Goal: Communication & Community: Answer question/provide support

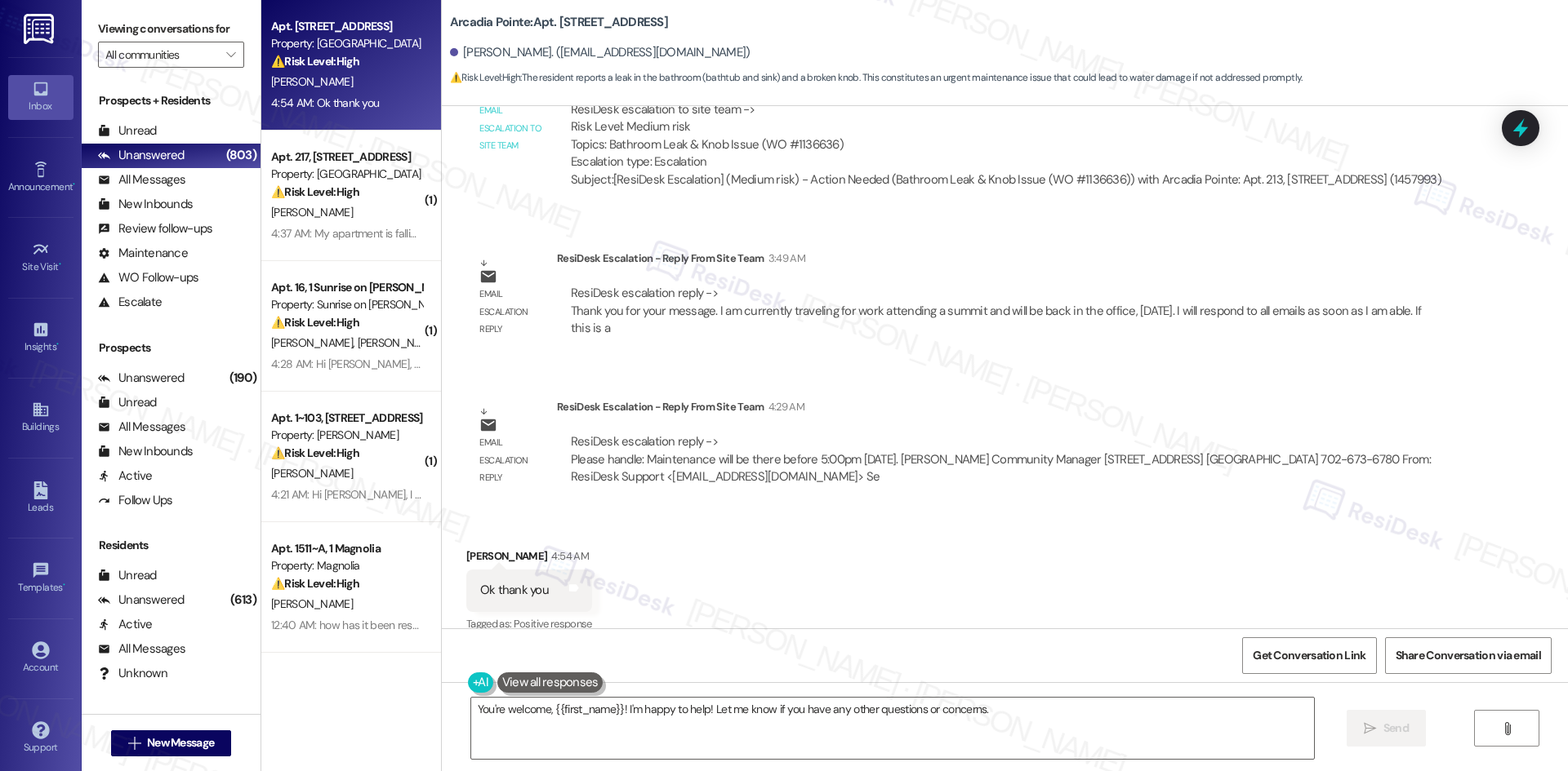
scroll to position [2085, 0]
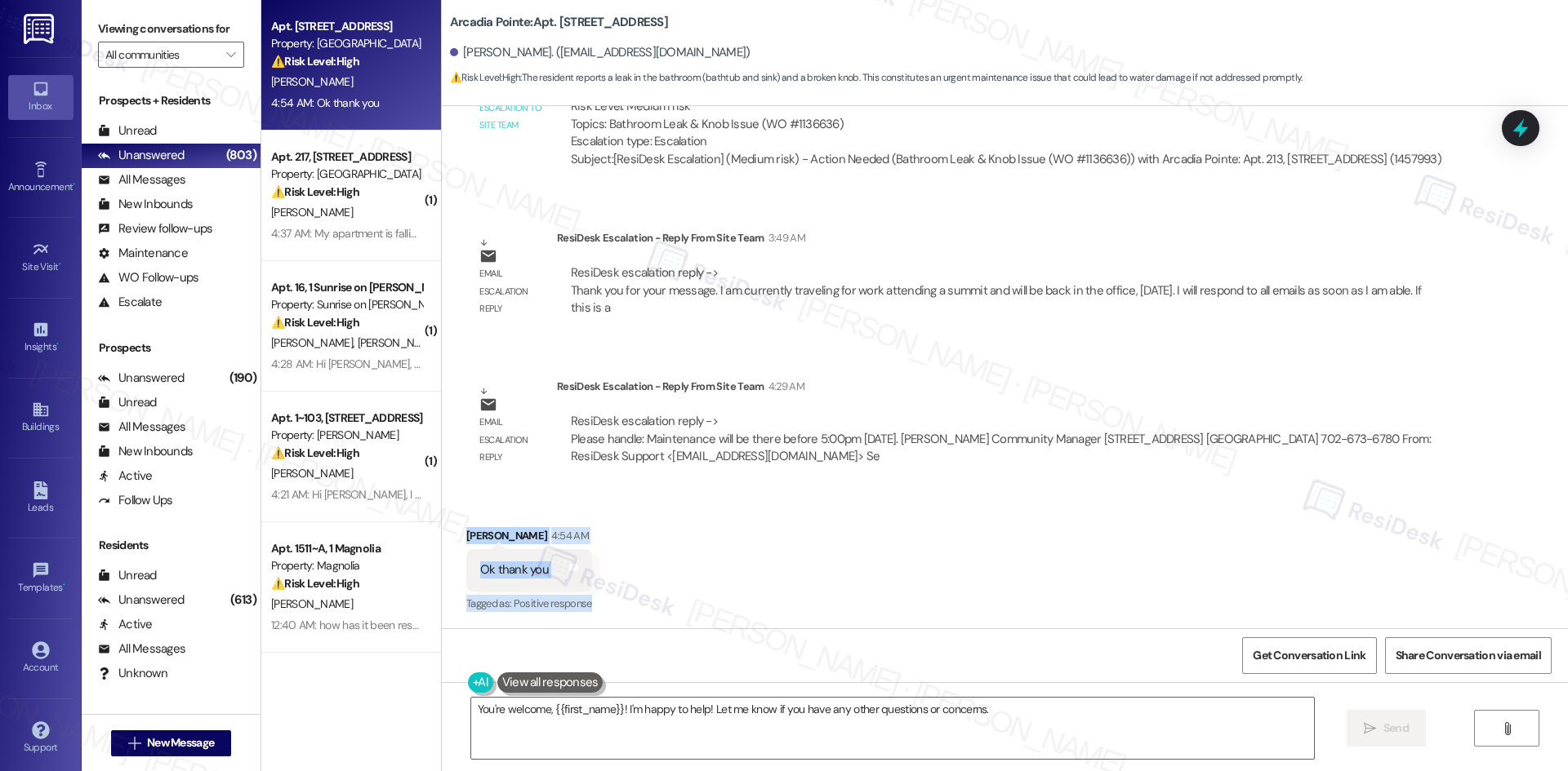
drag, startPoint x: 443, startPoint y: 524, endPoint x: 677, endPoint y: 600, distance: 246.0
click at [677, 606] on div "Received via SMS Jonavahan Bahrami 4:54 AM Ok thank you Tags and notes Tagged a…" at bounding box center [1004, 559] width 1126 height 138
click at [555, 566] on div "Ok thank you Tags and notes" at bounding box center [528, 570] width 126 height 42
drag, startPoint x: 445, startPoint y: 524, endPoint x: 588, endPoint y: 585, distance: 155.5
click at [588, 585] on div "Received via SMS Jonavahan Bahrami 4:54 AM Ok thank you Tags and notes Tagged a…" at bounding box center [529, 571] width 150 height 114
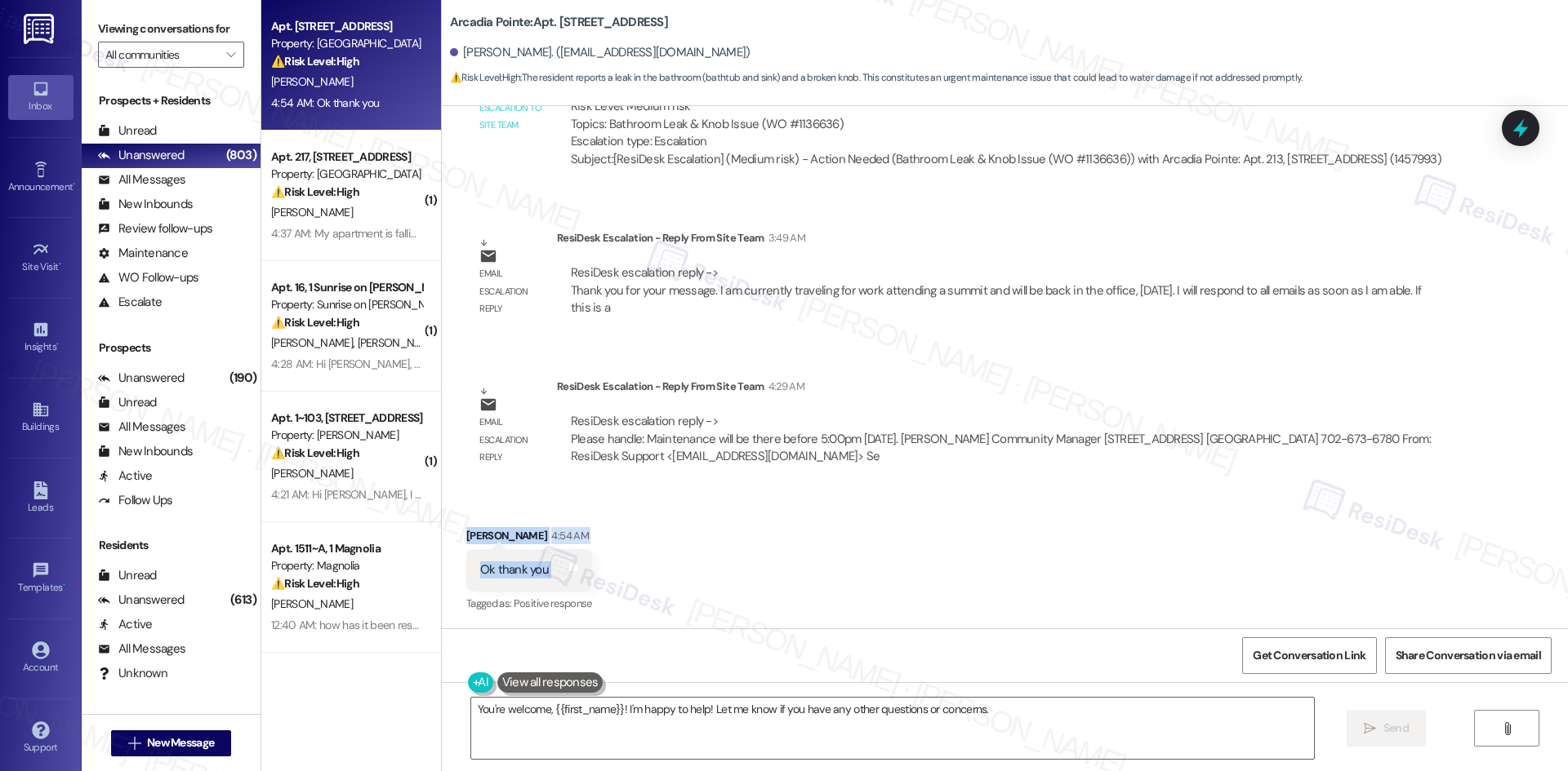
copy div "Jonavahan Bahrami 4:54 AM Ok thank you Tags and notes"
click at [1389, 702] on div "You're welcome, {{first_name}}! I'm happy to help! Let me know if you have any …" at bounding box center [1004, 744] width 1126 height 123
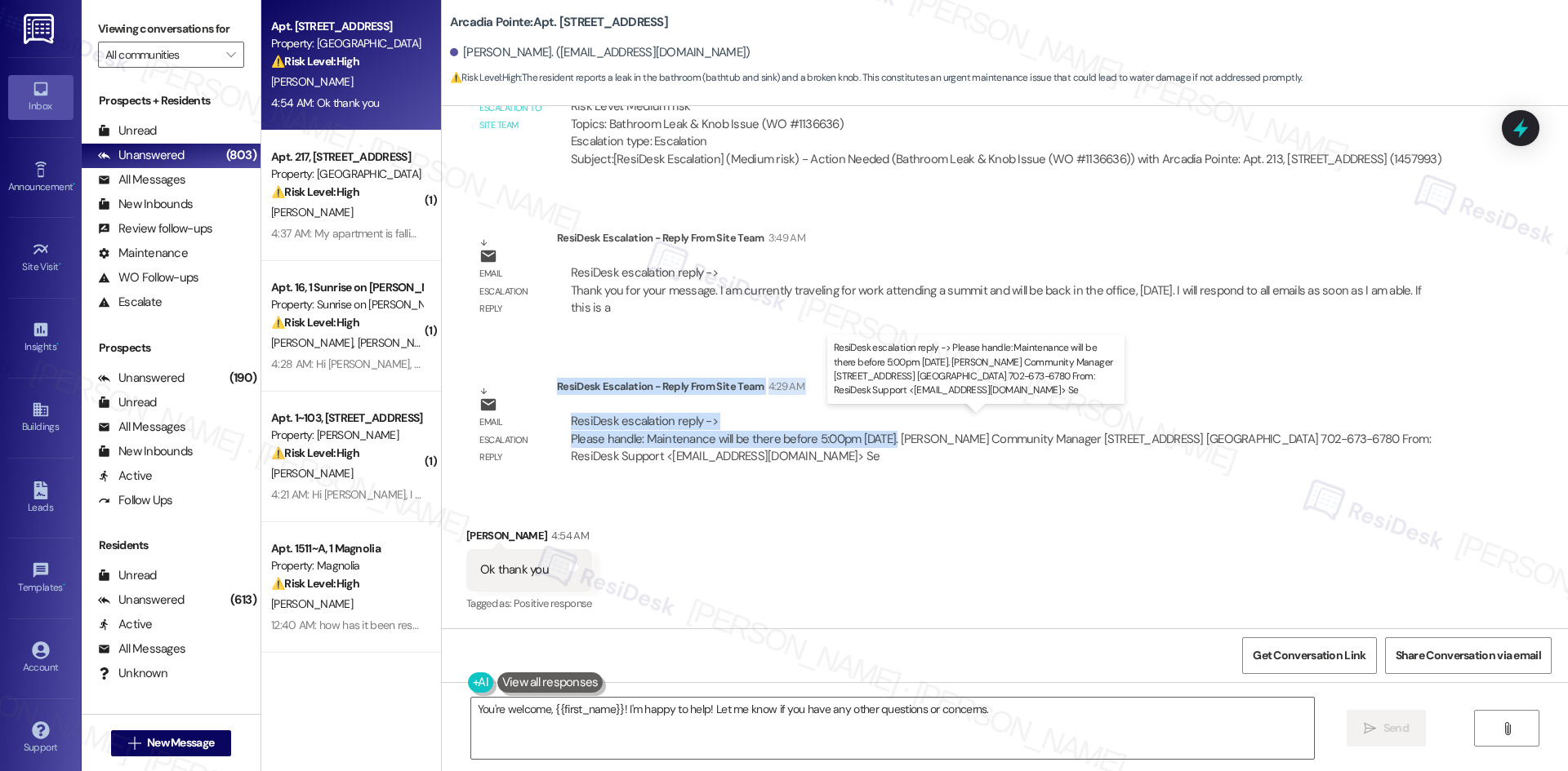
drag, startPoint x: 545, startPoint y: 385, endPoint x: 880, endPoint y: 441, distance: 339.6
click at [880, 441] on div "ResiDesk Escalation - Reply From Site Team 4:29 AM ResiDesk escalation reply ->…" at bounding box center [1006, 428] width 899 height 99
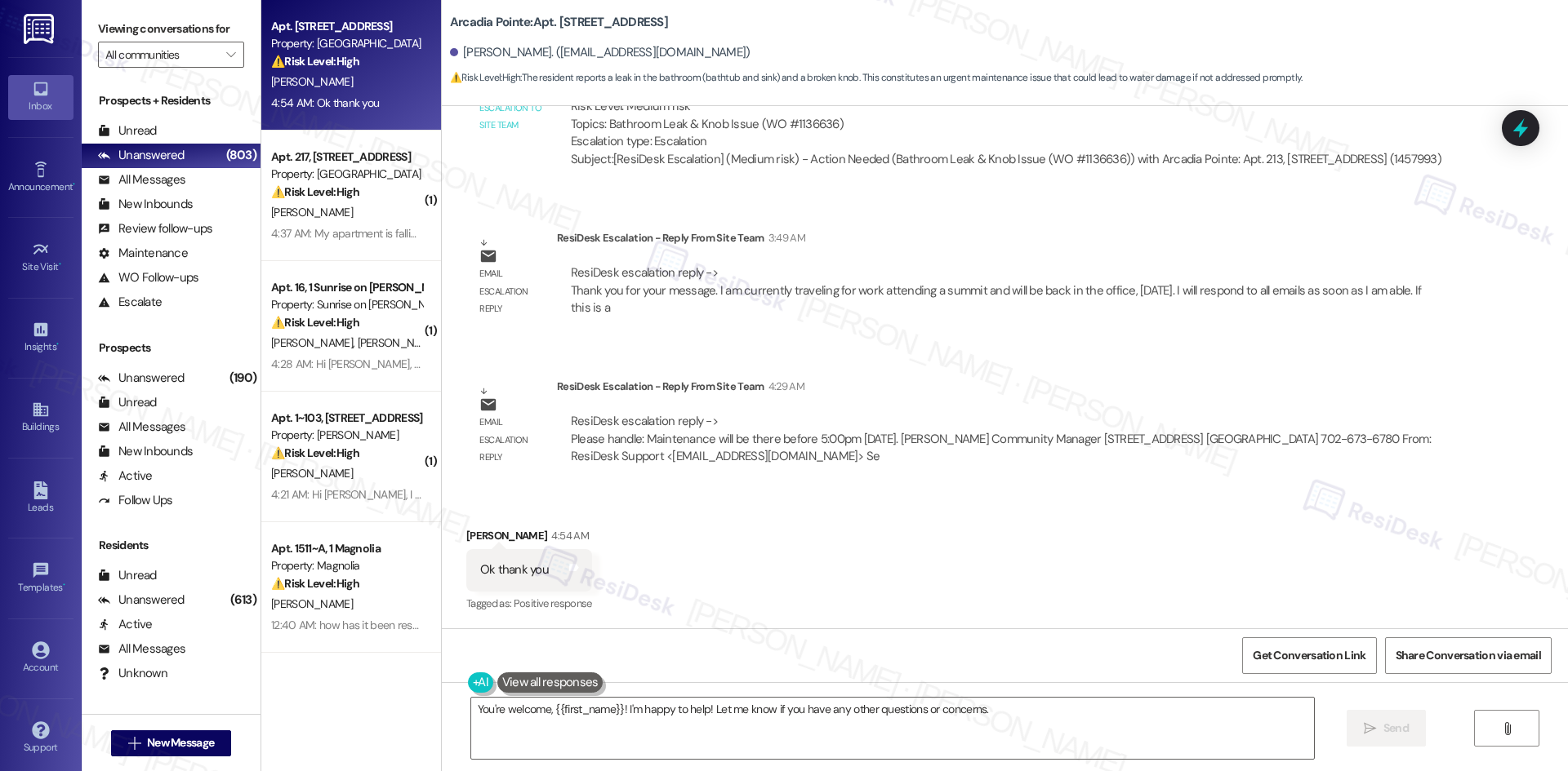
drag, startPoint x: 830, startPoint y: 453, endPoint x: 760, endPoint y: 433, distance: 72.8
drag, startPoint x: 760, startPoint y: 433, endPoint x: 933, endPoint y: 424, distance: 173.2
click at [933, 424] on div "Email escalation reply ResiDesk Escalation - Reply From Site Team 4:29 AM ResiD…" at bounding box center [961, 427] width 1013 height 124
click at [929, 424] on div "ResiDesk escalation reply -> Please handle: Maintenance will be there before 5:…" at bounding box center [1005, 439] width 873 height 52
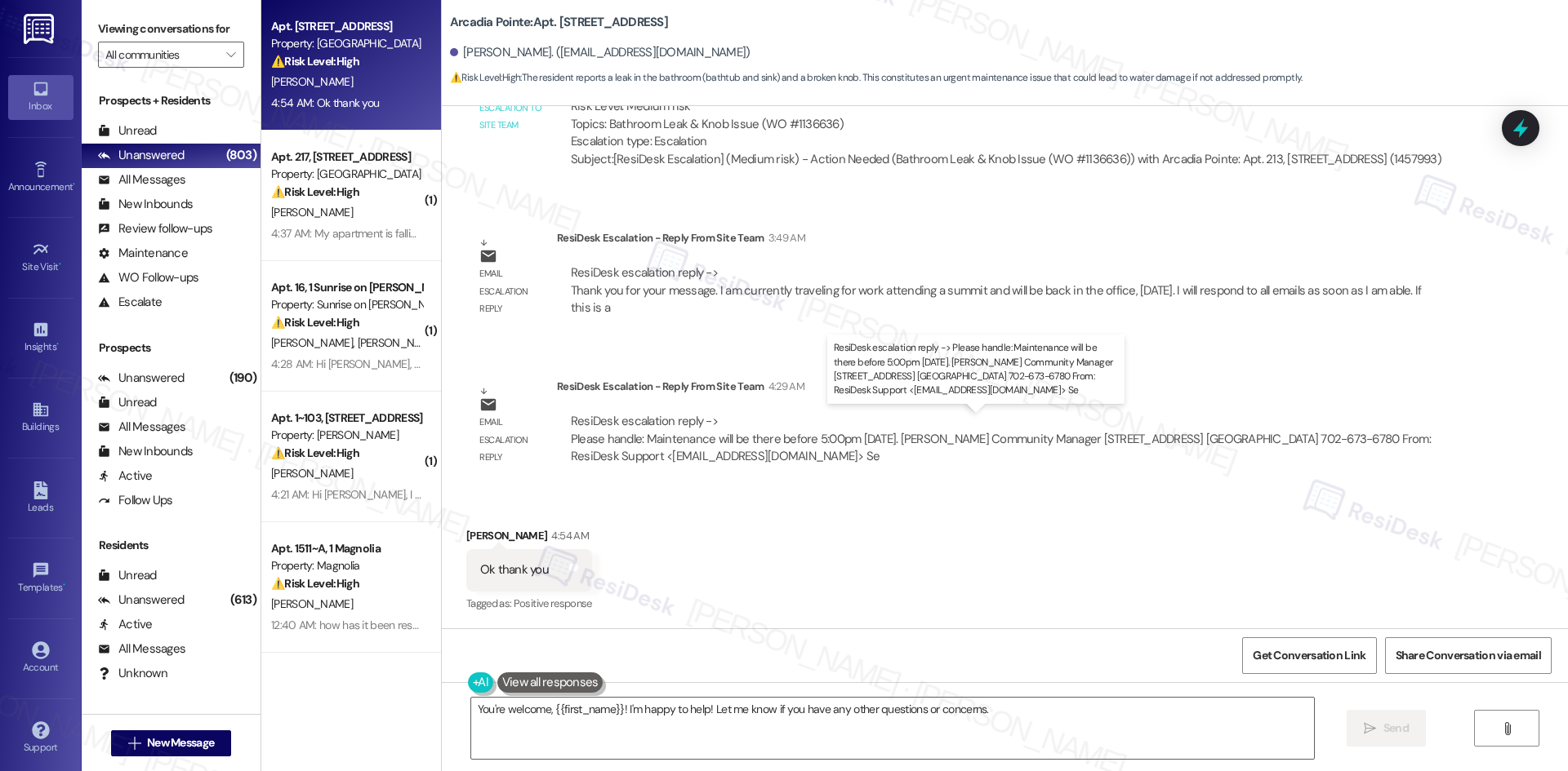
click at [873, 440] on div "ResiDesk escalation reply -> Please handle: Maintenance will be there before 5:…" at bounding box center [1001, 438] width 860 height 51
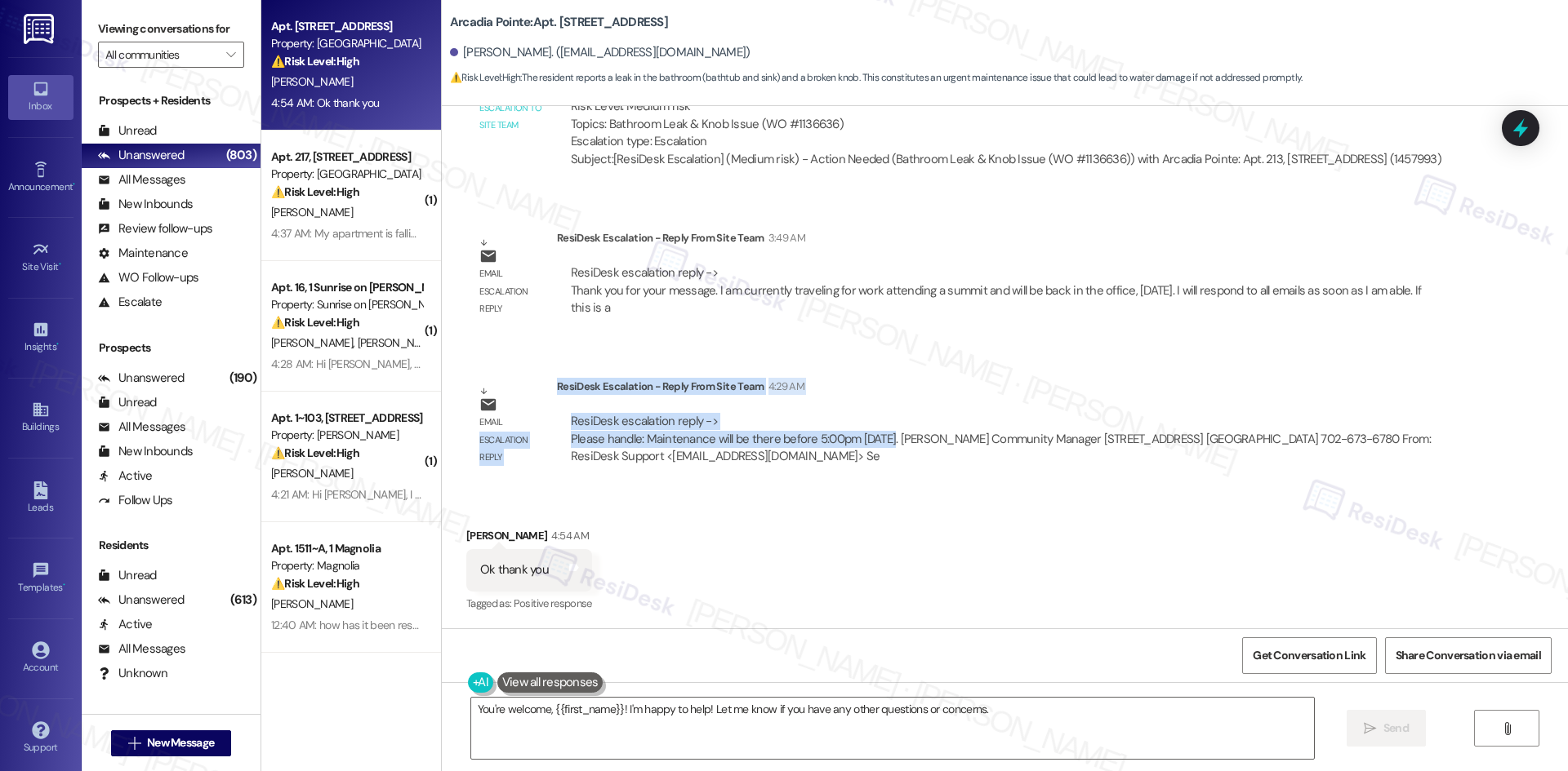
drag, startPoint x: 877, startPoint y: 440, endPoint x: 543, endPoint y: 386, distance: 338.3
click at [543, 386] on div "Email escalation reply ResiDesk Escalation - Reply From Site Team 4:29 AM ResiD…" at bounding box center [961, 427] width 1013 height 124
click at [559, 386] on div "ResiDesk Escalation - Reply From Site Team 4:29 AM" at bounding box center [1006, 389] width 899 height 23
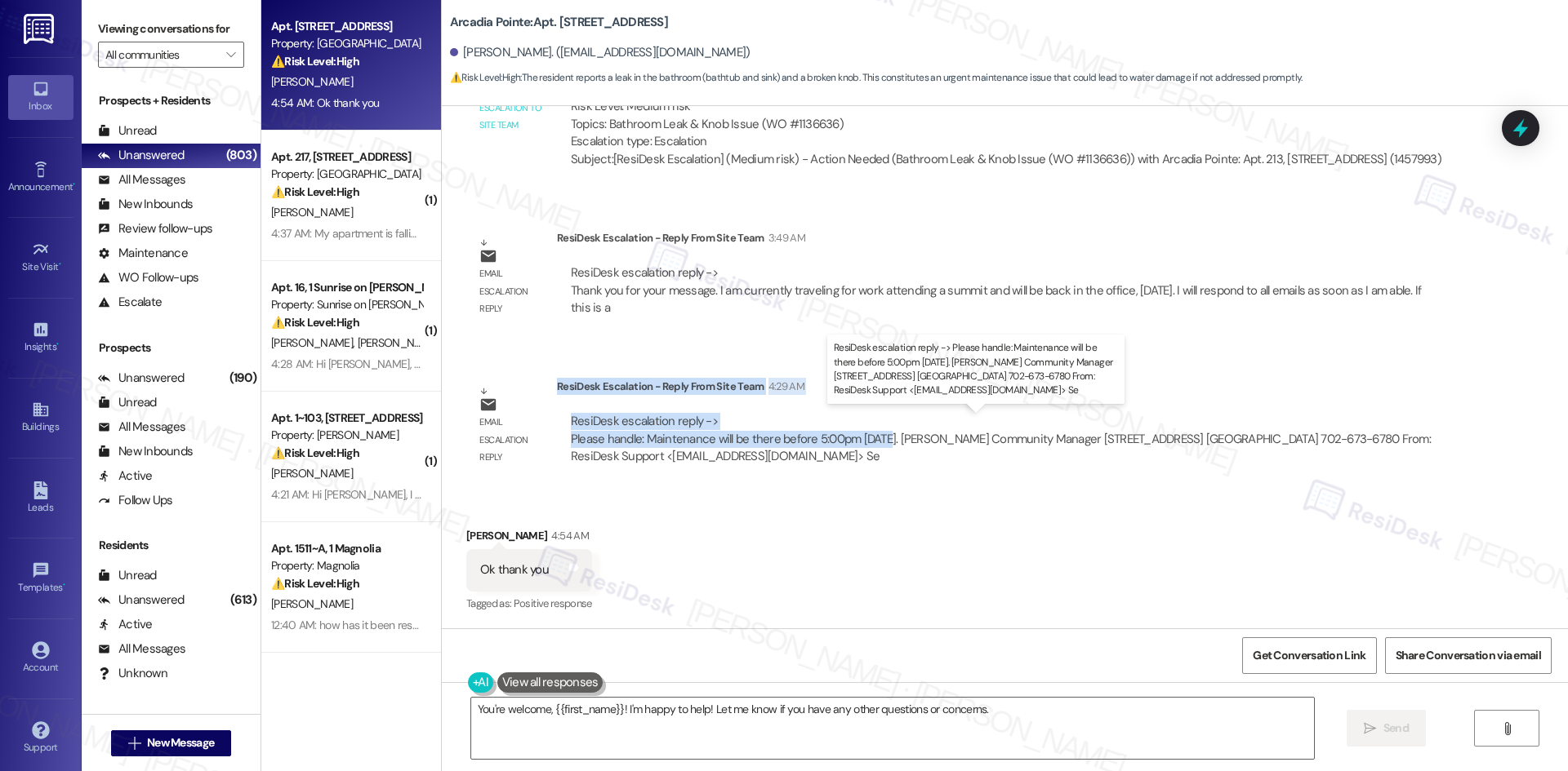
drag, startPoint x: 547, startPoint y: 386, endPoint x: 873, endPoint y: 441, distance: 330.6
click at [873, 441] on div "ResiDesk Escalation - Reply From Site Team 4:29 AM ResiDesk escalation reply ->…" at bounding box center [1006, 428] width 899 height 99
copy div "ResiDesk Escalation - Reply From Site Team 4:29 AM ResiDesk escalation reply ->…"
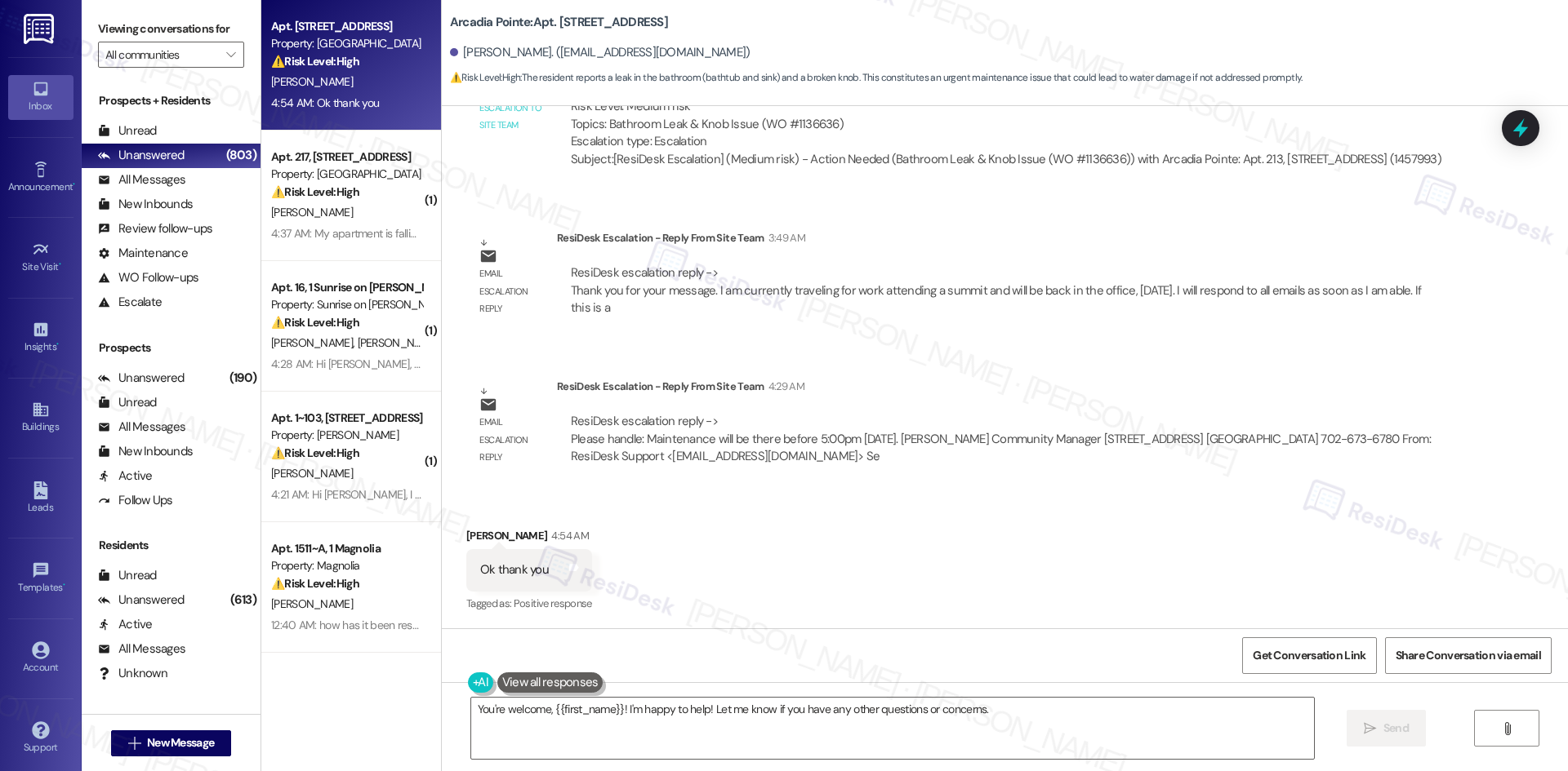
click at [793, 520] on div "Received via SMS Jonavahan Bahrami 4:54 AM Ok thank you Tags and notes Tagged a…" at bounding box center [1004, 559] width 1126 height 138
click at [716, 730] on textarea "You're welcome, {{first_name}}! I'm happy to help! Let me know if you have any …" at bounding box center [892, 729] width 843 height 61
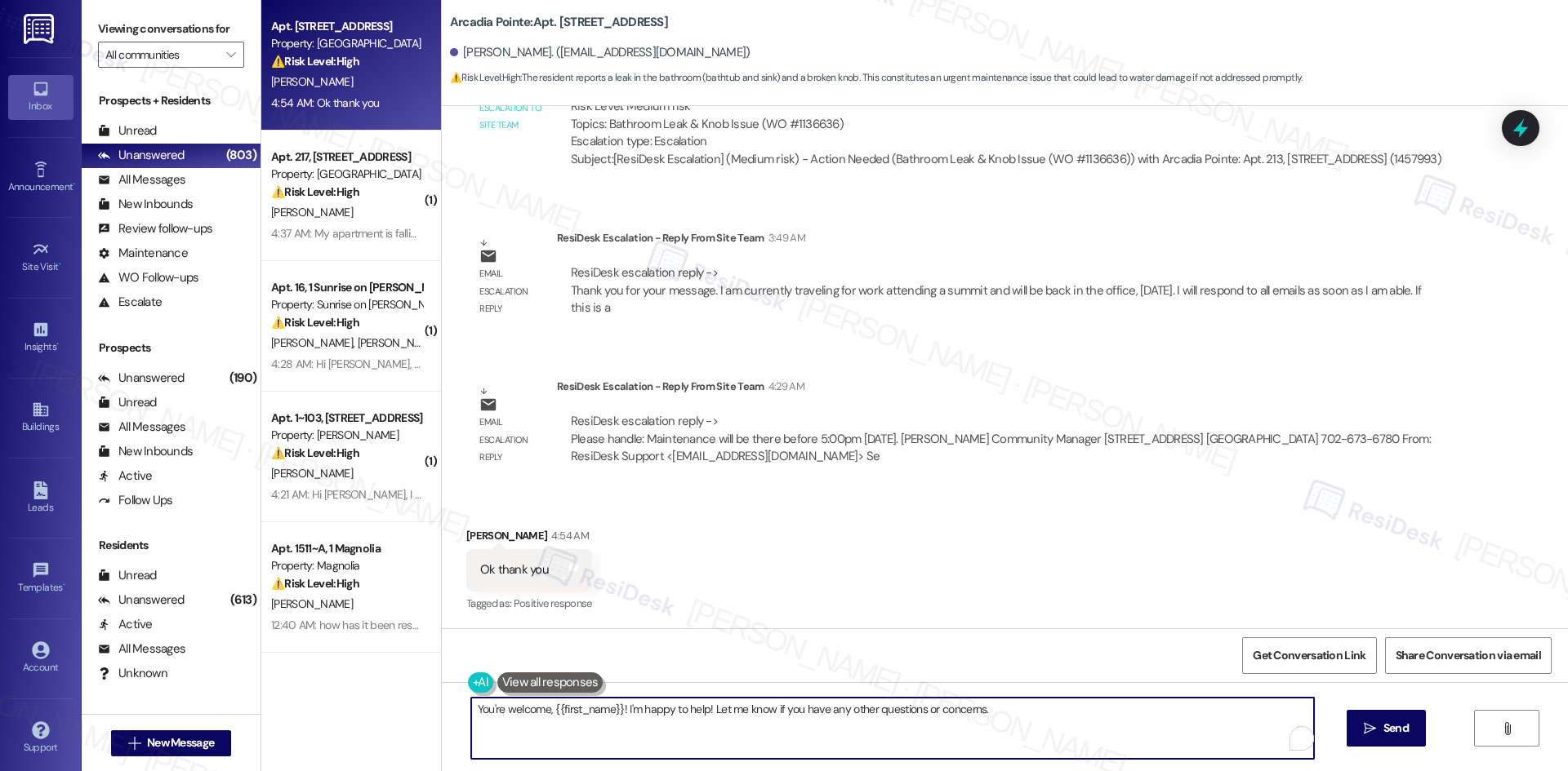
paste textarea "Thanks for your patience, Jonavahan. The site team let us know that maintenance…"
type textarea "Thanks for your patience, Jonavahan. The site team let us know that maintenance…"
click at [1347, 742] on button " Send" at bounding box center [1372, 729] width 79 height 37
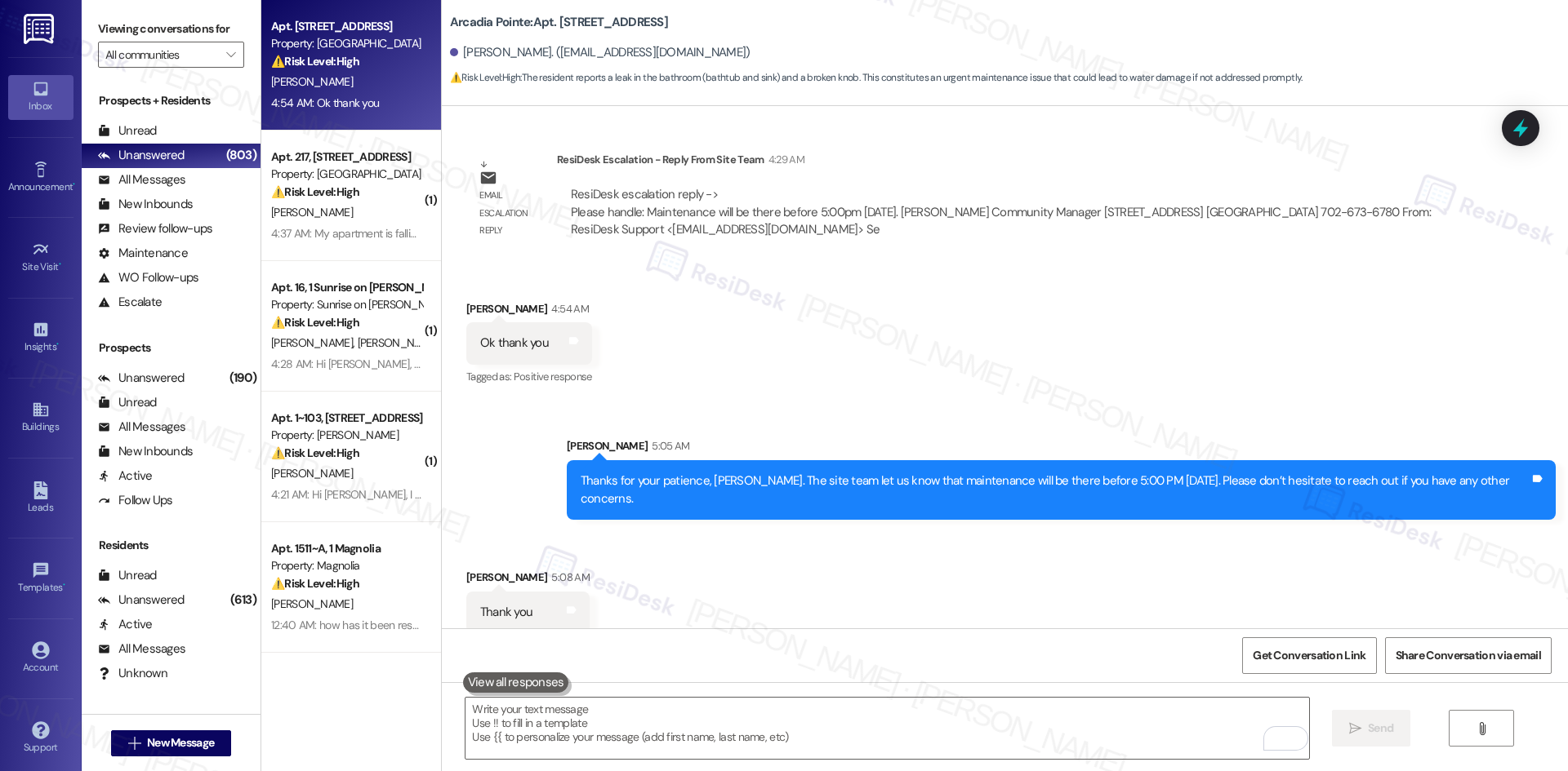
scroll to position [2313, 0]
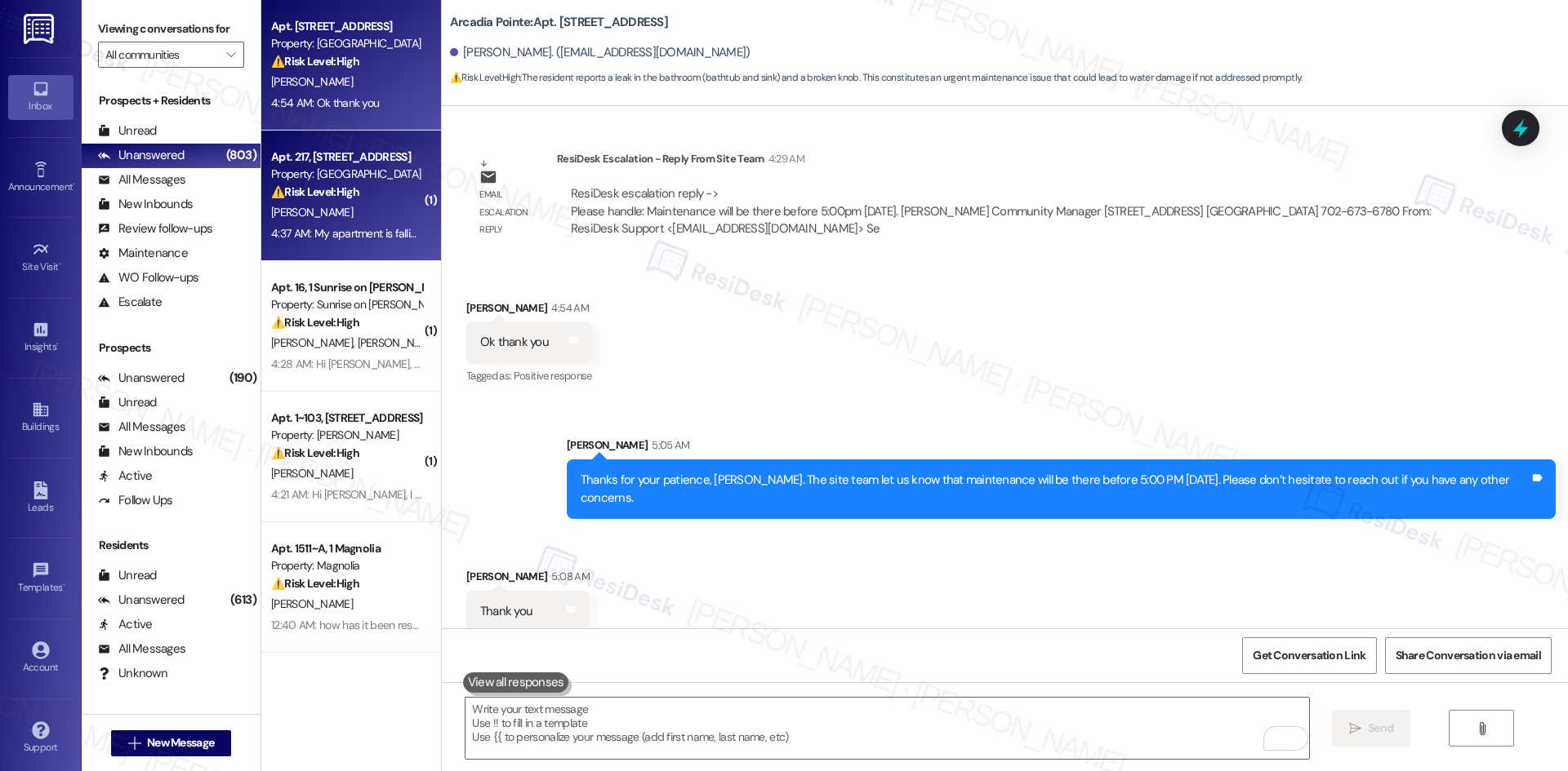
click at [261, 208] on div "Apt. 217, 4330 S Eastern Ave Property: Arcadia Pointe ⚠️ Risk Level: High The r…" at bounding box center [350, 196] width 180 height 131
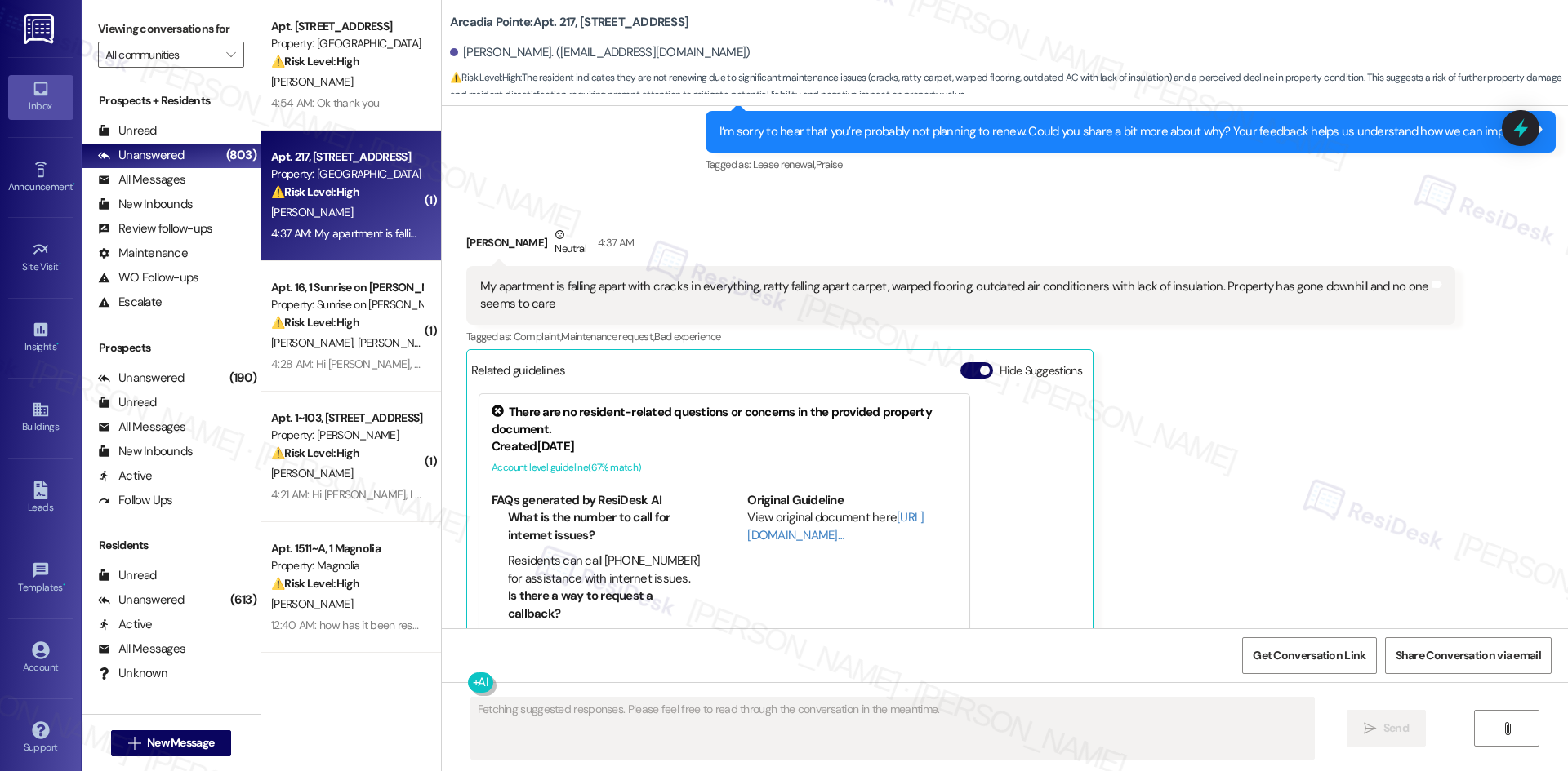
scroll to position [3287, 0]
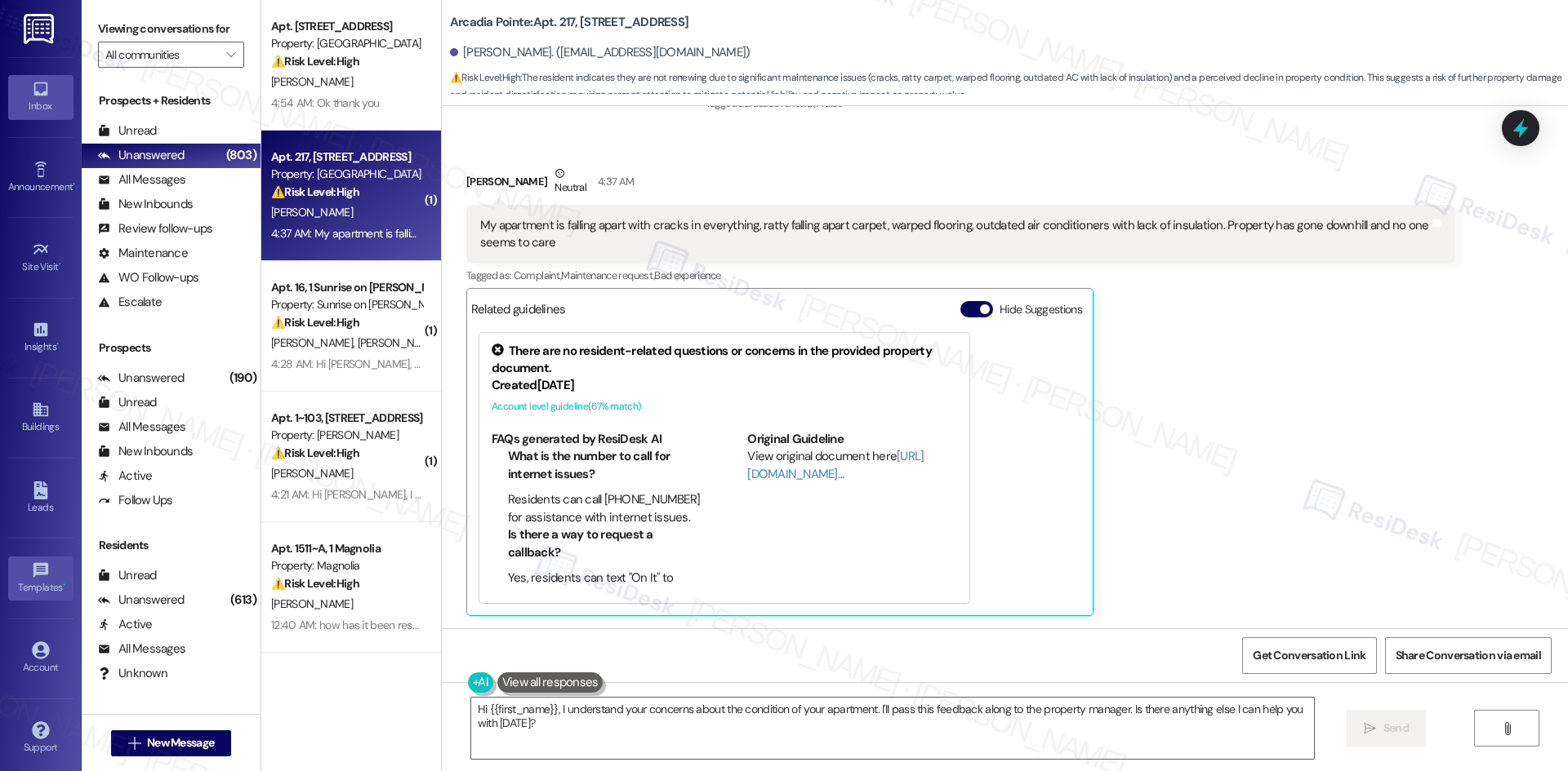
click at [15, 558] on link "Templates •" at bounding box center [41, 579] width 65 height 44
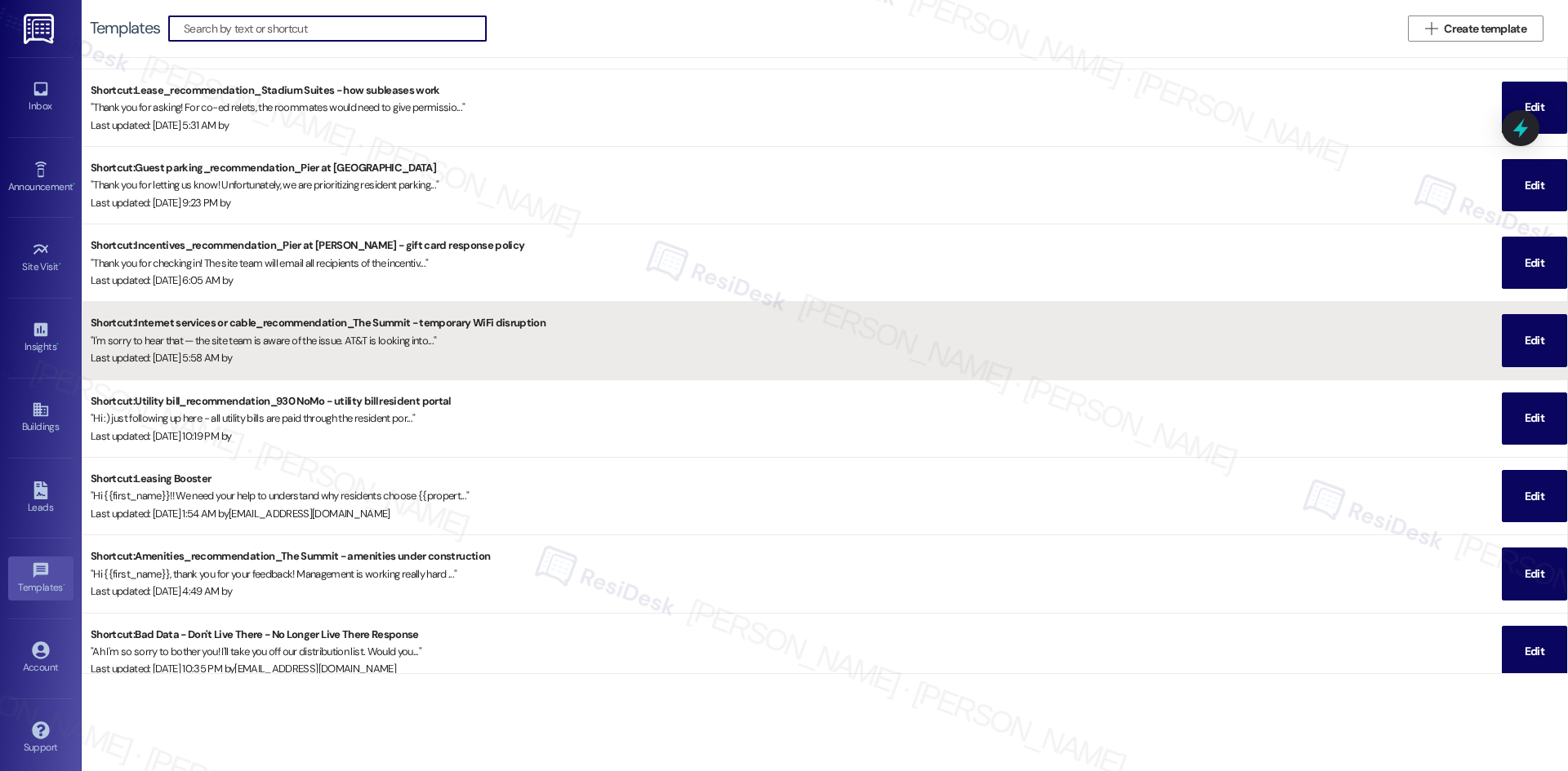
scroll to position [816, 0]
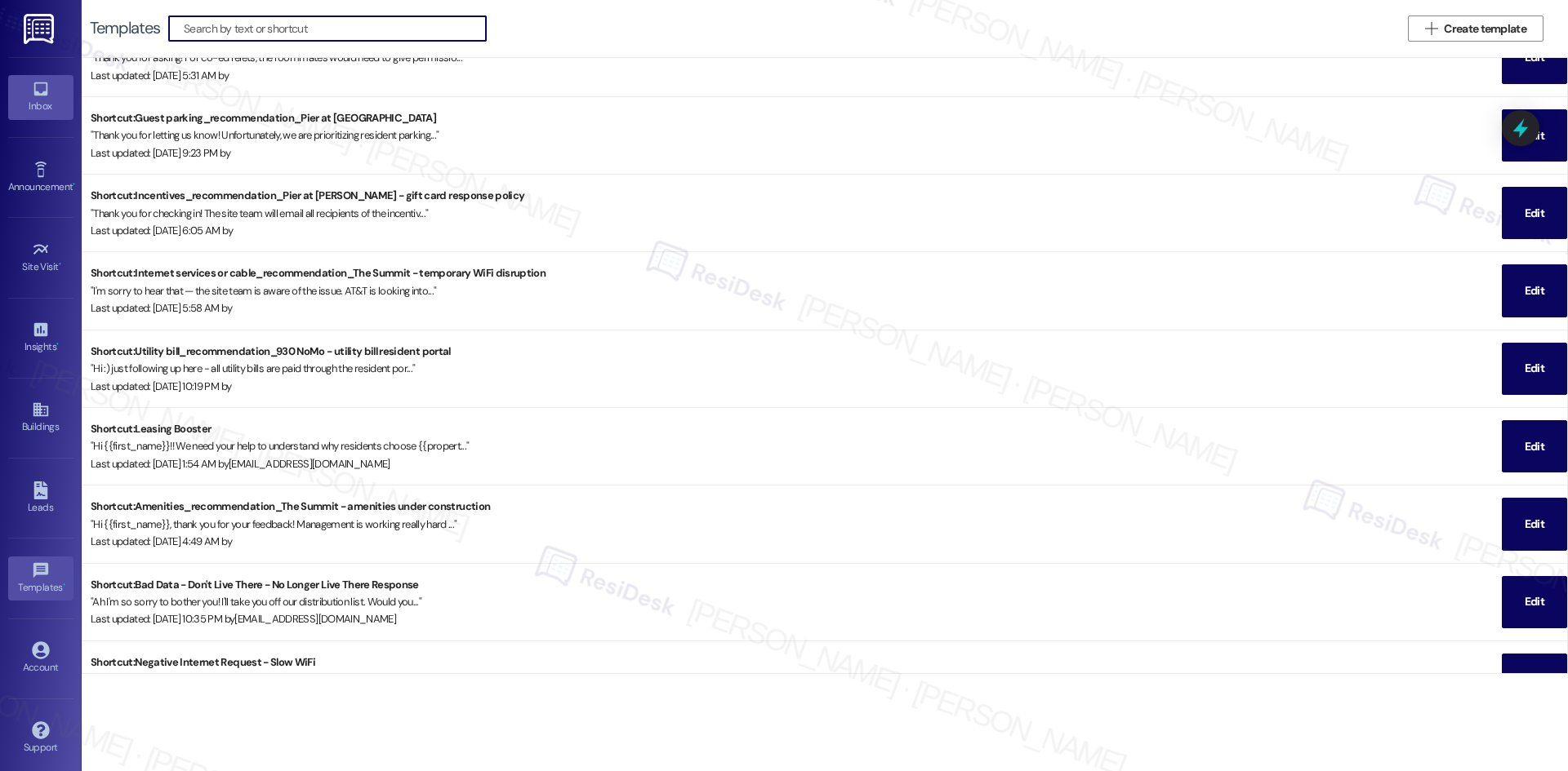
click at [19, 96] on link "Inbox" at bounding box center [41, 97] width 65 height 44
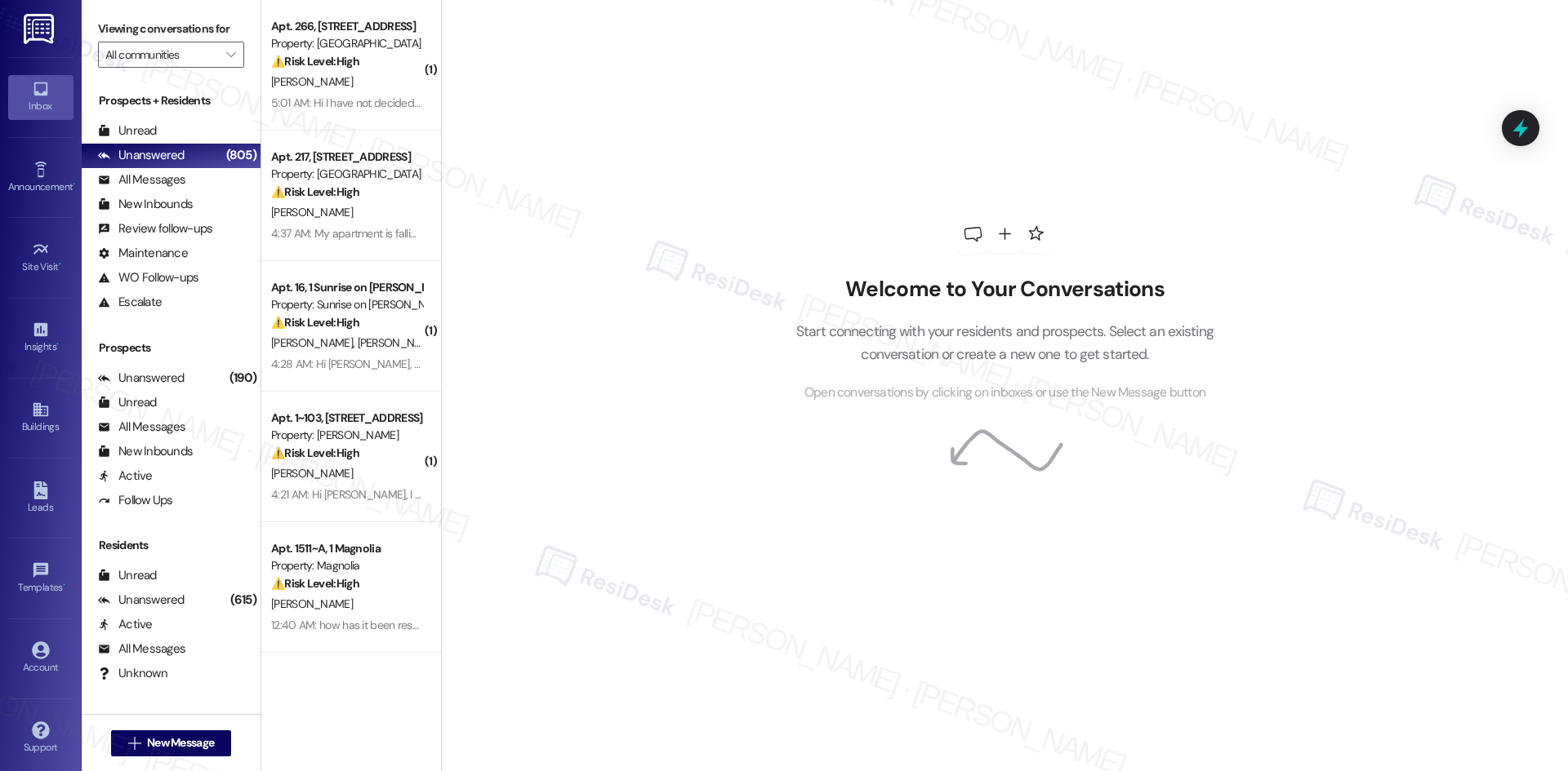
click at [72, 56] on div "Inbox Go to Inbox Announcement • Send A Text Announcement Site Visit • Go to Si…" at bounding box center [41, 386] width 81 height 771
click at [154, 38] on label "Viewing conversations for" at bounding box center [171, 29] width 146 height 25
click at [153, 59] on input "All communities" at bounding box center [162, 54] width 113 height 26
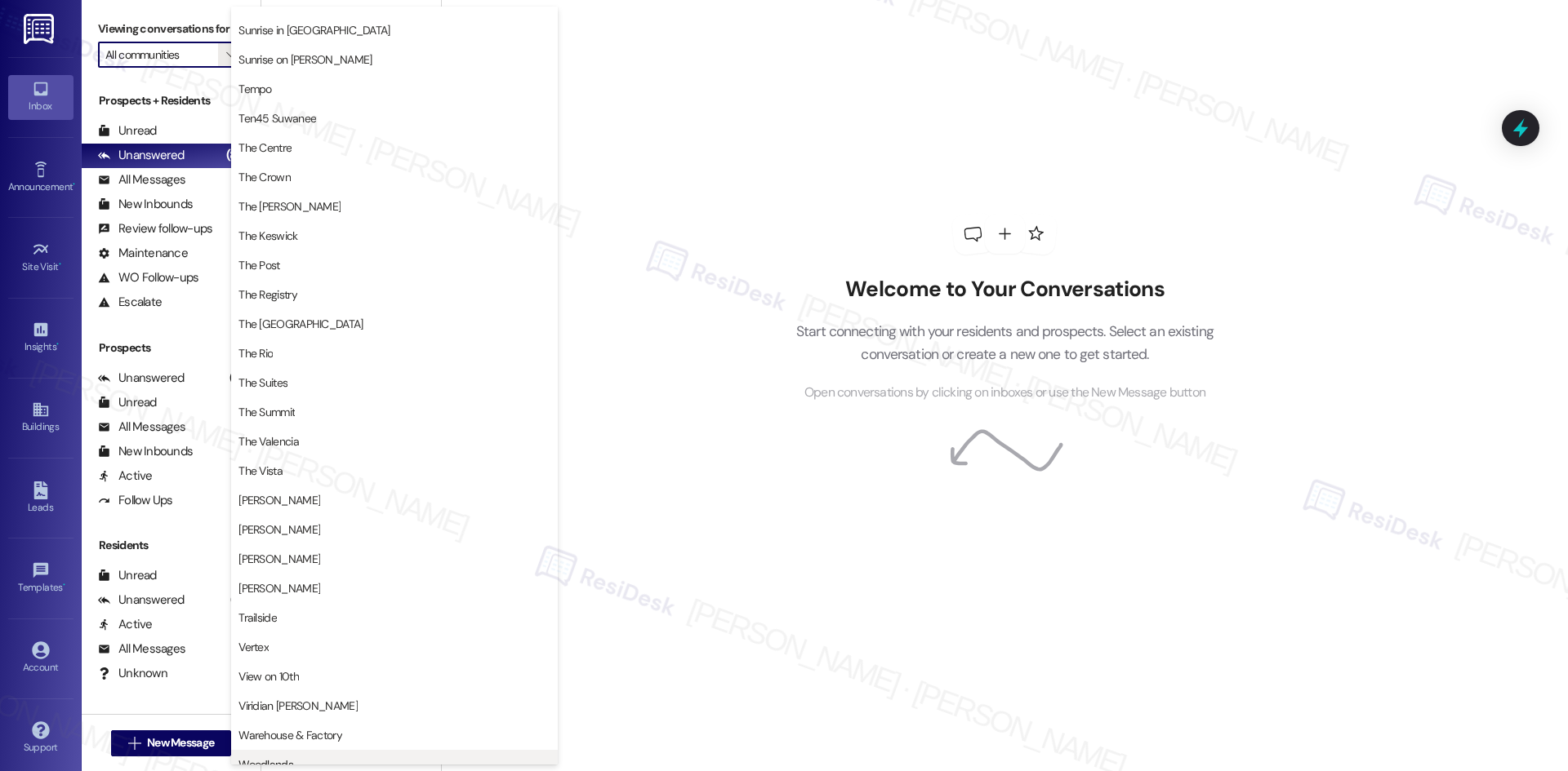
scroll to position [1417, 0]
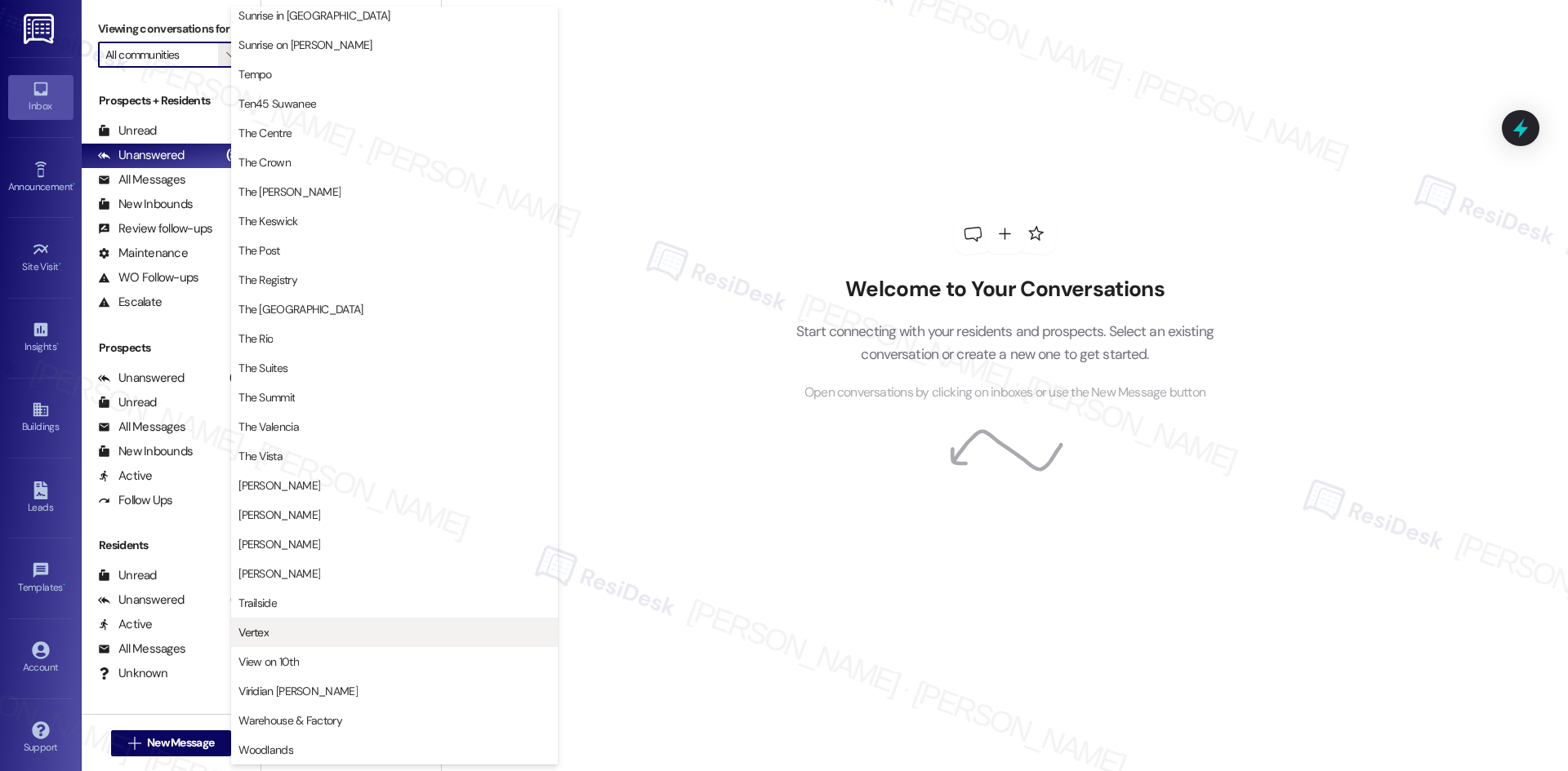
drag, startPoint x: 498, startPoint y: 634, endPoint x: 260, endPoint y: 642, distance: 238.1
click at [260, 642] on button "Vertex" at bounding box center [395, 632] width 327 height 30
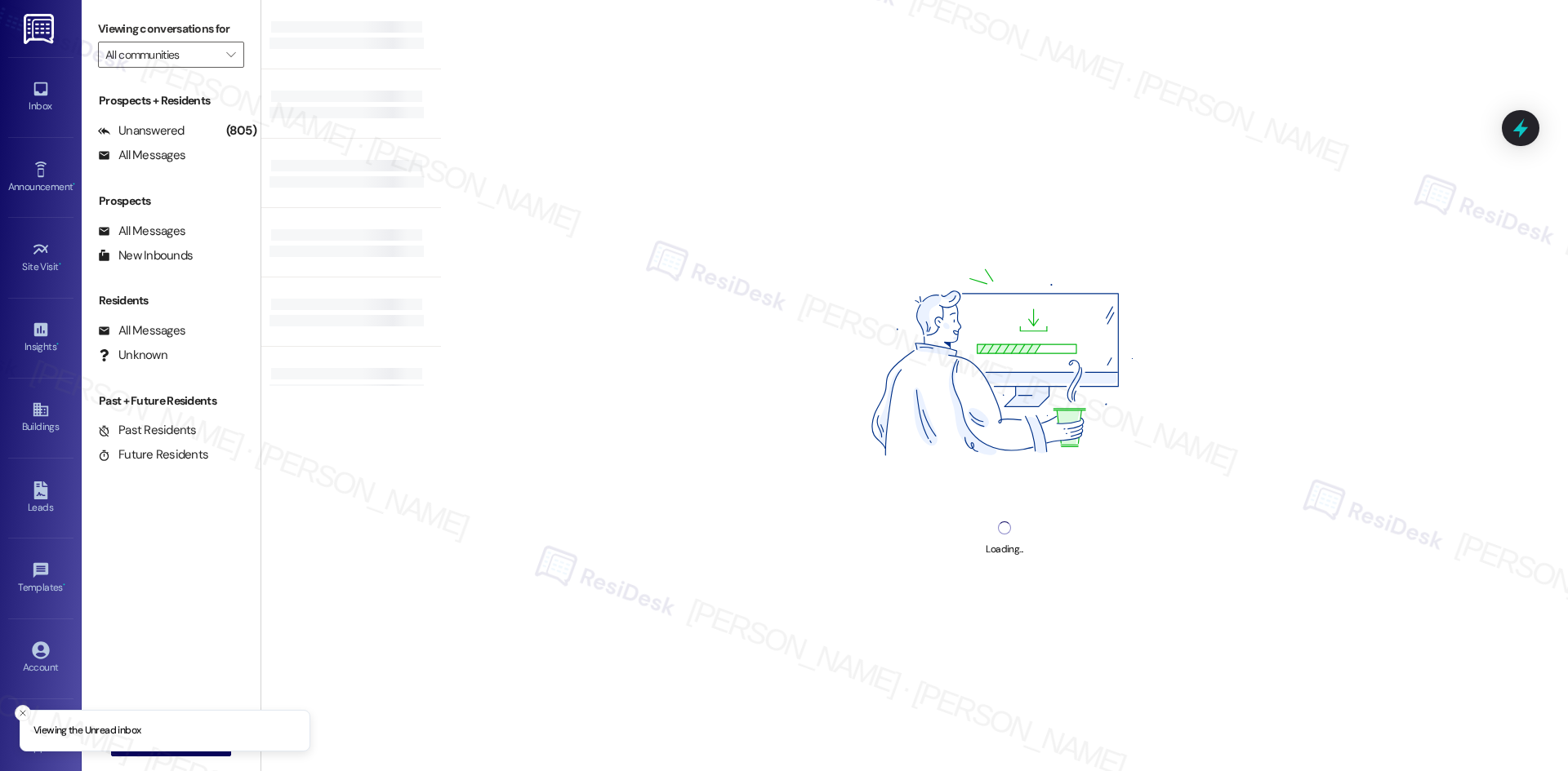
type input "Vertex"
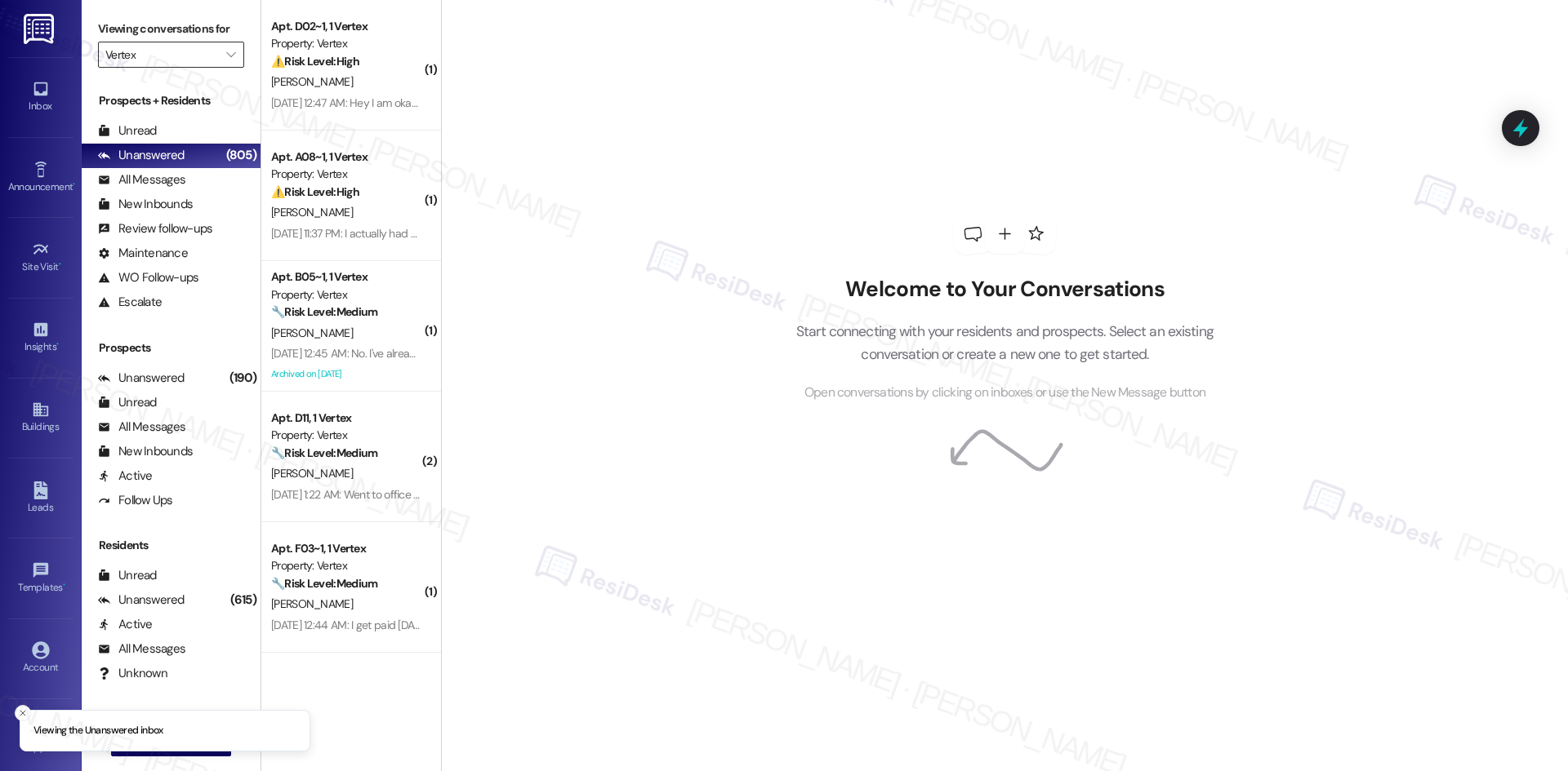
click at [192, 57] on input "Vertex" at bounding box center [162, 54] width 113 height 26
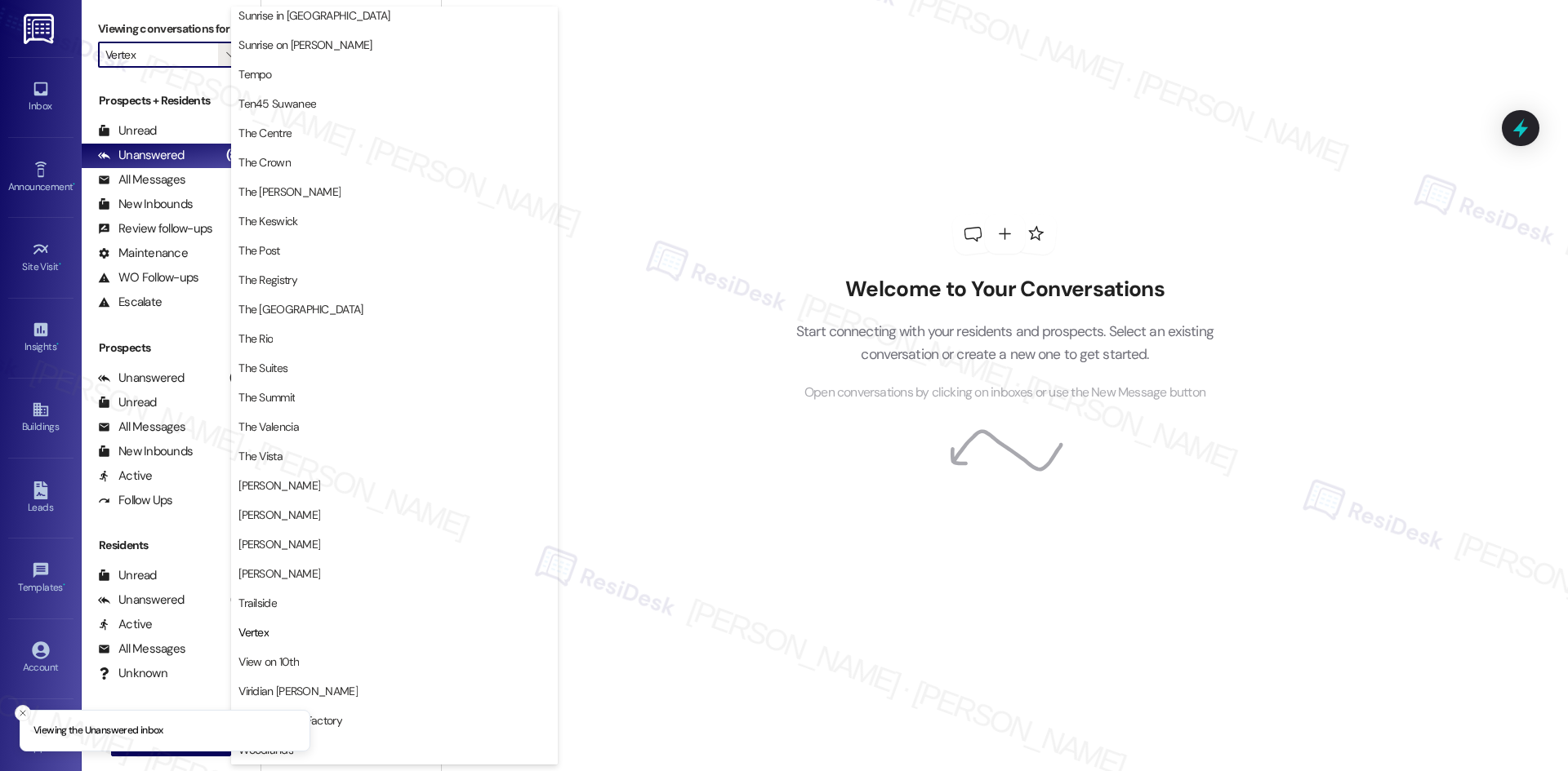
scroll to position [1417, 0]
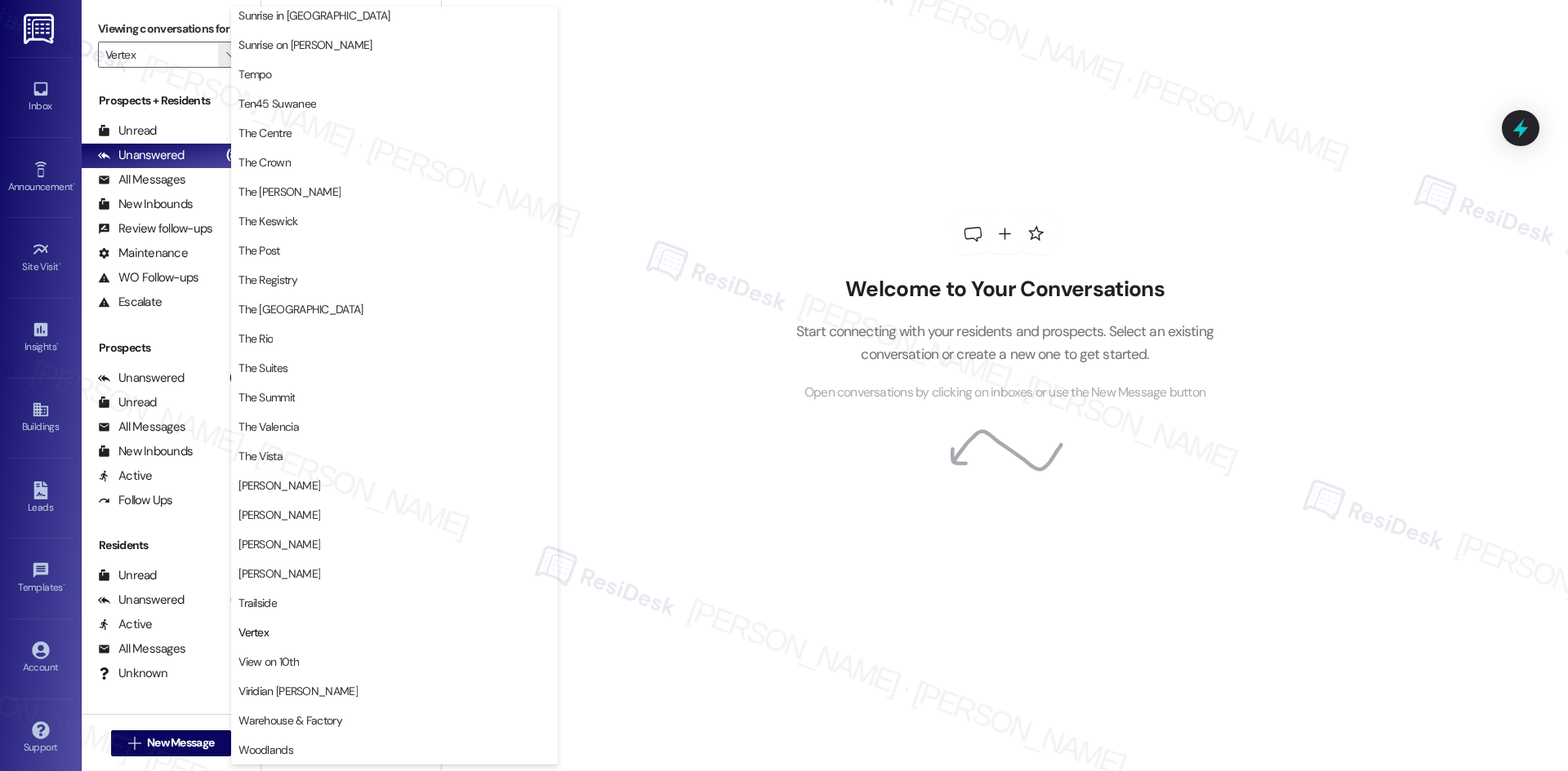
click at [661, 641] on div "Welcome to Your Conversations Start connecting with your residents and prospect…" at bounding box center [1004, 386] width 1127 height 771
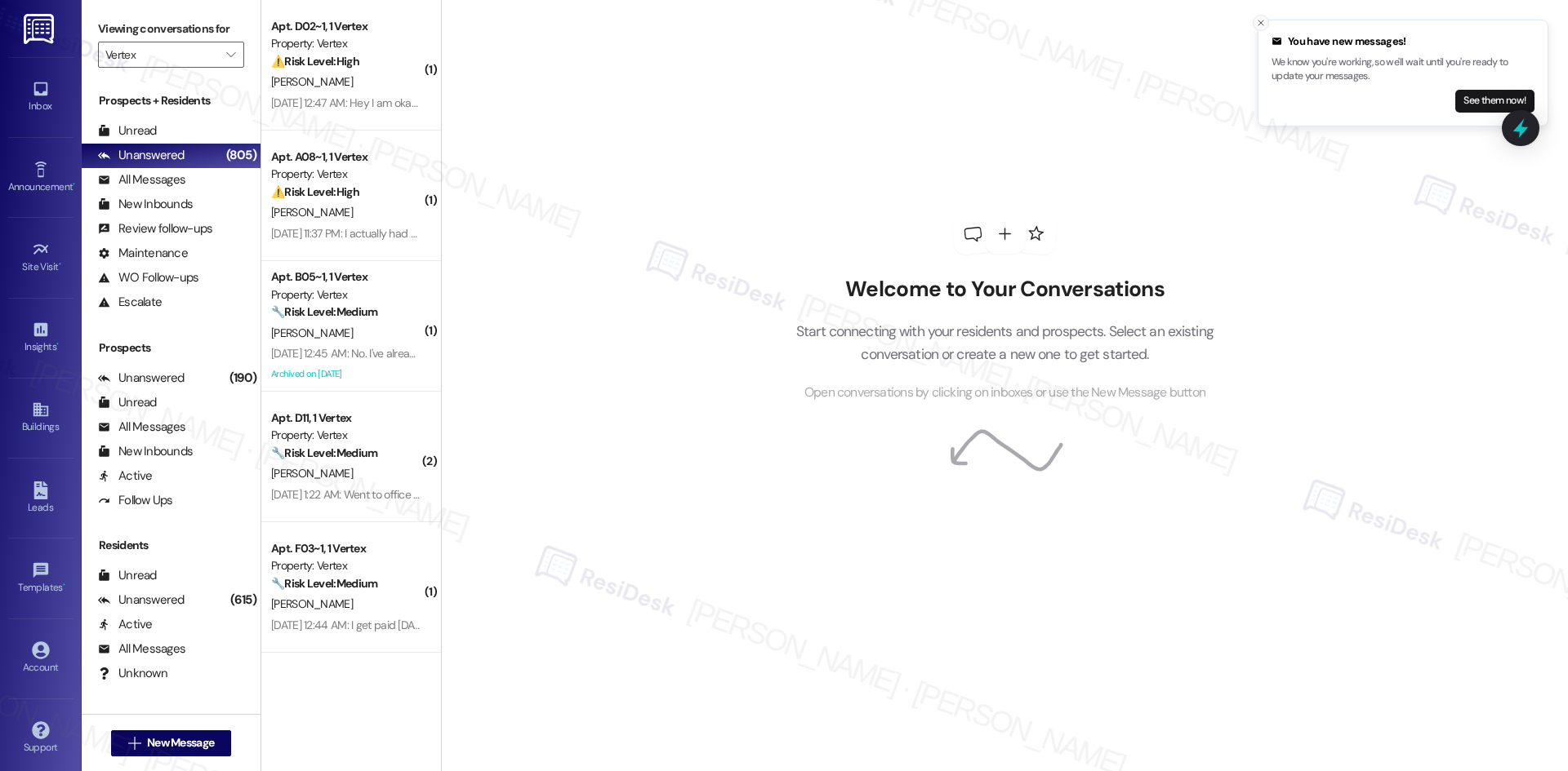
click at [1257, 24] on icon "Close toast" at bounding box center [1260, 23] width 10 height 10
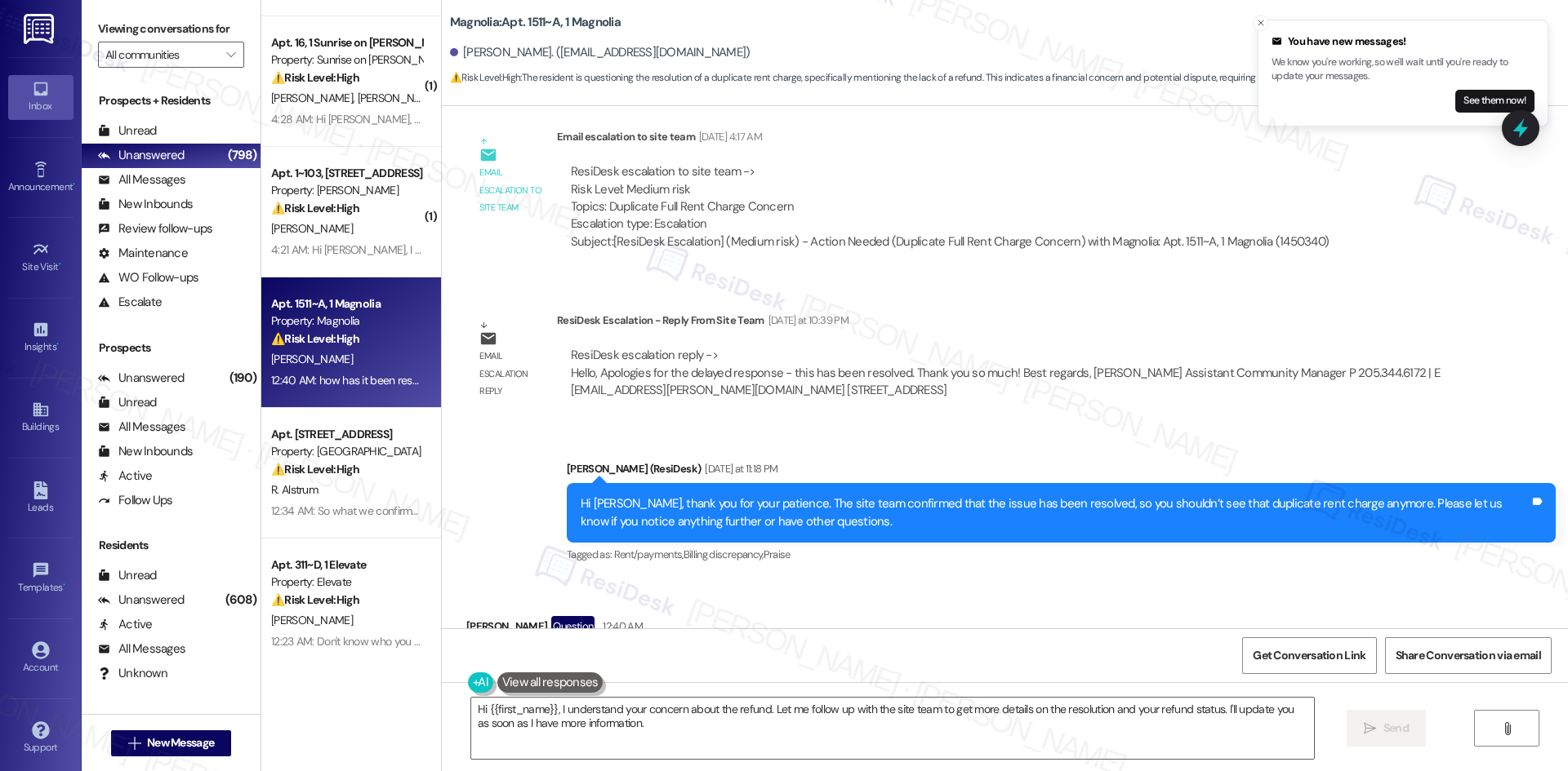
scroll to position [861, 0]
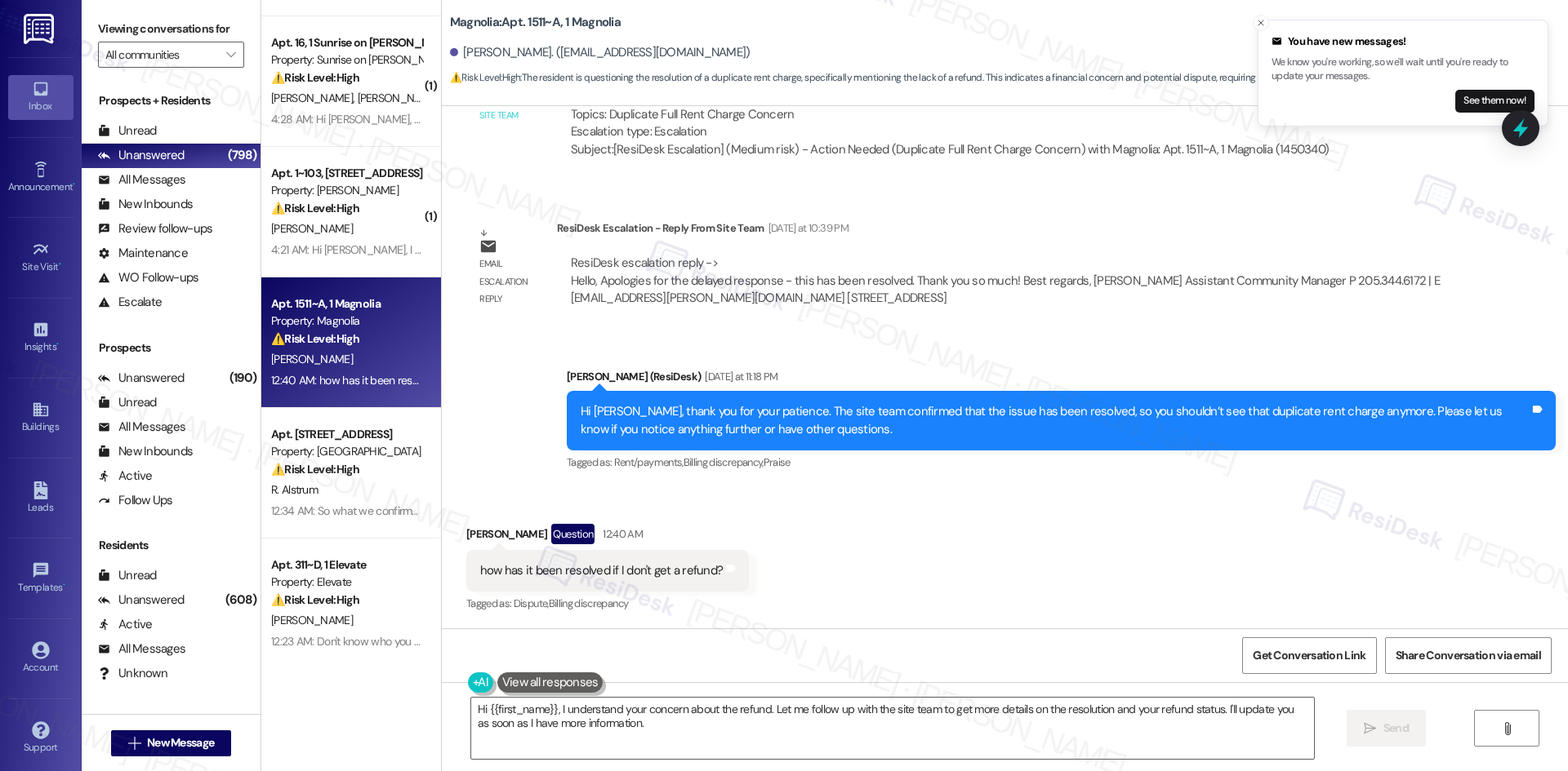
click at [1486, 87] on div "You have new messages! We know you're working, so we'll wait until you're ready…" at bounding box center [1403, 73] width 263 height 79
click at [1483, 102] on button "See them now!" at bounding box center [1495, 100] width 79 height 23
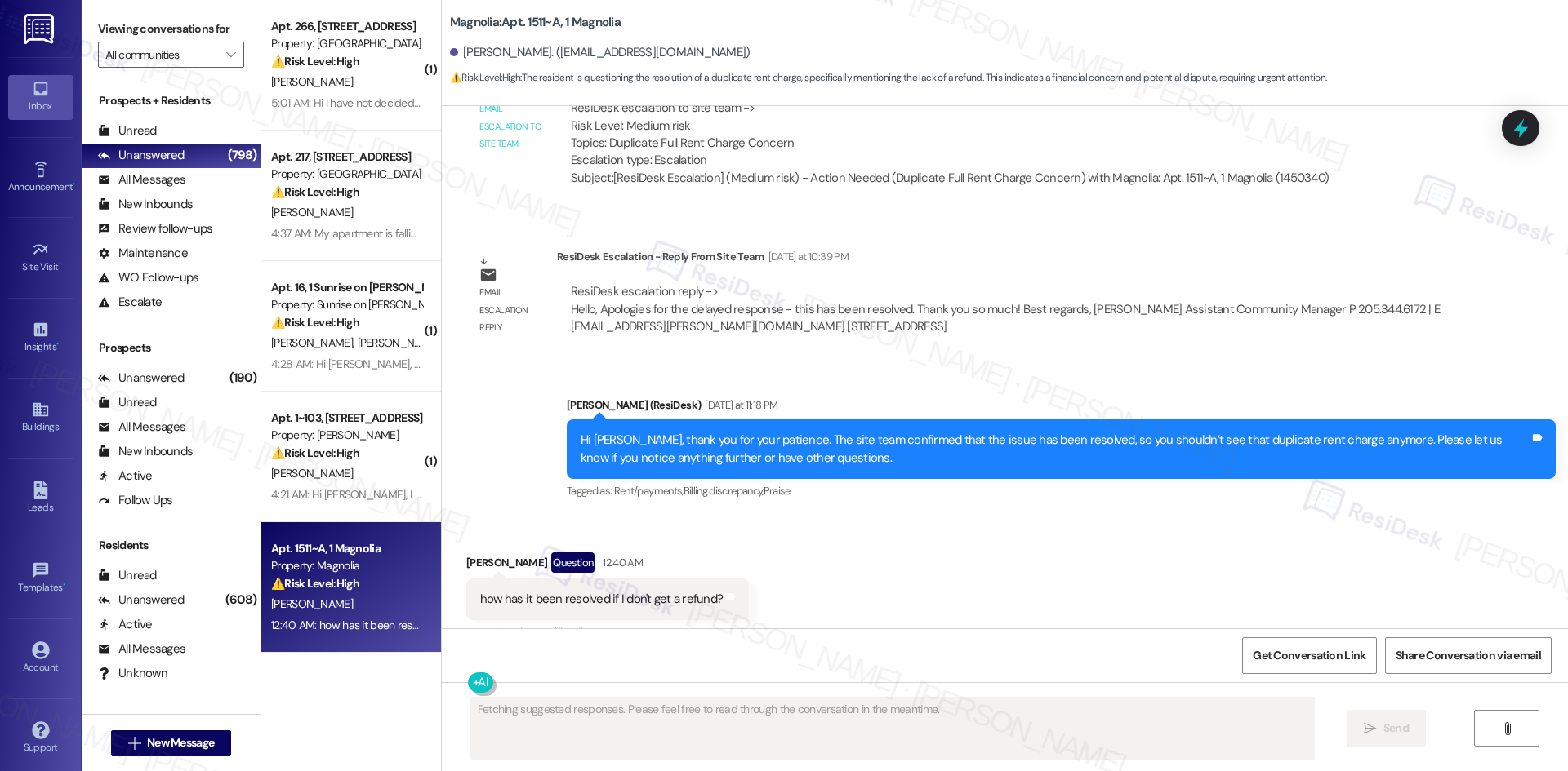
scroll to position [860, 0]
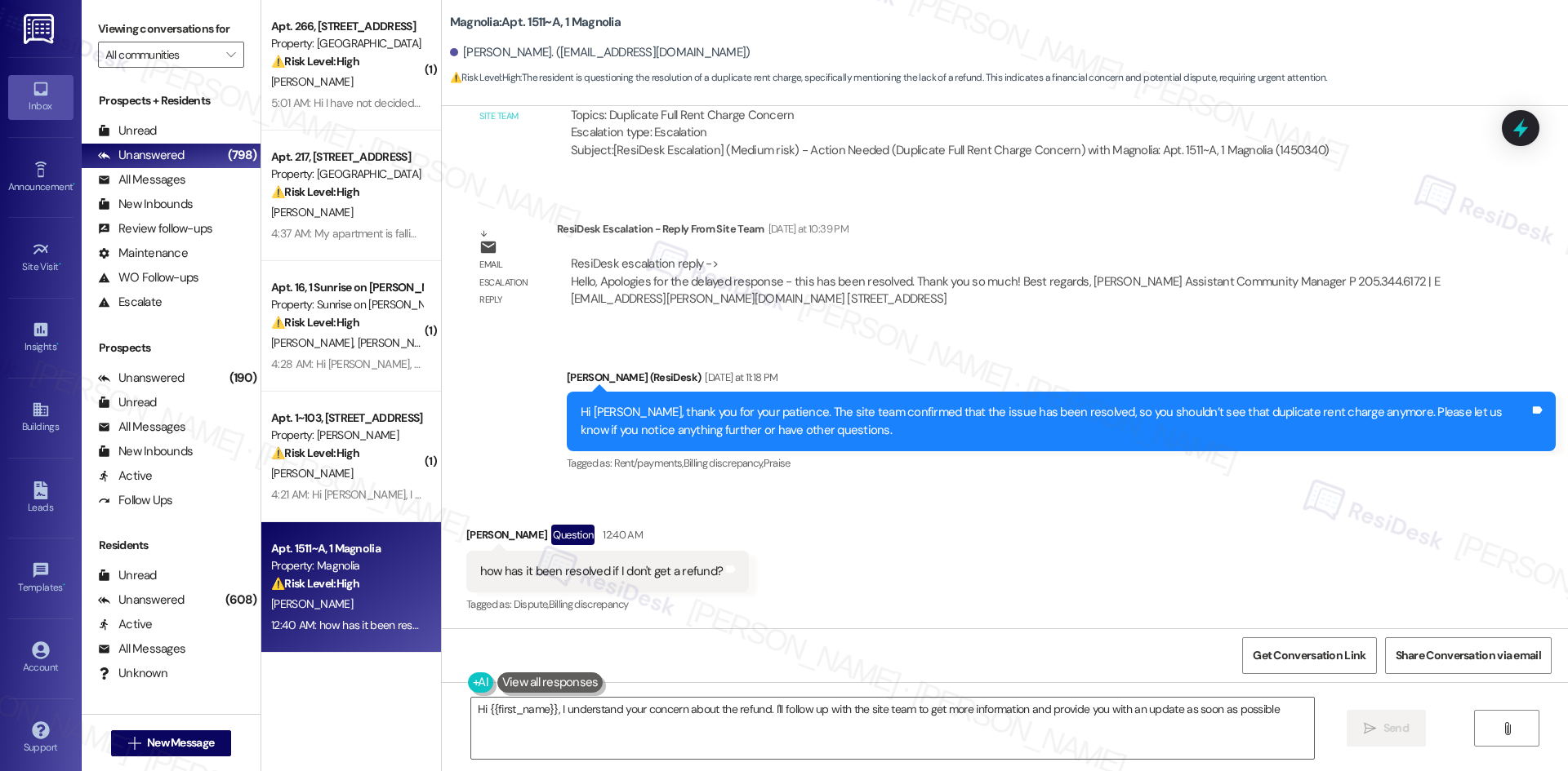
type textarea "Hi {{first_name}}, I understand your concern about the refund. I'll follow up w…"
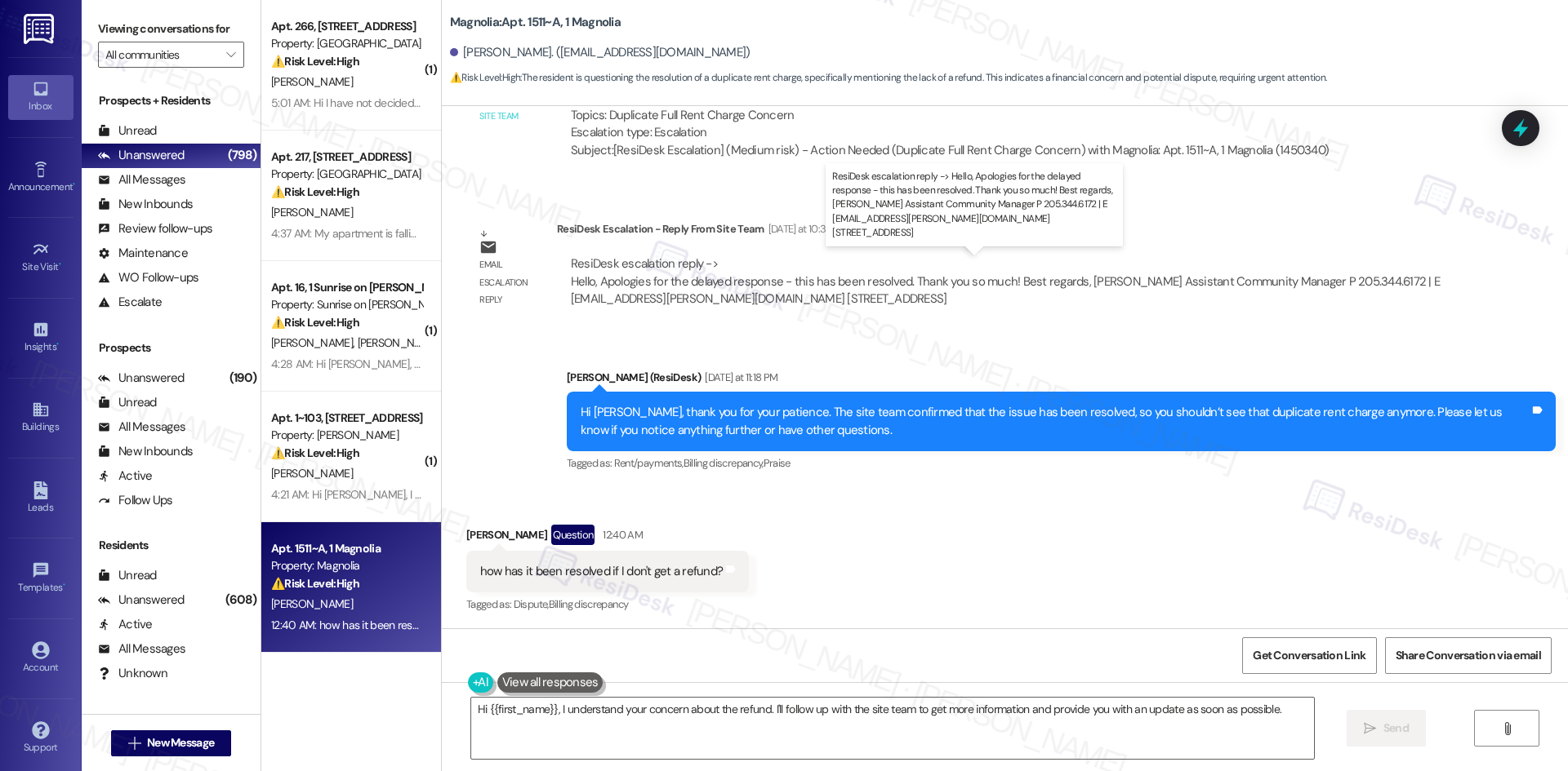
scroll to position [861, 0]
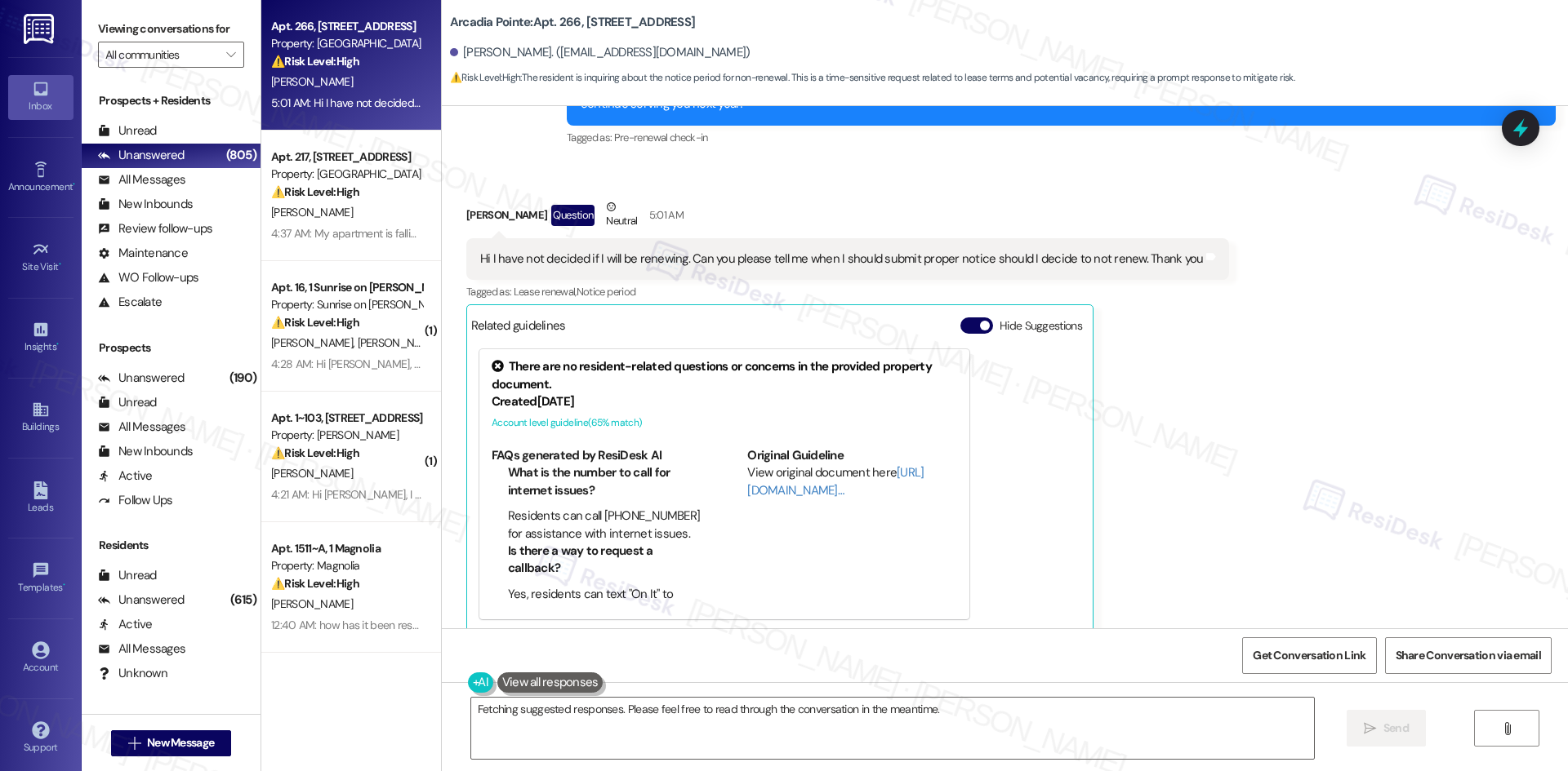
scroll to position [1784, 0]
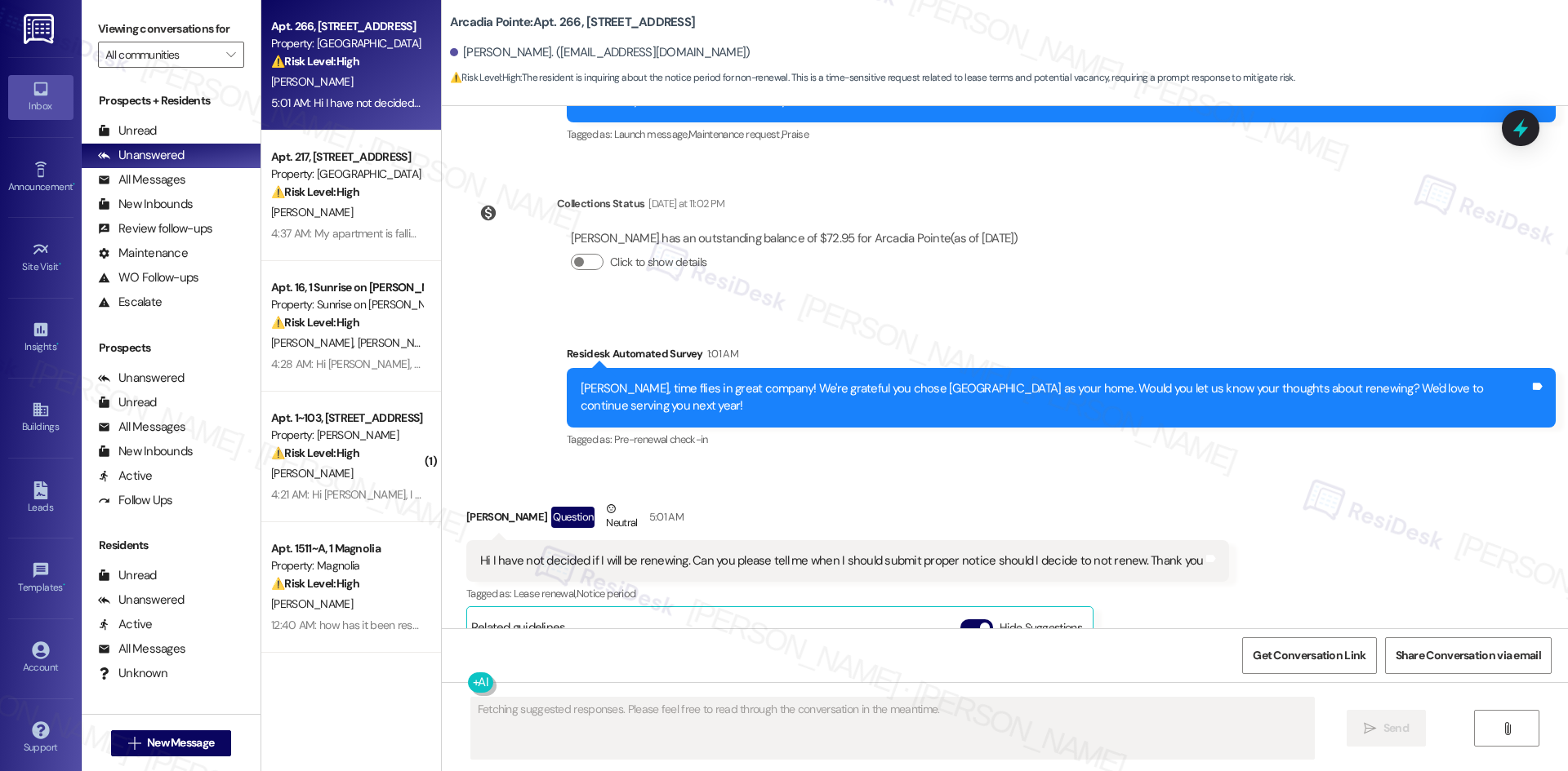
scroll to position [1458, 0]
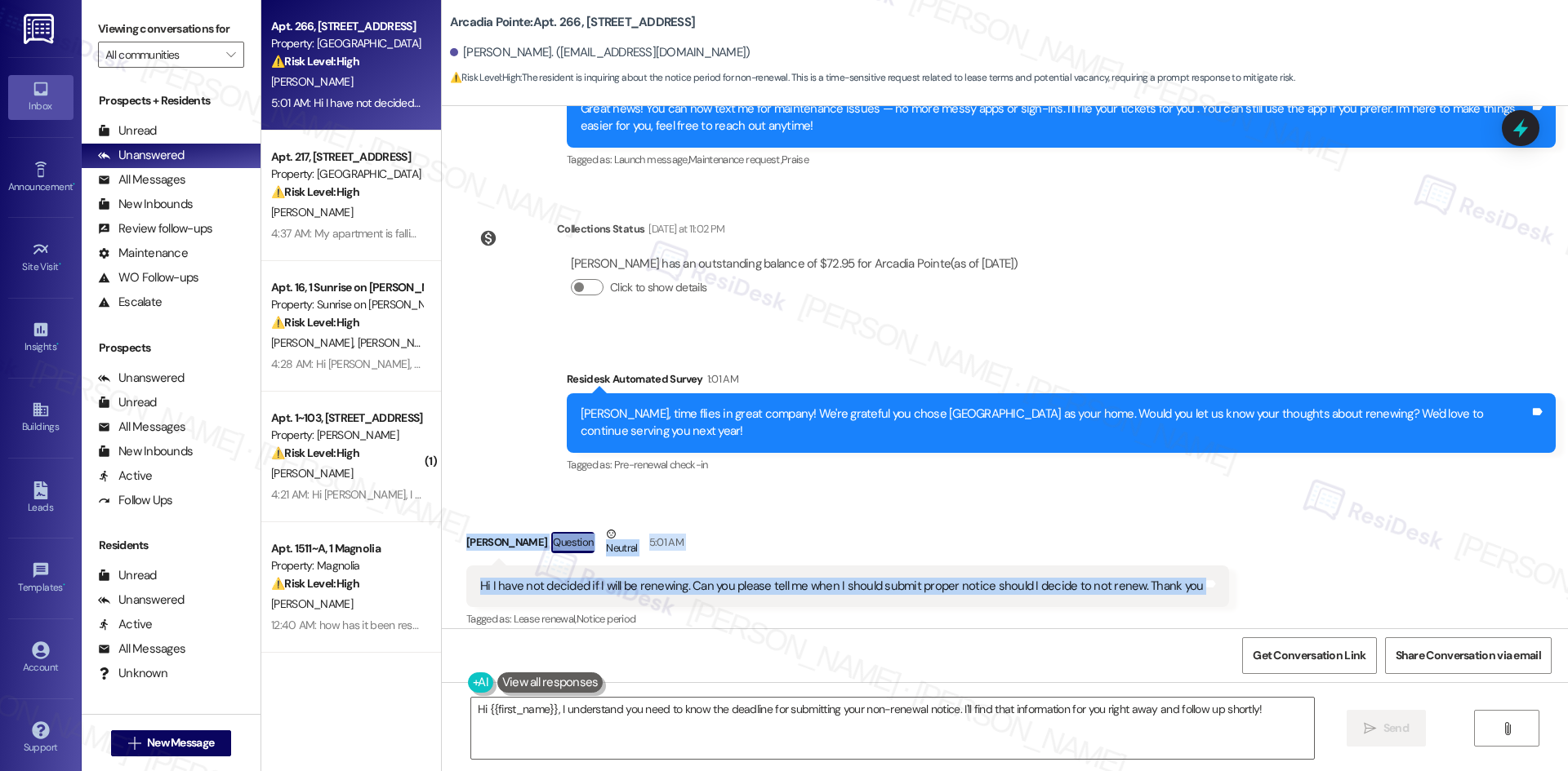
drag, startPoint x: 500, startPoint y: 530, endPoint x: 1220, endPoint y: 572, distance: 721.2
click at [1220, 572] on div "Received via SMS Tracy Tyler Question Neutral 5:01 AM Hi I have not decided if …" at bounding box center [1004, 730] width 1126 height 483
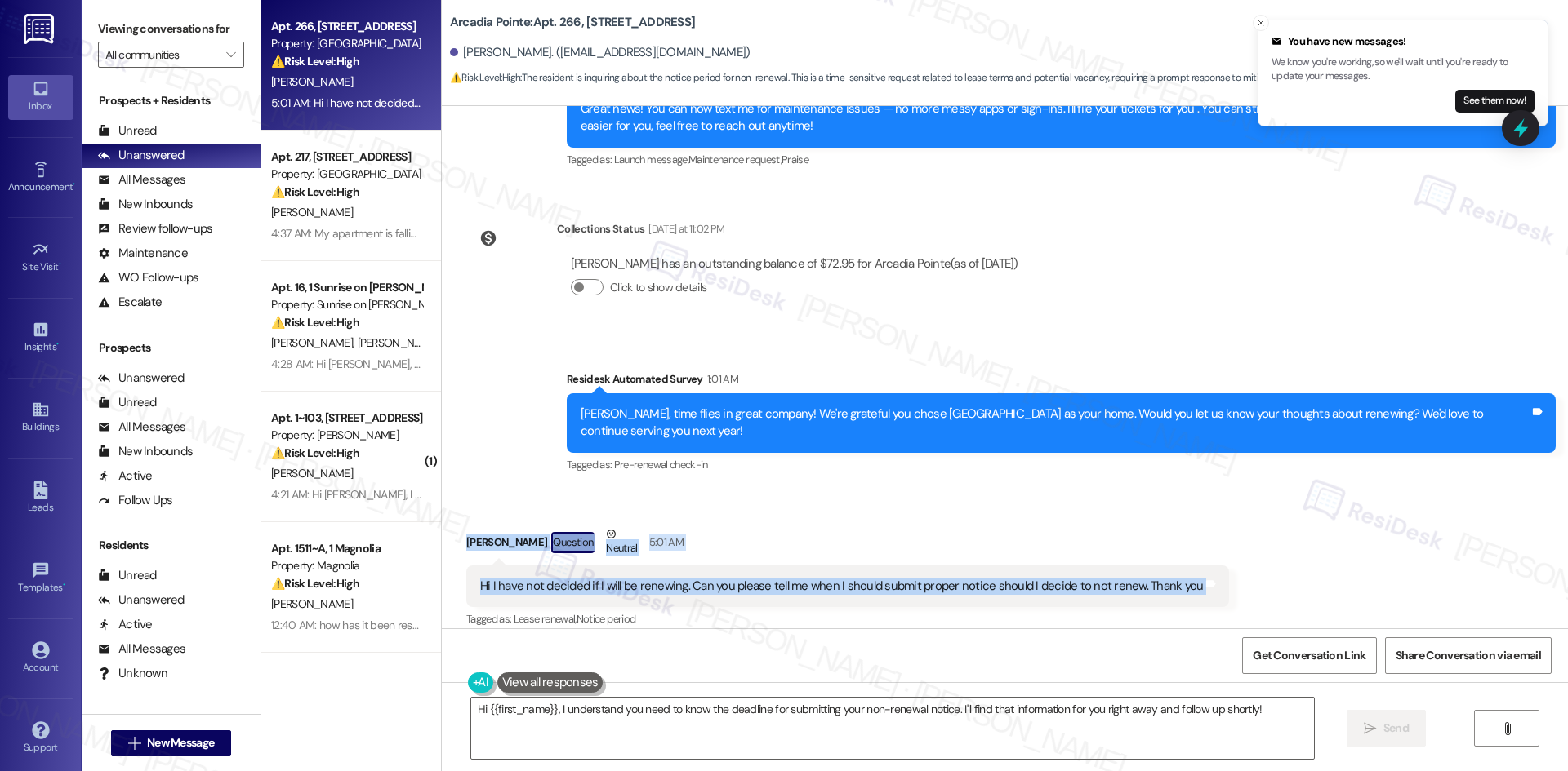
copy div "Tracy Tyler Question Neutral 5:01 AM Hi I have not decided if I will be renewin…"
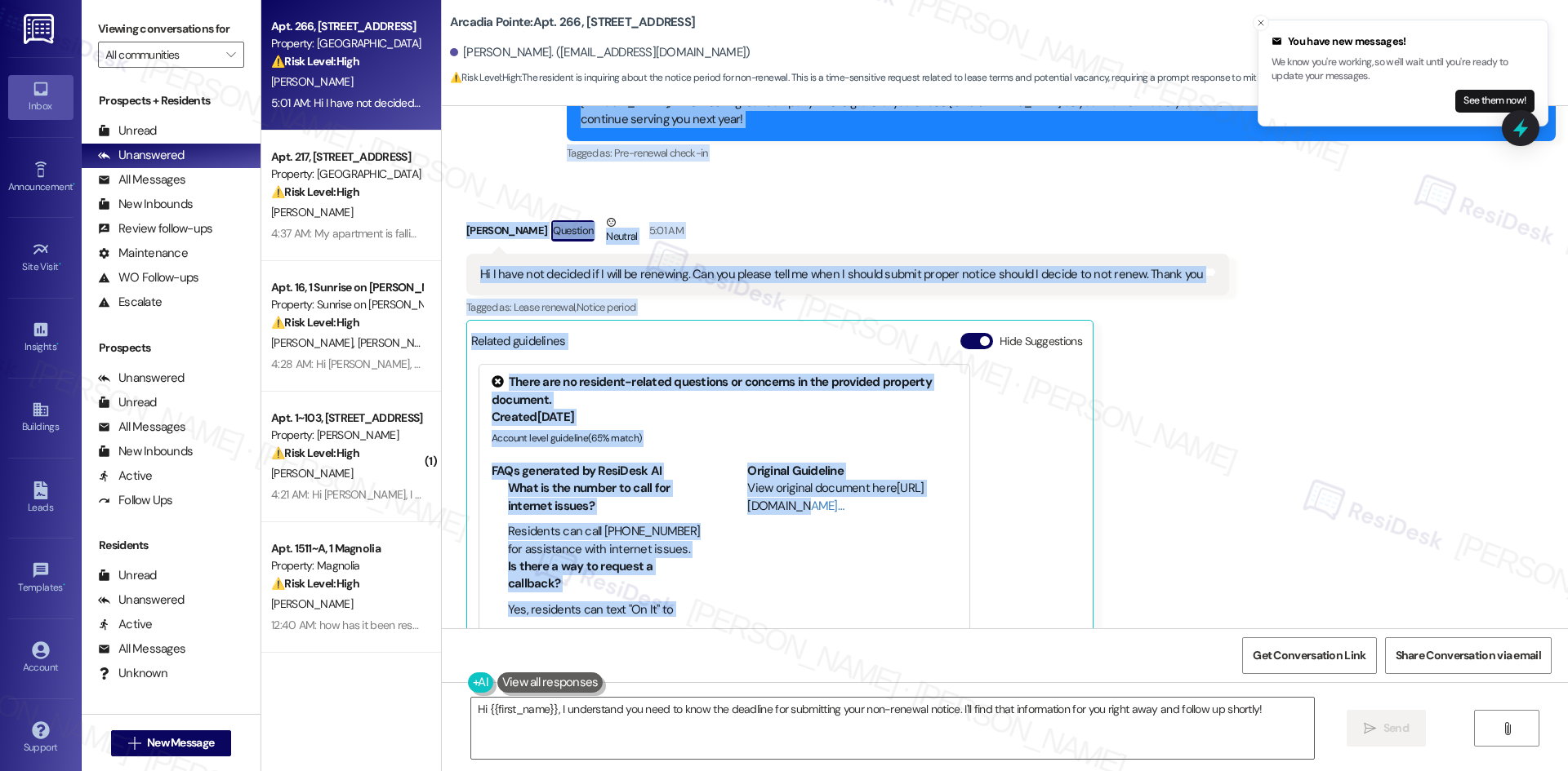
scroll to position [1785, 0]
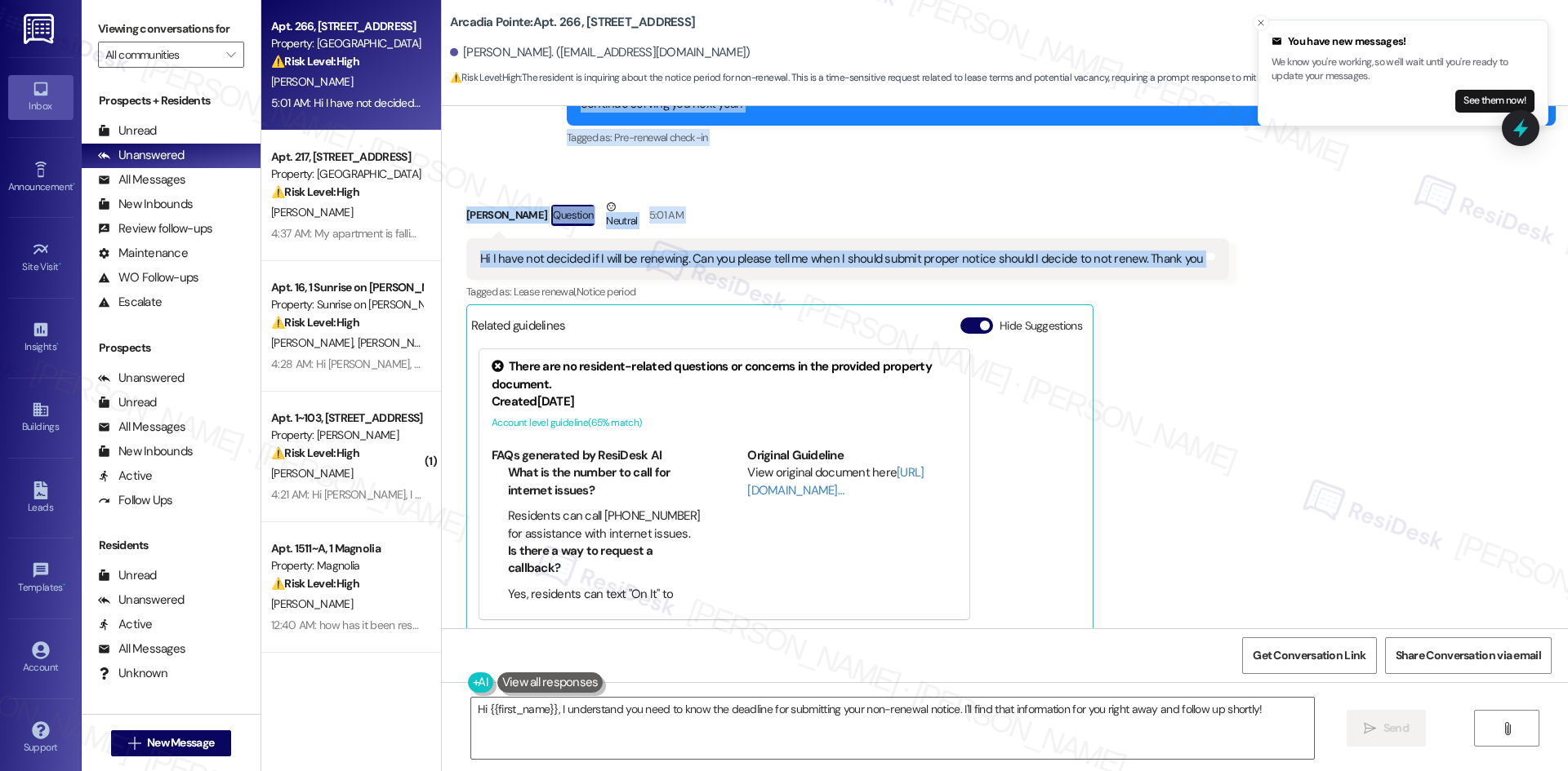
drag, startPoint x: 532, startPoint y: 367, endPoint x: 1230, endPoint y: 255, distance: 706.9
click at [1230, 255] on div "Lease started Jan 16, 2025 at 8:00 AM Announcement, sent via SMS Tessa (ResiDes…" at bounding box center [1004, 367] width 1126 height 523
copy div "Residesk Automated Survey 1:01 AM Tracy, time flies in great company! We're gra…"
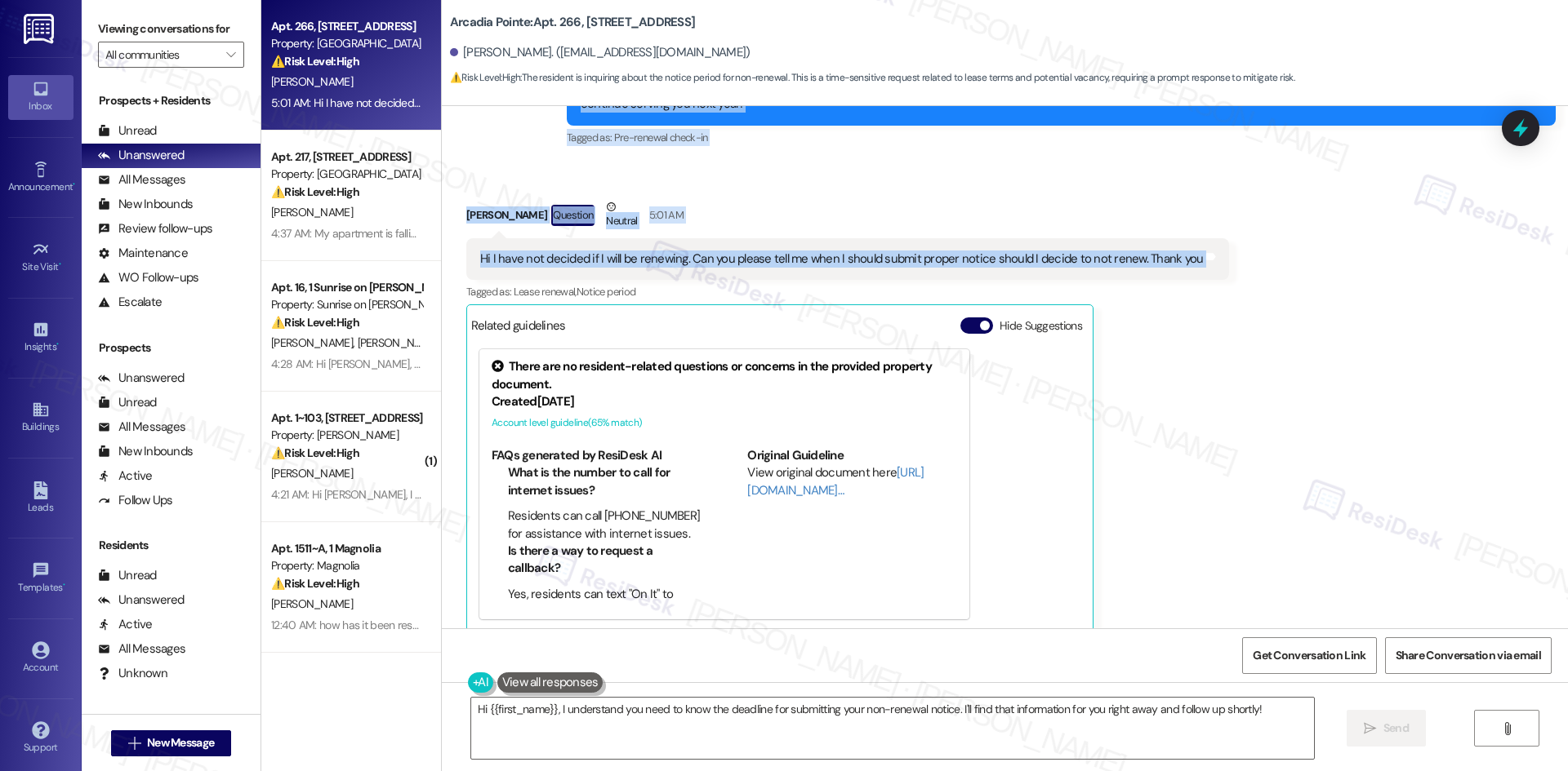
click at [869, 162] on div "Received via SMS Tracy Tyler Question Neutral 5:01 AM Hi I have not decided if …" at bounding box center [1004, 403] width 1126 height 483
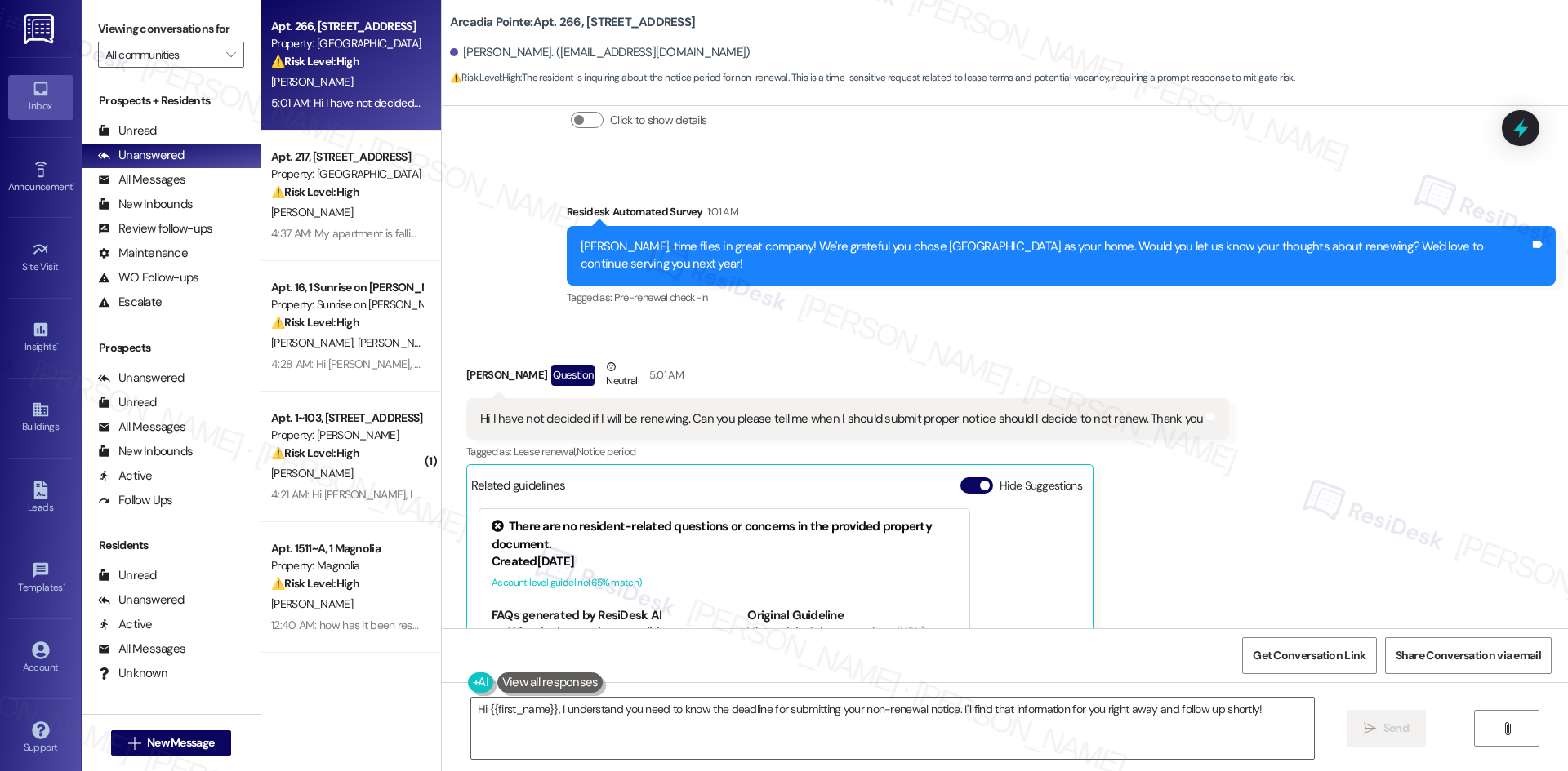
scroll to position [1621, 0]
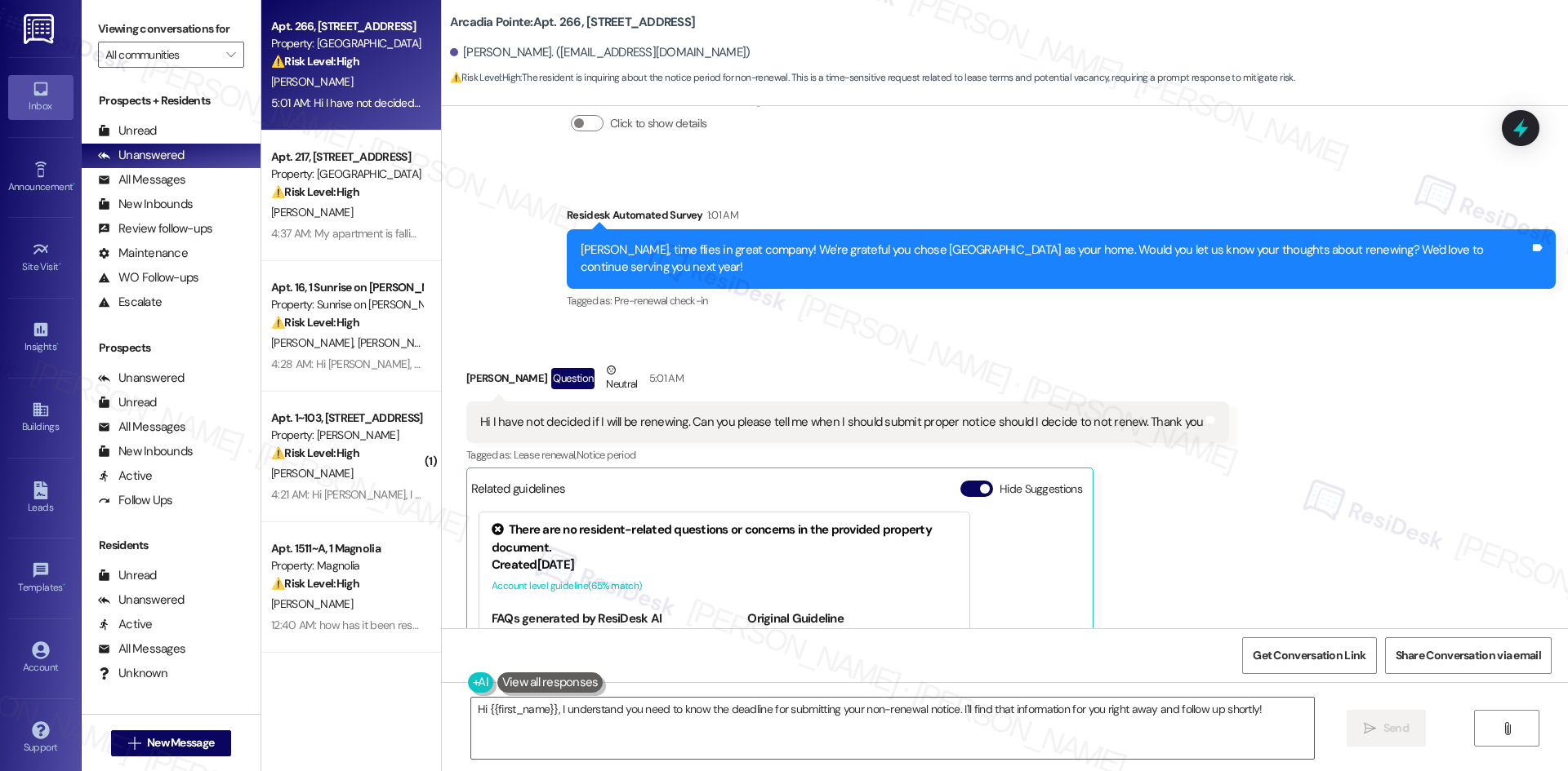
drag, startPoint x: 686, startPoint y: 183, endPoint x: 676, endPoint y: 181, distance: 10.2
click at [682, 182] on div "Survey, sent via SMS Residesk Automated Survey 1:01 AM Tracy, time flies in gre…" at bounding box center [1004, 247] width 1126 height 155
click at [829, 729] on textarea "Hi {{first_name}}, I understand you need to know the deadline for submitting yo…" at bounding box center [892, 729] width 843 height 61
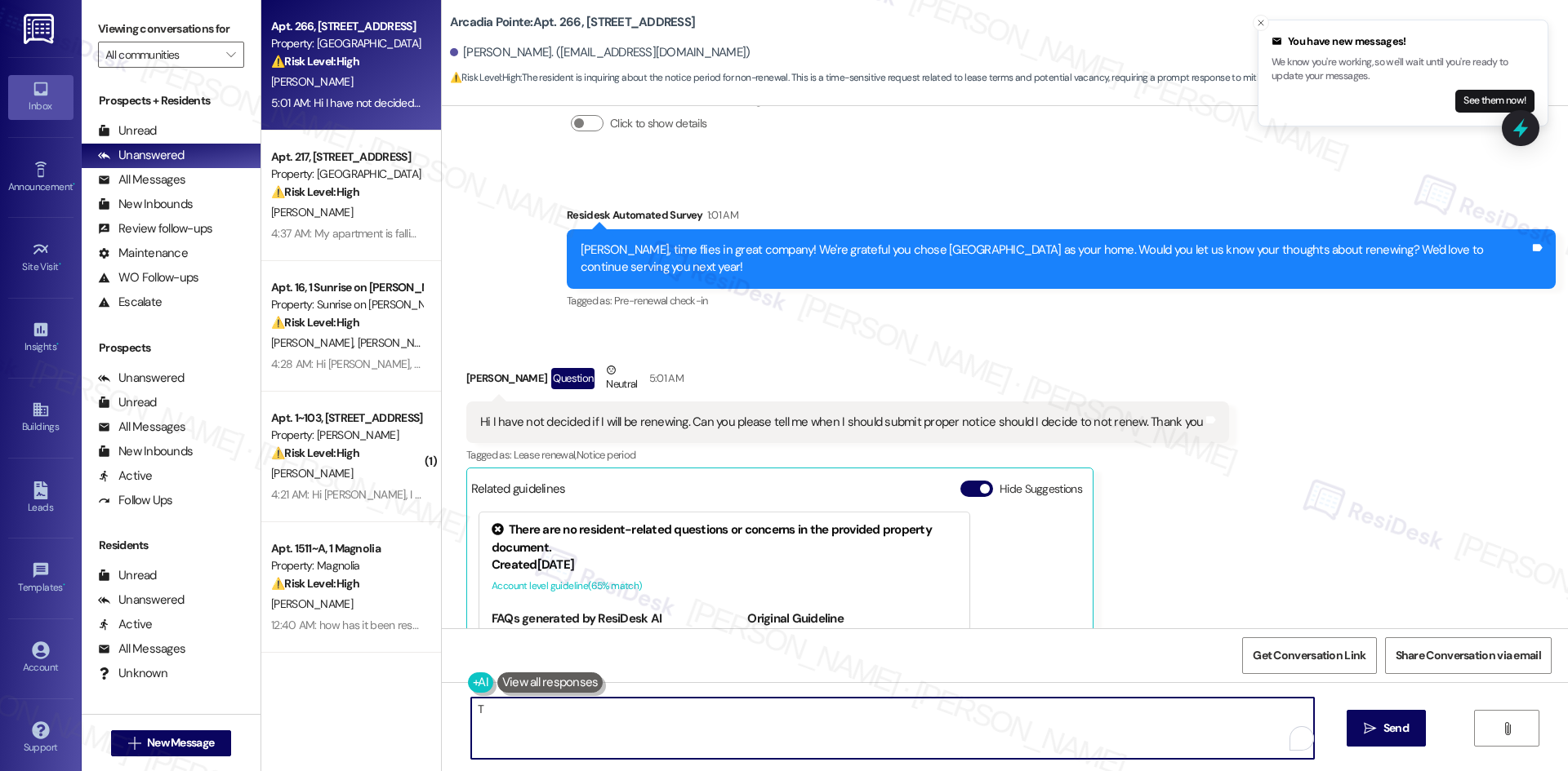
paste textarea "hanks for letting us know. Could you share a bit about what factors you’re cons…"
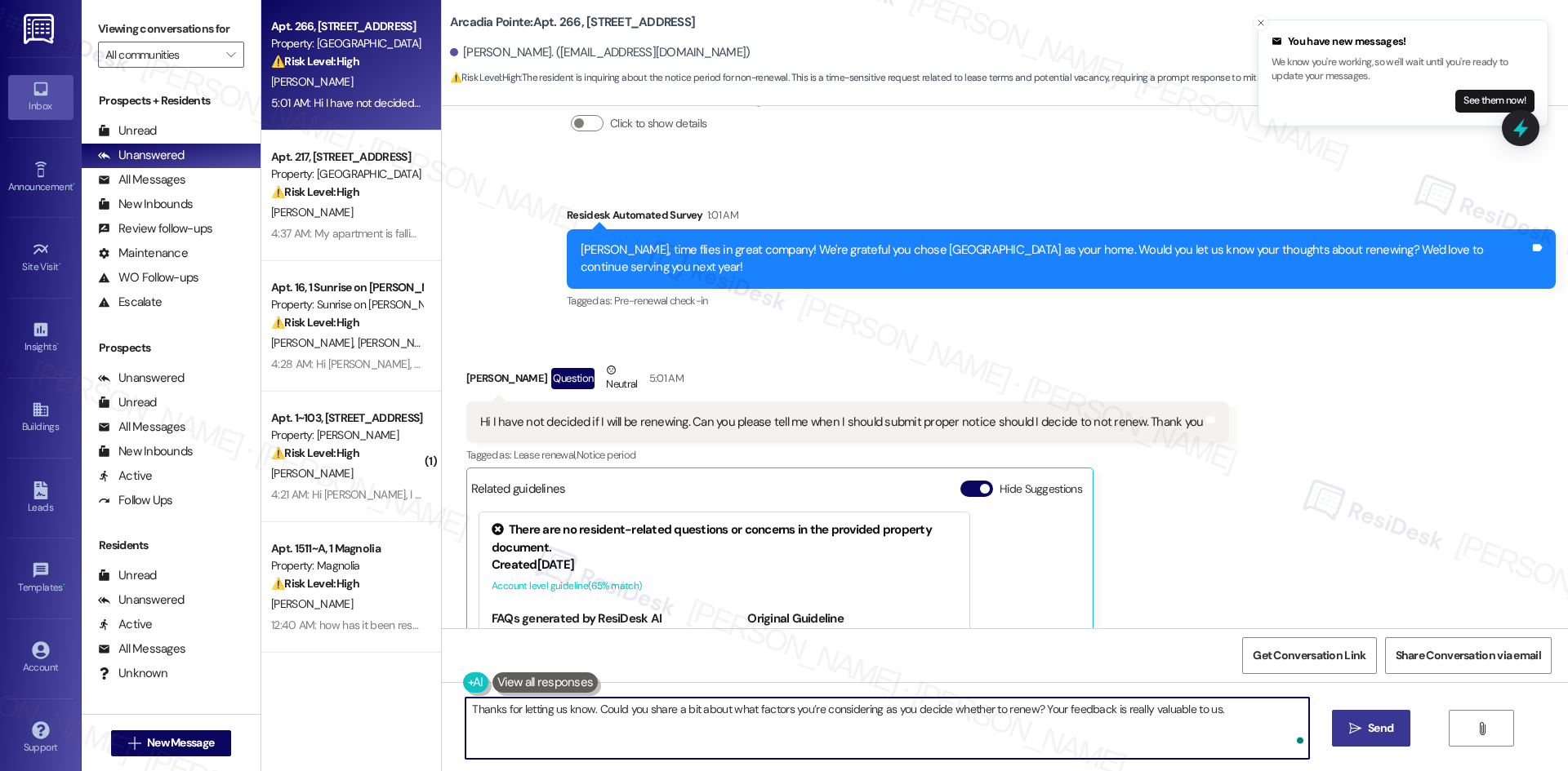
type textarea "Thanks for letting us know. Could you share a bit about what factors you’re con…"
click at [1390, 733] on span "Send" at bounding box center [1380, 728] width 25 height 17
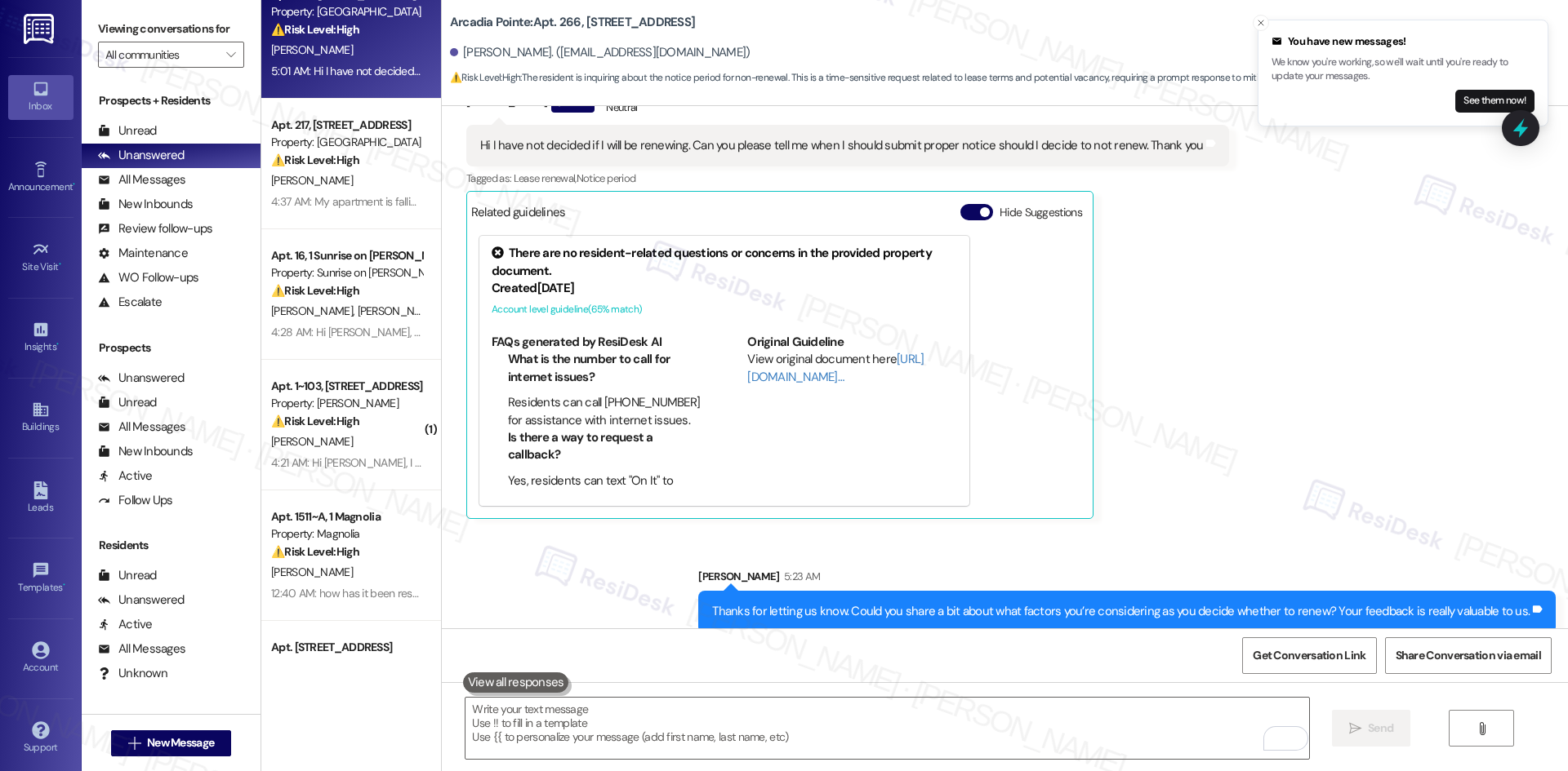
scroll to position [0, 0]
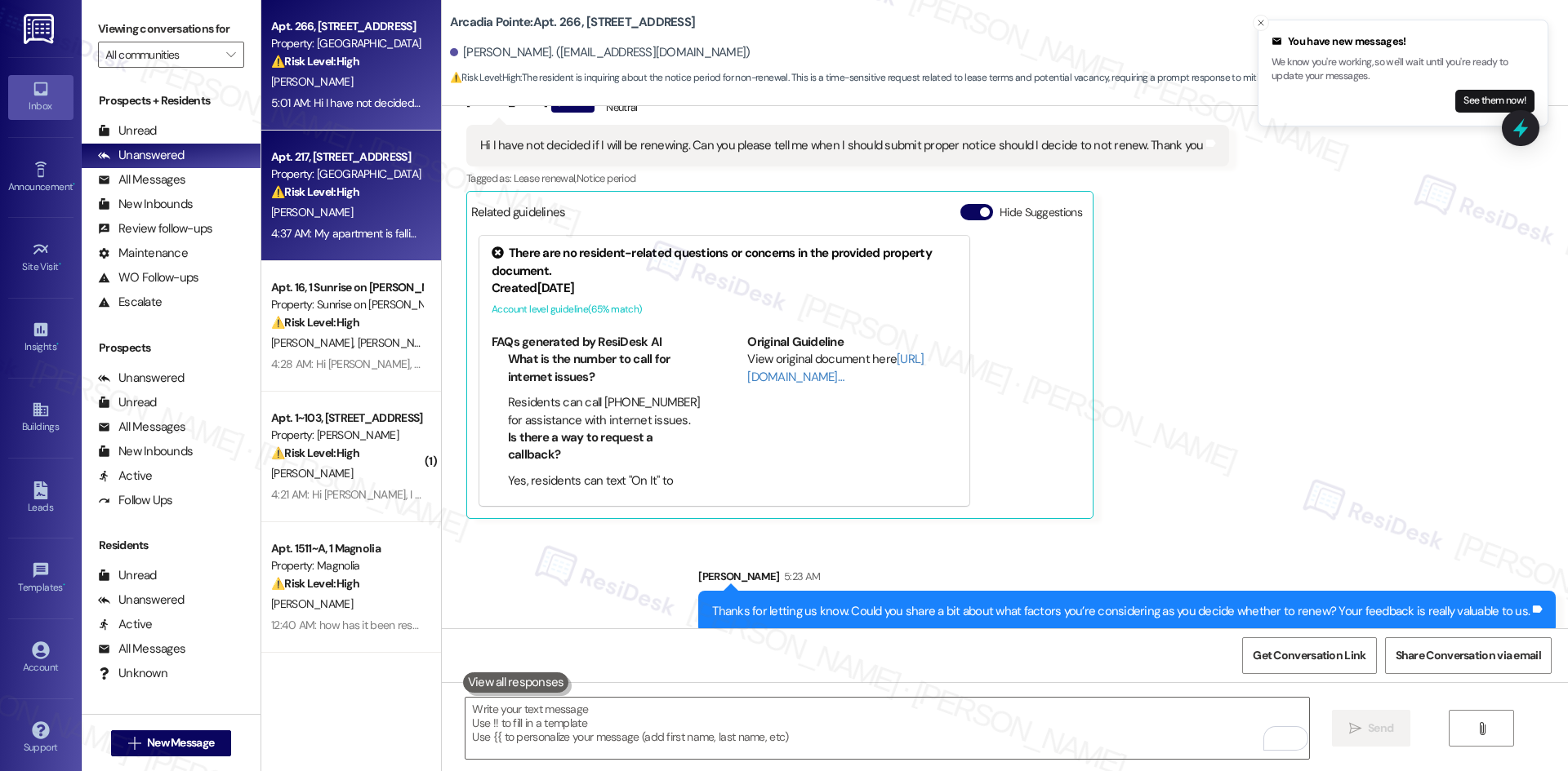
click at [369, 225] on div "4:37 AM: My apartment is falling apart with cracks in everything, ratty falling…" at bounding box center [346, 234] width 154 height 21
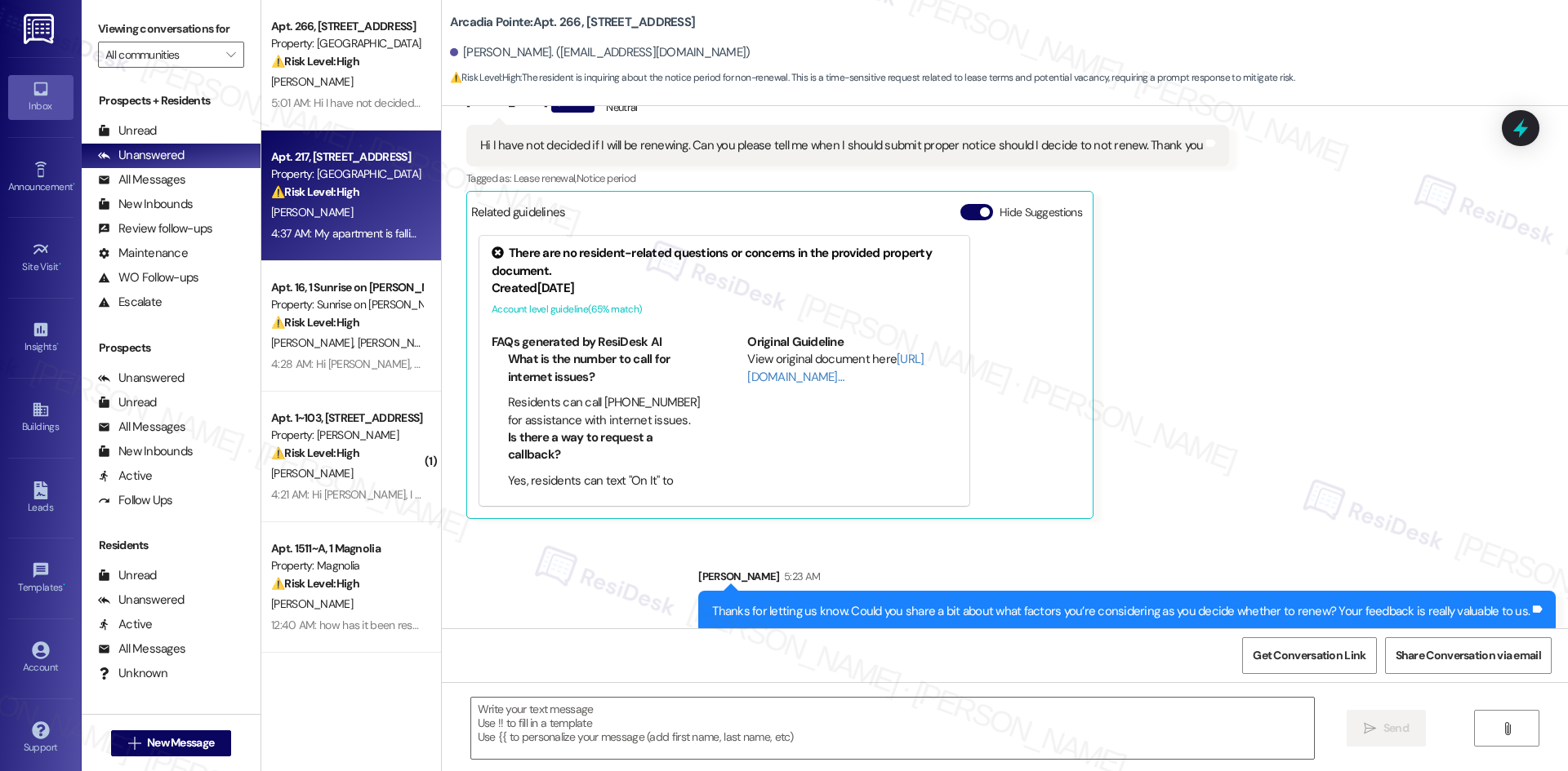
type textarea "Fetching suggested responses. Please feel free to read through the conversation…"
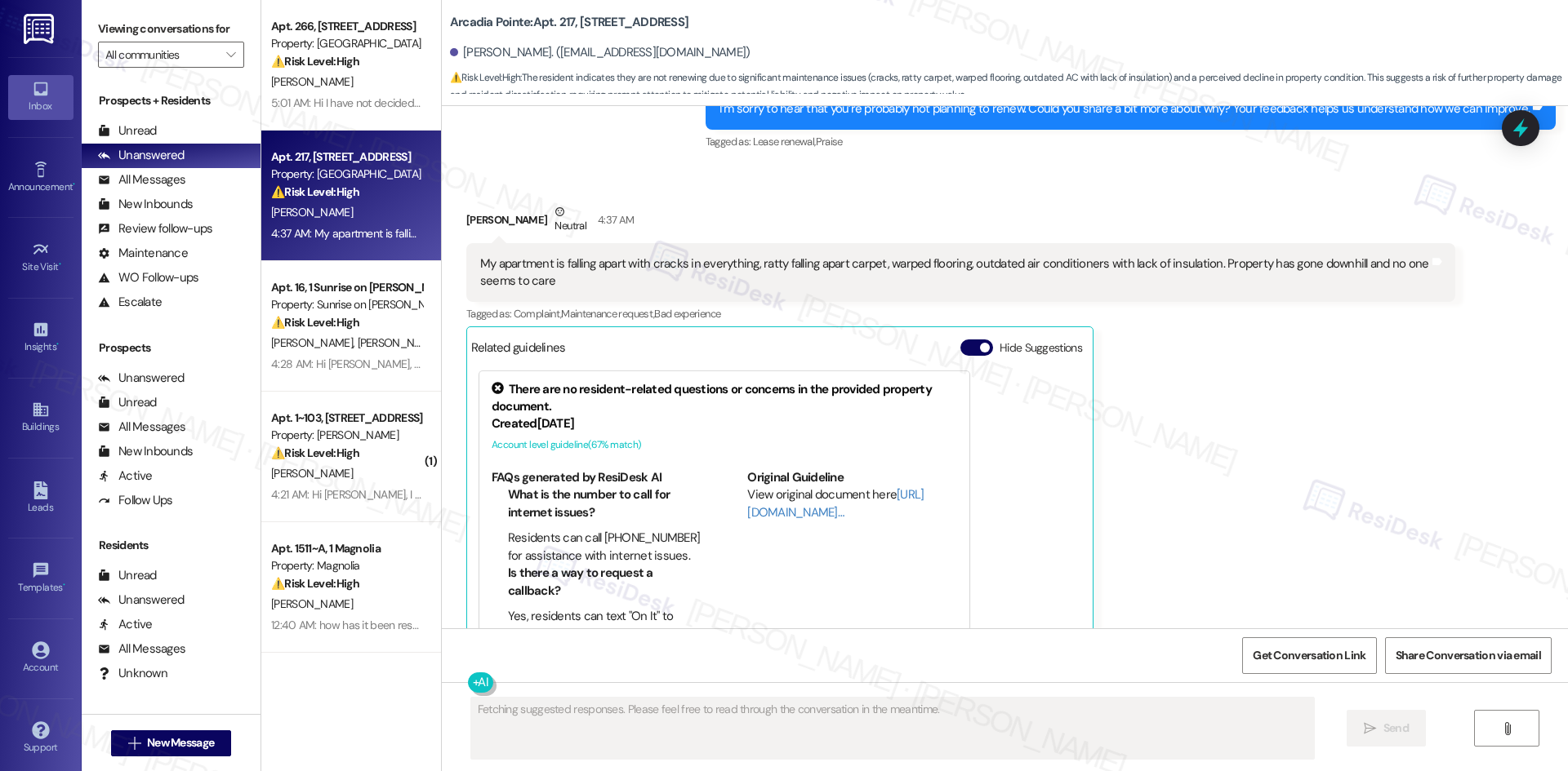
scroll to position [3287, 0]
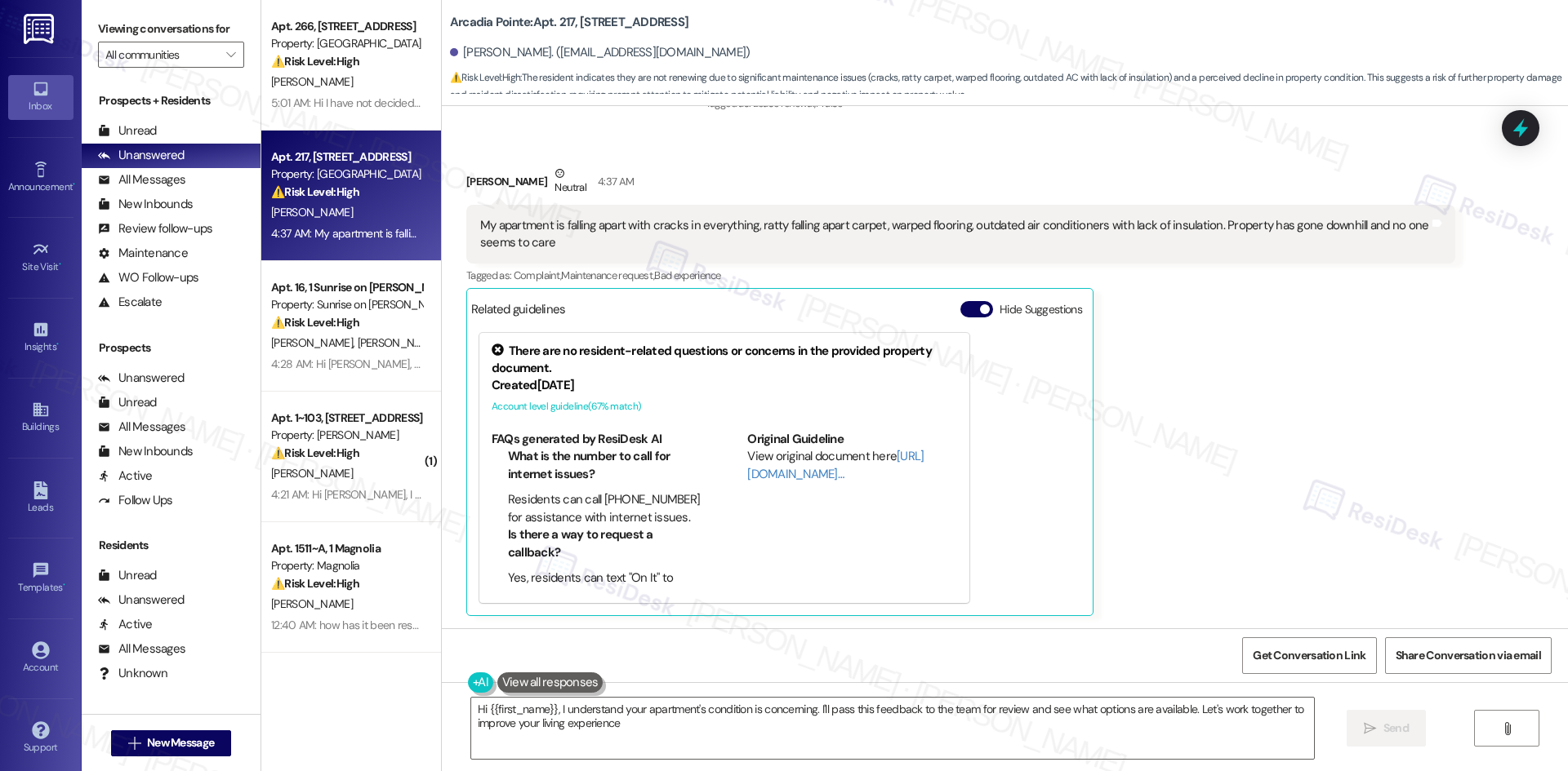
type textarea "Hi {{first_name}}, I understand your apartment's condition is concerning. I'll …"
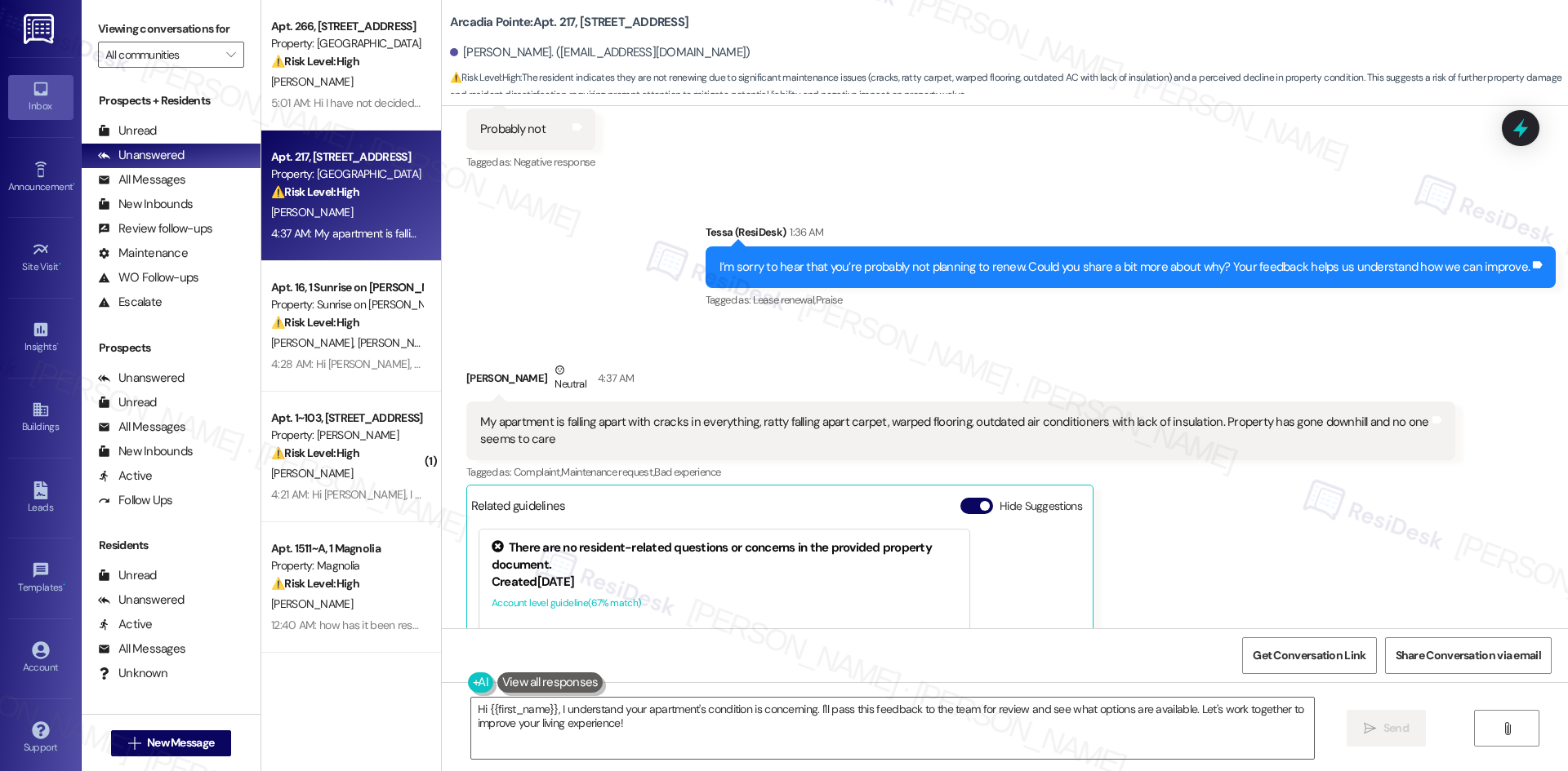
scroll to position [3125, 0]
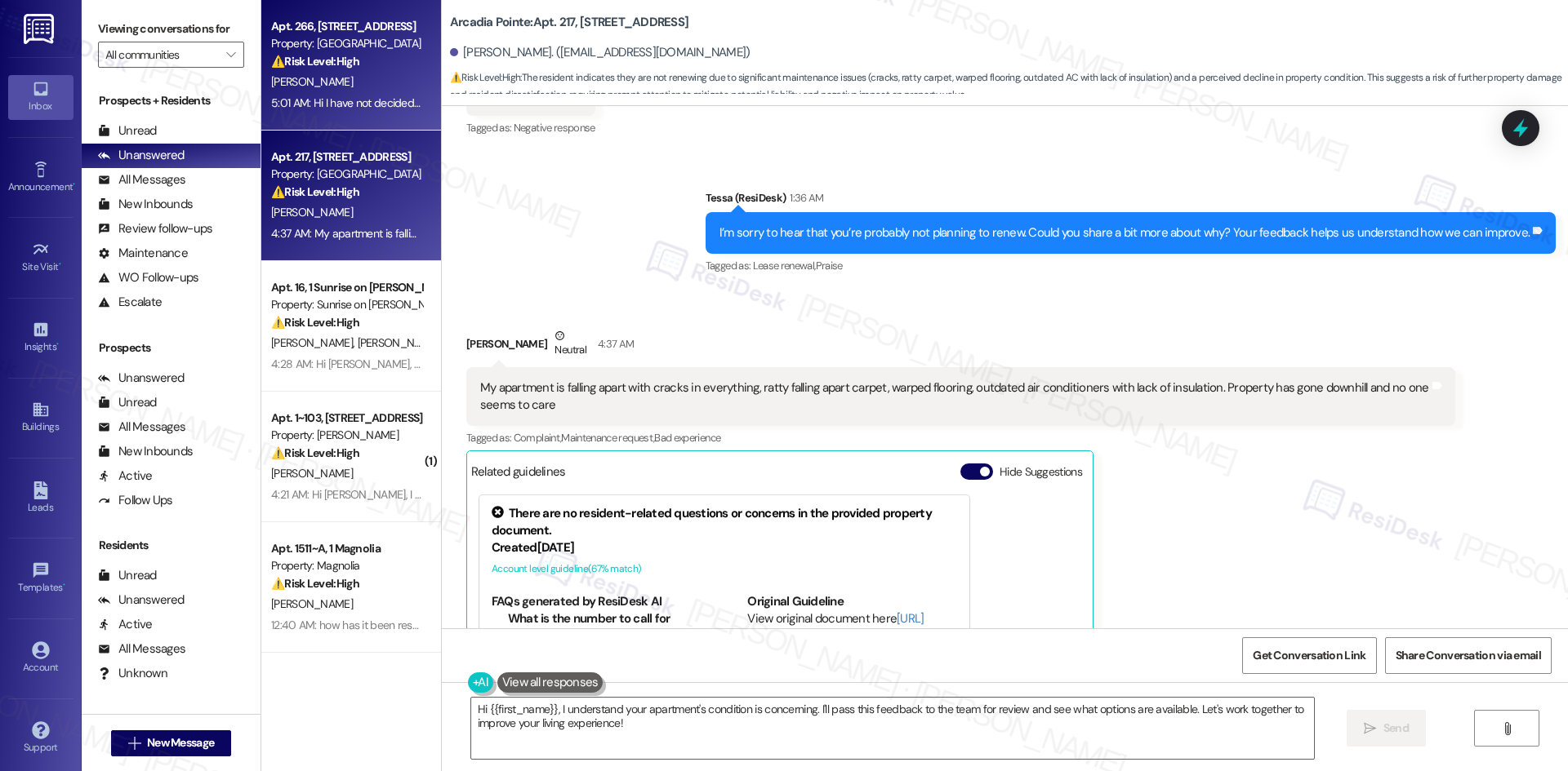
click at [317, 65] on strong "⚠️ Risk Level: High" at bounding box center [315, 61] width 89 height 14
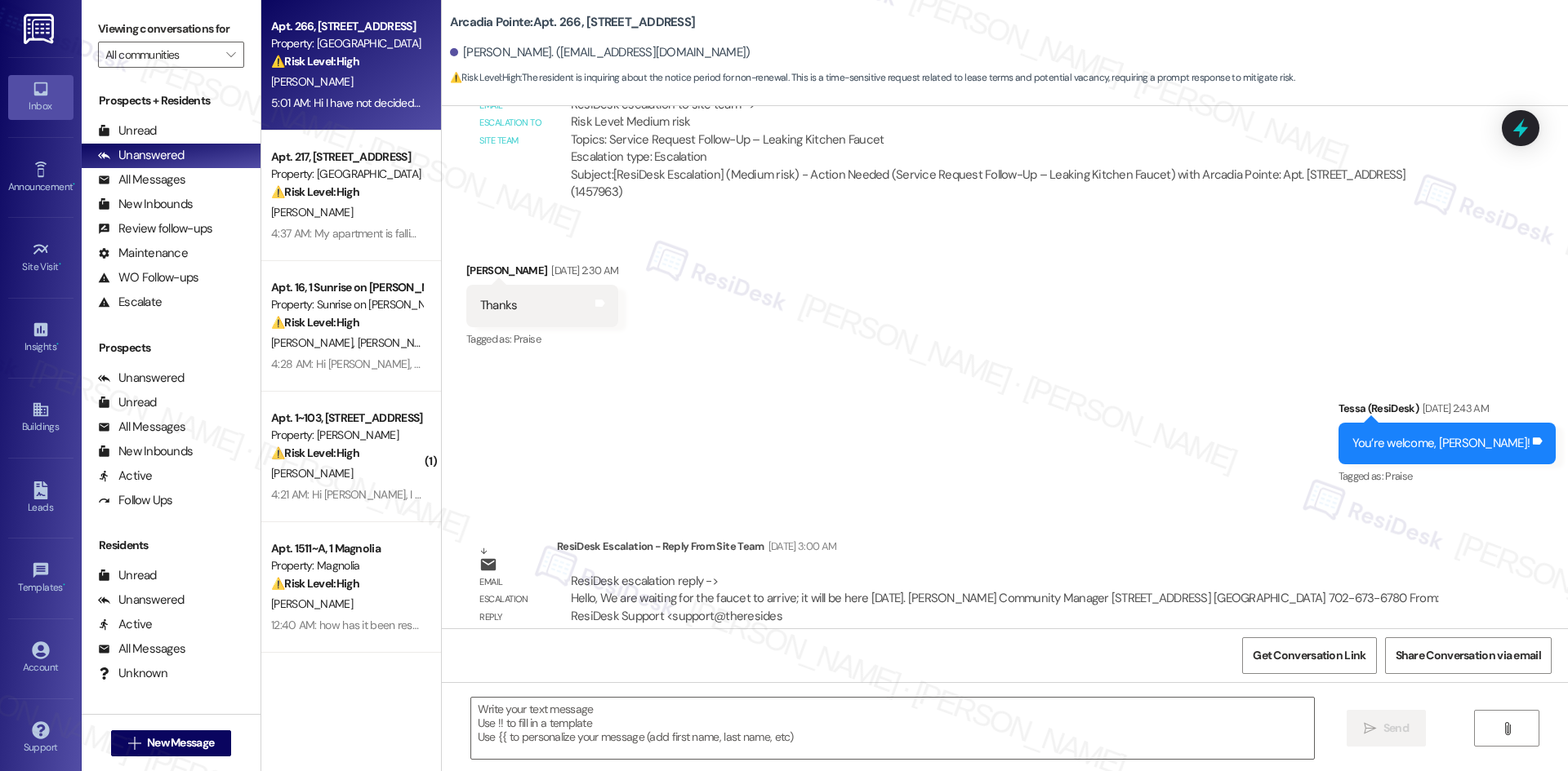
type textarea "Fetching suggested responses. Please feel free to read through the conversation…"
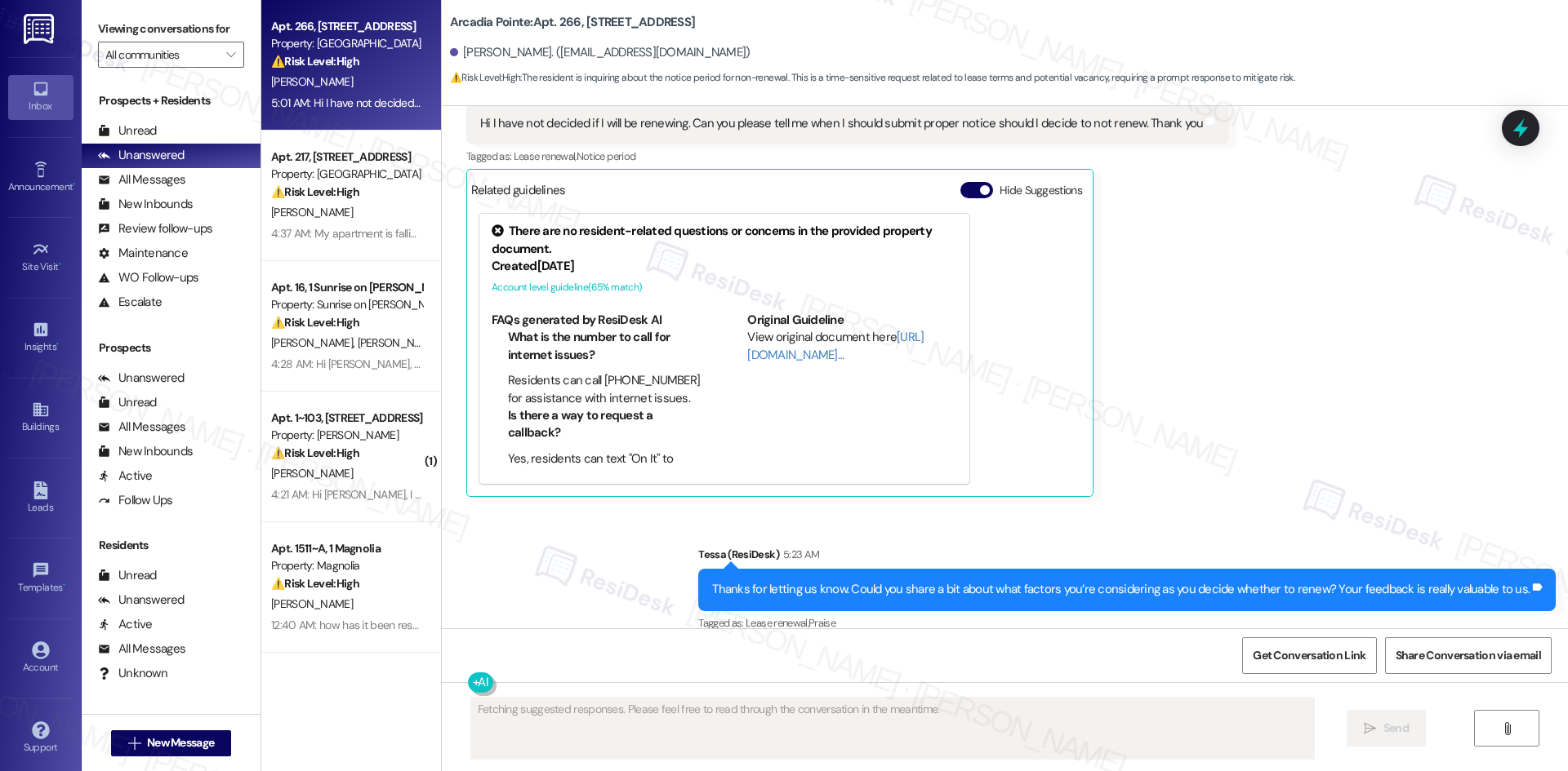
scroll to position [1923, 0]
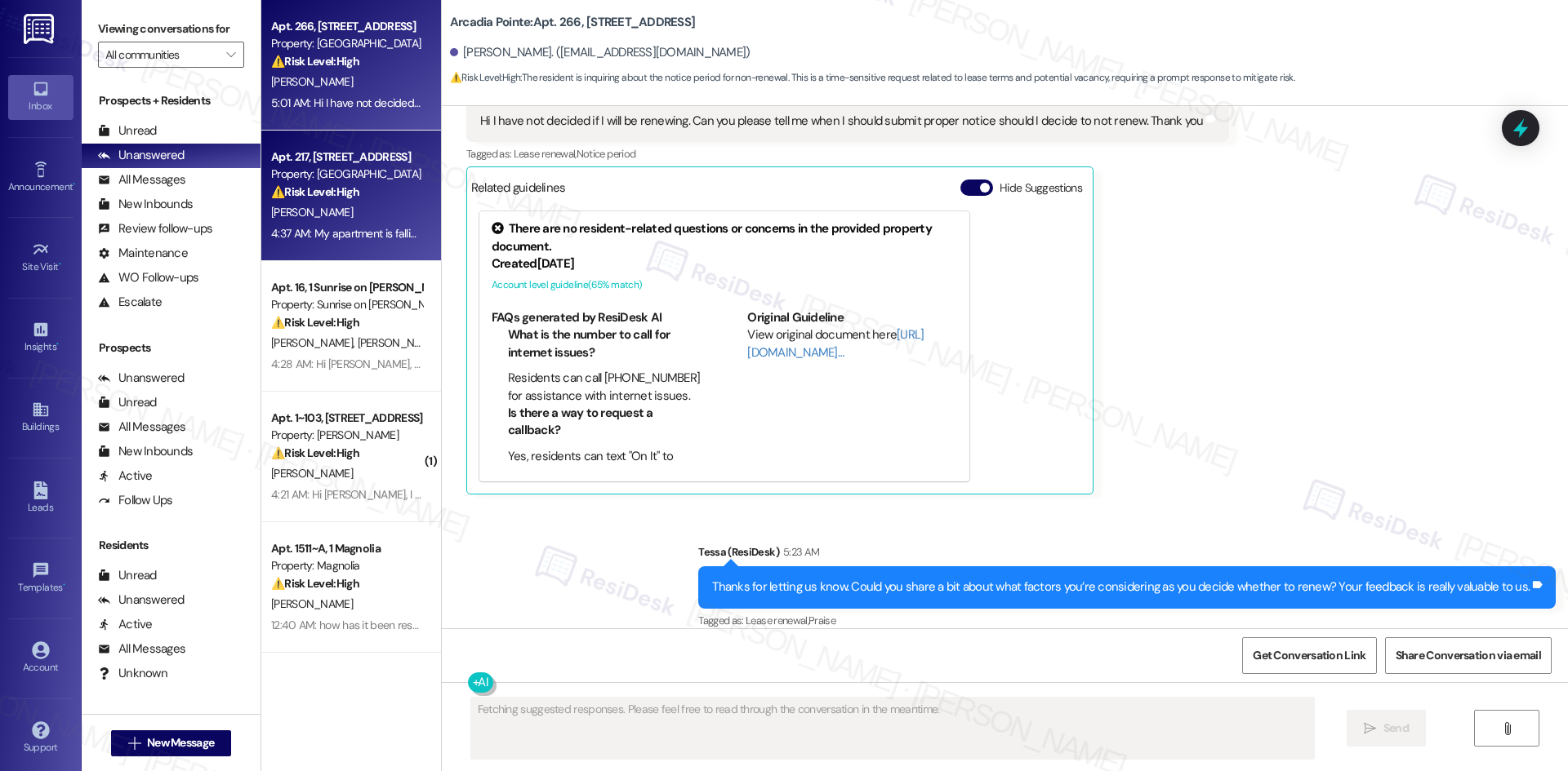
click at [299, 155] on div "Apt. 217, [STREET_ADDRESS]" at bounding box center [346, 157] width 151 height 17
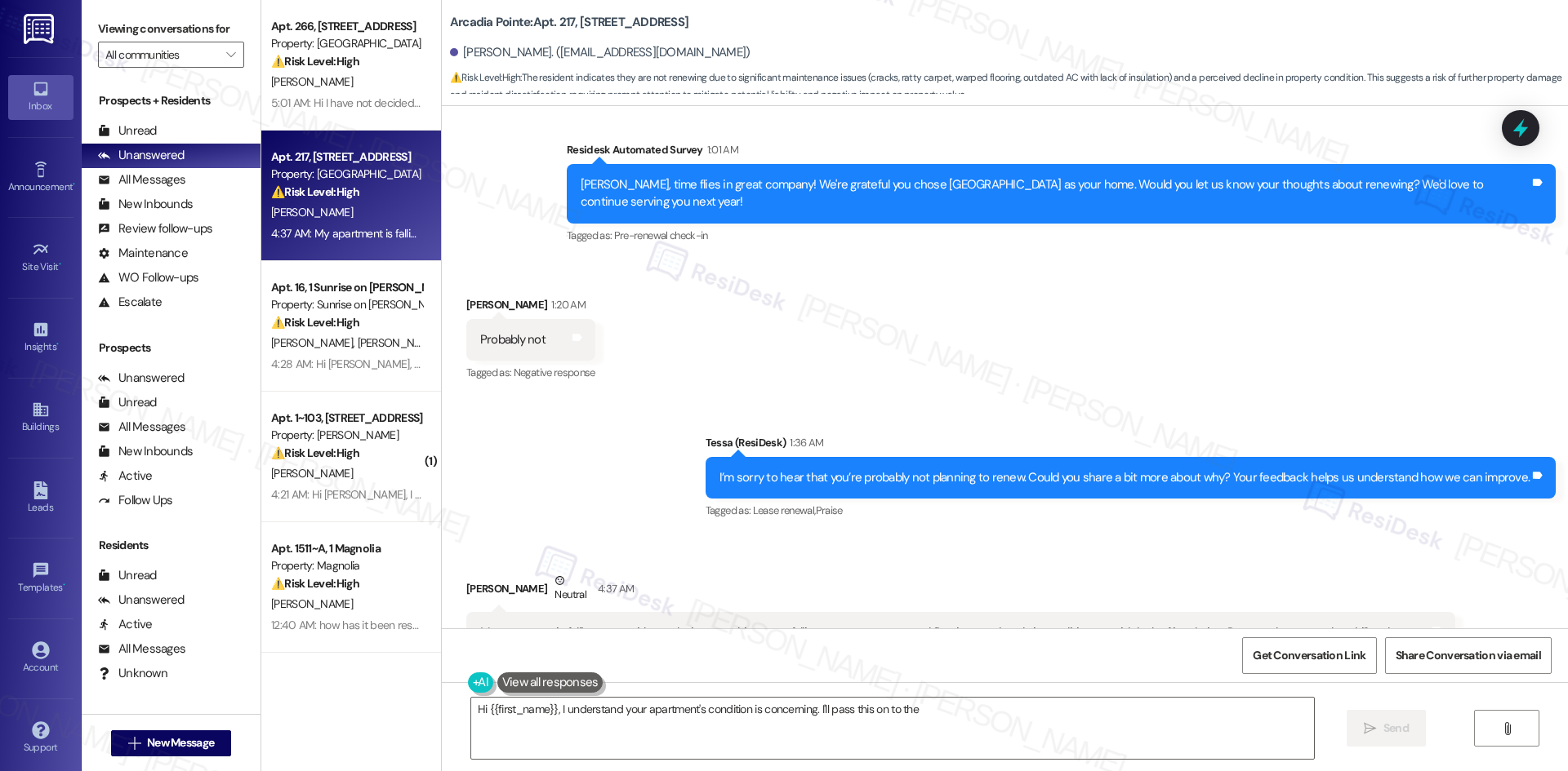
scroll to position [2879, 0]
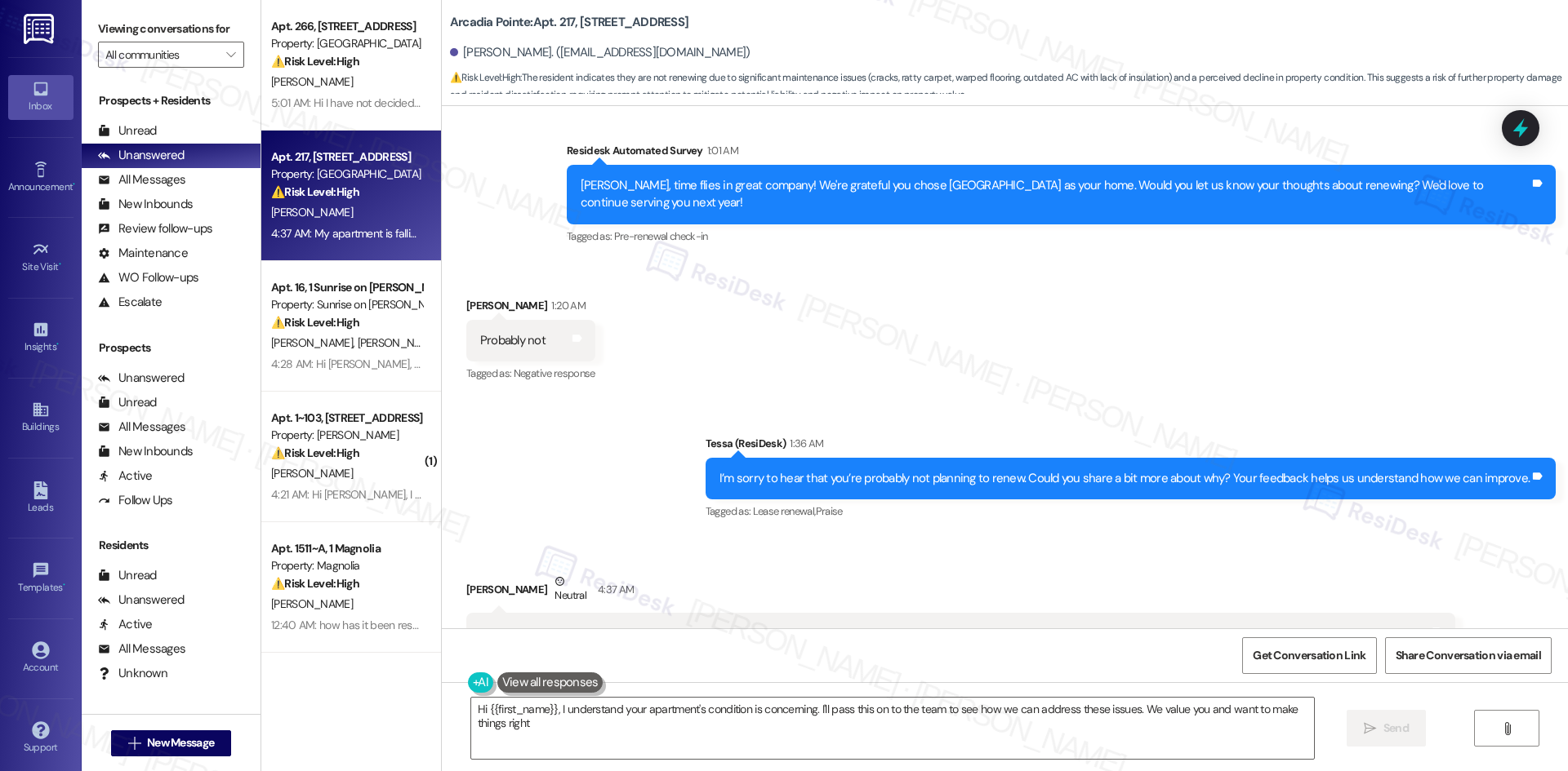
type textarea "Hi {{first_name}}, I understand your apartment's condition is concerning. I'll …"
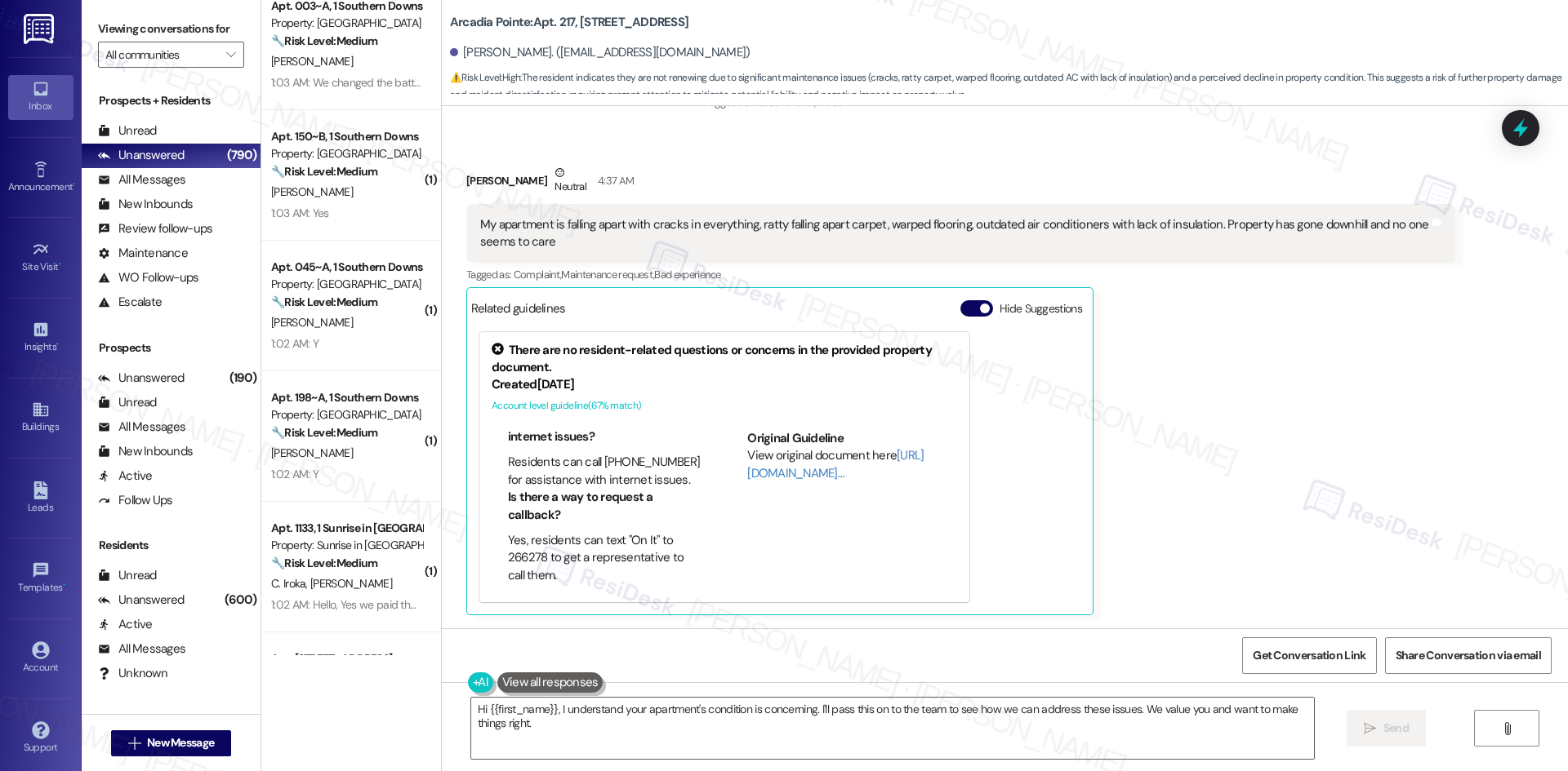
scroll to position [1306, 0]
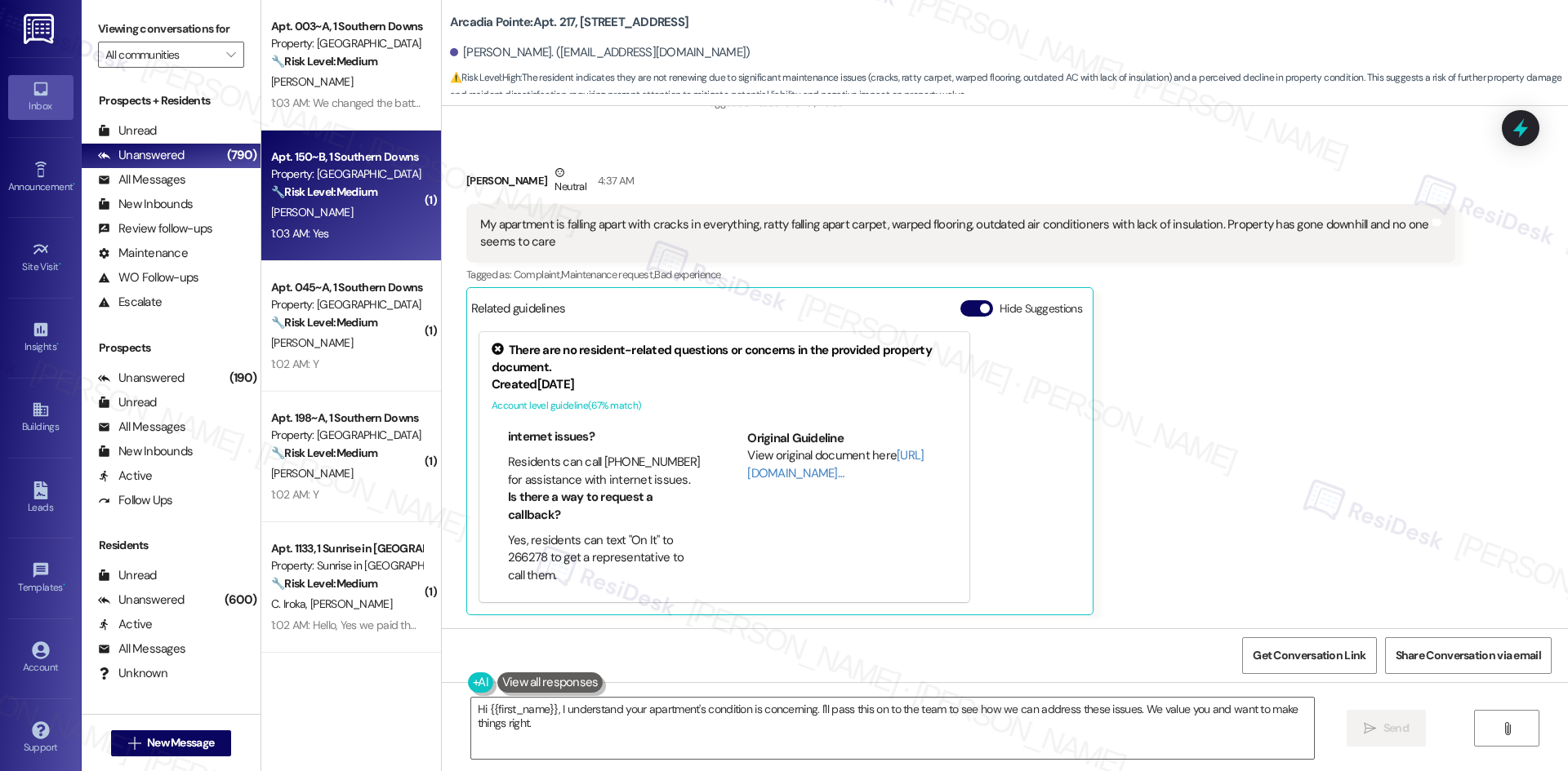
click at [377, 219] on div "[PERSON_NAME]" at bounding box center [346, 212] width 154 height 21
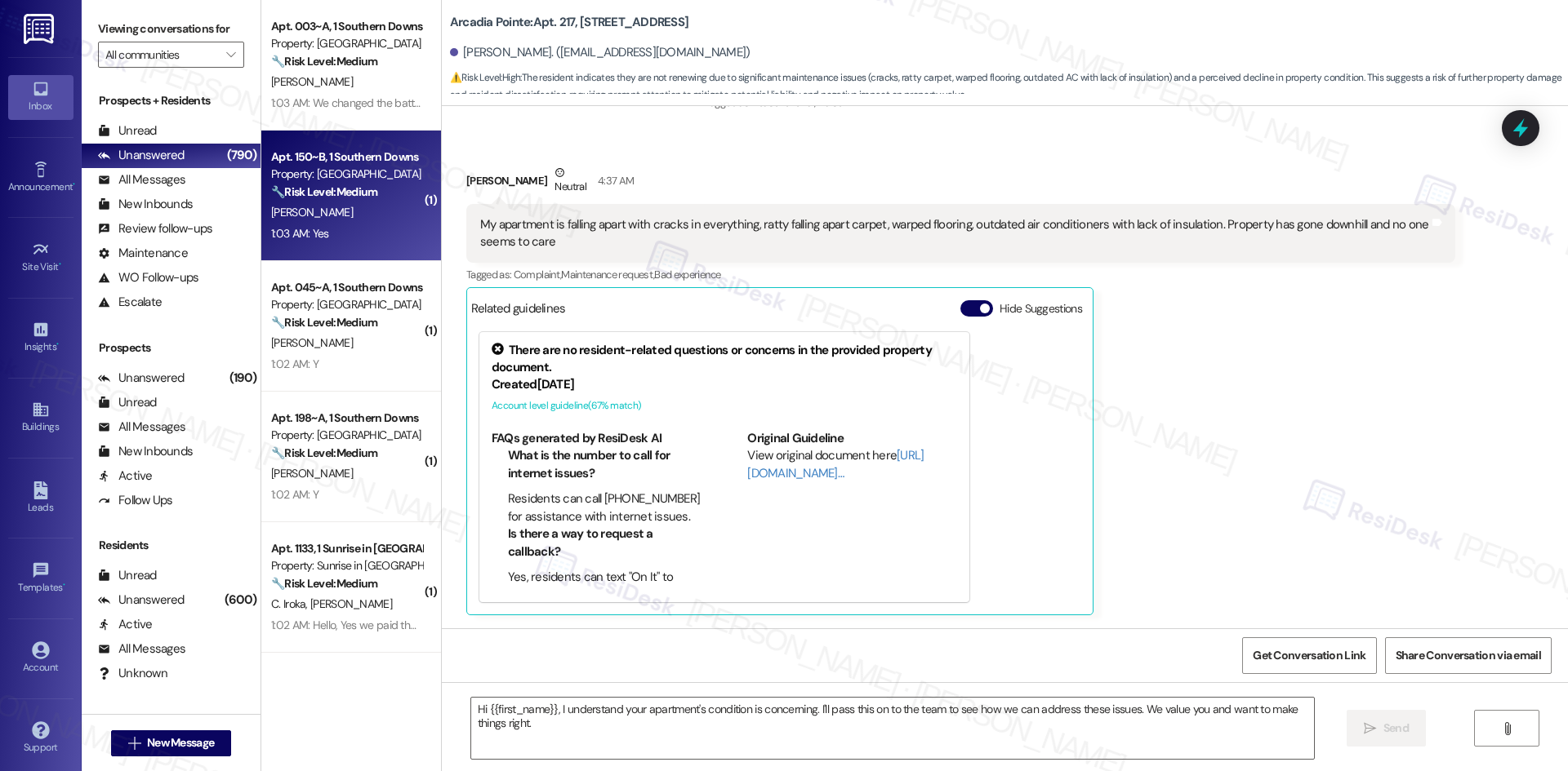
type textarea "Fetching suggested responses. Please feel free to read through the conversation…"
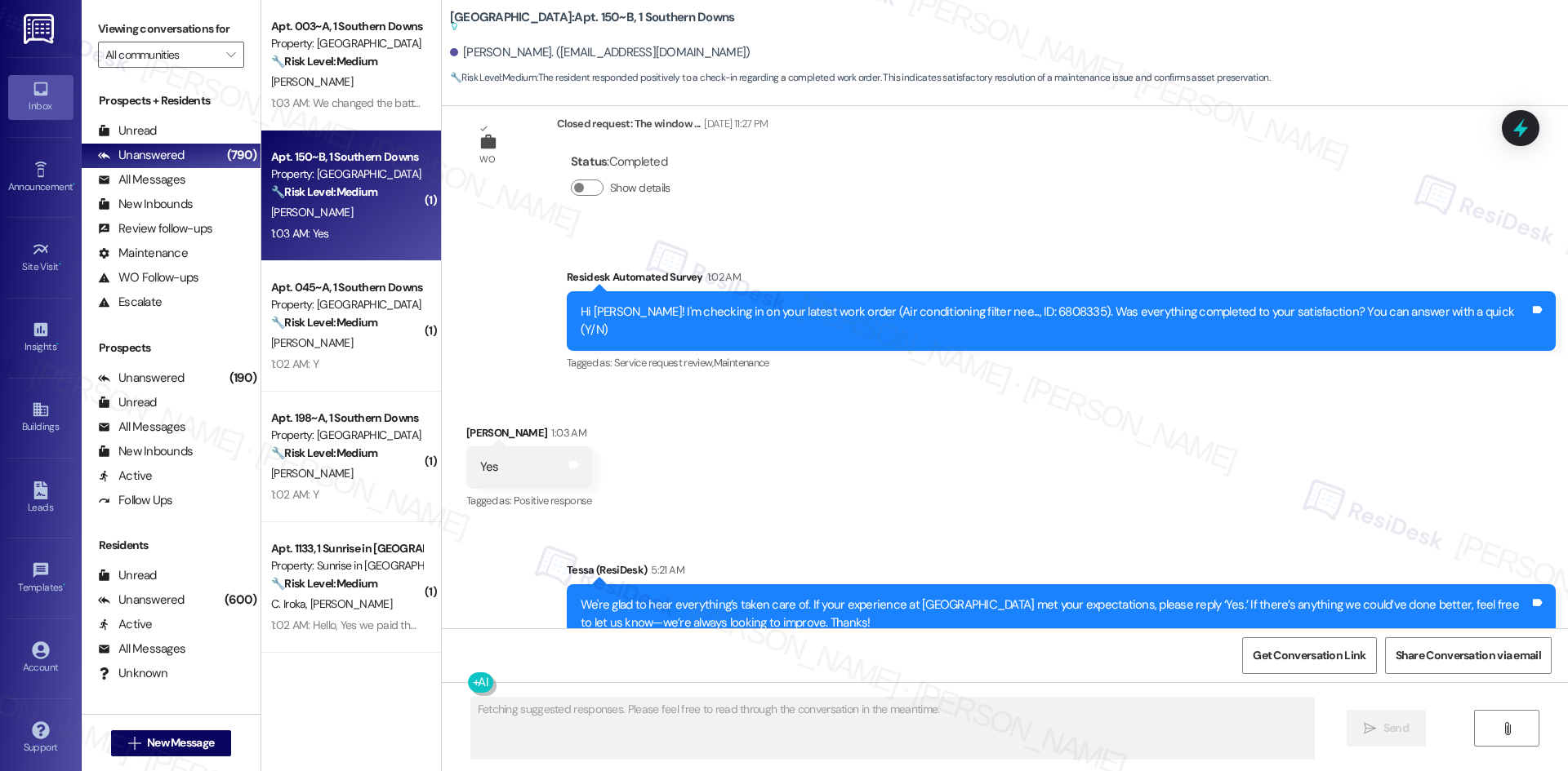
scroll to position [1925, 0]
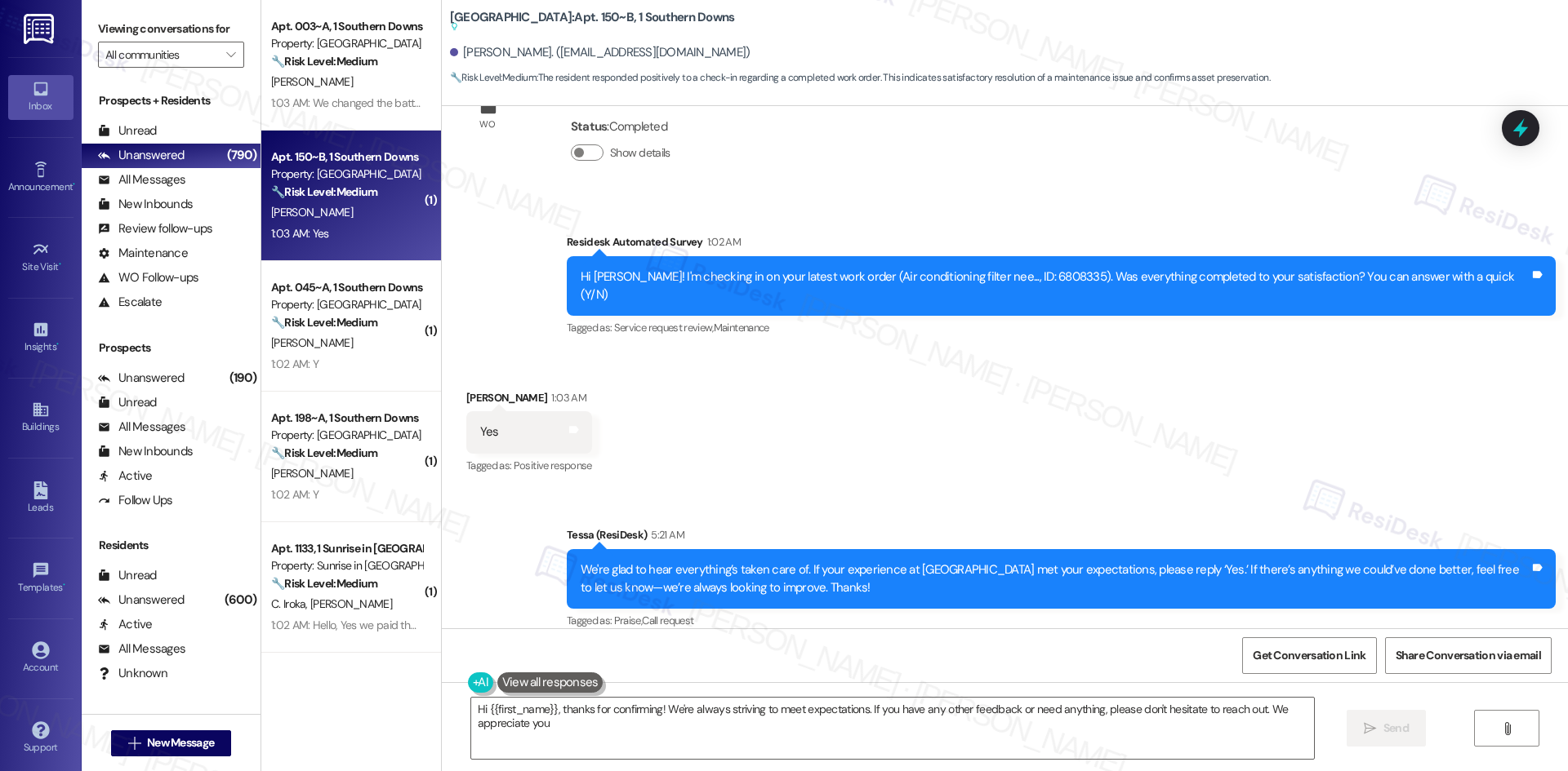
type textarea "Hi {{first_name}}, thanks for confirming! We're always striving to meet expecta…"
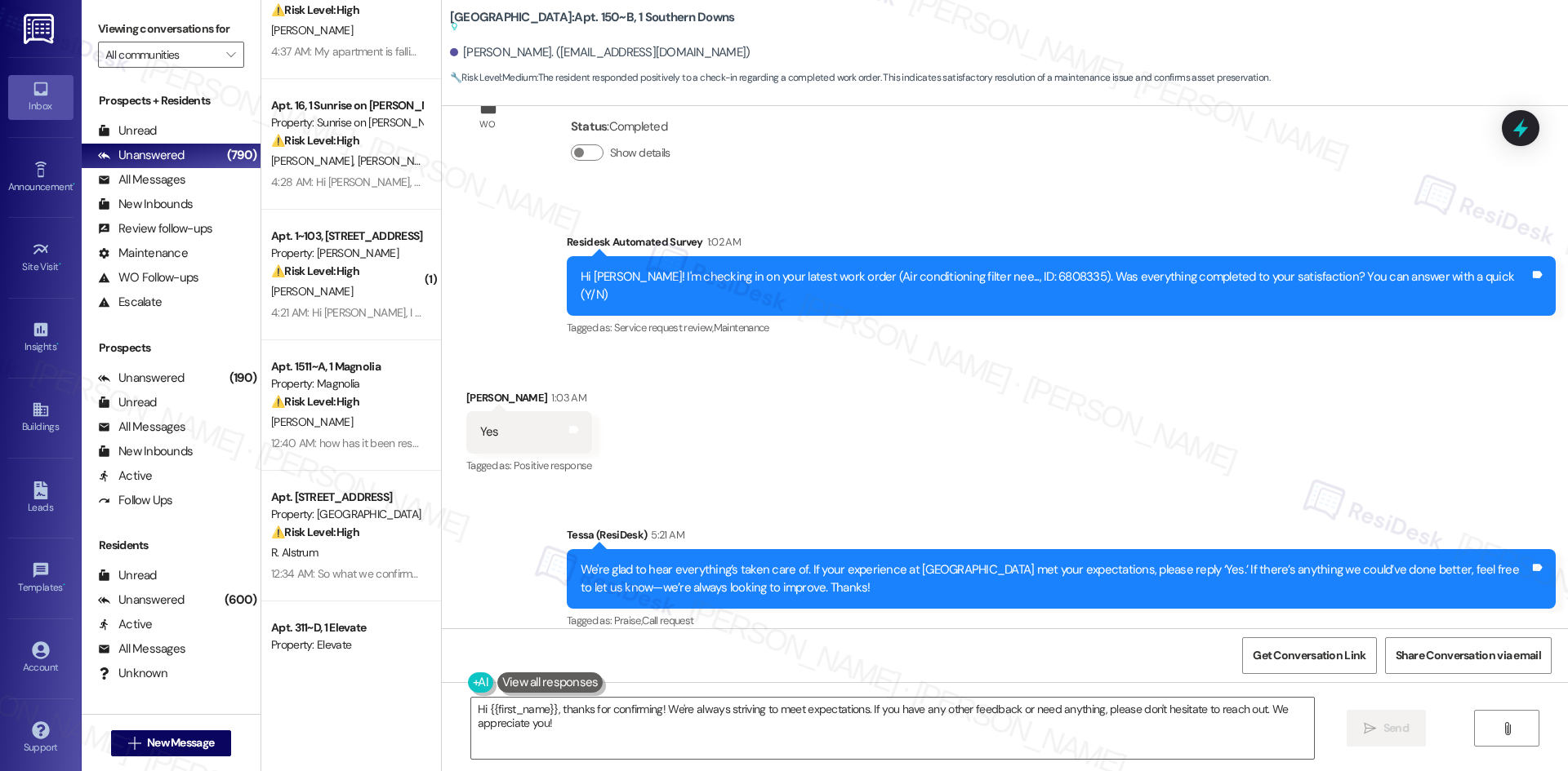
scroll to position [0, 0]
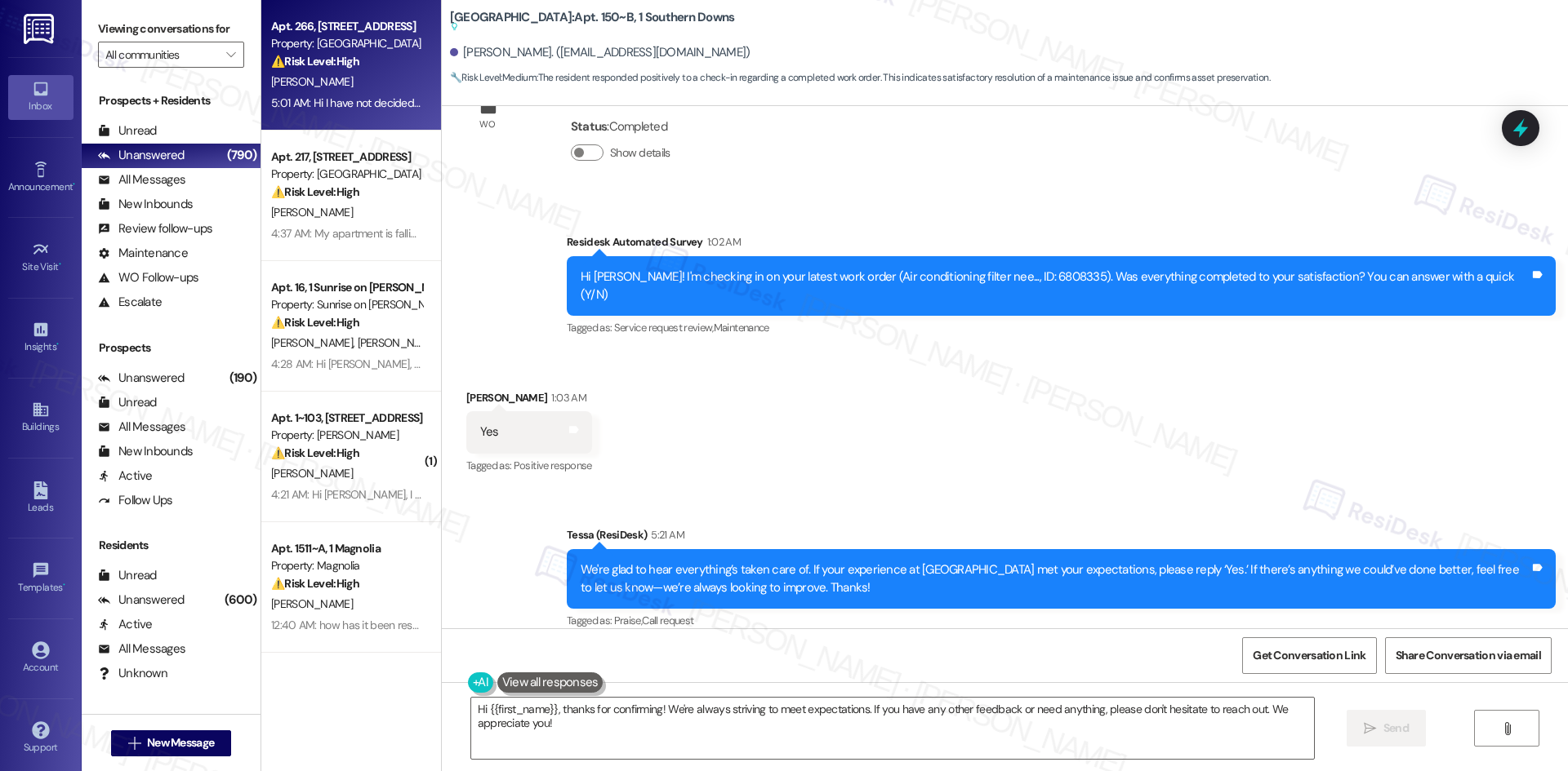
click at [375, 38] on div "Property: [GEOGRAPHIC_DATA]" at bounding box center [346, 43] width 151 height 17
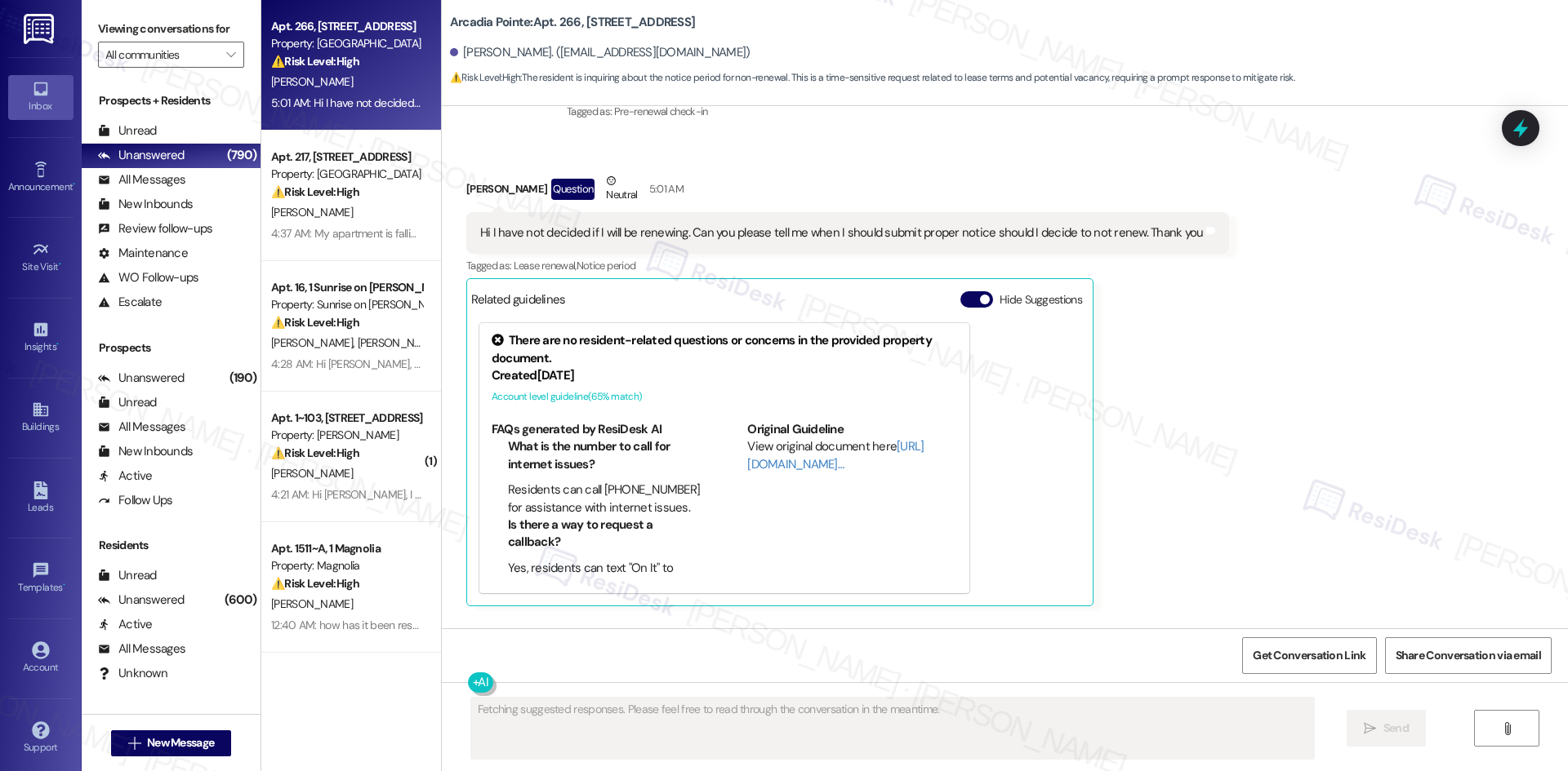
scroll to position [1769, 0]
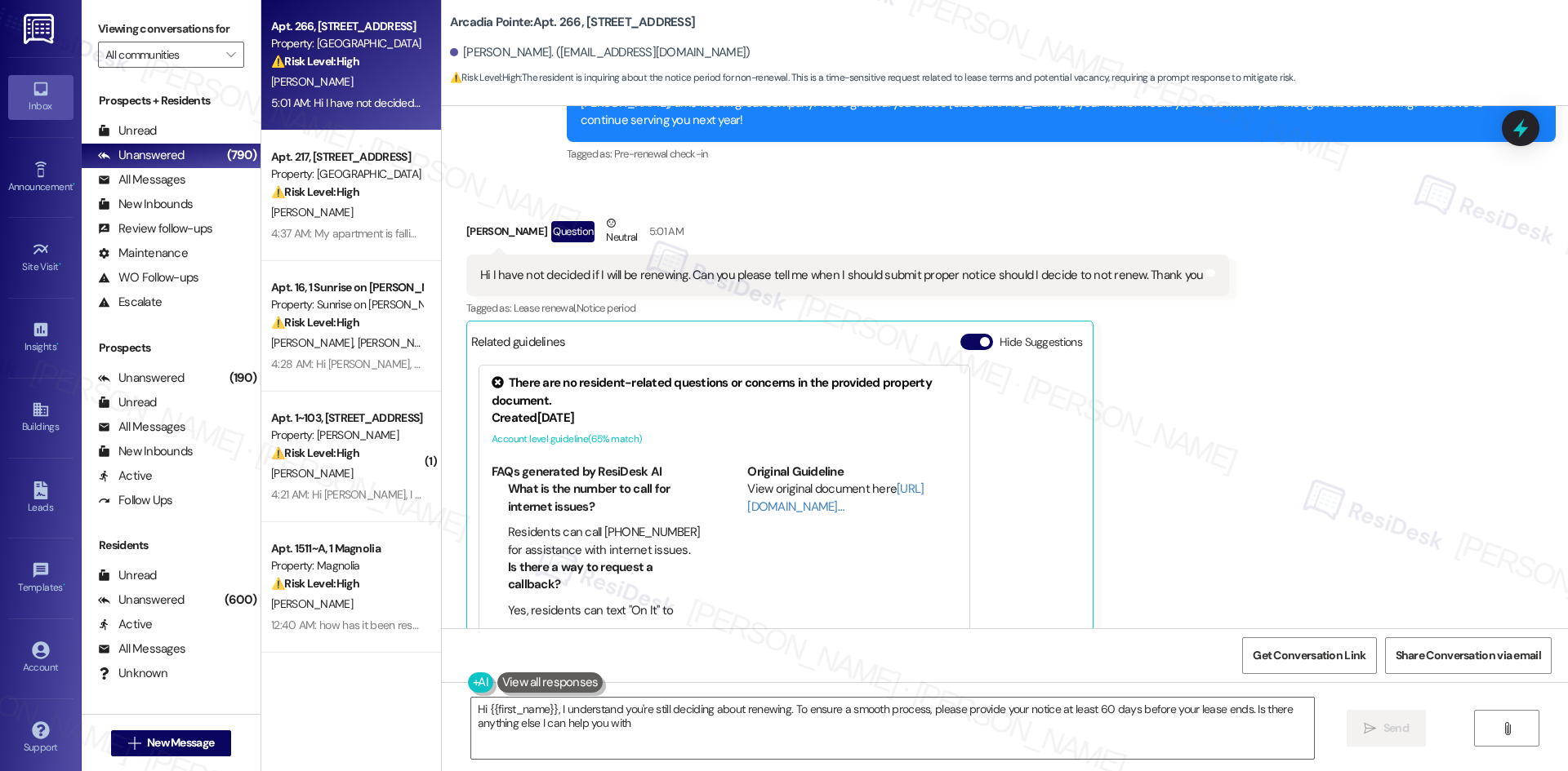
type textarea "Hi {{first_name}}, I understand you're still deciding about renewing. To ensure…"
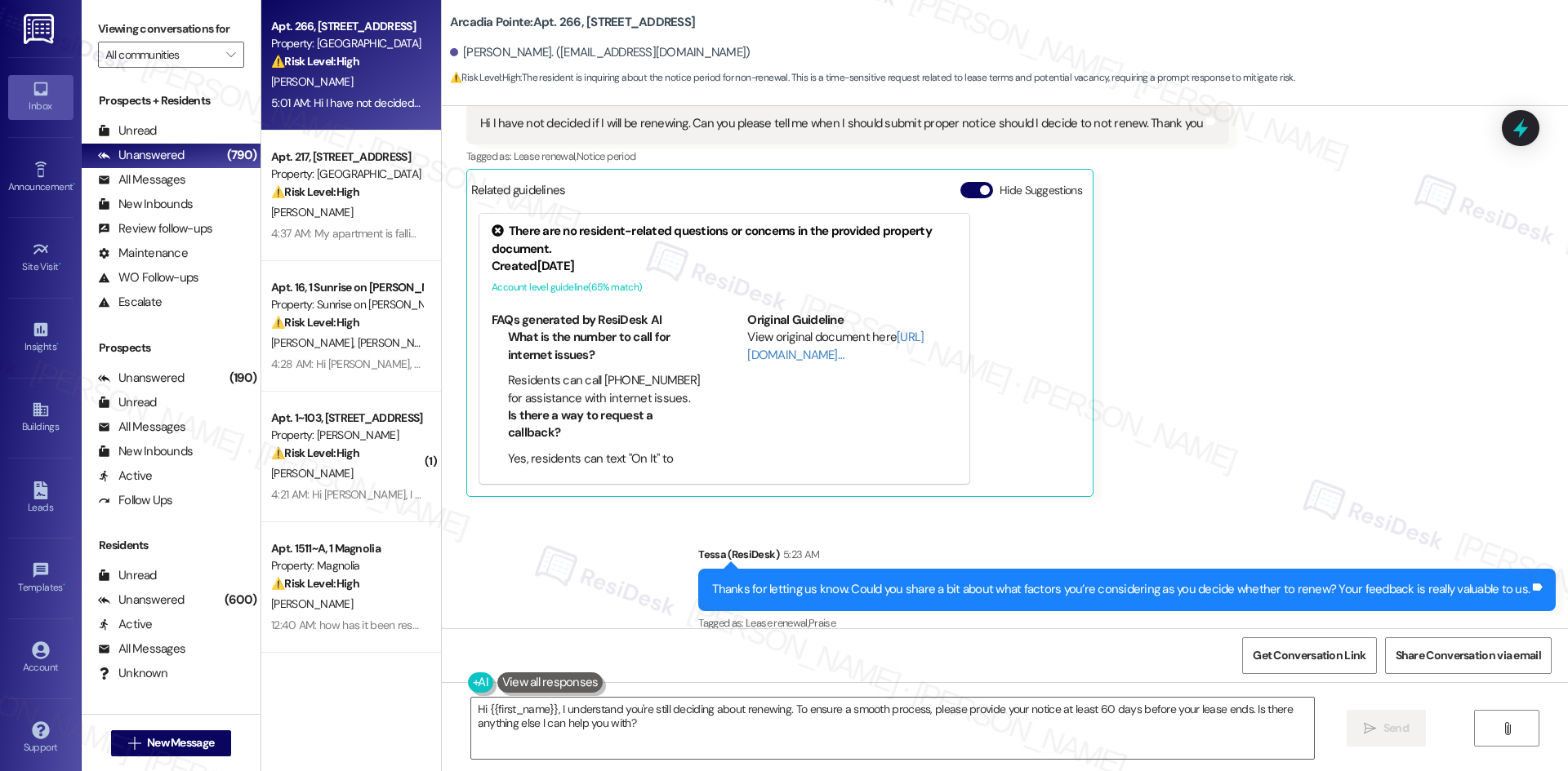
scroll to position [1923, 0]
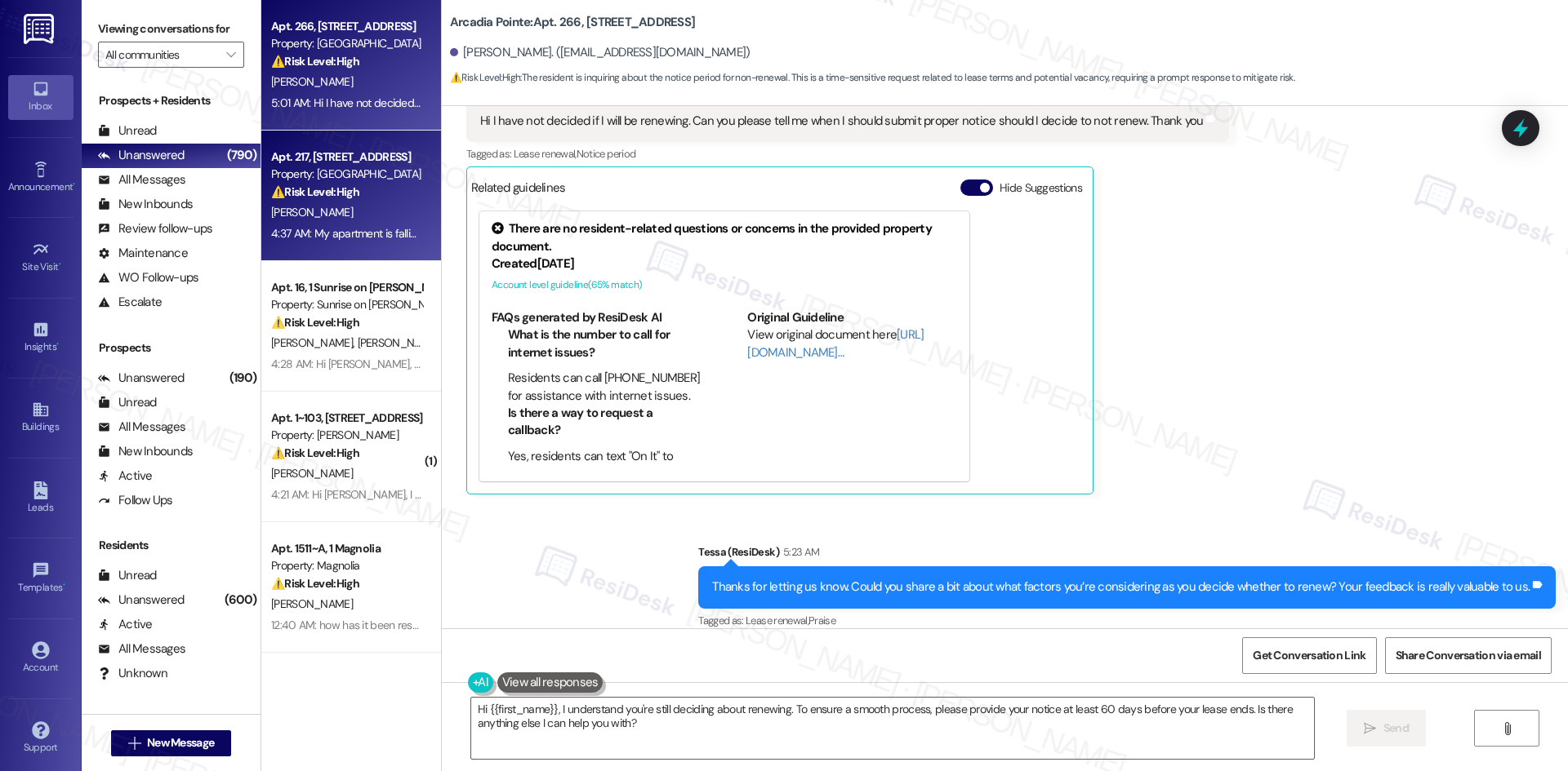
click at [319, 216] on div "[PERSON_NAME]" at bounding box center [346, 212] width 154 height 21
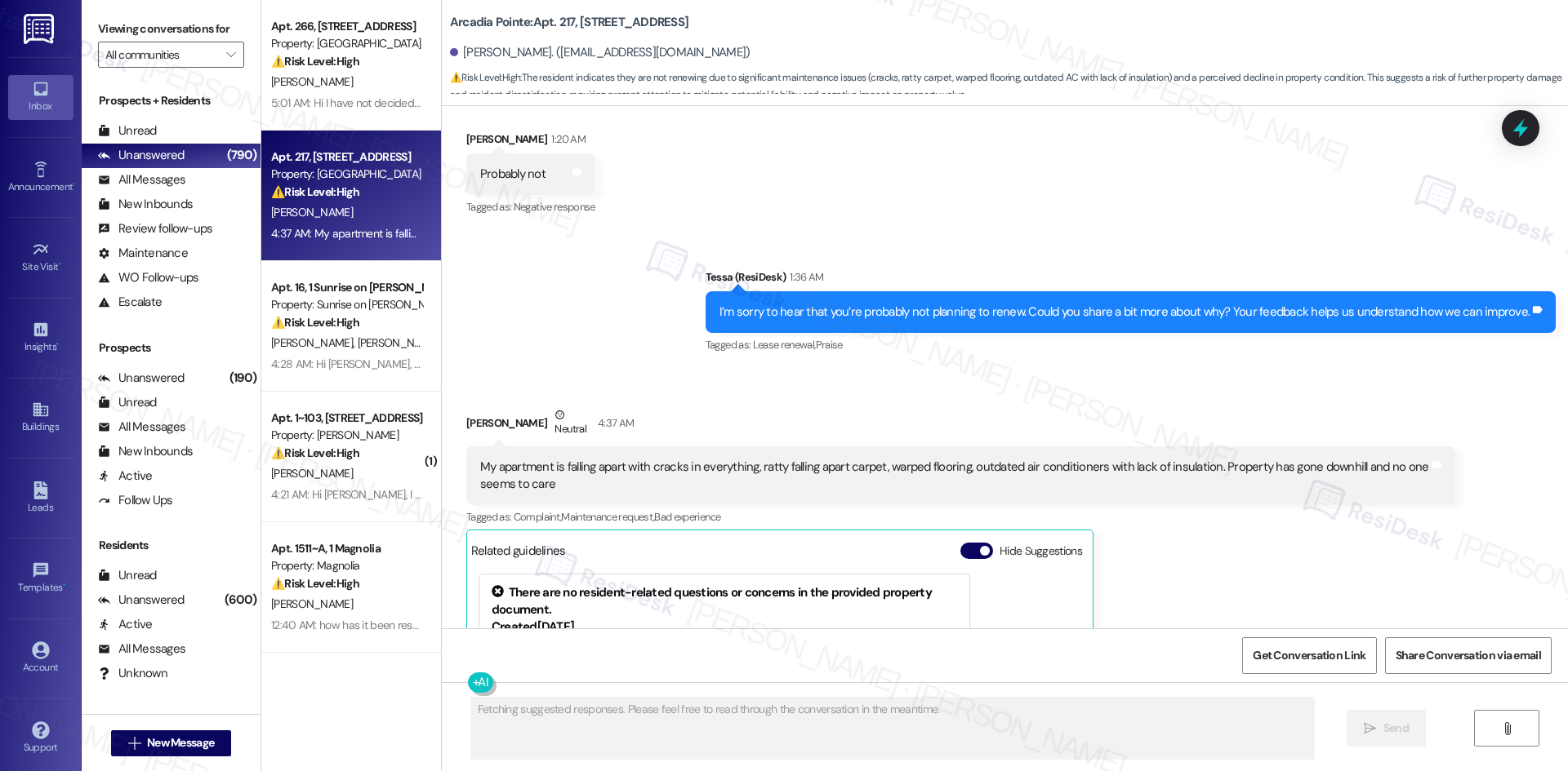
scroll to position [3042, 0]
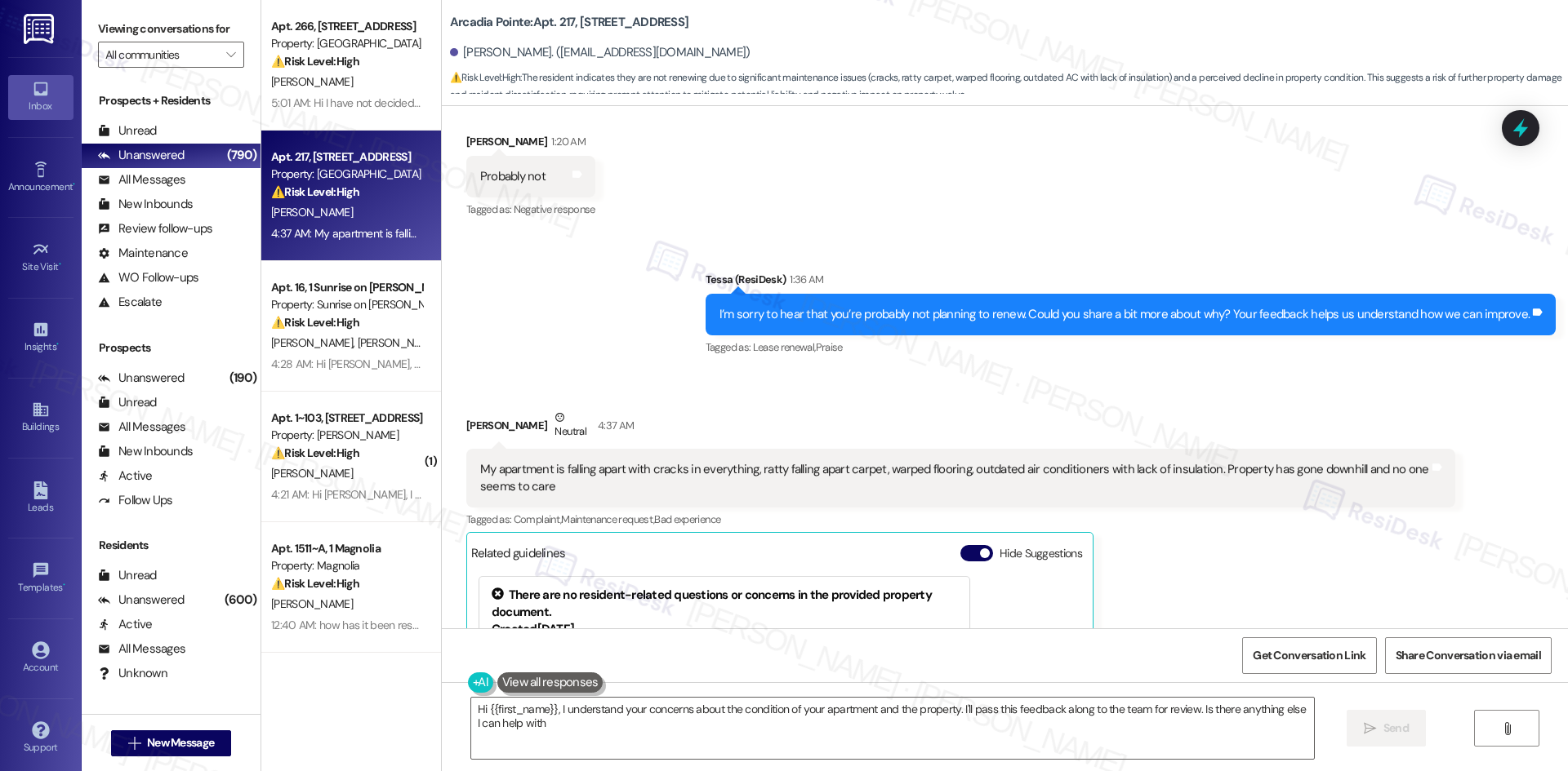
type textarea "Hi {{first_name}}, I understand your concerns about the condition of your apart…"
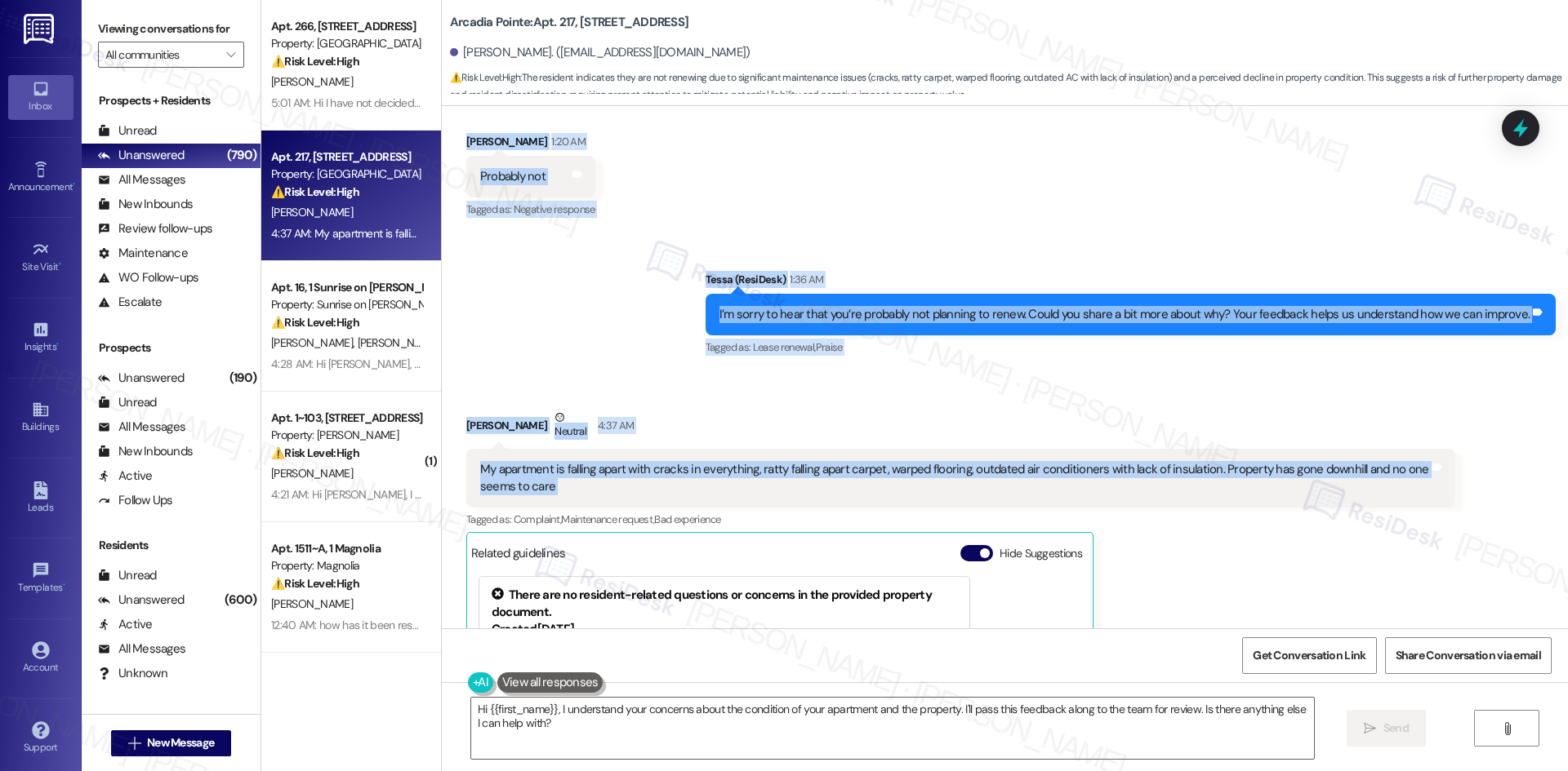
drag, startPoint x: 555, startPoint y: 166, endPoint x: 1465, endPoint y: 480, distance: 962.7
click at [1465, 480] on div "Lease started Jan 11, 2025 at 8:00 AM Announcement, sent via SMS Tessa (ResiDes…" at bounding box center [1004, 367] width 1126 height 523
copy div "Residesk Automated Survey 1:01 AM Kristin, time flies in great company! We're g…"
click at [620, 365] on div "Sent via SMS Tessa (ResiDesk) 1:36 AM I’m sorry to hear that you’re probably no…" at bounding box center [1004, 302] width 1126 height 138
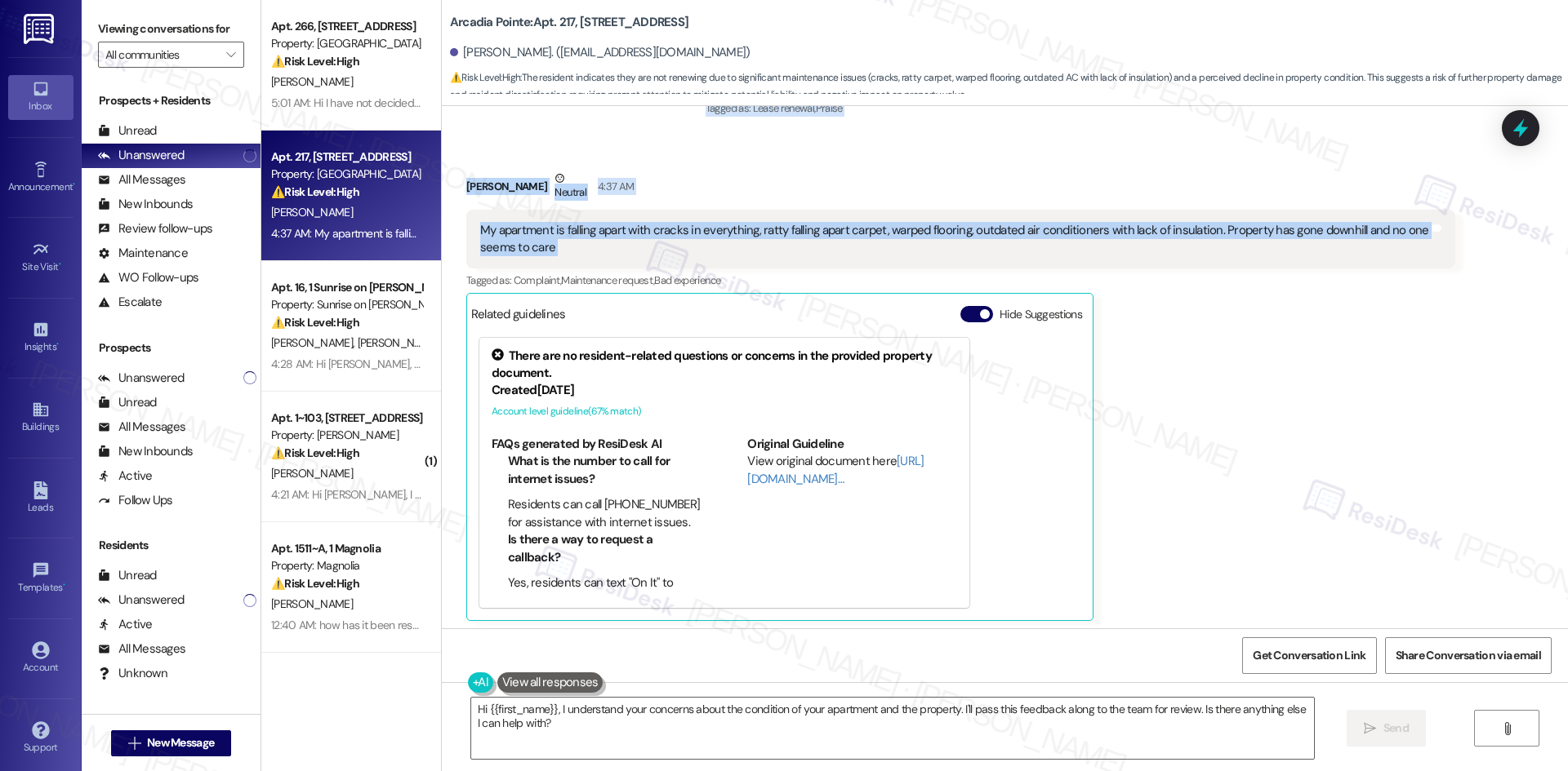
scroll to position [3288, 0]
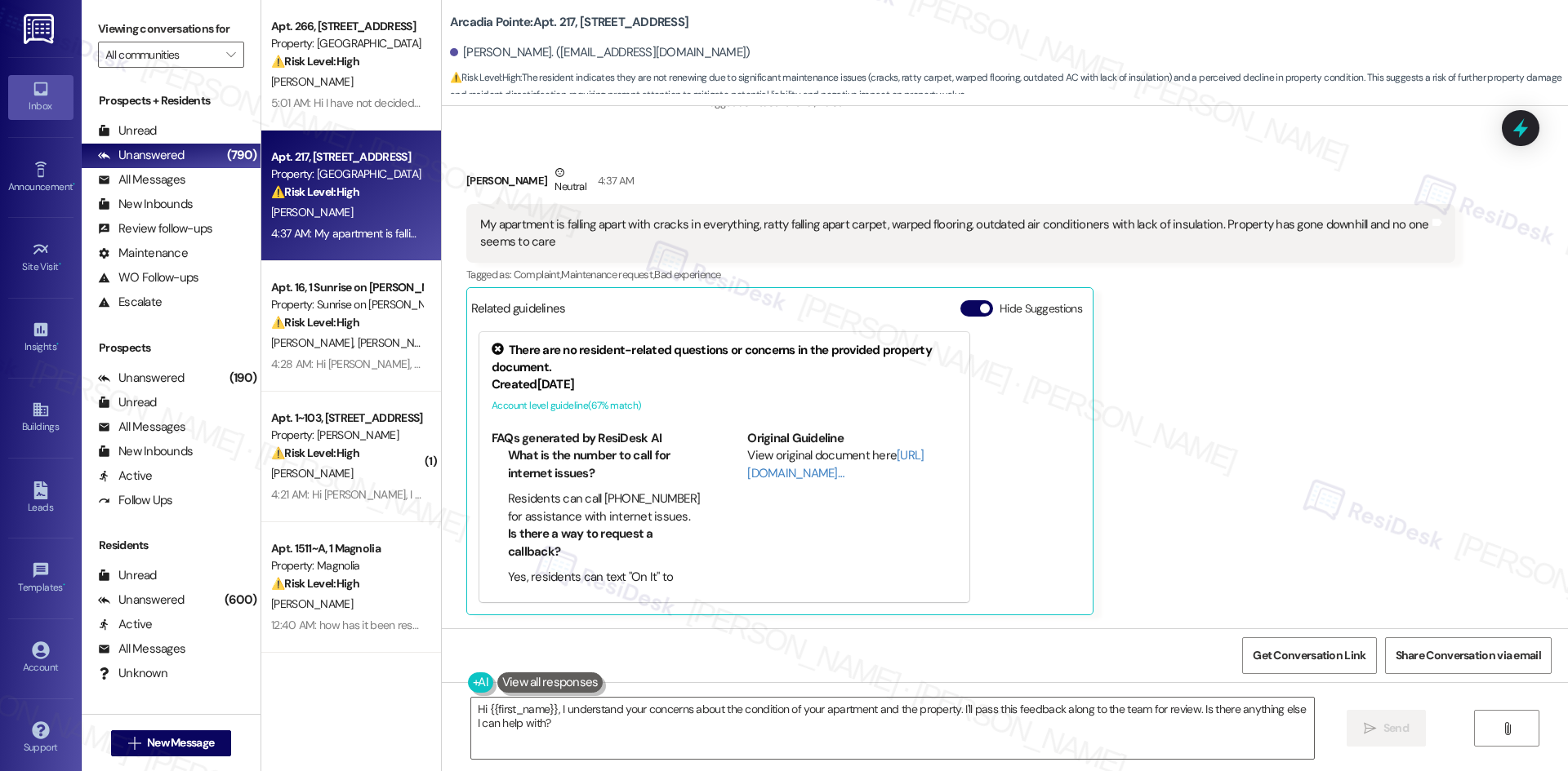
click at [1310, 330] on div "Kristin Smith Neutral 4:37 AM My apartment is falling apart with cracks in ever…" at bounding box center [960, 390] width 989 height 452
drag, startPoint x: 1371, startPoint y: 449, endPoint x: 1361, endPoint y: 442, distance: 12.2
click at [1371, 448] on div "Kristin Smith Neutral 4:37 AM My apartment is falling apart with cracks in ever…" at bounding box center [960, 390] width 989 height 452
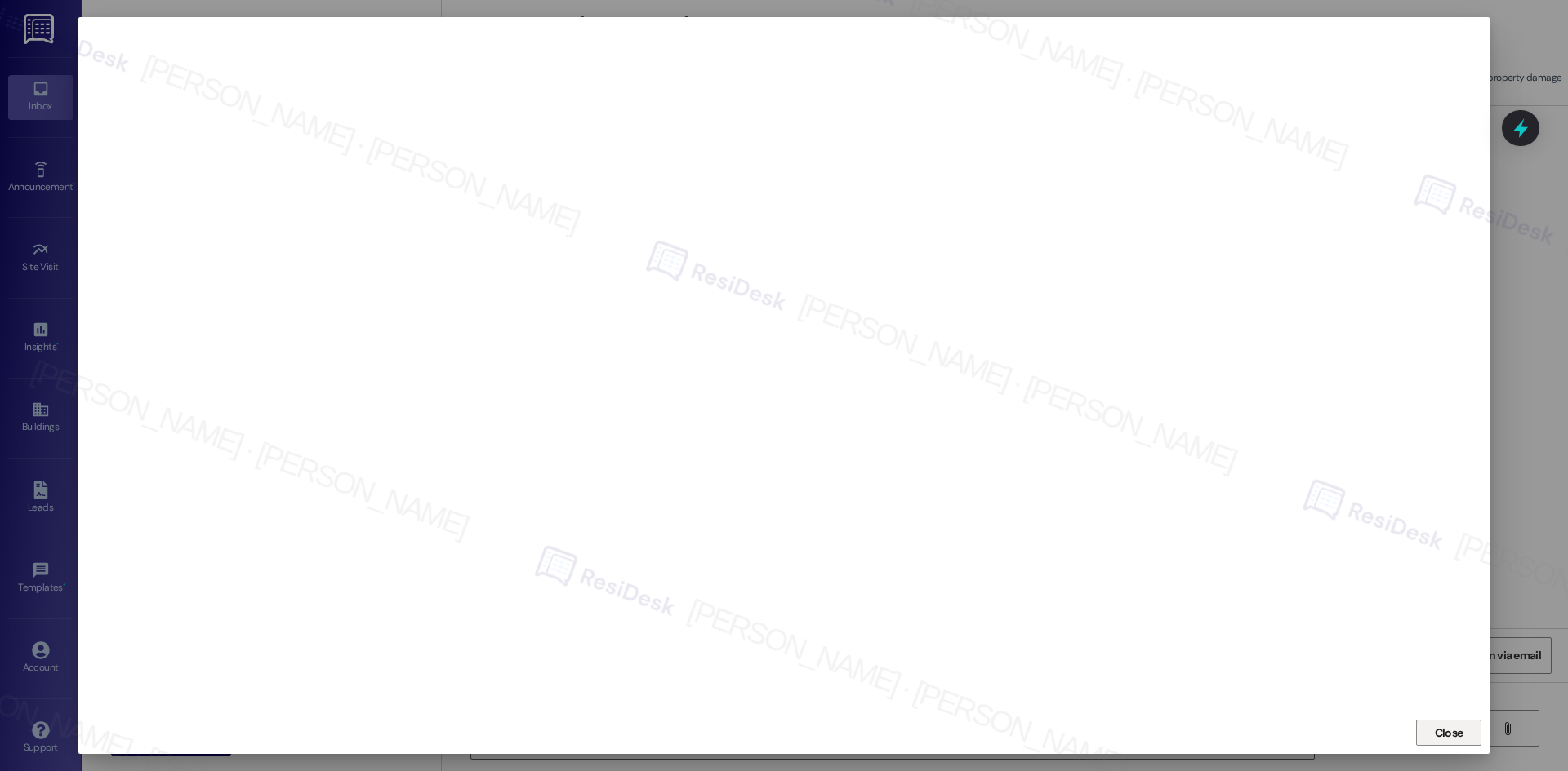
click at [1434, 729] on span "Close" at bounding box center [1449, 733] width 29 height 17
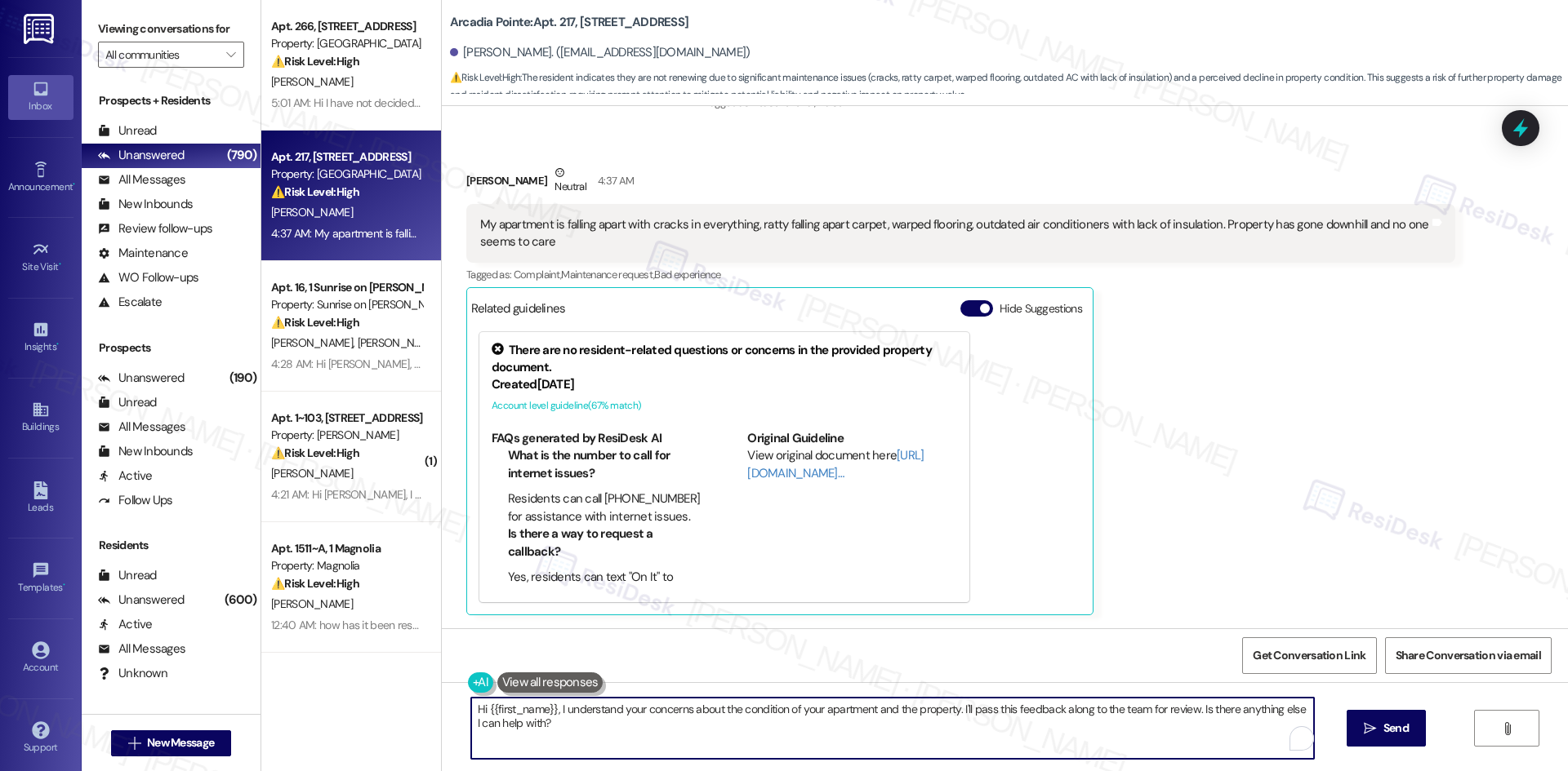
click at [645, 722] on textarea "Hi {{first_name}}, I understand your concerns about the condition of your apart…" at bounding box center [892, 729] width 843 height 61
click at [690, 736] on textarea "Hi {{first_name}}, I understand your concerns about the condition of your apart…" at bounding box center [886, 729] width 843 height 61
paste textarea "I’m really sorry to hear about the condition of your apartment and how frustrat…"
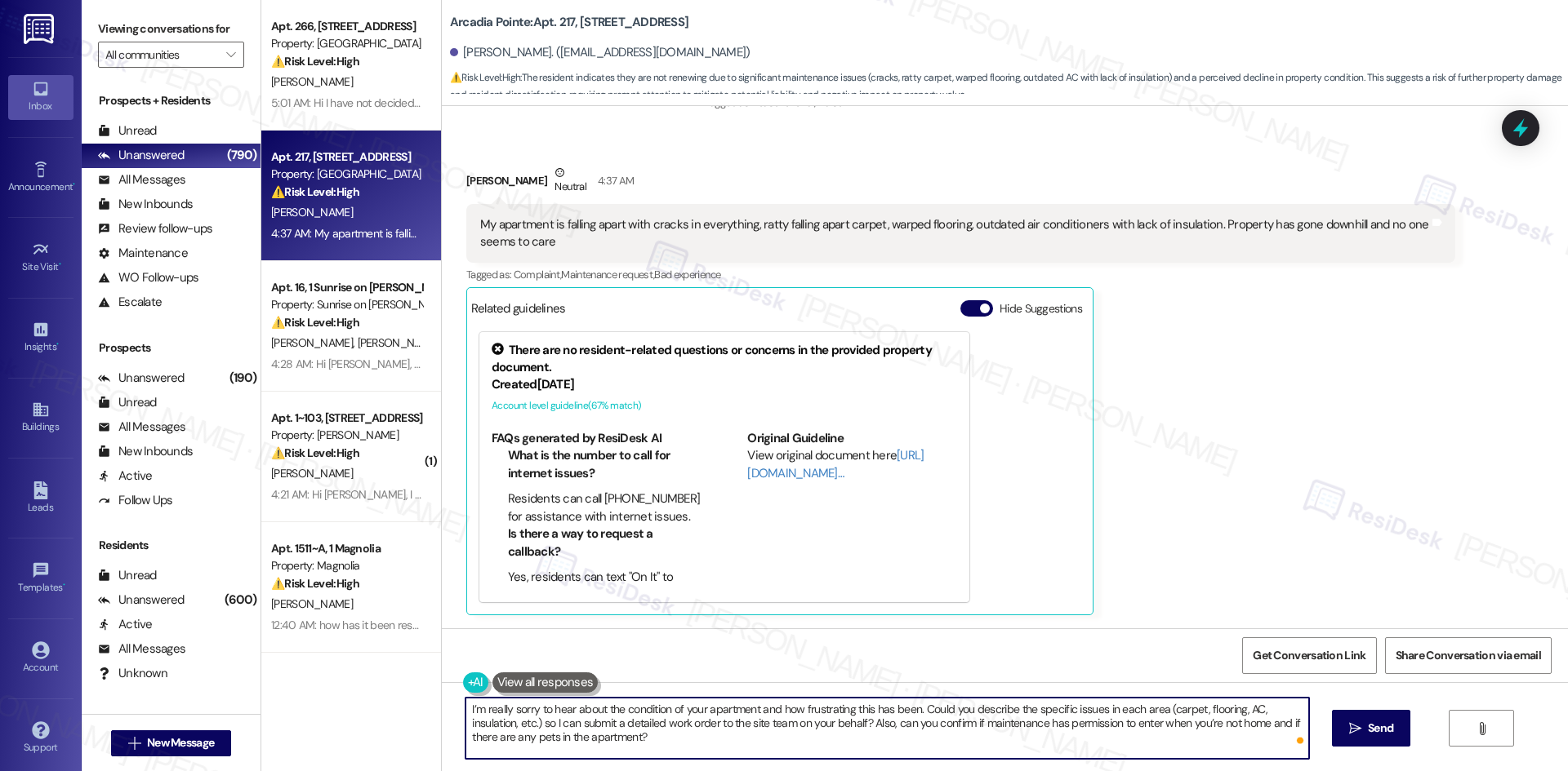
type textarea "I’m really sorry to hear about the condition of your apartment and how frustrat…"
click at [741, 711] on textarea "I’m really sorry to hear about the condition of your apartment and how frustrat…" at bounding box center [886, 729] width 843 height 61
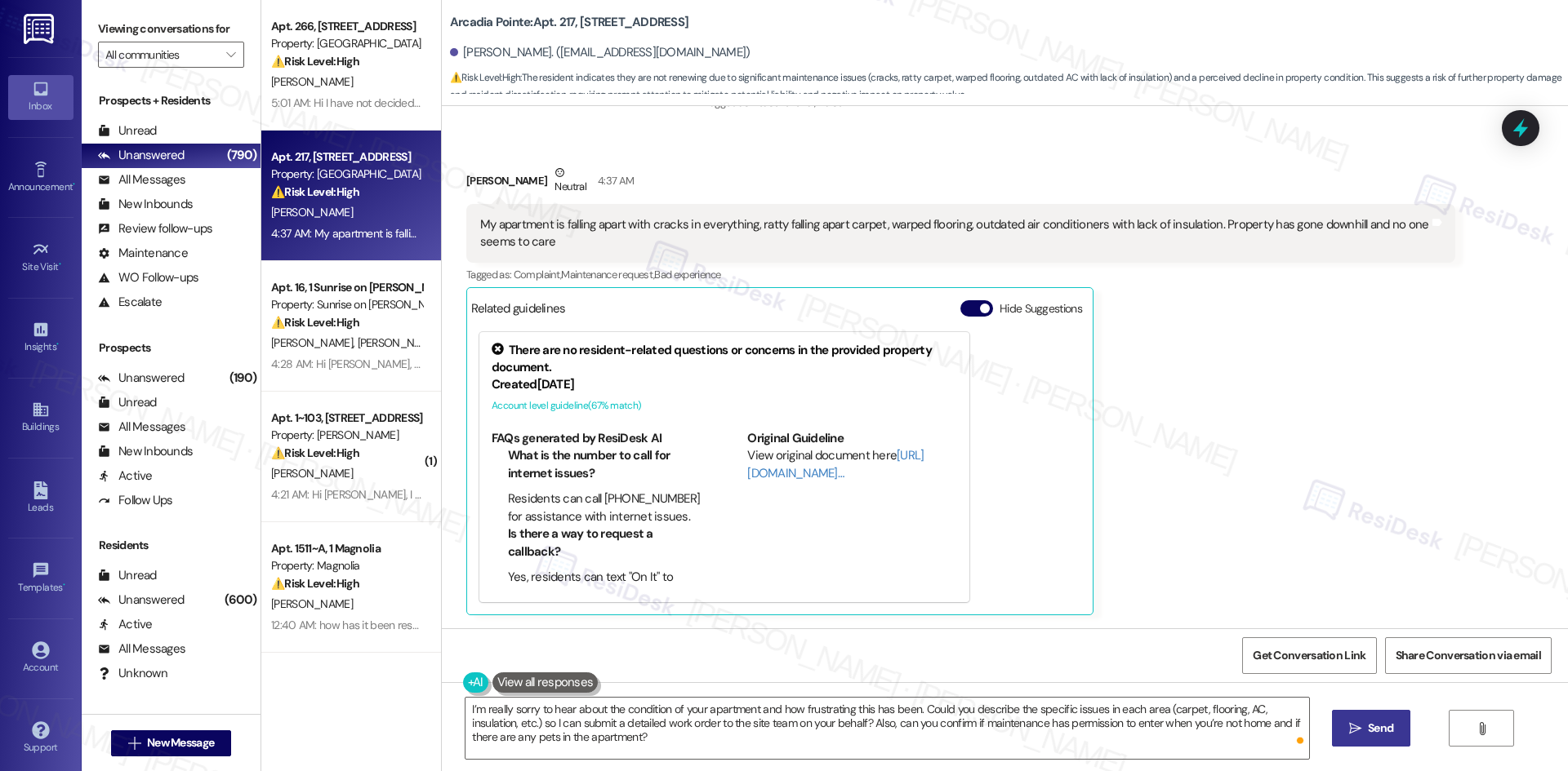
click at [1381, 738] on button " Send" at bounding box center [1372, 729] width 79 height 37
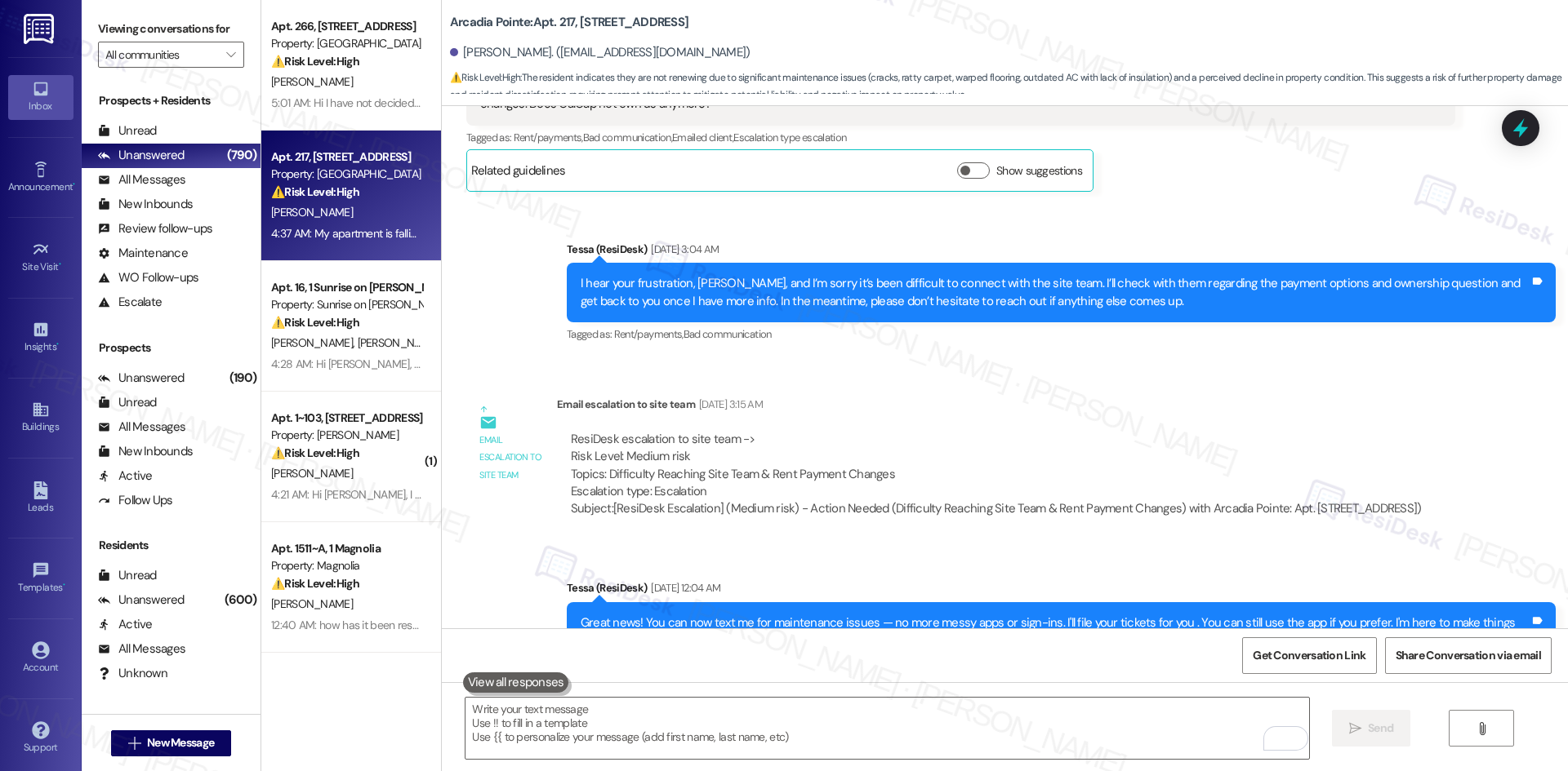
scroll to position [2294, 0]
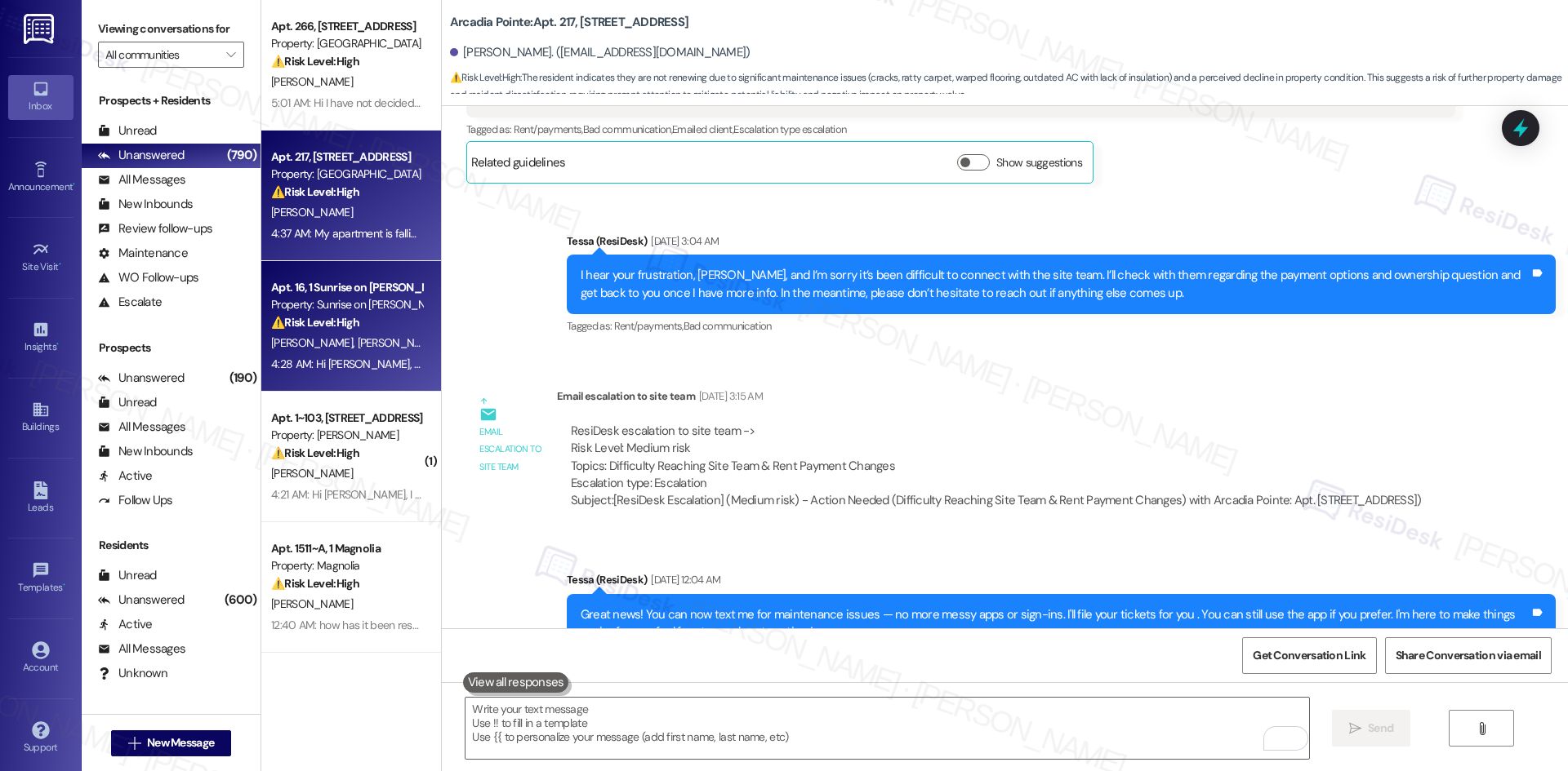
click at [316, 352] on div "M. Rangel L. Rangel S. Rangel N. Cervantes" at bounding box center [346, 343] width 154 height 21
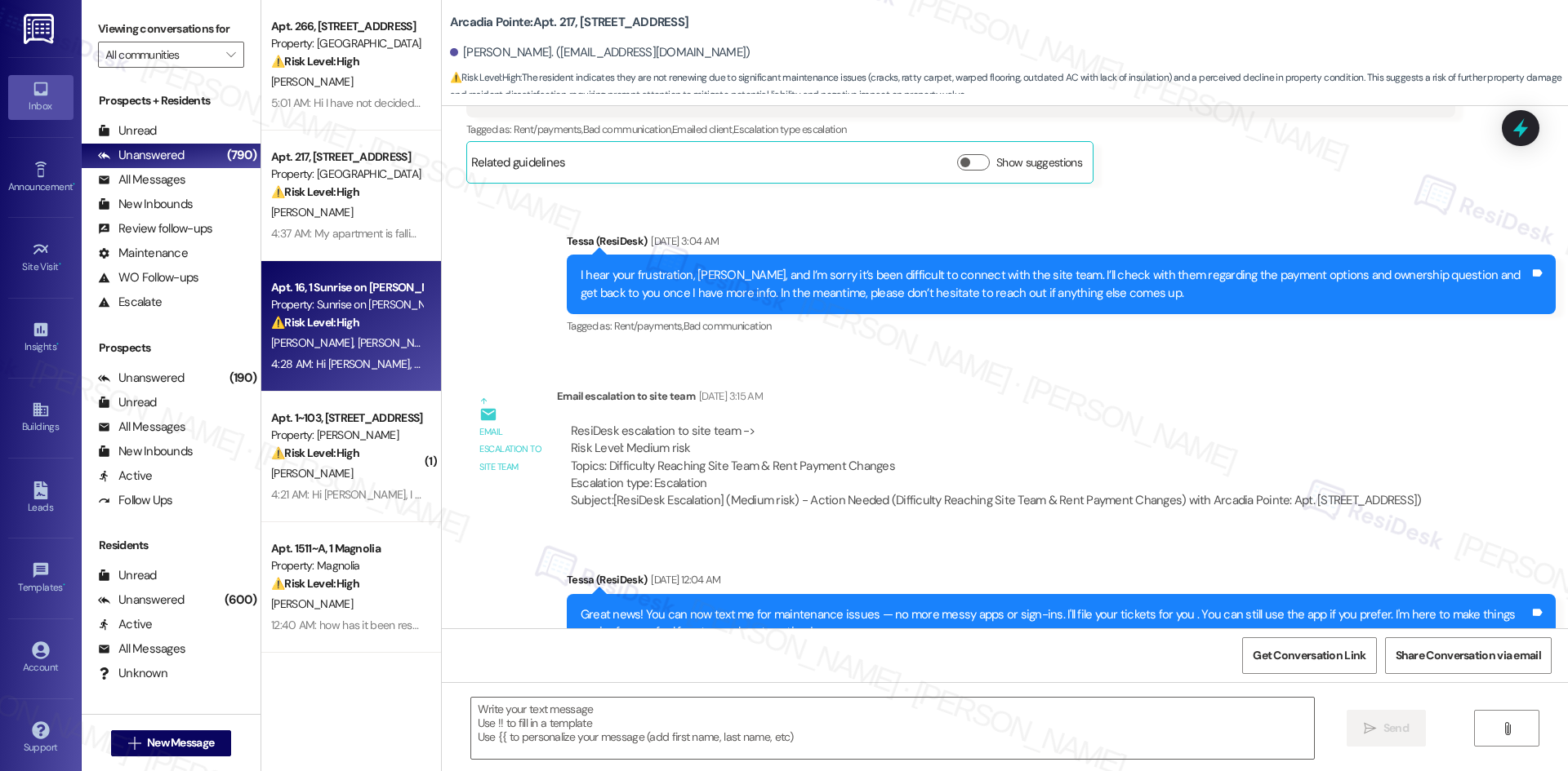
type textarea "Fetching suggested responses. Please feel free to read through the conversation…"
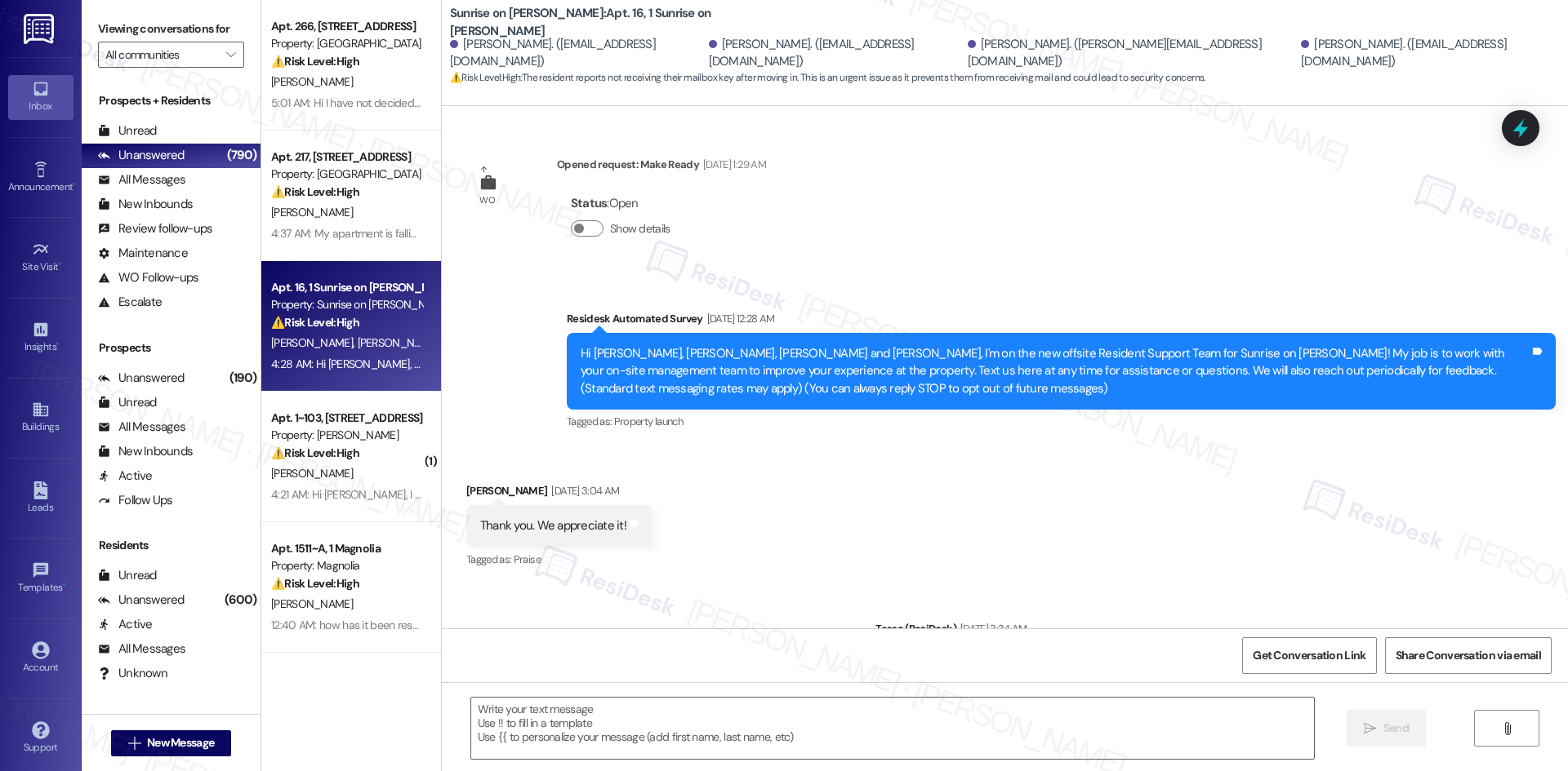
scroll to position [5189, 0]
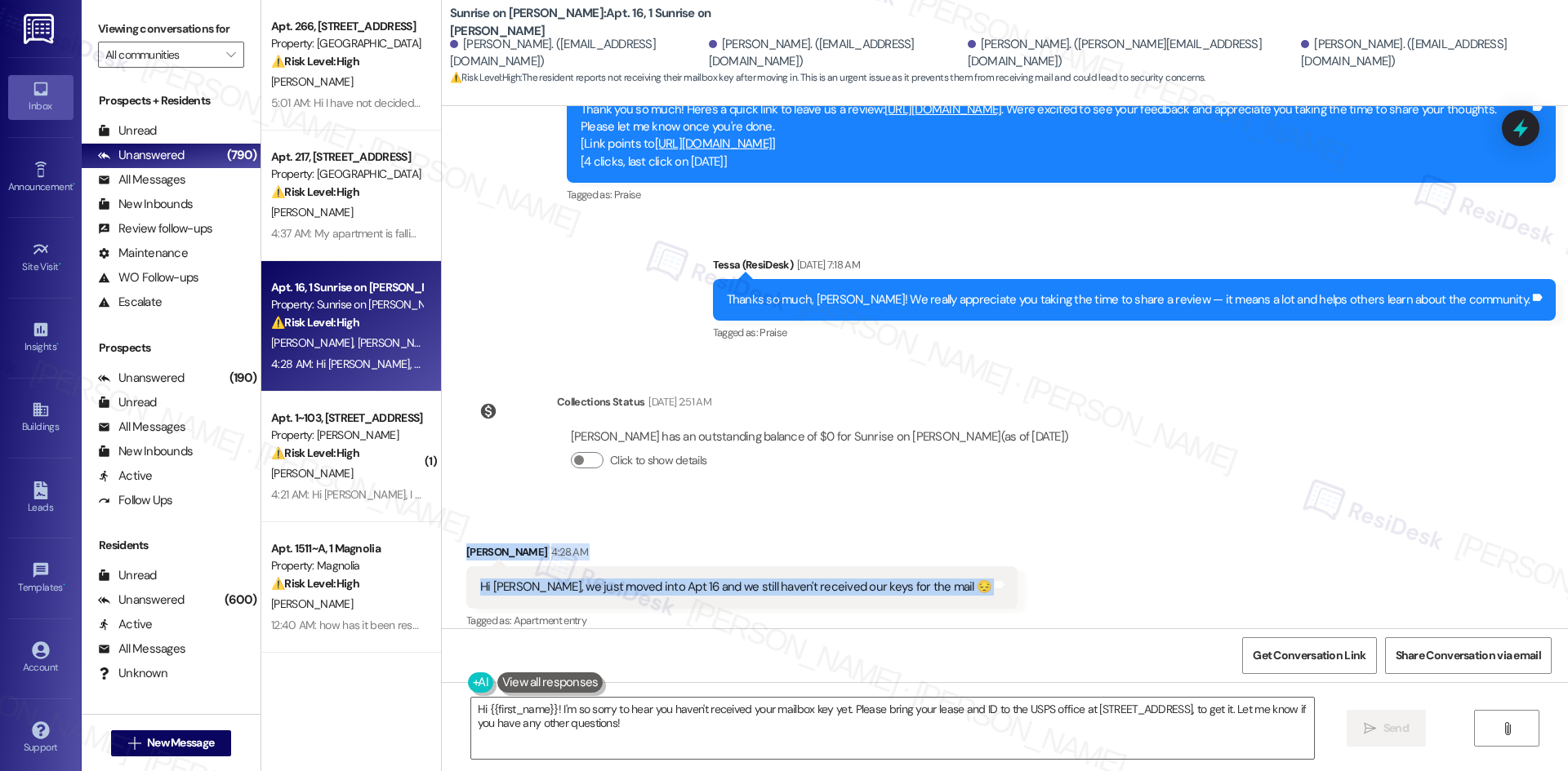
drag, startPoint x: 444, startPoint y: 519, endPoint x: 1136, endPoint y: 575, distance: 694.3
click at [1136, 575] on div "Received via SMS Luis Rangel 4:28 AM Hi Tessa, we just moved into Apt 16 and we…" at bounding box center [1004, 575] width 1126 height 138
copy div "Luis Rangel 4:28 AM Hi Tessa, we just moved into Apt 16 and we still haven't re…"
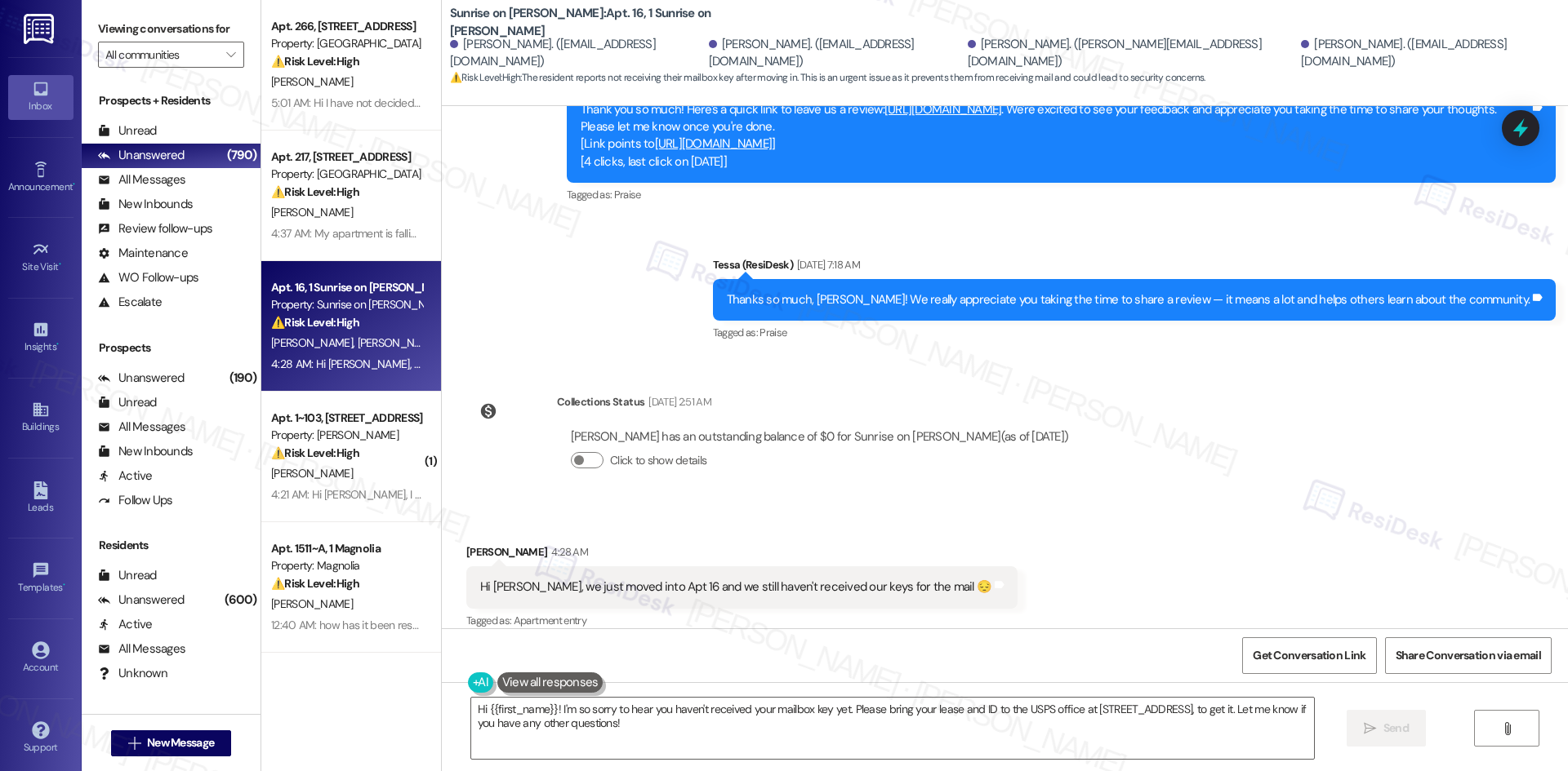
drag, startPoint x: 648, startPoint y: 328, endPoint x: 706, endPoint y: 328, distance: 58.0
click at [651, 328] on div "Sent via SMS Tessa (ResiDesk) Sep 02, 2025 at 3:14 AM Thank you so much! Here's…" at bounding box center [1004, 193] width 1126 height 328
click at [714, 741] on textarea "Hi {{first_name}}! I'm so sorry to hear you haven't received your mailbox key y…" at bounding box center [892, 729] width 843 height 61
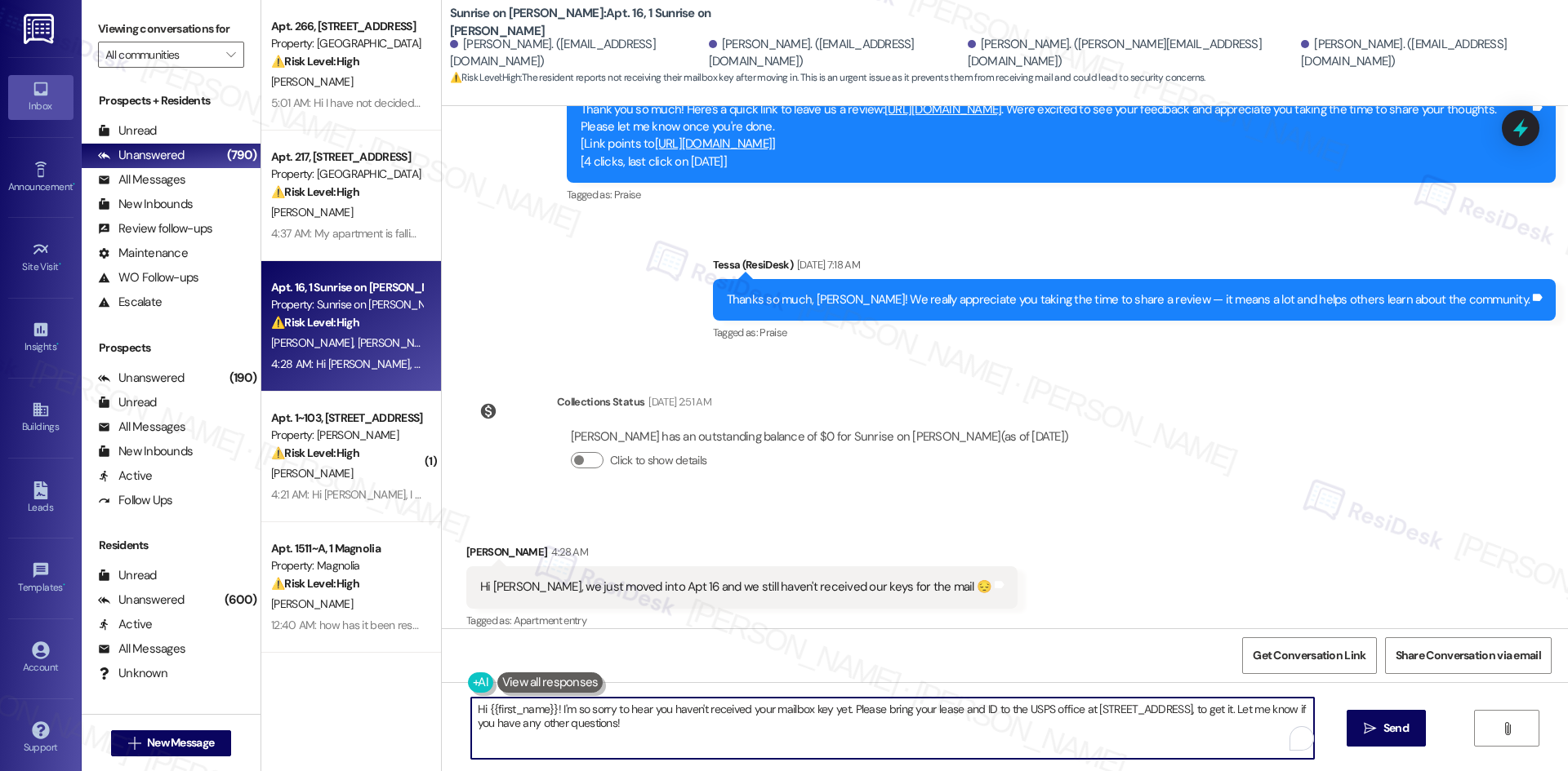
paste textarea "I’m sorry you haven’t received your mailbox keys yet — I understand how inconve…"
type textarea "I’m sorry you haven’t received your mailbox keys yet — I understand how inconve…"
click at [1388, 735] on span "Send" at bounding box center [1380, 728] width 25 height 17
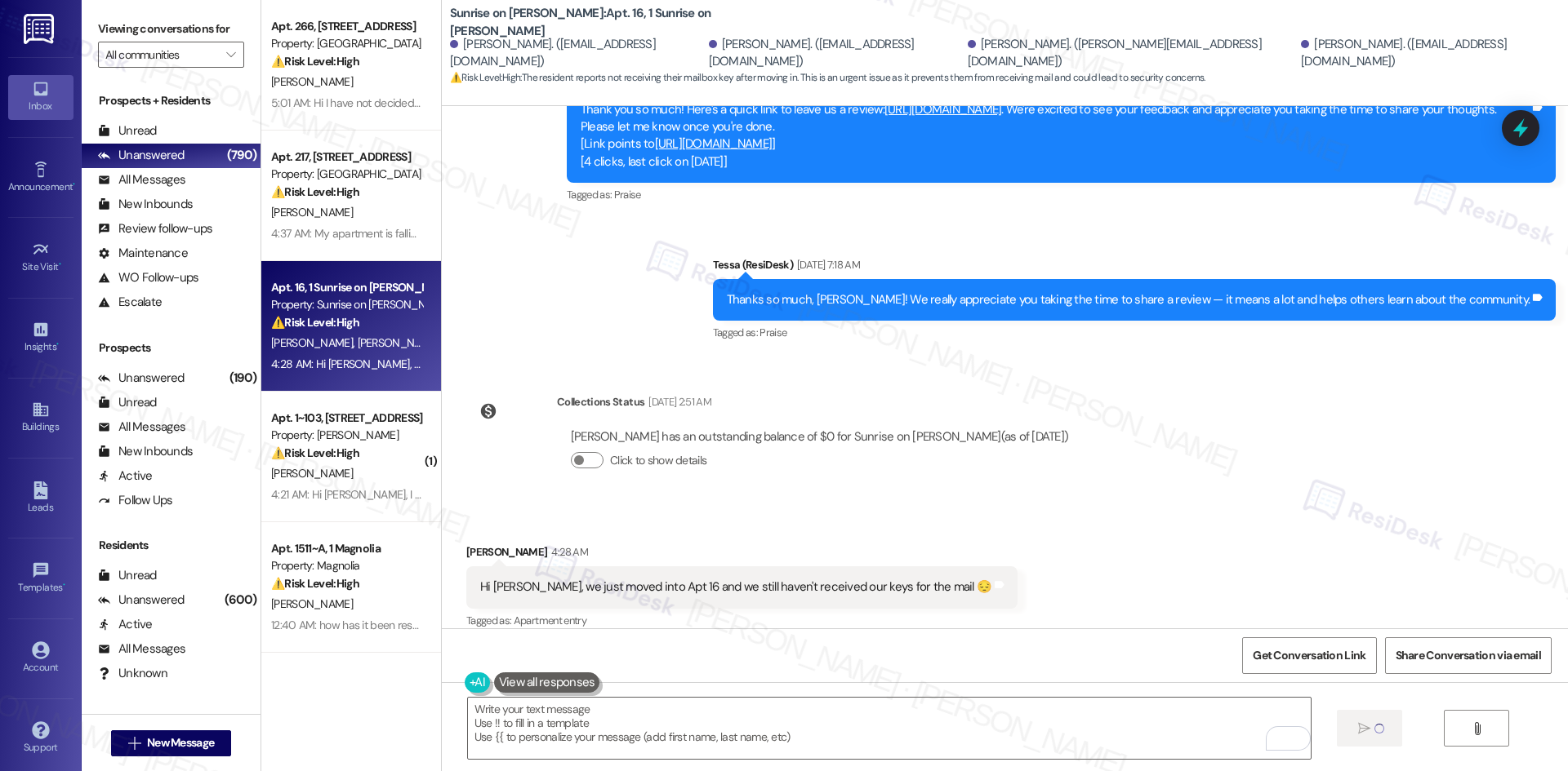
scroll to position [5188, 0]
click at [605, 331] on div "Sent via SMS Tessa (ResiDesk) Sep 02, 2025 at 3:14 AM Thank you so much! Here's…" at bounding box center [1004, 193] width 1126 height 328
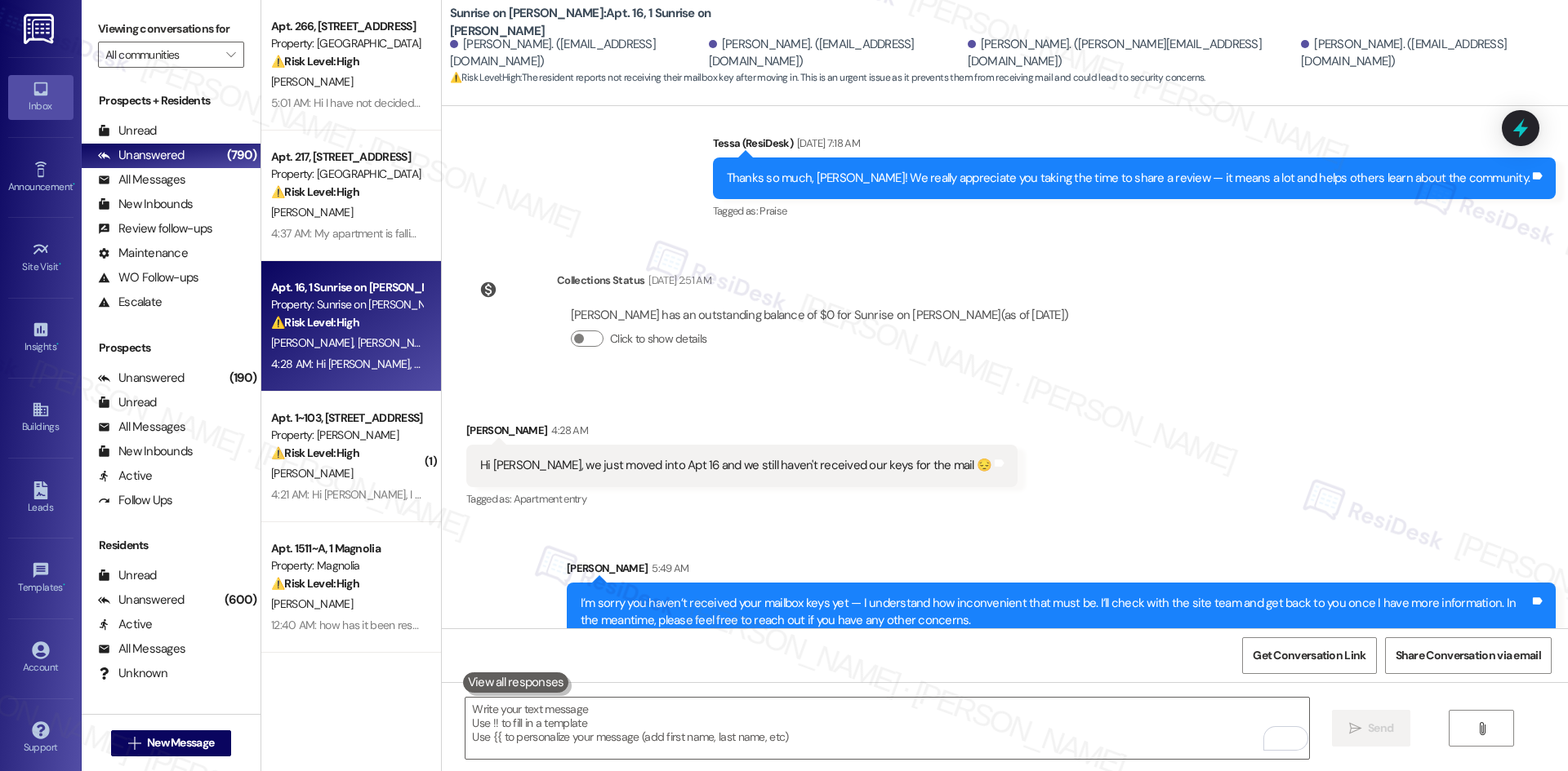
scroll to position [5320, 0]
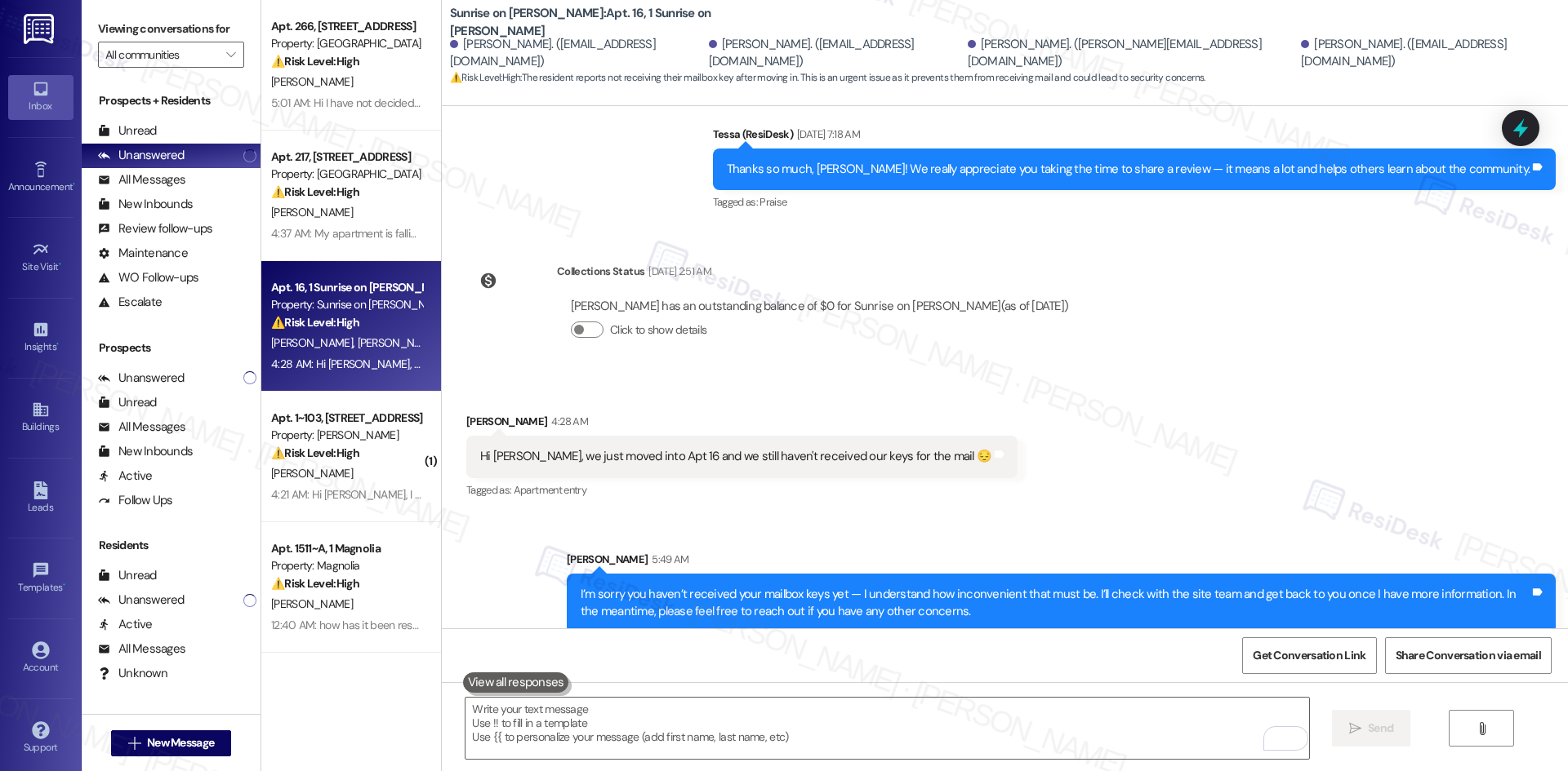
click at [1081, 460] on div "Received via SMS Luis Rangel 4:28 AM Hi Tessa, we just moved into Apt 16 and we…" at bounding box center [1004, 445] width 1126 height 138
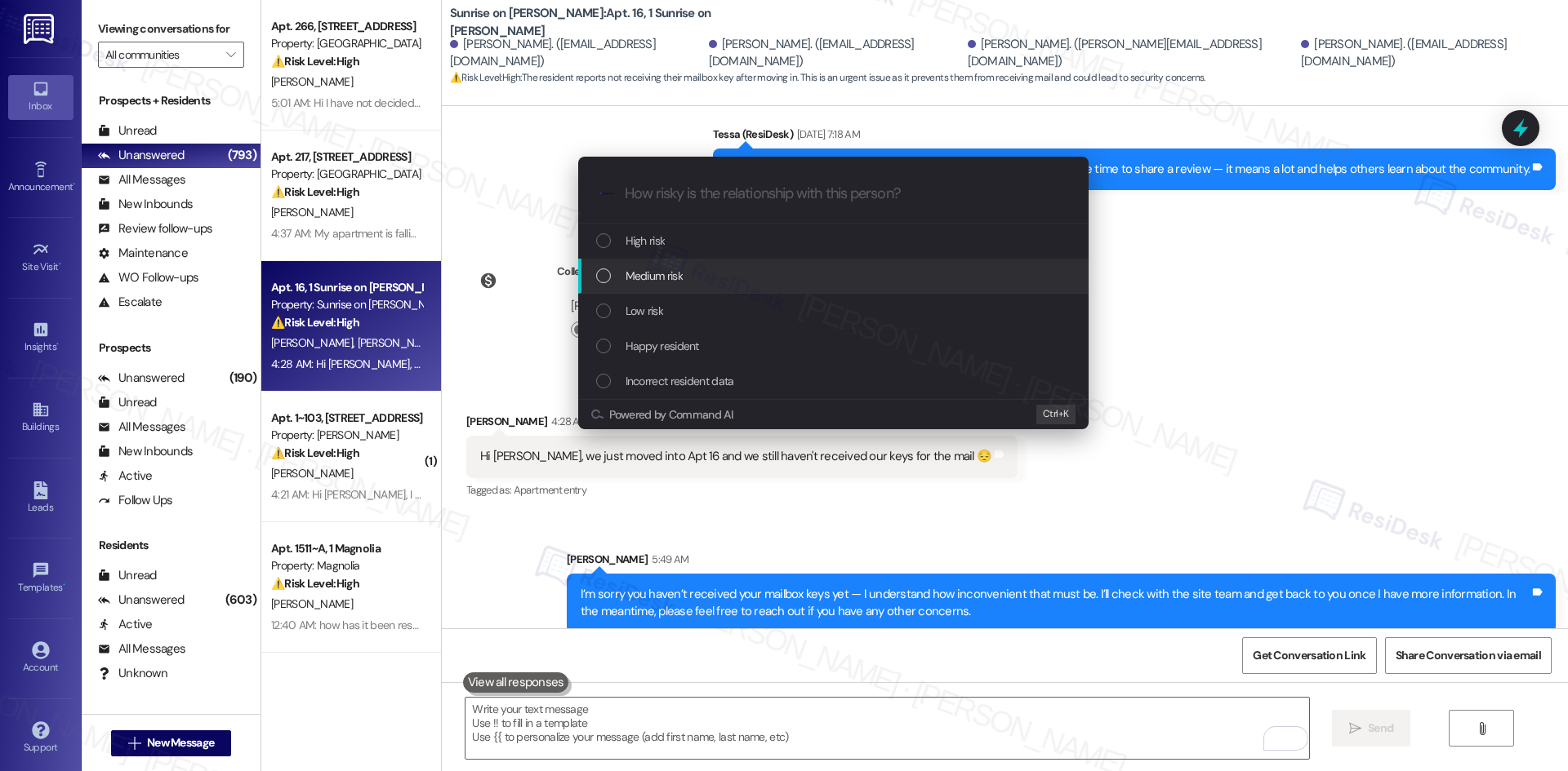
click at [714, 283] on div "Medium risk" at bounding box center [835, 276] width 478 height 18
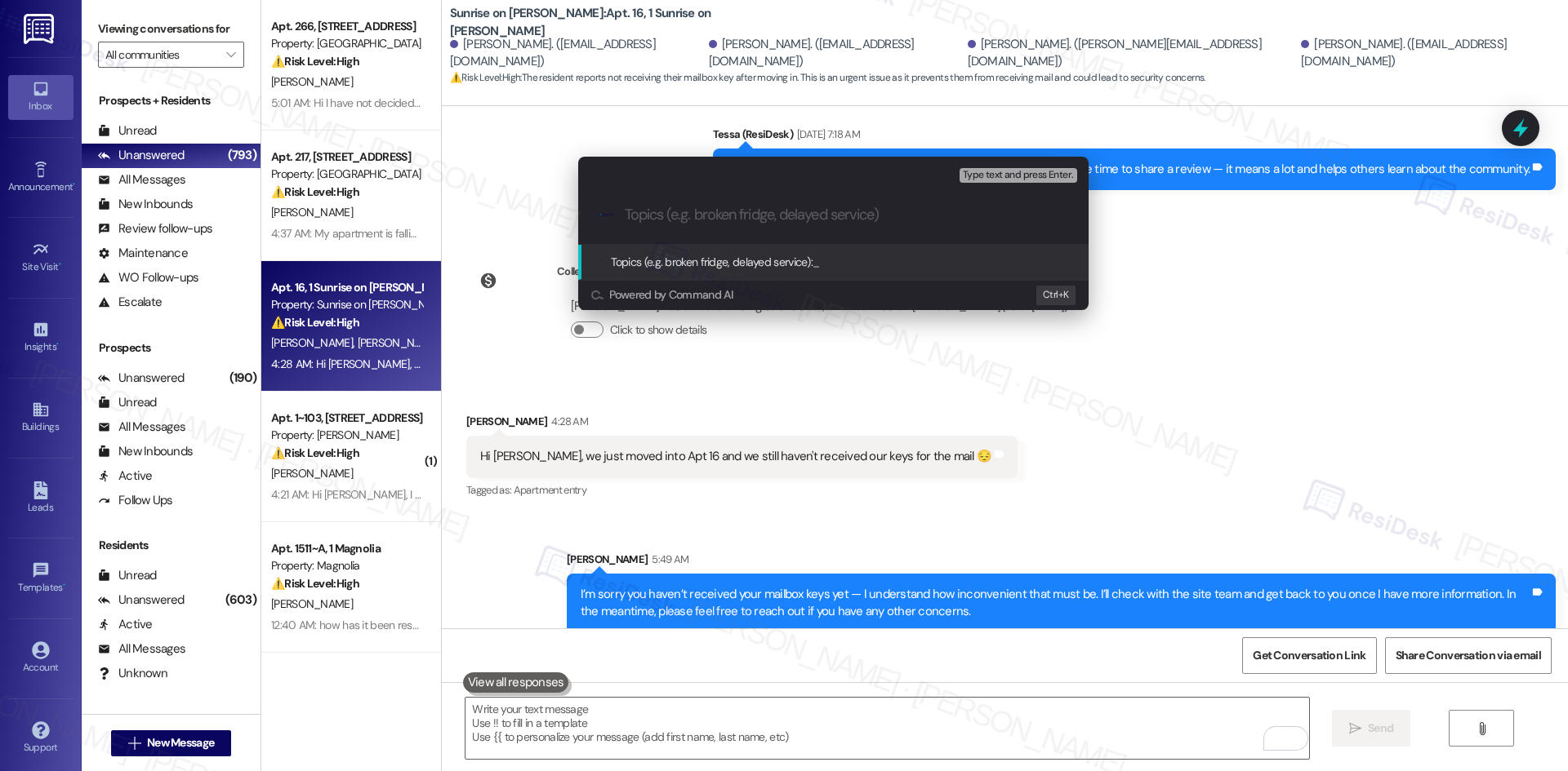
click at [744, 208] on input "Topics (e.g. broken fridge, delayed service)" at bounding box center [846, 215] width 443 height 17
paste input "Missing mailbox key"
type input "Missing mailbox key"
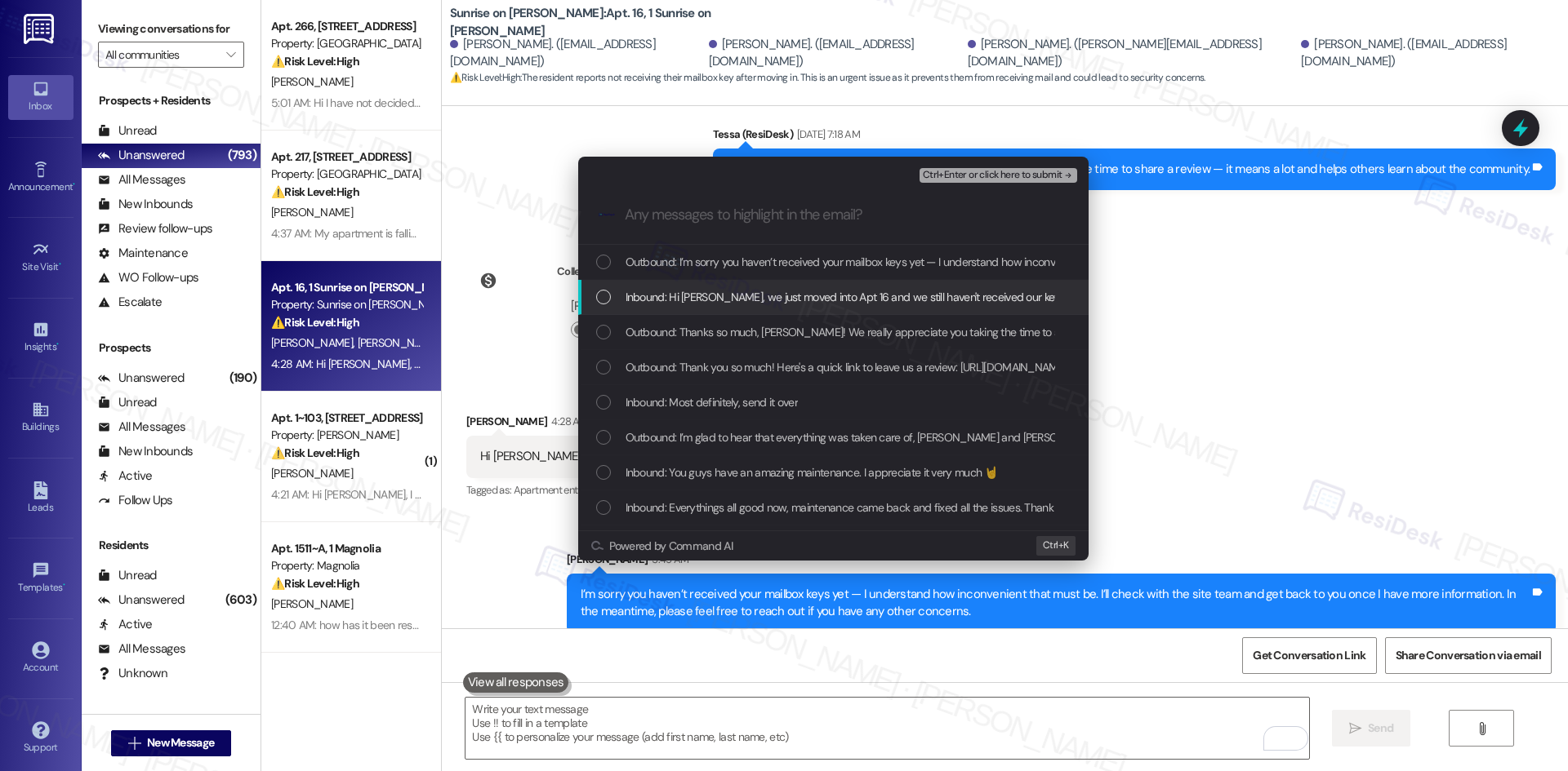
click at [783, 300] on span "Inbound: Hi Tessa, we just moved into Apt 16 and we still haven't received our …" at bounding box center [882, 297] width 512 height 18
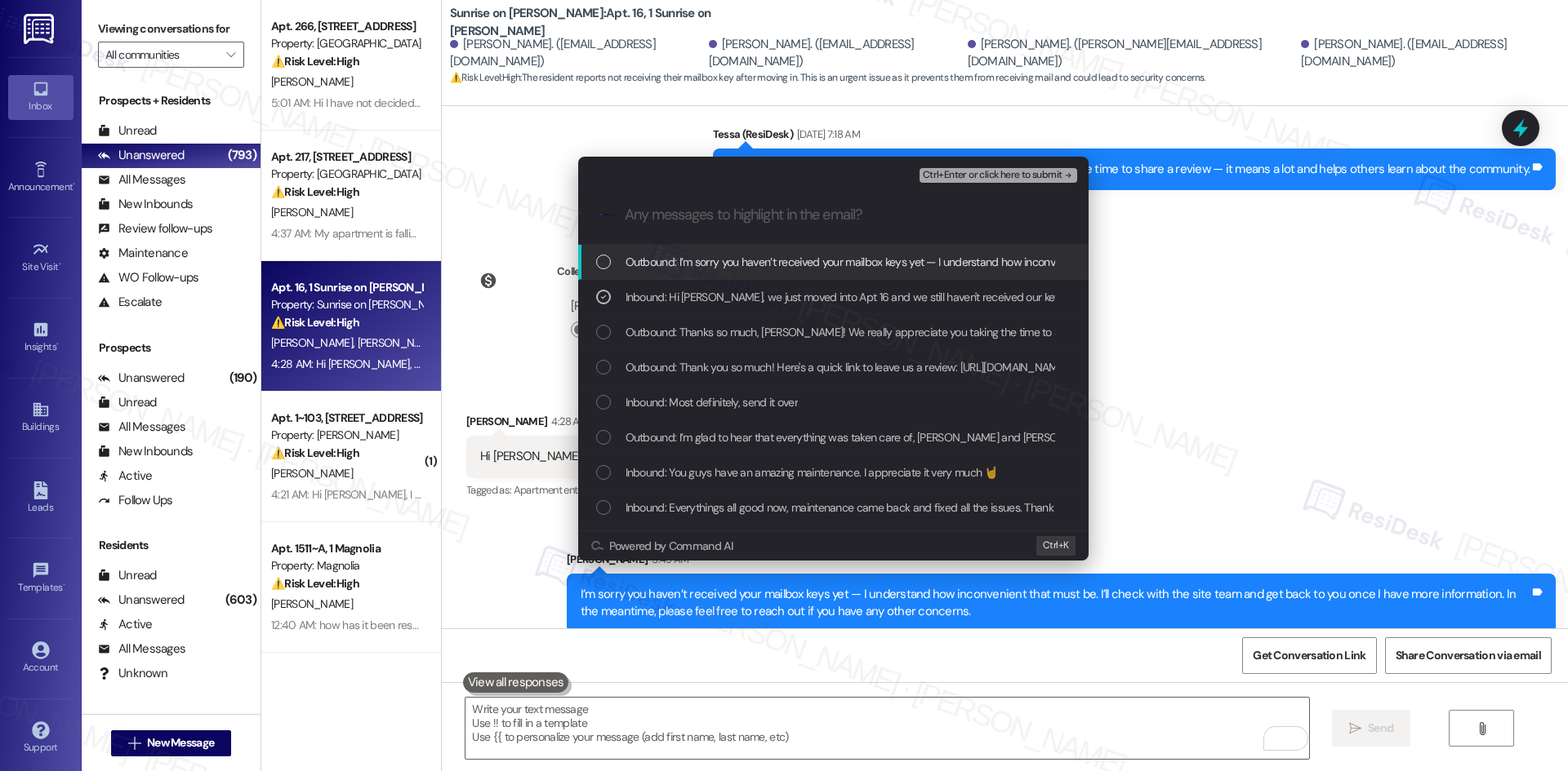
click at [1045, 174] on span "Ctrl+Enter or click here to submit" at bounding box center [993, 175] width 140 height 12
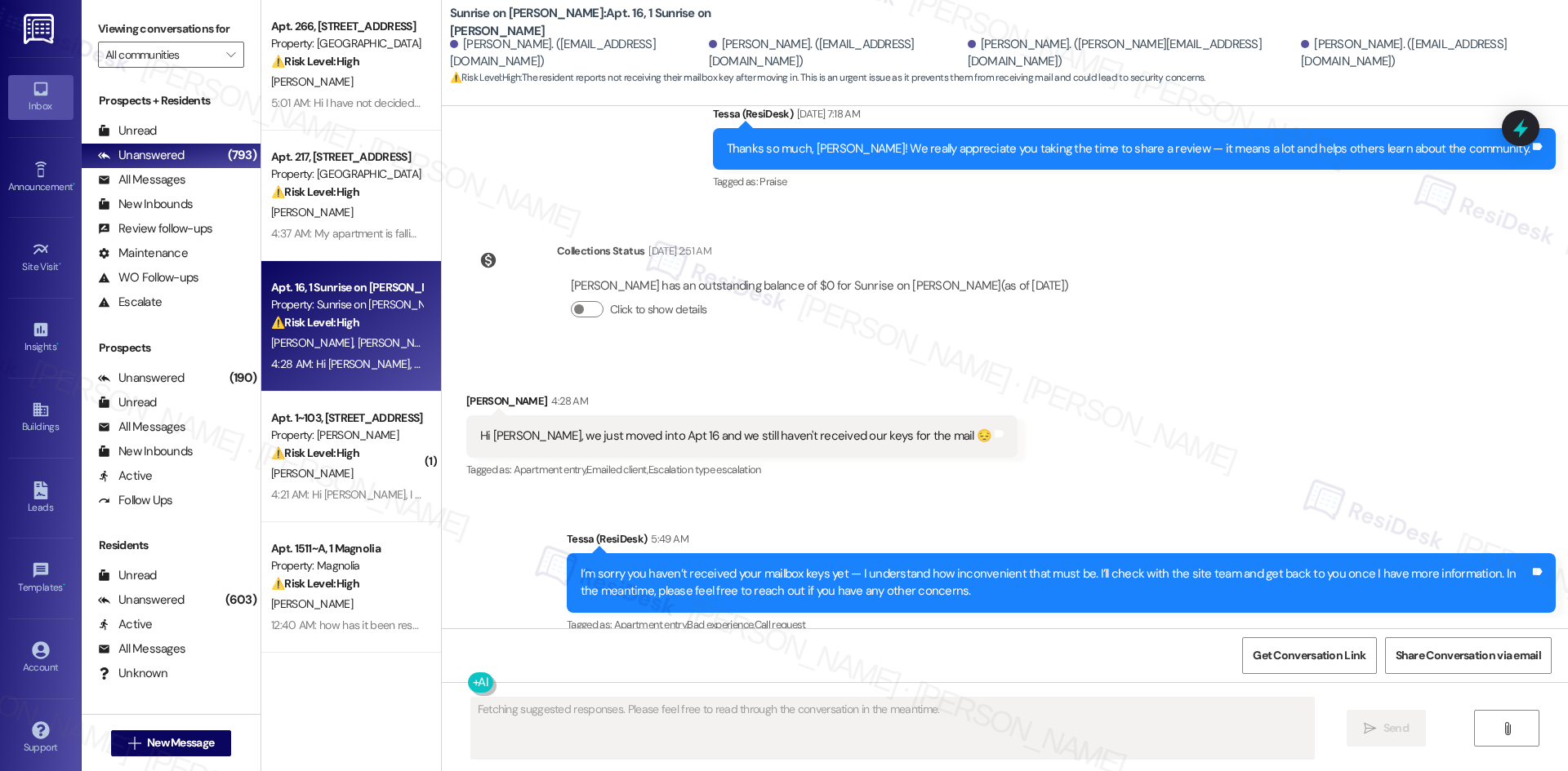
scroll to position [5345, 0]
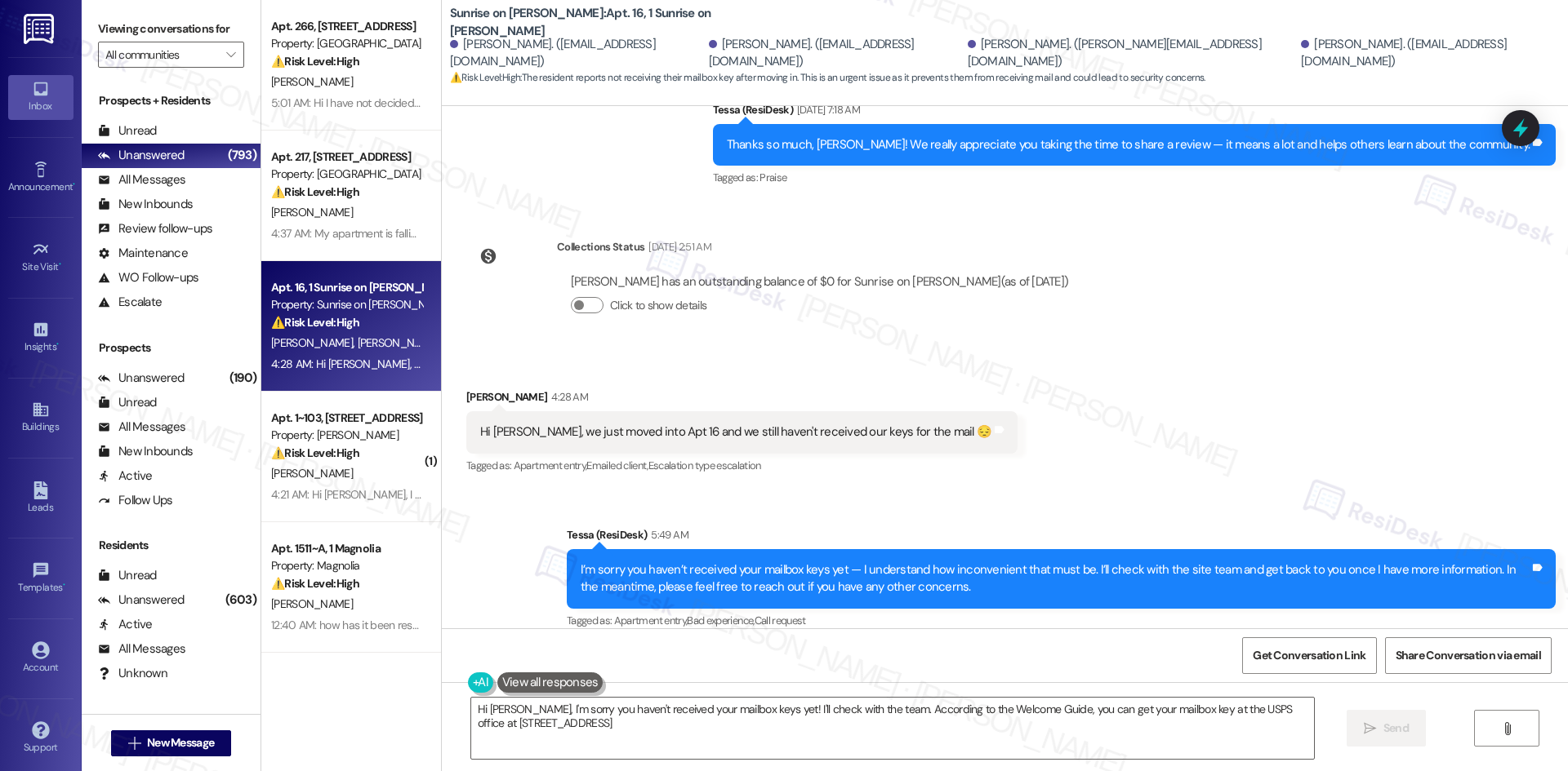
type textarea "Hi Sergio, I'm sorry you haven't received your mailbox keys yet! I'll check wit…"
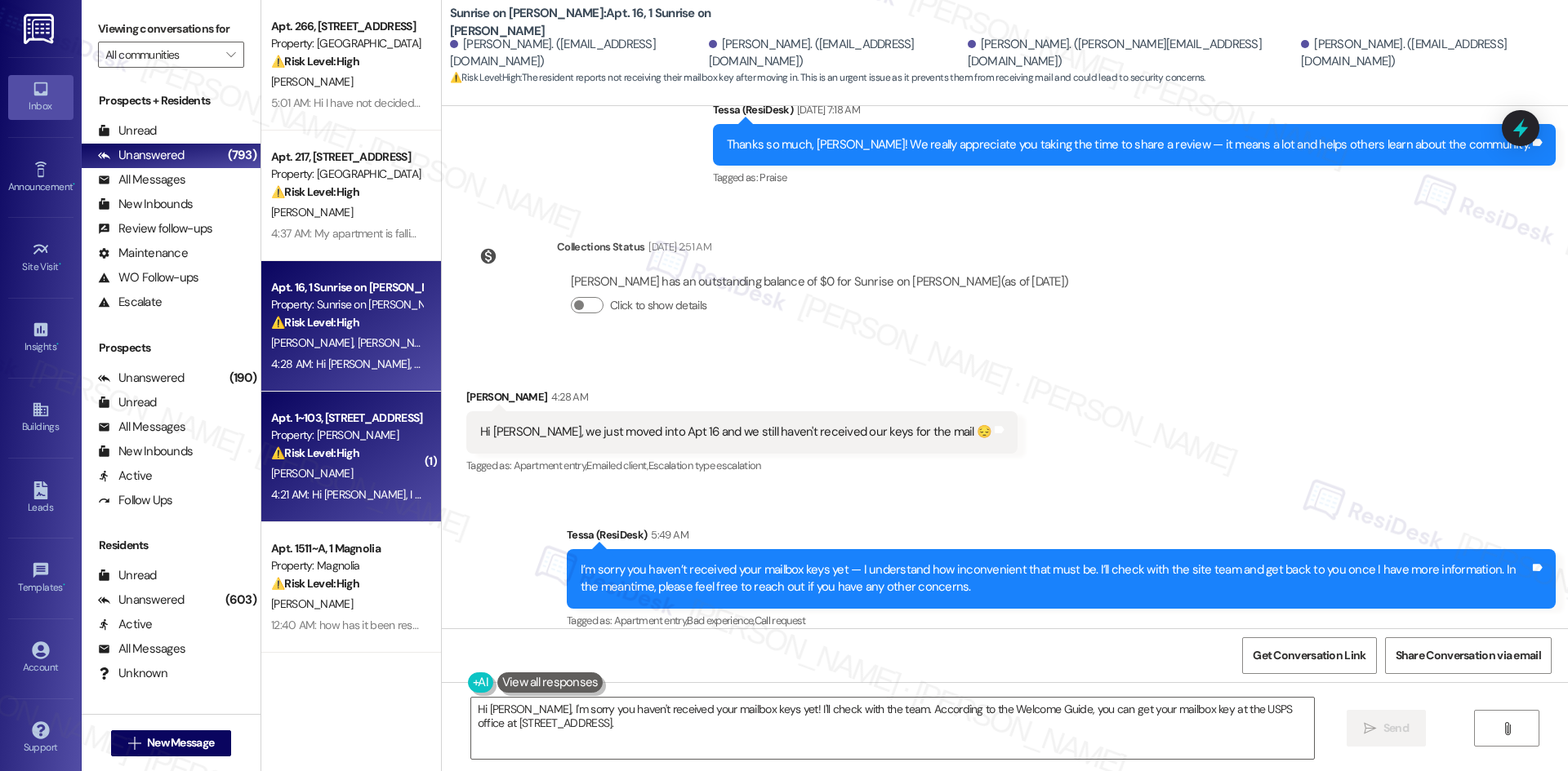
click at [324, 493] on div "4:21 AM: Hi Tessa, I had an emergency this month and I will be late on my rent …" at bounding box center [1592, 495] width 2643 height 14
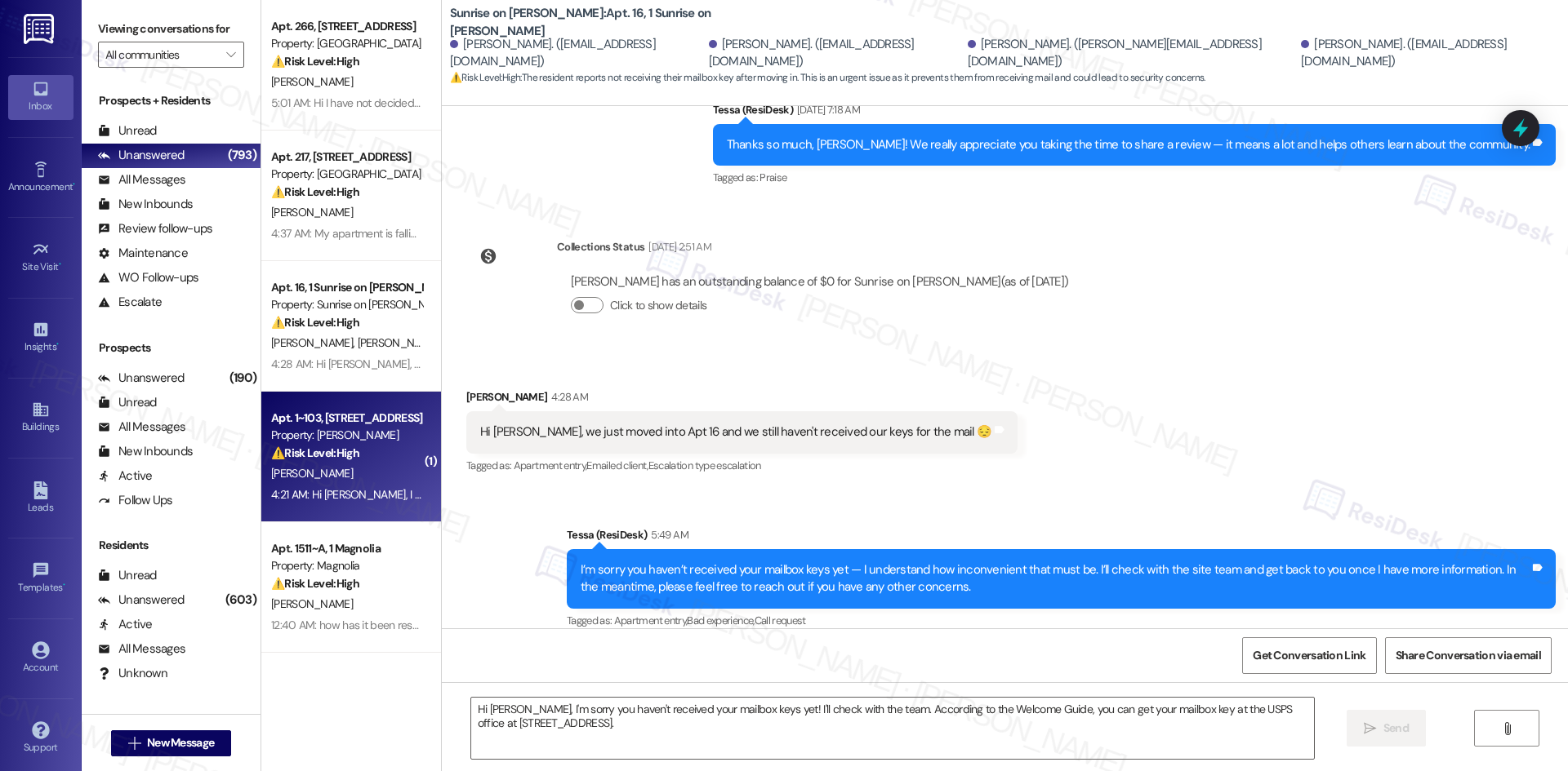
type textarea "Fetching suggested responses. Please feel free to read through the conversation…"
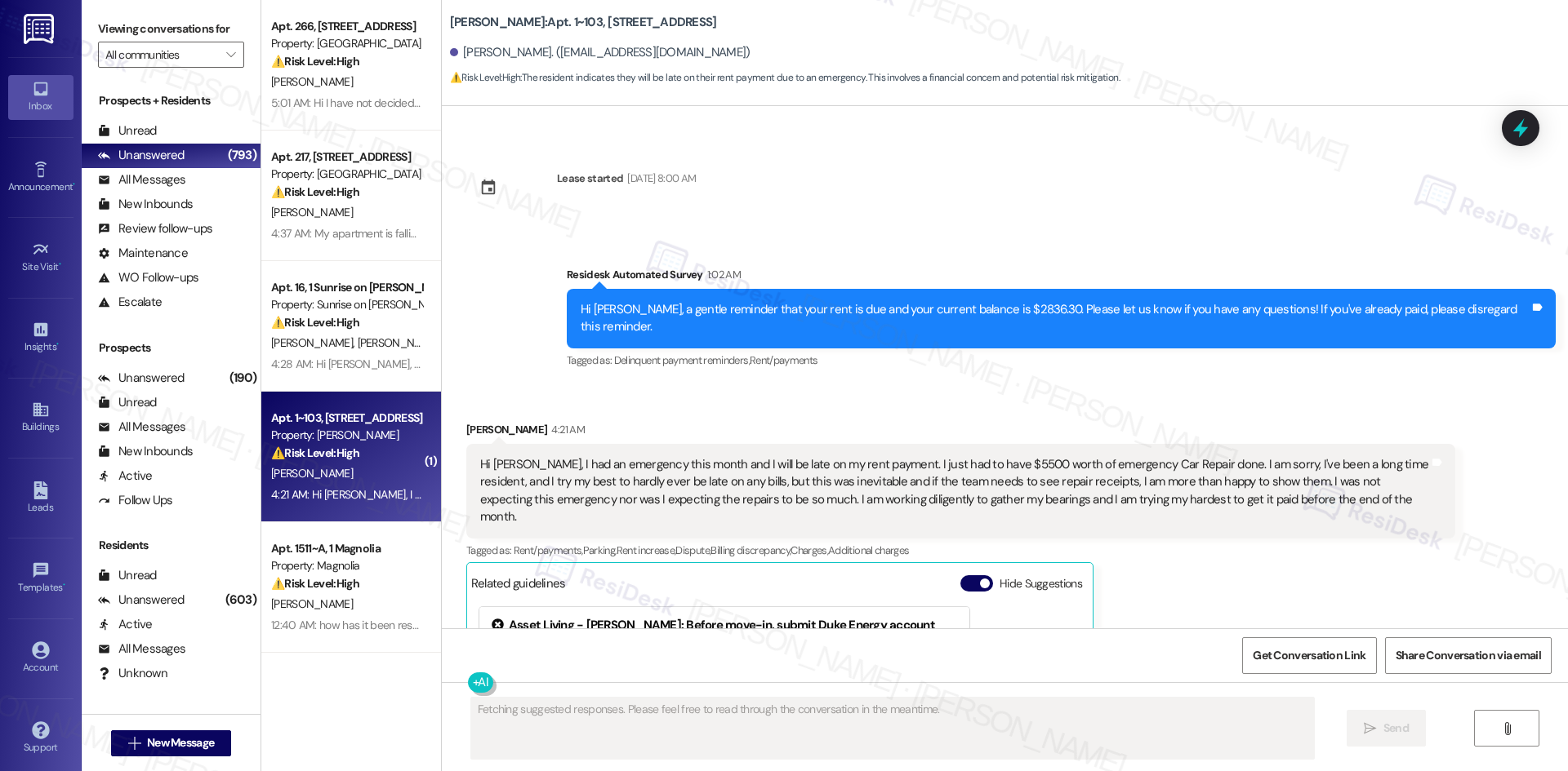
scroll to position [2141, 0]
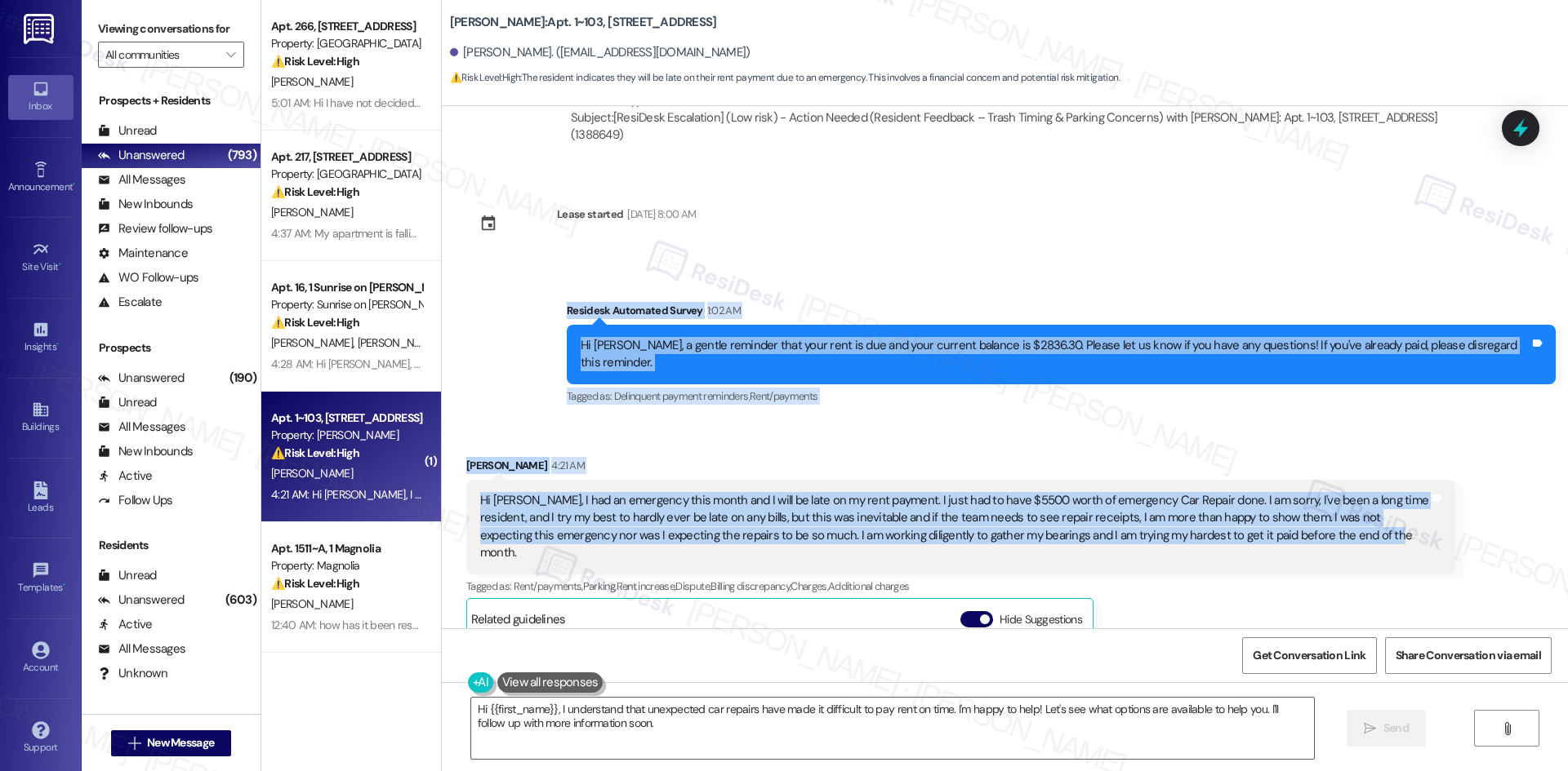
drag, startPoint x: 565, startPoint y: 238, endPoint x: 1315, endPoint y: 466, distance: 783.9
click at [1315, 466] on div "Survey, sent via SMS Residesk Automated Survey May 15, 2025 at 12:41 AM Hi Davi…" at bounding box center [1004, 367] width 1126 height 523
copy div "Residesk Automated Survey 1:02 AM Hi David, a gentle reminder that your rent is…"
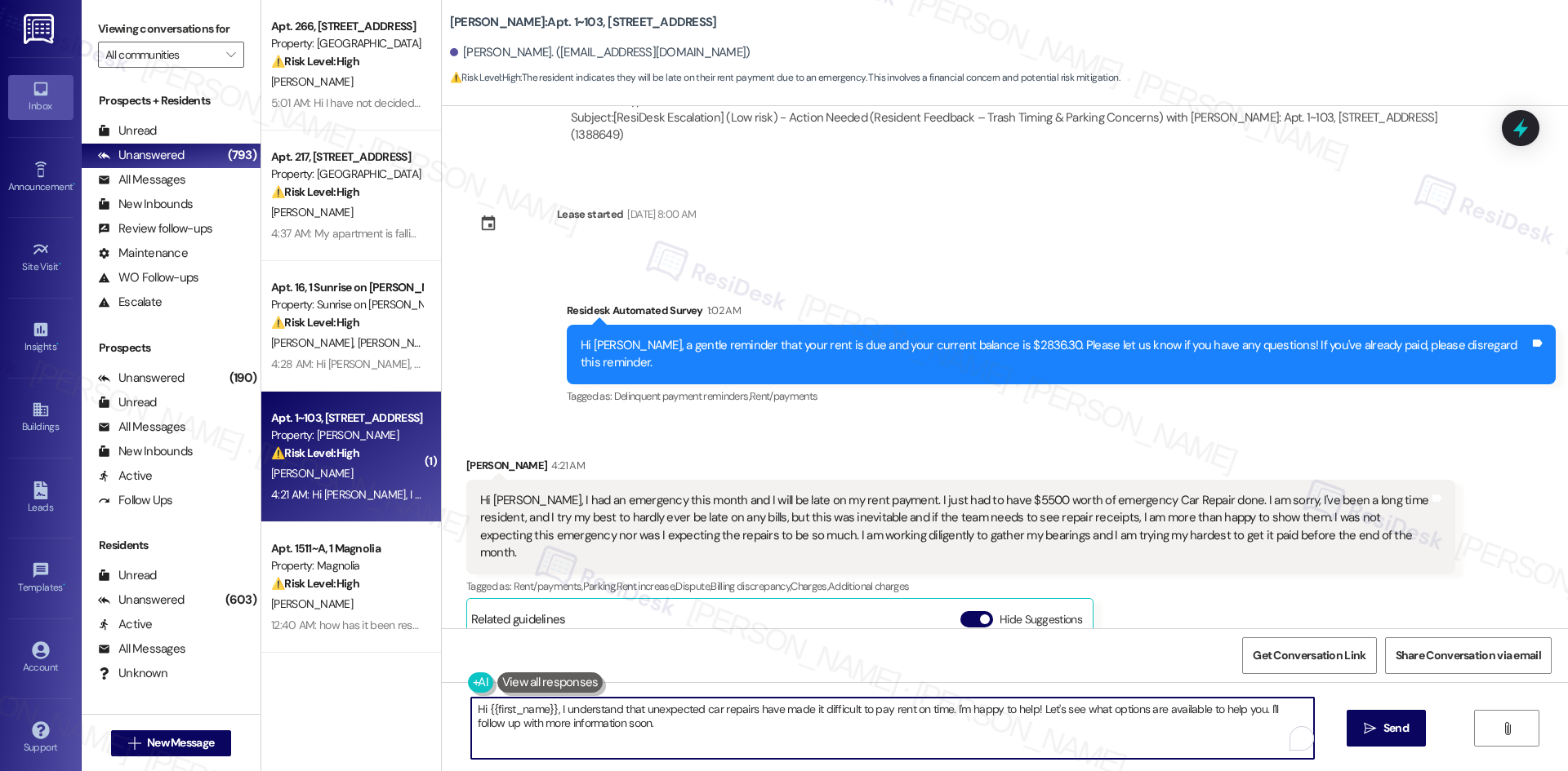
drag, startPoint x: 711, startPoint y: 725, endPoint x: 325, endPoint y: 711, distance: 386.3
click at [304, 712] on div "Apt. 266, 4330 S Eastern Ave Property: Arcadia Pointe ⚠️ Risk Level: High The r…" at bounding box center [914, 386] width 1307 height 771
paste textarea "David, I’m so sorry to hear about your emergency — that sounds really stressful…"
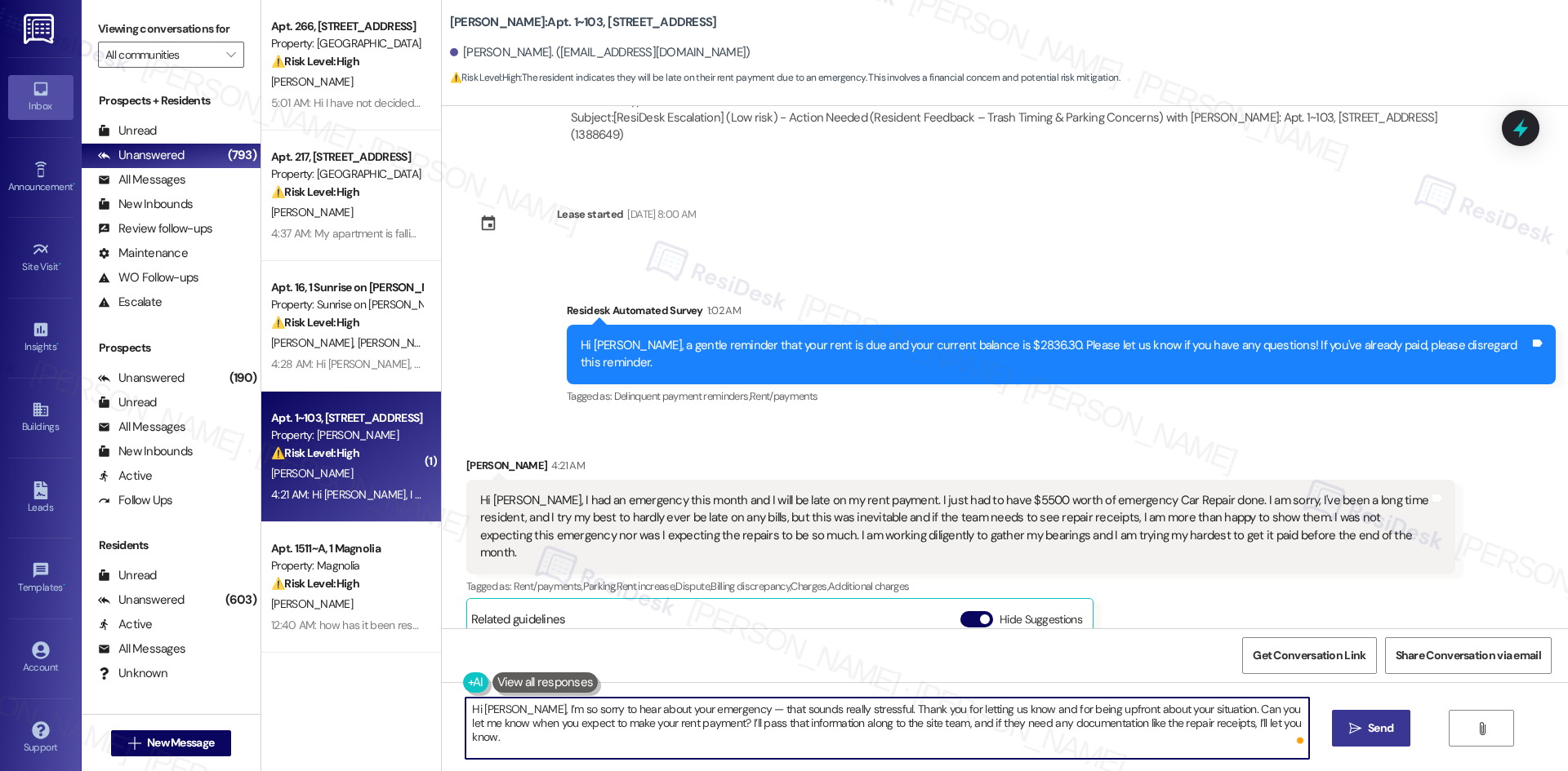
type textarea "Hi David, I’m so sorry to hear about your emergency — that sounds really stress…"
click at [1392, 736] on span "Send" at bounding box center [1380, 728] width 25 height 17
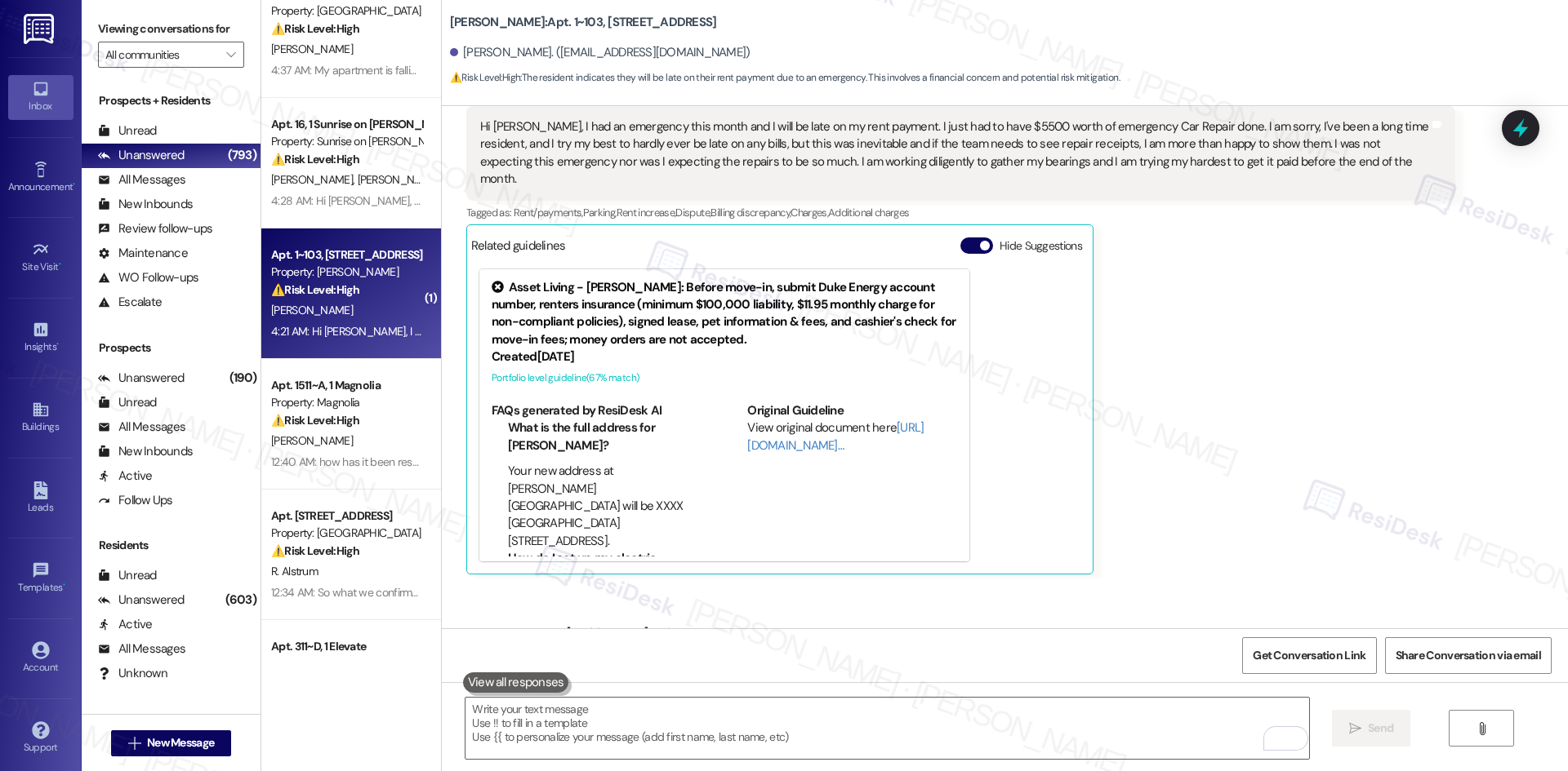
scroll to position [2518, 0]
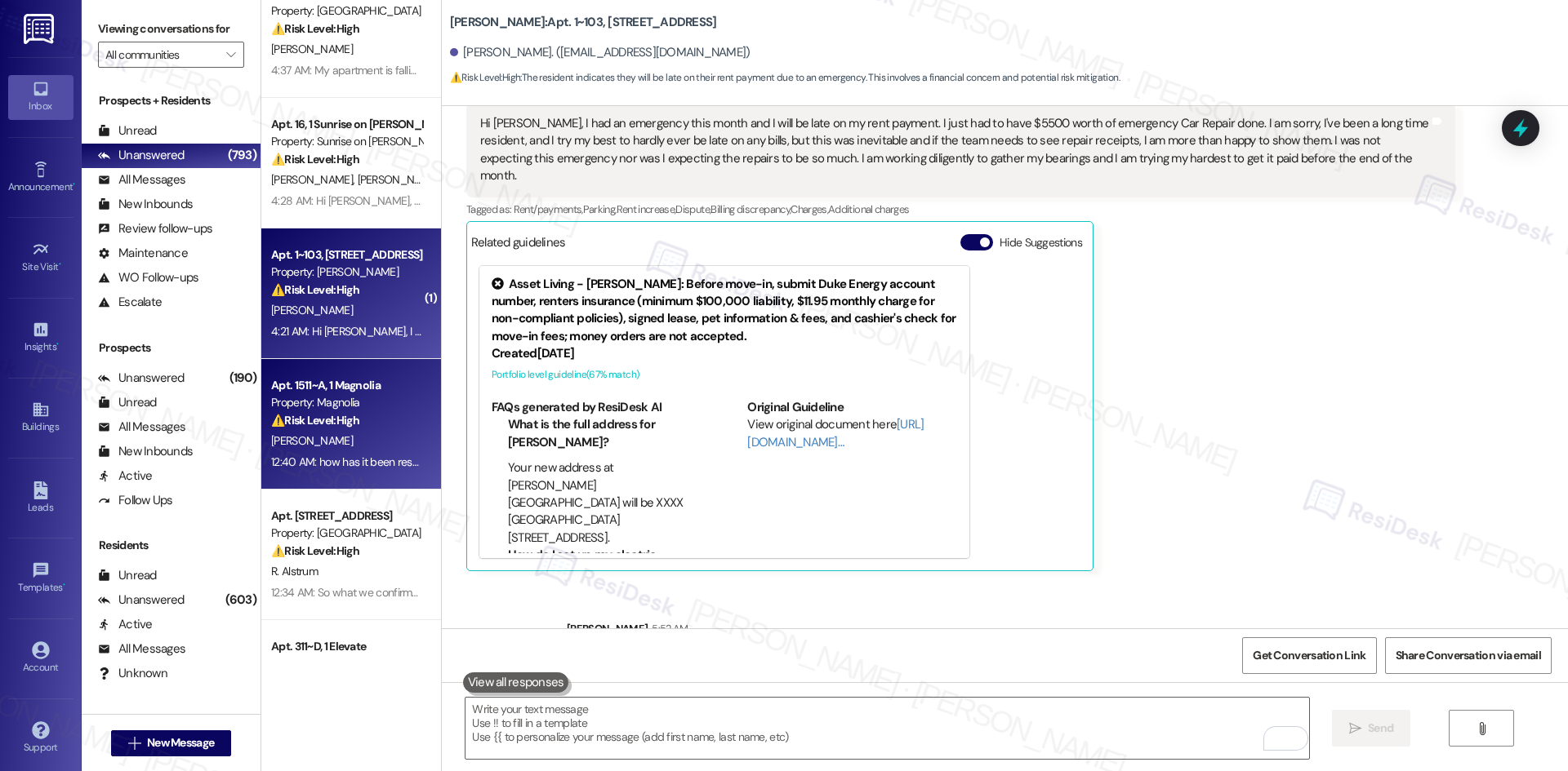
click at [313, 447] on div "D. Young" at bounding box center [346, 441] width 154 height 21
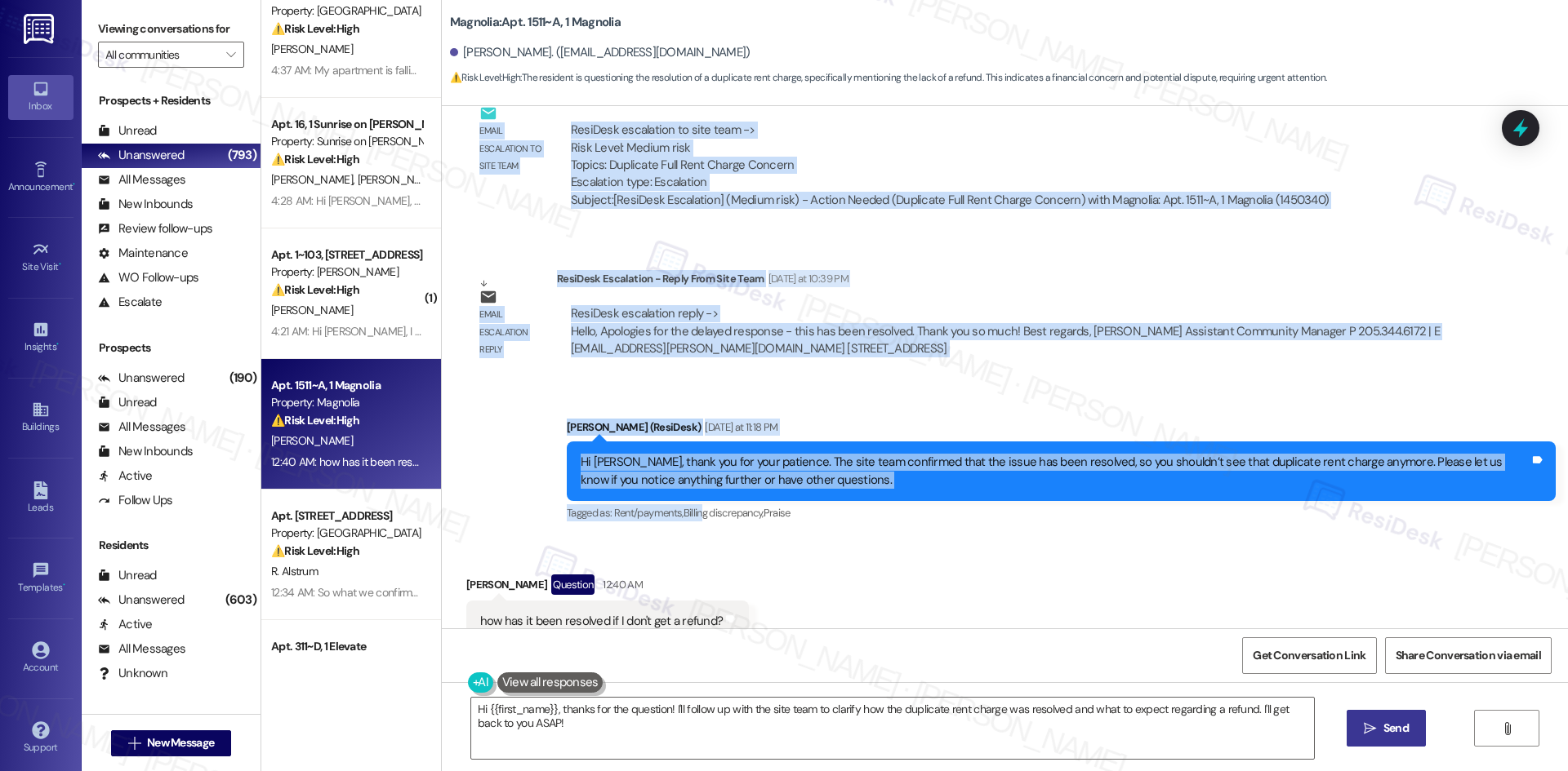
scroll to position [861, 0]
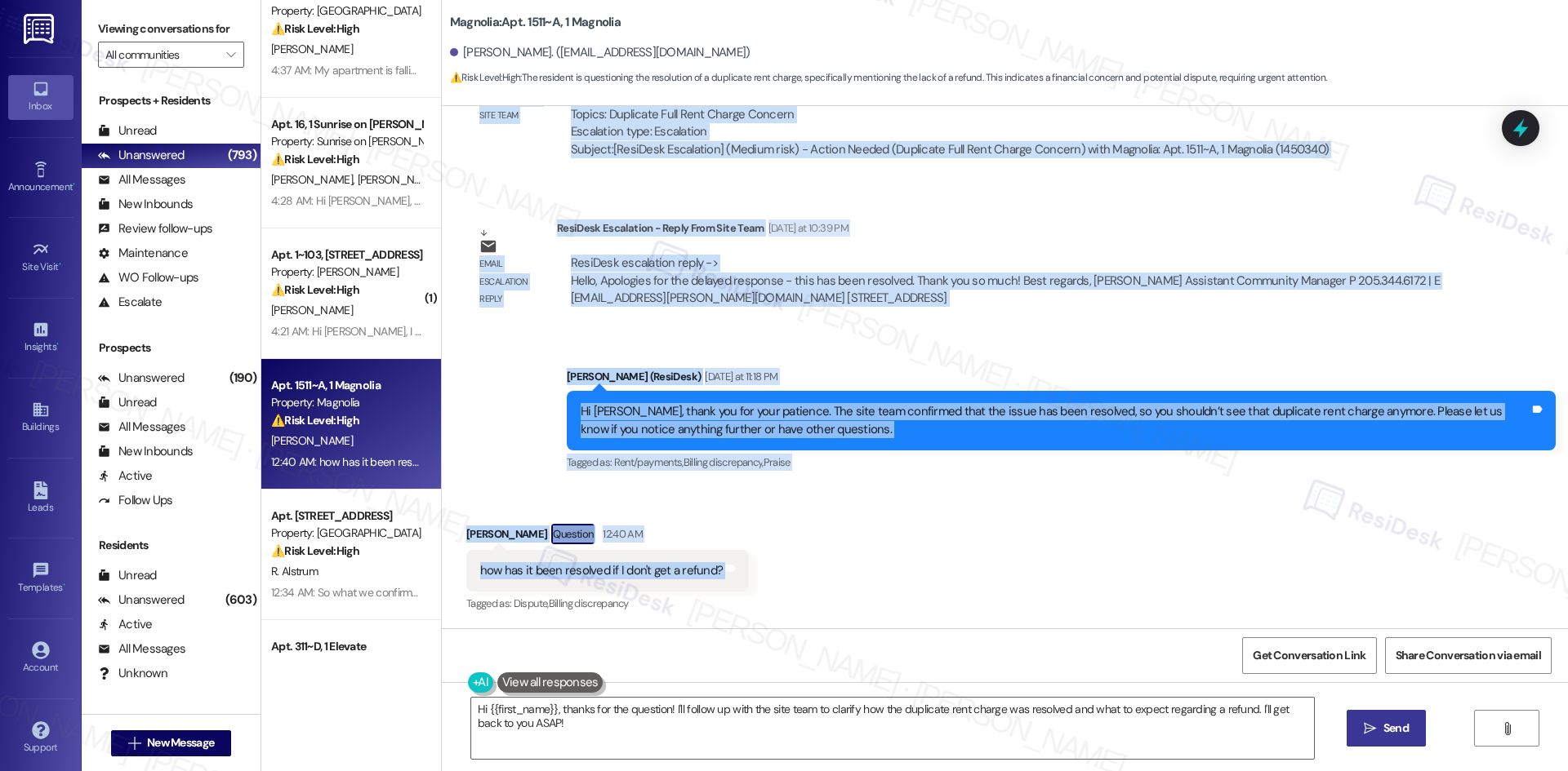
drag, startPoint x: 435, startPoint y: 422, endPoint x: 776, endPoint y: 577, distance: 374.6
click at [776, 577] on div "Lease started Aug 15, 2025 at 8:00 AM Survey, sent via SMS Residesk Automated S…" at bounding box center [1004, 367] width 1126 height 523
copy div "Dave Young Question Neutral Sep 03, 2025 at 2:32 AM Ok I do have a question, wh…"
click at [708, 339] on div "Sent via SMS Sarah (ResiDesk) Yesterday at 11:18 PM Hi Dave, thank you for your…" at bounding box center [1004, 409] width 1126 height 155
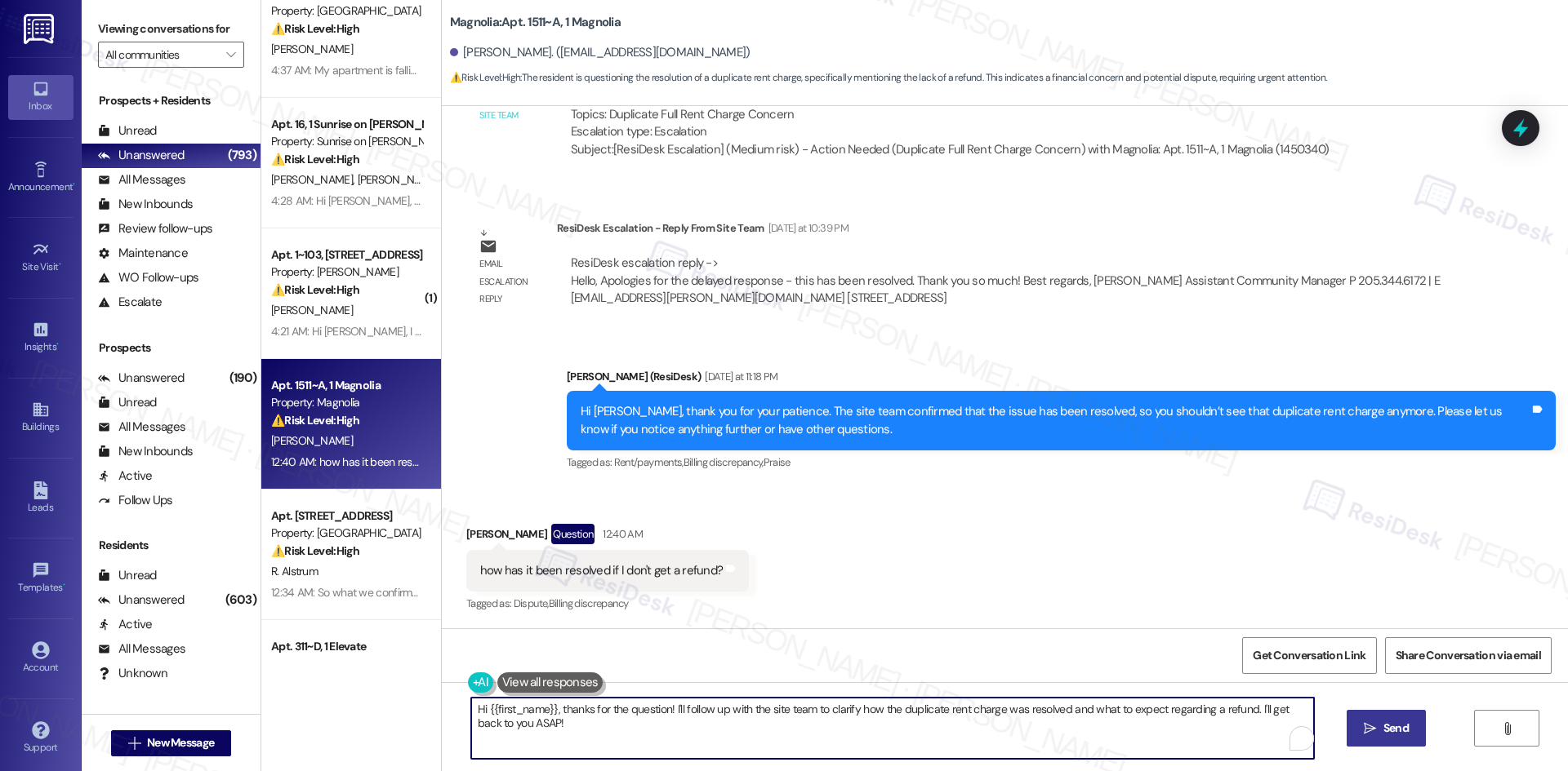
click at [704, 742] on textarea "Hi {{first_name}}, thanks for the question! I'll follow up with the site team t…" at bounding box center [892, 729] width 843 height 61
paste textarea "I understand your concern — thank you for pointing that out. I’ll check with th…"
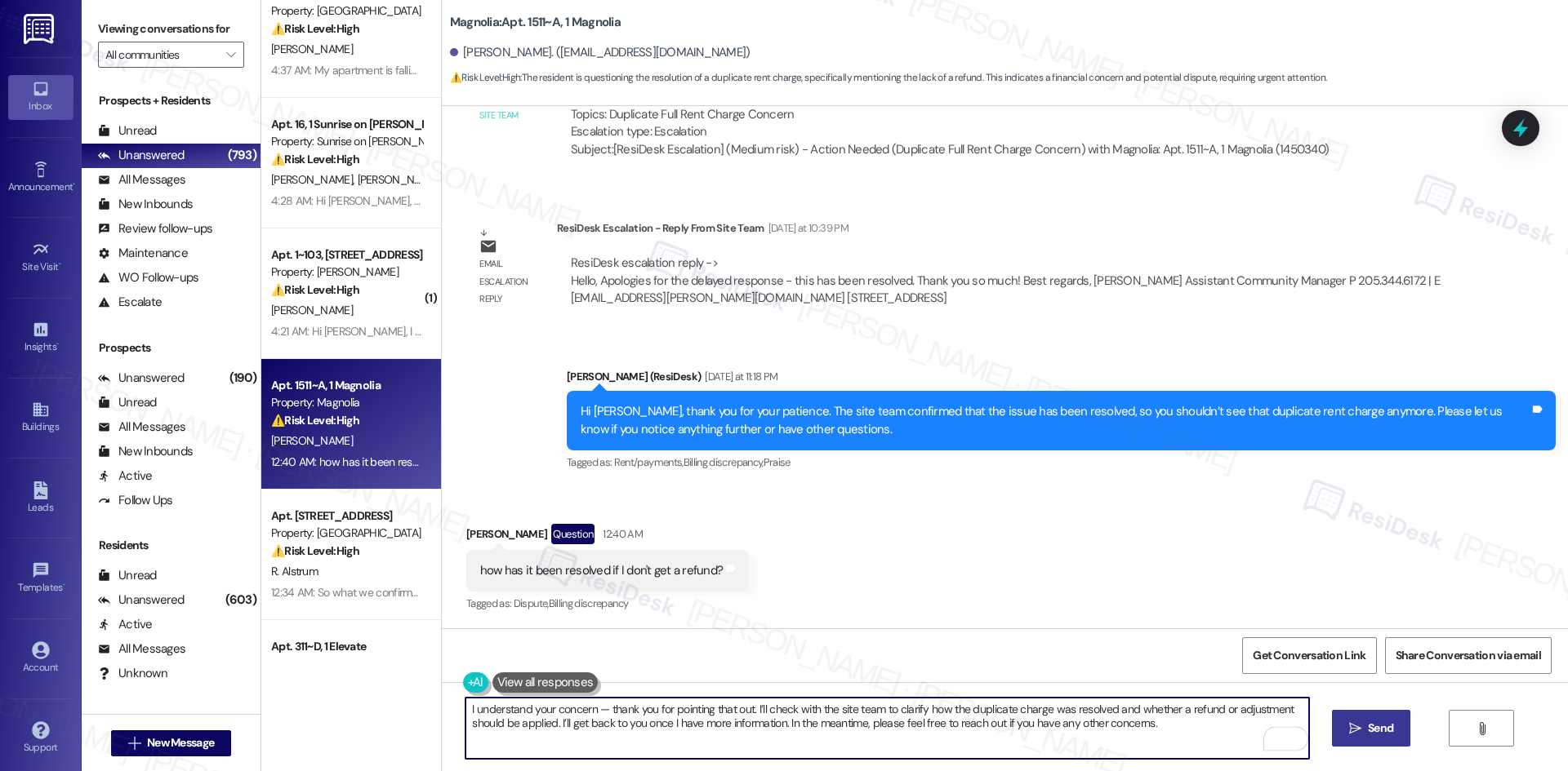
type textarea "I understand your concern — thank you for pointing that out. I’ll check with th…"
click at [1367, 736] on span "Send" at bounding box center [1380, 728] width 25 height 17
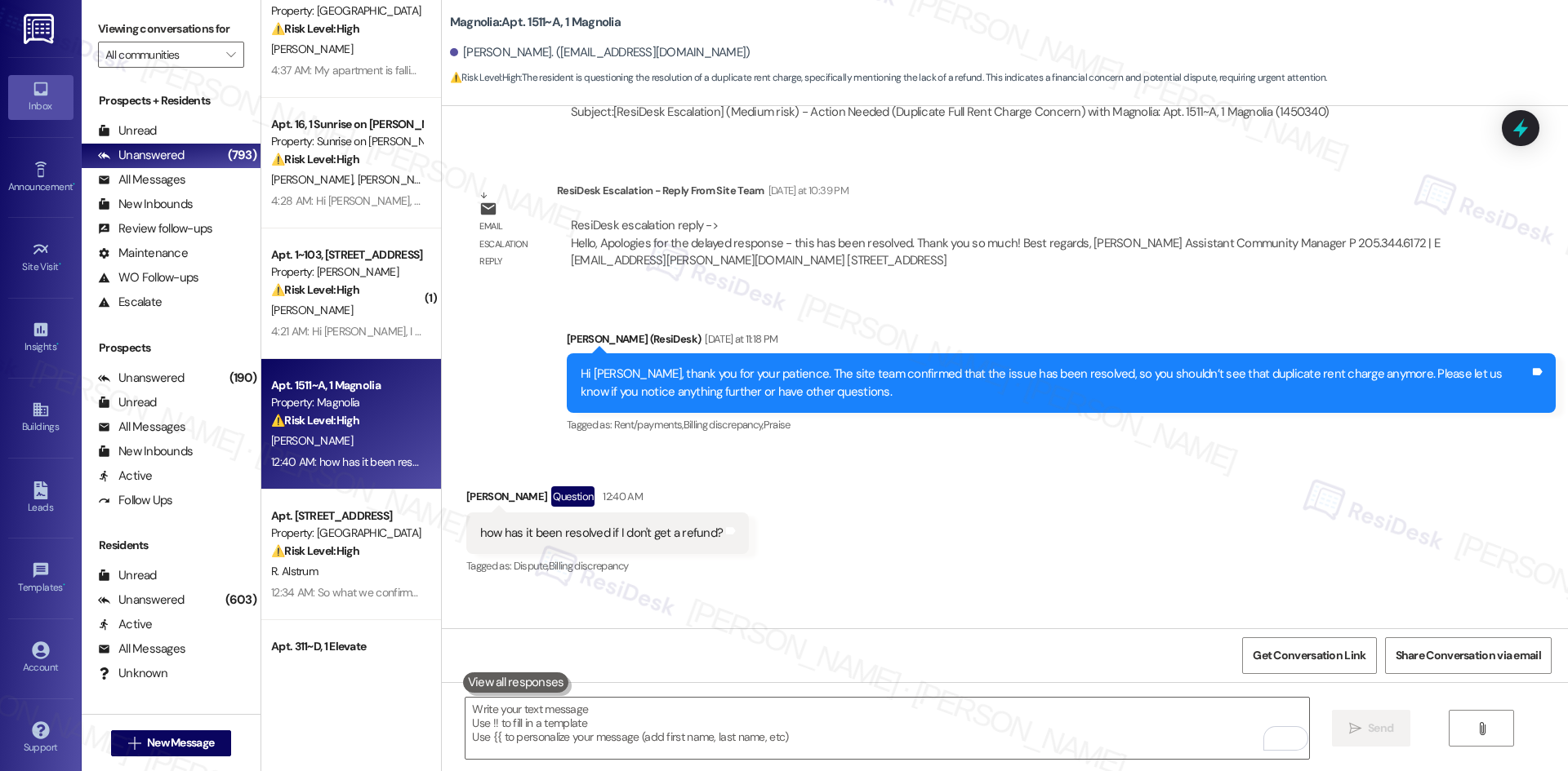
scroll to position [992, 0]
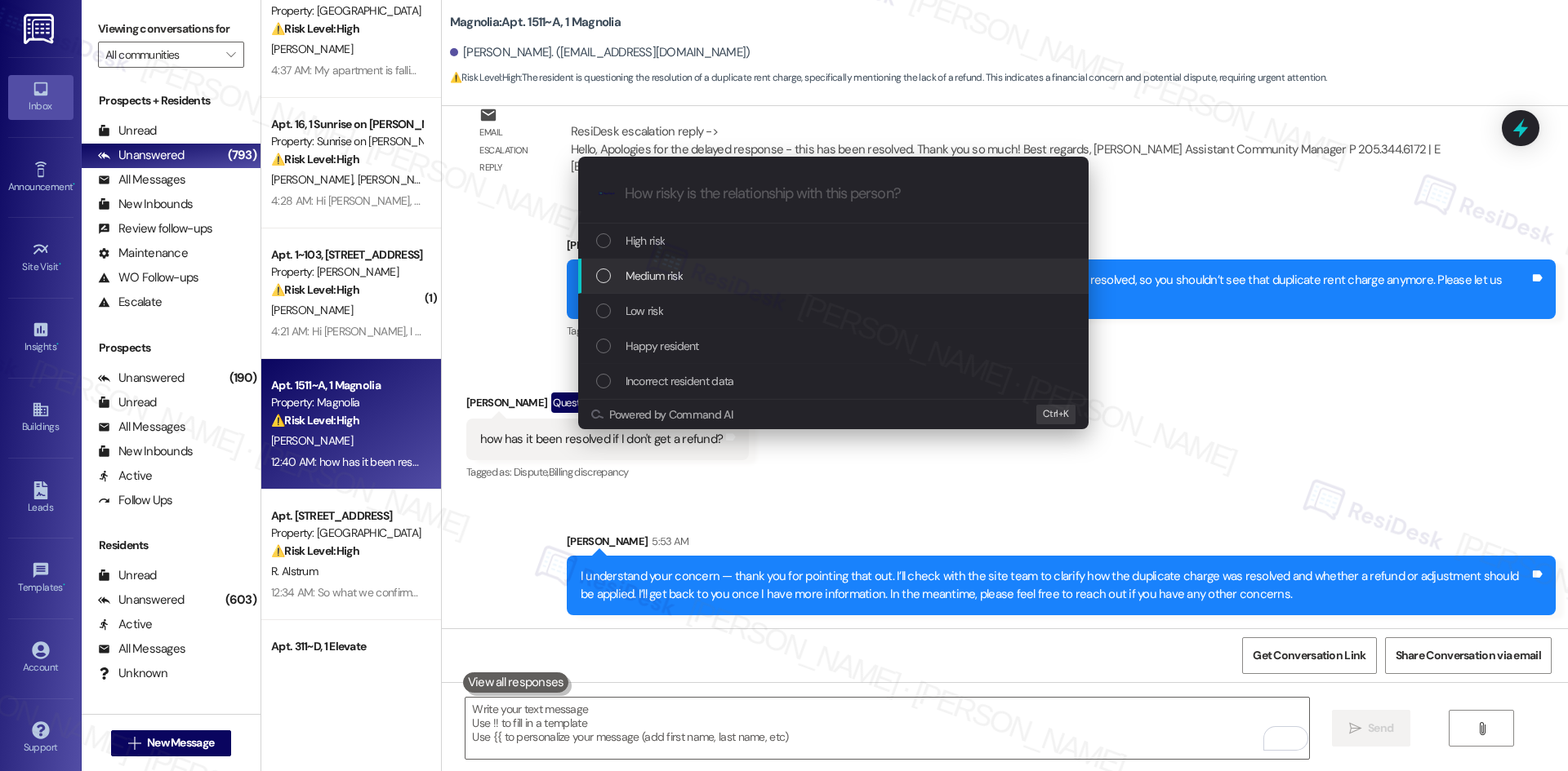
click at [793, 273] on div "Medium risk" at bounding box center [835, 276] width 478 height 18
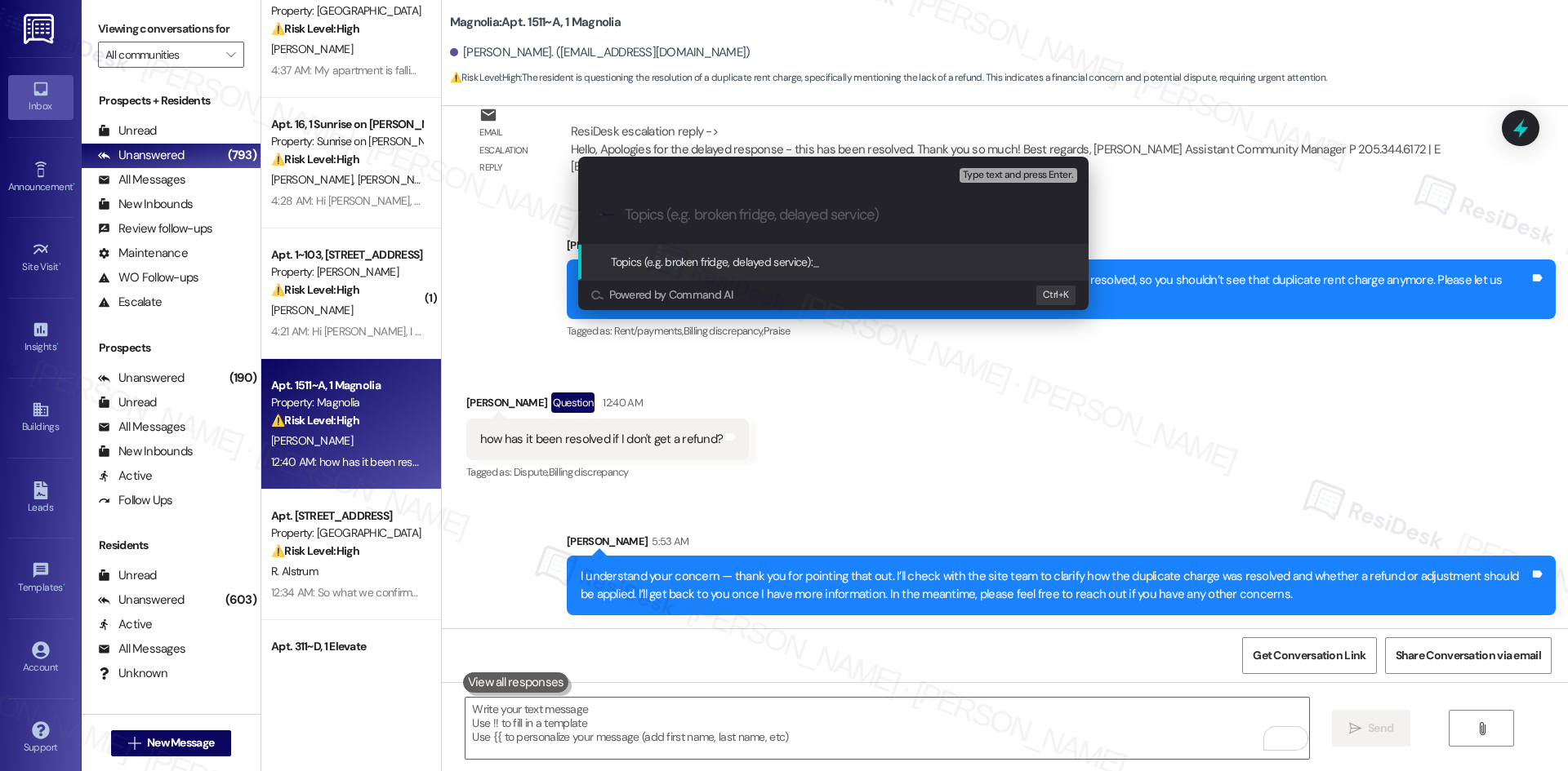
click at [709, 211] on input "Topics (e.g. broken fridge, delayed service)" at bounding box center [846, 215] width 443 height 17
paste input "Duplicate rent charge refund concern"
type input "Duplicate rent charge refund concern"
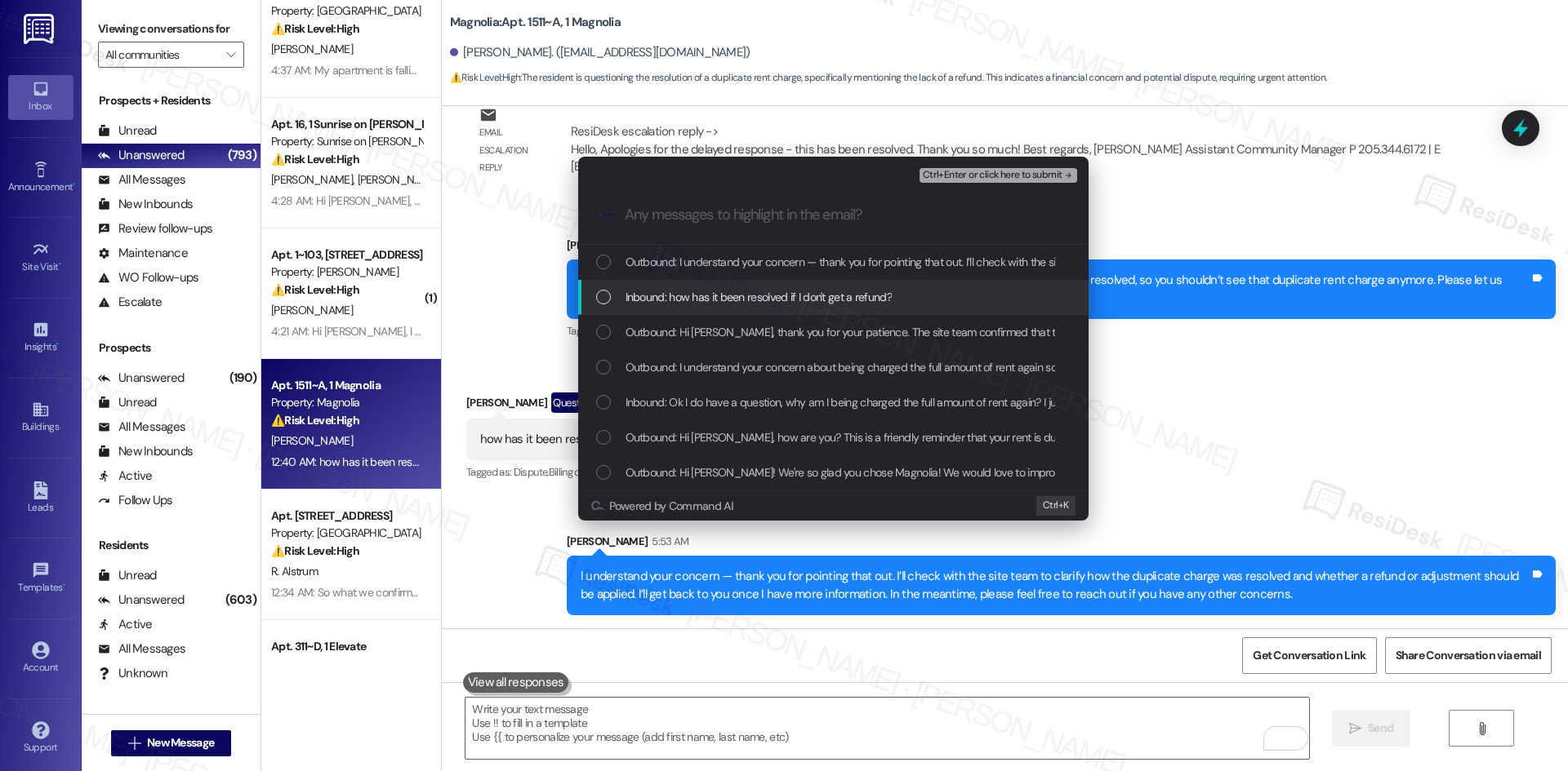
click at [684, 298] on span "Inbound: how has it been resolved if I don't get a refund?" at bounding box center [759, 297] width 266 height 18
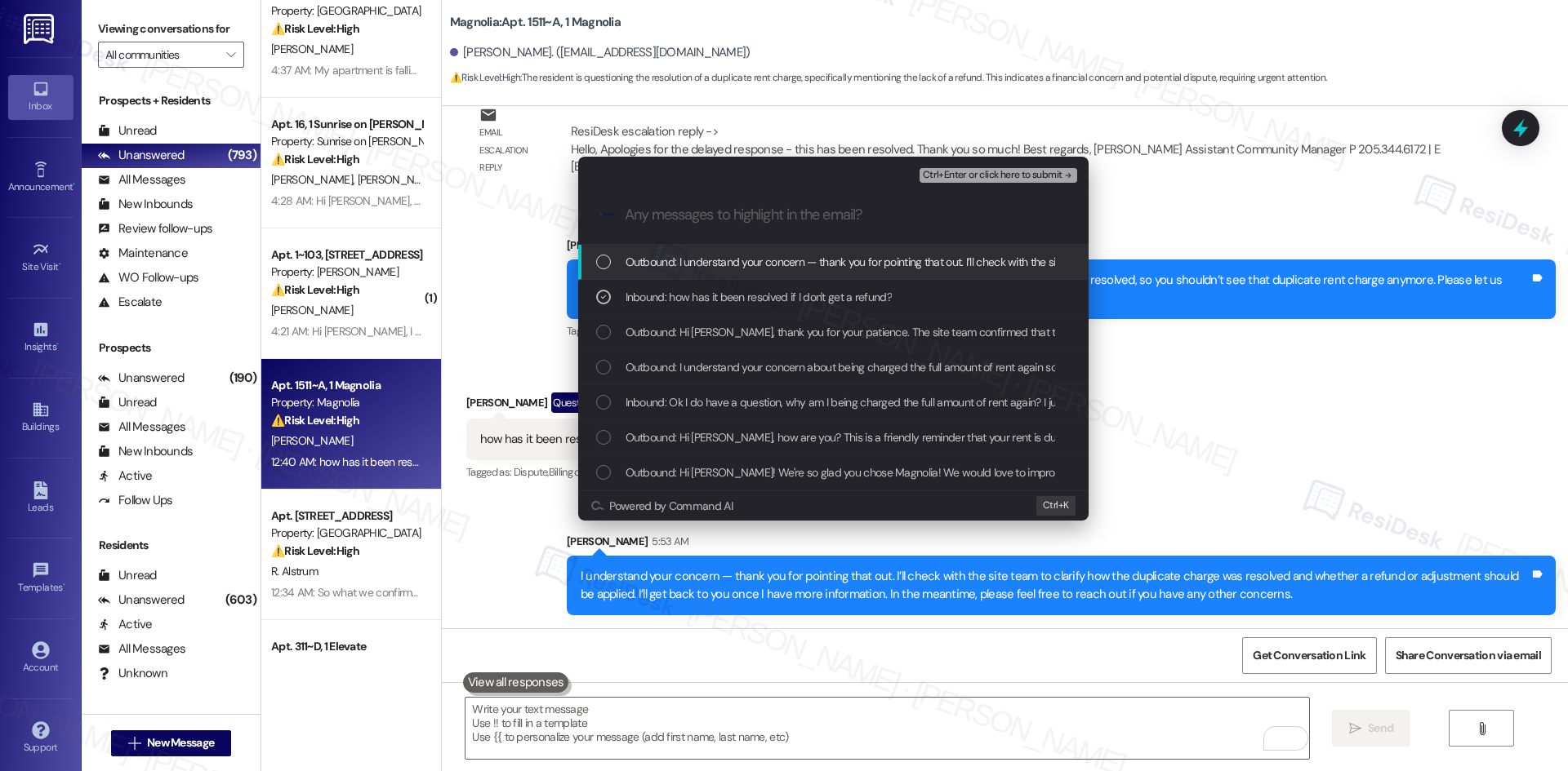
click at [1025, 165] on div "Ctrl+Enter or click here to submit" at bounding box center [1000, 176] width 161 height 22
click at [1024, 174] on span "Ctrl+Enter or click here to submit" at bounding box center [993, 175] width 140 height 12
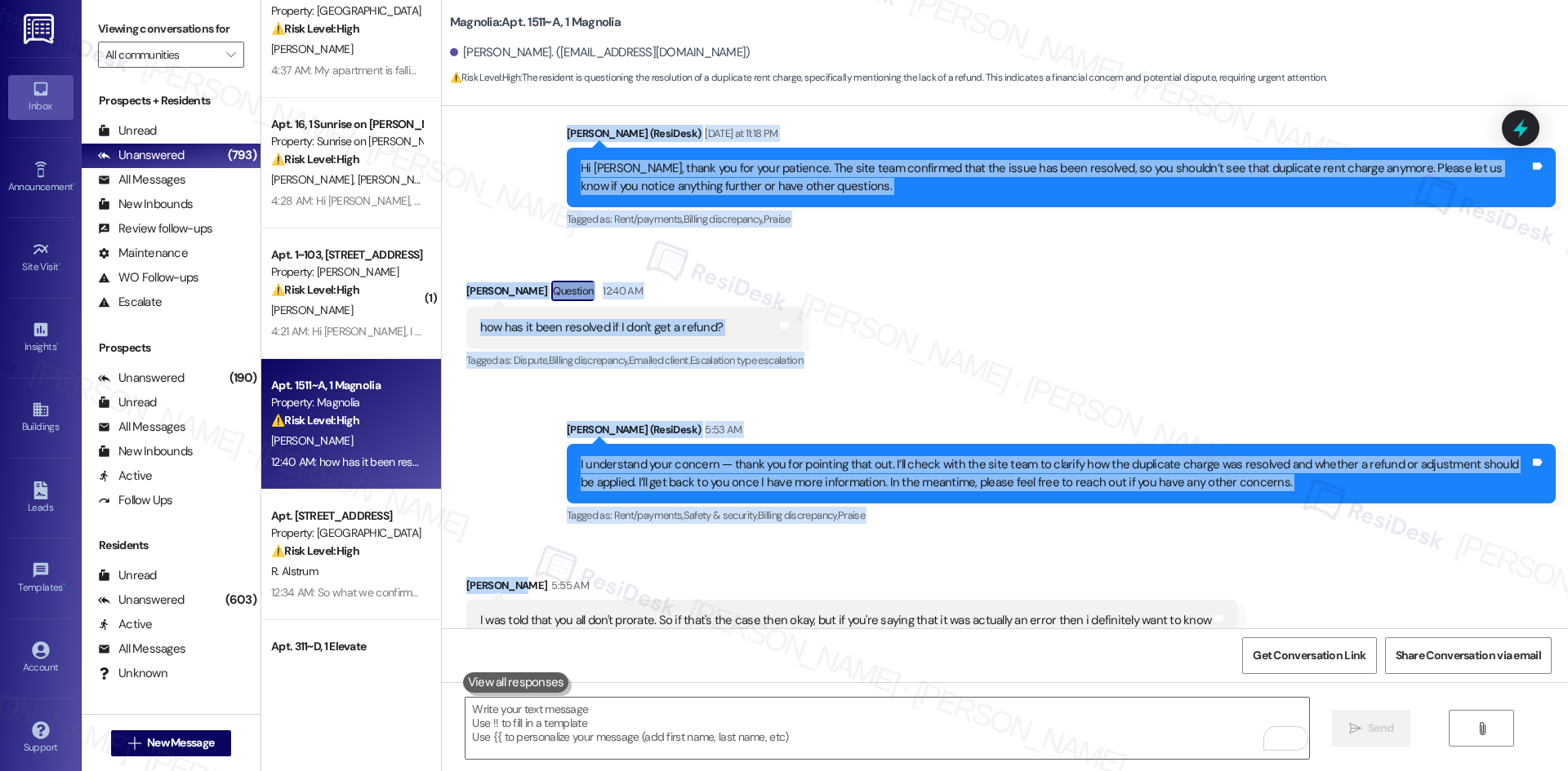
scroll to position [1130, 0]
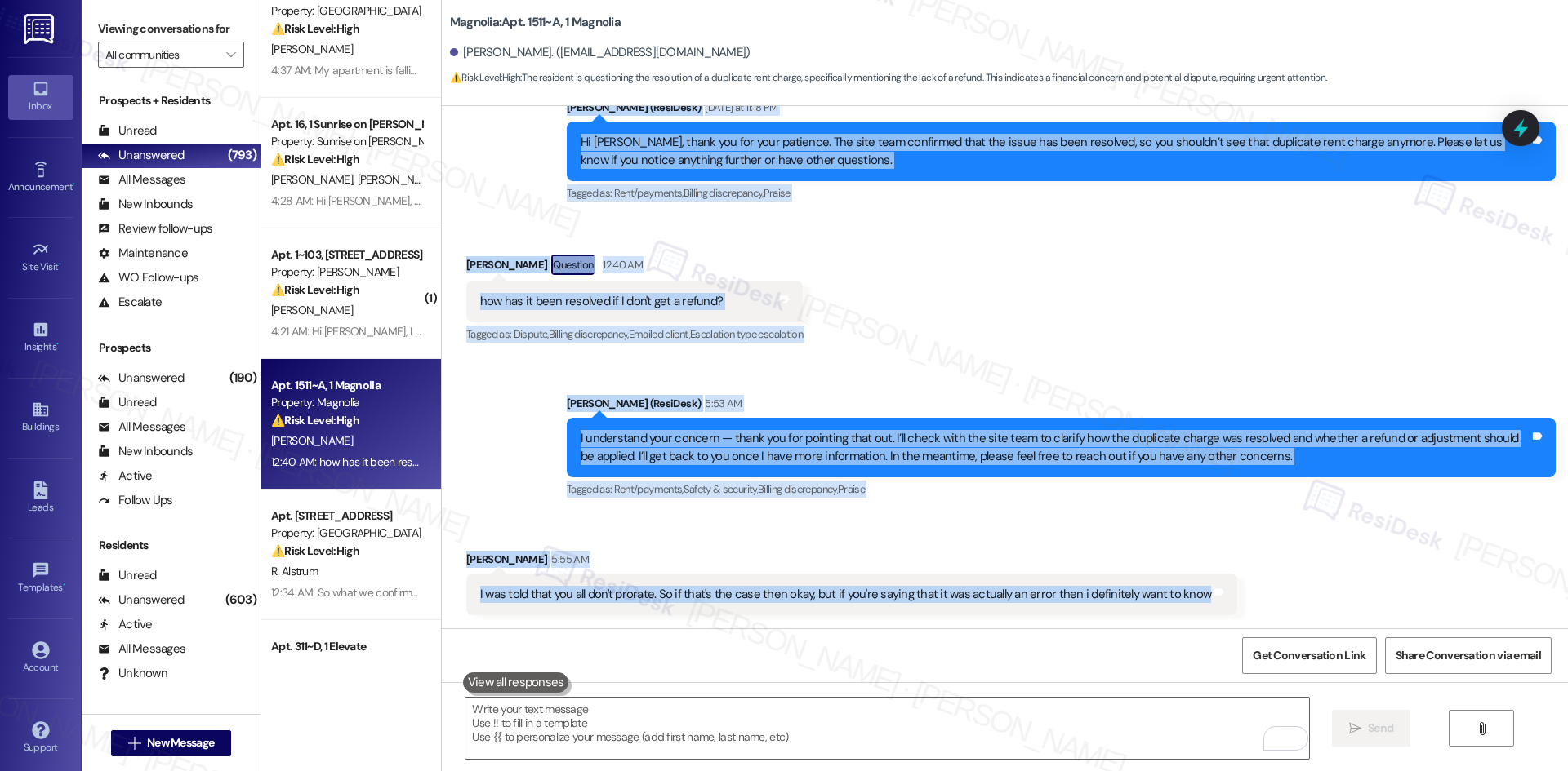
drag, startPoint x: 529, startPoint y: 274, endPoint x: 1252, endPoint y: 602, distance: 793.9
click at [1252, 602] on div "Lease started Aug 15, 2025 at 8:00 AM Survey, sent via SMS Residesk Automated S…" at bounding box center [1004, 367] width 1126 height 523
copy div "Sarah (ResiDesk) Yesterday at 11:18 PM Hi Dave, thank you for your patience. Th…"
click at [829, 394] on div "Sent via SMS Sarah (ResiDesk) 5:53 AM I understand your concern — thank you for…" at bounding box center [1061, 448] width 1013 height 131
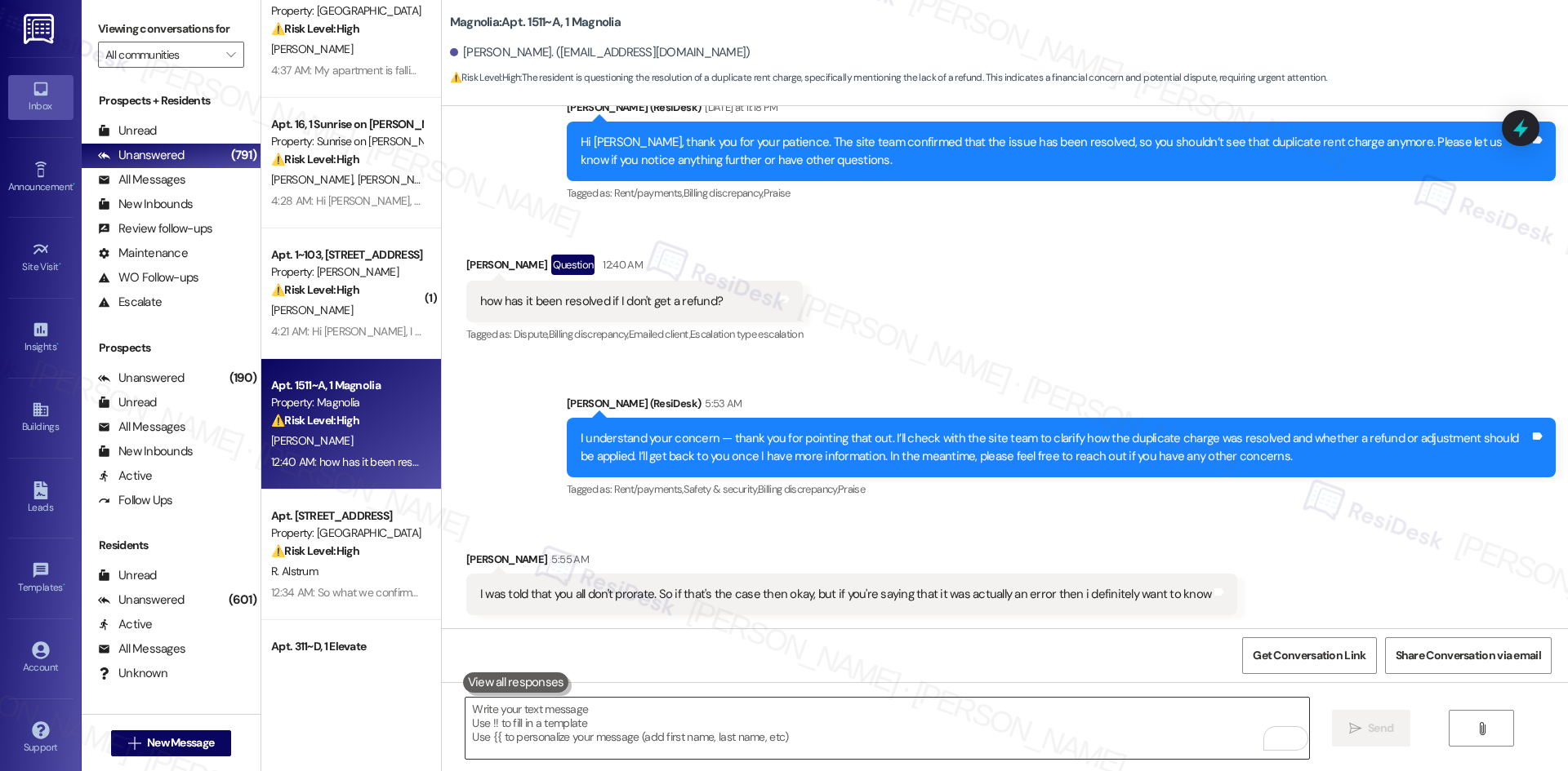
click at [677, 755] on textarea "To enrich screen reader interactions, please activate Accessibility in Grammarl…" at bounding box center [886, 729] width 843 height 61
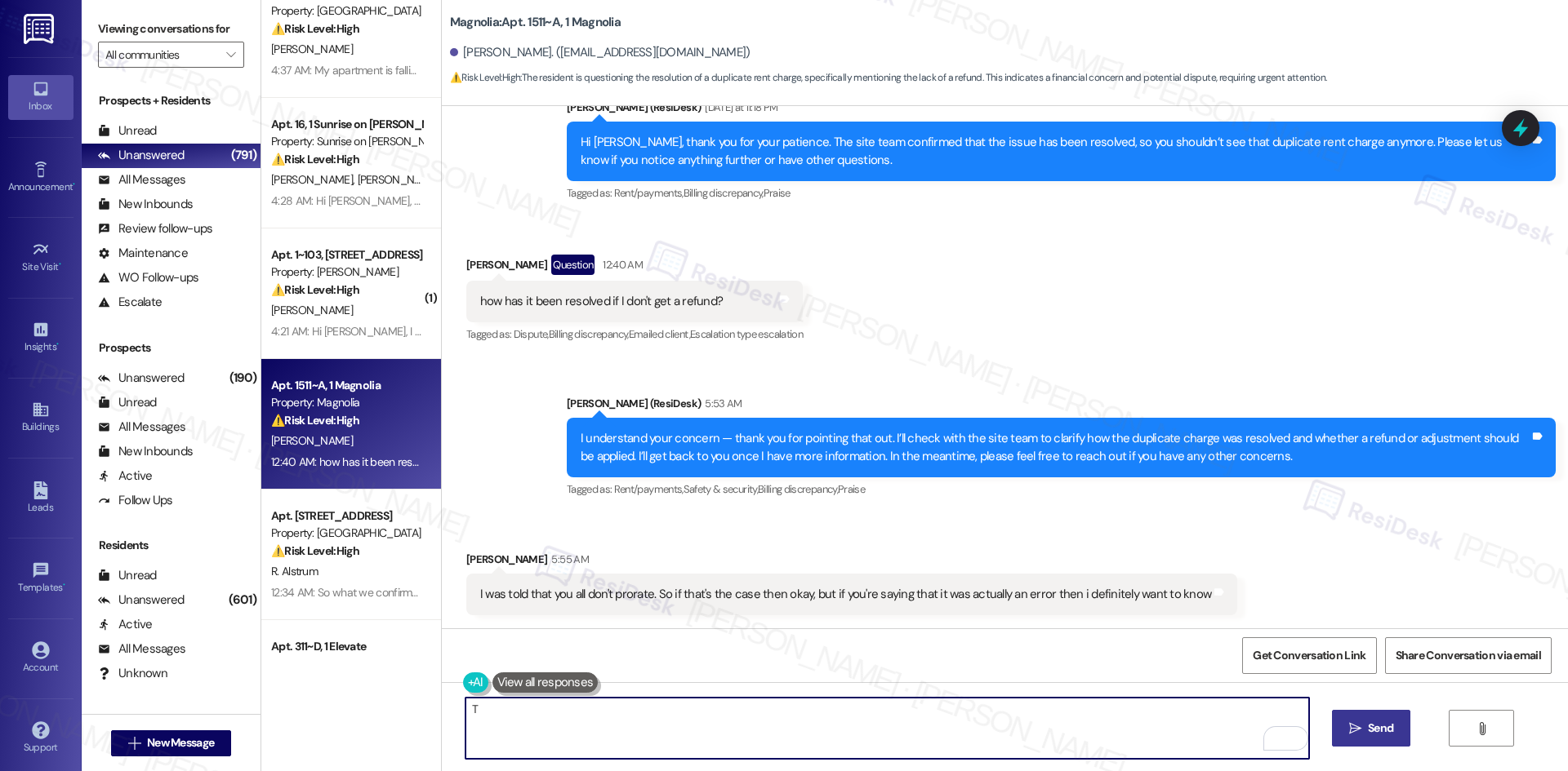
paste textarea "hanks for clarifying. I’ll check with the site team to confirm if this was due …"
drag, startPoint x: 788, startPoint y: 708, endPoint x: 946, endPoint y: 711, distance: 158.0
click at [946, 711] on textarea "Thanks for clarifying. I’ll check with the site team to confirm if this was due…" at bounding box center [886, 729] width 843 height 61
click at [738, 710] on textarea "Thanks for clarifying. I’ll check with the site team to confirm if this was due…" at bounding box center [886, 729] width 843 height 61
drag, startPoint x: 737, startPoint y: 708, endPoint x: 1005, endPoint y: 715, distance: 268.1
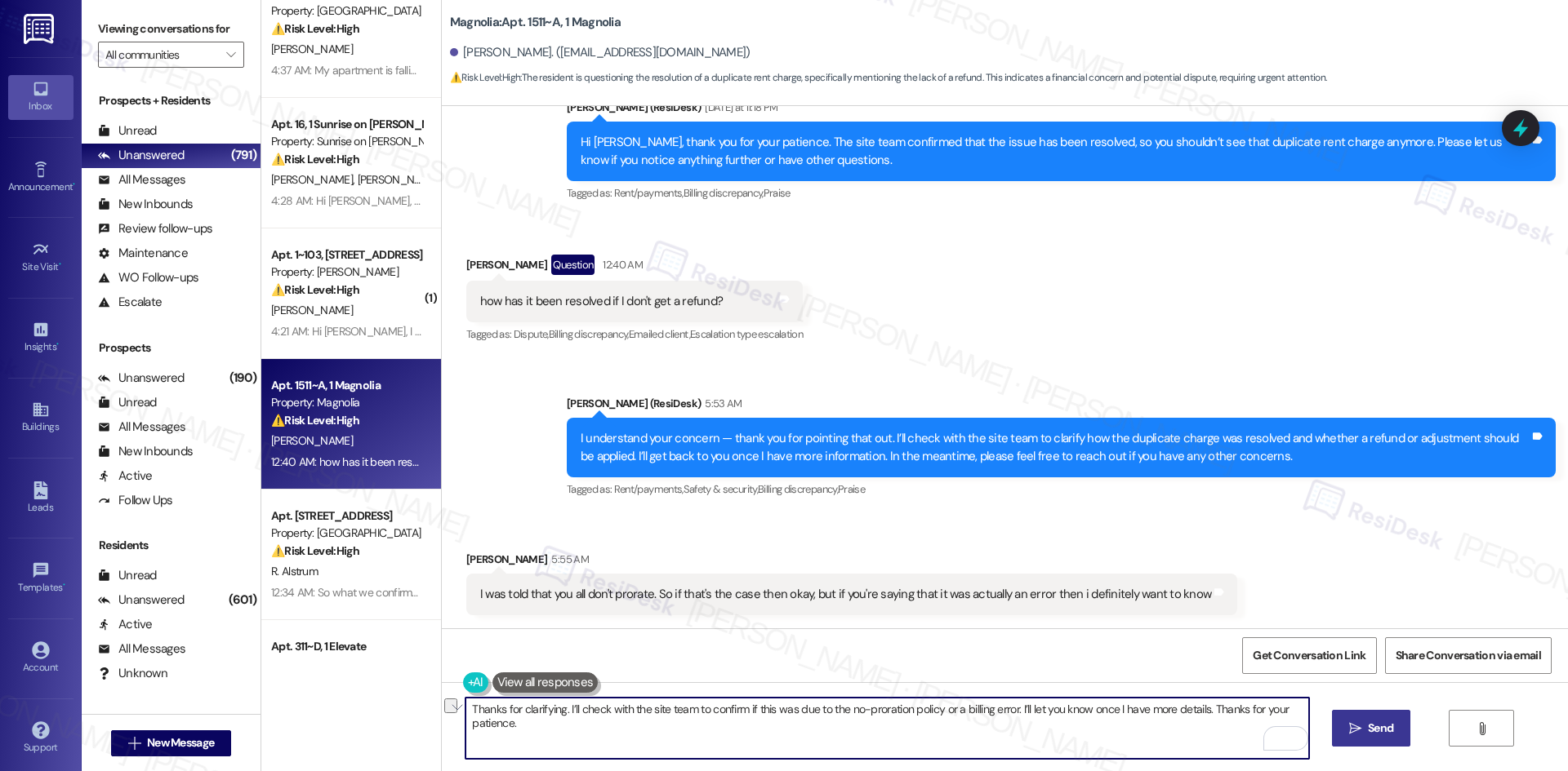
click at [1005, 715] on textarea "Thanks for clarifying. I’ll check with the site team to confirm if this was due…" at bounding box center [886, 729] width 843 height 61
type textarea "Thanks for clarifying. I’ll check with the site team to confirm. I’ll let you k…"
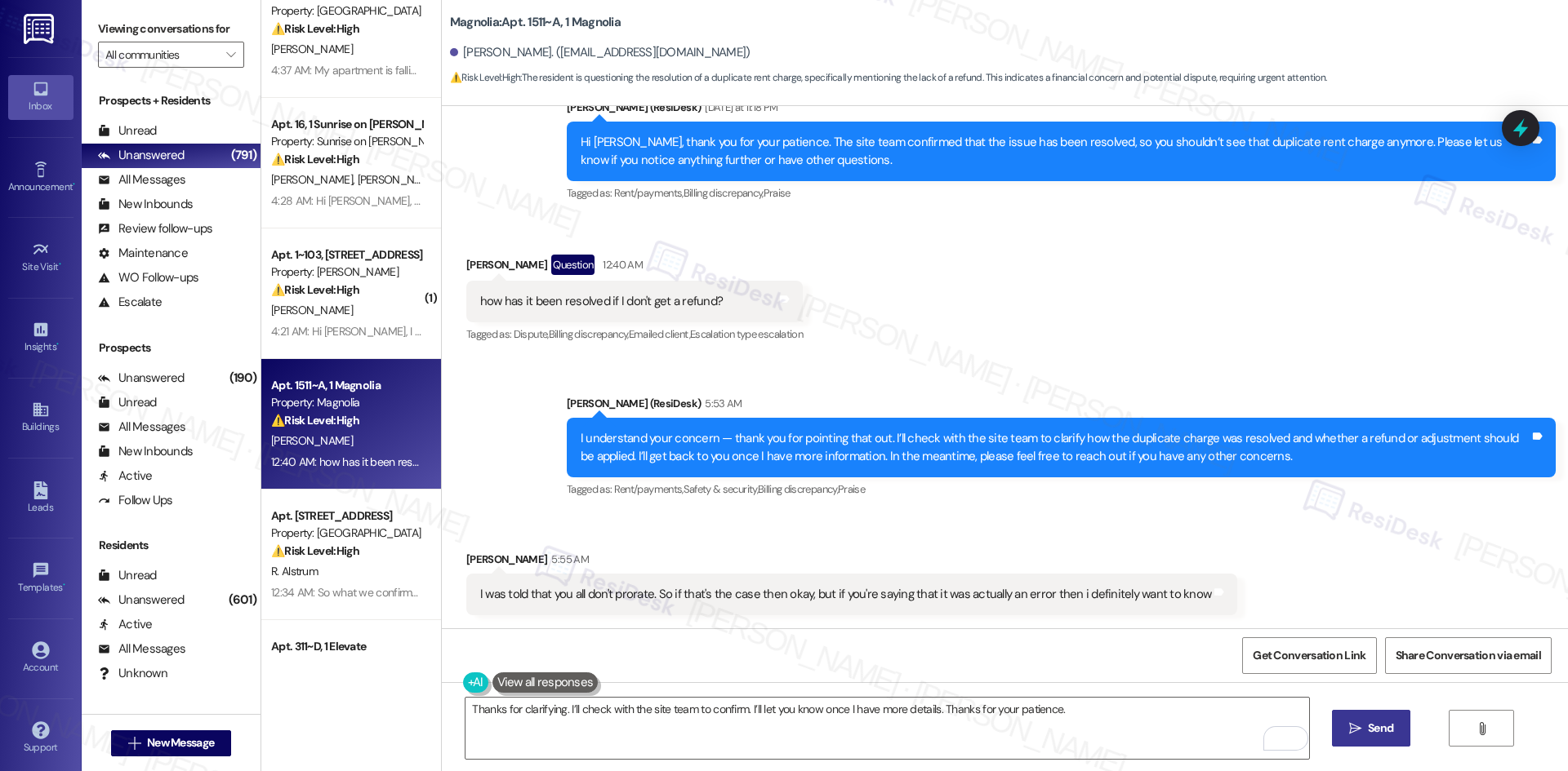
click at [1365, 725] on span "Send" at bounding box center [1380, 728] width 32 height 17
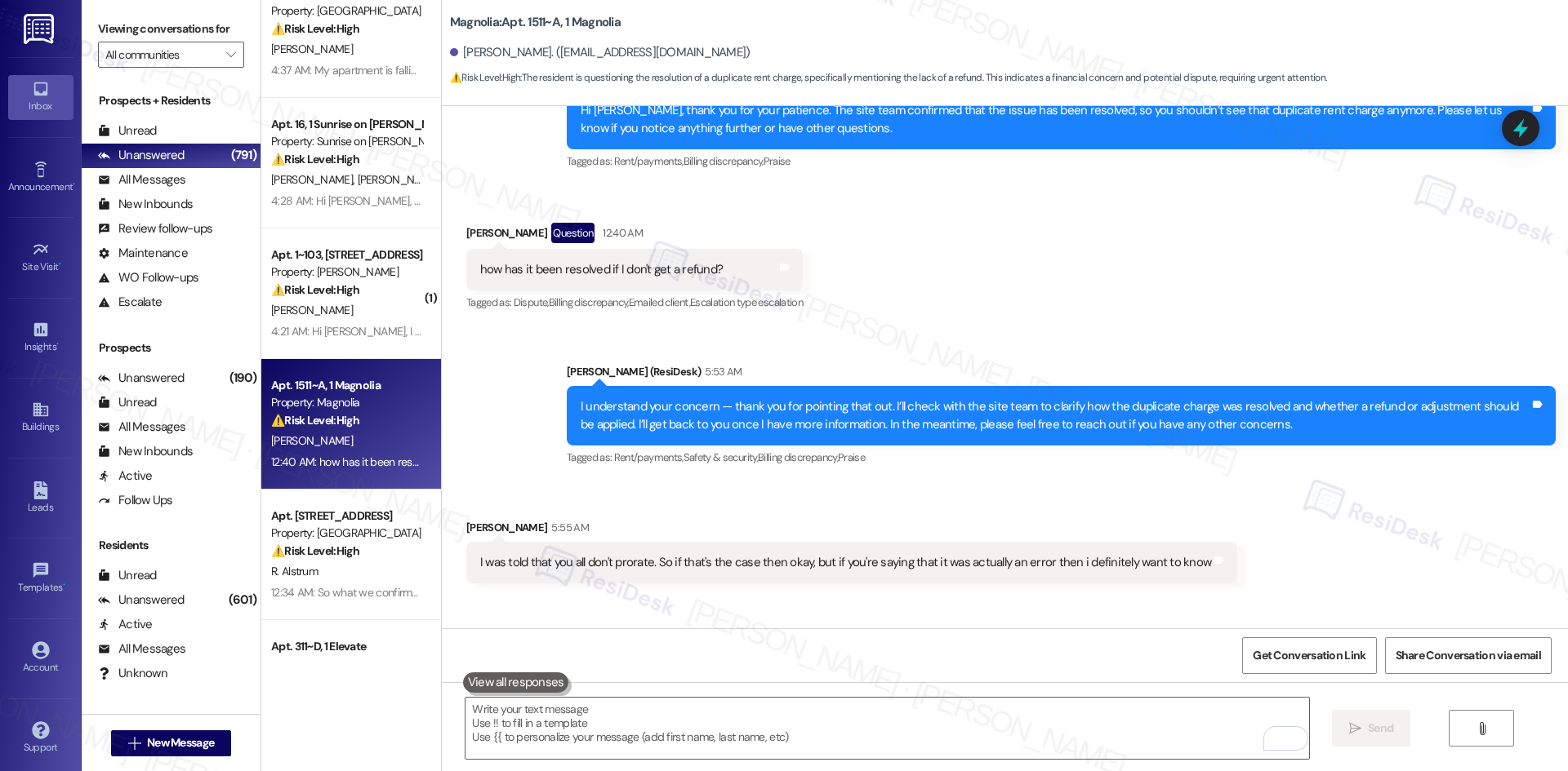
scroll to position [1244, 0]
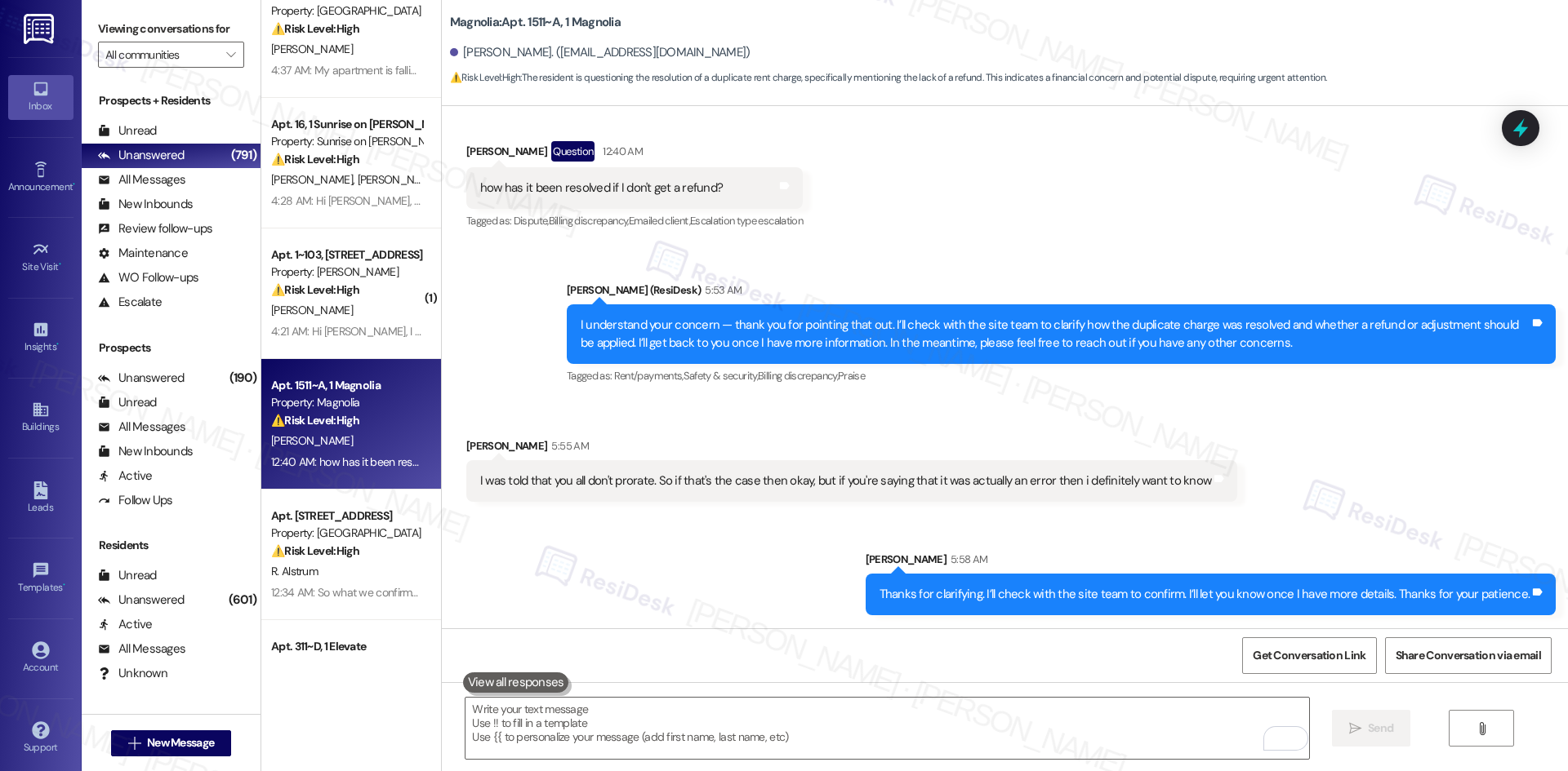
click at [1382, 524] on div "Sent via SMS Sarah 5:58 AM Thanks for clarifying. I’ll check with the site team…" at bounding box center [1004, 571] width 1126 height 114
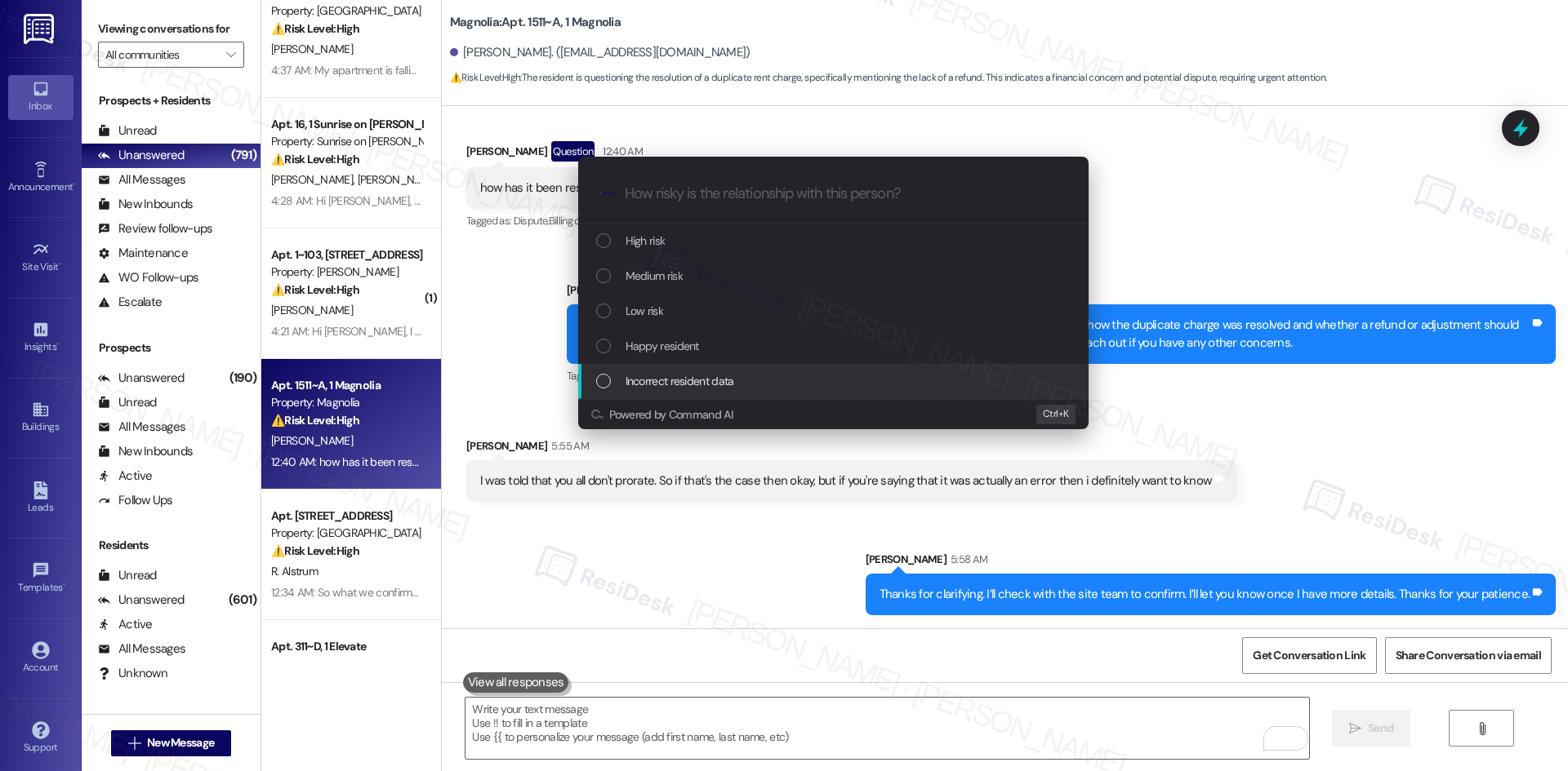
click at [754, 506] on div "Escalate Conversation How risky is the relationship with this person? Topics (e…" at bounding box center [784, 386] width 1568 height 771
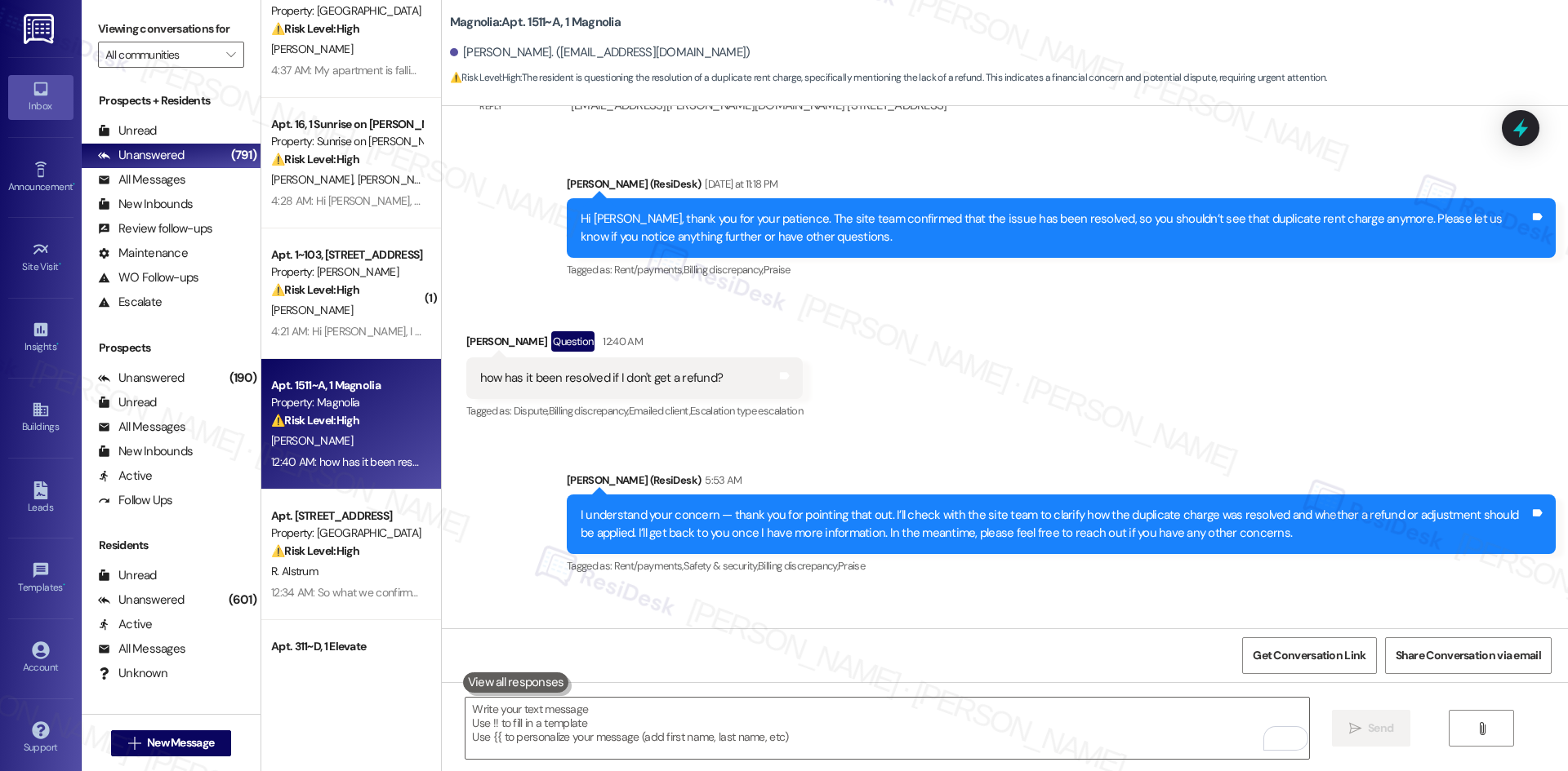
scroll to position [999, 0]
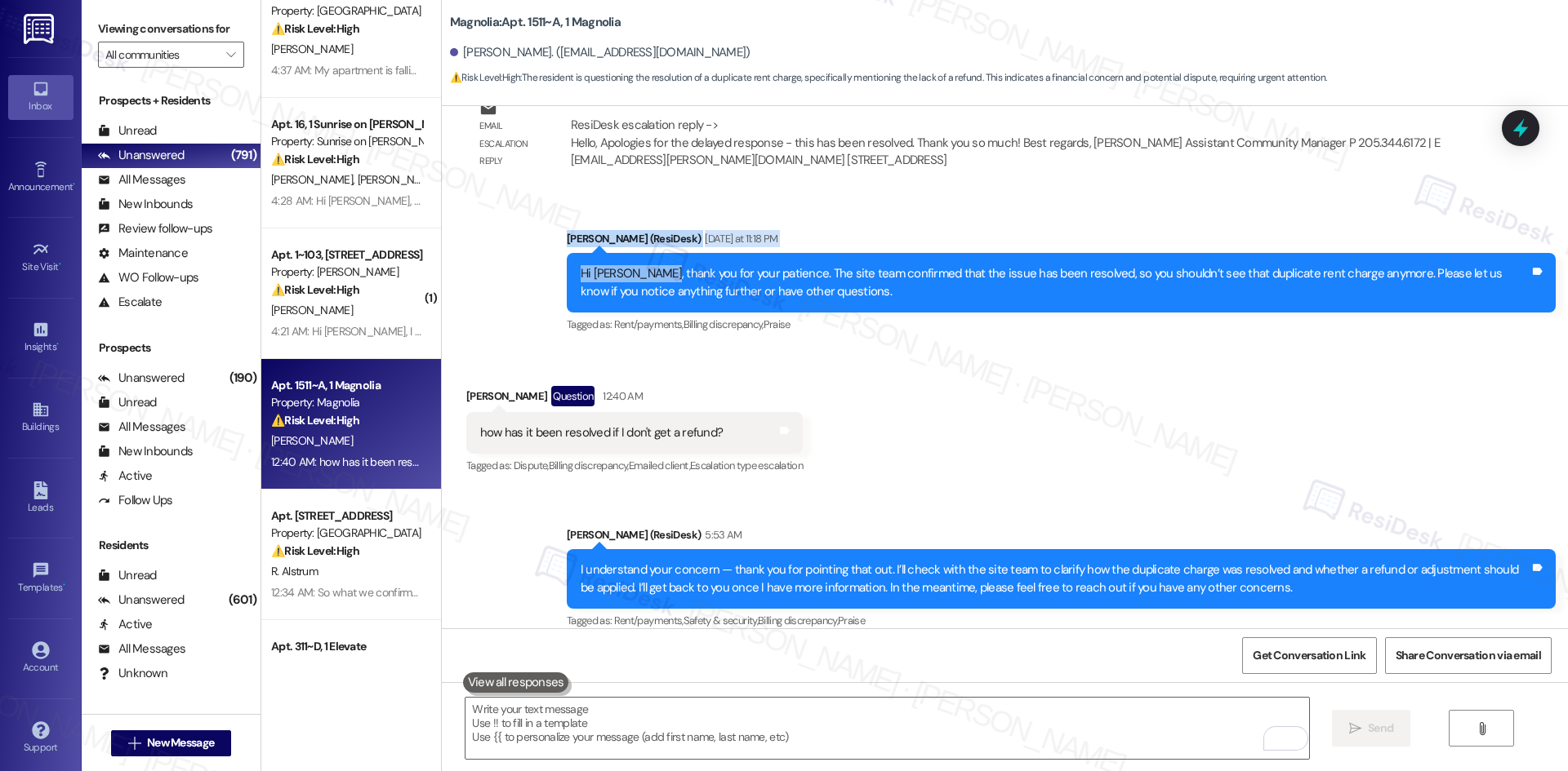
drag, startPoint x: 524, startPoint y: 200, endPoint x: 649, endPoint y: 263, distance: 140.0
click at [649, 263] on div "Sent via SMS Sarah (ResiDesk) Yesterday at 11:18 PM Hi Dave, thank you for your…" at bounding box center [1004, 271] width 1126 height 155
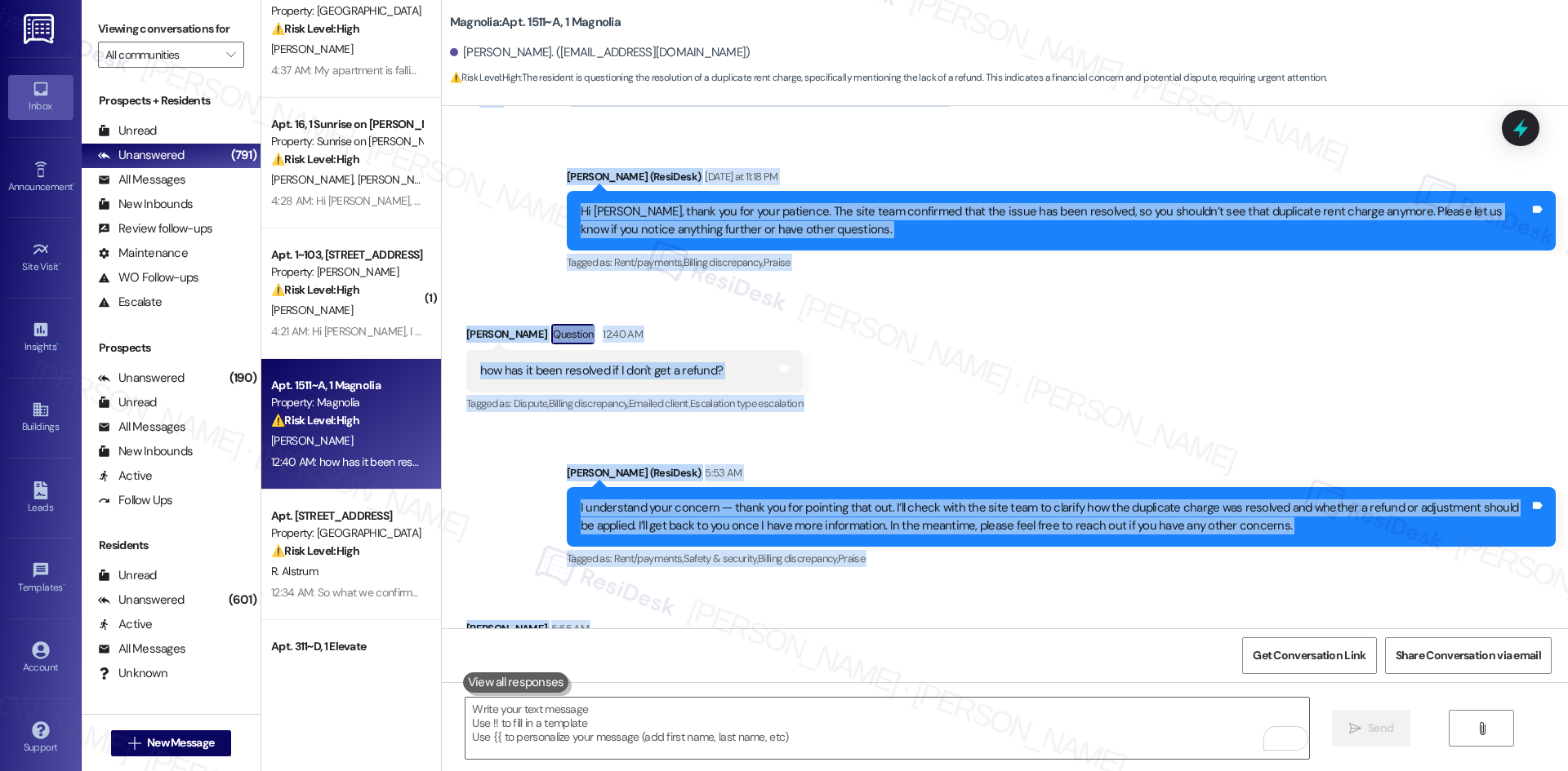
scroll to position [1244, 0]
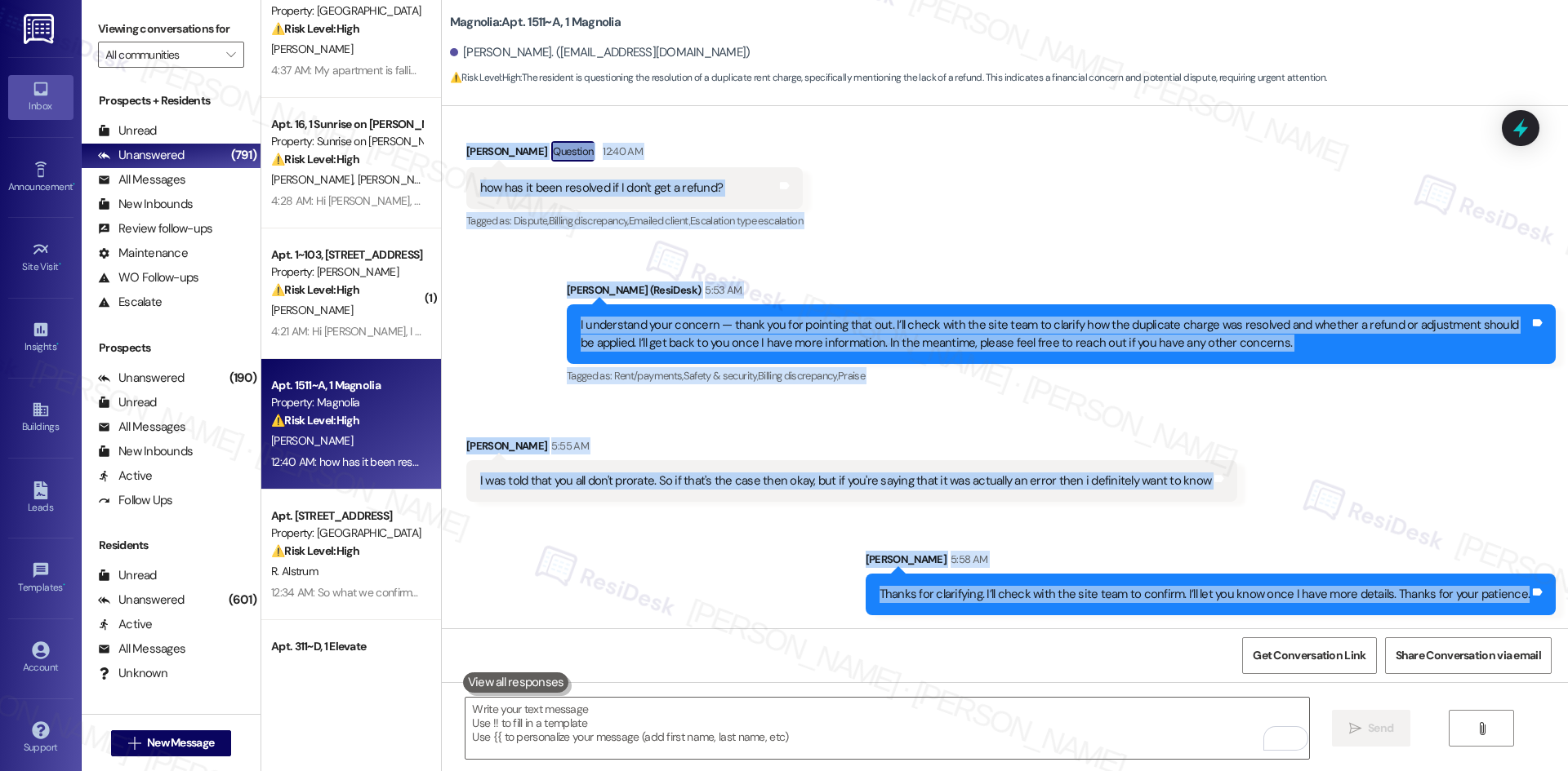
drag, startPoint x: 510, startPoint y: 356, endPoint x: 1554, endPoint y: 606, distance: 1073.5
click at [1555, 607] on div "Lease started Aug 15, 2025 at 8:00 AM Survey, sent via SMS Residesk Automated S…" at bounding box center [1004, 367] width 1126 height 523
copy div "Dave Young Question Neutral Sep 03, 2025 at 2:32 AM Ok I do have a question, wh…"
click at [790, 568] on div "Sent via SMS Sarah 5:58 AM Thanks for clarifying. I’ll check with the site team…" at bounding box center [1004, 571] width 1126 height 114
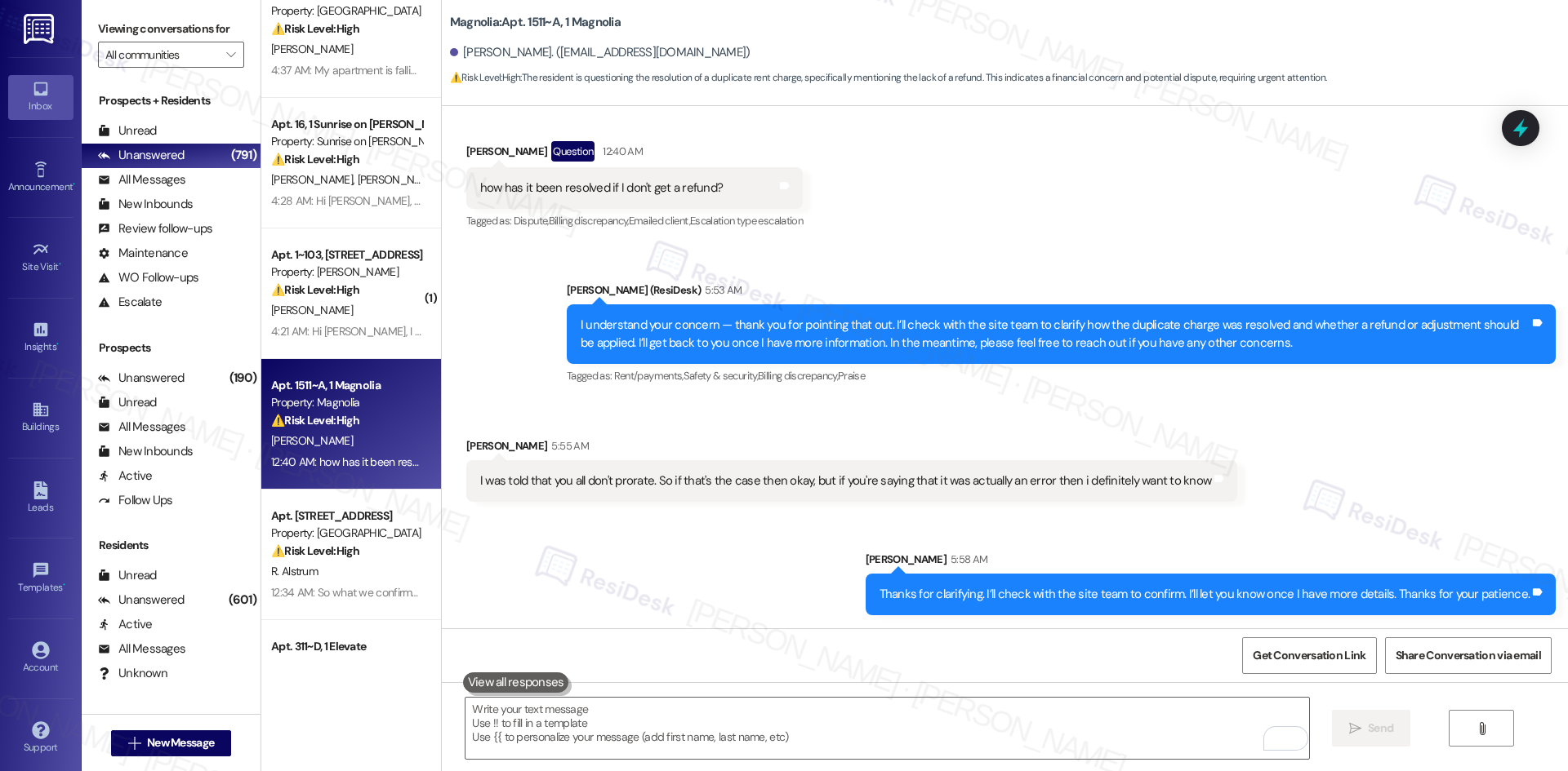
click at [797, 565] on div "Sent via SMS Sarah 5:58 AM Thanks for clarifying. I’ll check with the site team…" at bounding box center [1004, 571] width 1126 height 114
click at [666, 579] on div "Sent via SMS Sarah 5:58 AM Thanks for clarifying. I’ll check with the site team…" at bounding box center [1004, 571] width 1126 height 114
click at [663, 582] on div "Sent via SMS Sarah 5:58 AM Thanks for clarifying. I’ll check with the site team…" at bounding box center [1004, 571] width 1126 height 114
click at [662, 579] on div "Sent via SMS Sarah 5:58 AM Thanks for clarifying. I’ll check with the site team…" at bounding box center [1004, 571] width 1126 height 114
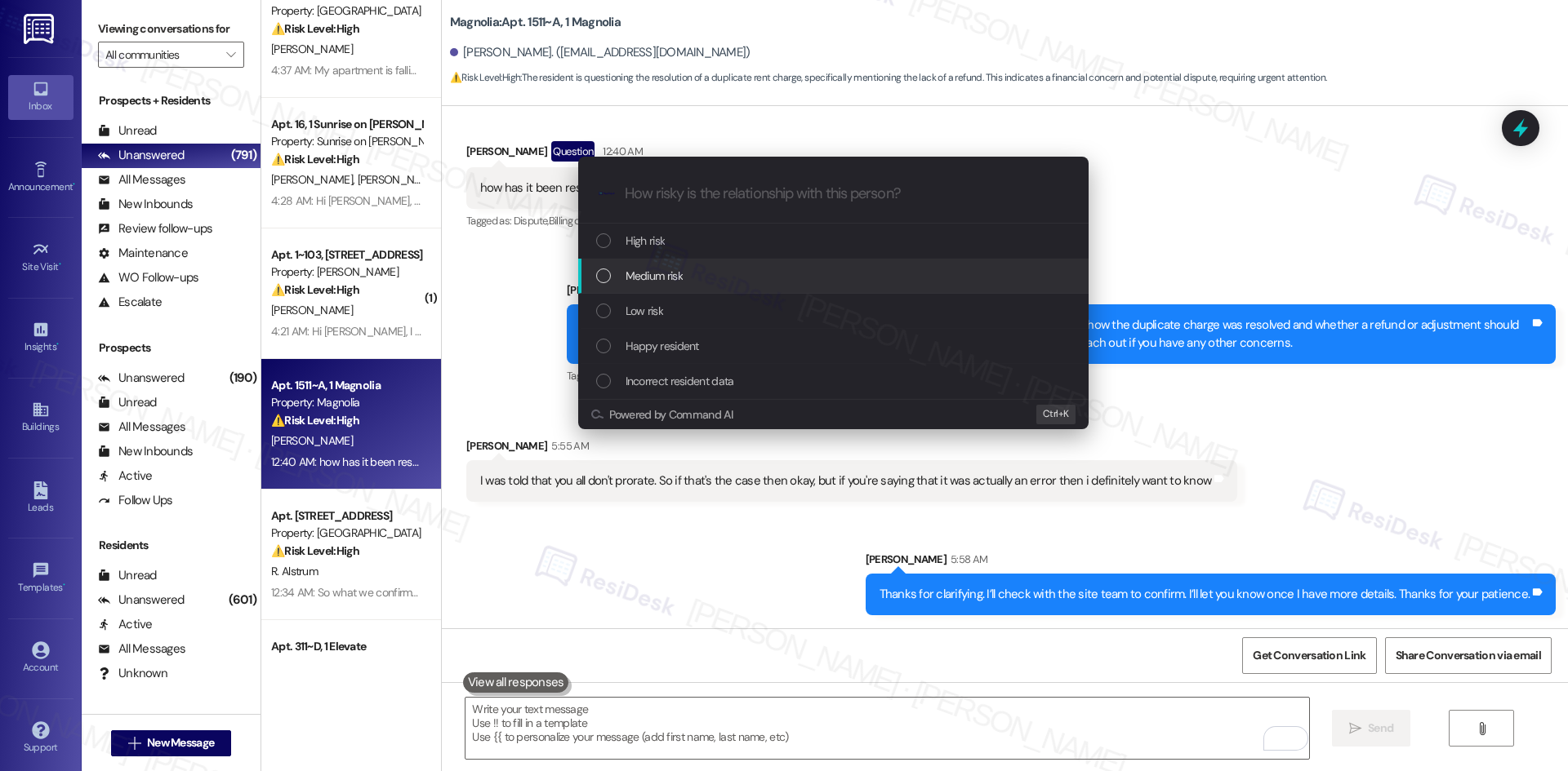
click at [689, 276] on div "Medium risk" at bounding box center [835, 276] width 478 height 18
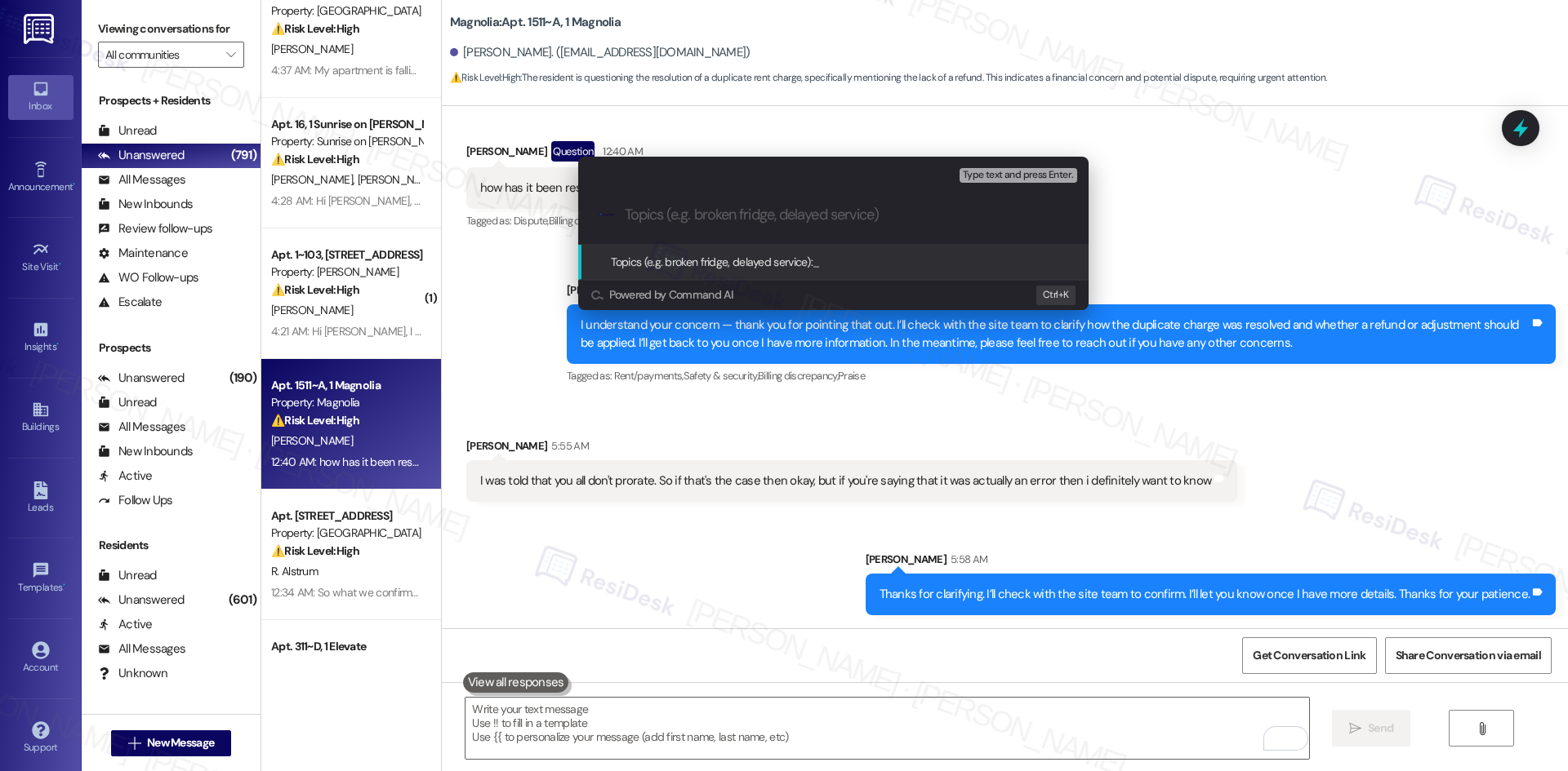
drag, startPoint x: 496, startPoint y: 251, endPoint x: 761, endPoint y: 217, distance: 267.2
click at [761, 217] on input "Topics (e.g. broken fridge, delayed service)" at bounding box center [846, 215] width 443 height 17
paste input "Dave Young Question Neutral Sep 03, 2025 at 2:32 AM Ok I do have a question, wh…"
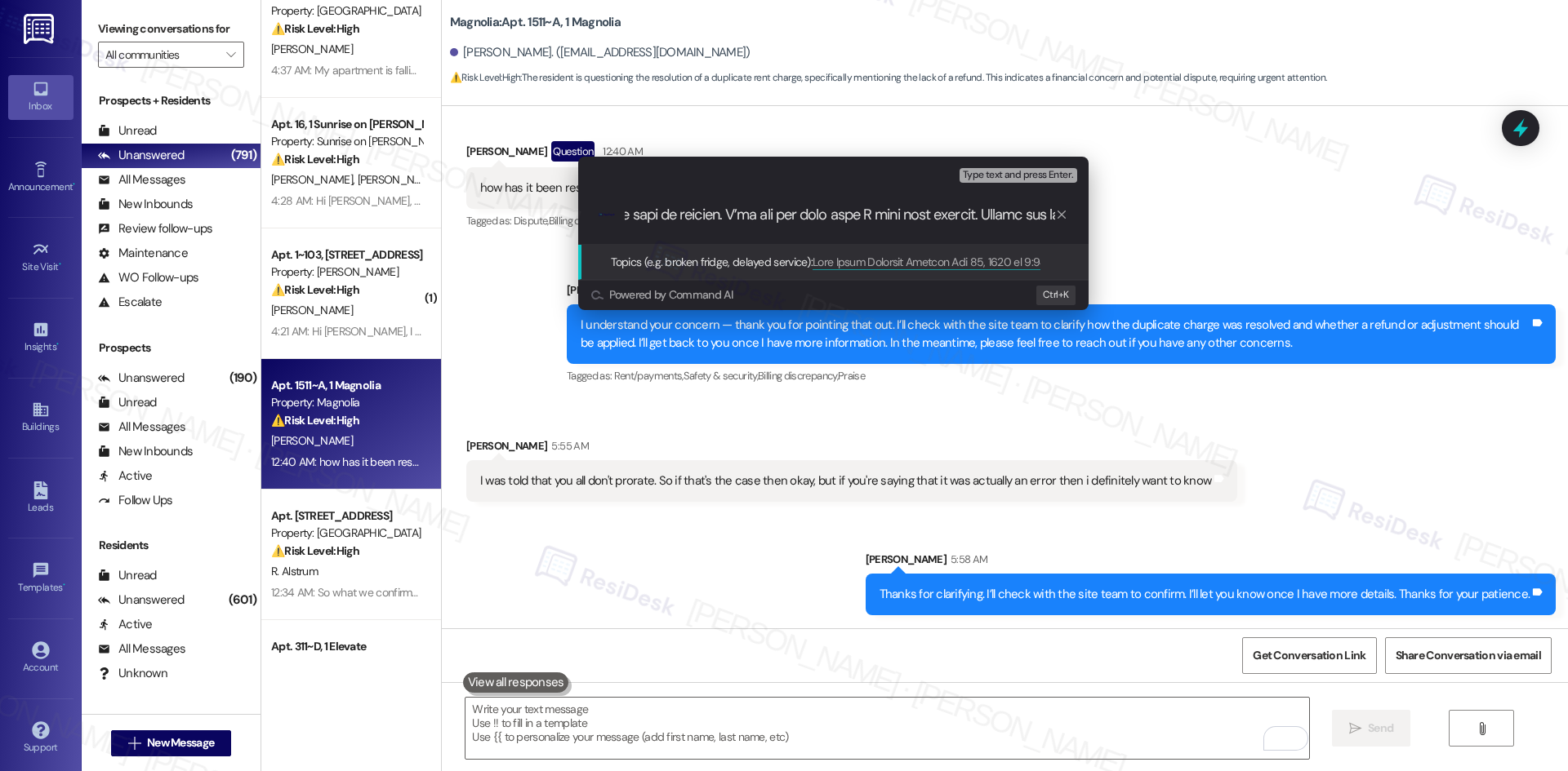
scroll to position [0, 0]
click at [767, 219] on input "Topics (e.g. broken fridge, delayed service)" at bounding box center [840, 215] width 430 height 17
paste input "Rent charge clarification"
type input "Rent charge clarification"
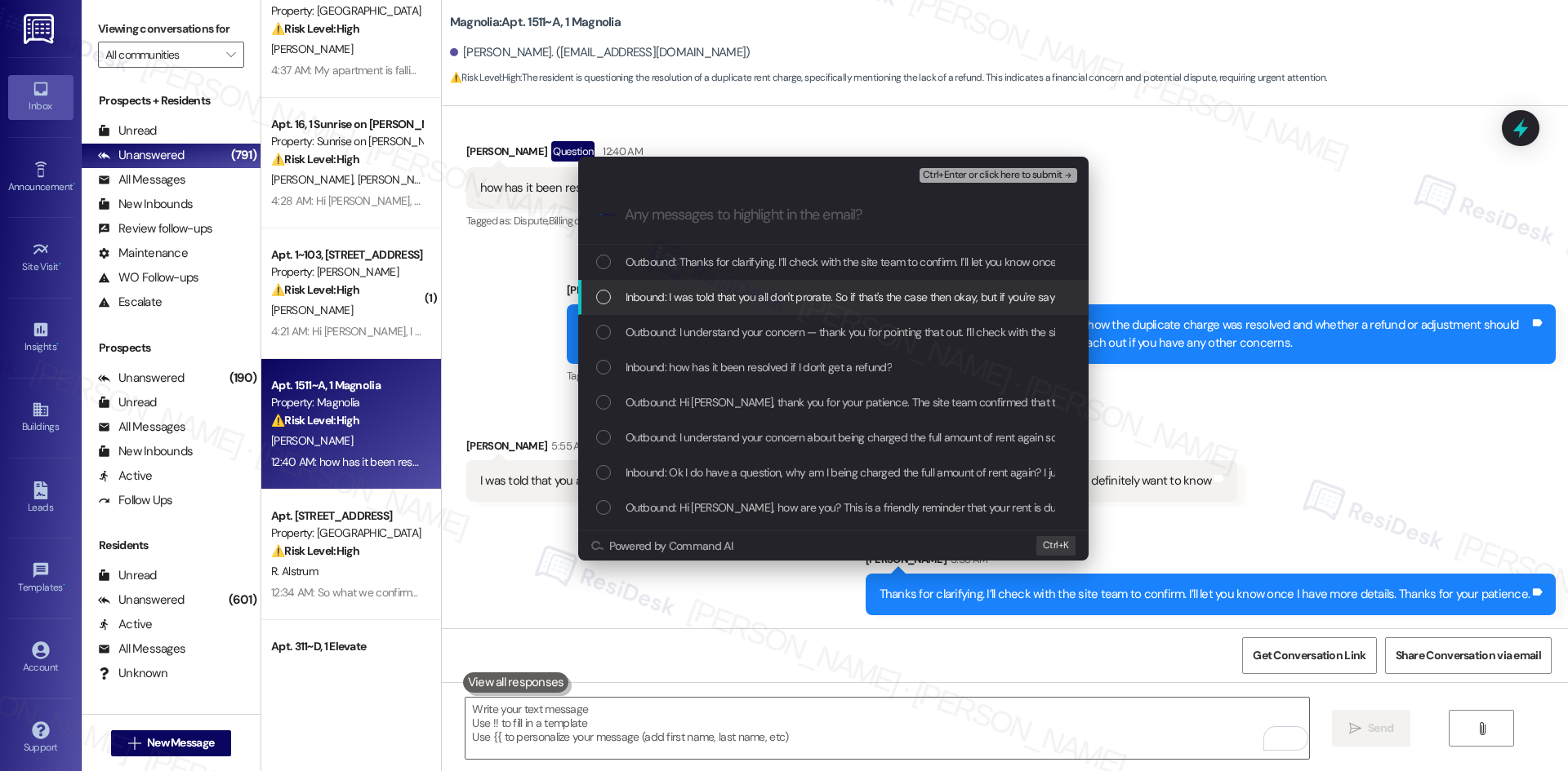
click at [769, 295] on span "Inbound: I was told that you all don't prorate. So if that's the case then okay…" at bounding box center [985, 297] width 717 height 18
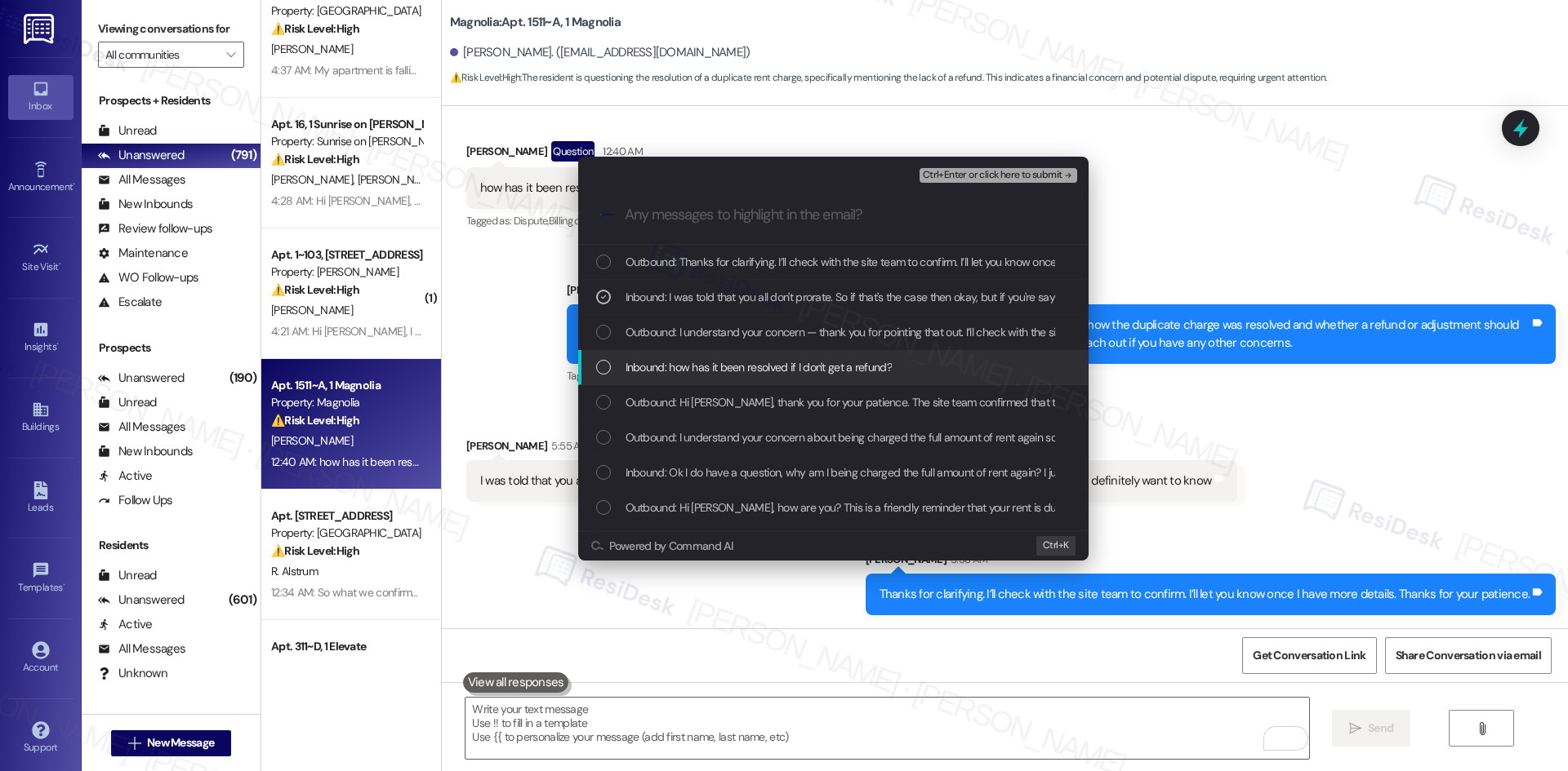
click at [862, 359] on span "Inbound: how has it been resolved if I don't get a refund?" at bounding box center [759, 367] width 266 height 18
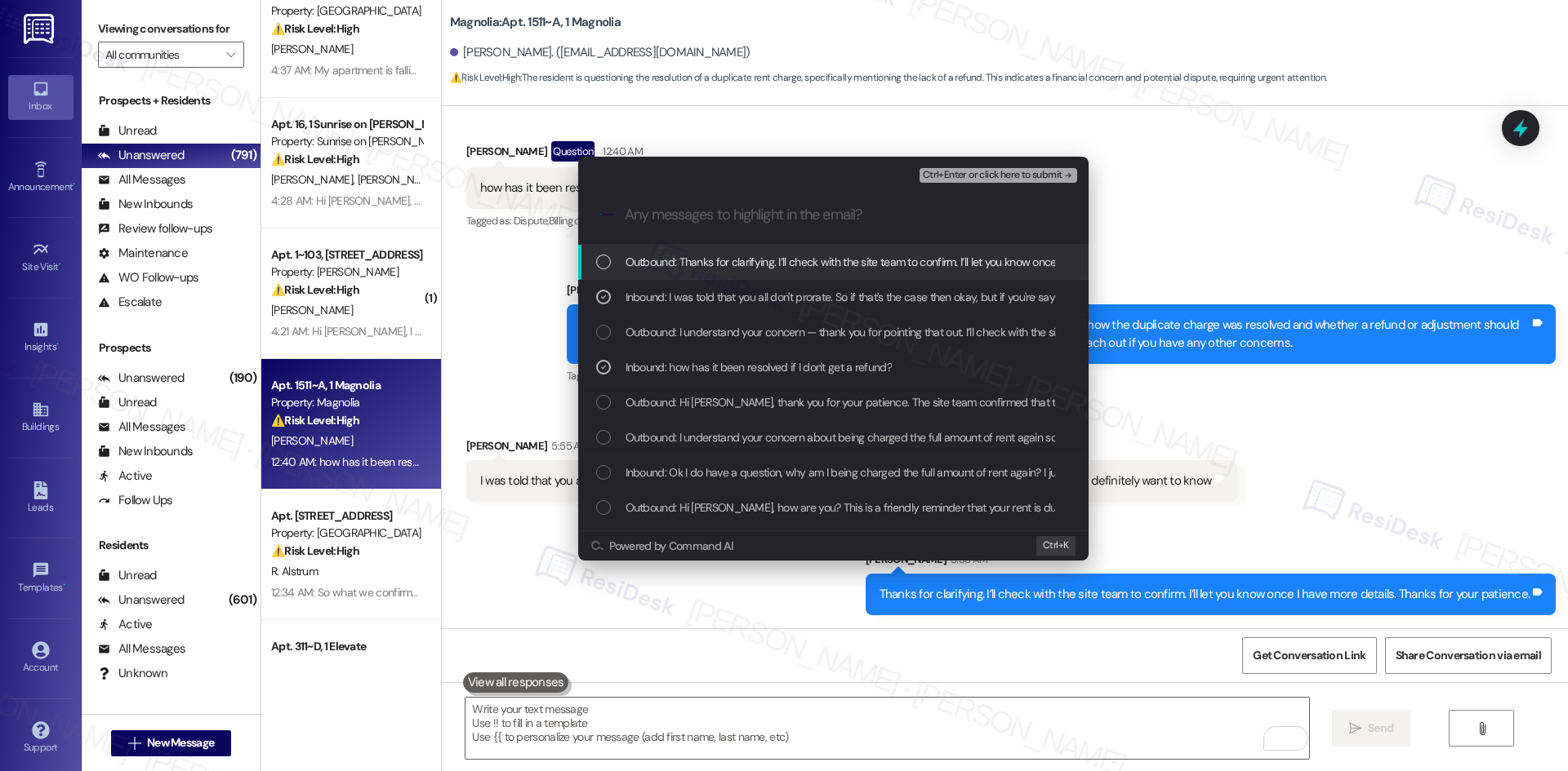
click at [1040, 179] on span "Ctrl+Enter or click here to submit" at bounding box center [993, 175] width 140 height 12
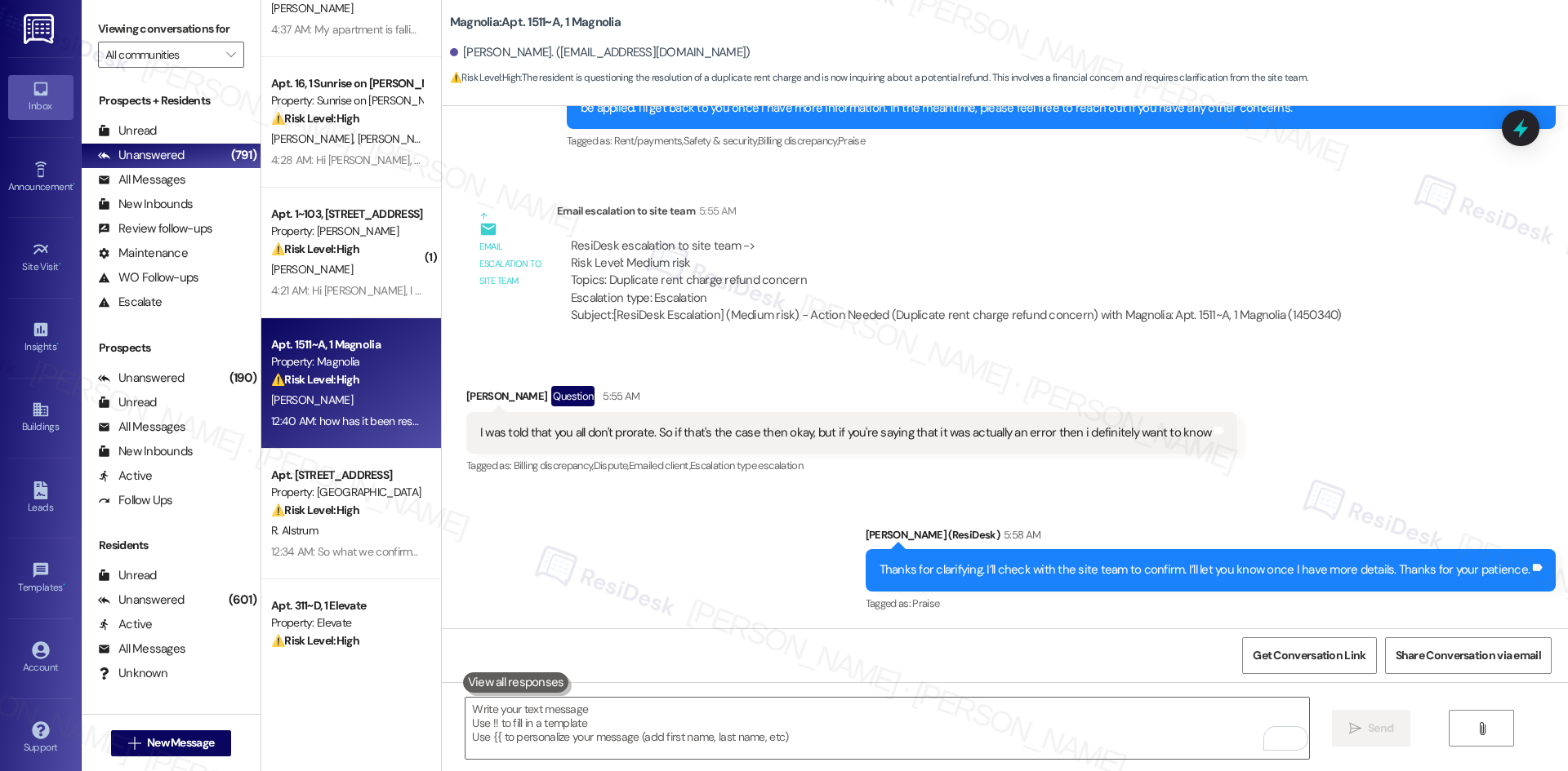
scroll to position [327, 0]
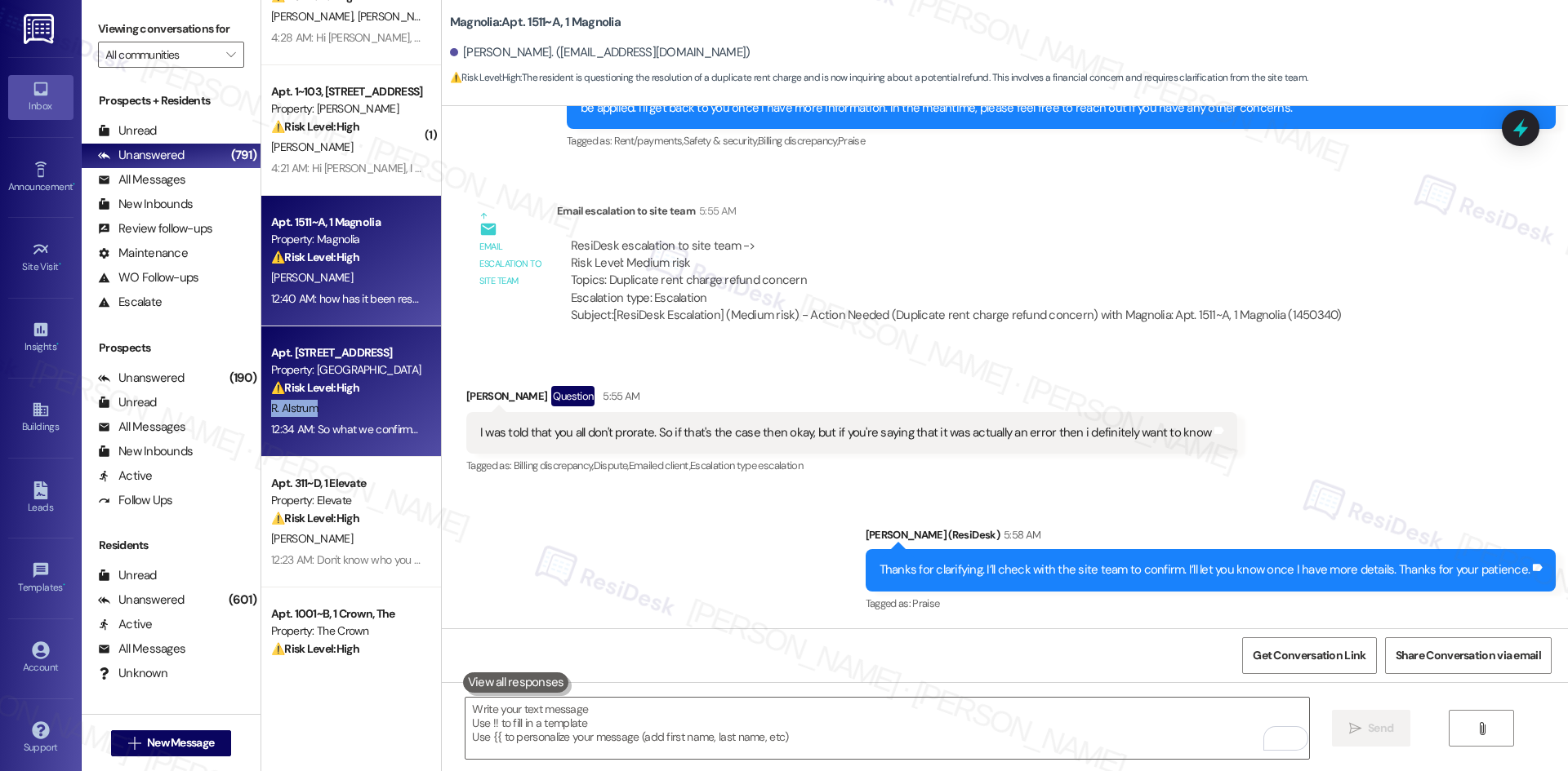
click at [365, 398] on div "Apt. 210, 4330 S Eastern Ave Property: Arcadia Pointe ⚠️ Risk Level: High The r…" at bounding box center [350, 392] width 180 height 131
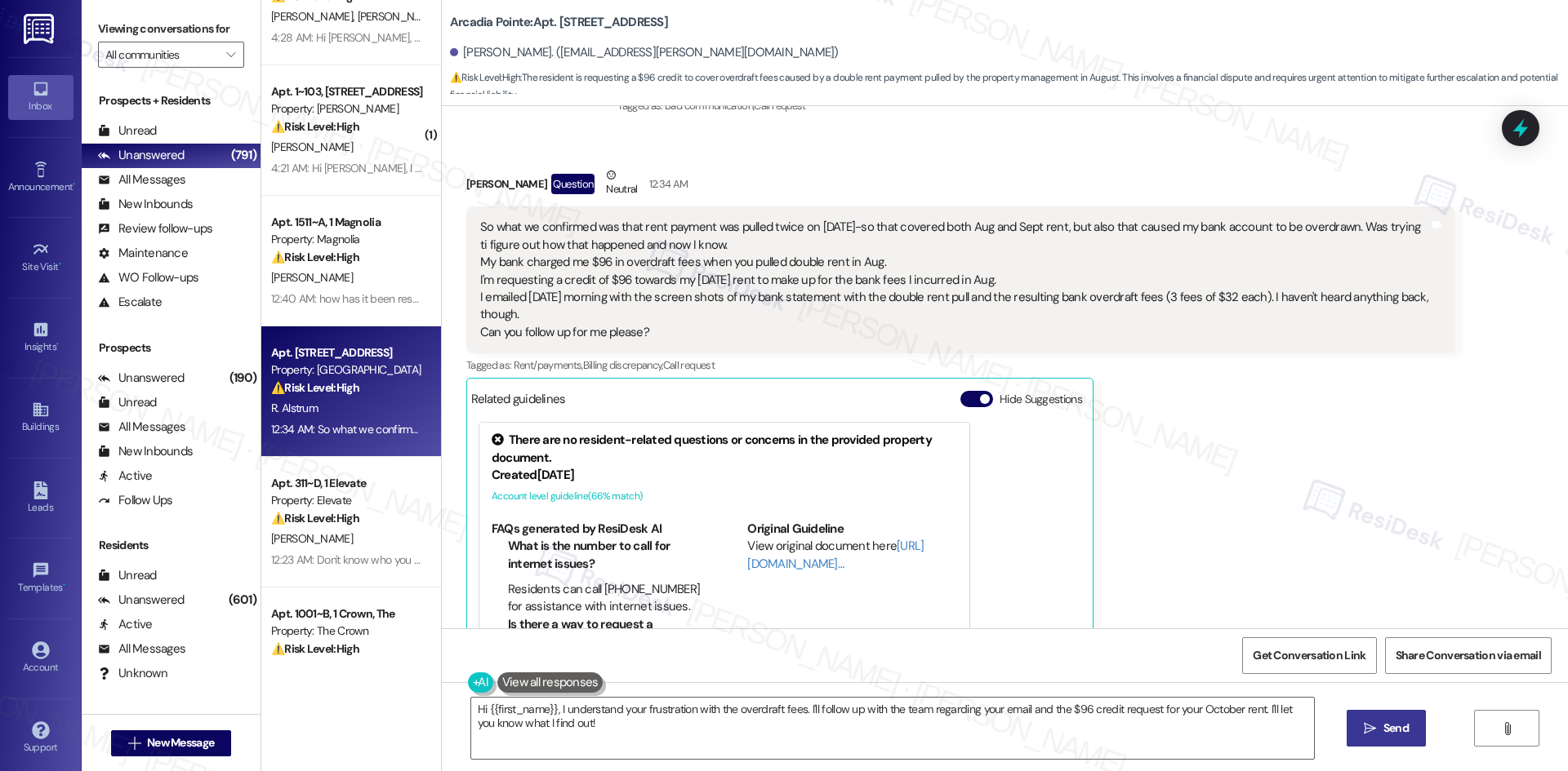
scroll to position [1833, 0]
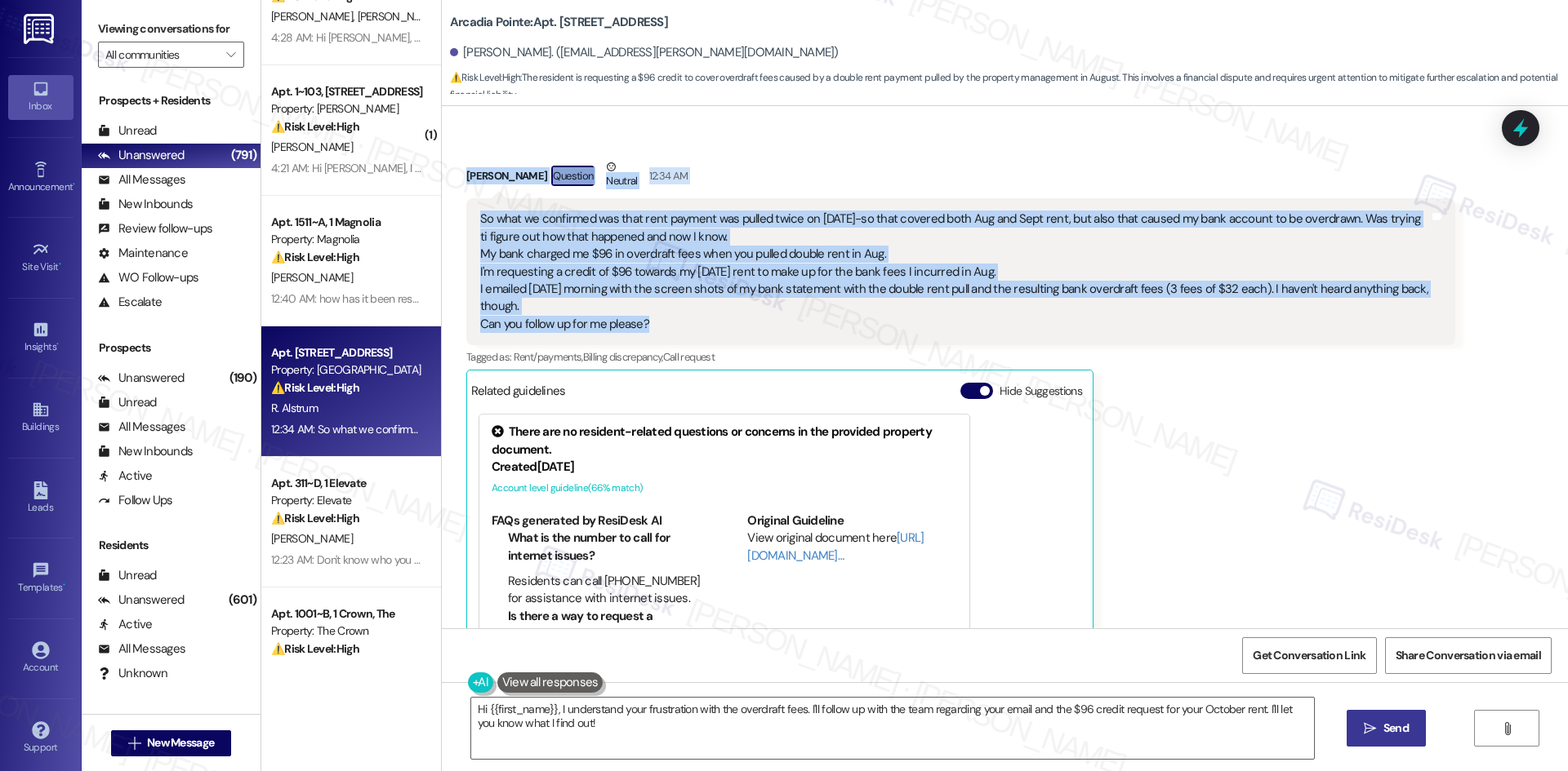
drag, startPoint x: 447, startPoint y: 171, endPoint x: 742, endPoint y: 327, distance: 333.7
click at [742, 327] on div "Received via SMS Robert Alstrum Question Neutral 12:34 AM So what we confirmed …" at bounding box center [961, 428] width 1013 height 564
drag, startPoint x: 738, startPoint y: 326, endPoint x: 737, endPoint y: 318, distance: 8.1
copy div "Robert Alstrum Question Neutral 12:34 AM So what we confirmed was that rent pay…"
drag, startPoint x: 776, startPoint y: 342, endPoint x: 746, endPoint y: 340, distance: 30.1
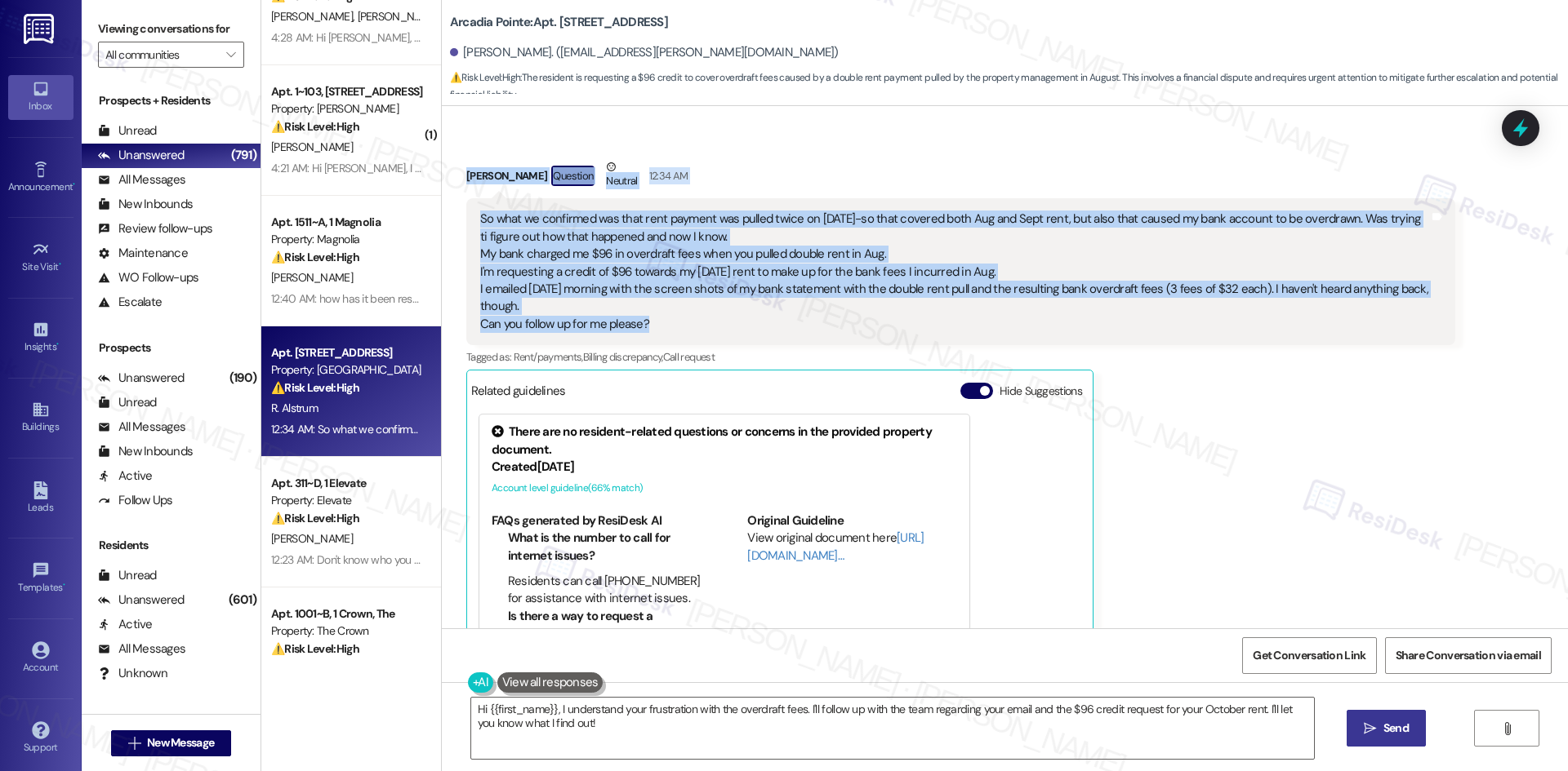
click at [775, 342] on div "So what we confirmed was that rent payment was pulled twice on Aug 4th-so that …" at bounding box center [960, 272] width 989 height 147
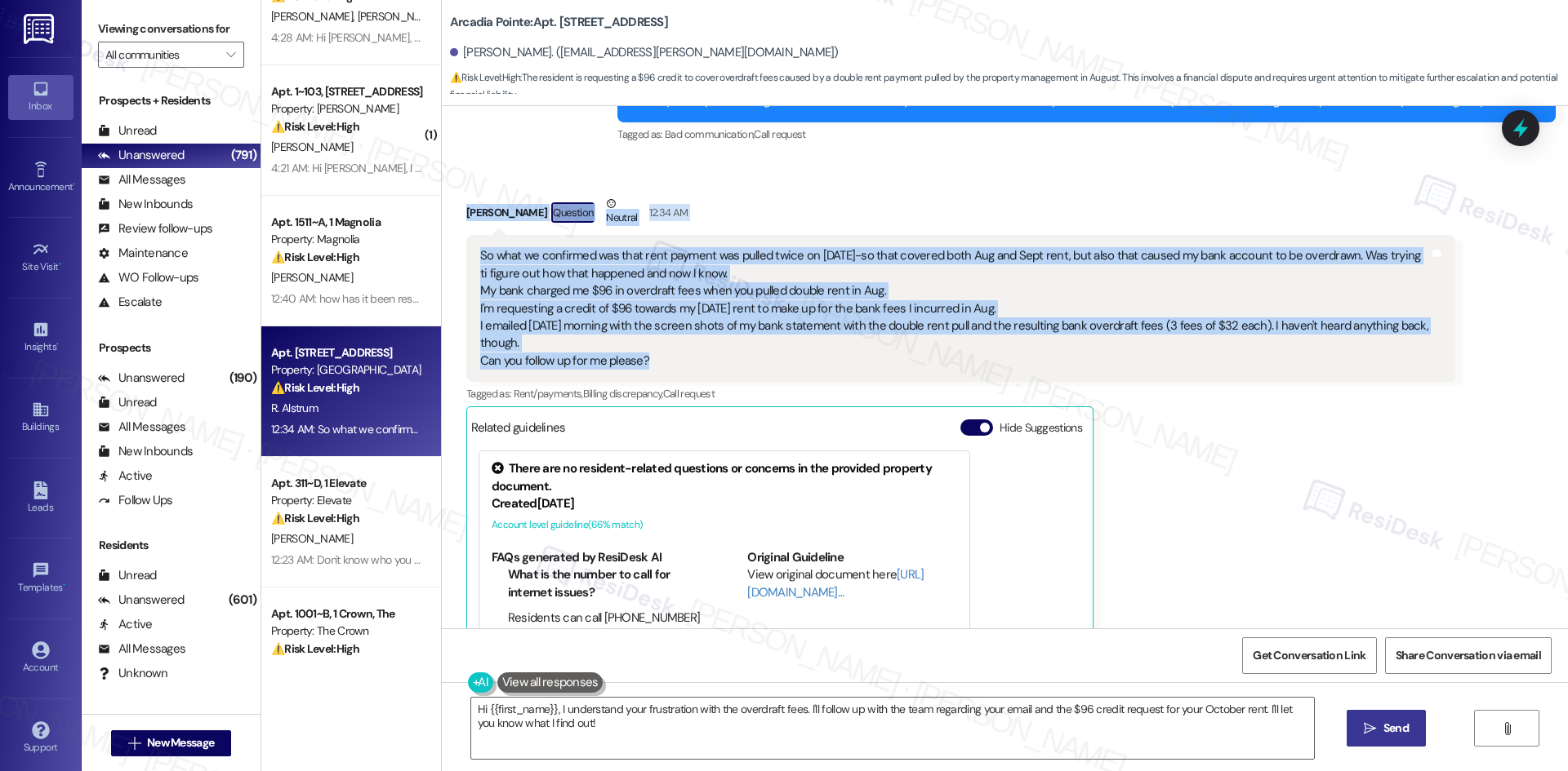
scroll to position [1587, 0]
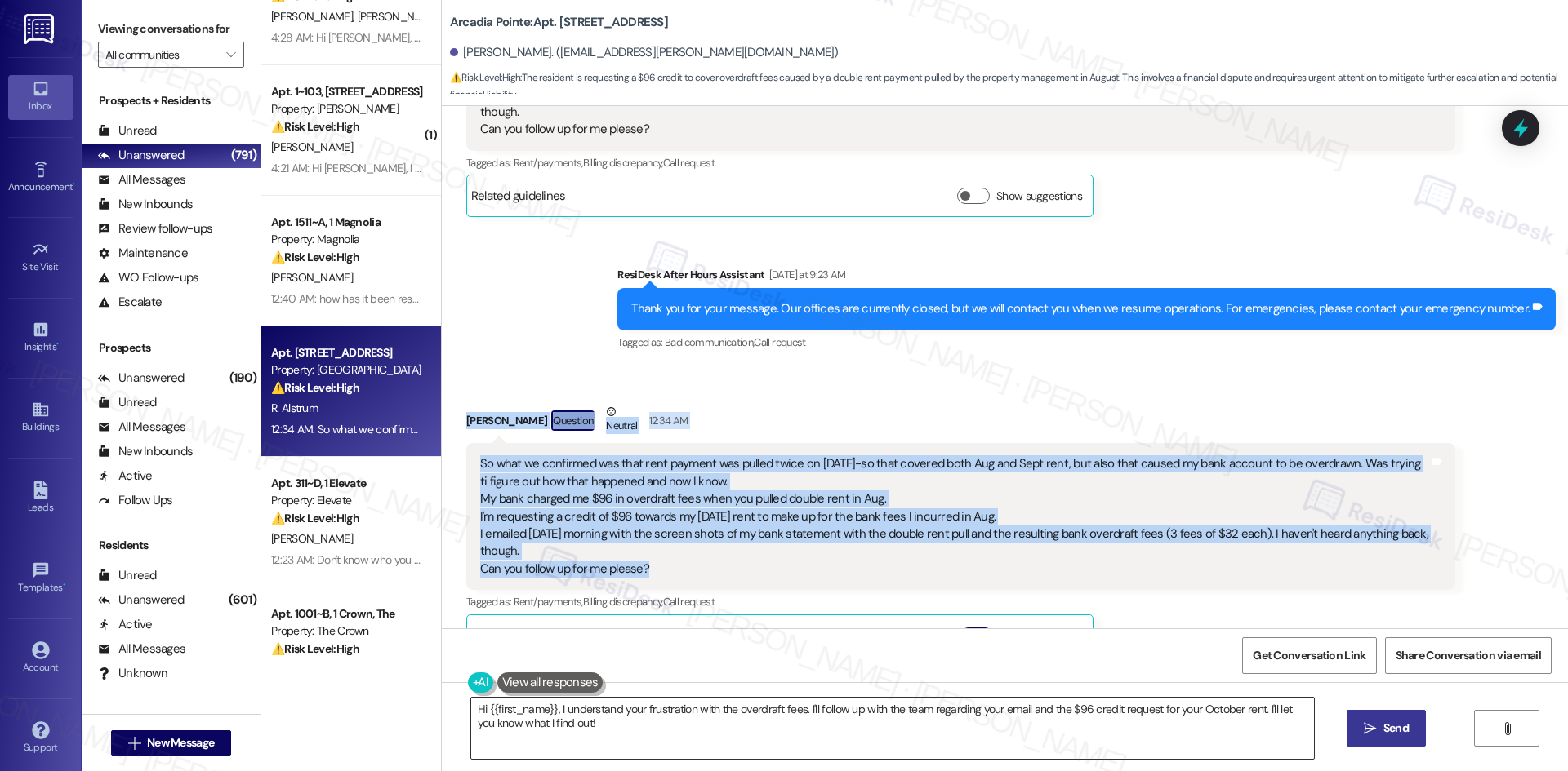
click at [750, 736] on textarea "Hi {{first_name}}, I understand your frustration with the overdraft fees. I'll …" at bounding box center [892, 729] width 843 height 61
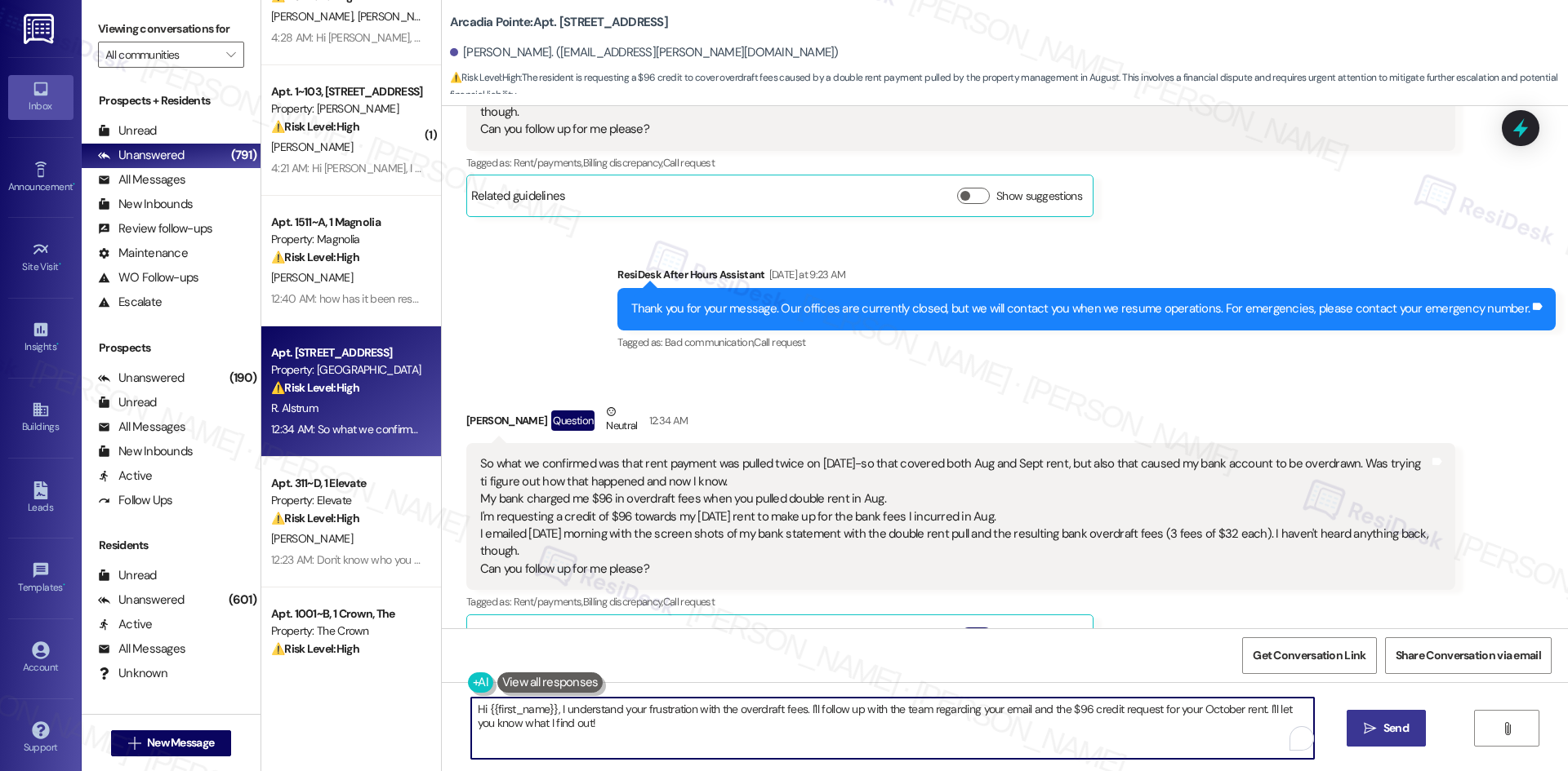
paste textarea "Robert, I understand your concern and I’m sorry to hear about the overdraft fee…"
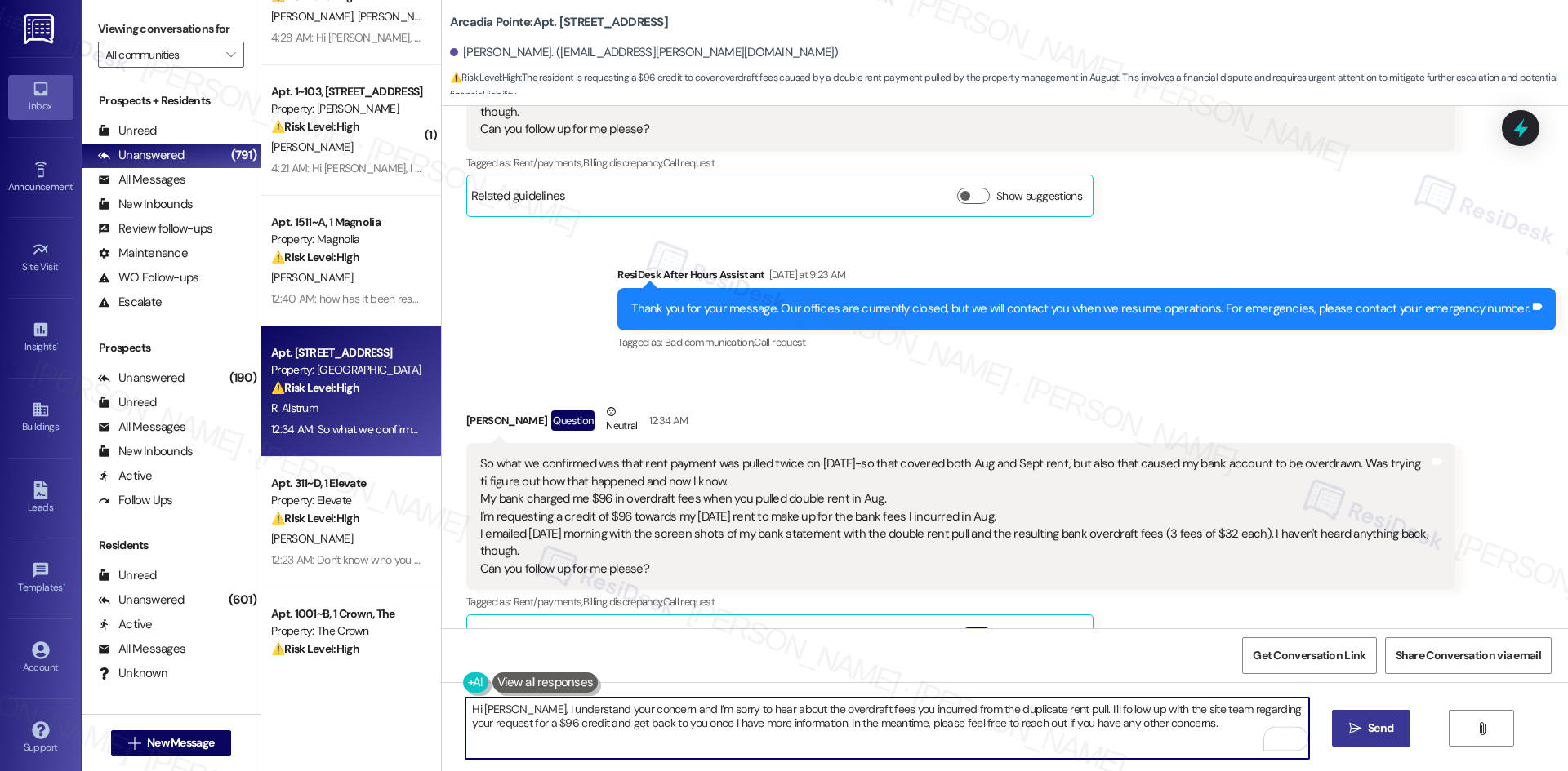
type textarea "Hi Robert, I understand your concern and I’m sorry to hear about the overdraft …"
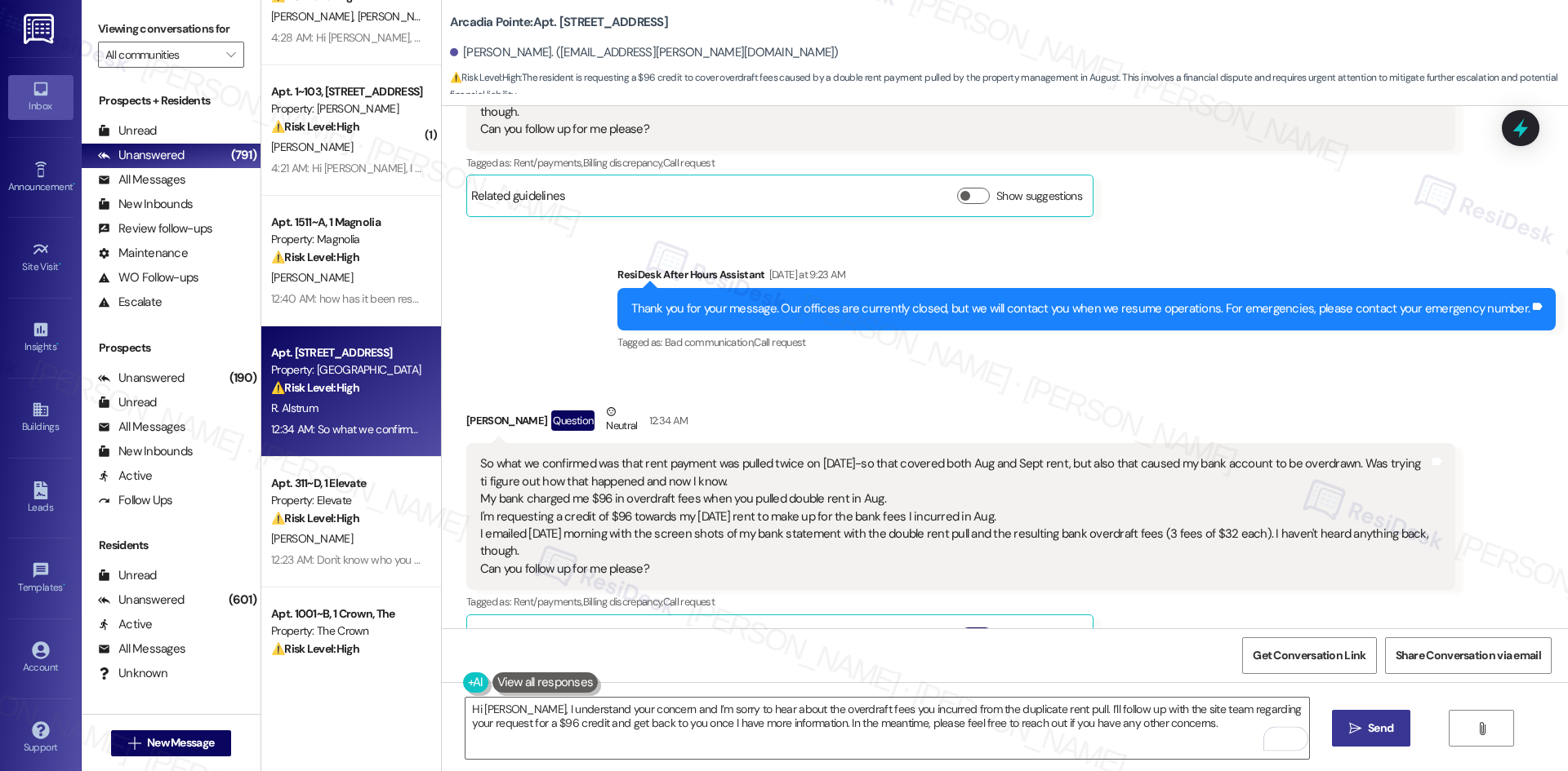
click at [1365, 736] on span "Send" at bounding box center [1380, 728] width 32 height 17
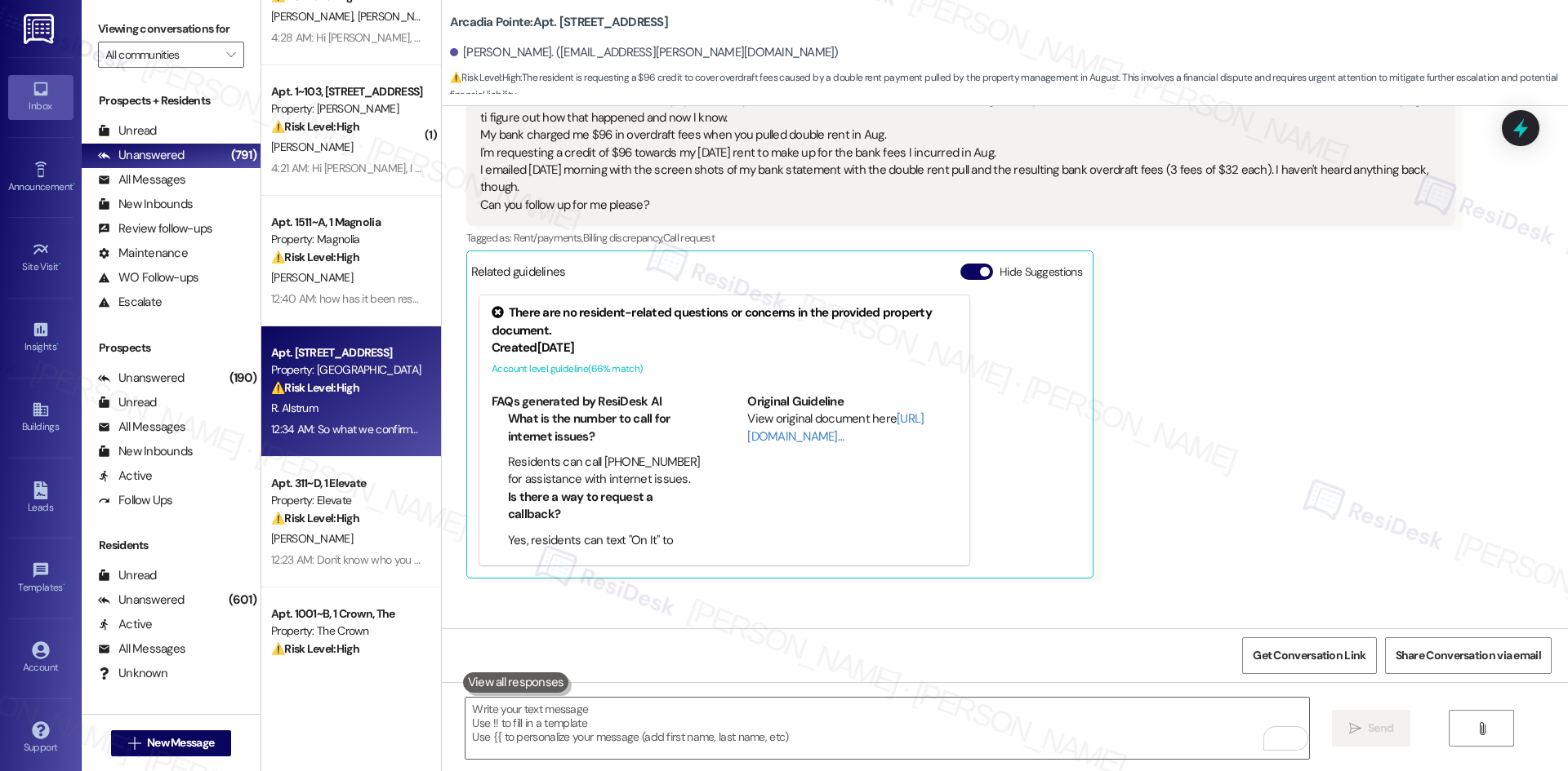
scroll to position [2047, 0]
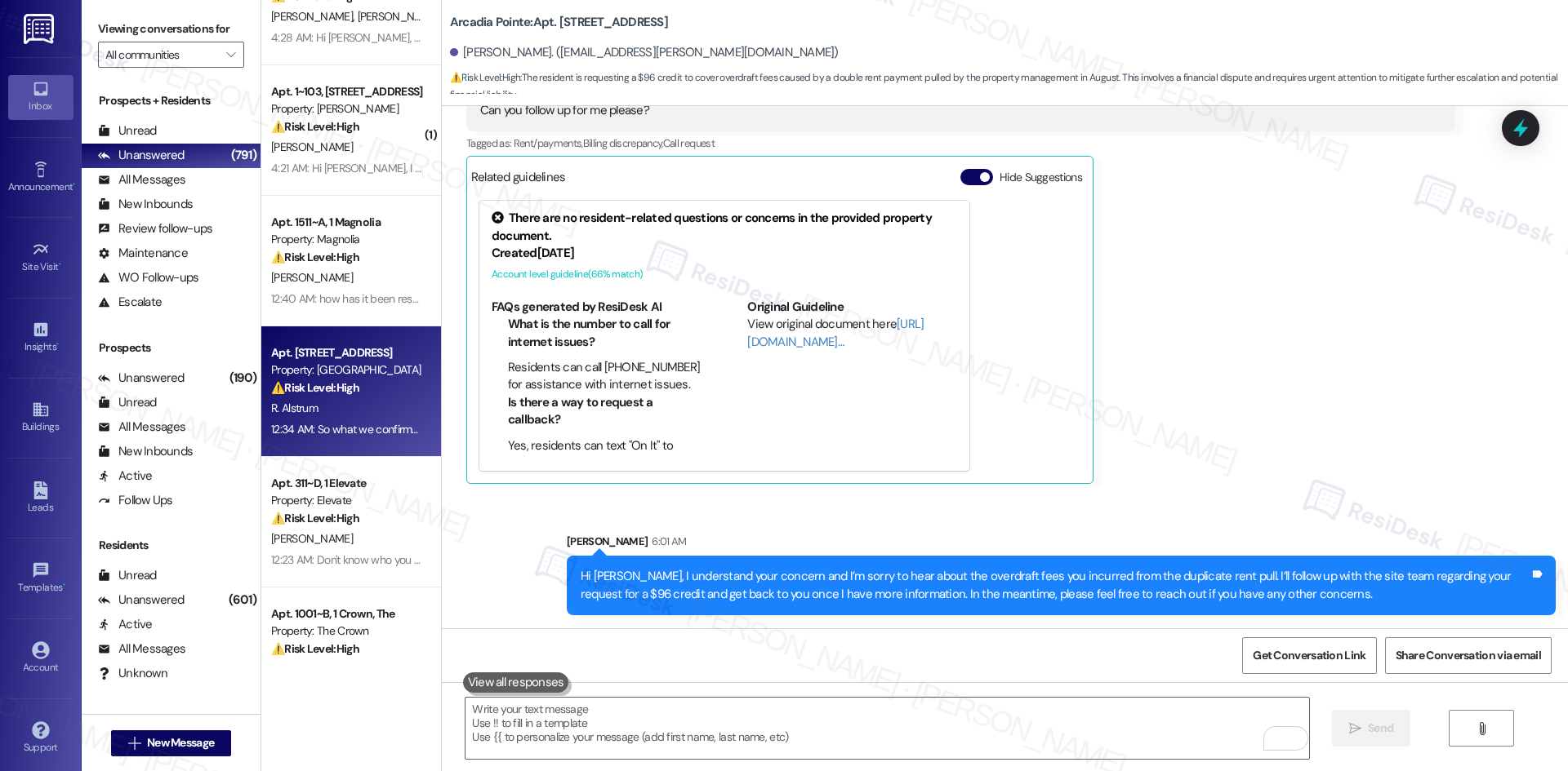
click at [1285, 442] on div "Robert Alstrum Question Neutral 12:34 AM So what we confirmed was that rent pay…" at bounding box center [960, 215] width 989 height 540
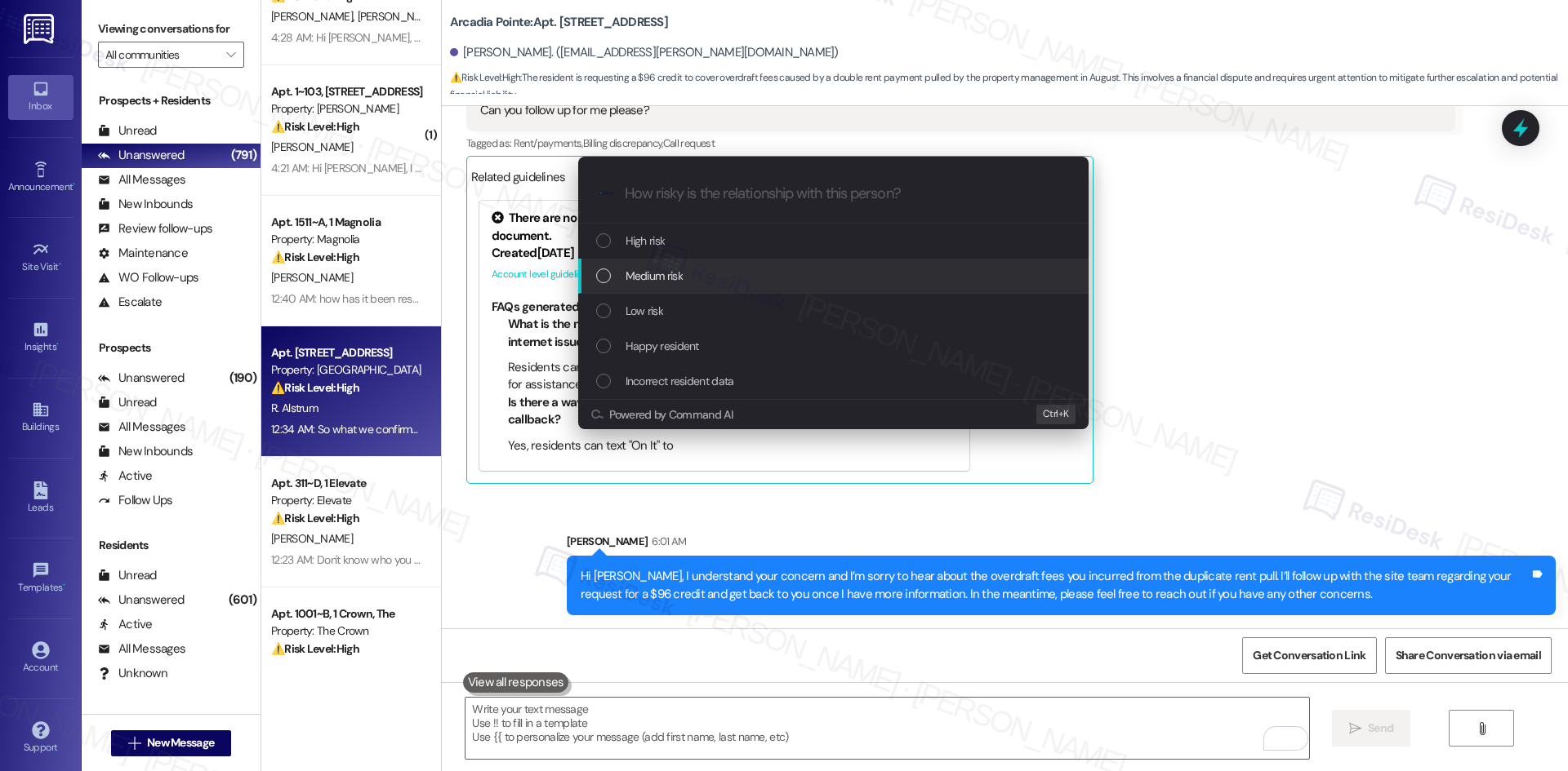
click at [728, 273] on div "Medium risk" at bounding box center [835, 276] width 478 height 18
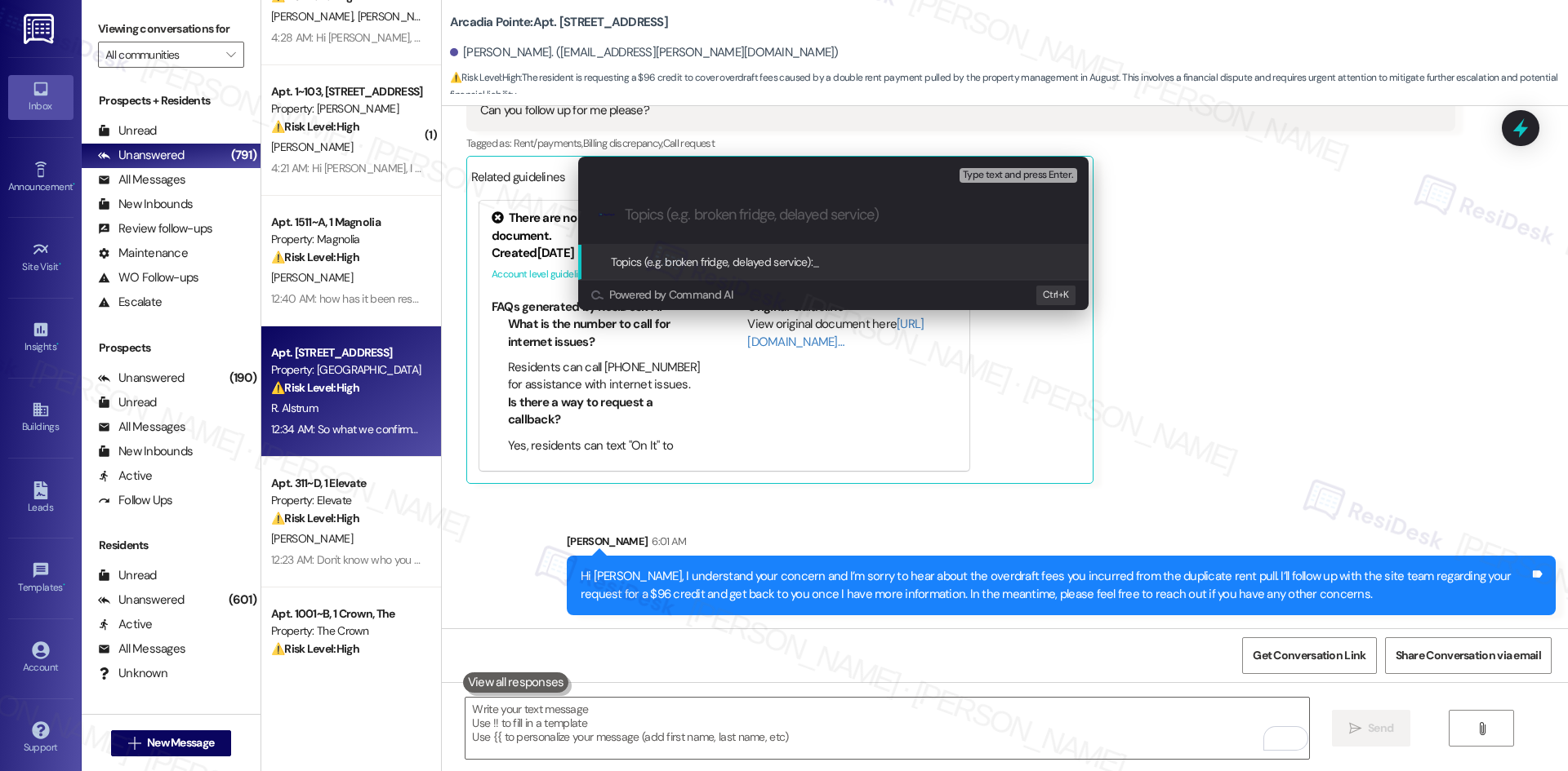
click at [749, 217] on input "Topics (e.g. broken fridge, delayed service)" at bounding box center [846, 215] width 443 height 17
paste input "Request for $96 rent credit due to overdraft fees – Aug double rent pull"
type input "Request for $96 rent credit due to overdraft fees – Aug double rent pull"
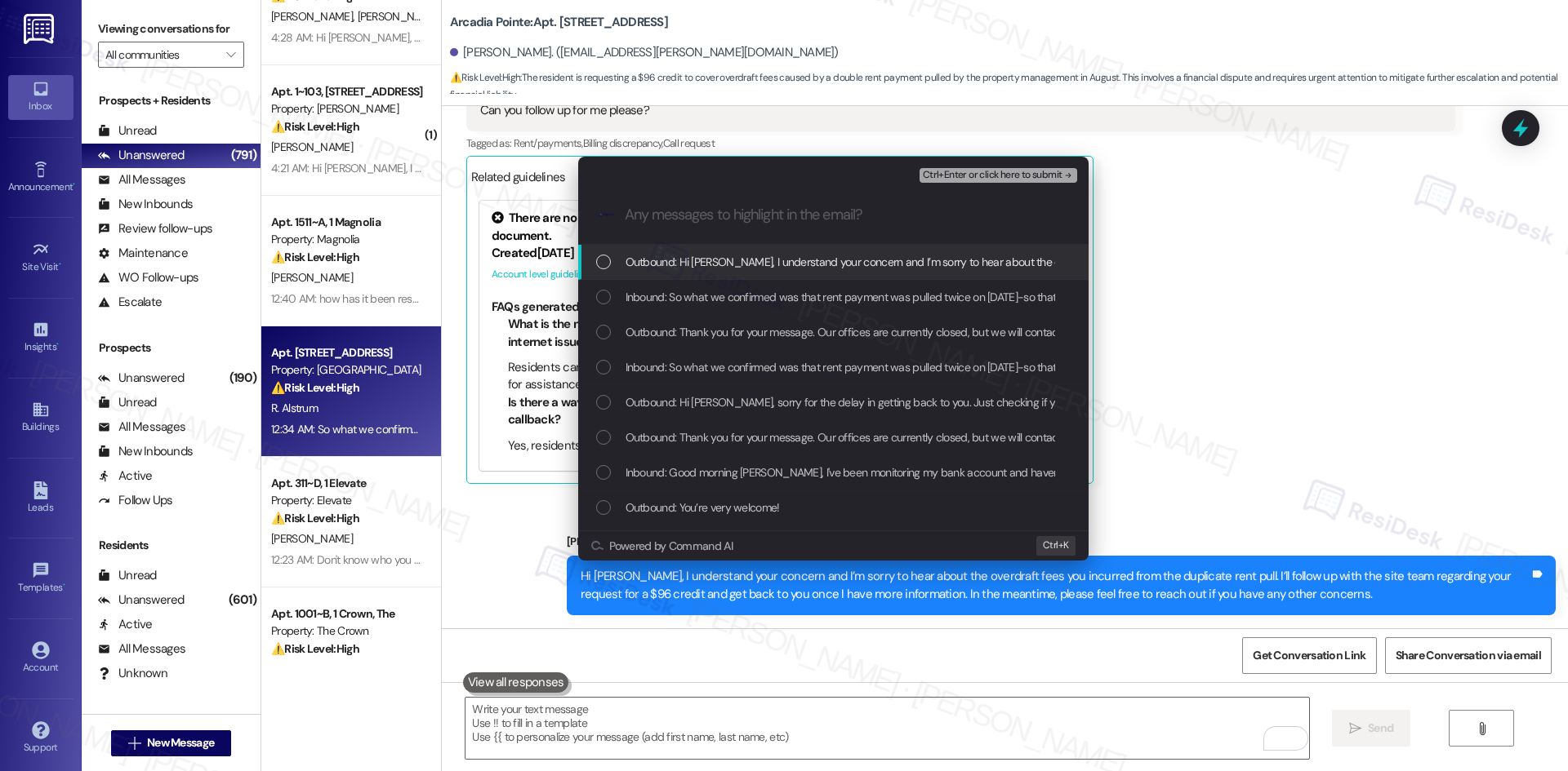
scroll to position [0, 0]
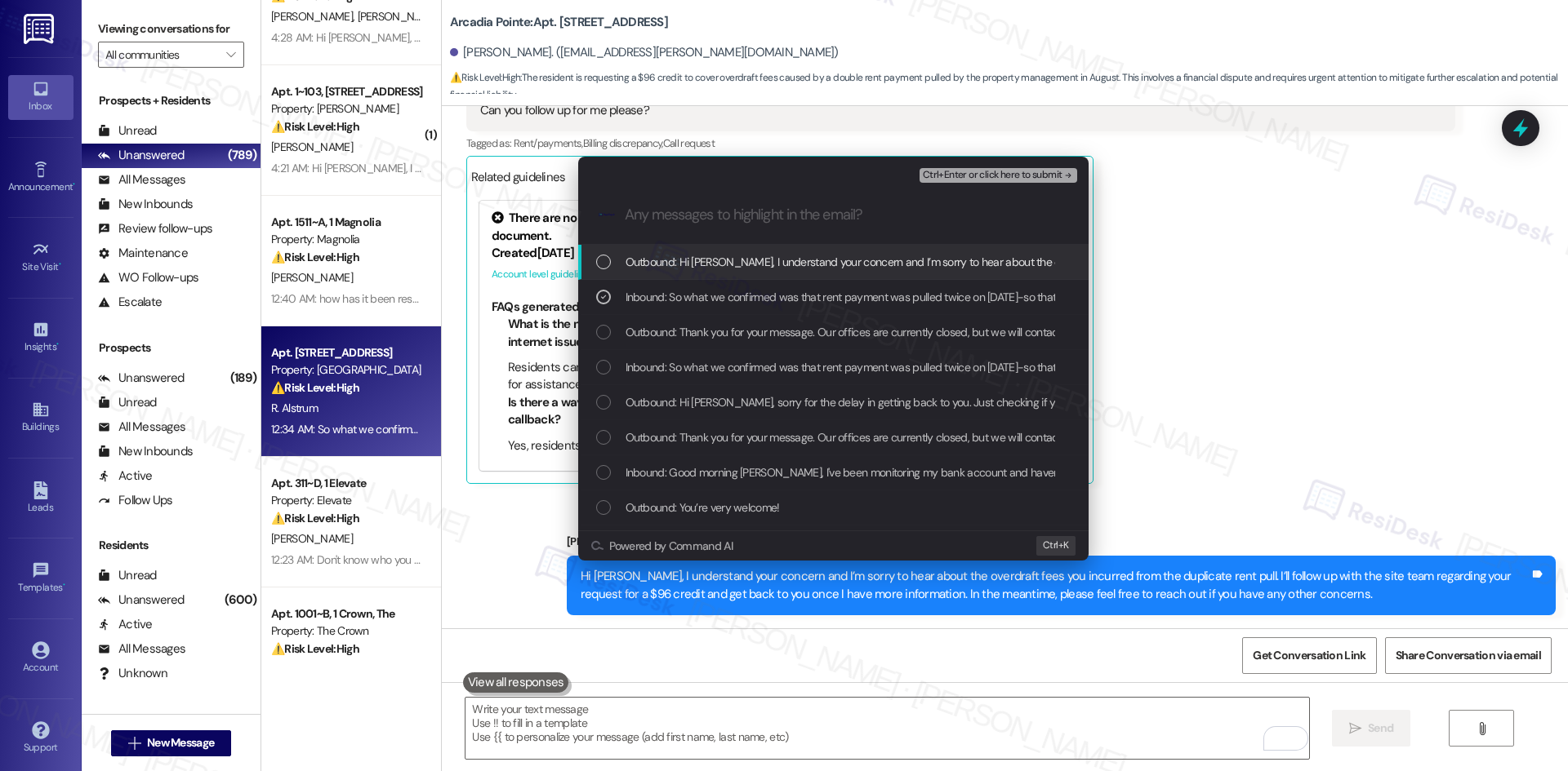
click at [1054, 179] on span "Ctrl+Enter or click here to submit" at bounding box center [993, 175] width 140 height 12
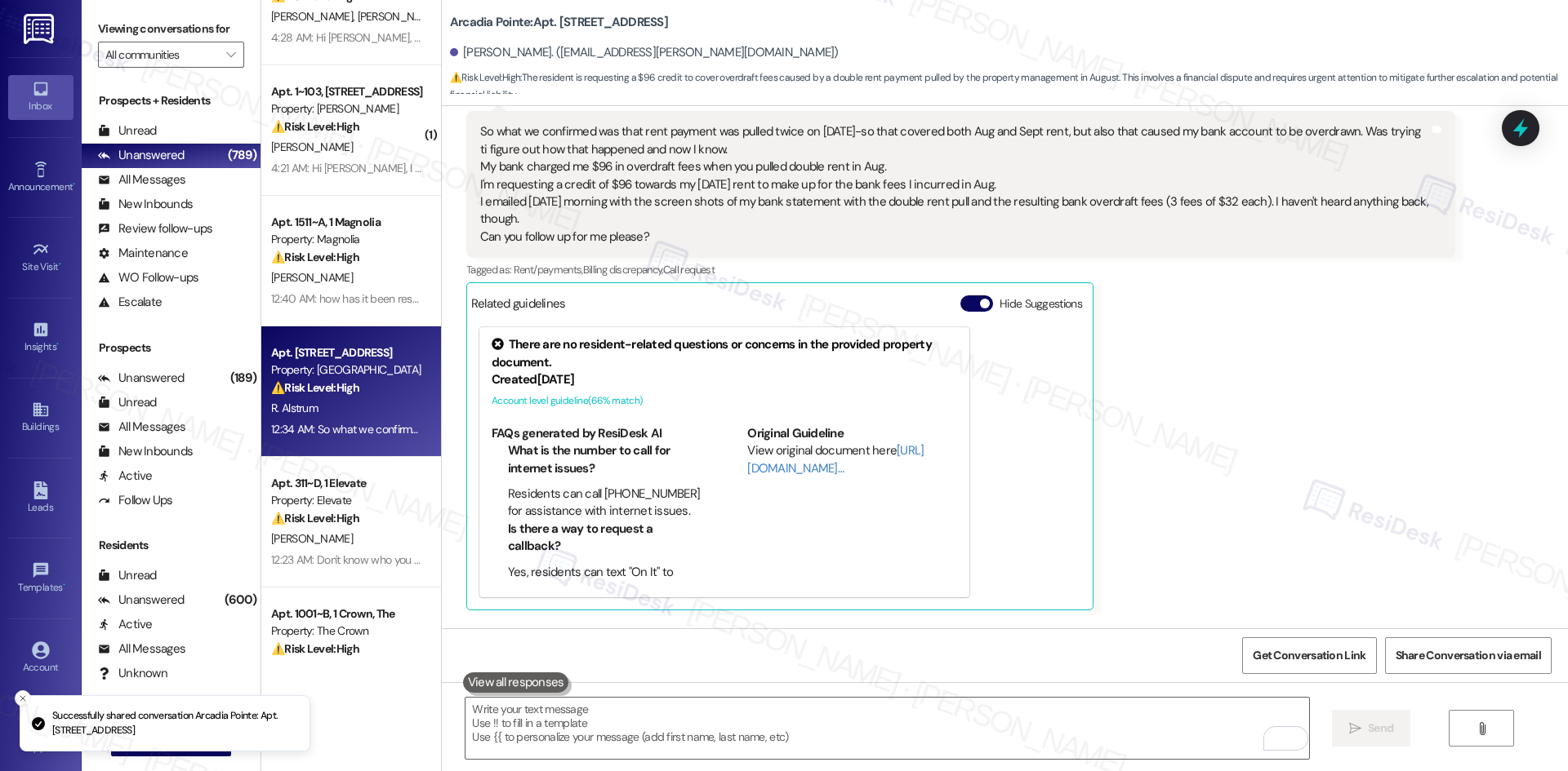
scroll to position [1914, 0]
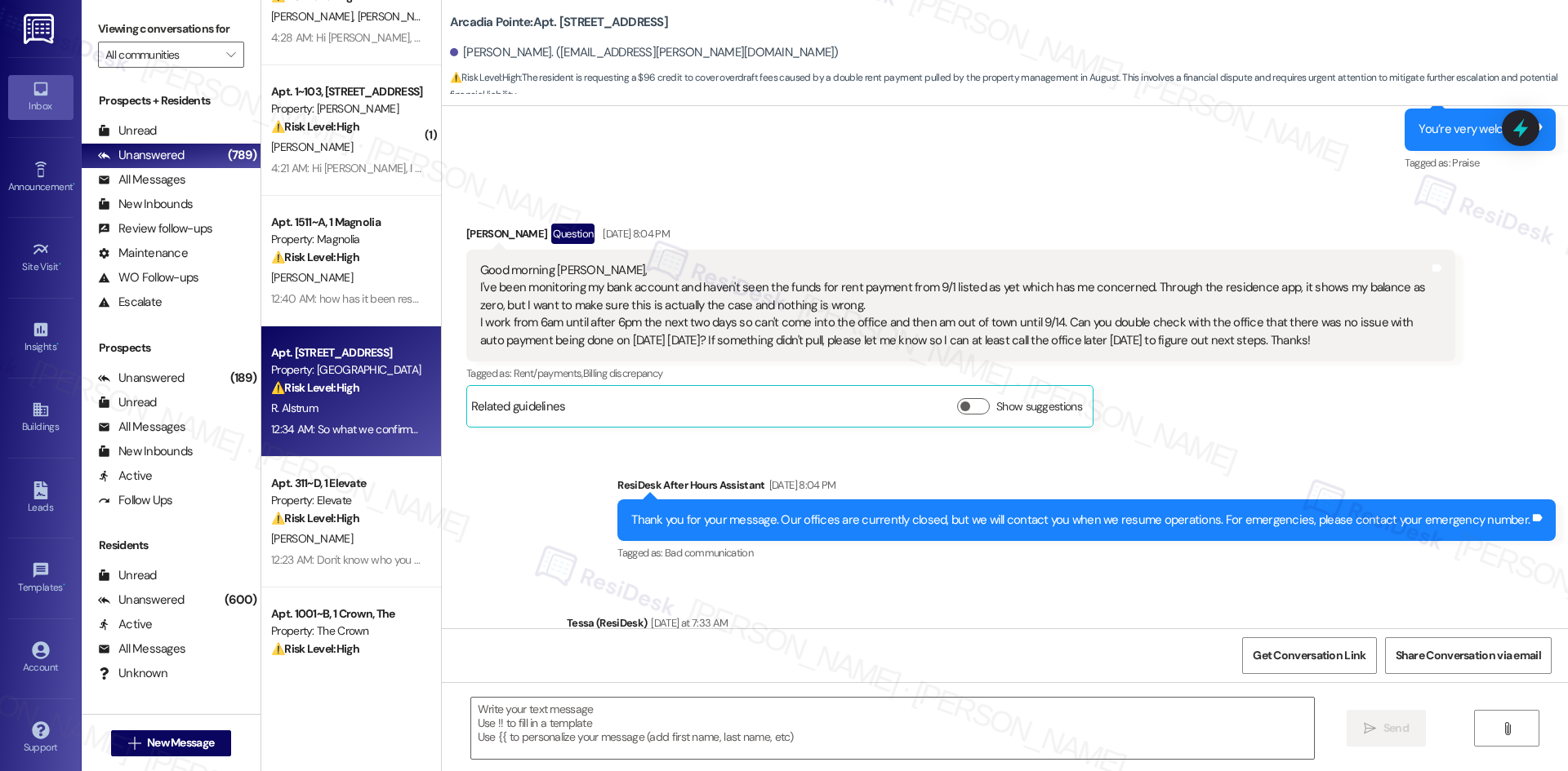
type textarea "Fetching suggested responses. Please feel free to read through the conversation…"
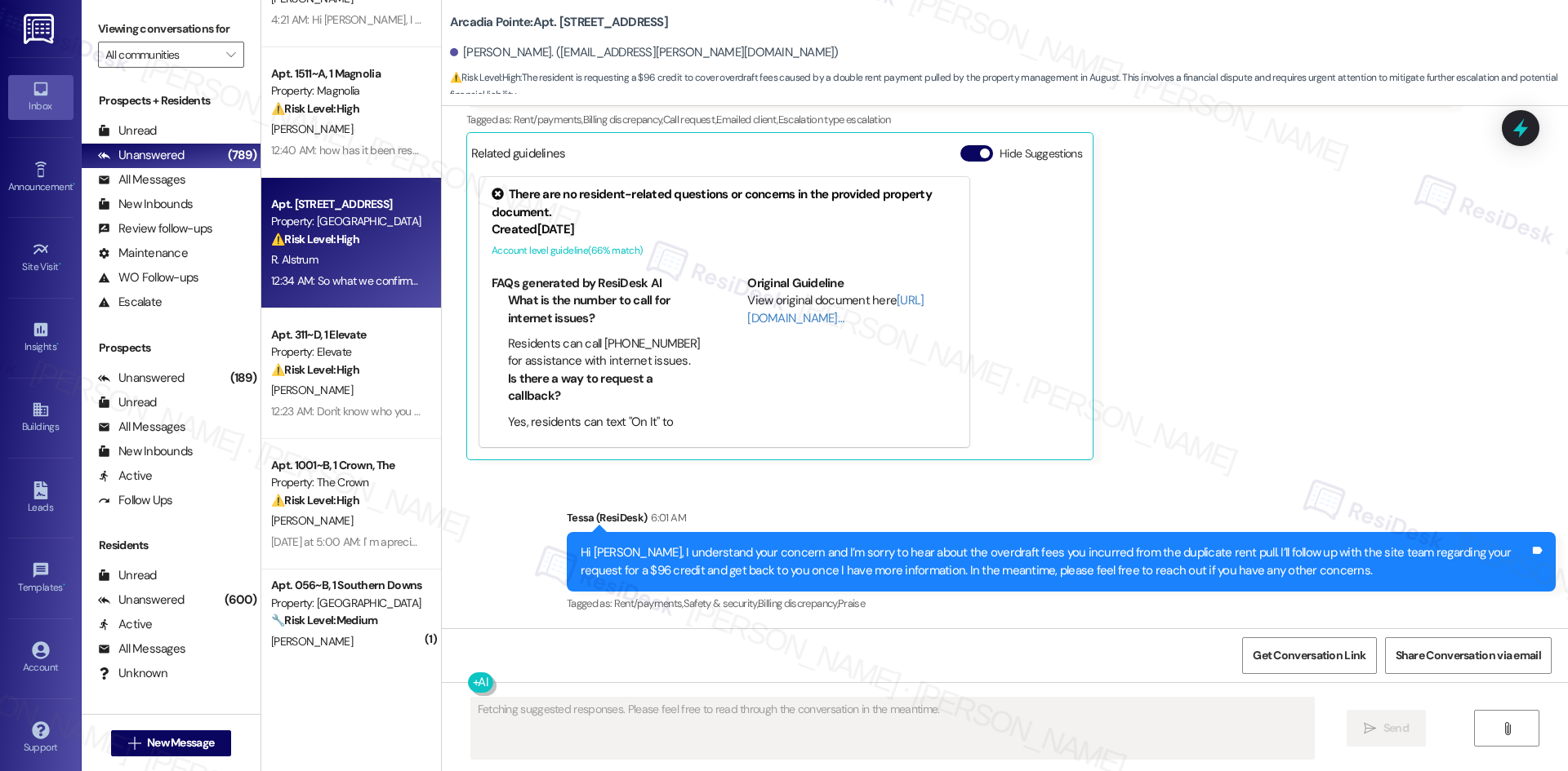
scroll to position [489, 0]
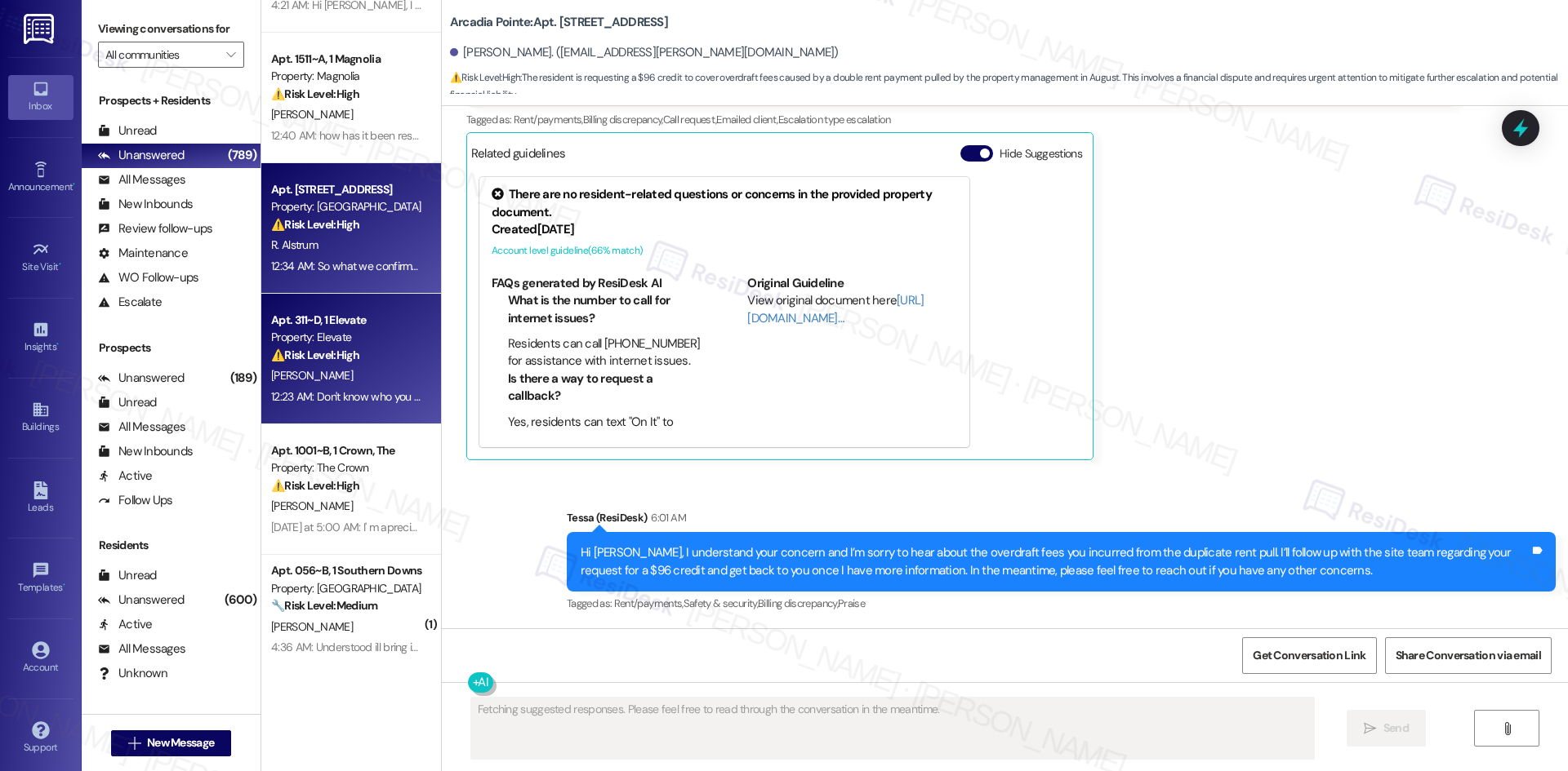
click at [332, 331] on div "Property: Elevate" at bounding box center [346, 337] width 151 height 17
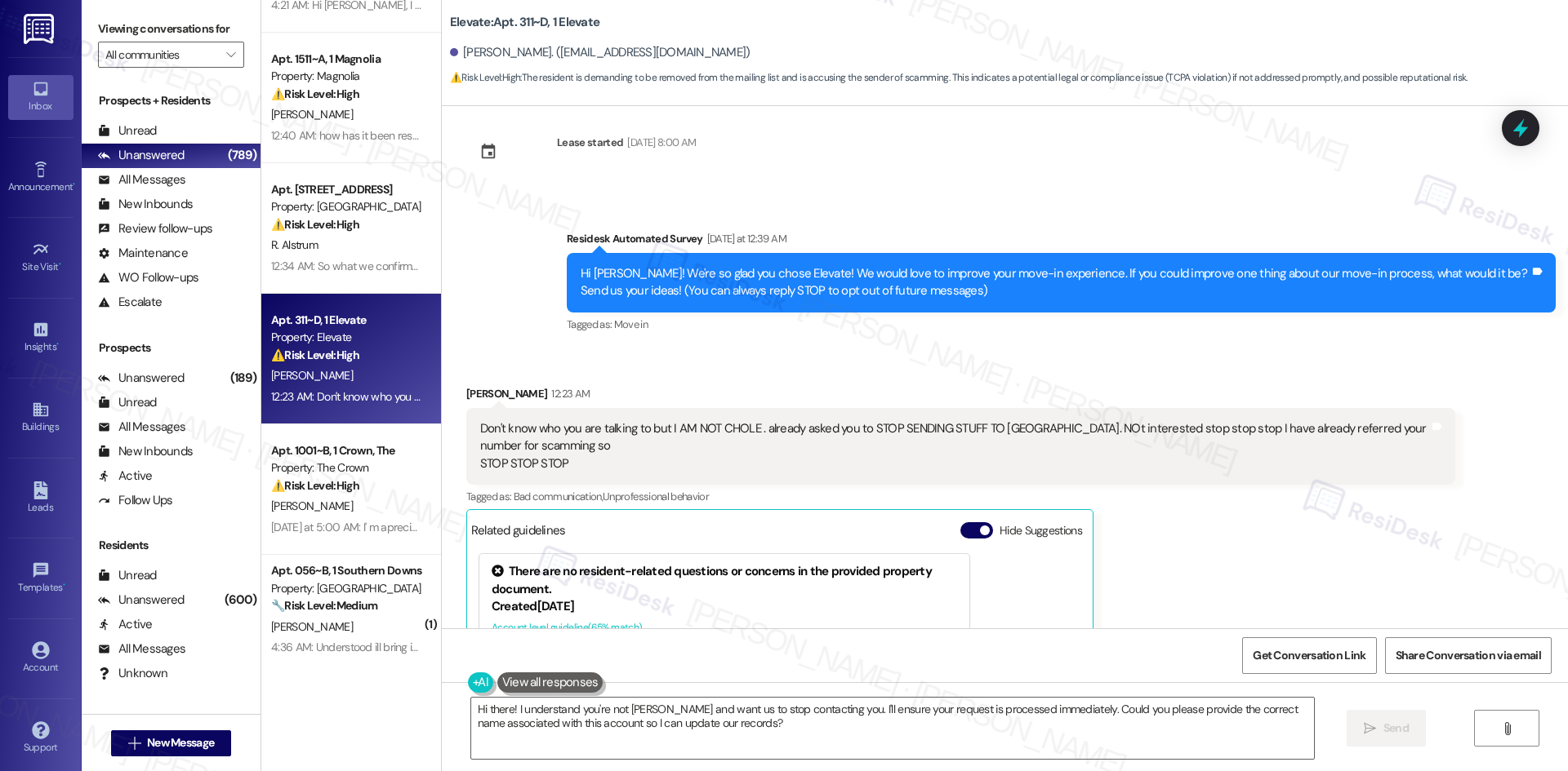
scroll to position [0, 0]
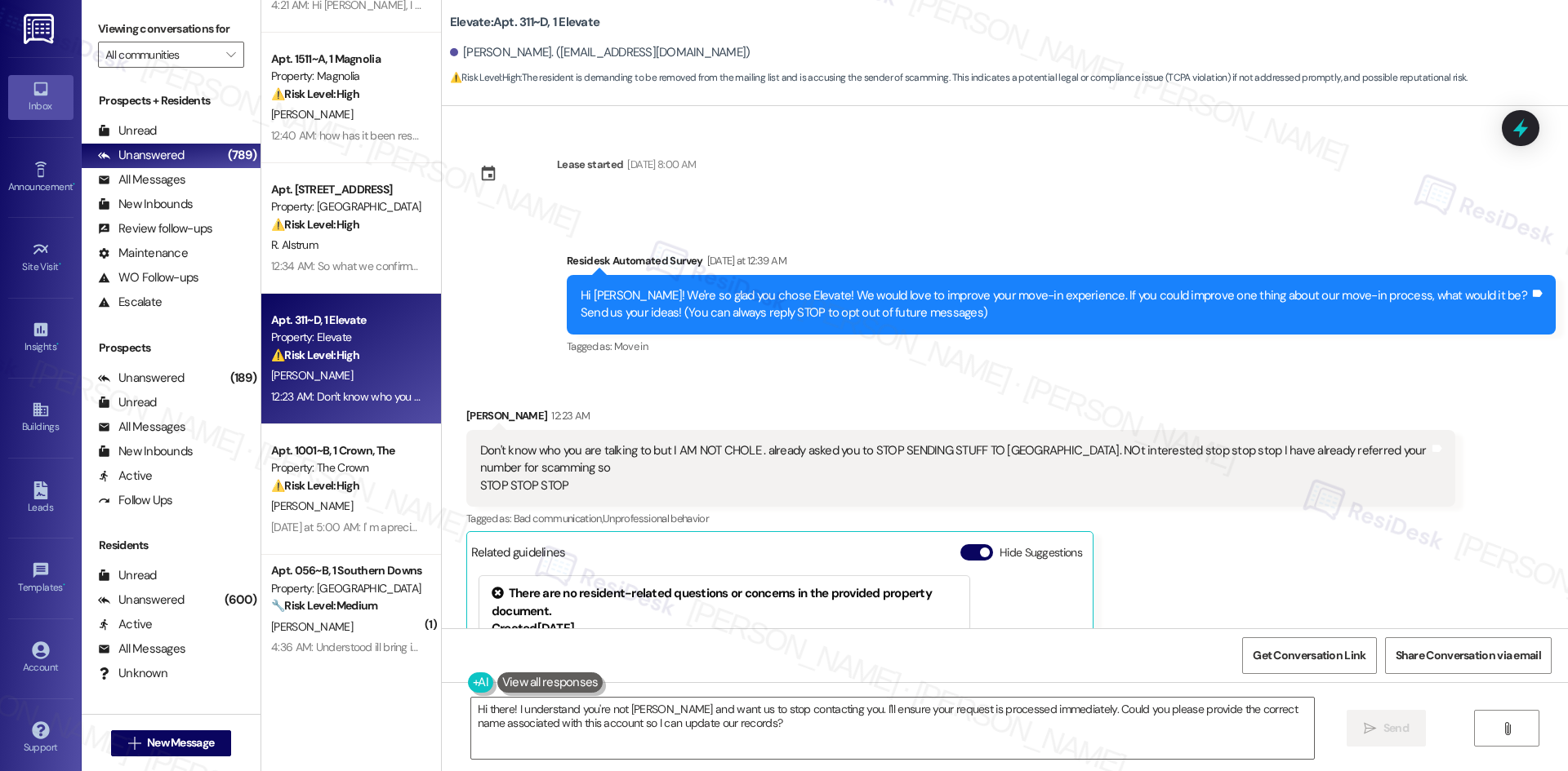
click at [1031, 373] on div "Received via SMS [PERSON_NAME] 12:23 AM Don't know who you are talking to but I…" at bounding box center [1004, 620] width 1126 height 501
click at [718, 742] on textarea "Hi there! I understand you're not [PERSON_NAME] and want us to stop contacting …" at bounding box center [892, 729] width 843 height 61
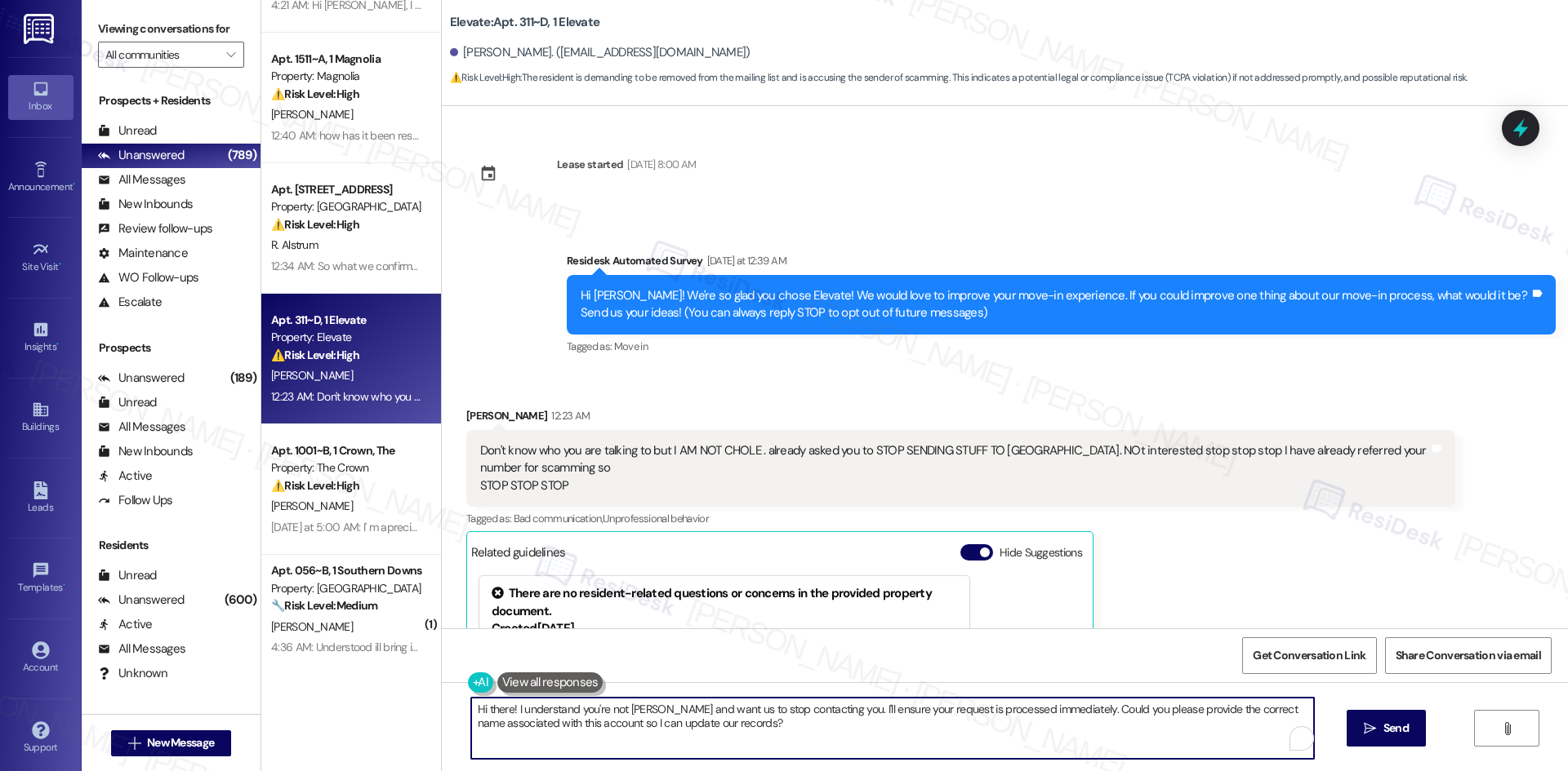
paste textarea "I'm so sorry to bother you! I'll take you off our distribution list. Would you …"
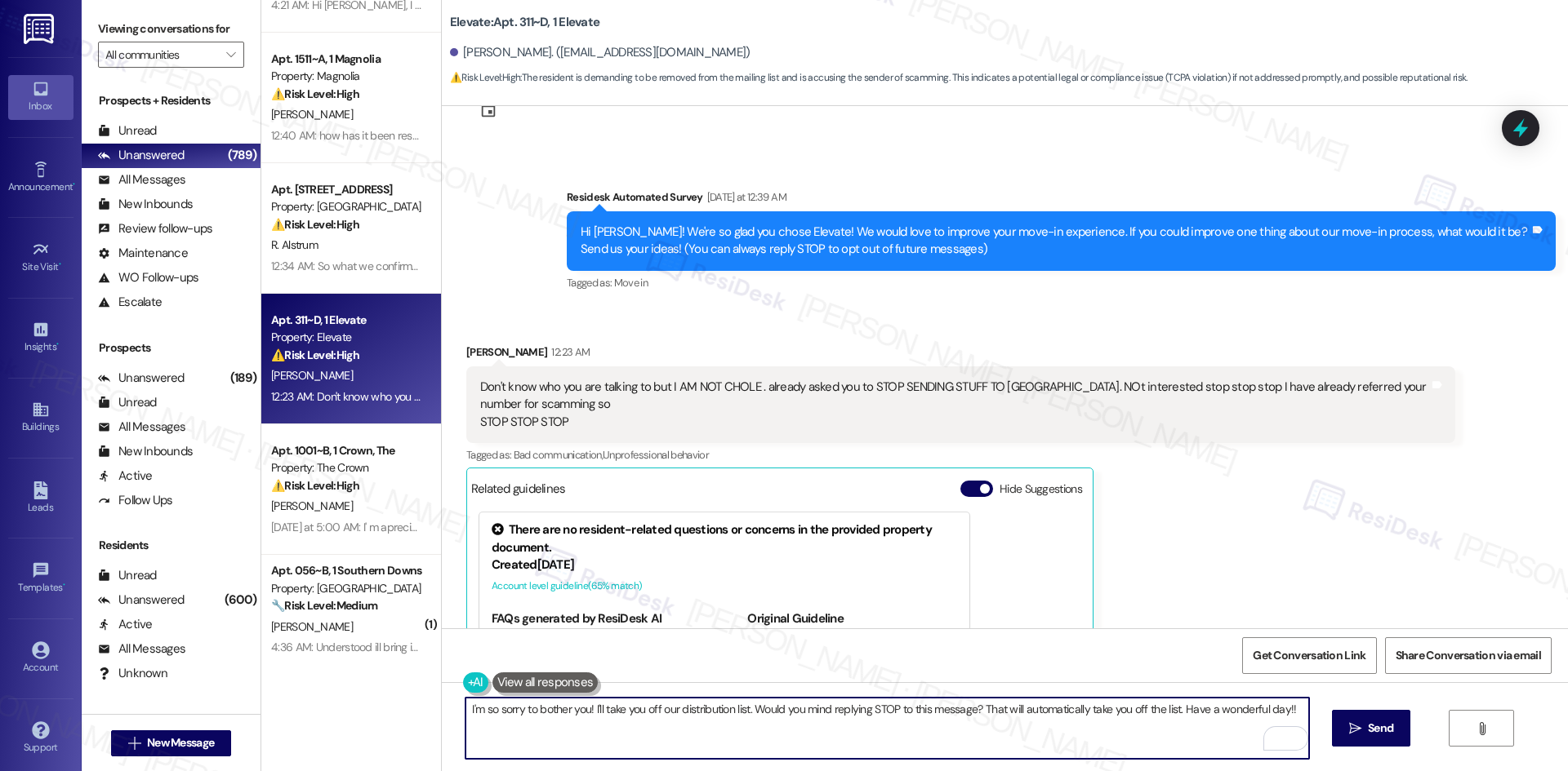
scroll to position [244, 0]
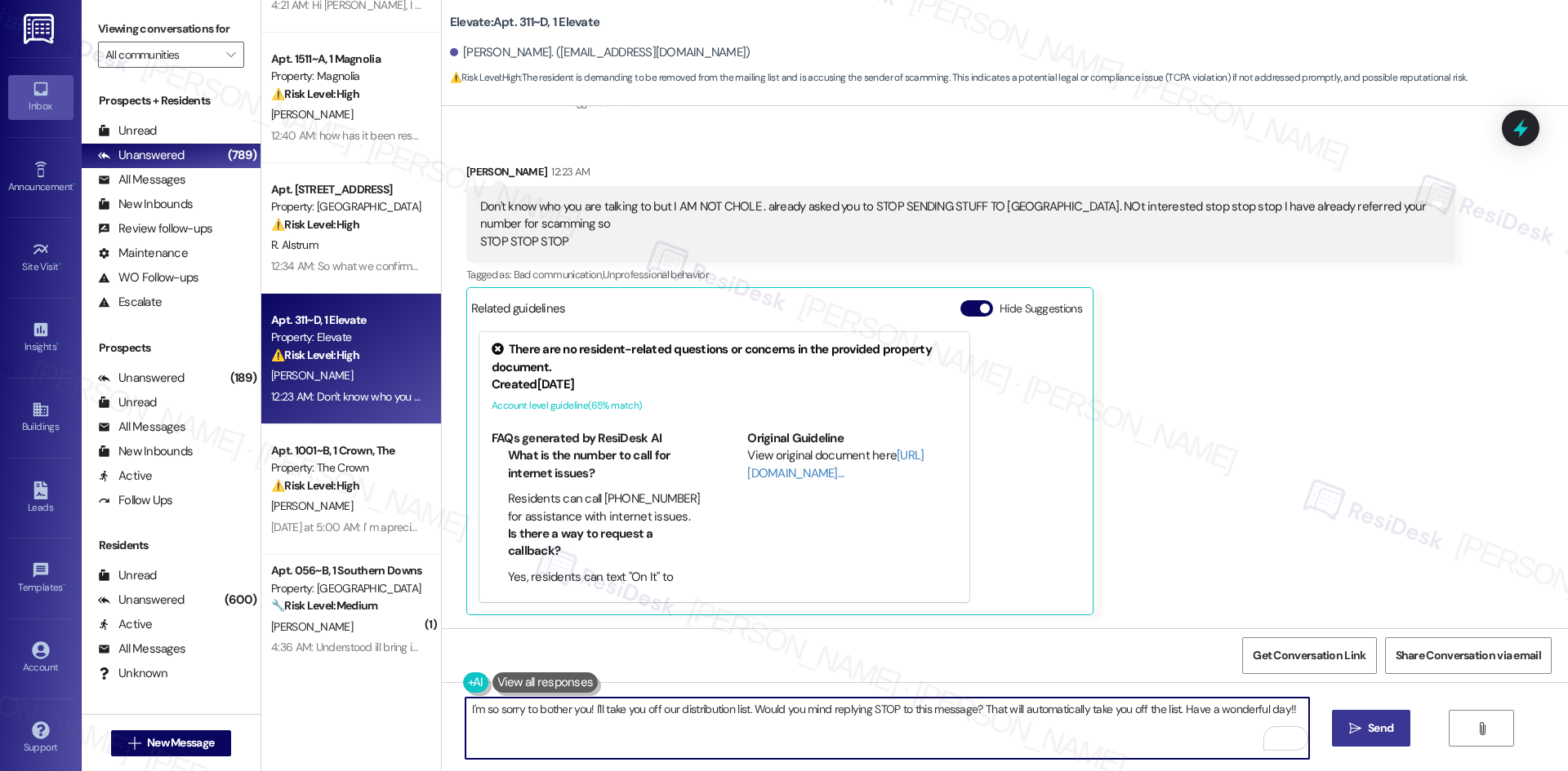
type textarea "I'm so sorry to bother you! I'll take you off our distribution list. Would you …"
click at [1359, 725] on span " Send" at bounding box center [1371, 728] width 51 height 17
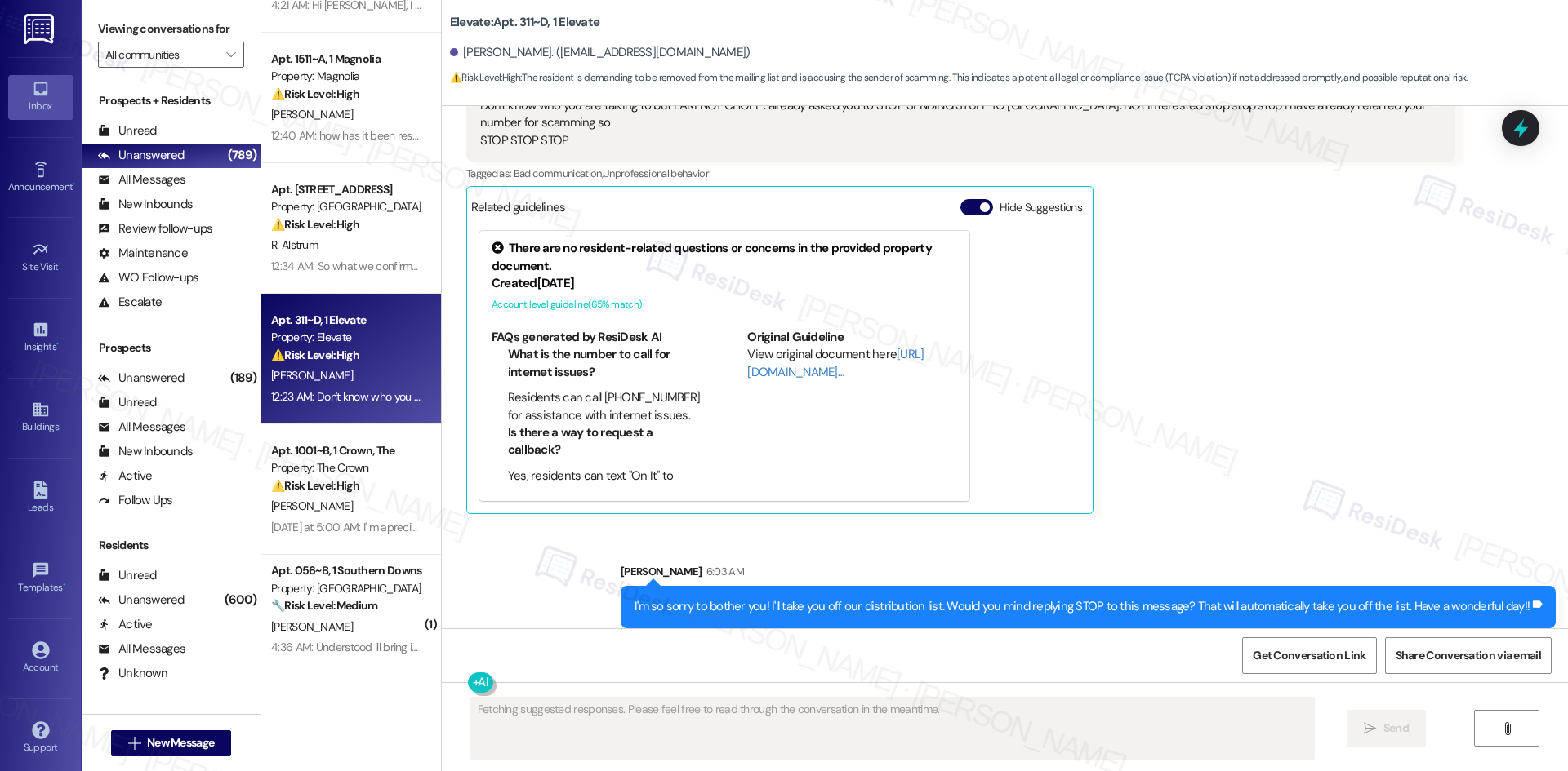
scroll to position [358, 0]
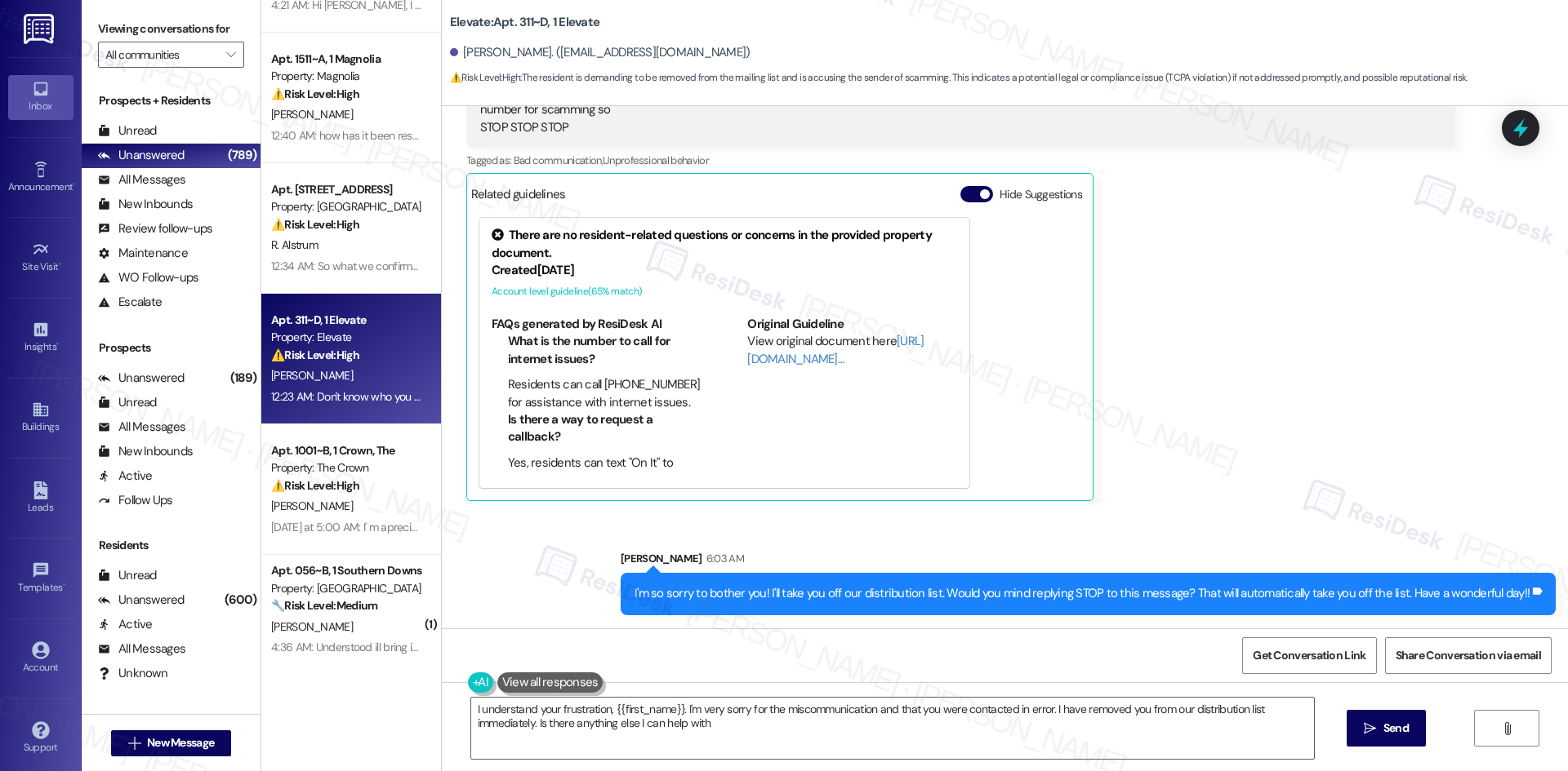
type textarea "I understand your frustration, {{first_name}}. I'm very sorry for the miscommun…"
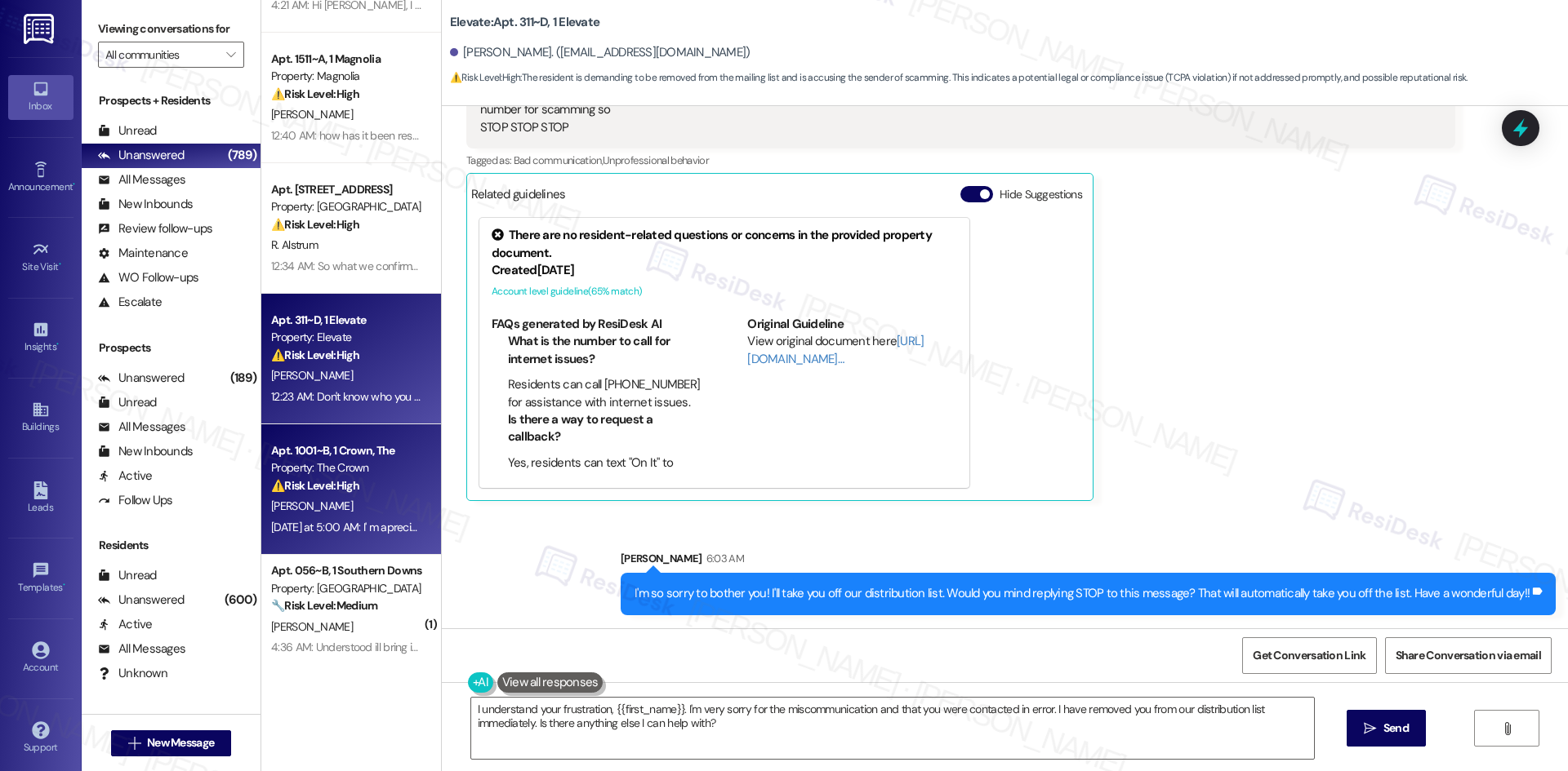
click at [309, 535] on div "[DATE] at 5:00 AM: I' m apreciate your time for me ,I know you're to much respo…" at bounding box center [346, 527] width 154 height 21
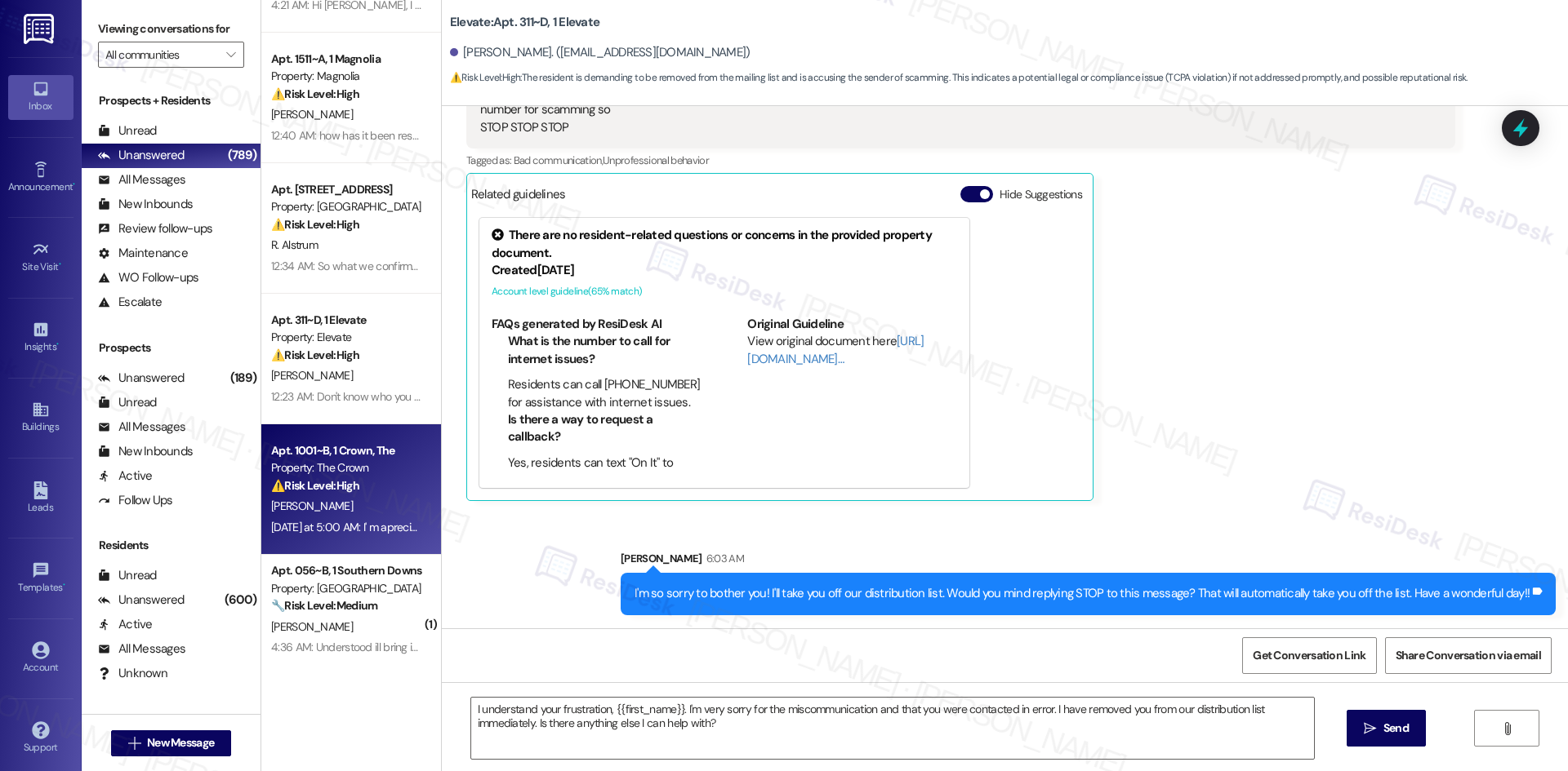
type textarea "Fetching suggested responses. Please feel free to read through the conversation…"
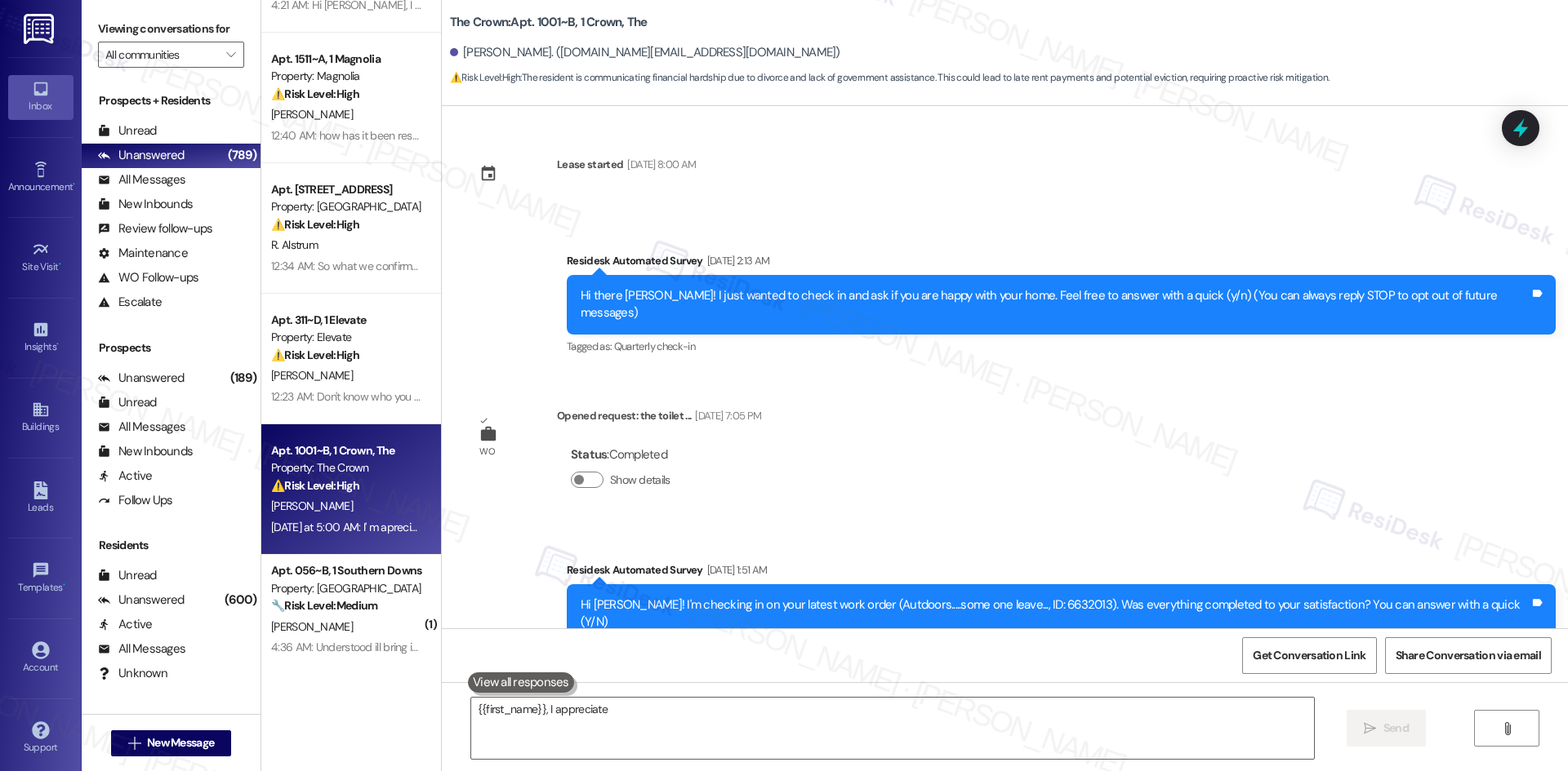
scroll to position [11221, 0]
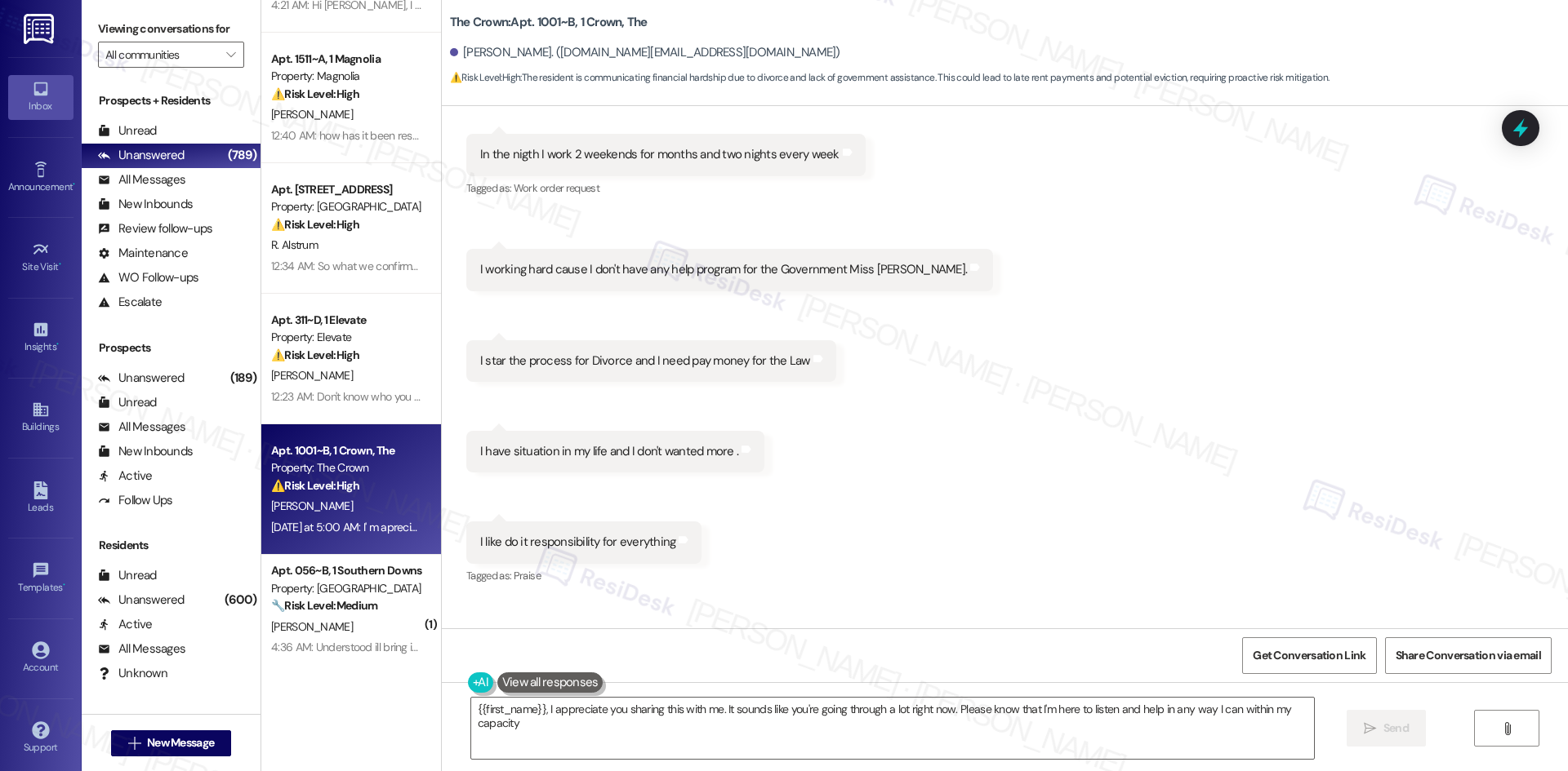
type textarea "{{first_name}}, I appreciate you sharing this with me. It sounds like you're go…"
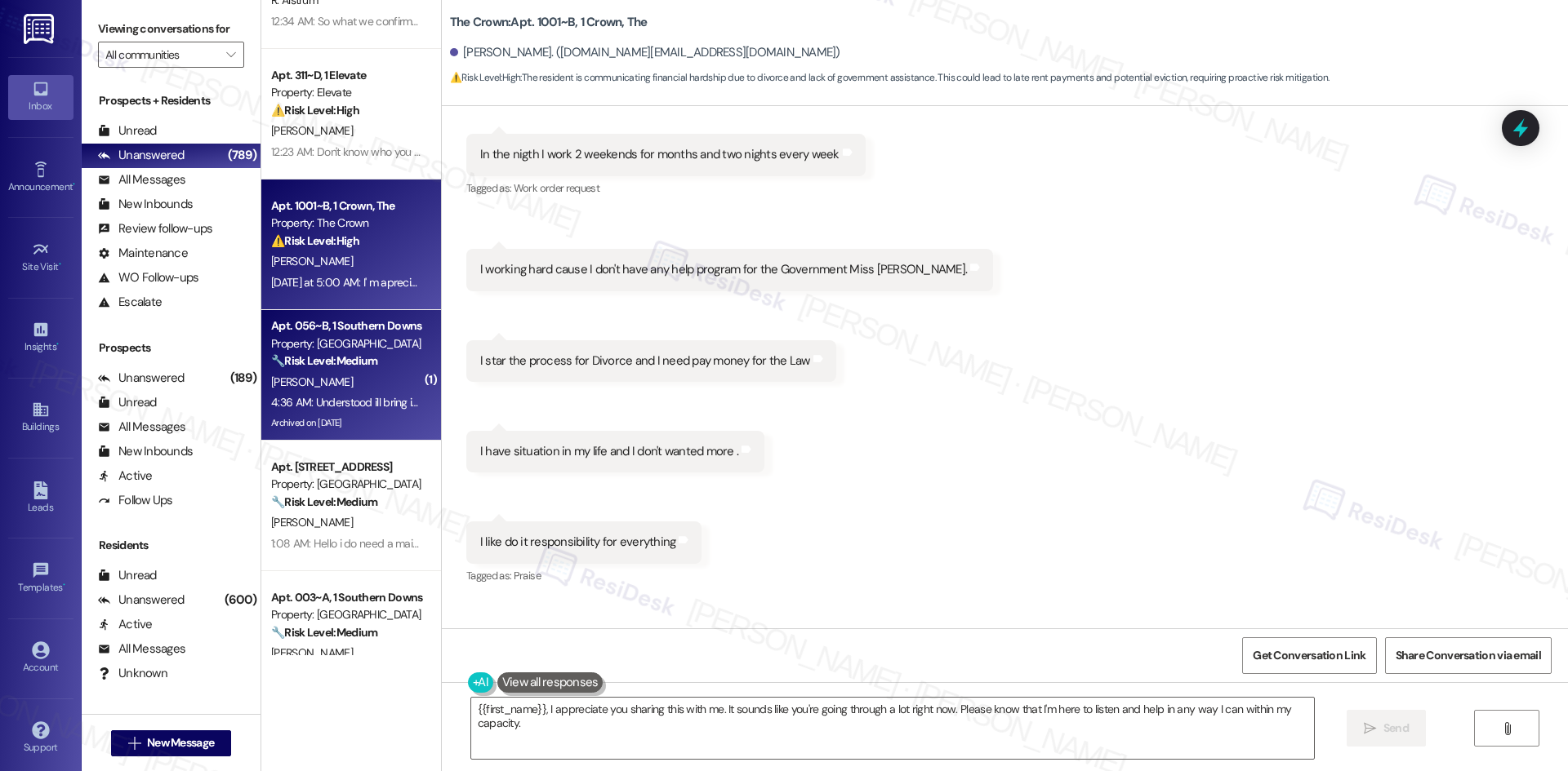
click at [352, 393] on div "4:36 AM: Understood ill bring in another money order [DATE] 4:36 AM: Understood…" at bounding box center [346, 403] width 154 height 21
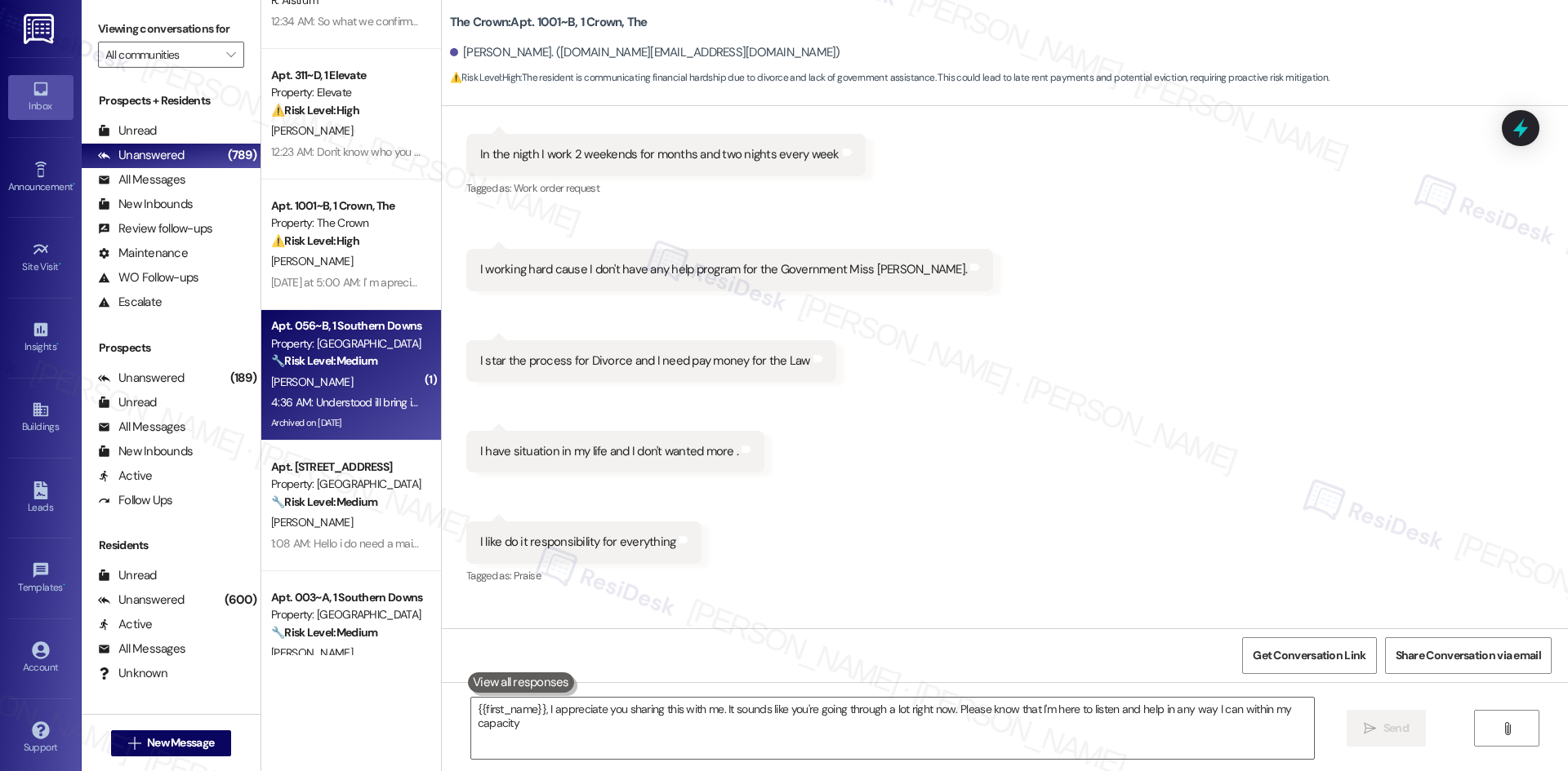
type textarea "{{first_name}}, I appreciate you sharing this with me. It sounds like you're go…"
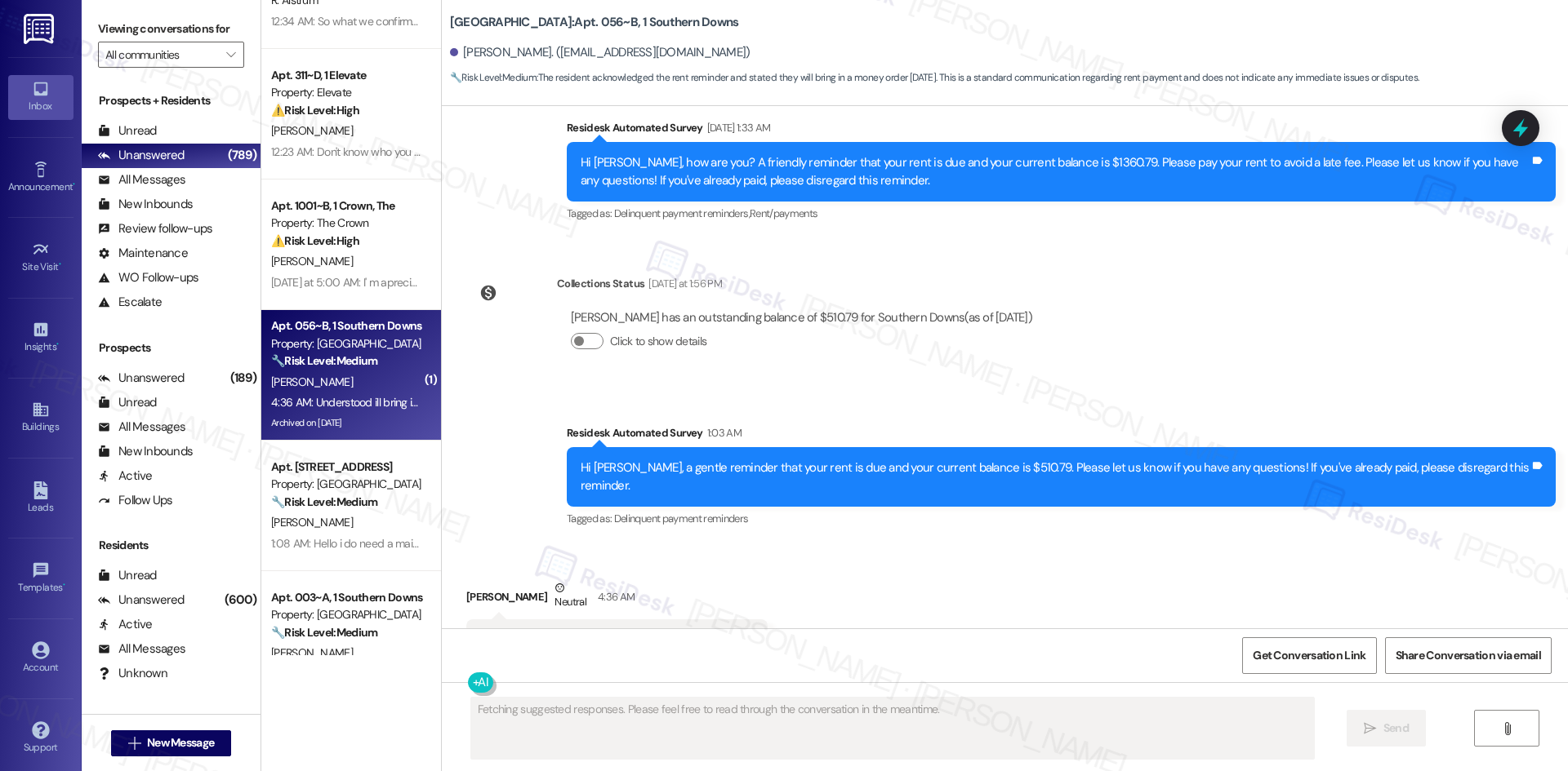
scroll to position [7129, 0]
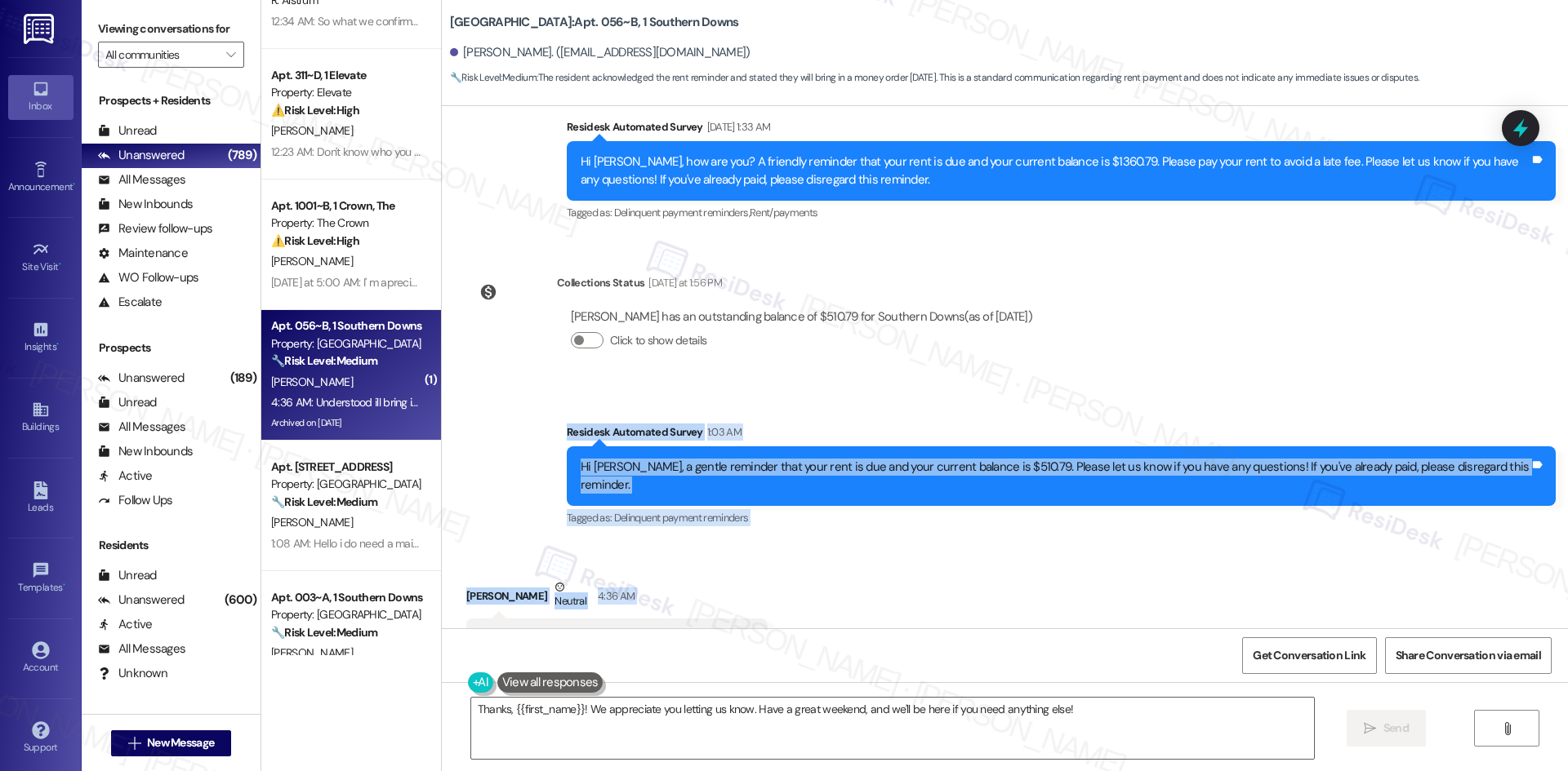
drag, startPoint x: 572, startPoint y: 376, endPoint x: 807, endPoint y: 571, distance: 305.4
click at [807, 571] on div "Survey, sent via SMS Residesk Automated Survey [DATE] 1:55 AM Hi Daija, I'm on …" at bounding box center [1004, 367] width 1126 height 523
copy div "Residesk Automated Survey 1:03 AM Hi [PERSON_NAME], a gentle reminder that your…"
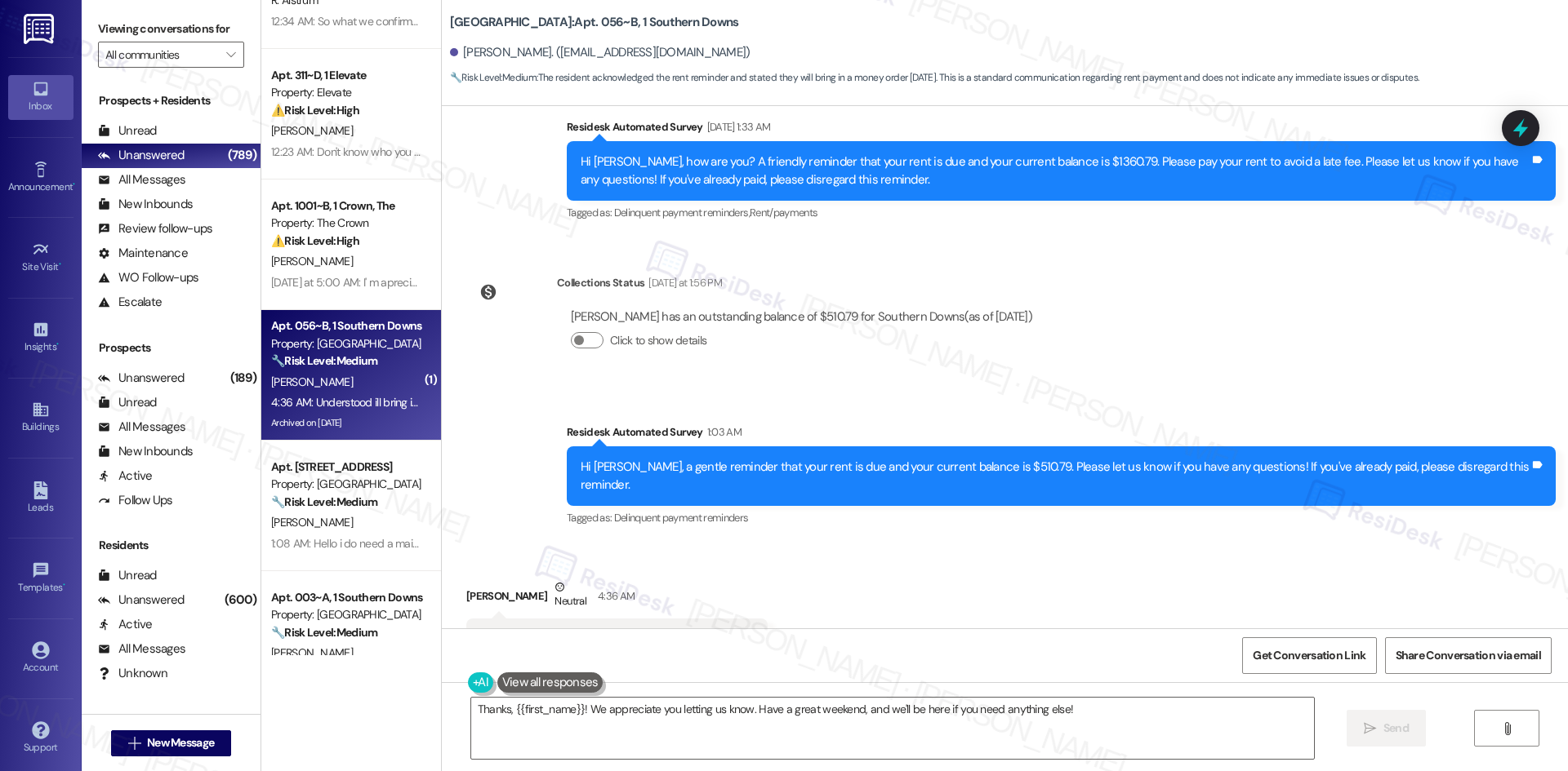
click at [789, 324] on div "Collections Status [DATE] at 1:56 PM [PERSON_NAME] has an outstanding balance o…" at bounding box center [756, 324] width 604 height 125
click at [724, 761] on div "Thanks, {{first_name}}! We appreciate you letting us know. Have a great weekend…" at bounding box center [1004, 744] width 1126 height 123
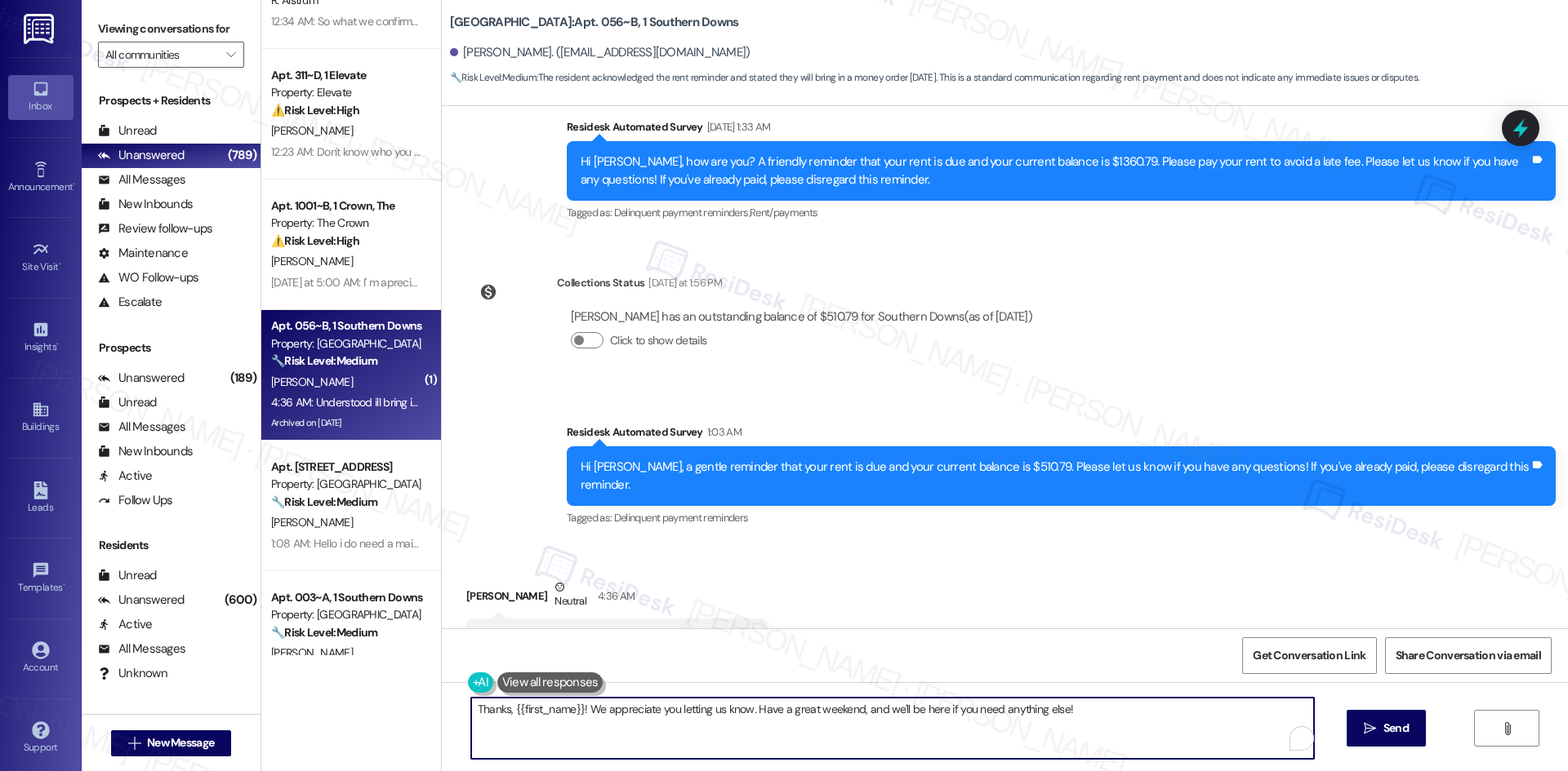
click at [744, 753] on textarea "Thanks, {{first_name}}! We appreciate you letting us know. Have a great weekend…" at bounding box center [892, 729] width 843 height 61
paste textarea "for letting us know, [PERSON_NAME] — we really appreciate the update. I’ll let …"
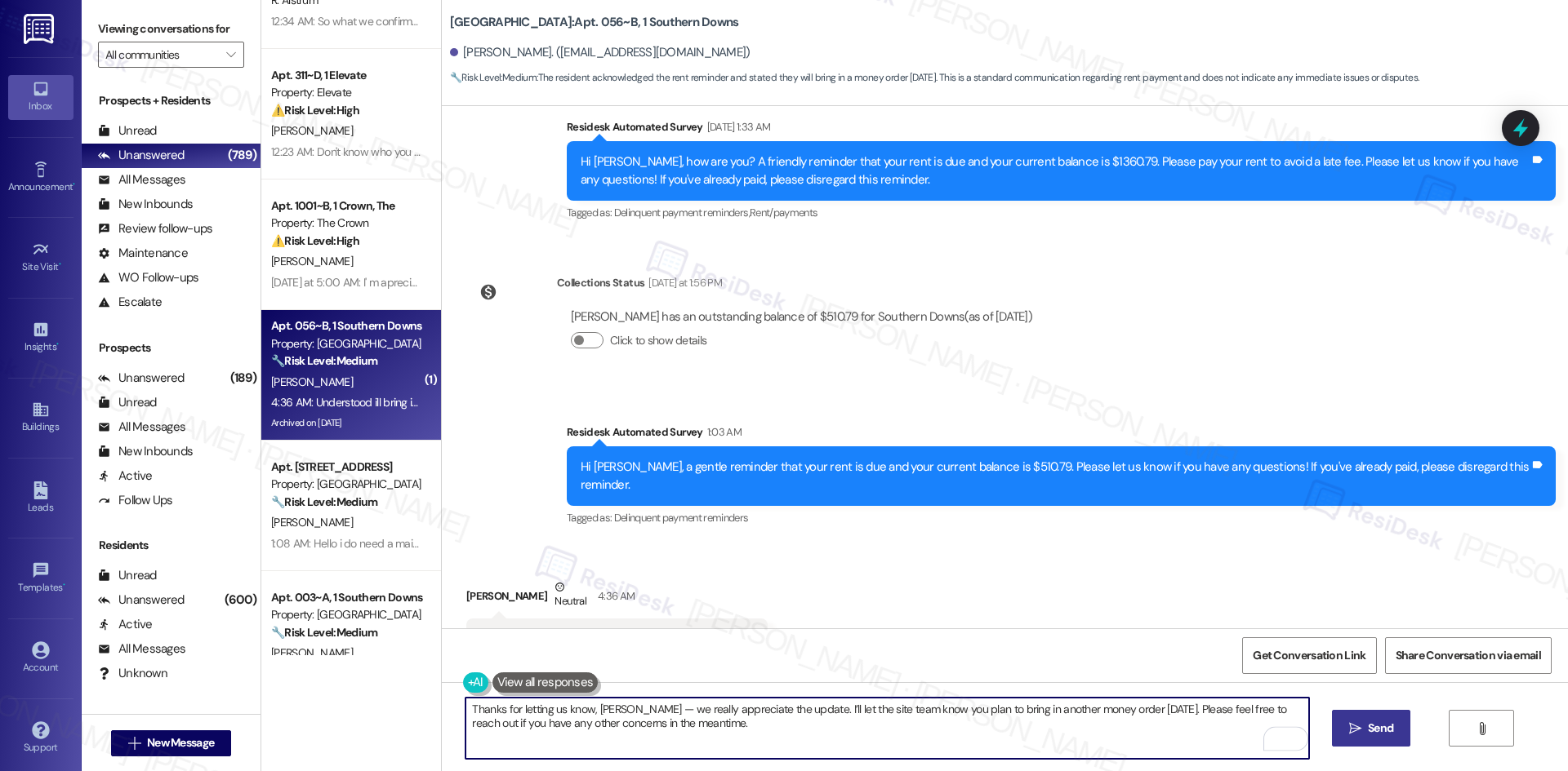
type textarea "Thanks for letting us know, [PERSON_NAME] — we really appreciate the update. I’…"
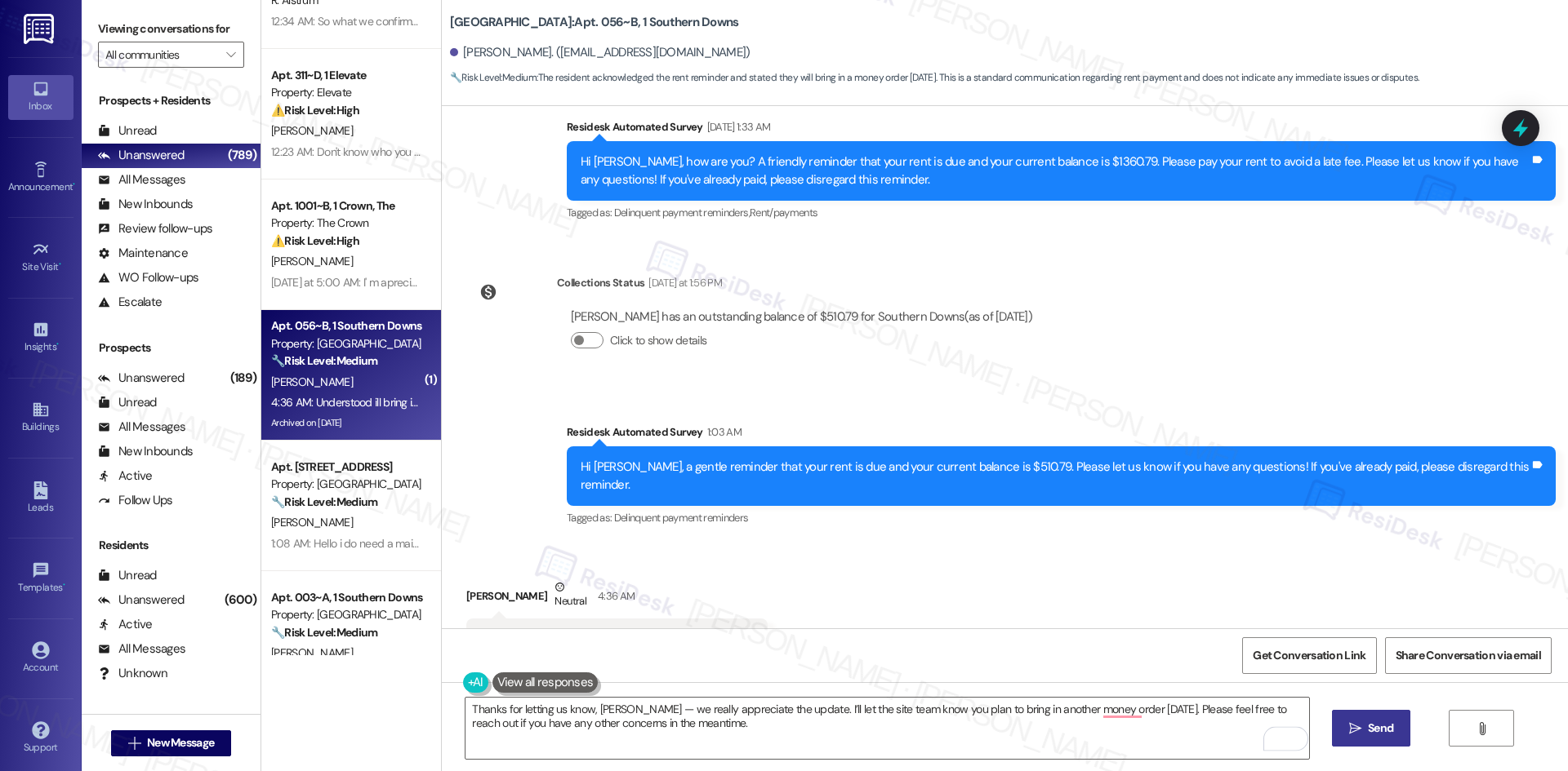
click at [1351, 736] on span " Send" at bounding box center [1371, 728] width 51 height 17
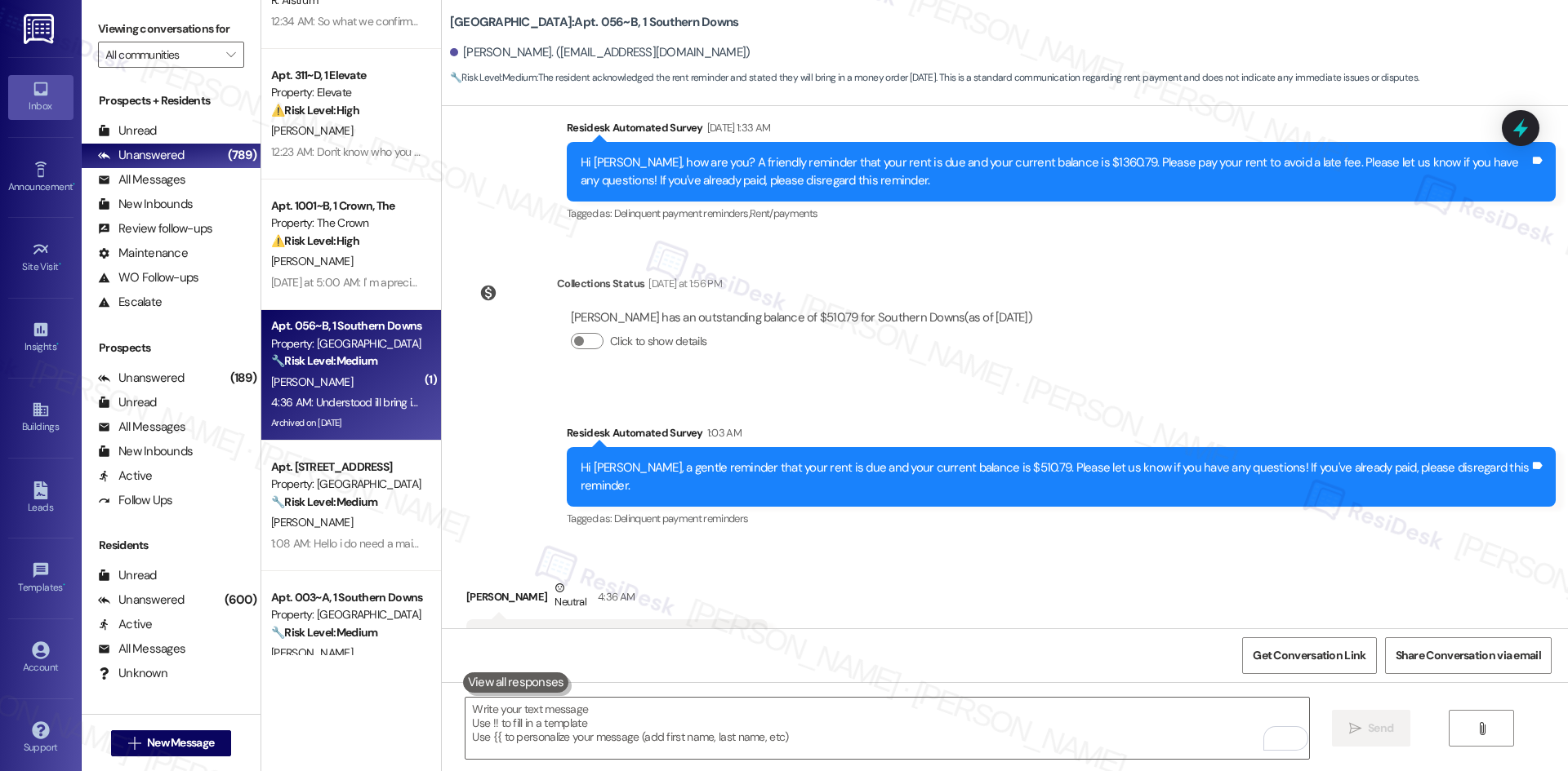
click at [1078, 593] on div "Received via SMS [PERSON_NAME] Neutral 4:36 AM Understood ill bring in another …" at bounding box center [1004, 620] width 1126 height 155
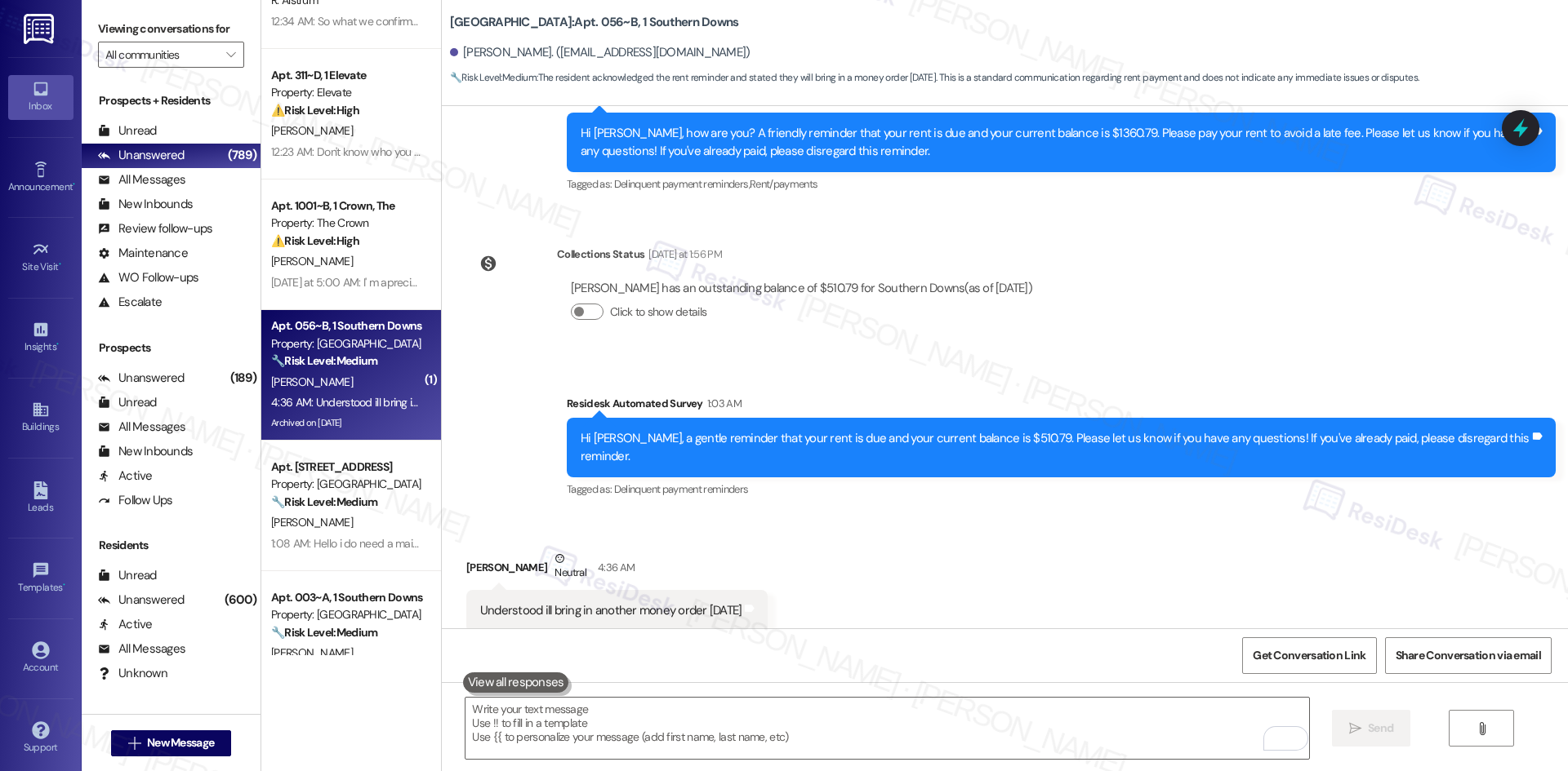
scroll to position [7259, 0]
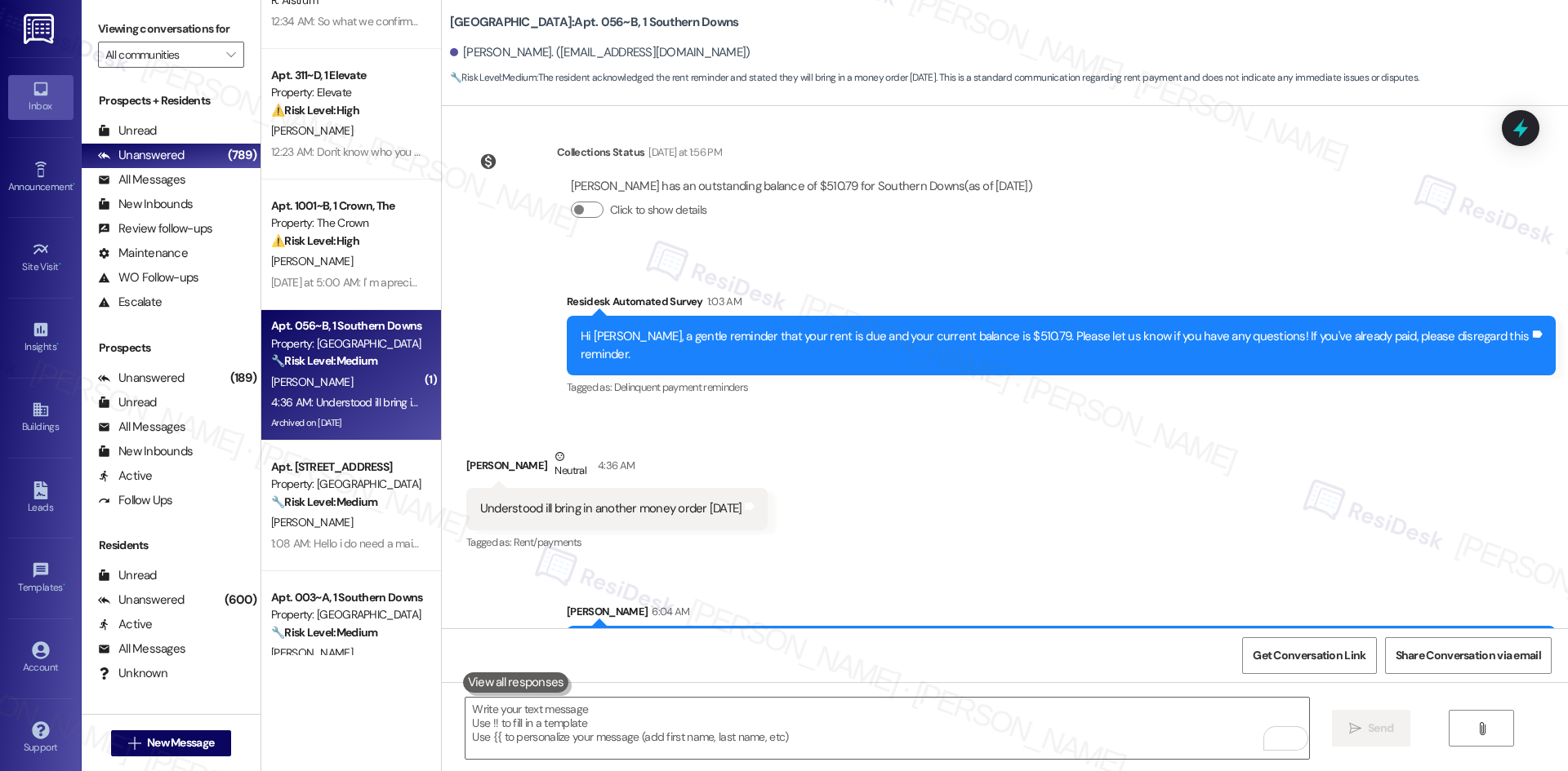
click at [1065, 469] on div "Received via SMS [PERSON_NAME] Neutral 4:36 AM Understood ill bring in another …" at bounding box center [1004, 489] width 1126 height 155
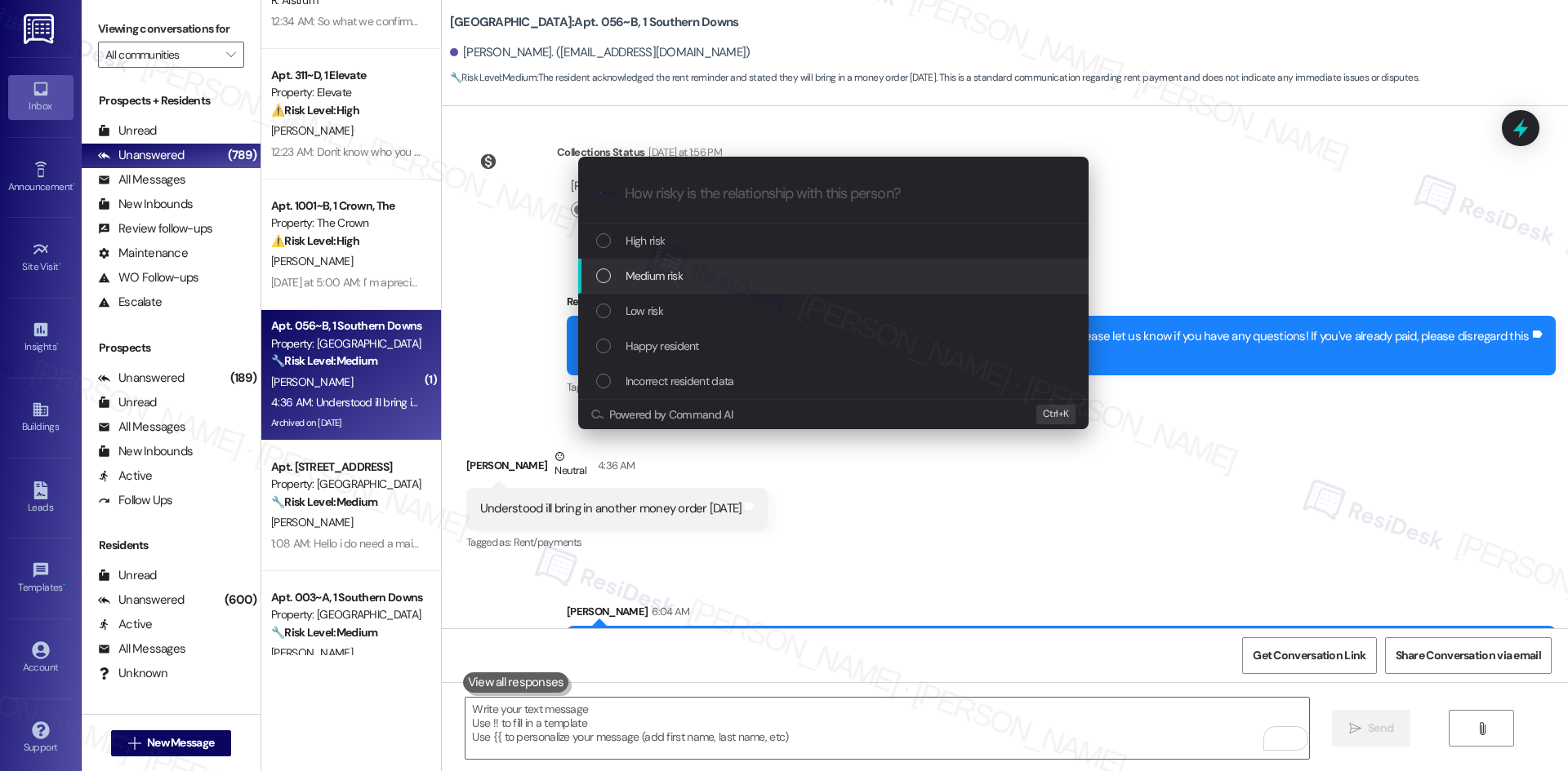
click at [660, 283] on span "Medium risk" at bounding box center [654, 276] width 57 height 18
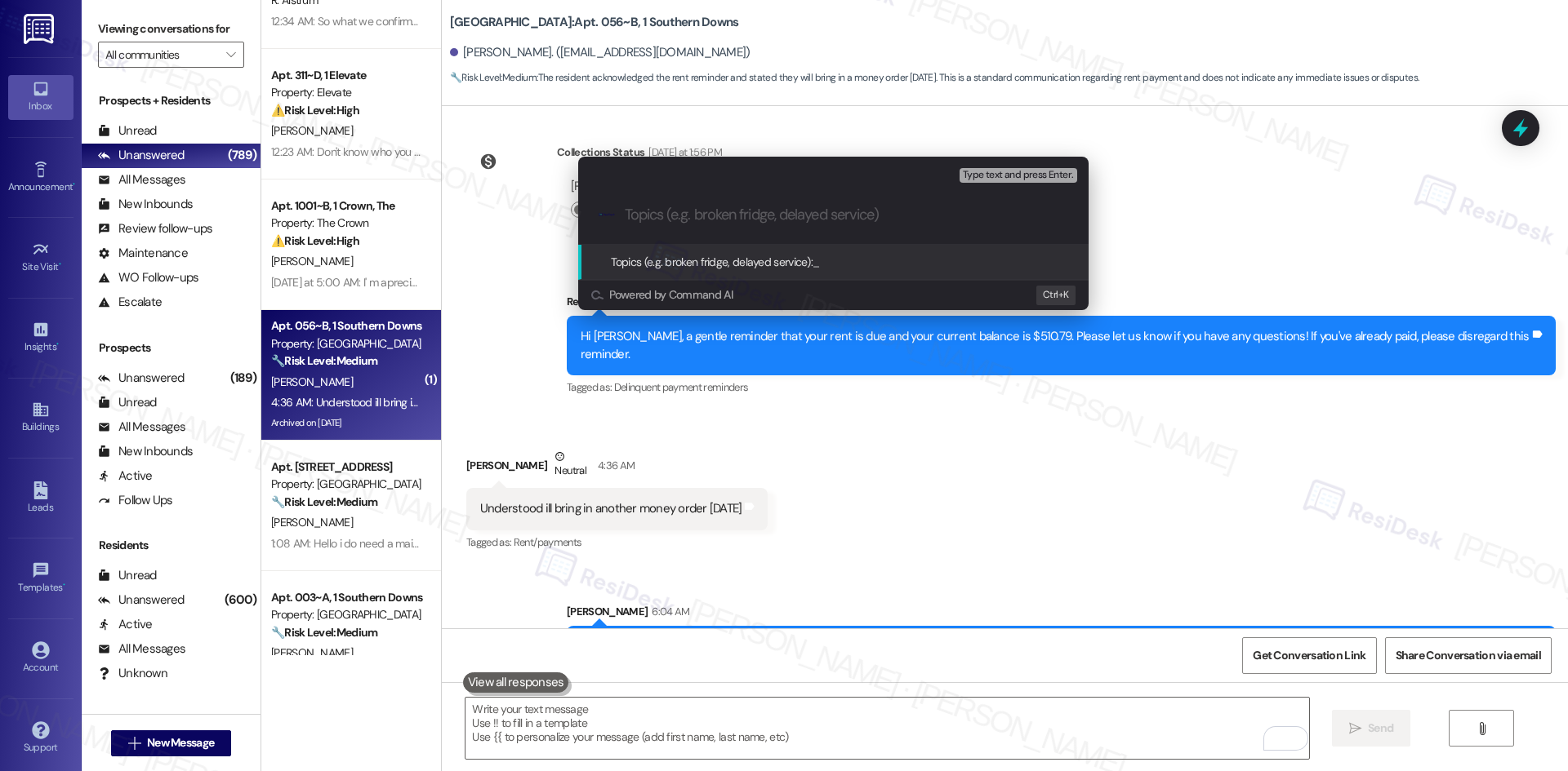
click at [703, 204] on div ".cls-1{fill:#0a055f;}.cls-2{fill:#0cc4c4;} resideskLogoBlueOrange" at bounding box center [833, 215] width 510 height 58
drag, startPoint x: 703, startPoint y: 204, endPoint x: 697, endPoint y: 212, distance: 10.0
click at [697, 212] on div ".cls-1{fill:#0a055f;}.cls-2{fill:#0cc4c4;} resideskLogoBlueOrange" at bounding box center [833, 215] width 510 height 58
click at [664, 224] on div ".cls-1{fill:#0a055f;}.cls-2{fill:#0cc4c4;} resideskLogoBlueOrange" at bounding box center [833, 215] width 510 height 58
click at [770, 201] on div ".cls-1{fill:#0a055f;}.cls-2{fill:#0cc4c4;} resideskLogoBlueOrange" at bounding box center [833, 215] width 510 height 58
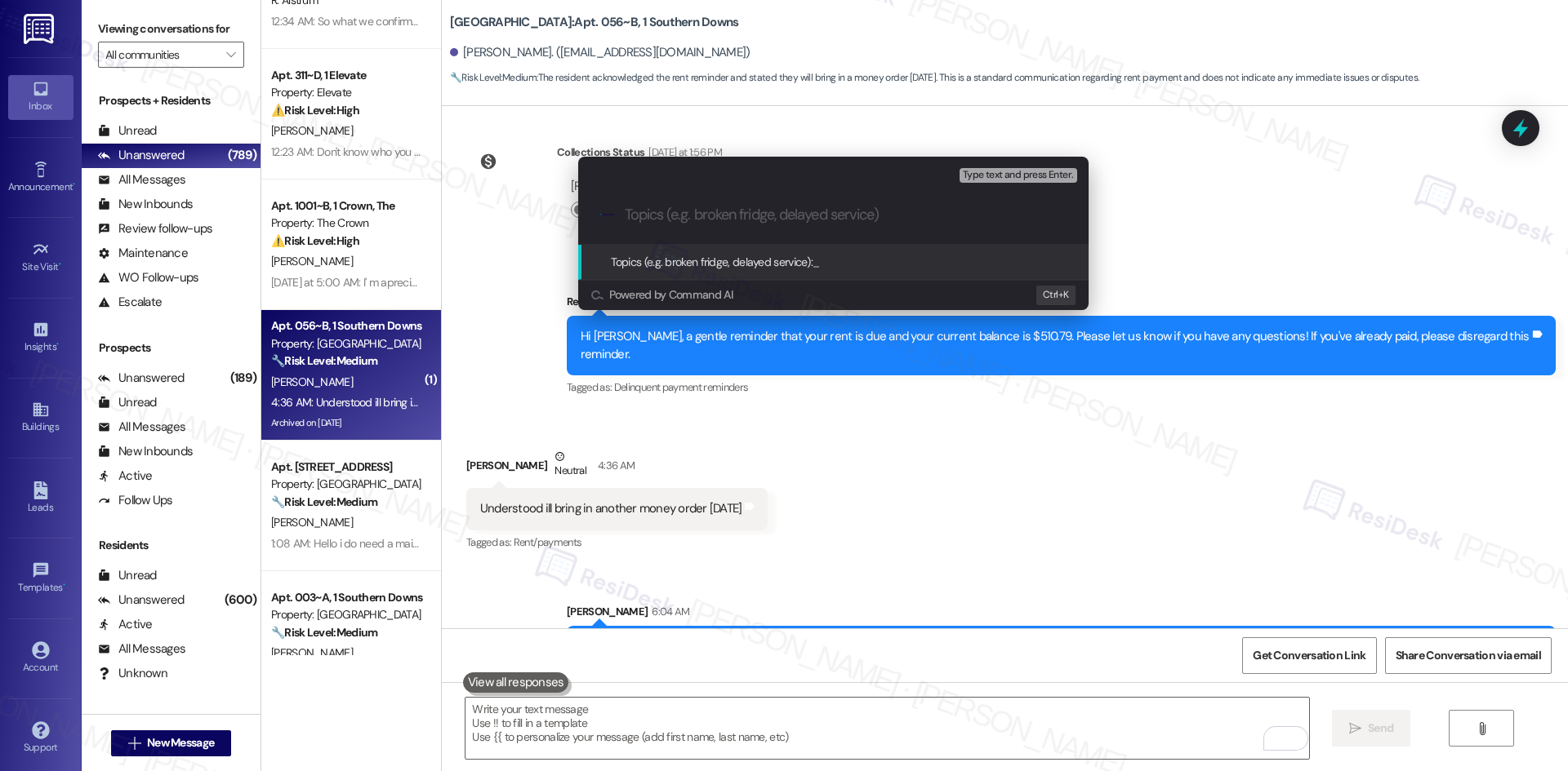
click at [765, 218] on input "Topics (e.g. broken fridge, delayed service)" at bounding box center [846, 215] width 443 height 17
paste input "Rent payment update – Money order planned for Monday"
type input "Rent payment update – Money order planned for Monday"
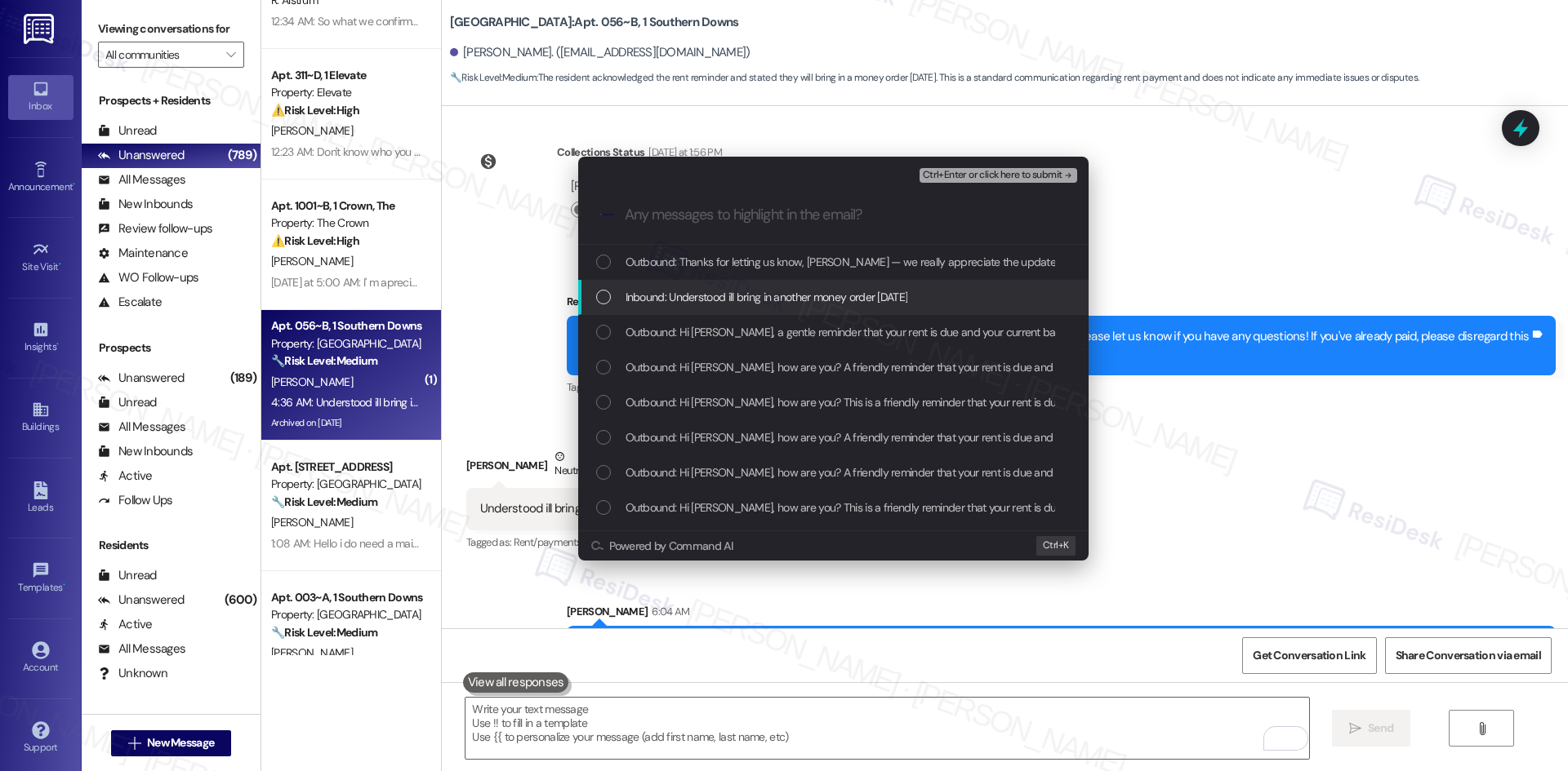
click at [838, 296] on span "Inbound: Understood ill bring in another money order Monday" at bounding box center [767, 297] width 283 height 18
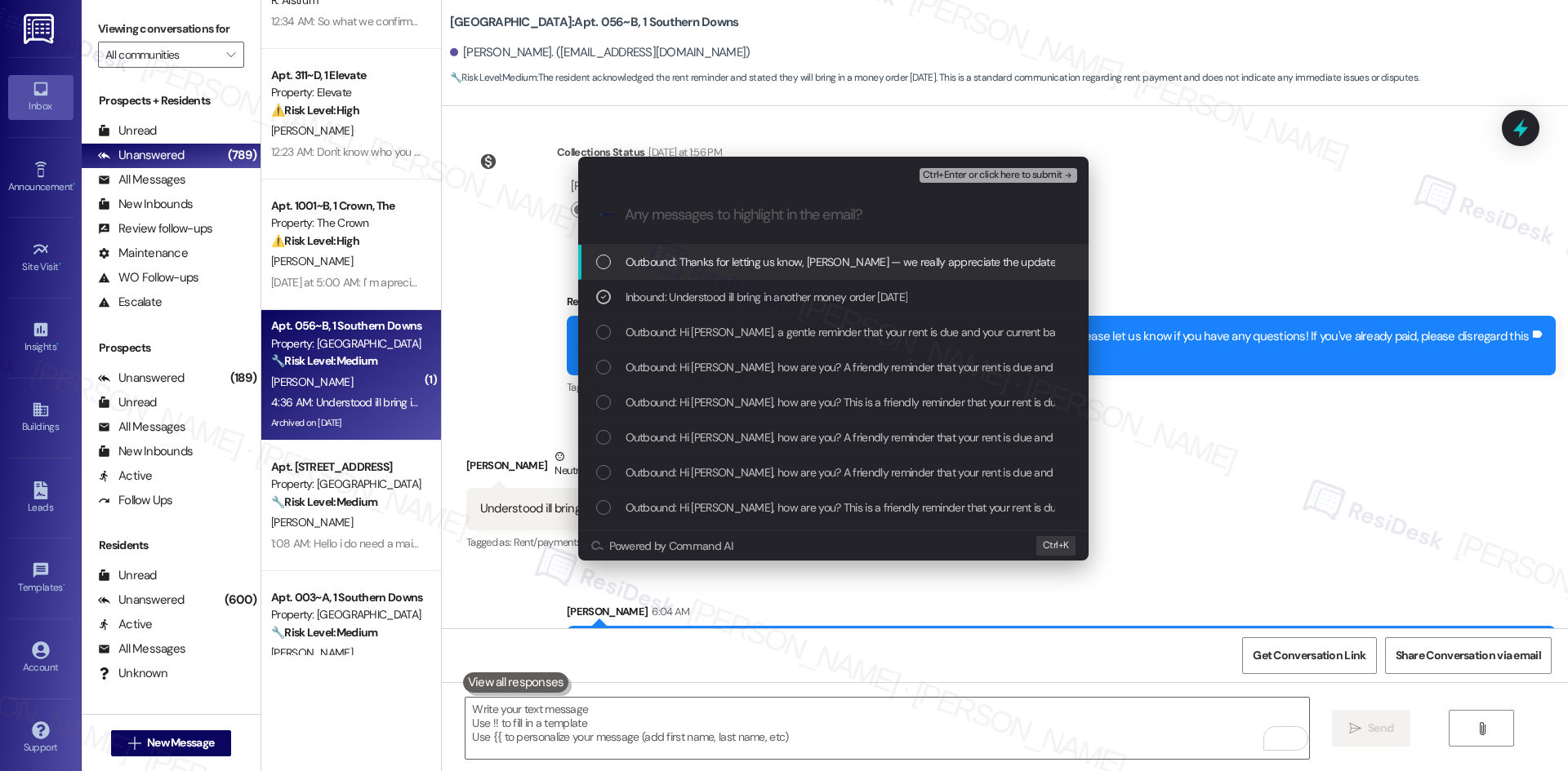
click at [1045, 174] on span "Ctrl+Enter or click here to submit" at bounding box center [993, 175] width 140 height 12
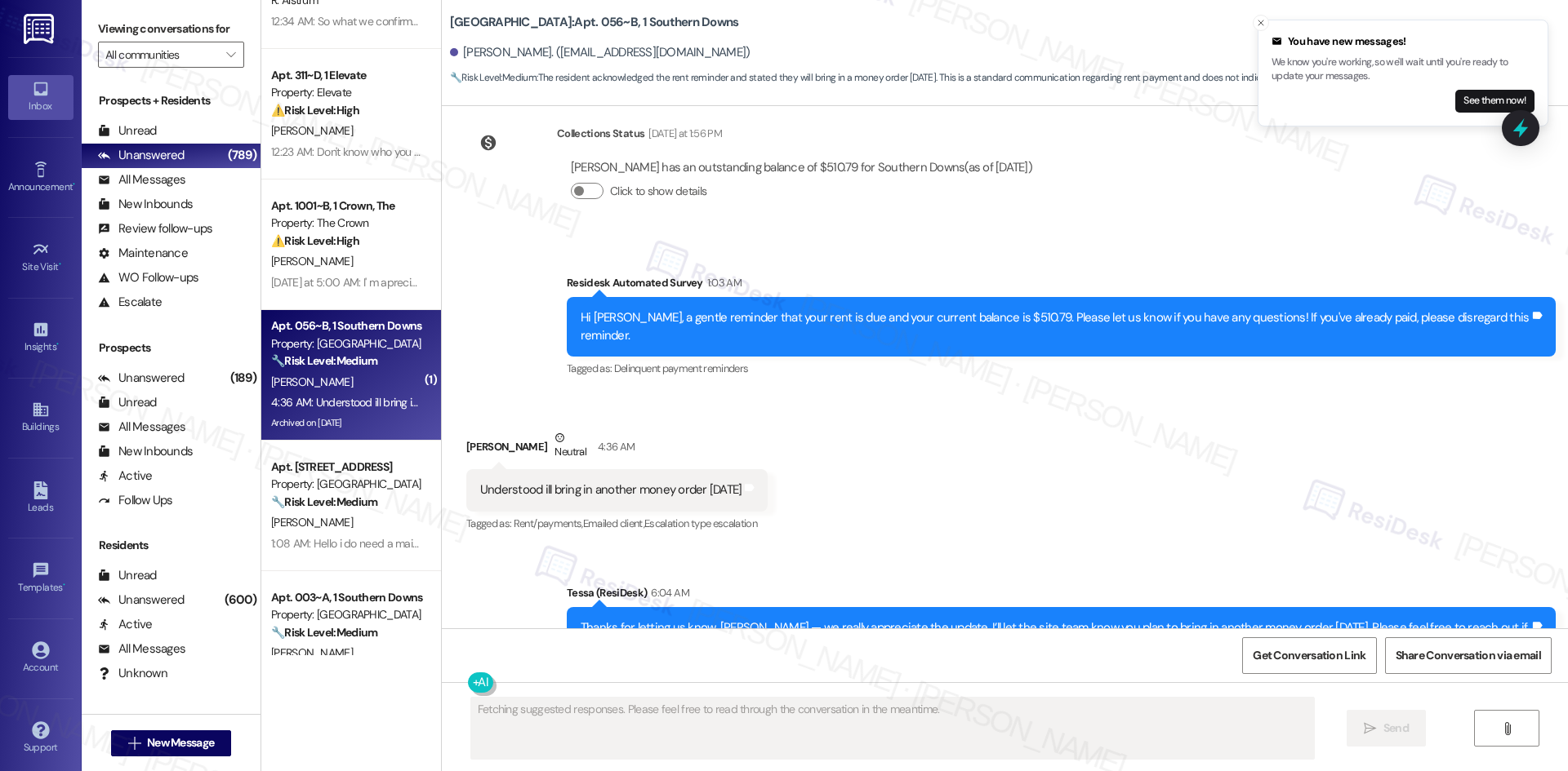
scroll to position [7284, 0]
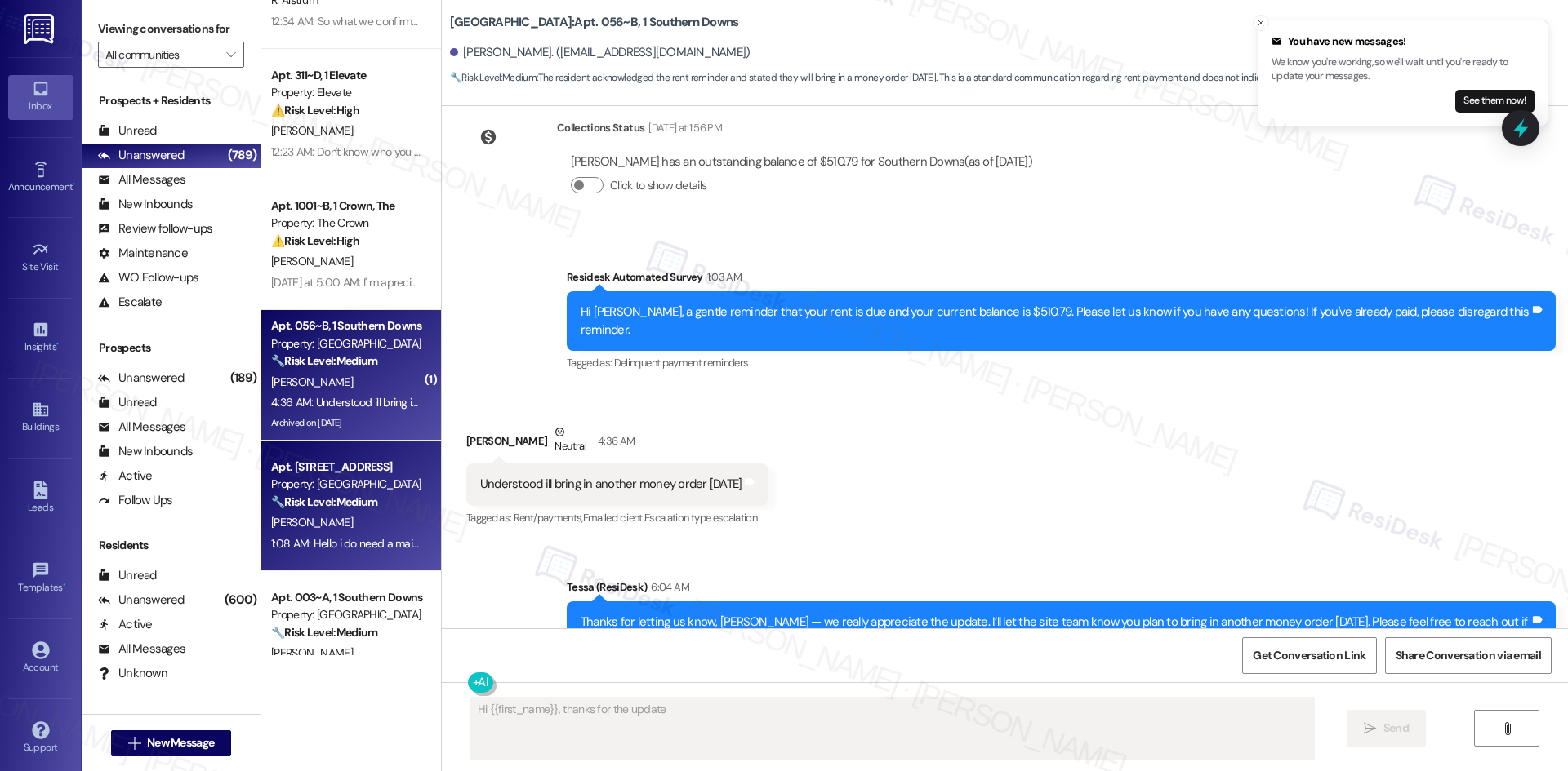
type textarea "Hi {{first_name}}, thanks for the update!"
click at [333, 524] on div "M. Korda" at bounding box center [346, 523] width 154 height 21
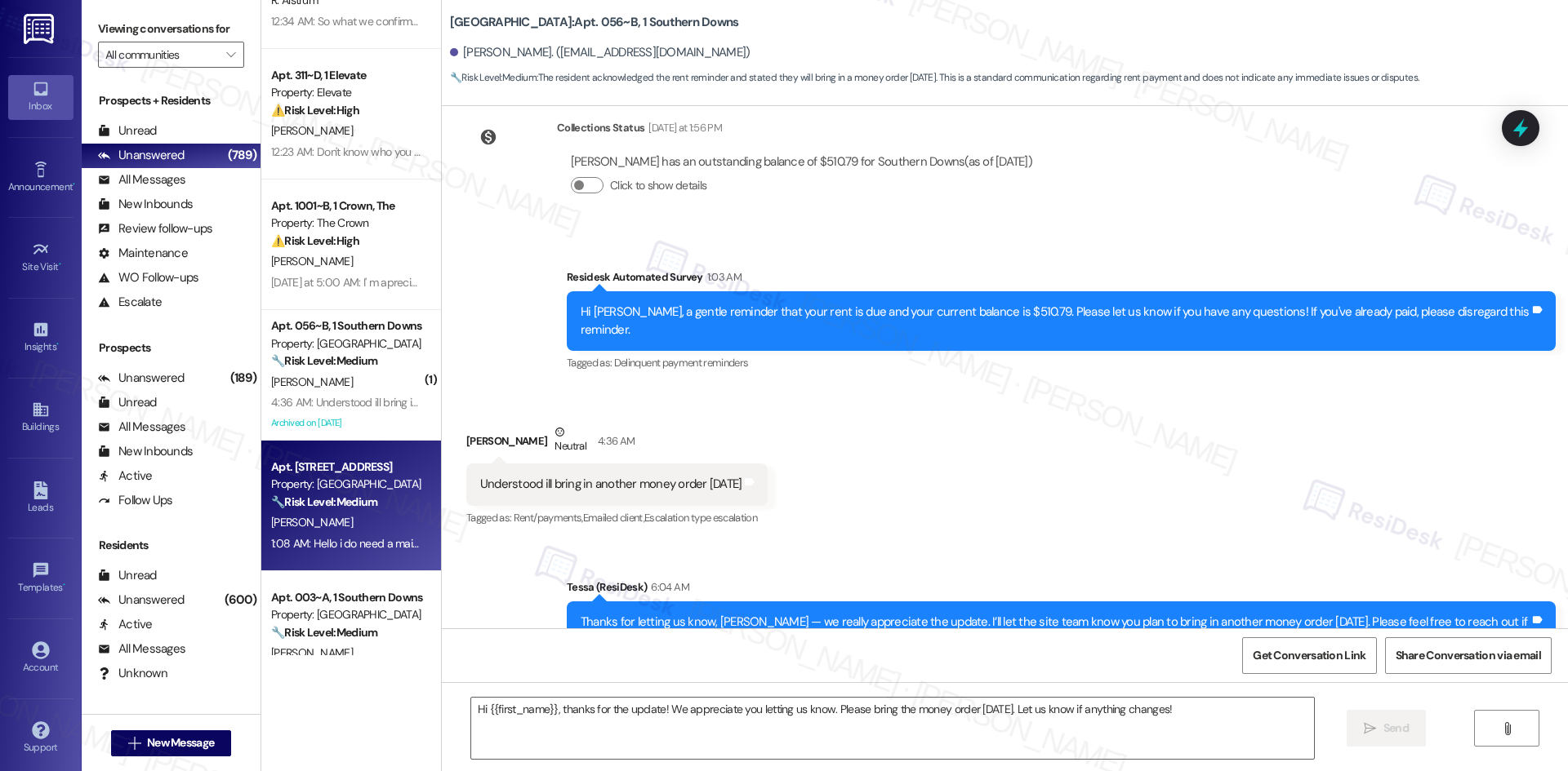
type textarea "Fetching suggested responses. Please feel free to read through the conversation…"
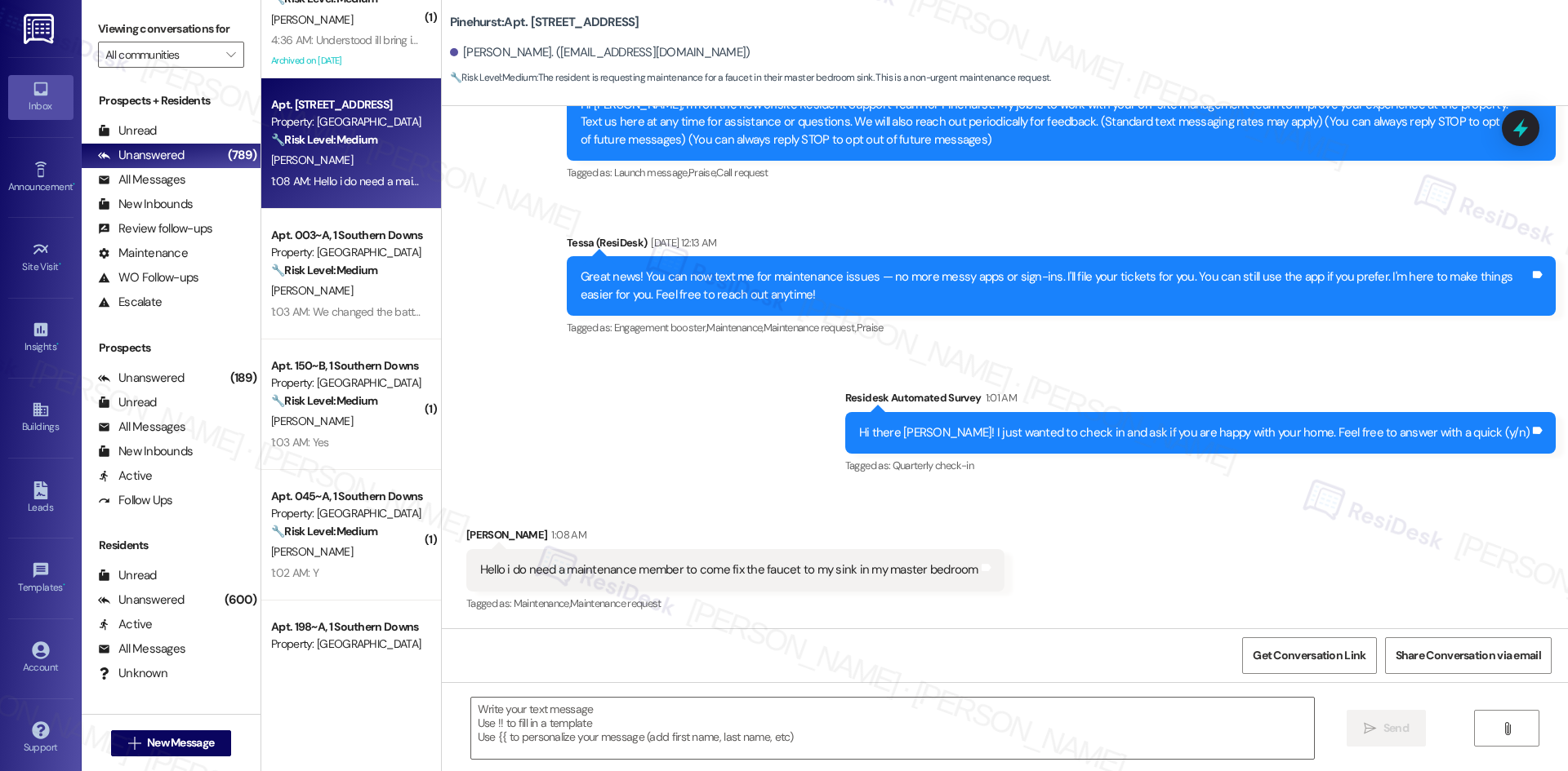
scroll to position [1143, 0]
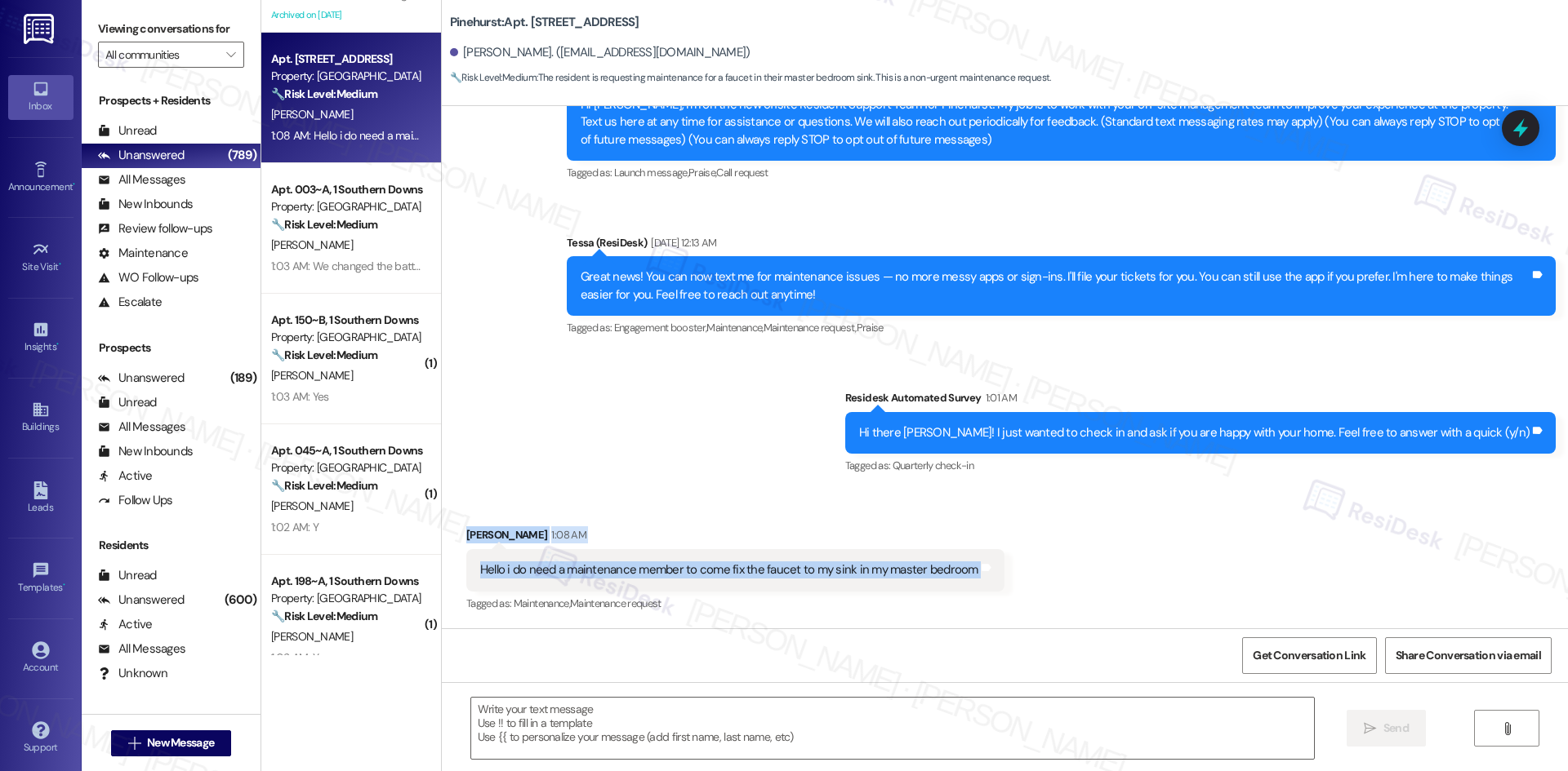
drag, startPoint x: 440, startPoint y: 525, endPoint x: 1036, endPoint y: 562, distance: 597.1
click at [1036, 562] on div "Received via SMS Mevlida Korda 1:08 AM Hello i do need a maintenance member to …" at bounding box center [1004, 558] width 1126 height 138
copy div "Mevlida Korda 1:08 AM Hello i do need a maintenance member to come fix the fauc…"
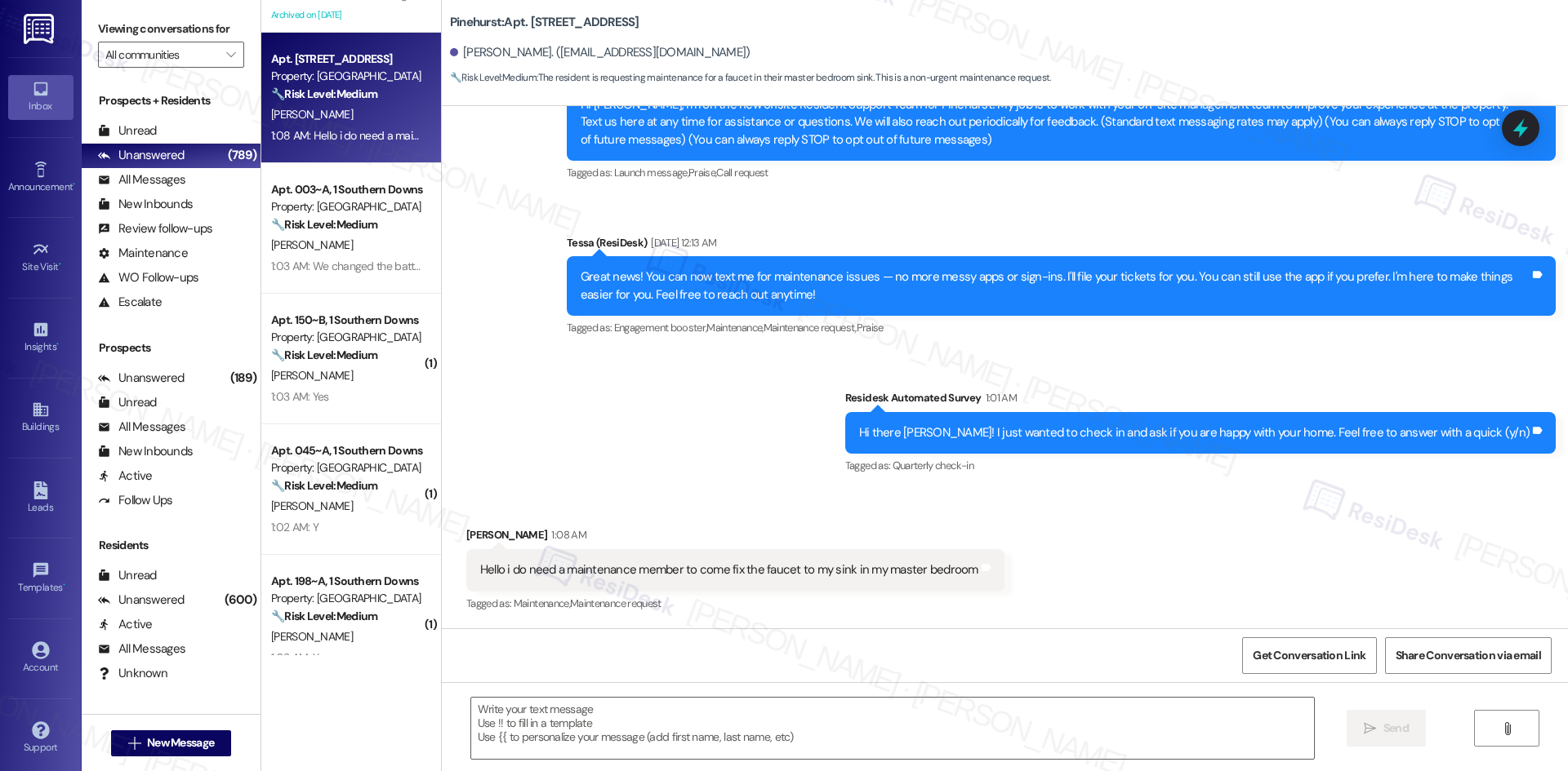
drag, startPoint x: 805, startPoint y: 427, endPoint x: 779, endPoint y: 469, distance: 49.4
click at [805, 427] on div "Announcement, sent via SMS Tessa (ResiDesk) Aug 27, 2025 at 4:46 AM Hi Mevlida,…" at bounding box center [1004, 257] width 1126 height 466
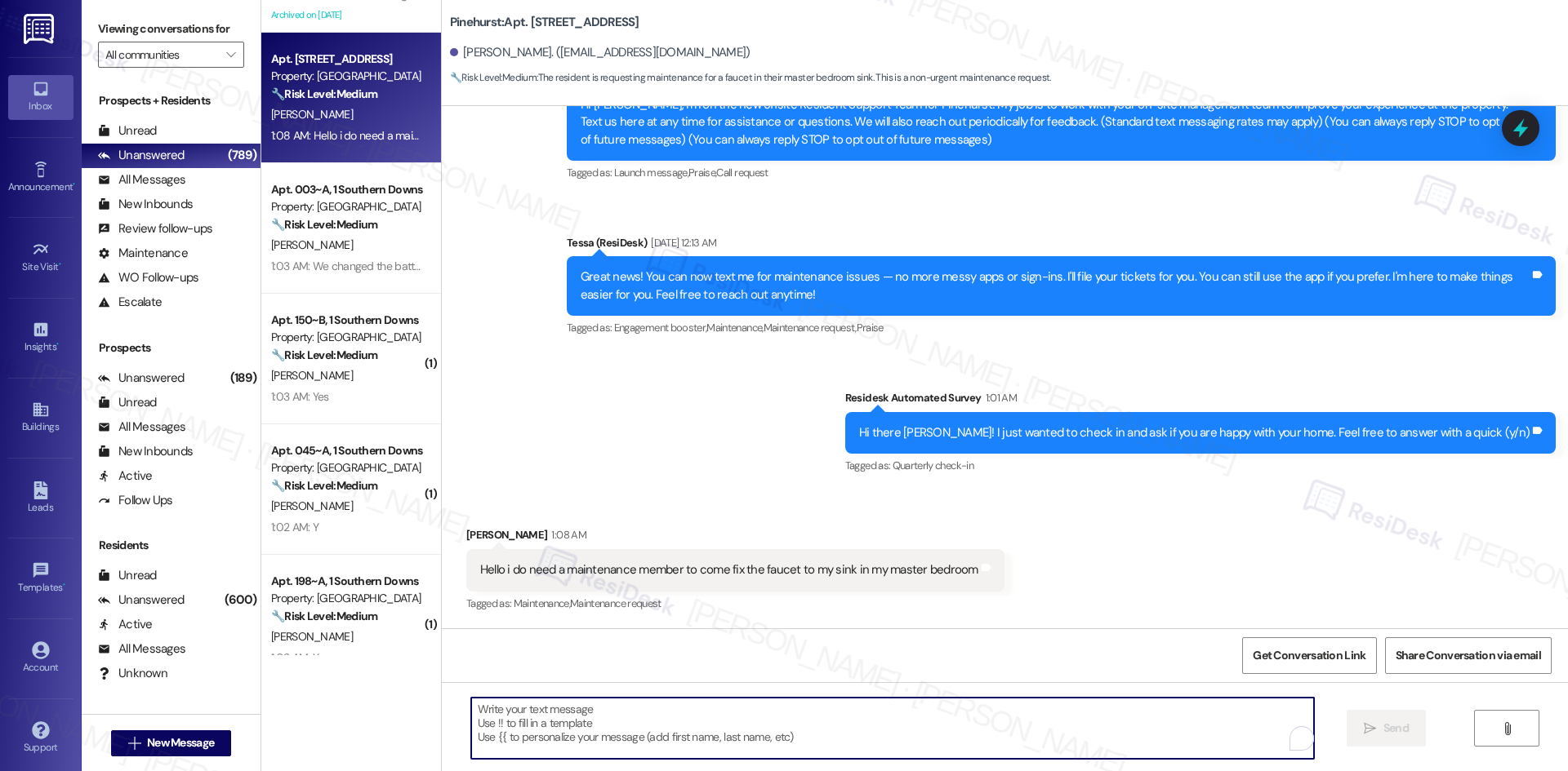
click at [617, 719] on textarea "To enrich screen reader interactions, please activate Accessibility in Grammarl…" at bounding box center [892, 729] width 843 height 61
paste textarea "I’m sorry you’re having trouble with your faucet. Could you describe the issue …"
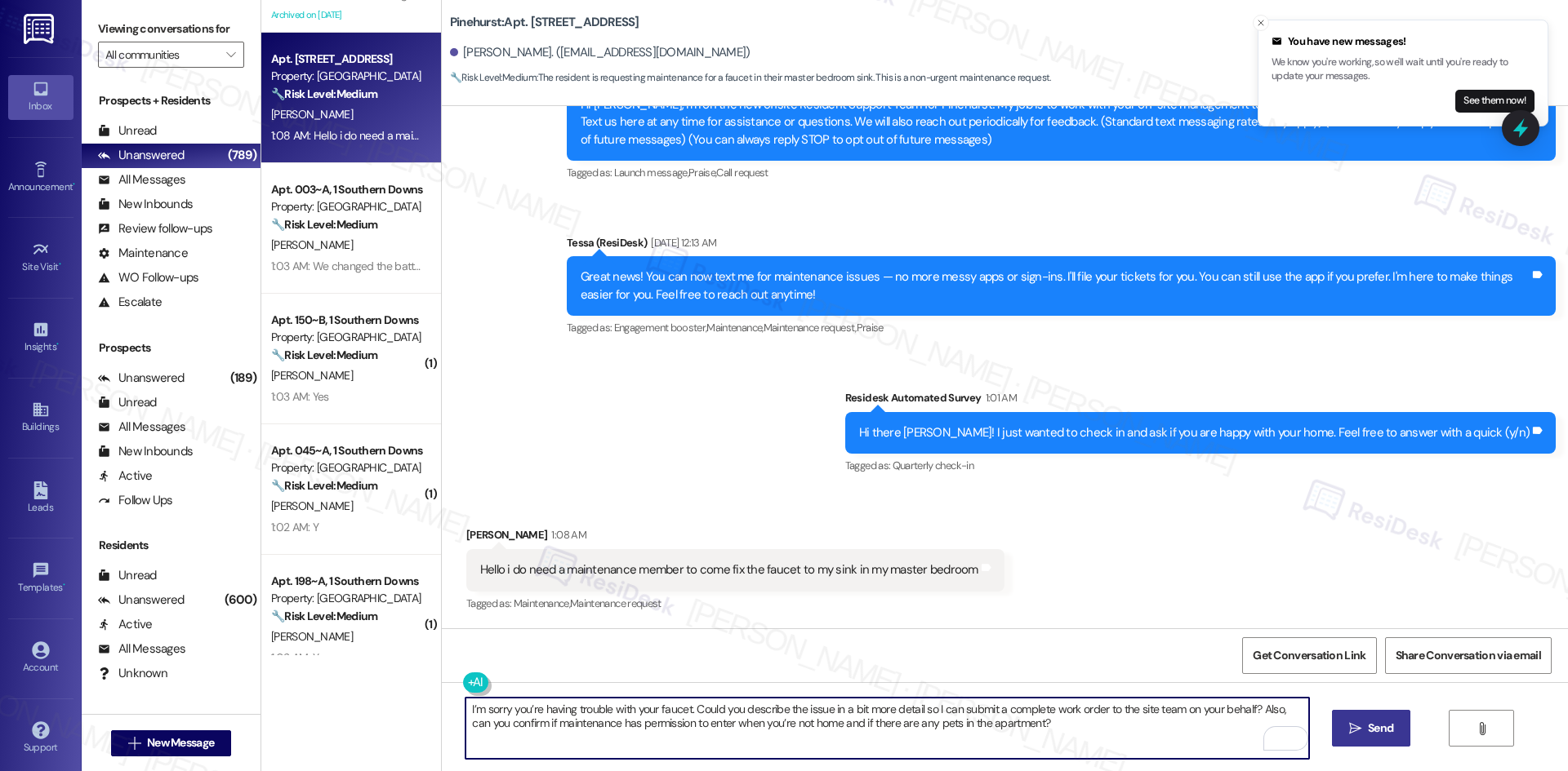
type textarea "I’m sorry you’re having trouble with your faucet. Could you describe the issue …"
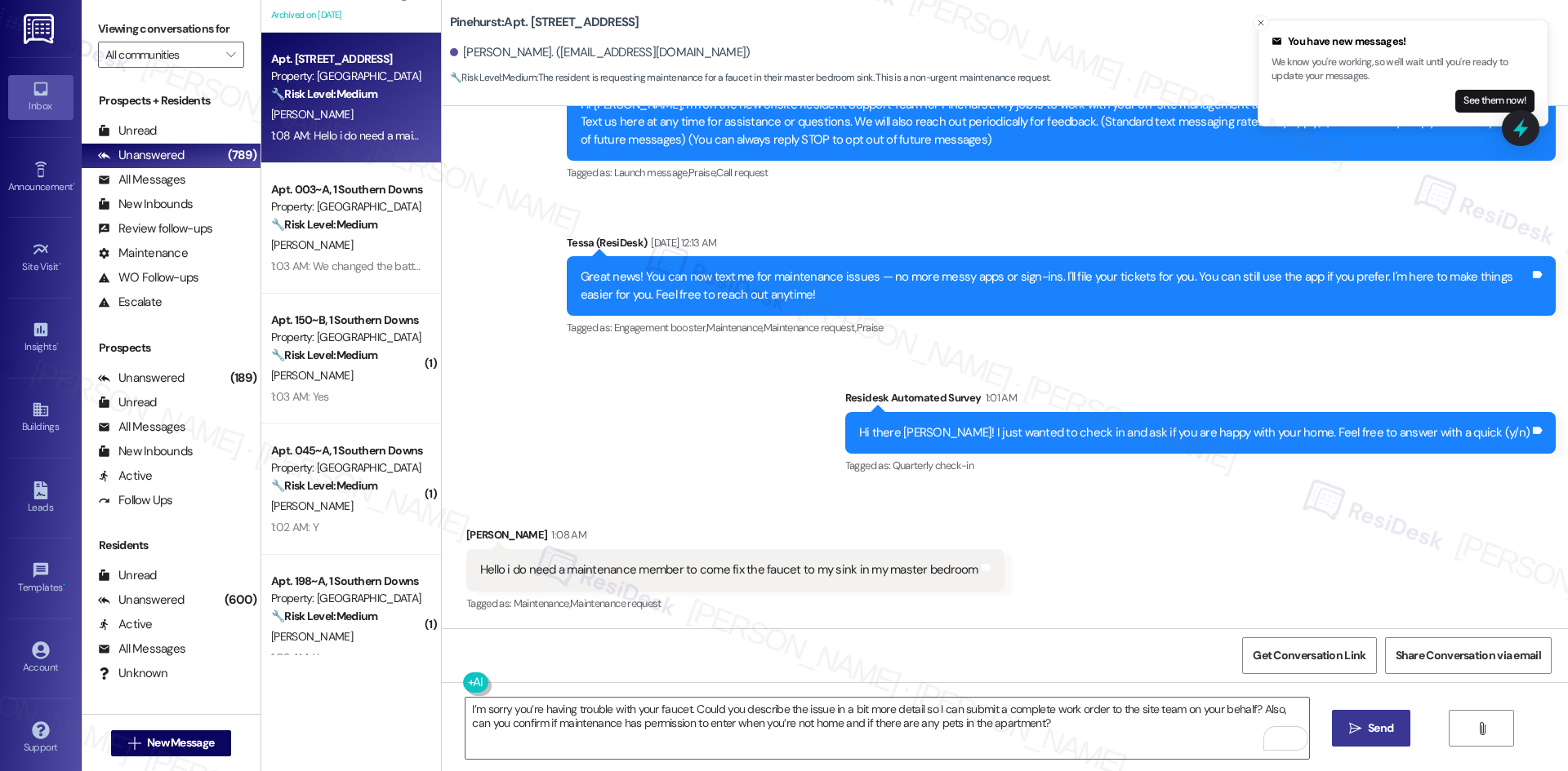
click at [1370, 728] on span "Send" at bounding box center [1380, 728] width 25 height 17
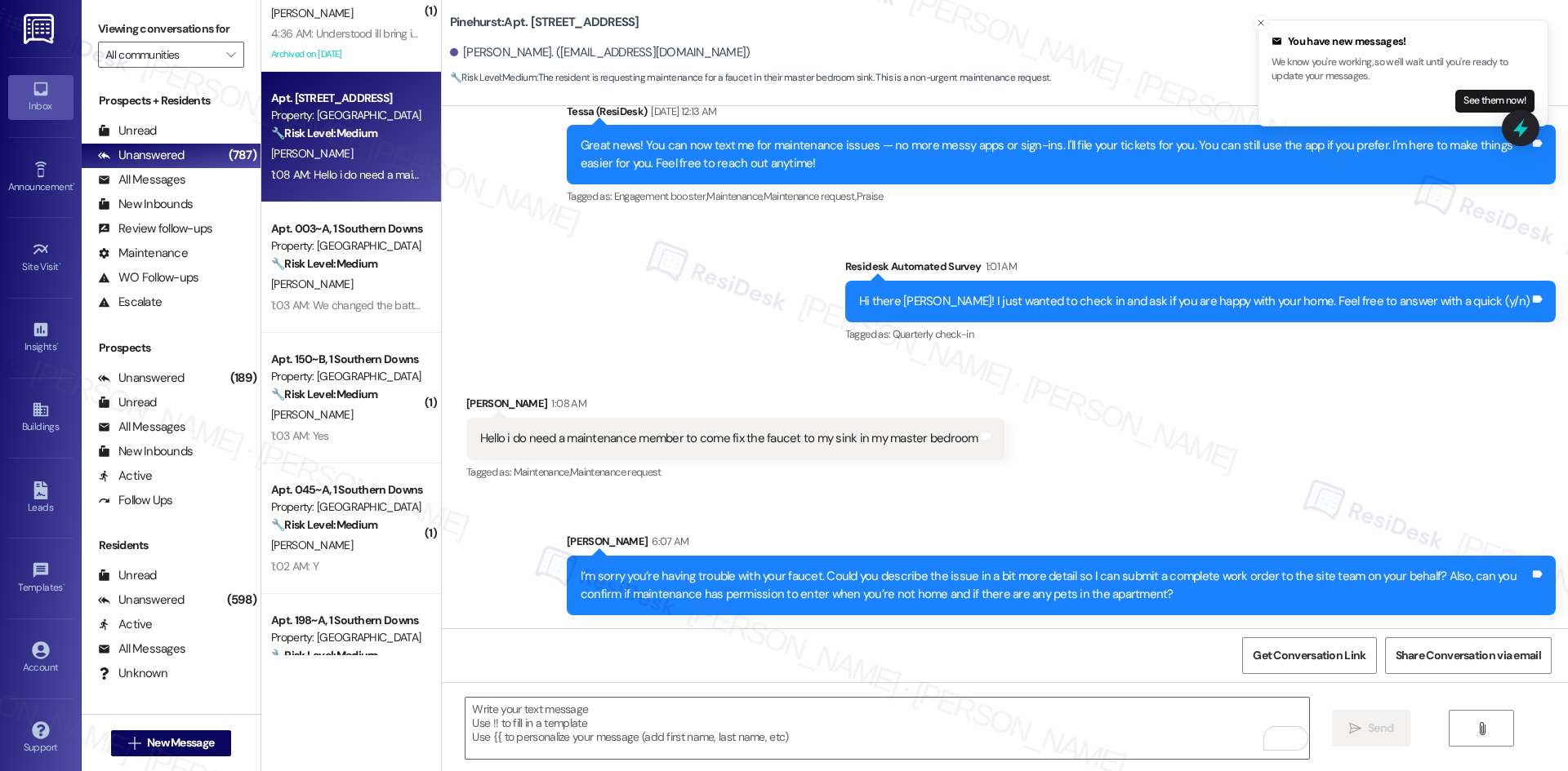
scroll to position [980, 0]
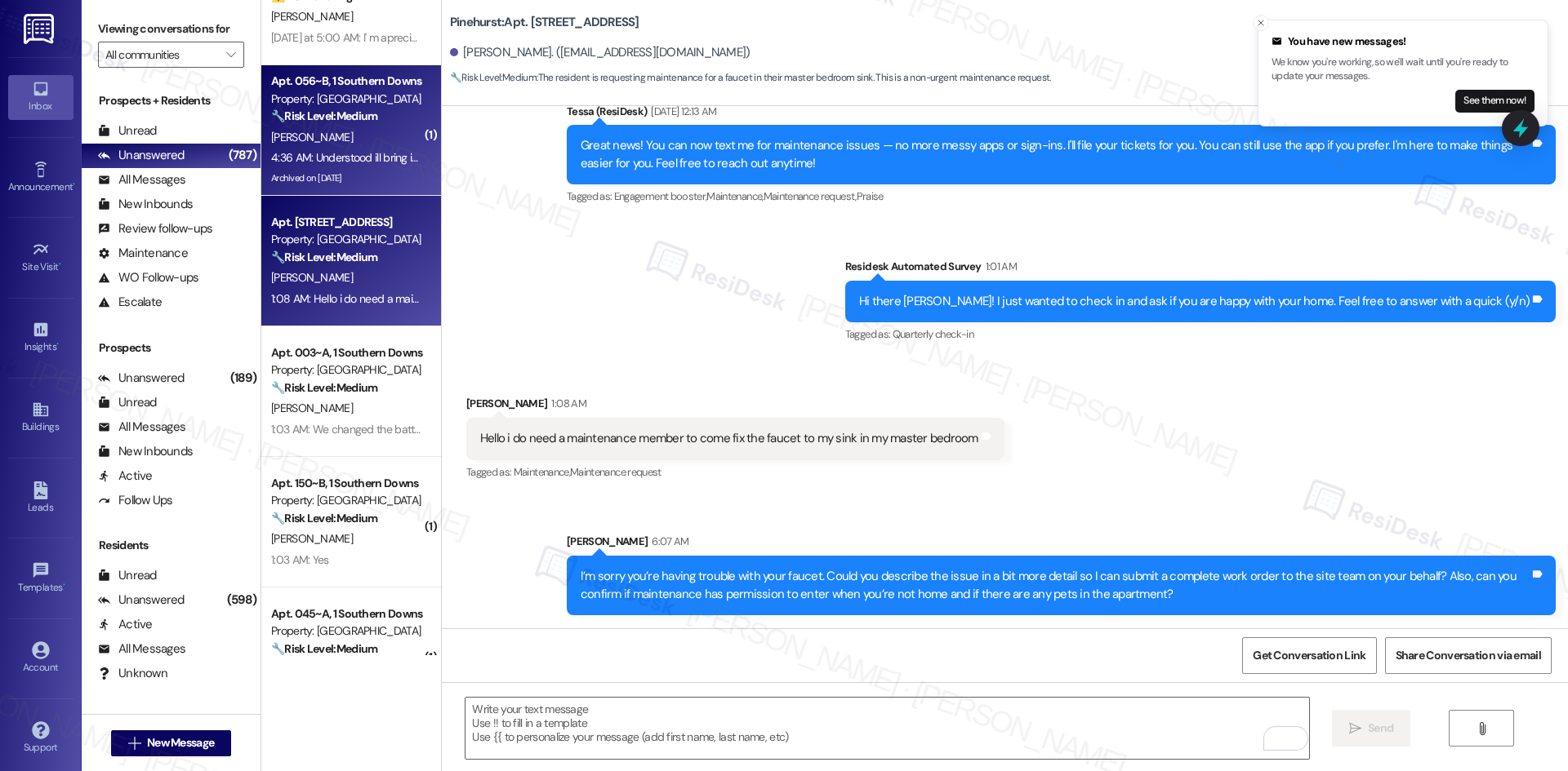
click at [368, 137] on div "D. Carr" at bounding box center [346, 137] width 154 height 21
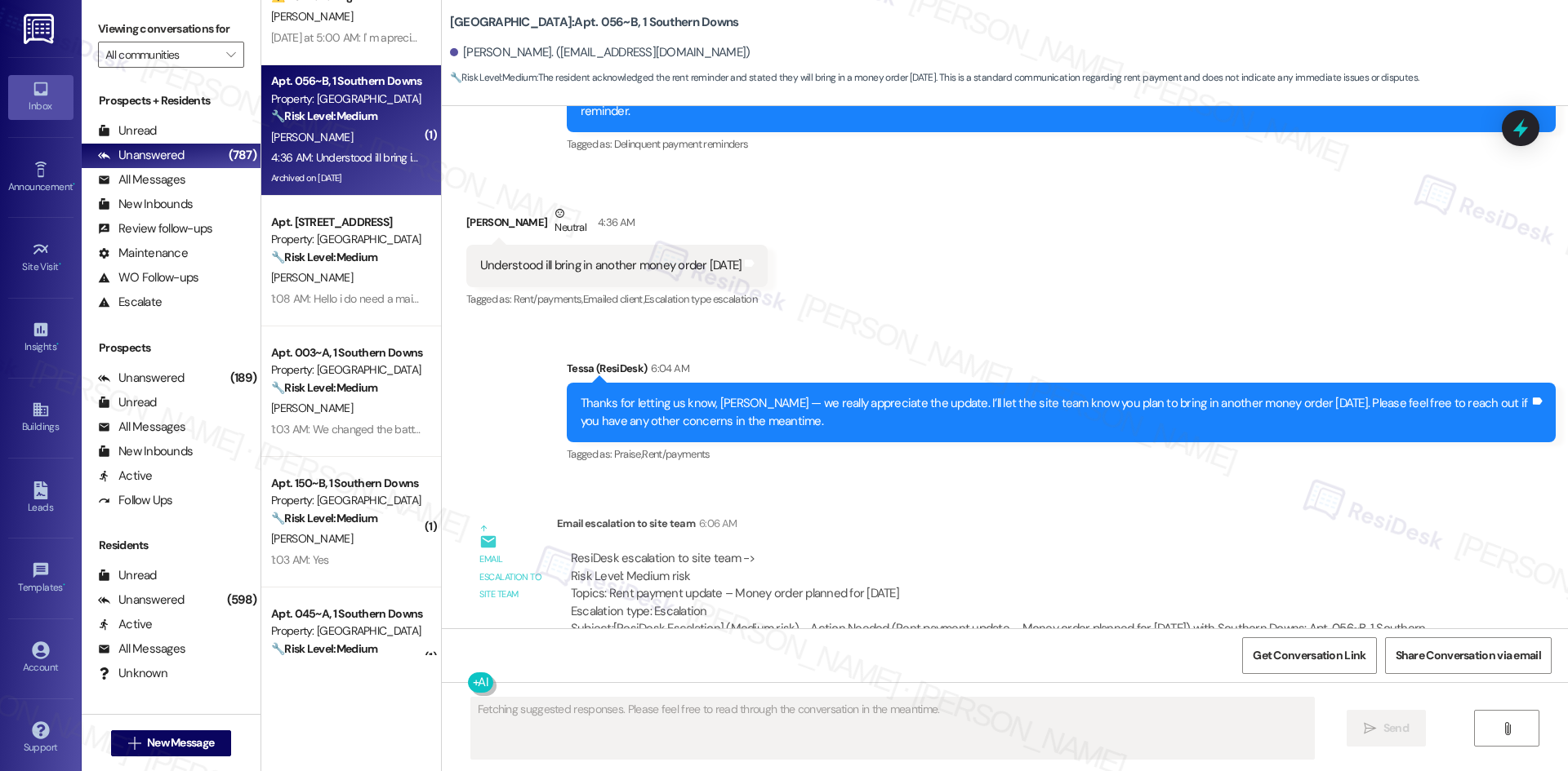
scroll to position [7633, 0]
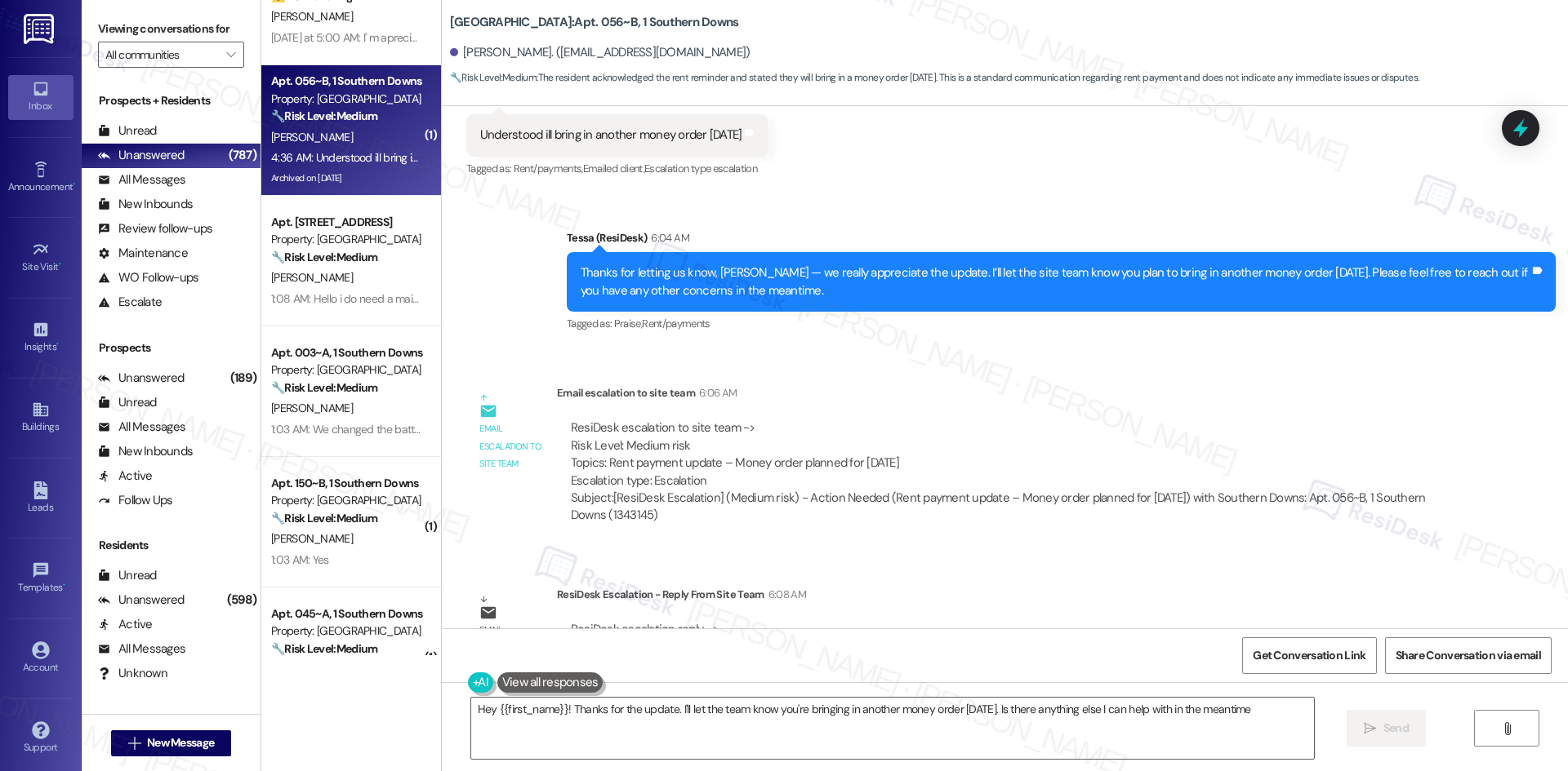
type textarea "Hey {{first_name}}! Thanks for the update. I'll let the team know you're bringi…"
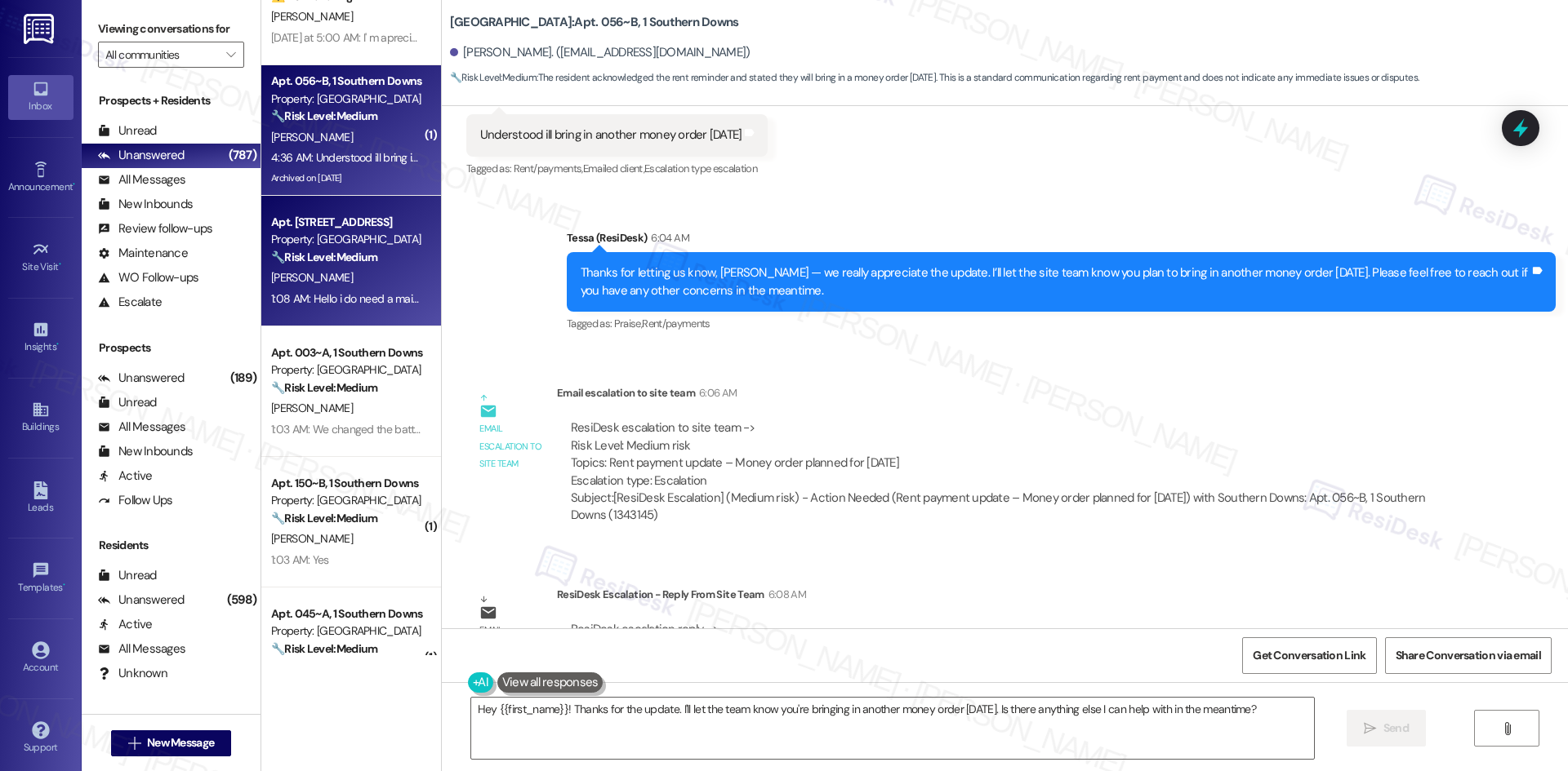
click at [269, 281] on div "M. Korda" at bounding box center [346, 278] width 154 height 21
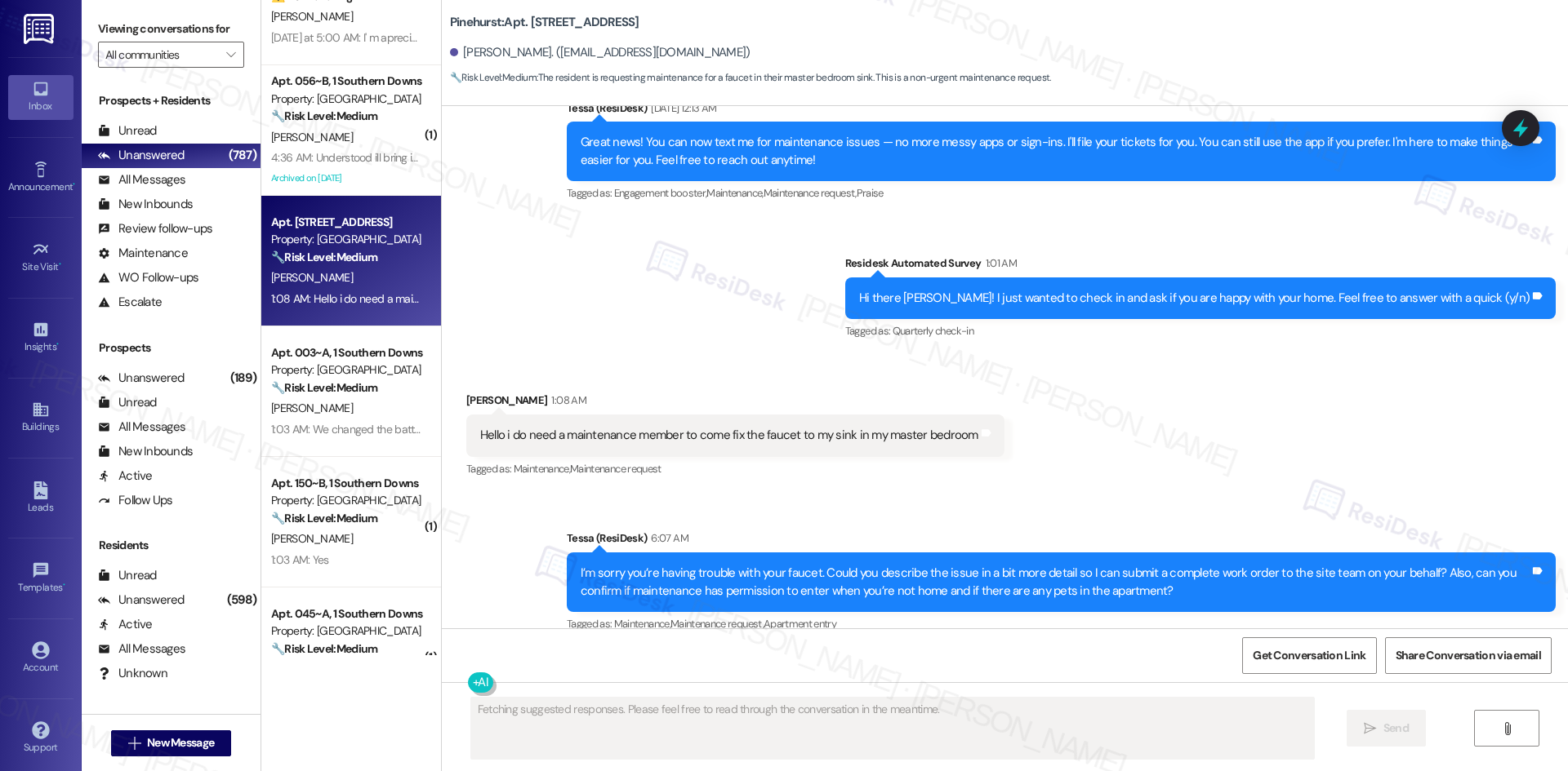
scroll to position [346, 0]
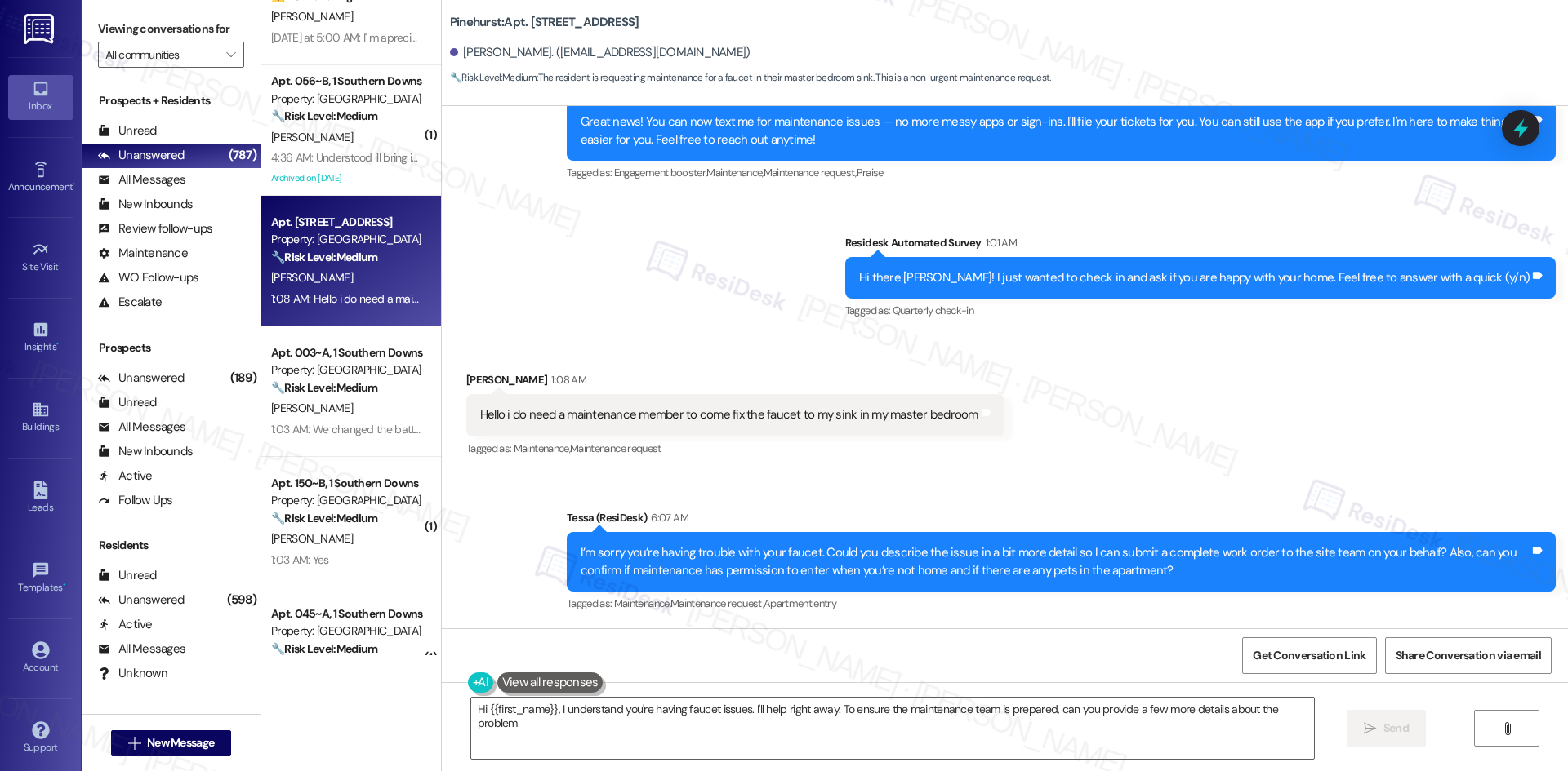
type textarea "Hi {{first_name}}, I understand you're having faucet issues. I'll help right aw…"
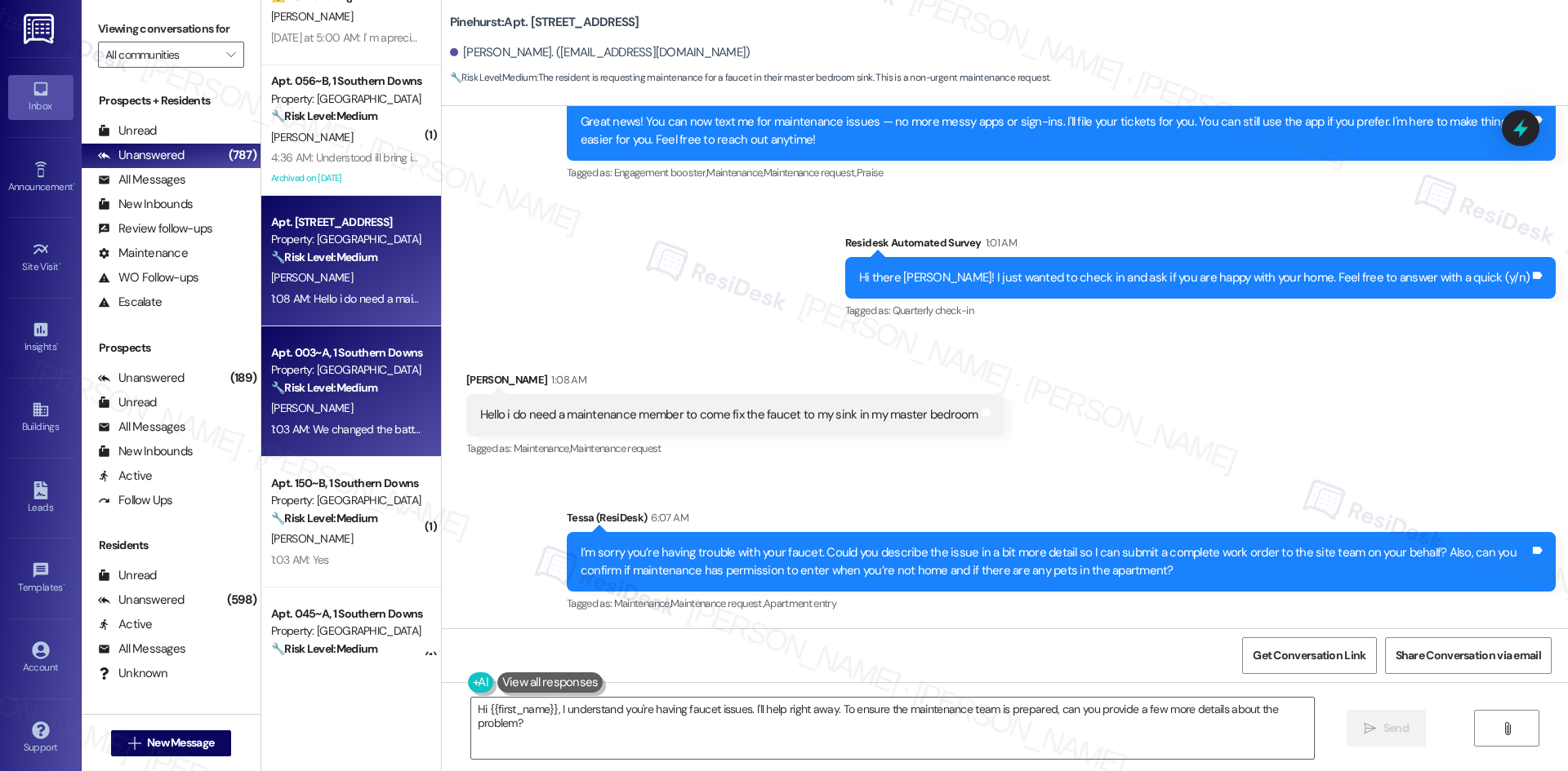
click at [378, 415] on div "J. Nguyen" at bounding box center [346, 408] width 154 height 21
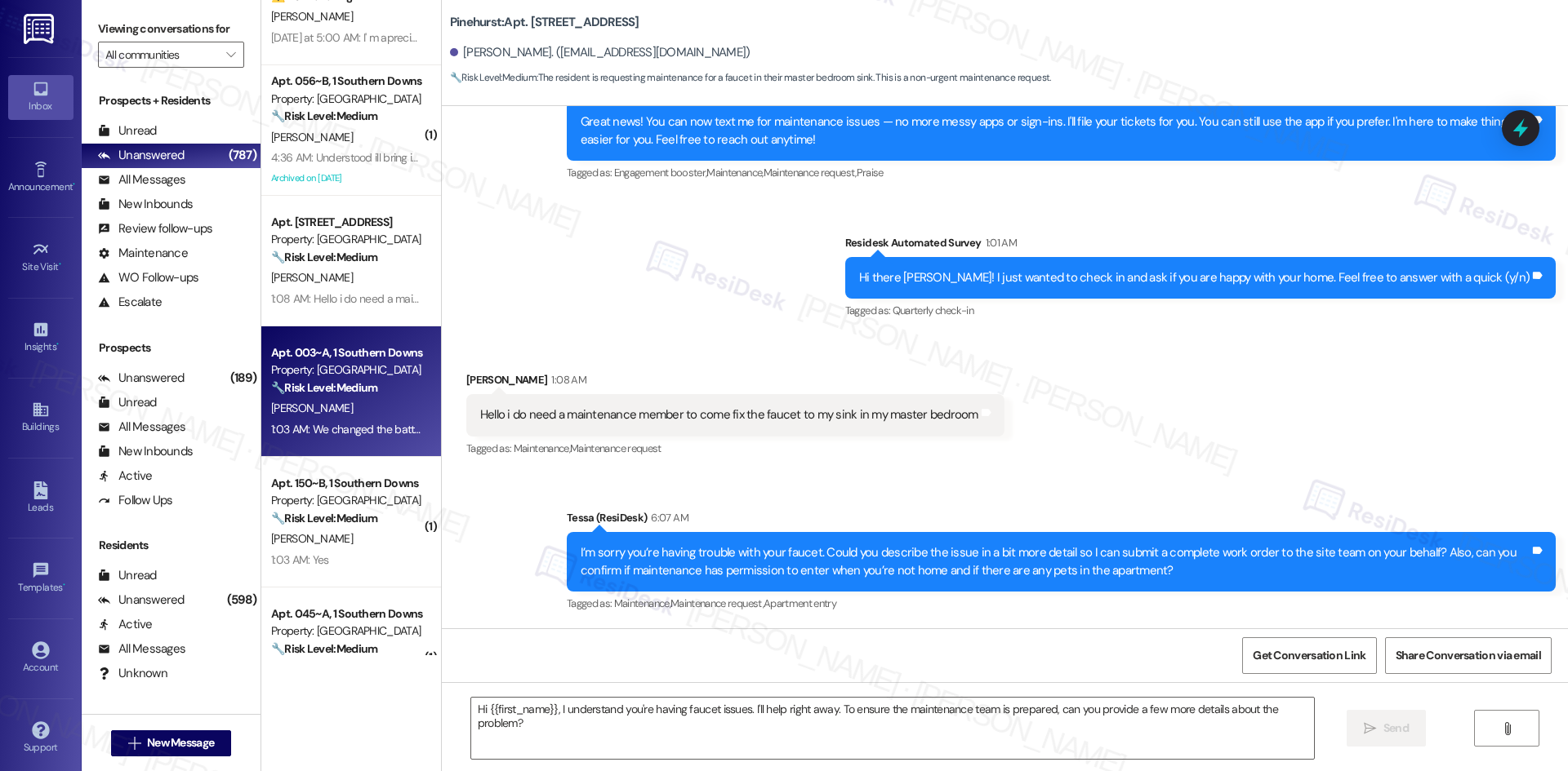
type textarea "Fetching suggested responses. Please feel free to read through the conversation…"
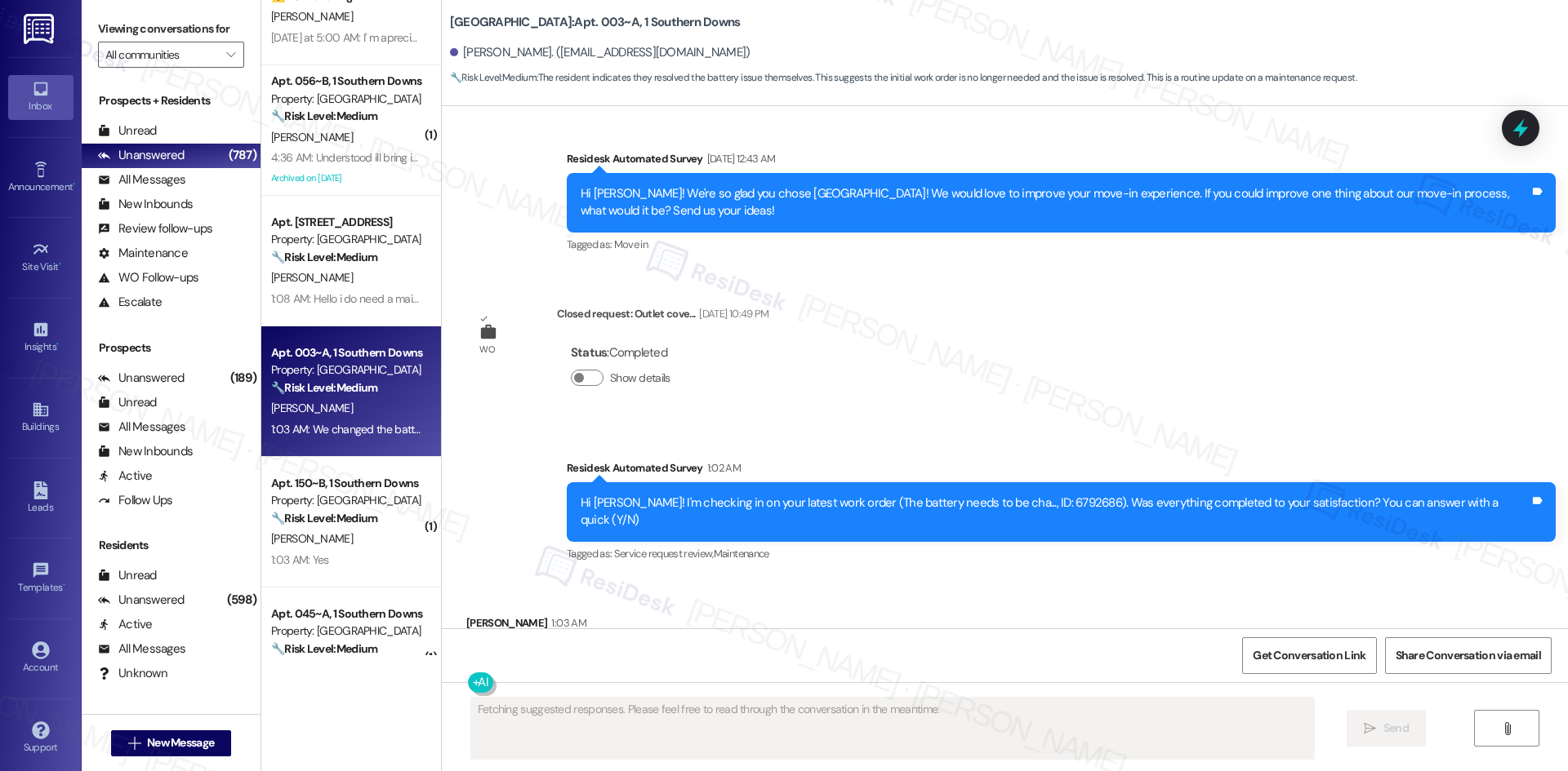
scroll to position [7306, 0]
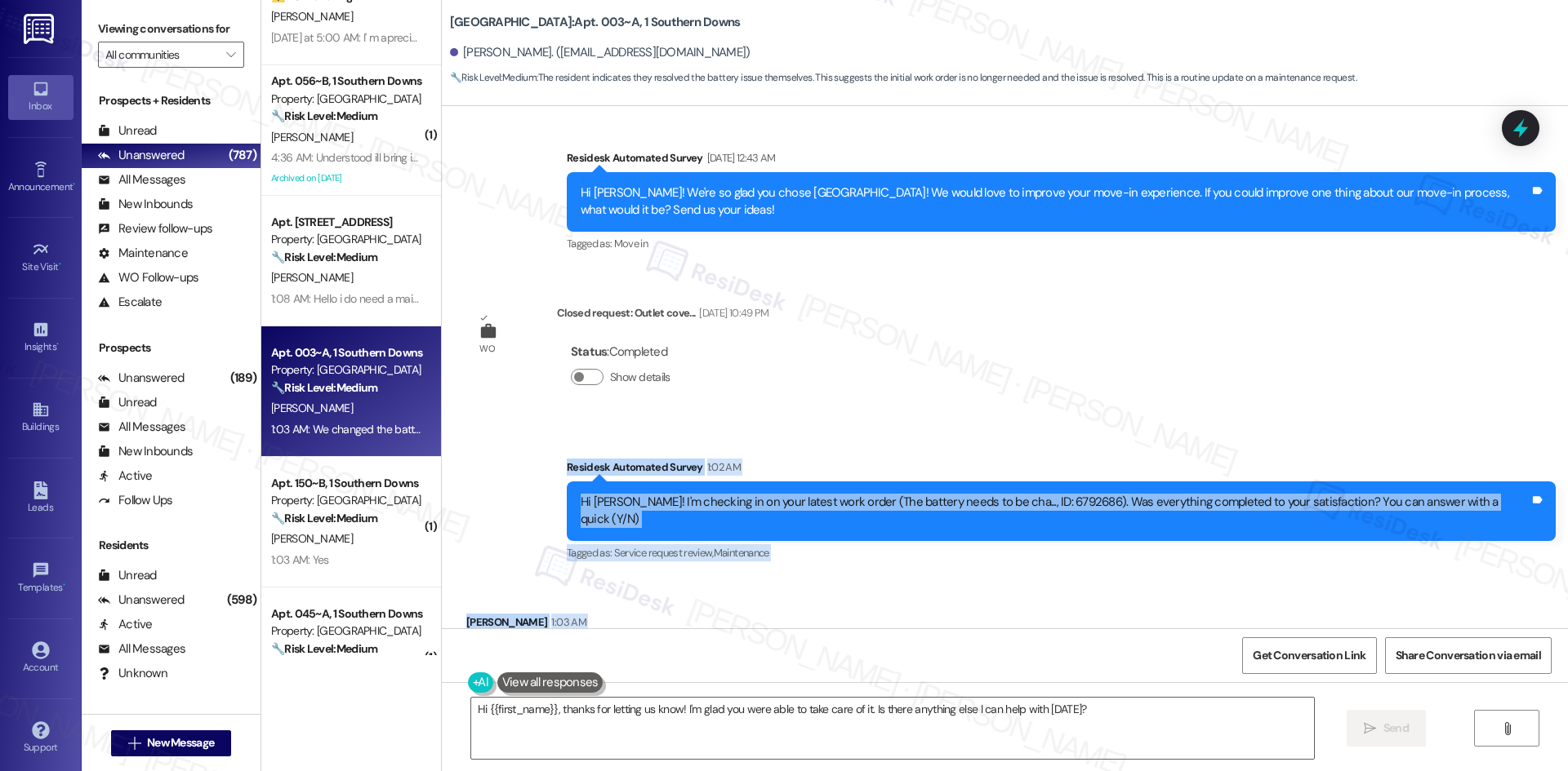
drag, startPoint x: 588, startPoint y: 400, endPoint x: 700, endPoint y: 590, distance: 220.6
click at [700, 590] on div "WO Opened request: Our kitchen... Feb 16, 2025 at 2:43 AM Status : Completed Sh…" at bounding box center [1004, 367] width 1126 height 523
copy div "Residesk Automated Survey 1:02 AM Hi Jason! I'm checking in on your latest work…"
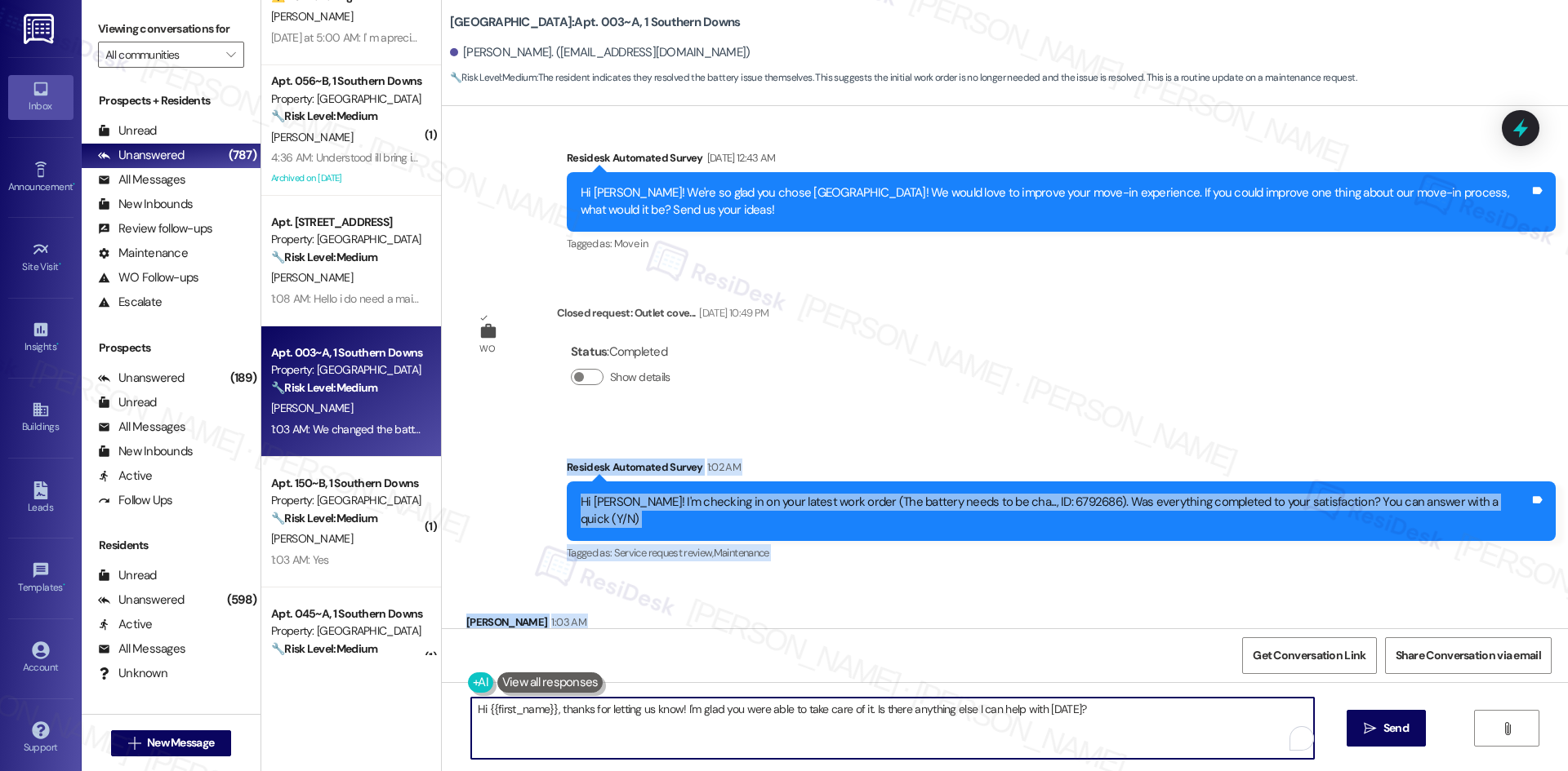
click at [1143, 727] on textarea "Hi {{first_name}}, thanks for letting us know! I'm glad you were able to take c…" at bounding box center [892, 729] width 843 height 61
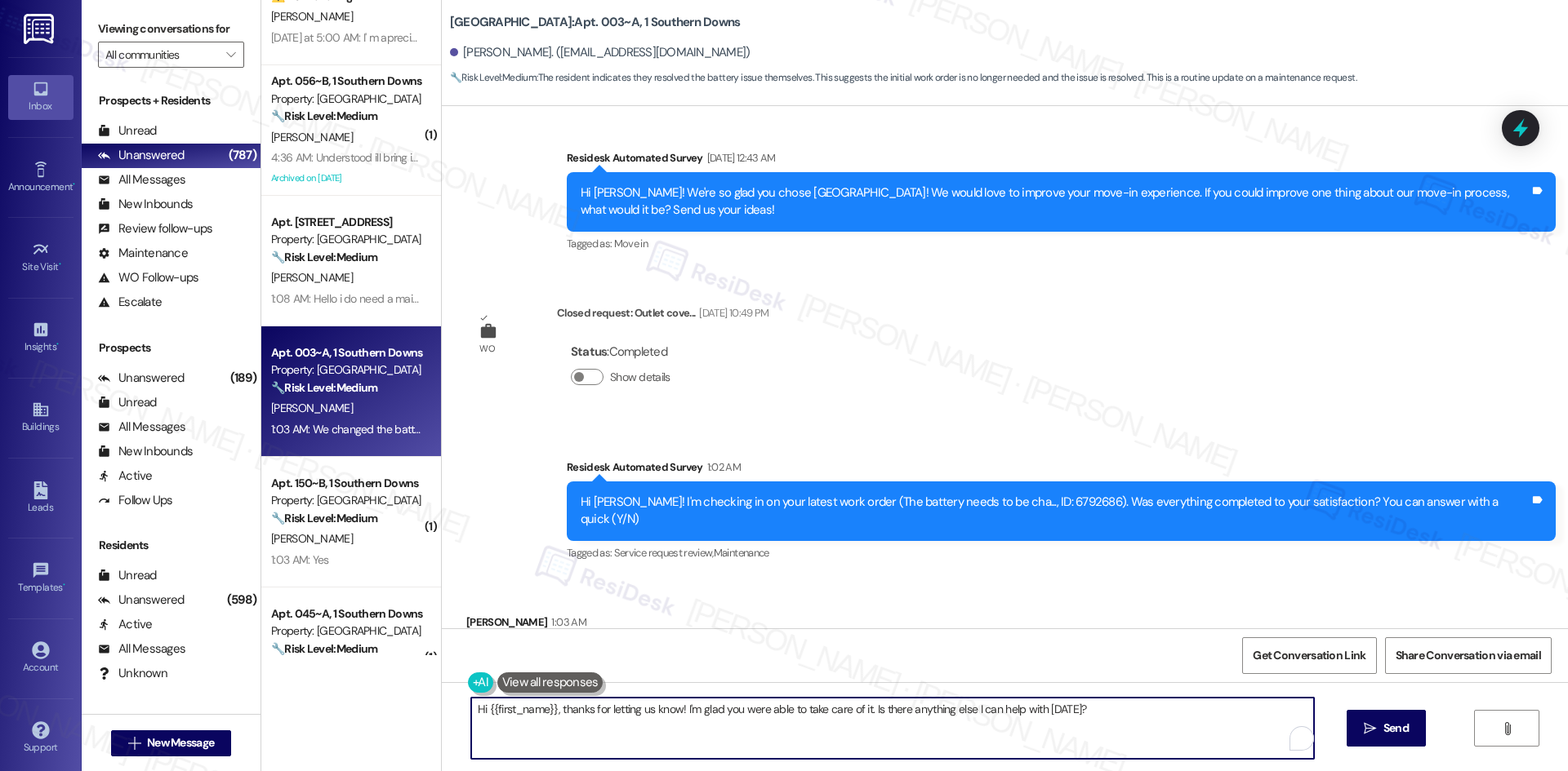
drag, startPoint x: 1138, startPoint y: 720, endPoint x: 353, endPoint y: 714, distance: 785.0
click at [353, 714] on div "Apt. 210, 4330 S Eastern Ave Property: Arcadia Pointe ⚠️ Risk Level: High The r…" at bounding box center [914, 386] width 1307 height 771
paste textarea "Thanks for letting us know, Jason. I’ll update the site team that you took care…"
click at [680, 738] on textarea "Thanks for letting us know, Jason. I’ll update the site team that you took care…" at bounding box center [886, 729] width 843 height 61
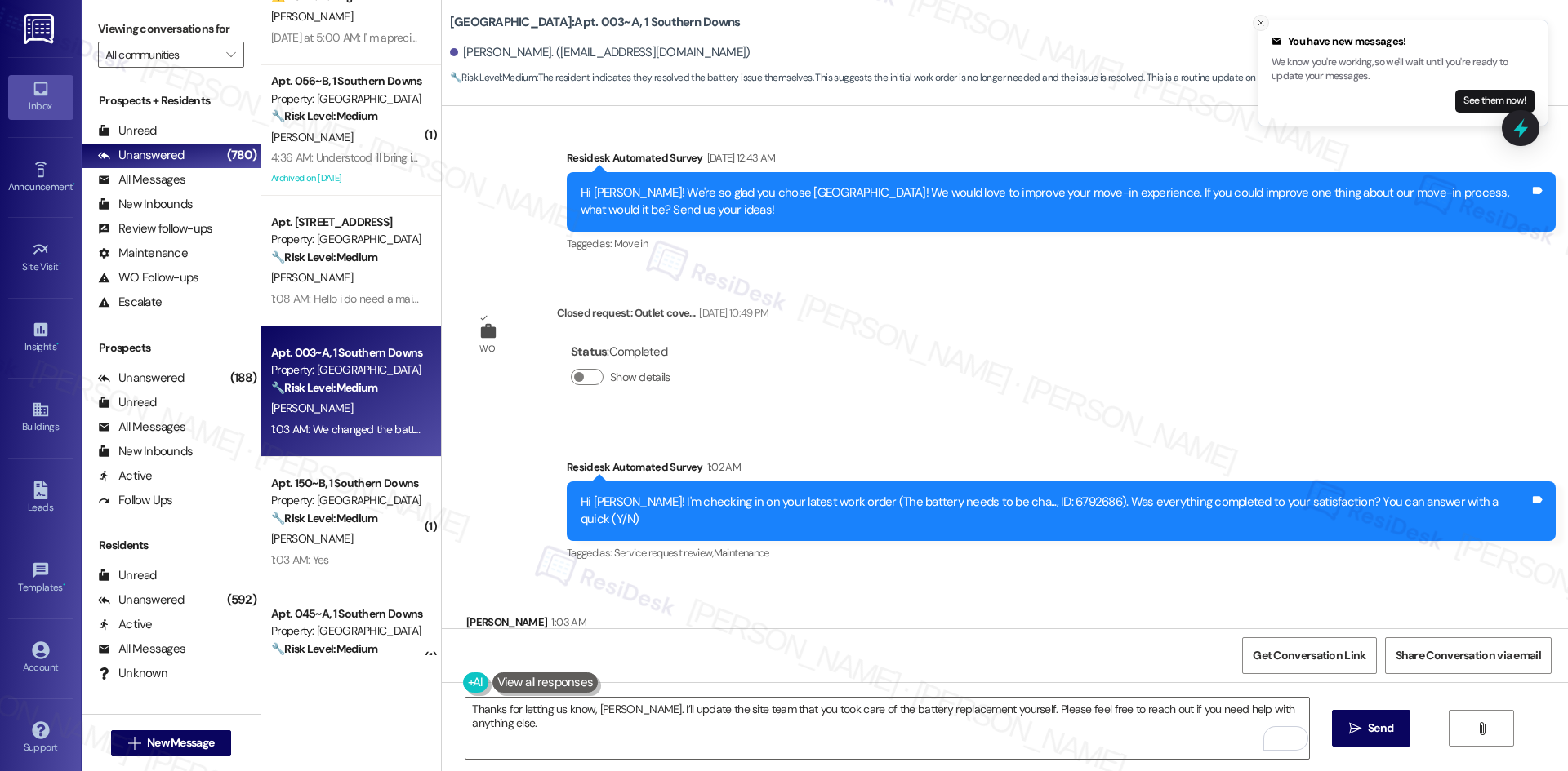
click at [1260, 25] on icon "Close toast" at bounding box center [1260, 23] width 10 height 10
drag, startPoint x: 845, startPoint y: 530, endPoint x: 815, endPoint y: 515, distance: 33.5
click at [844, 577] on div "Received via SMS Jason Nguyen 1:03 AM We changed the battery ourselves. Tags an…" at bounding box center [1004, 646] width 1126 height 138
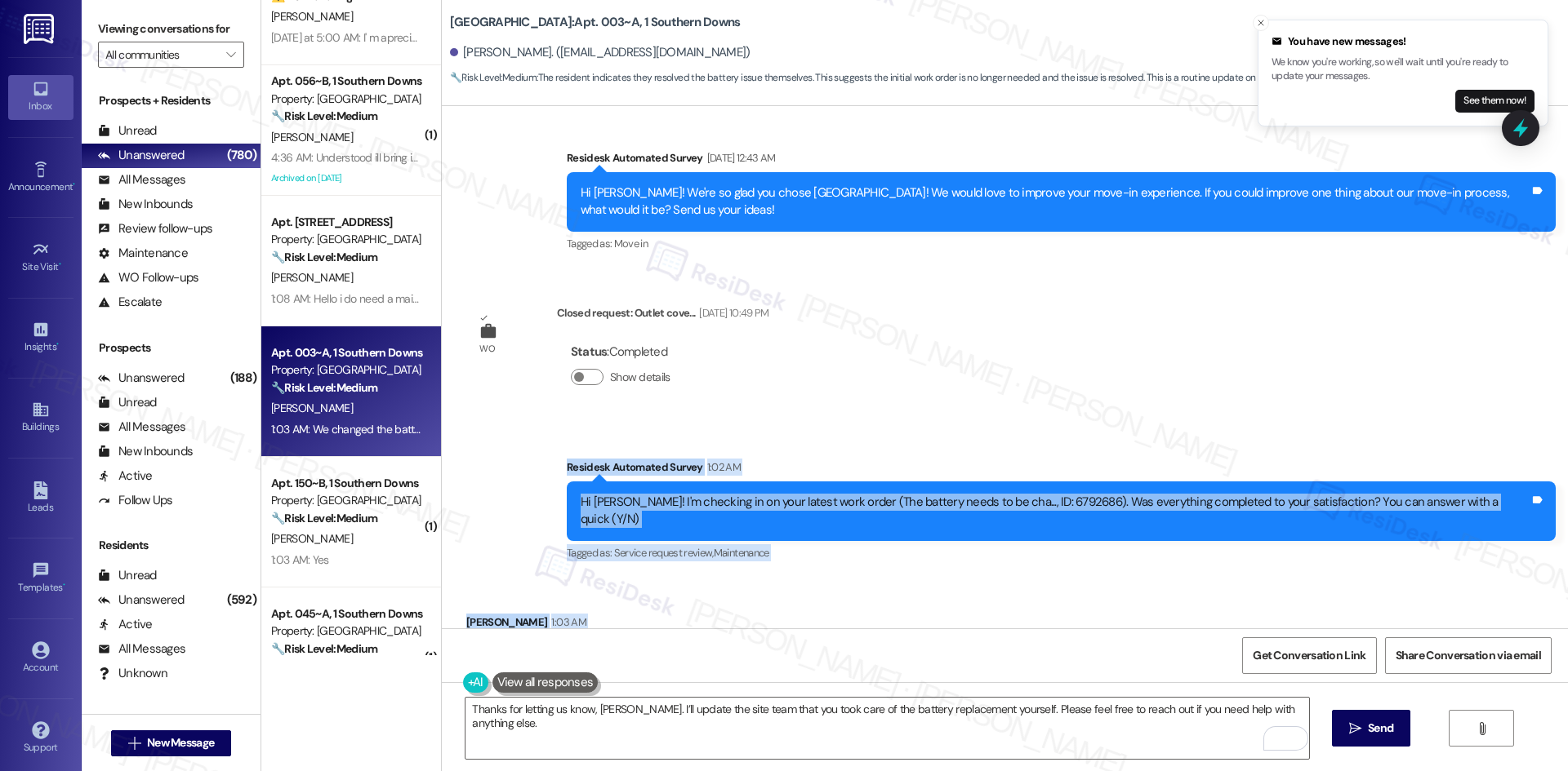
drag, startPoint x: 561, startPoint y: 404, endPoint x: 766, endPoint y: 573, distance: 265.7
click at [797, 571] on div "WO Opened request: Our kitchen... Feb 16, 2025 at 2:43 AM Status : Completed Sh…" at bounding box center [1004, 367] width 1126 height 523
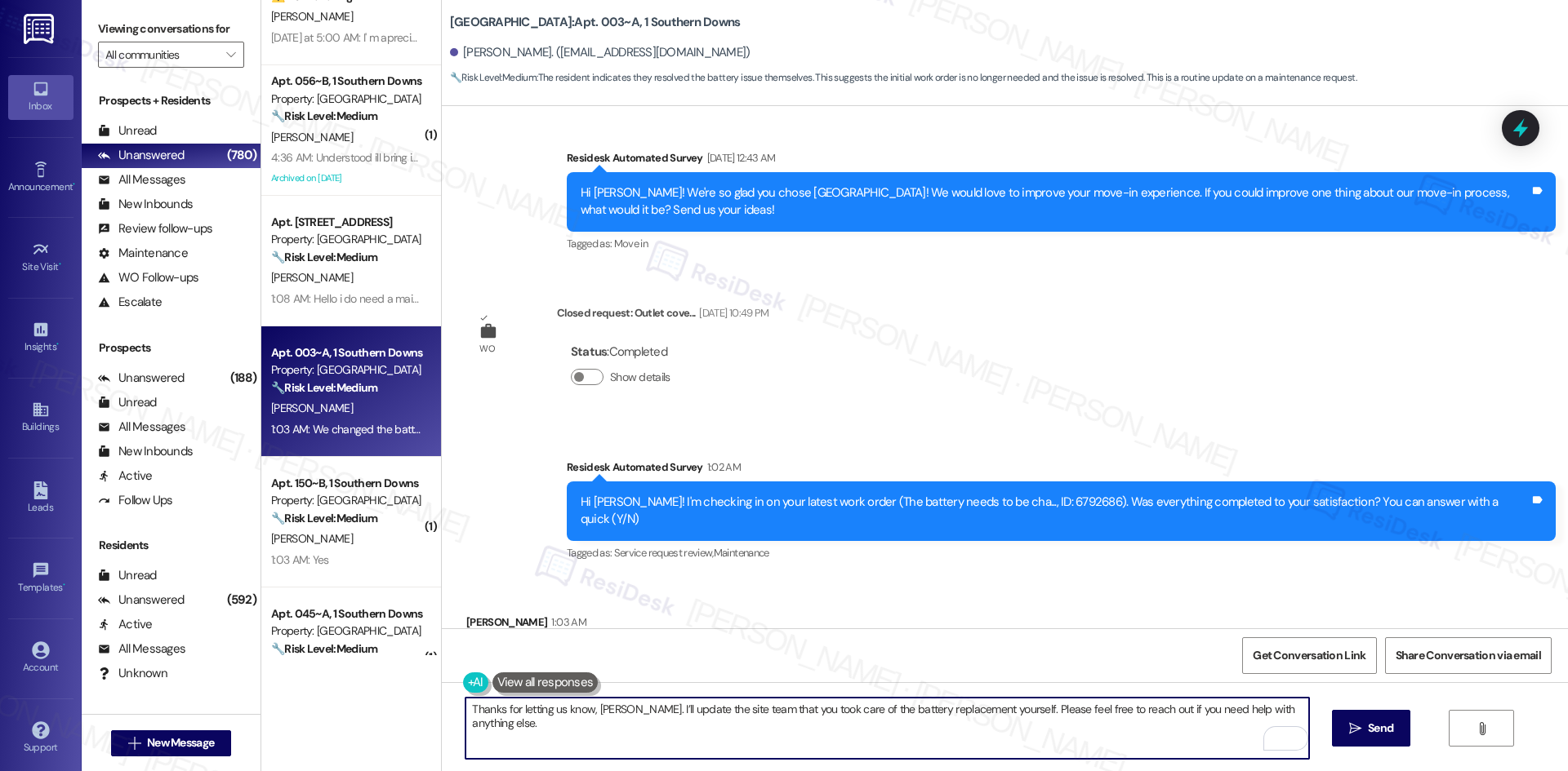
click at [853, 715] on textarea "Thanks for letting us know, Jason. I’ll update the site team that you took care…" at bounding box center [886, 729] width 843 height 61
paste textarea "— glad to hear it’s taken care of! Please don’t hesitate to reach out if you ha…"
type textarea "Thanks for letting us know, Jason — glad to hear it’s taken care of! Please don…"
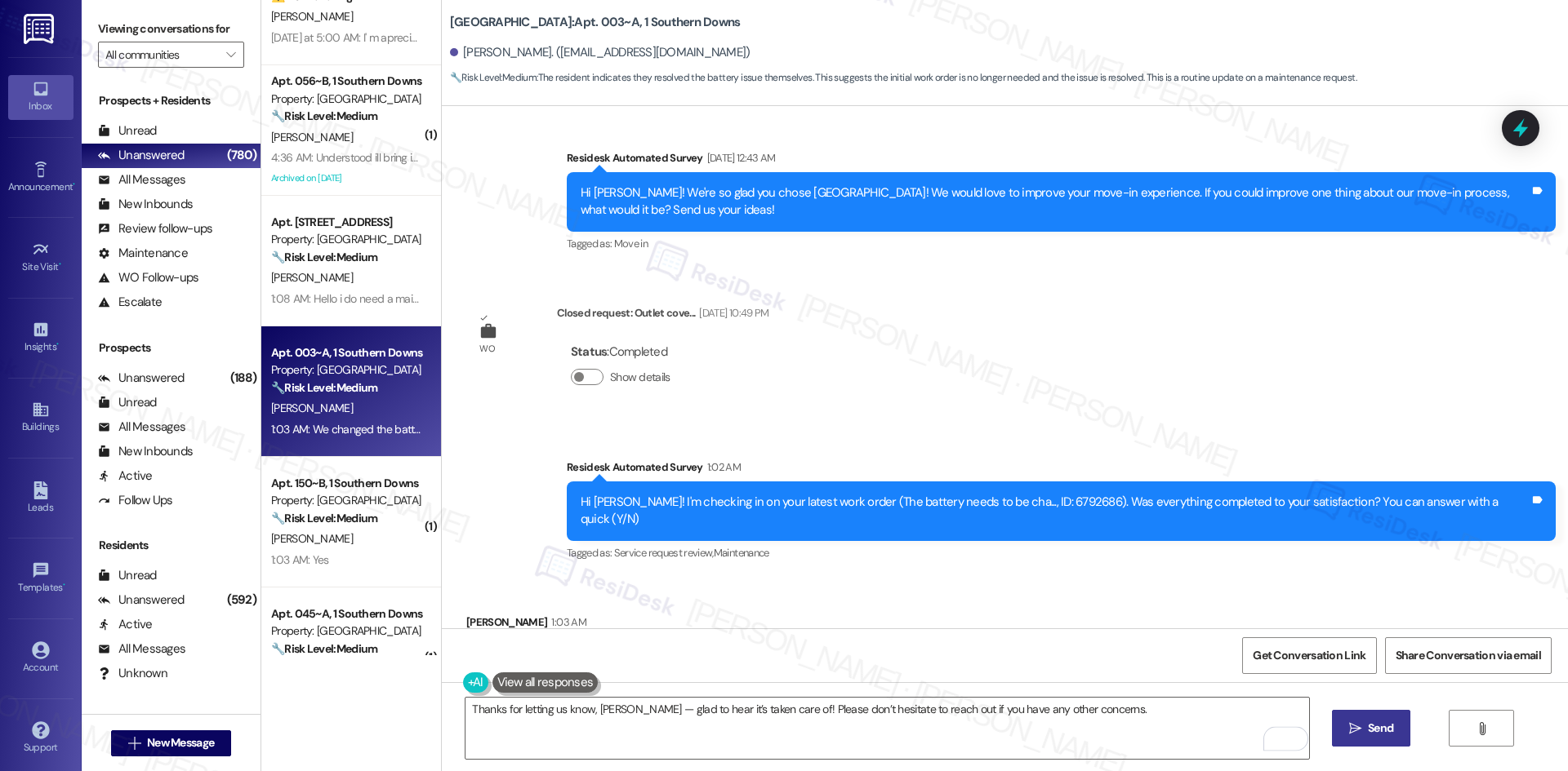
click at [1390, 733] on span "Send" at bounding box center [1380, 728] width 25 height 17
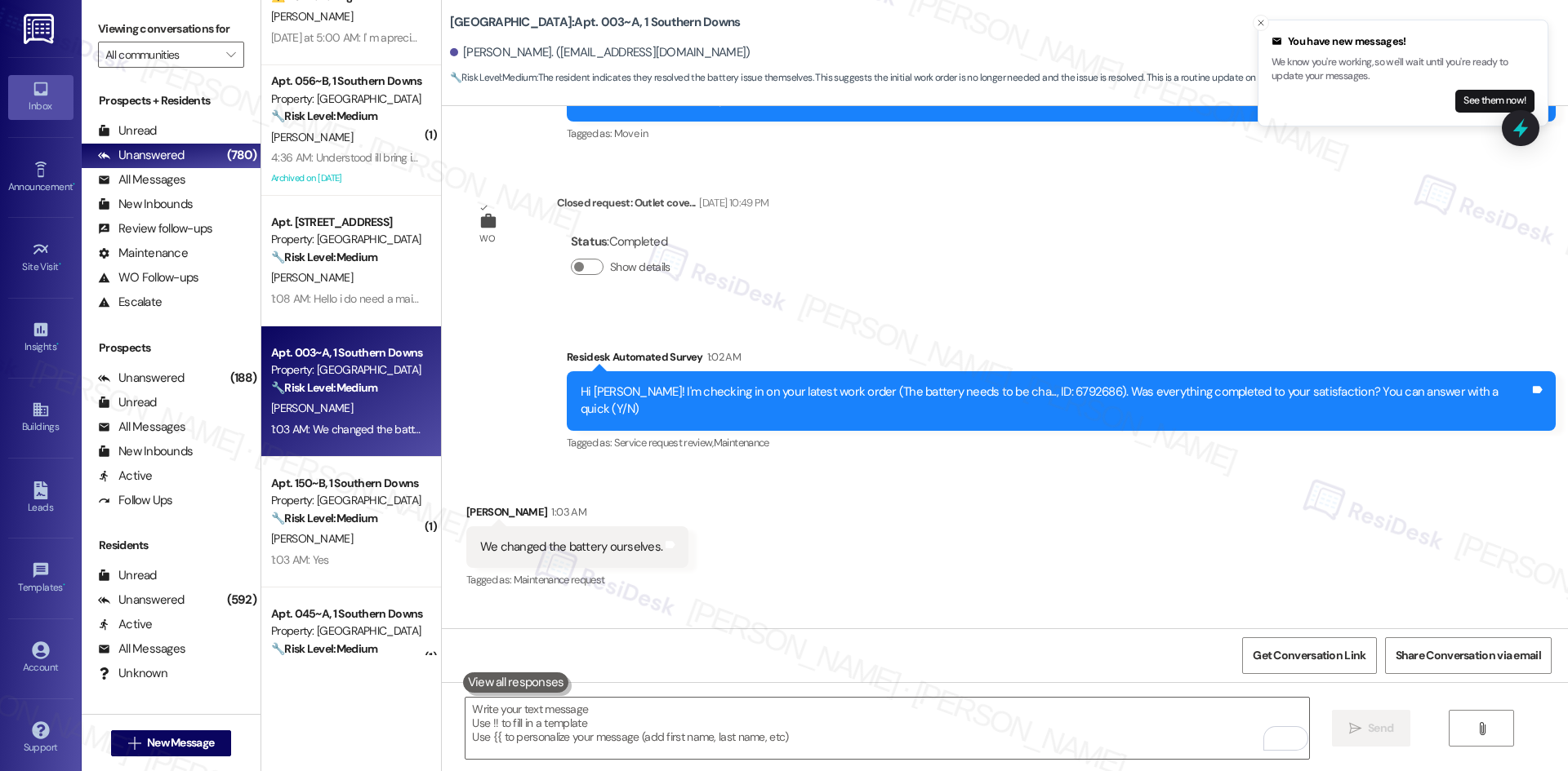
scroll to position [7419, 0]
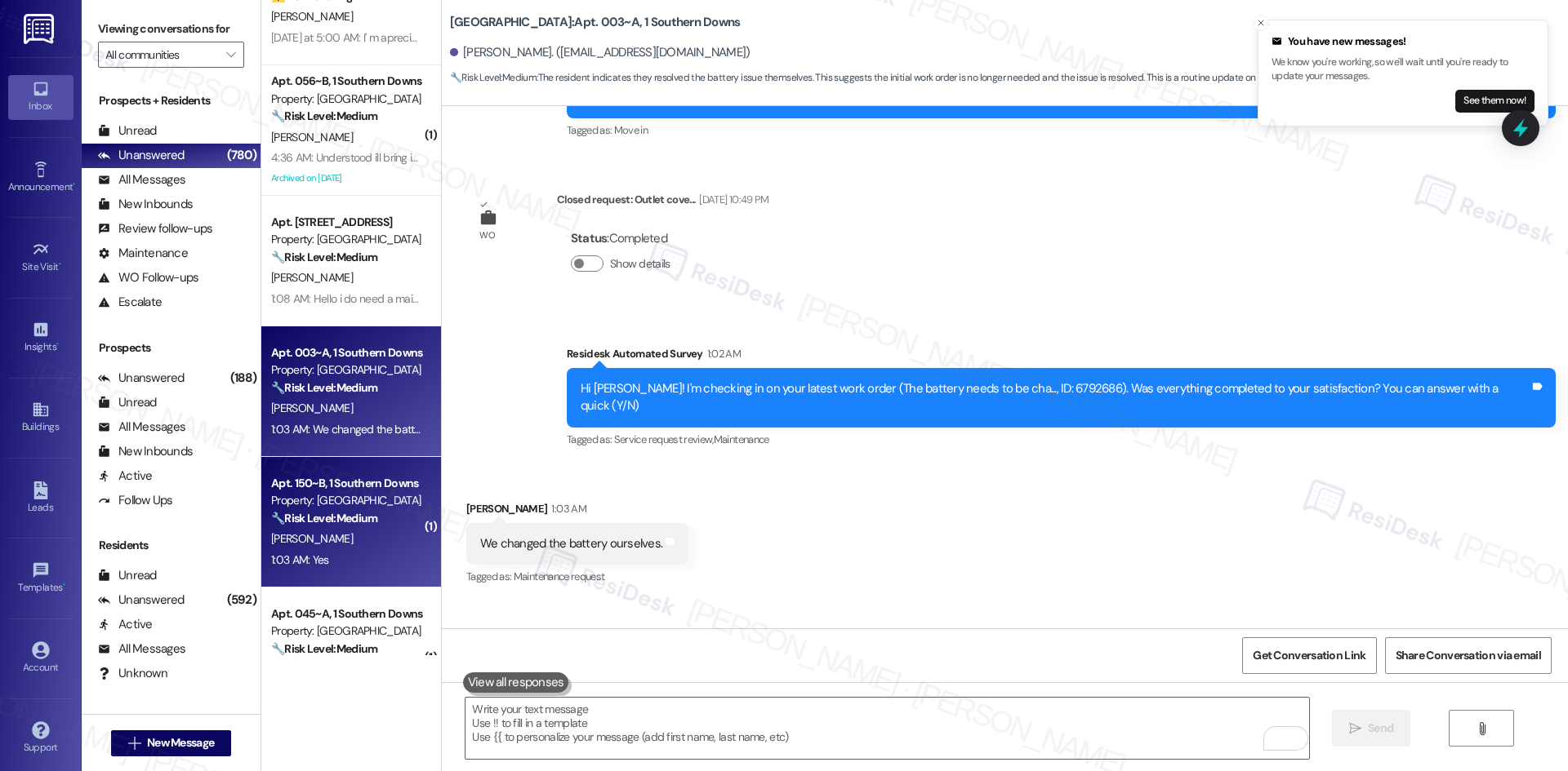
click at [359, 546] on div "W. Kirkley" at bounding box center [346, 539] width 154 height 21
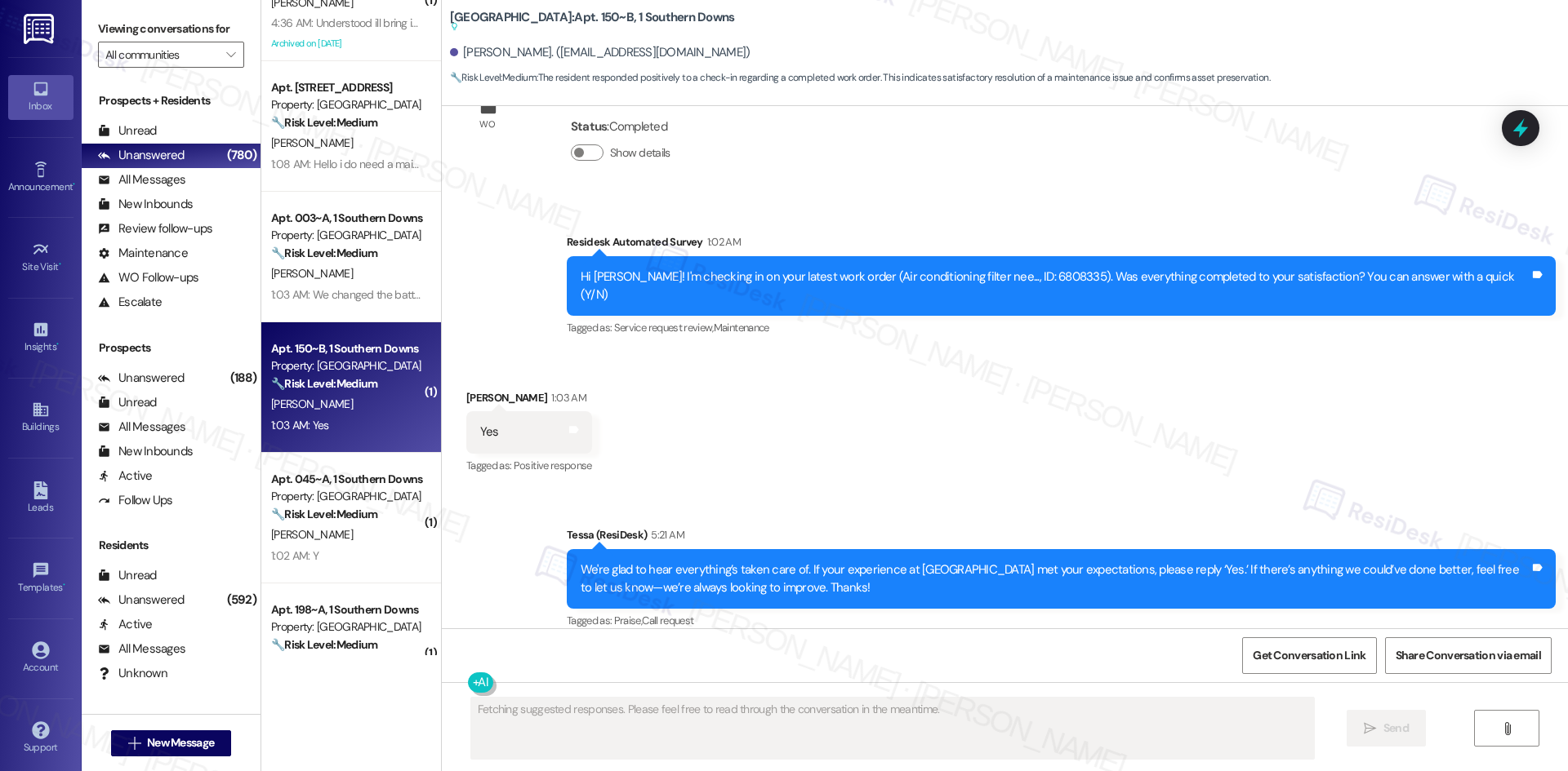
scroll to position [1143, 0]
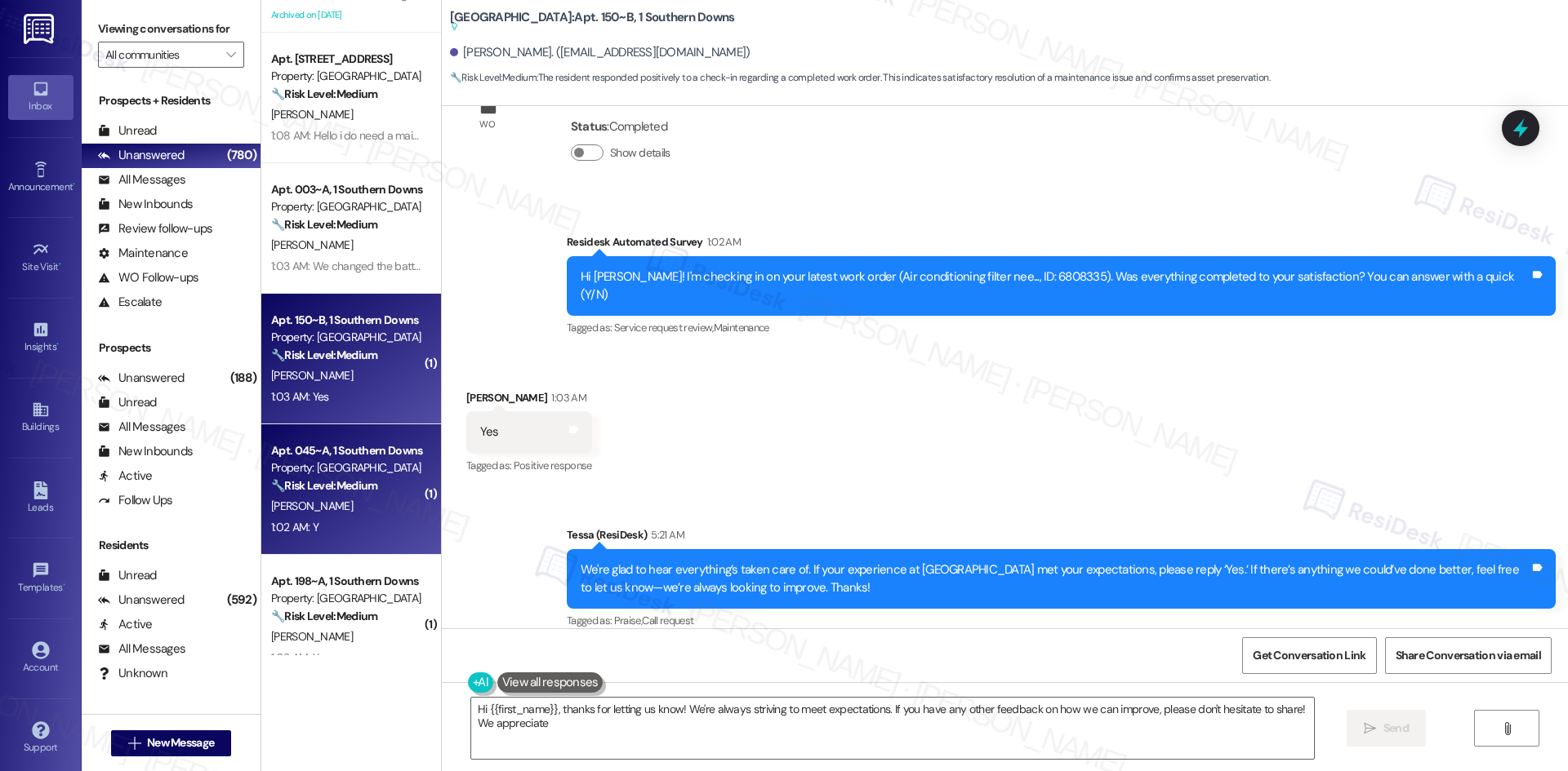
type textarea "Hi {{first_name}}, thanks for letting us know! We're always striving to meet ex…"
click at [345, 514] on div "J. Roman" at bounding box center [346, 506] width 154 height 21
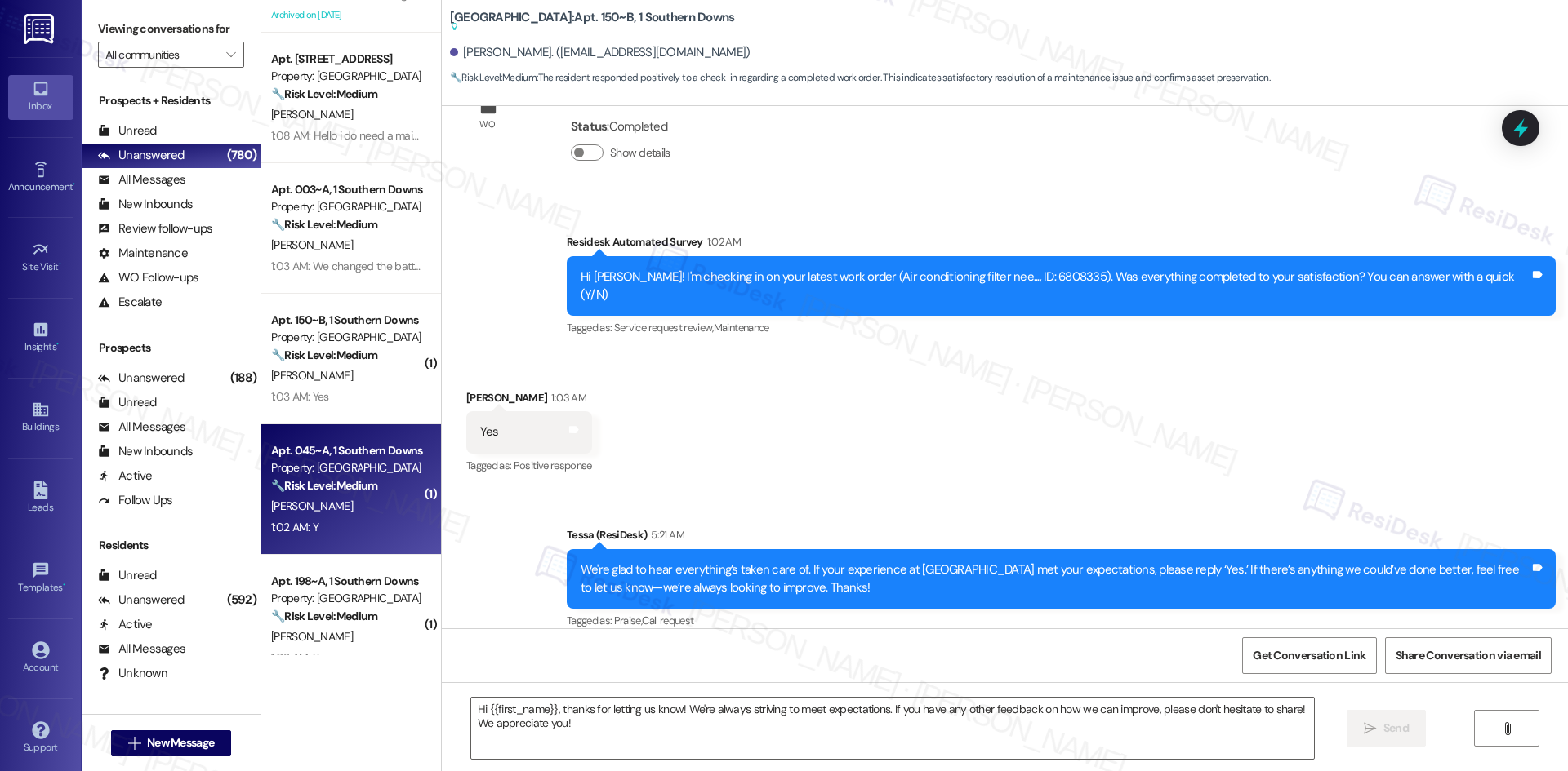
type textarea "Fetching suggested responses. Please feel free to read through the conversation…"
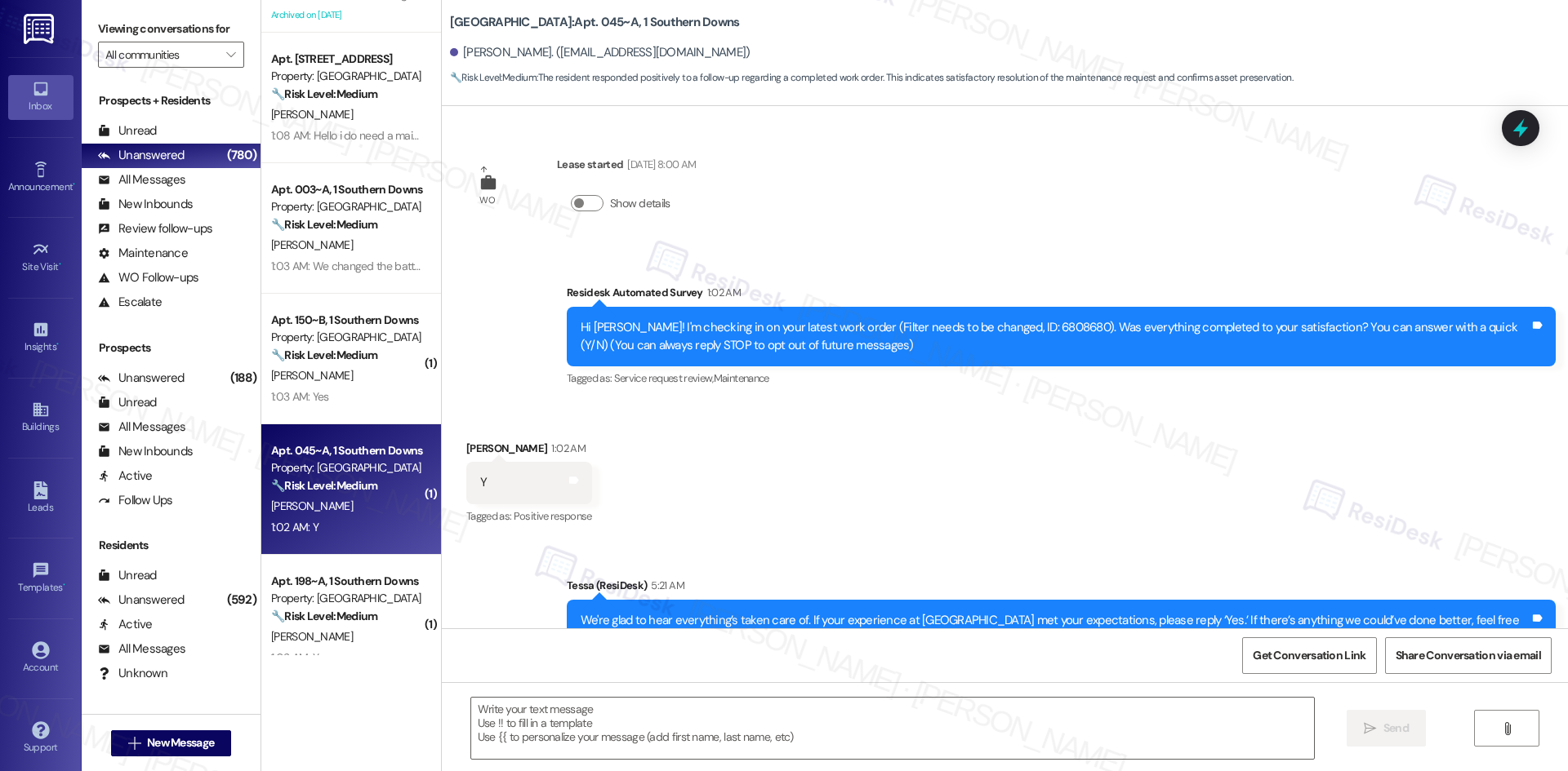
type textarea "Fetching suggested responses. Please feel free to read through the conversation…"
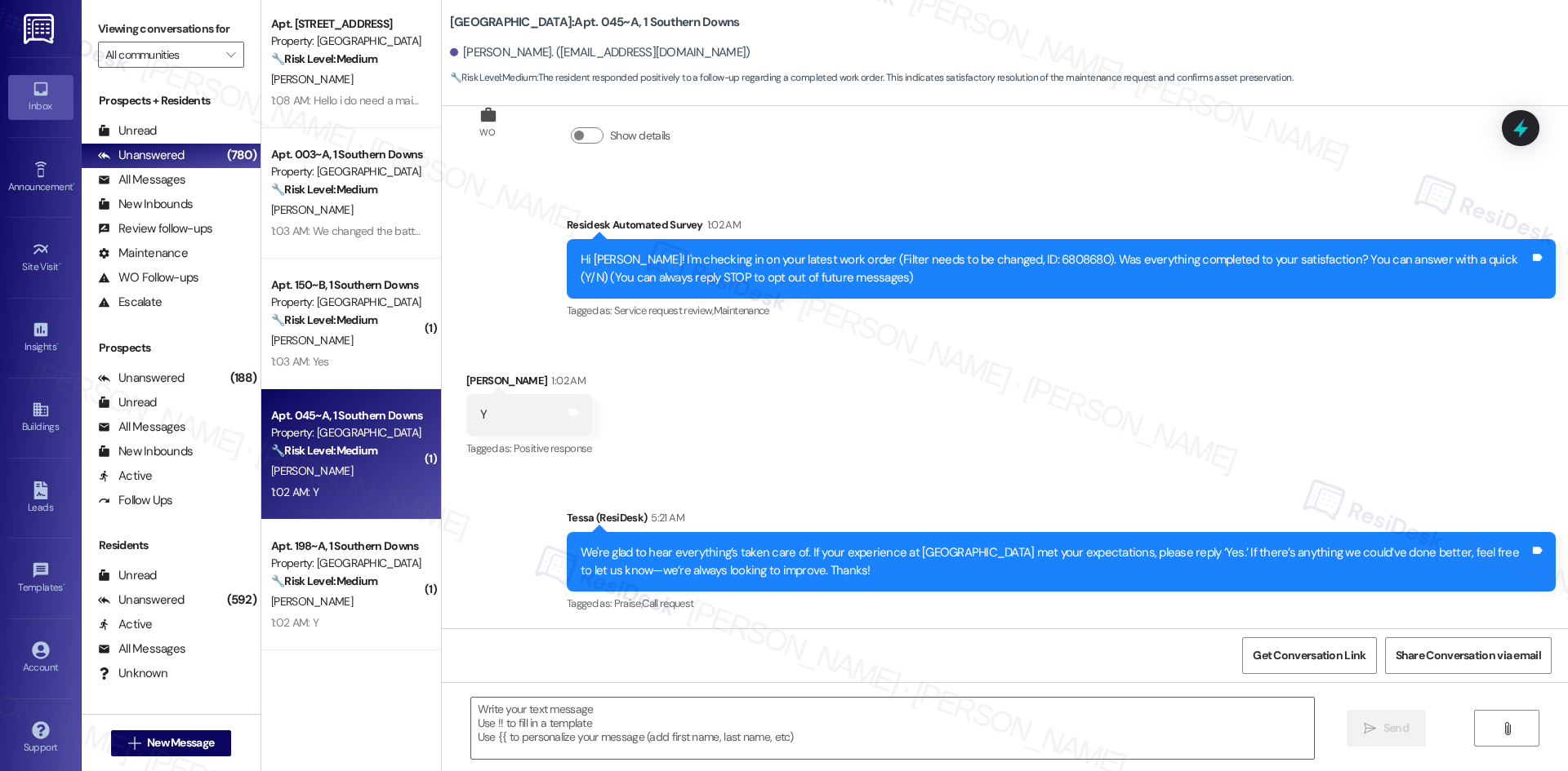
scroll to position [1306, 0]
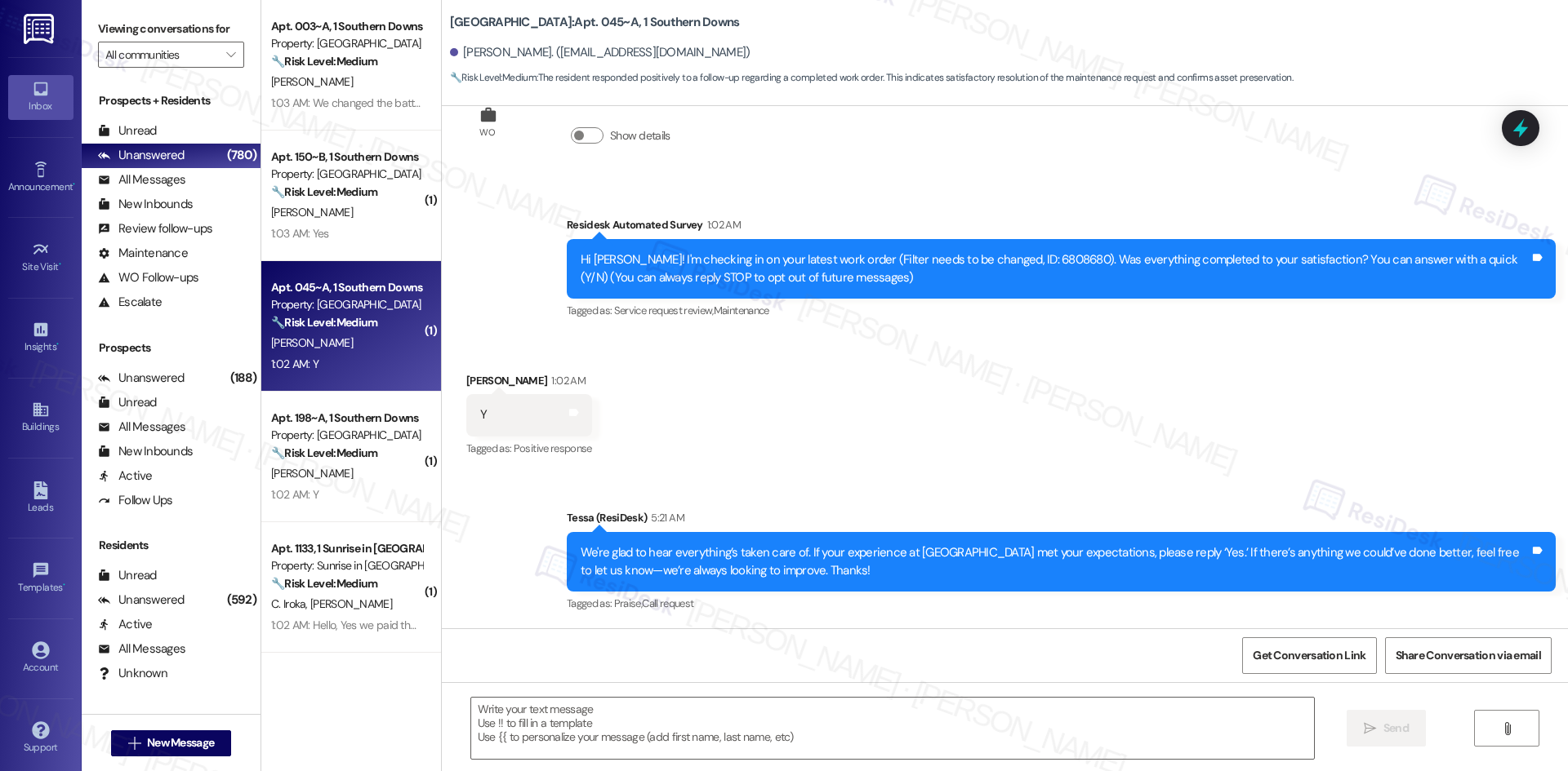
click at [363, 481] on div "K. Mcneill" at bounding box center [346, 474] width 154 height 21
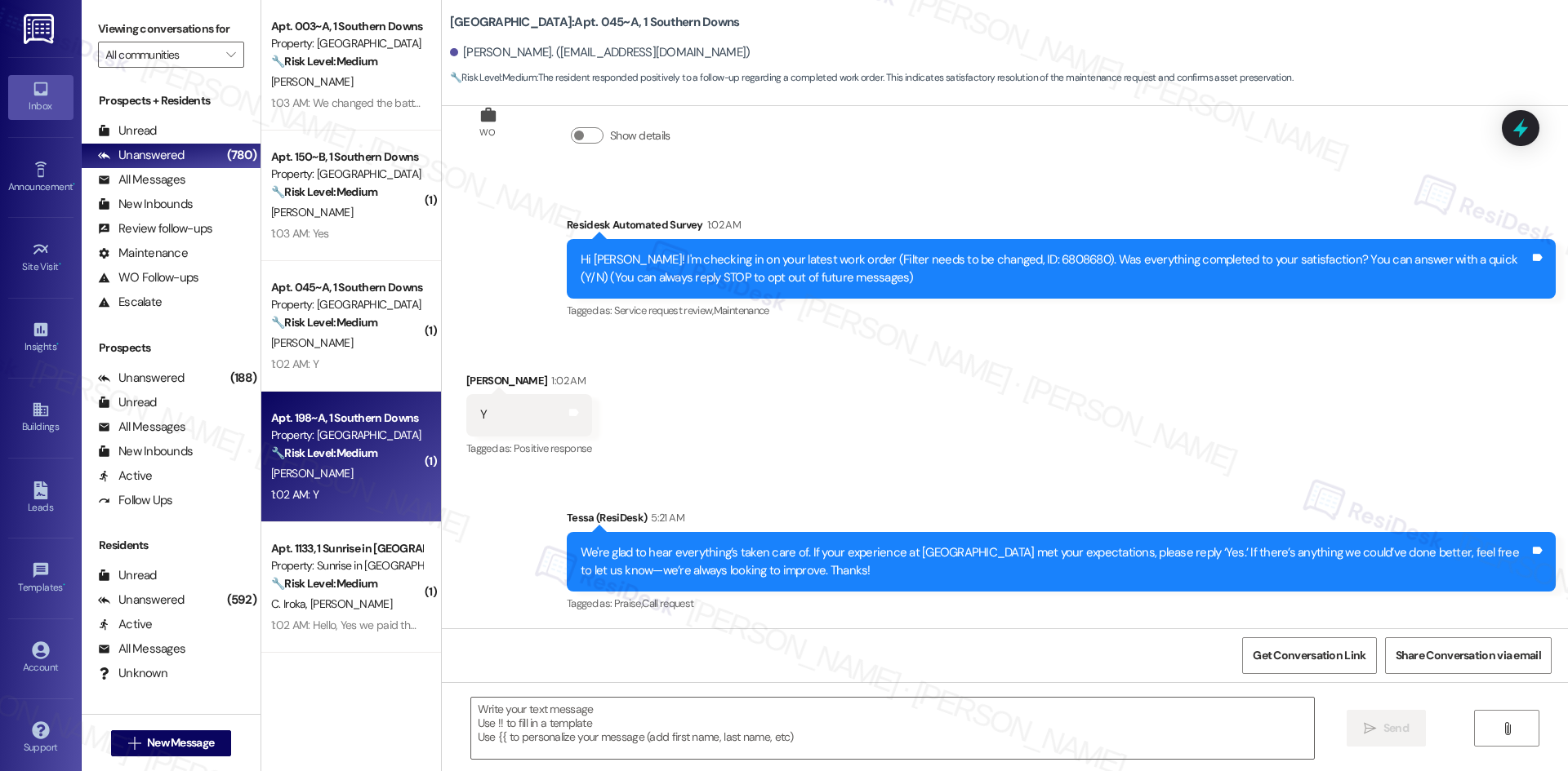
type textarea "Fetching suggested responses. Please feel free to read through the conversation…"
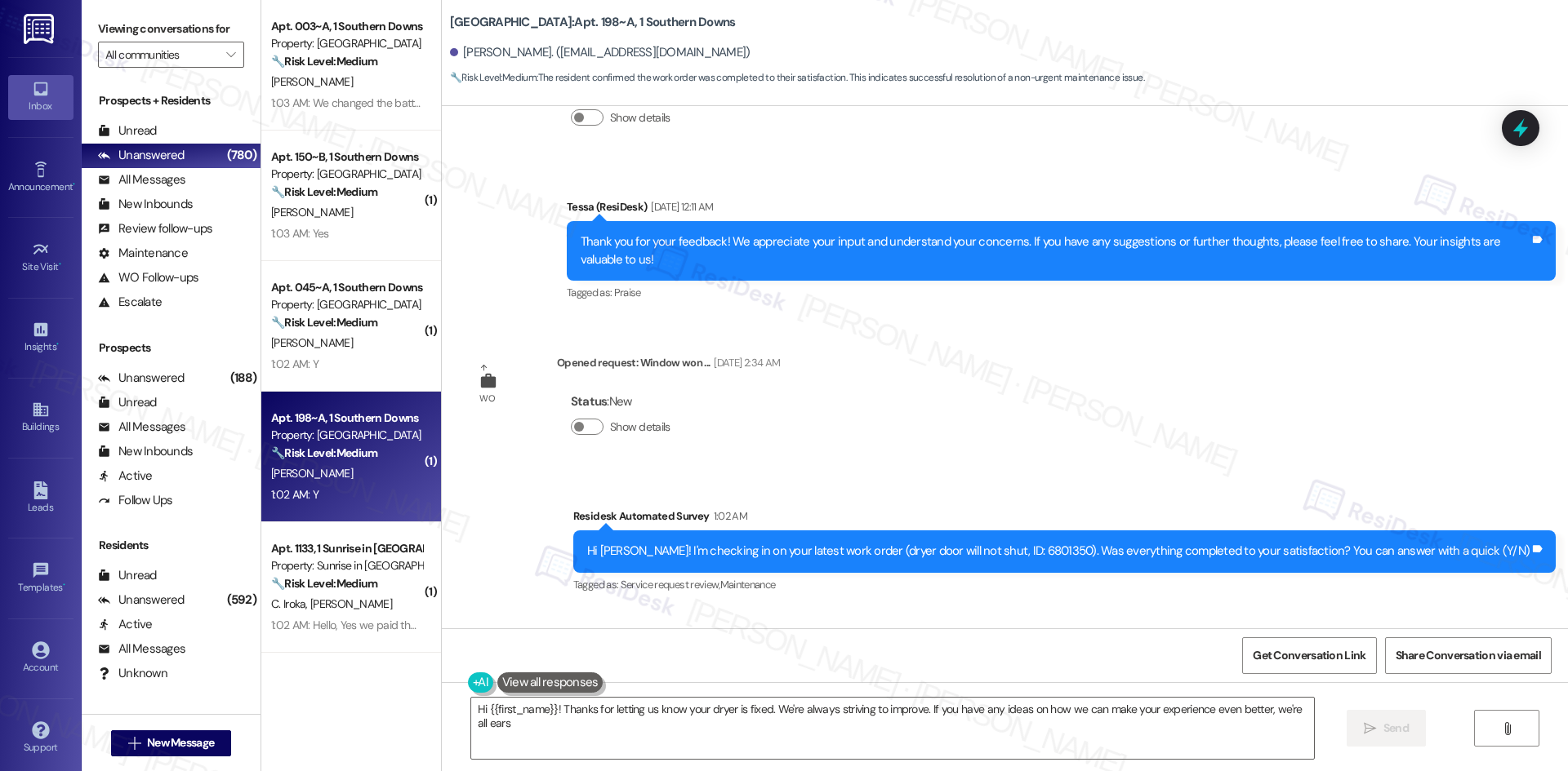
type textarea "Hi {{first_name}}! Thanks for letting us know your dryer is fixed. We're always…"
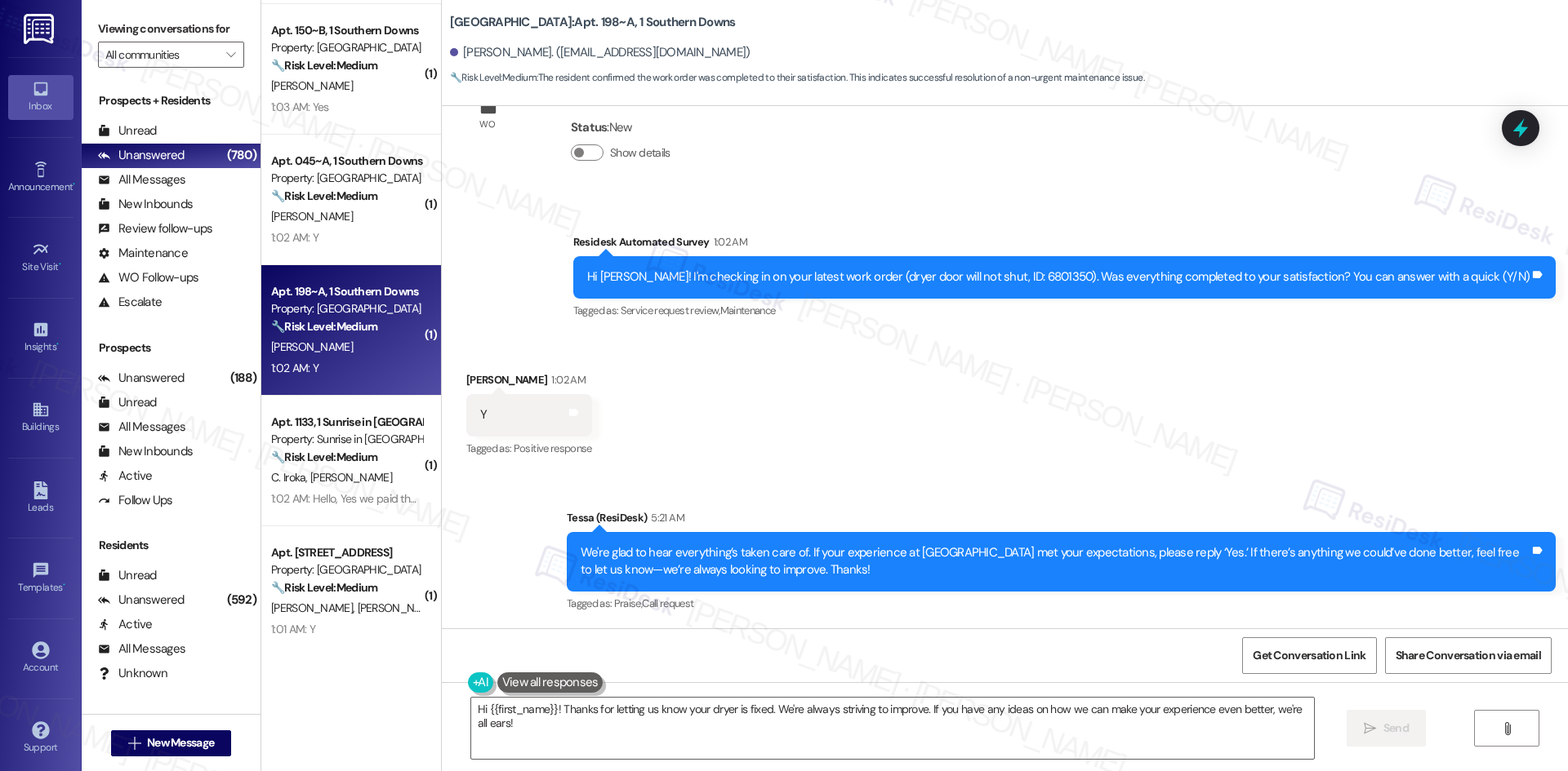
scroll to position [1469, 0]
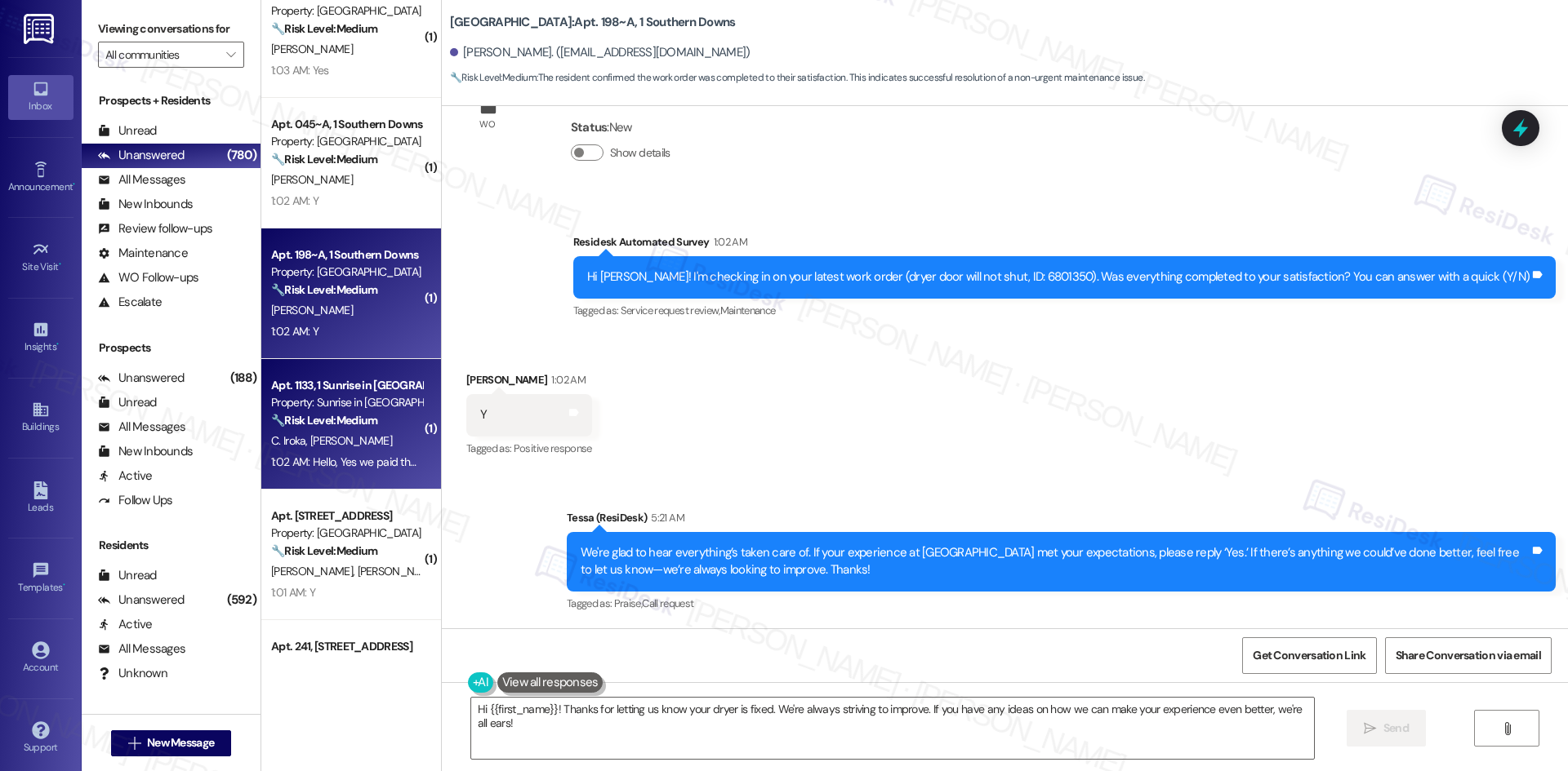
click at [362, 447] on div "C. Iroka G. Thompson" at bounding box center [346, 441] width 154 height 21
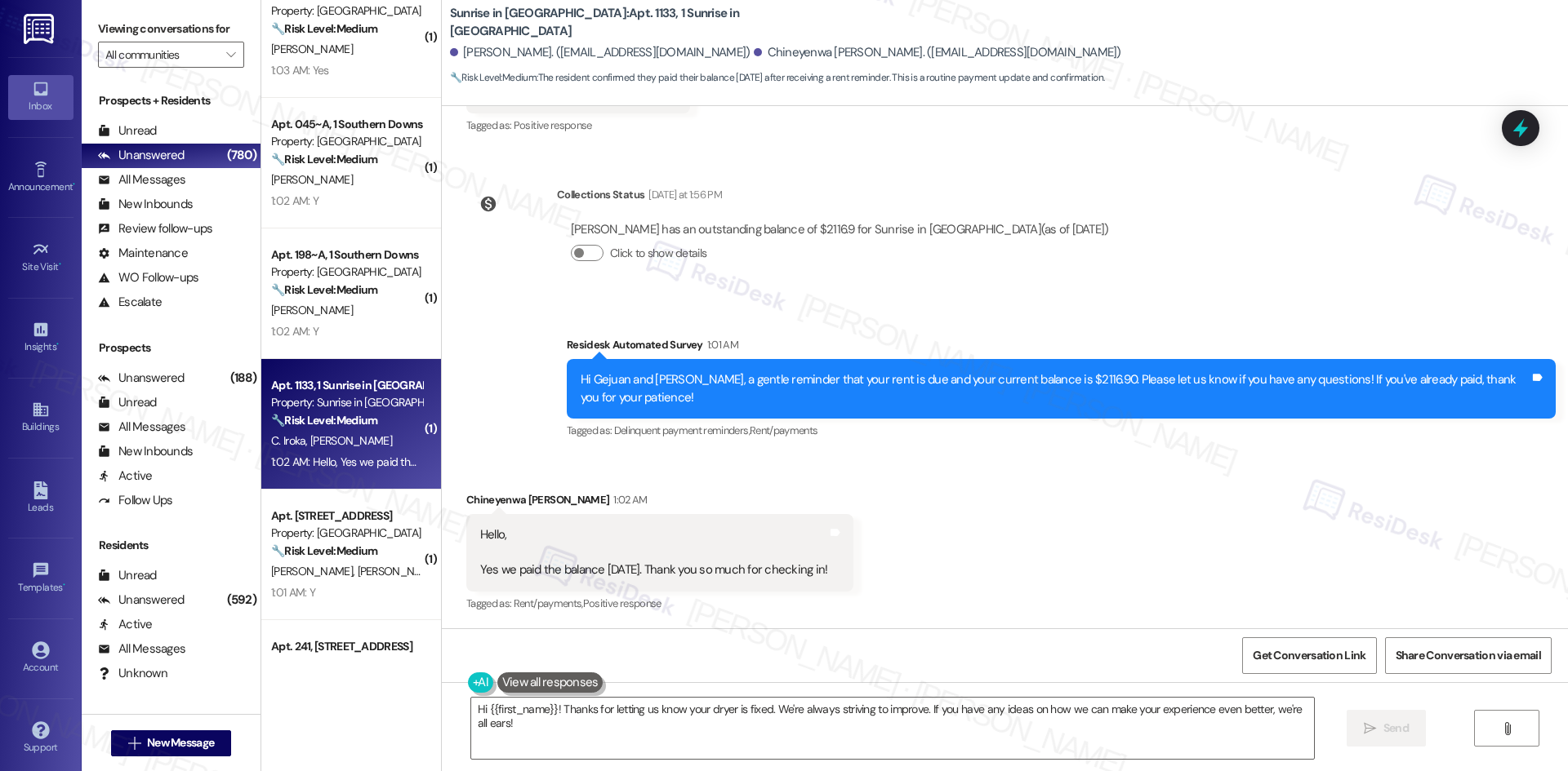
scroll to position [646, 0]
click at [1158, 288] on div "Lease started Jun 10, 2025 at 8:00 AM Survey, sent via SMS Residesk Automated S…" at bounding box center [1004, 367] width 1126 height 523
click at [995, 497] on div "Received via SMS Chineyenwa Adaeze Iroka 1:02 AM Hello, Yes we paid the balance…" at bounding box center [1004, 542] width 1126 height 173
click at [527, 417] on div "Survey, sent via SMS Residesk Automated Survey 1:01 AM Hi Gejuan and Chineyenwa…" at bounding box center [1004, 377] width 1126 height 155
click at [667, 752] on textarea "Hi {{first_name}}! Thanks for letting us know your dryer is fixed. We're always…" at bounding box center [892, 729] width 843 height 61
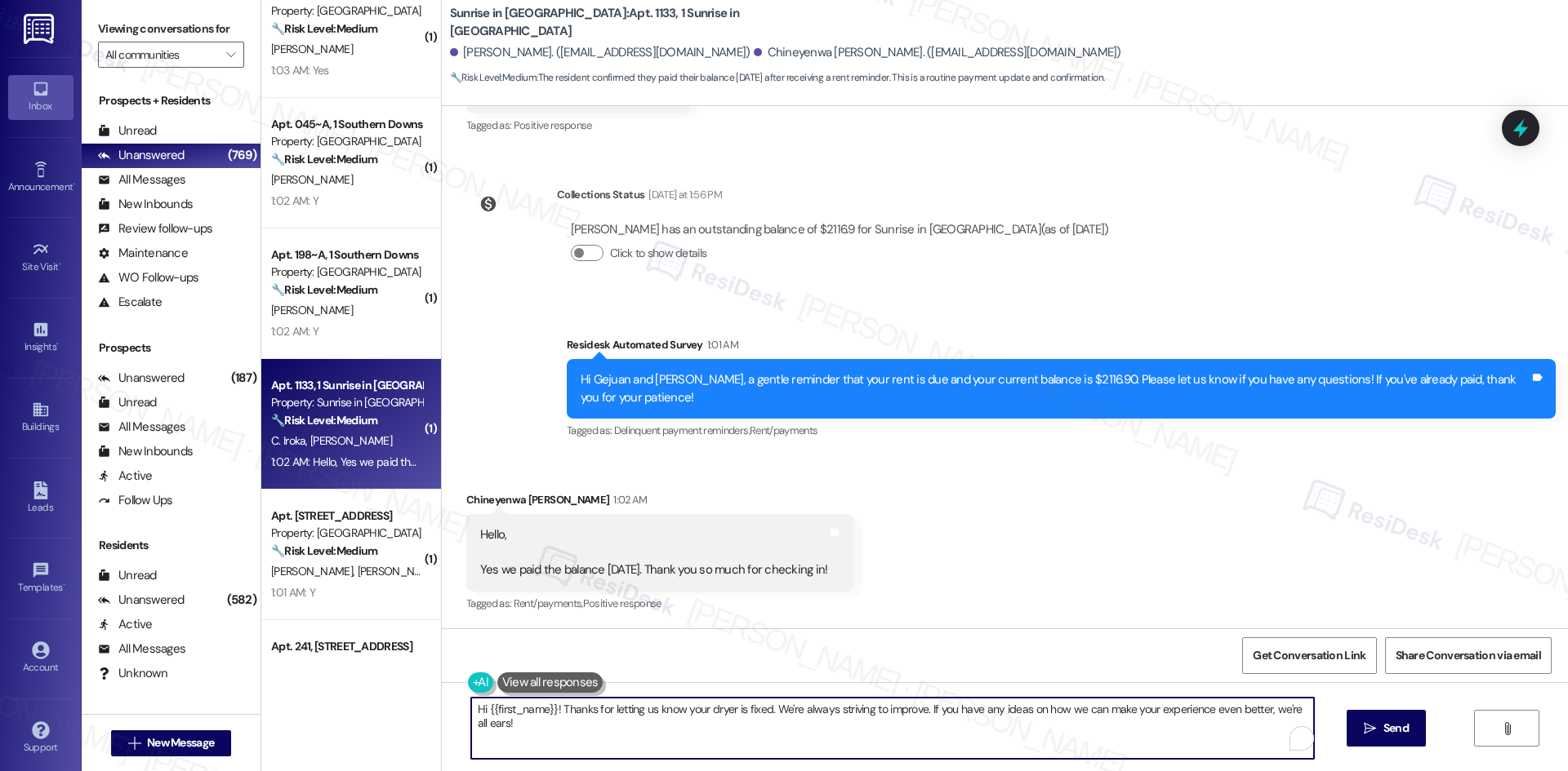
paste textarea "Thank you for letting us know! We appreciate it, and if you have any questions …"
type textarea "Thank you for letting us know! We appreciate it, and if you have any questions …"
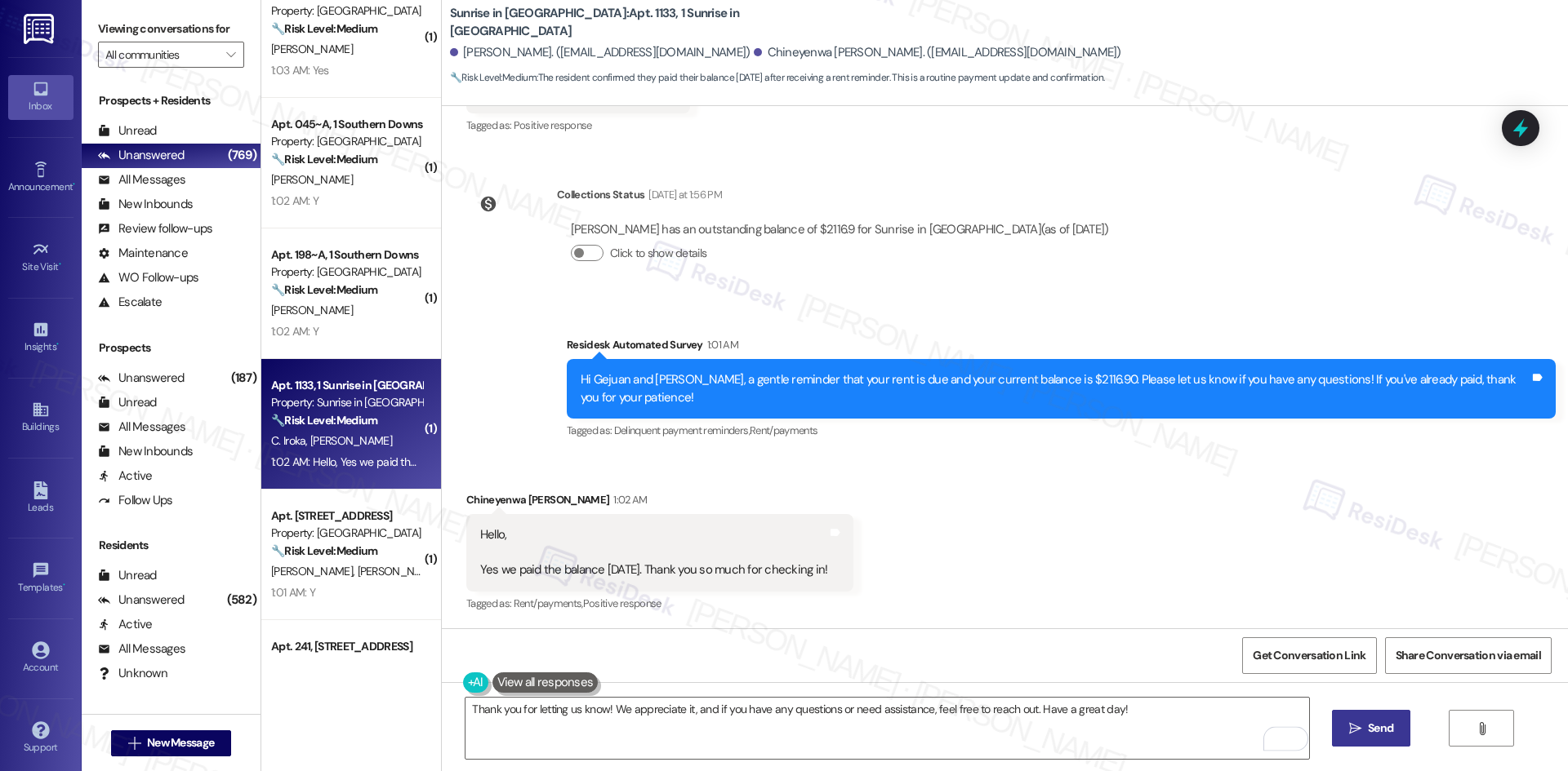
click at [1367, 724] on span "Send" at bounding box center [1380, 728] width 25 height 17
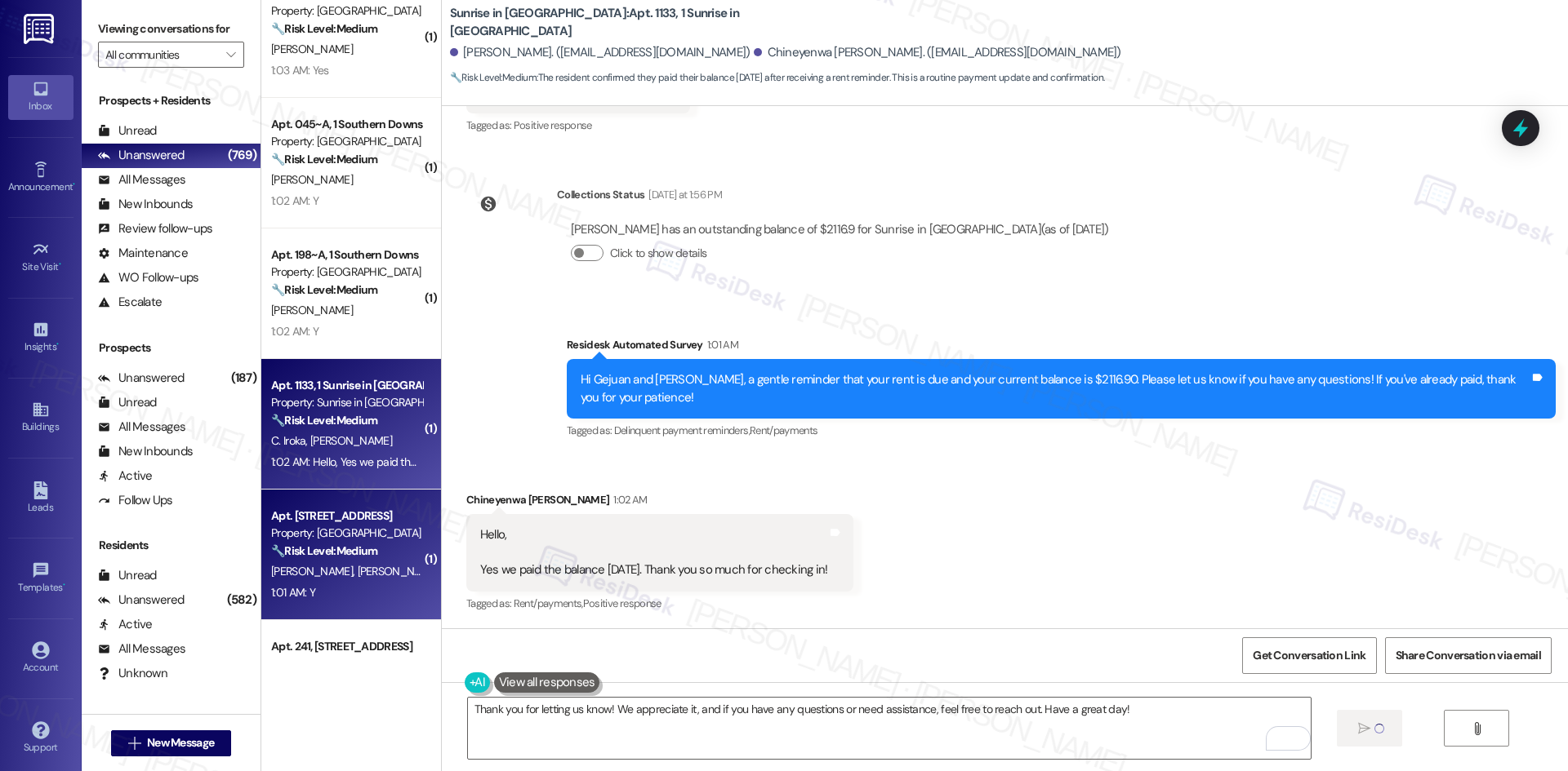
click at [359, 590] on div "1:01 AM: Y 1:01 AM: Y" at bounding box center [346, 593] width 154 height 21
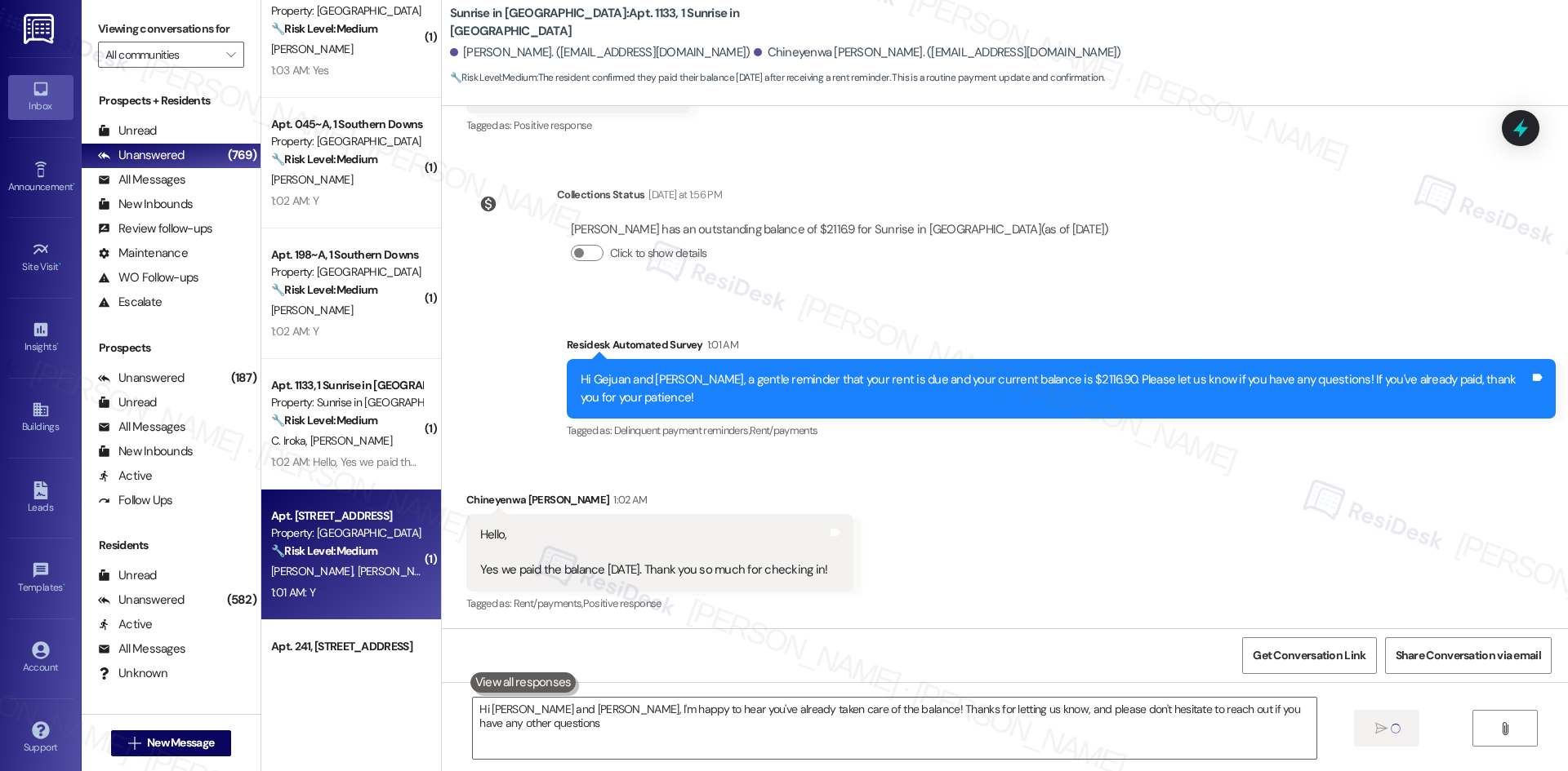
type textarea "Hi Gejuan and Chineyenwa, I'm happy to hear you've already taken care of the ba…"
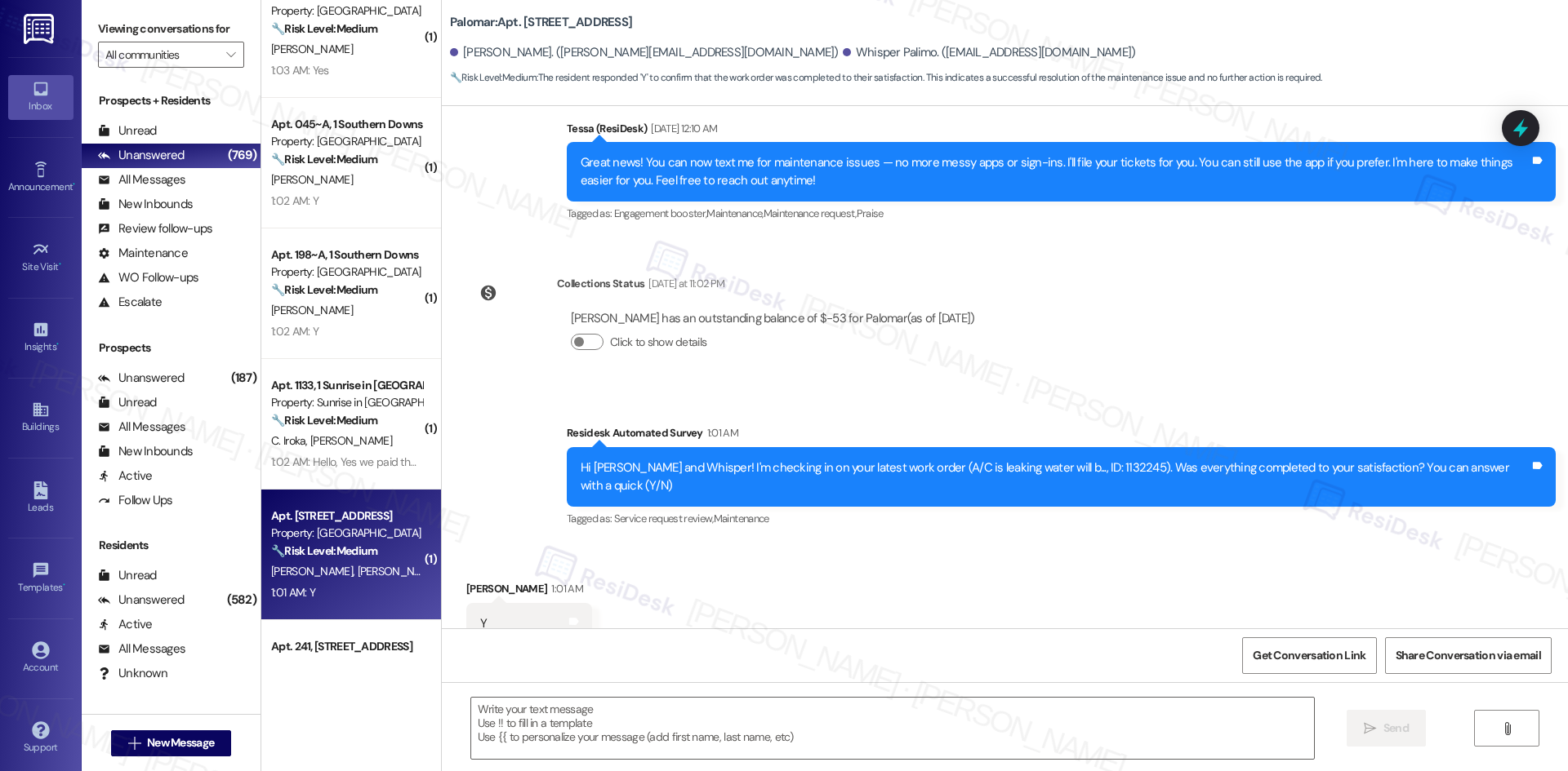
scroll to position [340, 0]
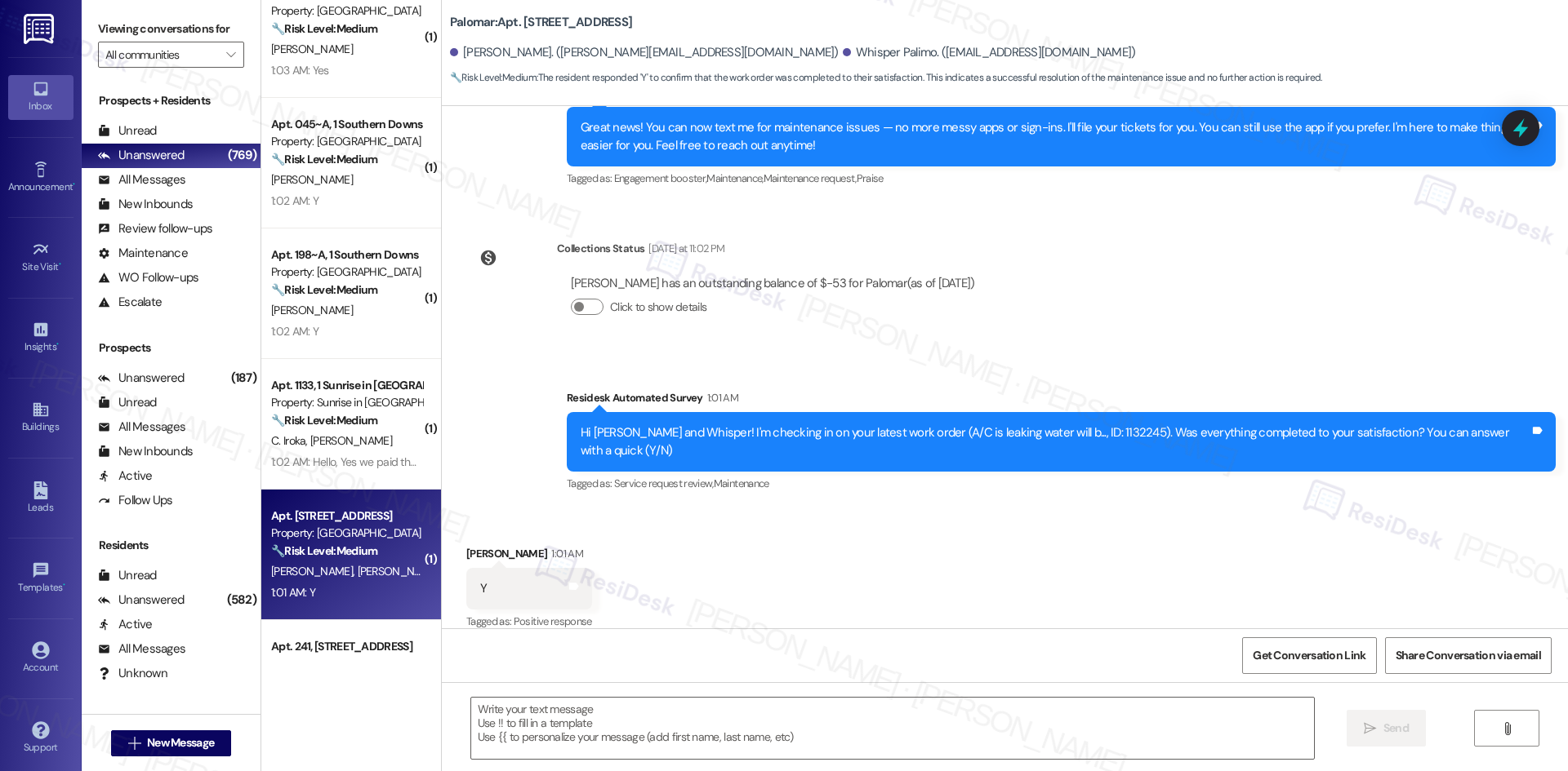
type textarea "Fetching suggested responses. Please feel free to read through the conversation…"
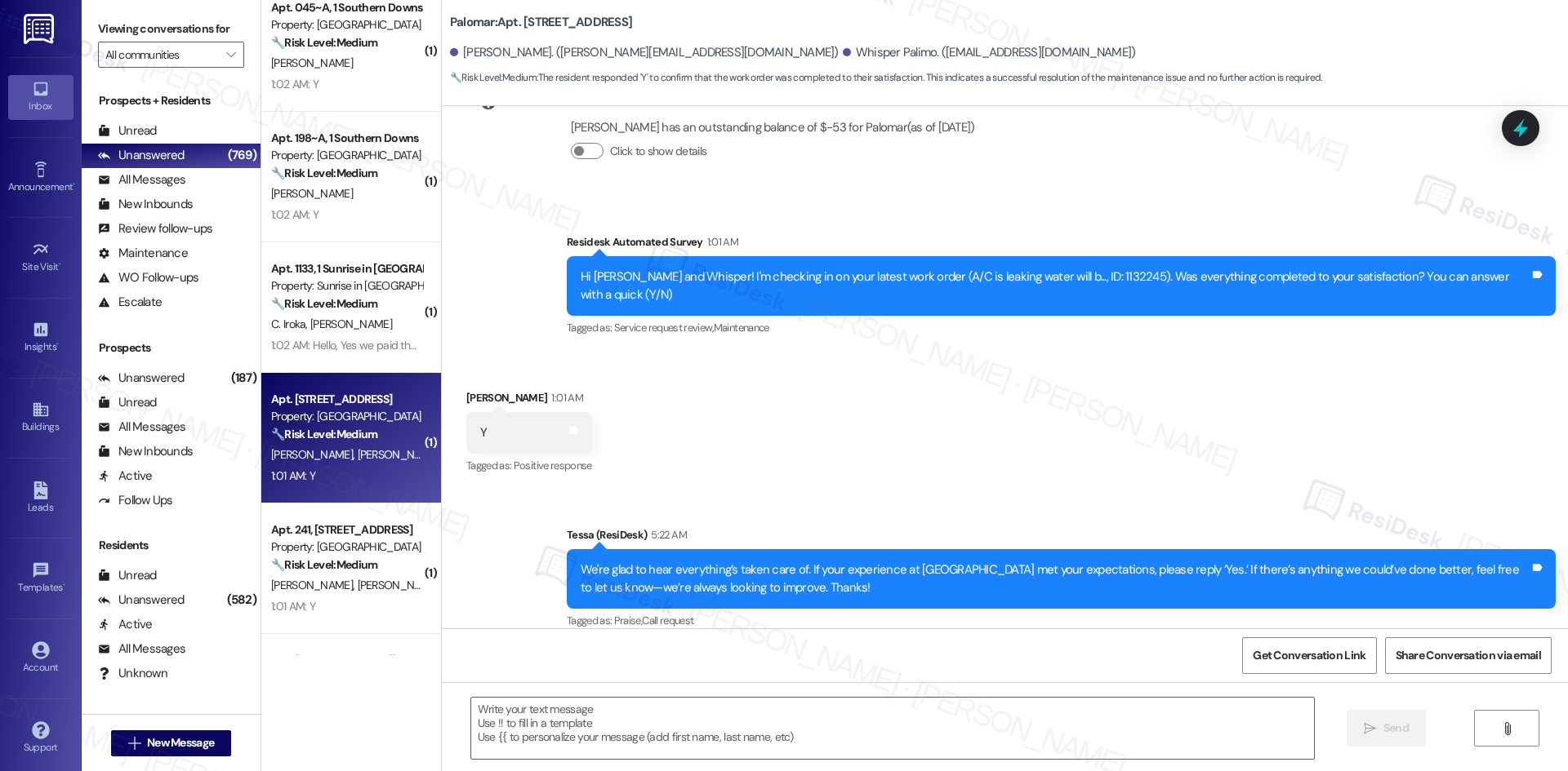
scroll to position [1632, 0]
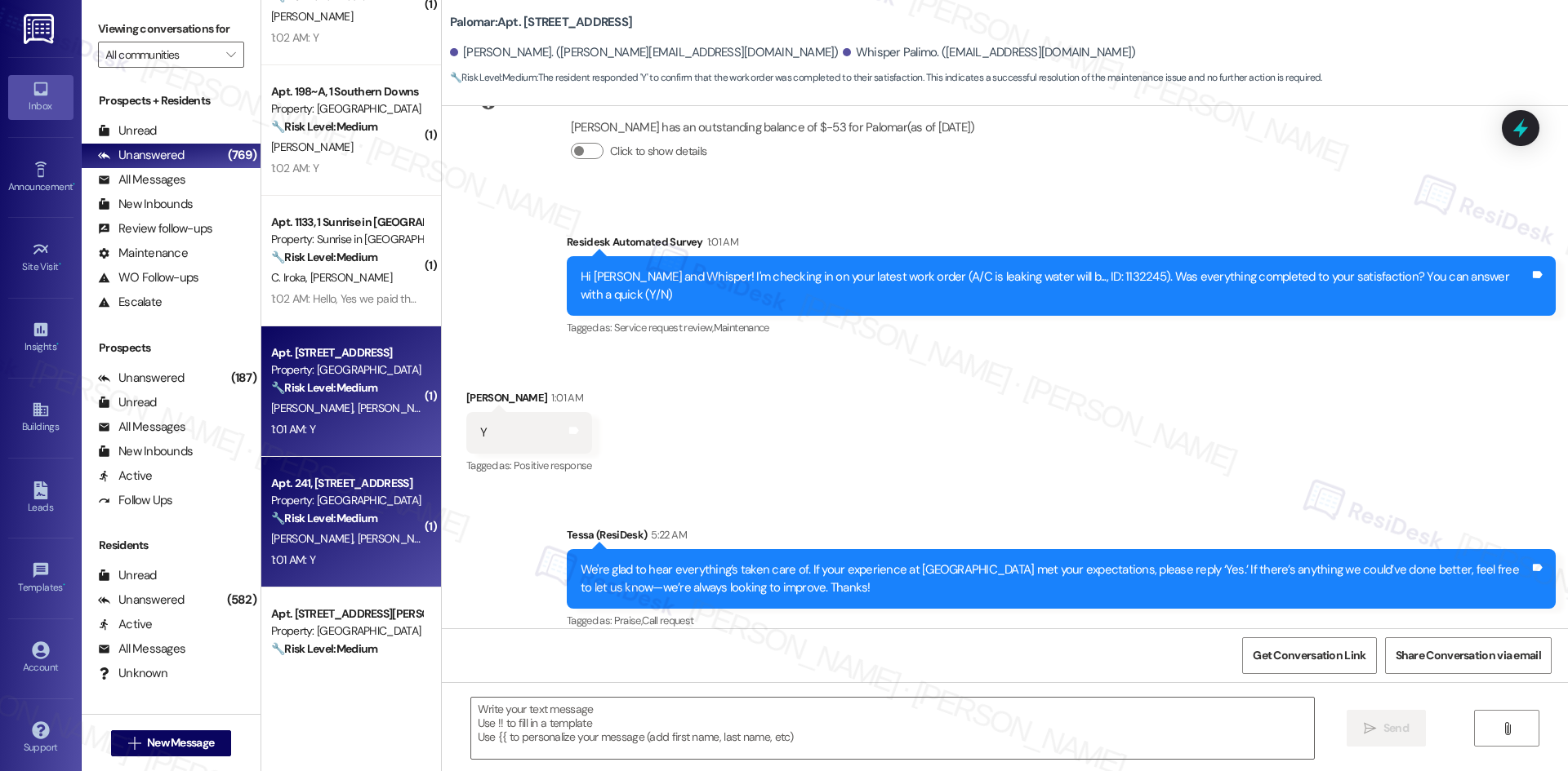
click at [362, 530] on div "T. Young A. Lewis" at bounding box center [346, 539] width 154 height 21
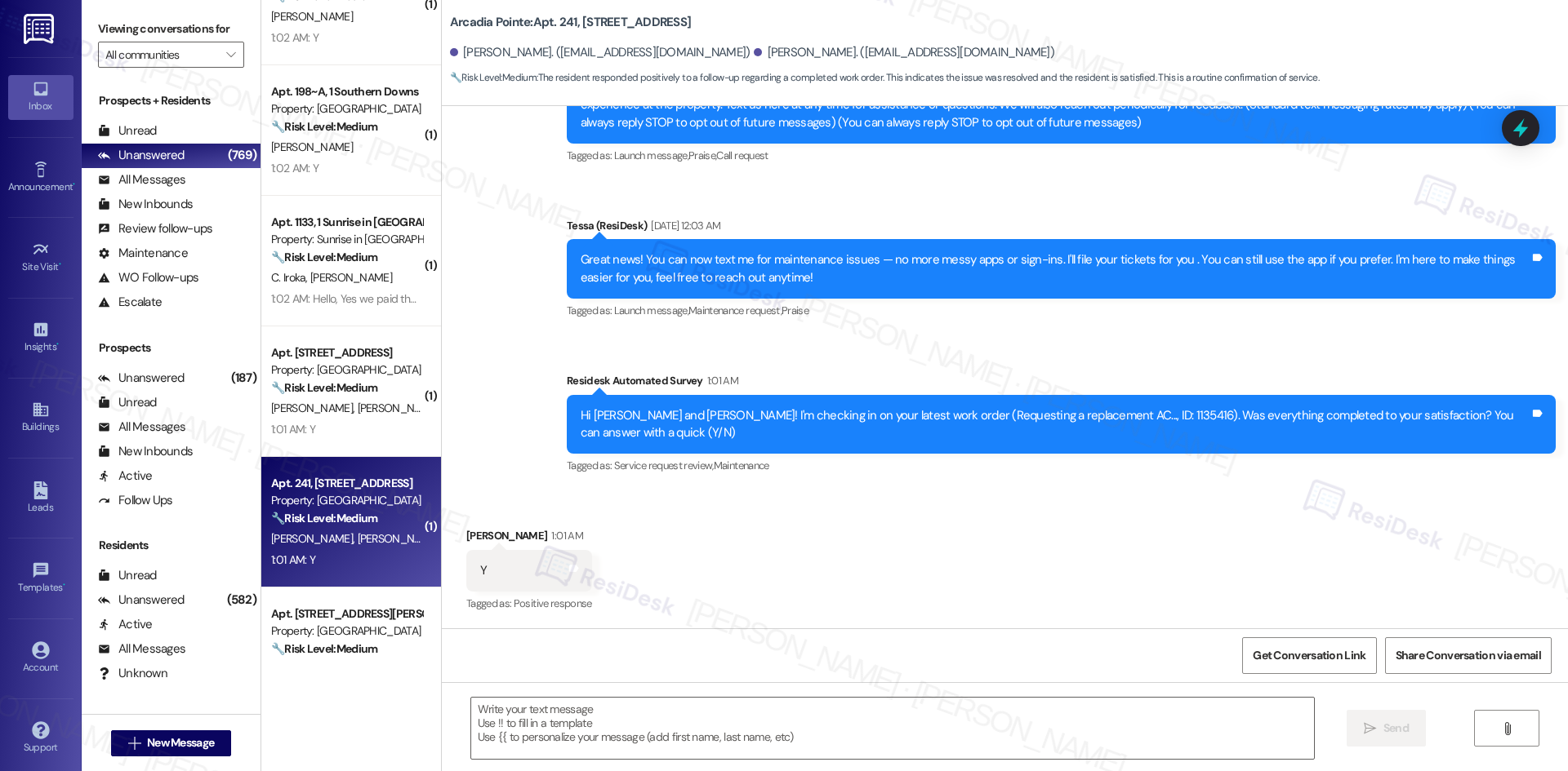
type textarea "Fetching suggested responses. Please feel free to read through the conversation…"
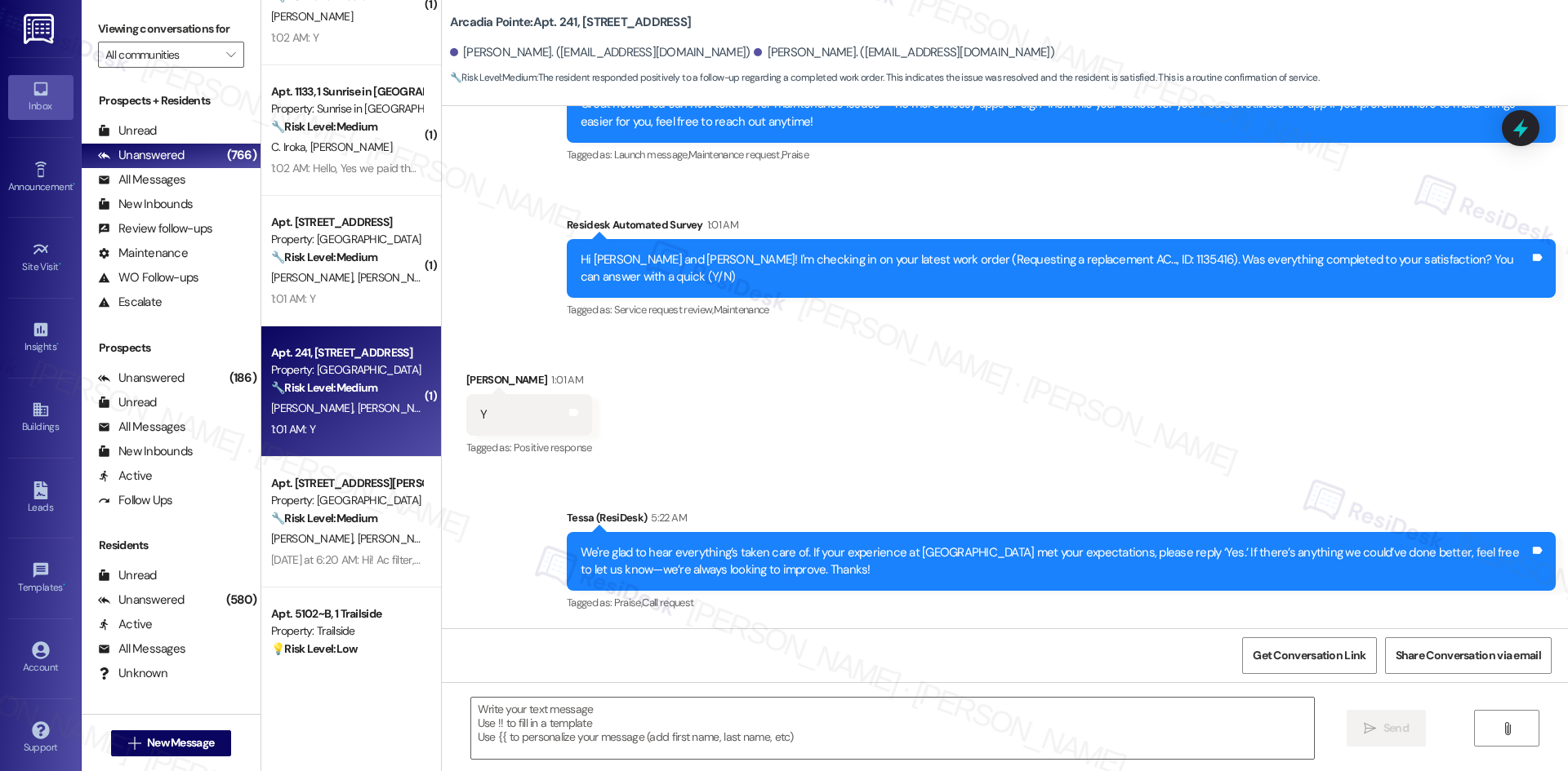
scroll to position [1796, 0]
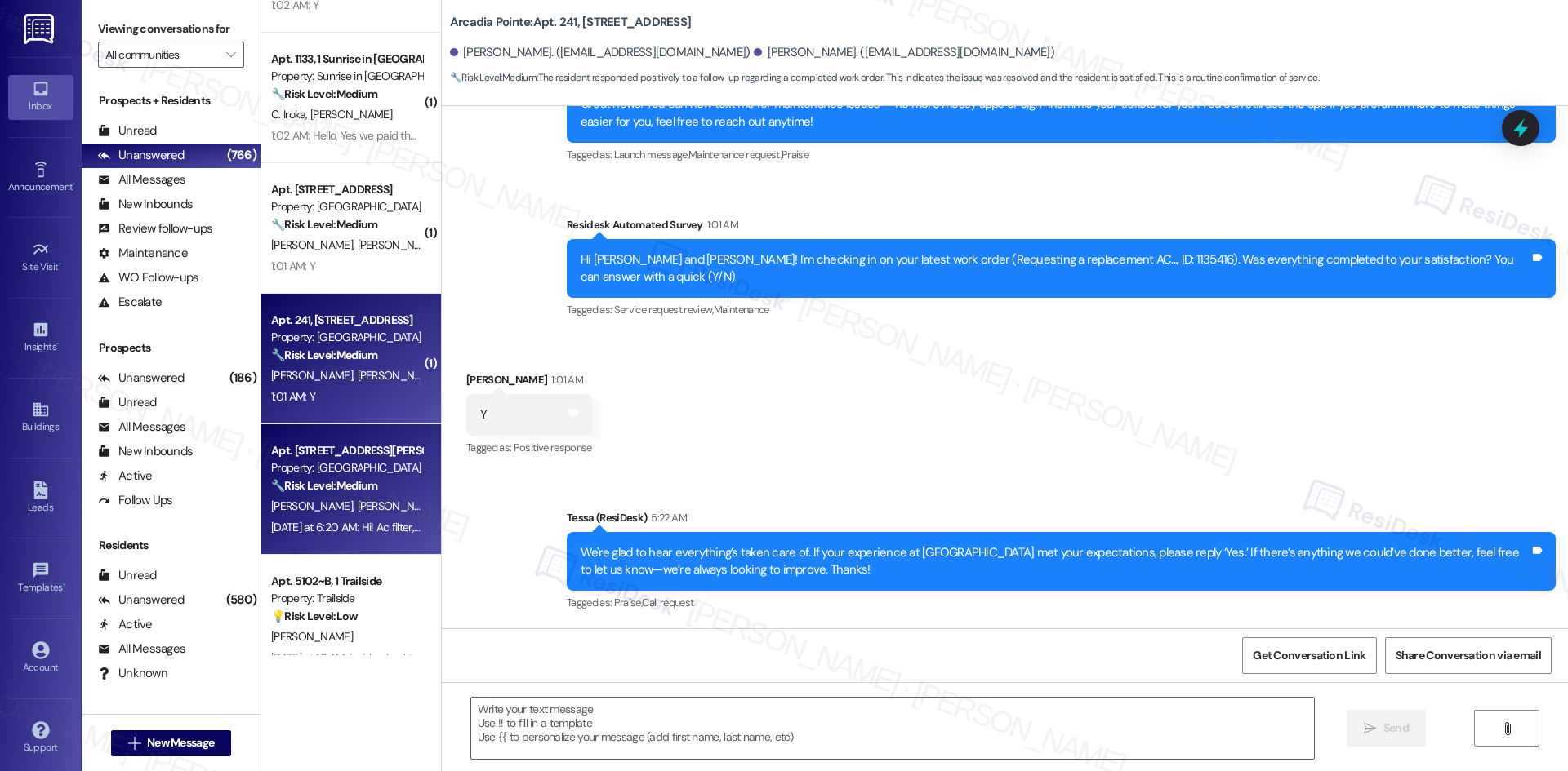
click at [357, 513] on span "N. Jones" at bounding box center [397, 506] width 81 height 14
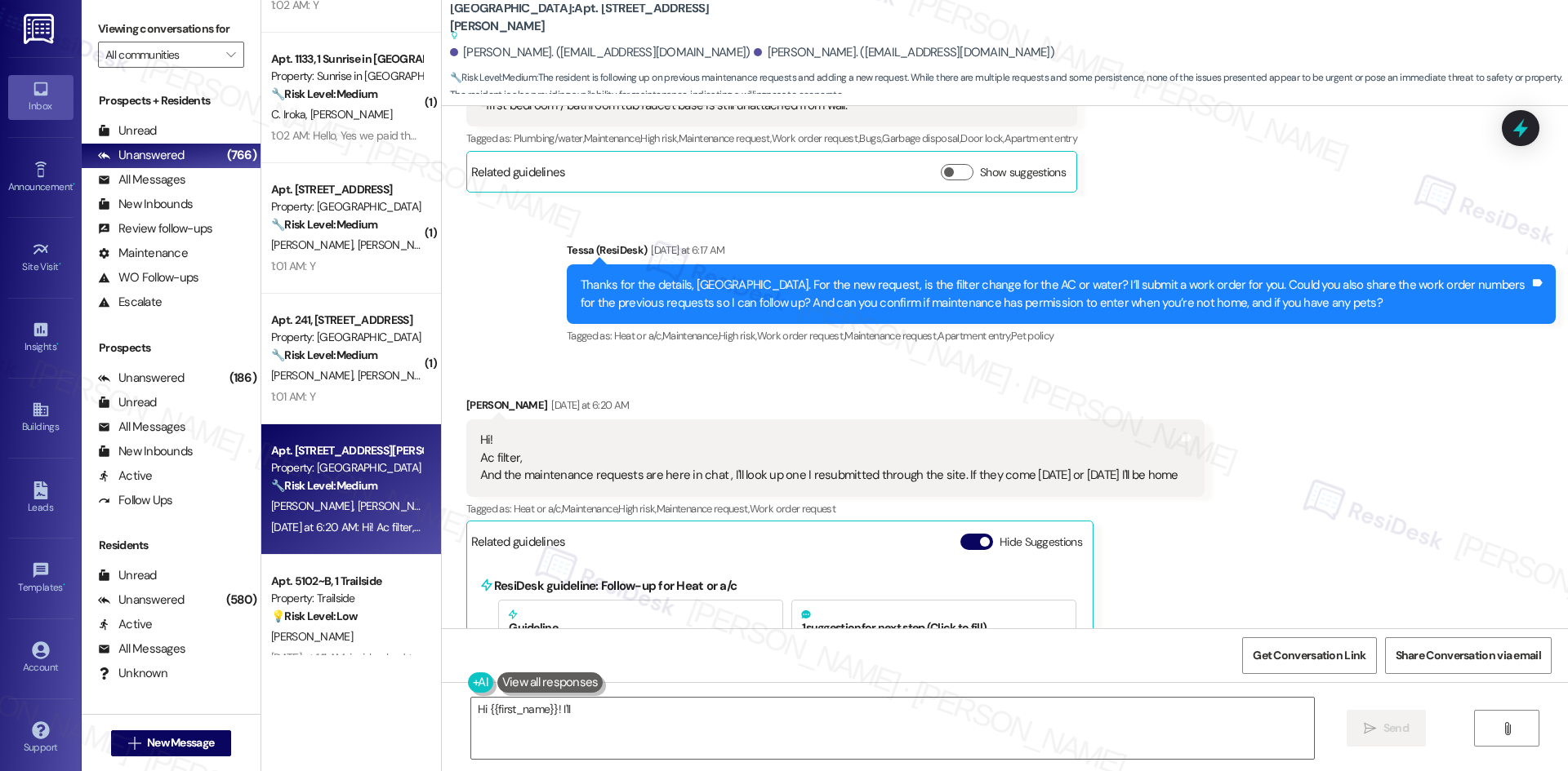
scroll to position [6632, 0]
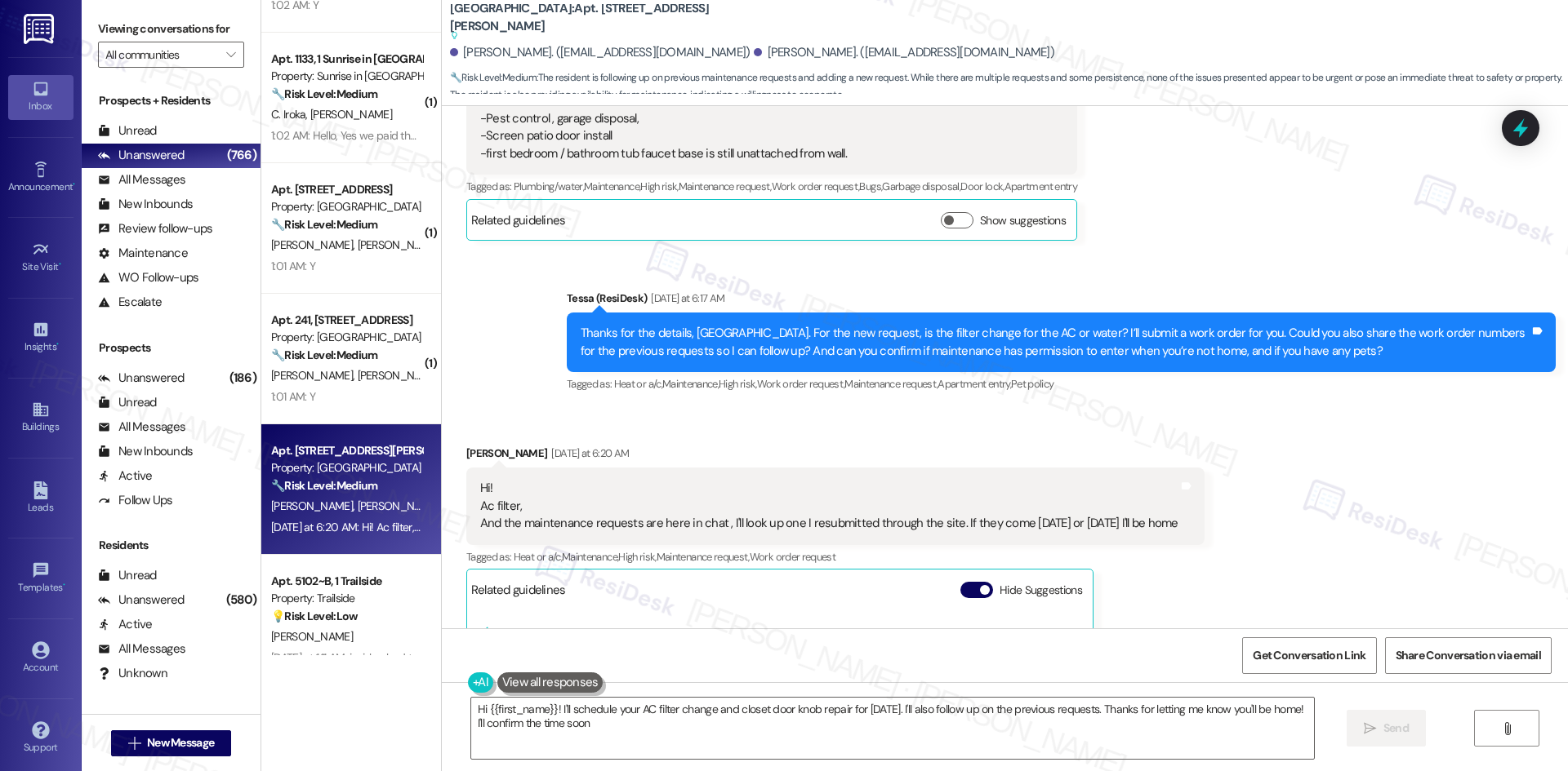
type textarea "Hi {{first_name}}! I'll schedule your AC filter change and closet door knob rep…"
click at [1281, 408] on div "Received via SMS Naekeisha Jones Yesterday at 6:20 AM Hi! Ac filter, And the ma…" at bounding box center [1004, 775] width 1126 height 733
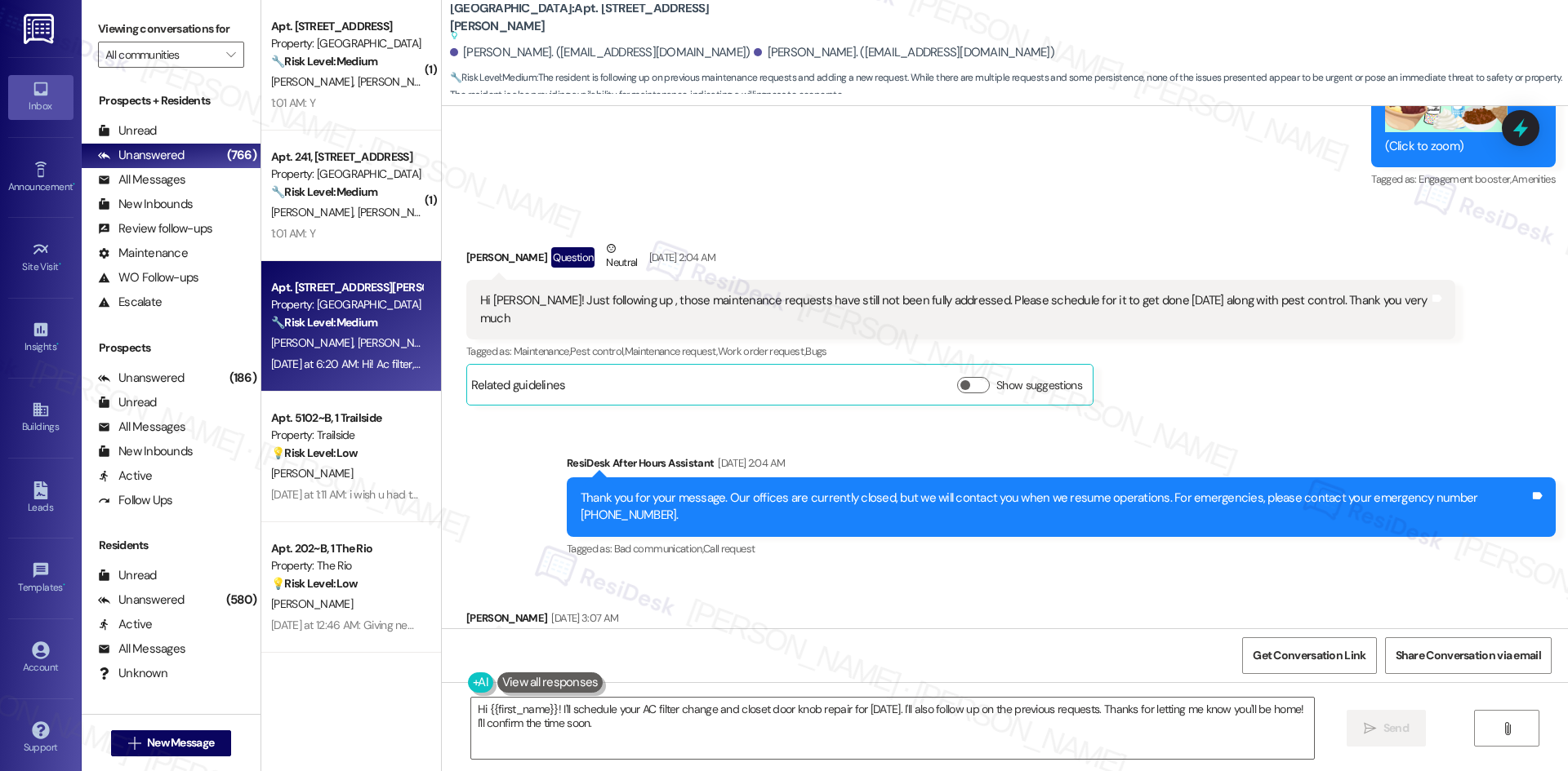
scroll to position [5978, 0]
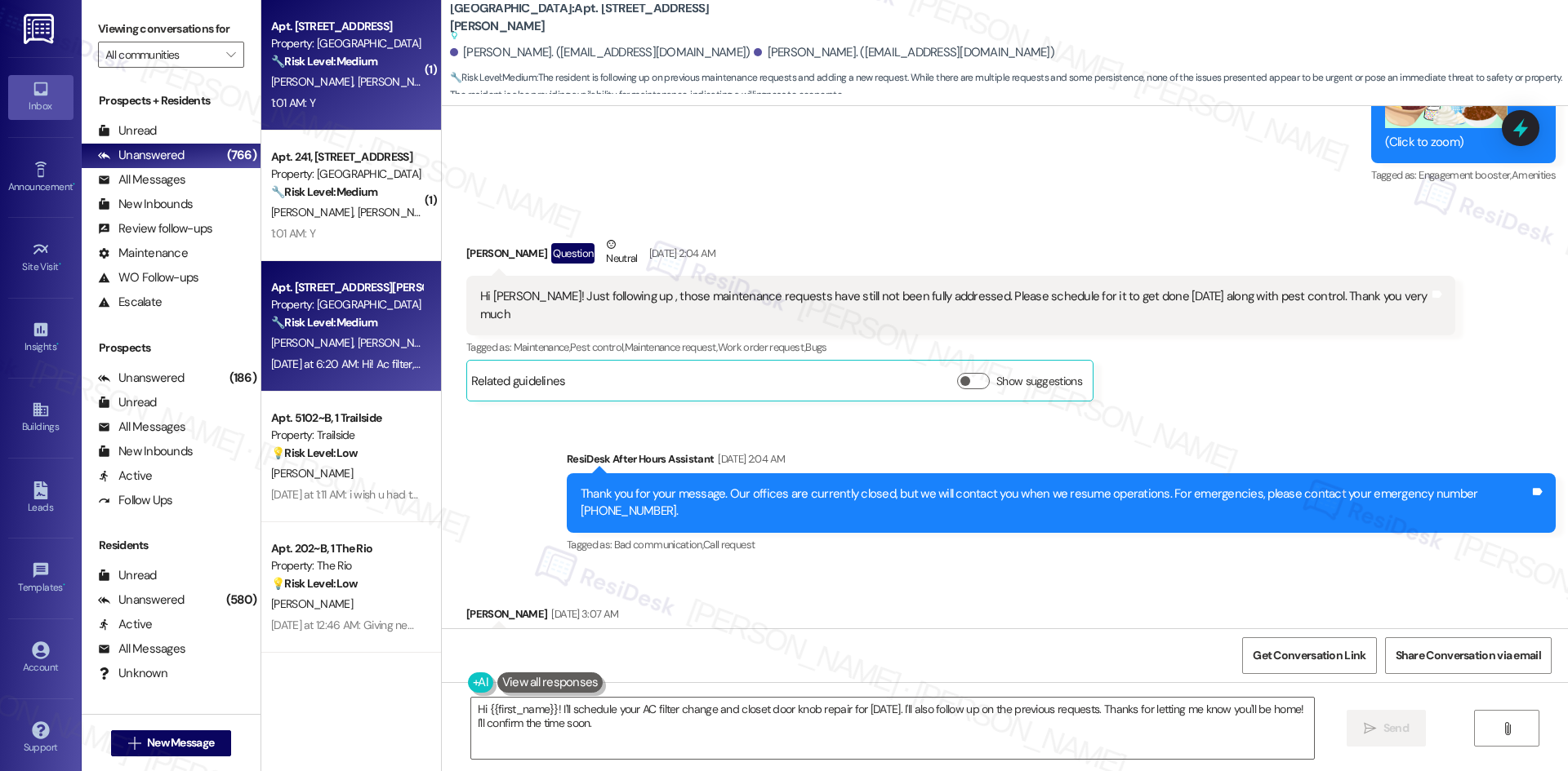
click at [322, 51] on div "Property: Palomar" at bounding box center [346, 43] width 151 height 17
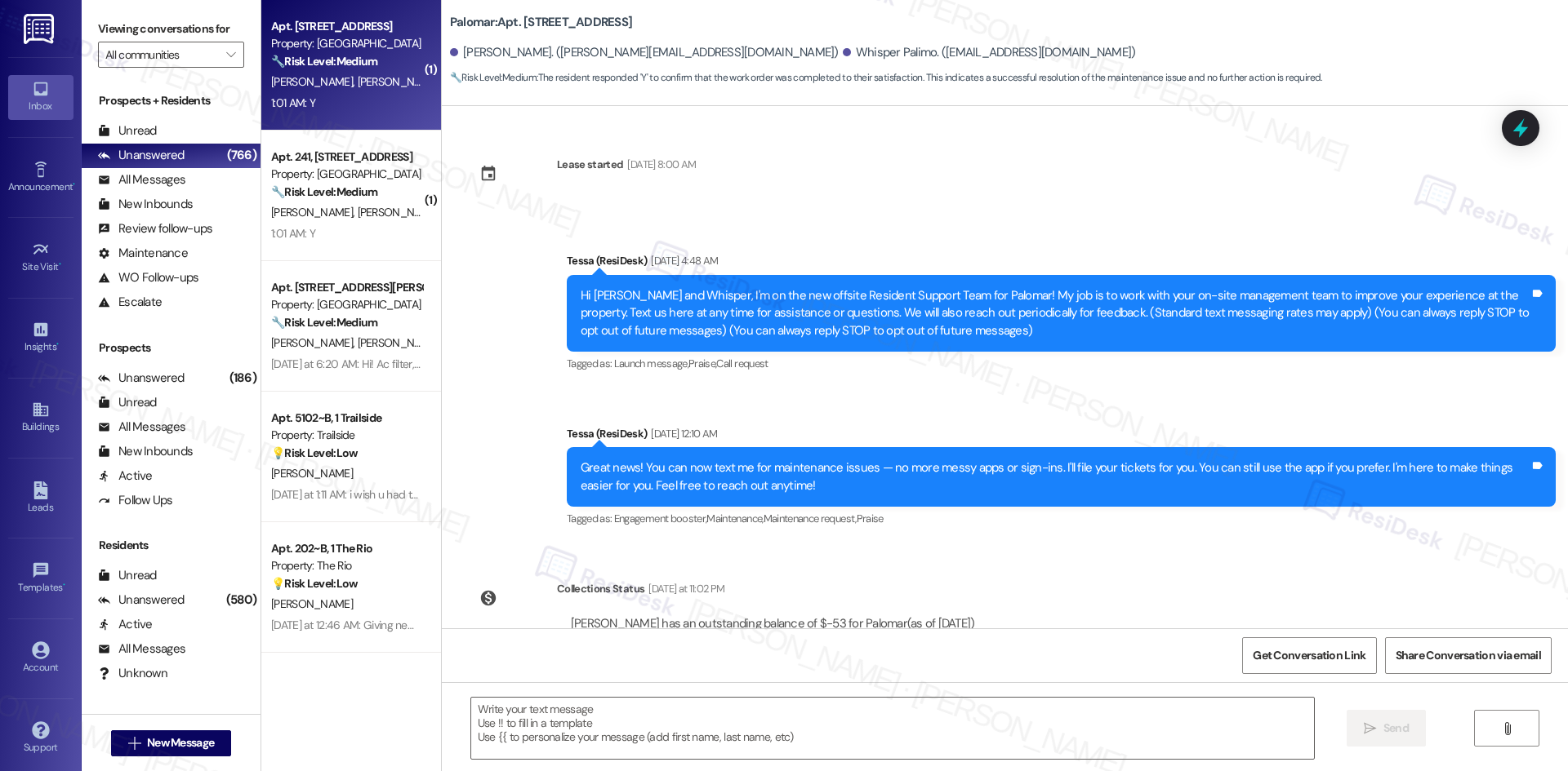
scroll to position [340, 0]
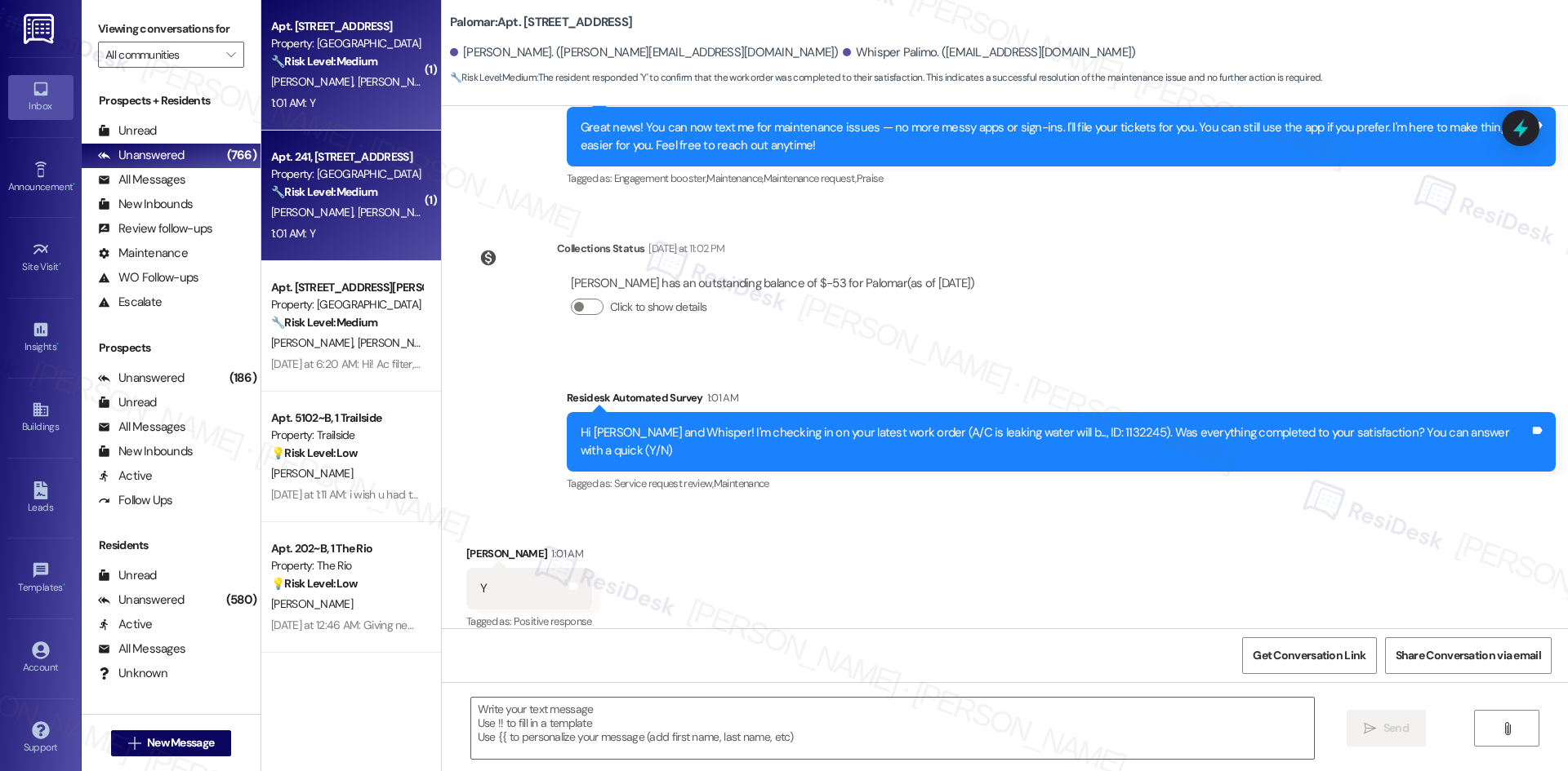
type textarea "Fetching suggested responses. Please feel free to read through the conversation…"
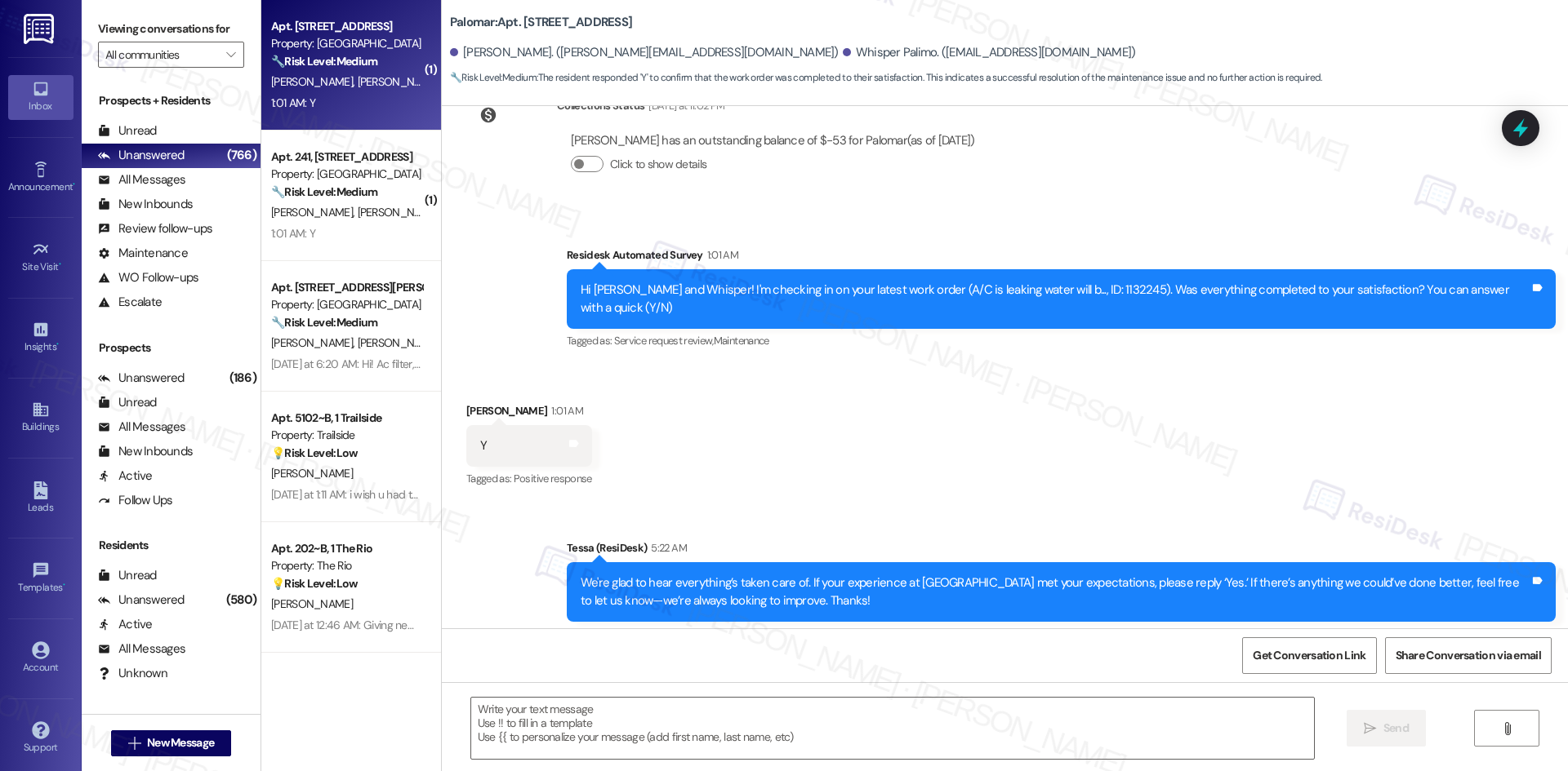
scroll to position [497, 0]
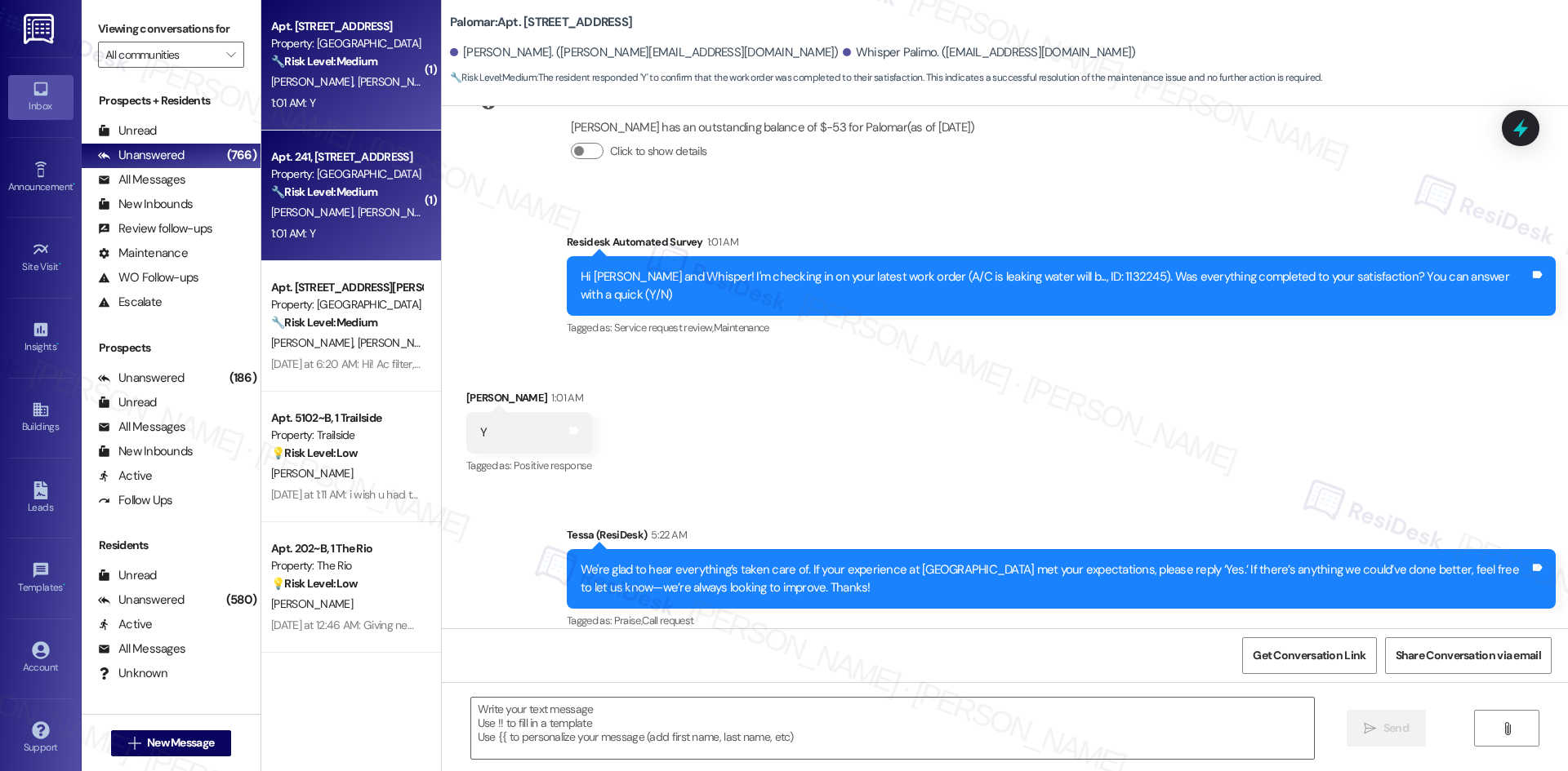
click at [330, 248] on div "Apt. 241, 4330 S Eastern Ave Property: Arcadia Pointe 🔧 Risk Level: Medium The …" at bounding box center [350, 196] width 180 height 131
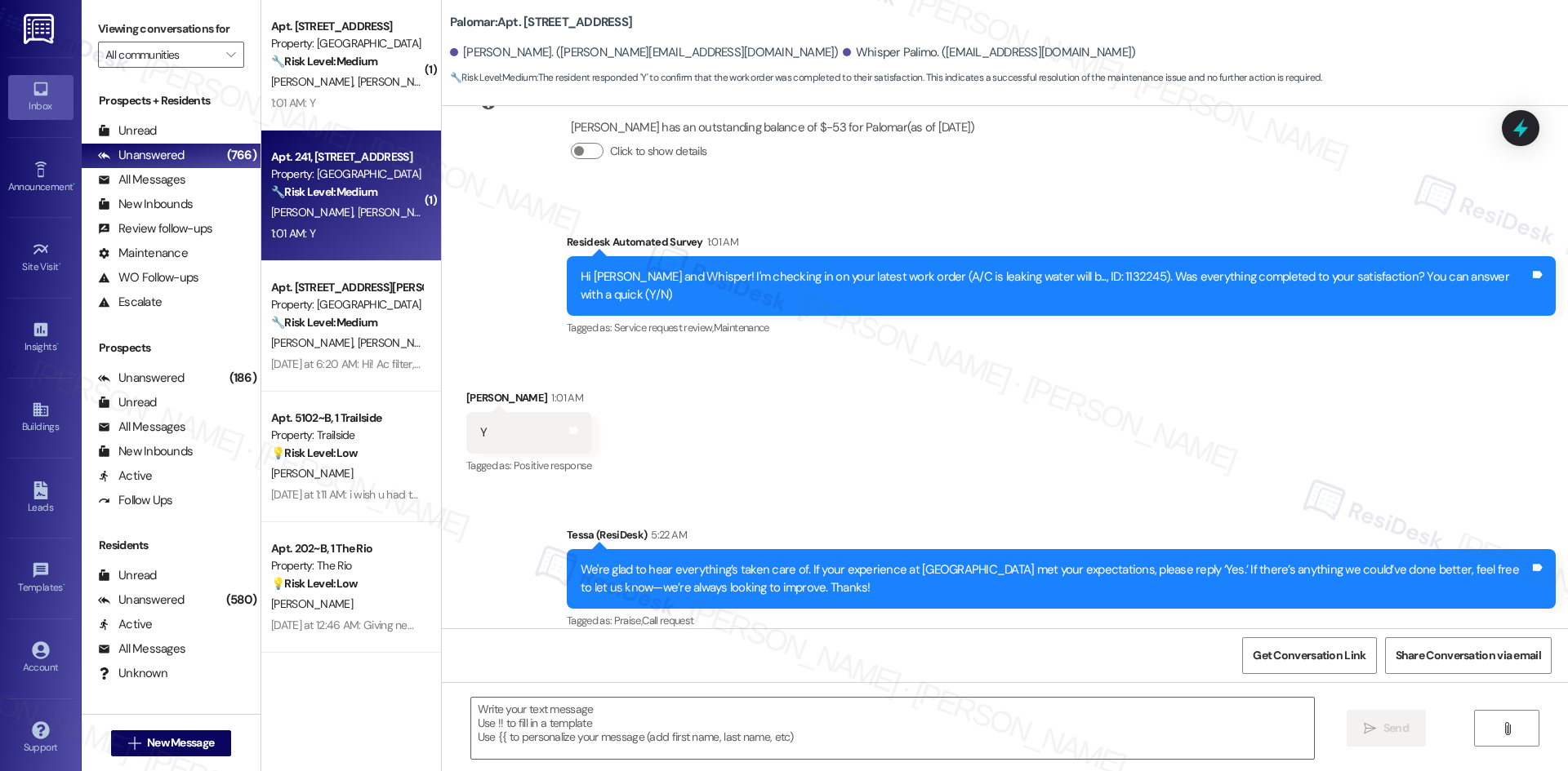
type textarea "Fetching suggested responses. Please feel free to read through the conversation…"
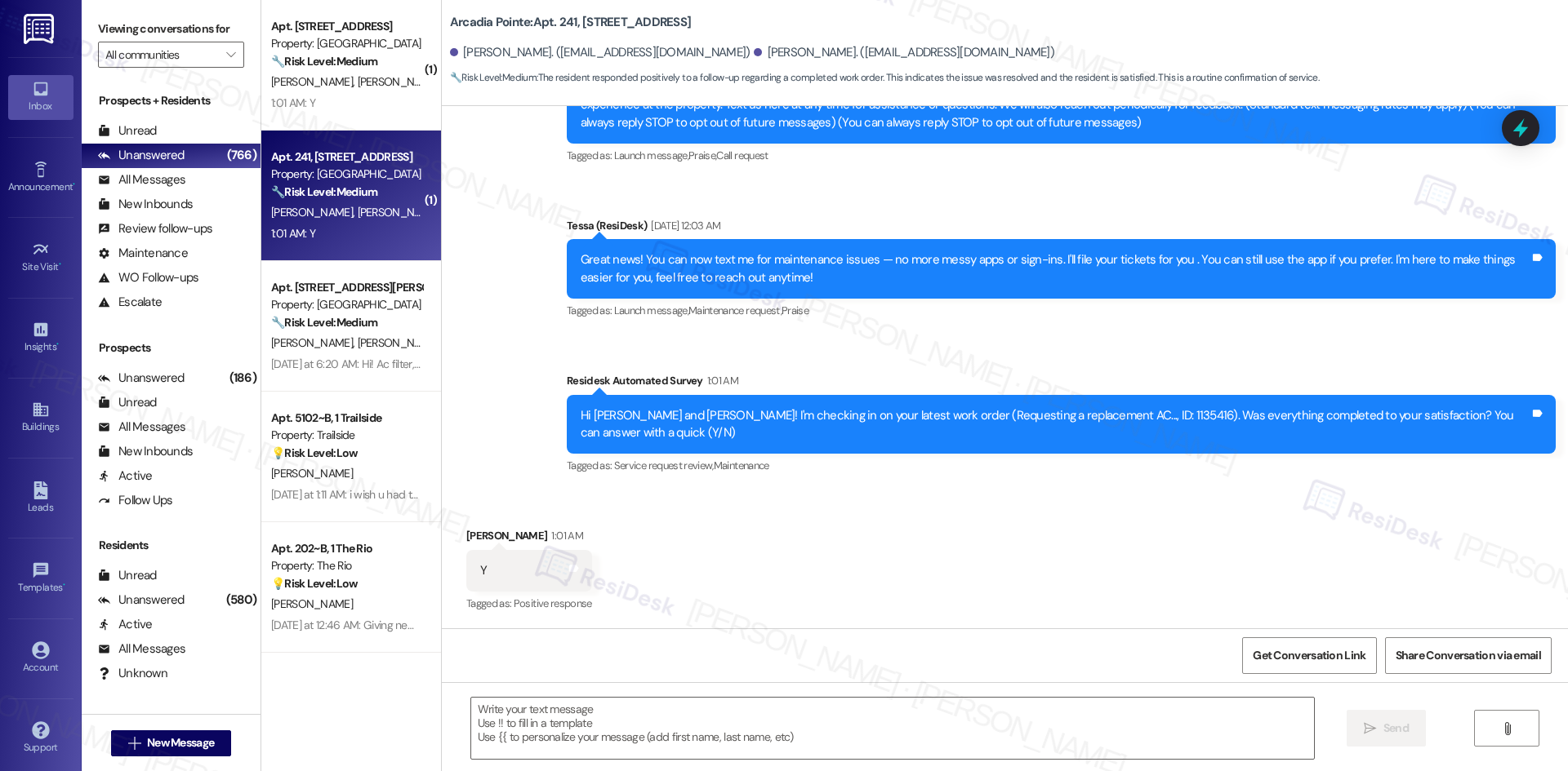
type textarea "Fetching suggested responses. Please feel free to read through the conversation…"
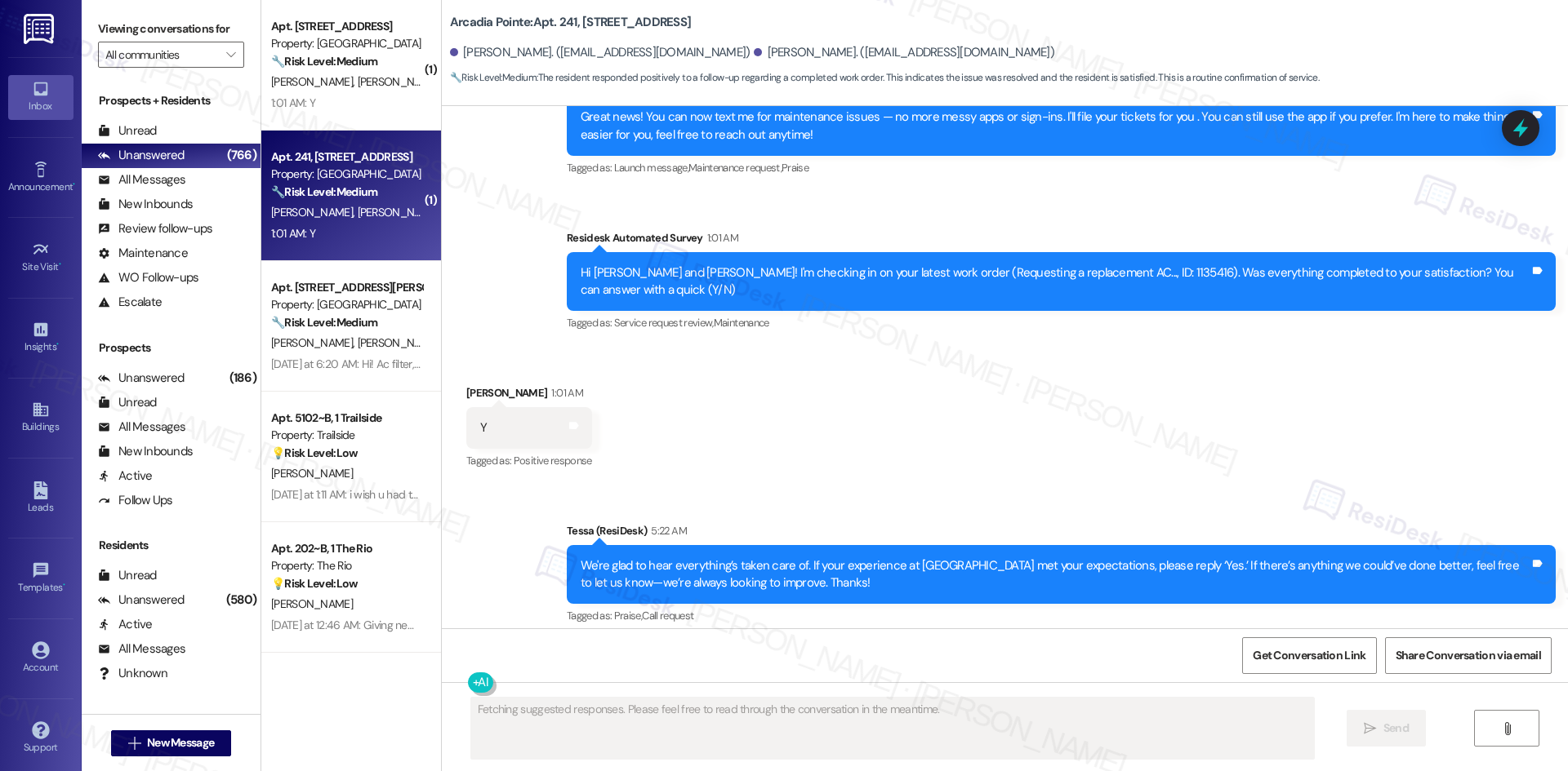
scroll to position [364, 0]
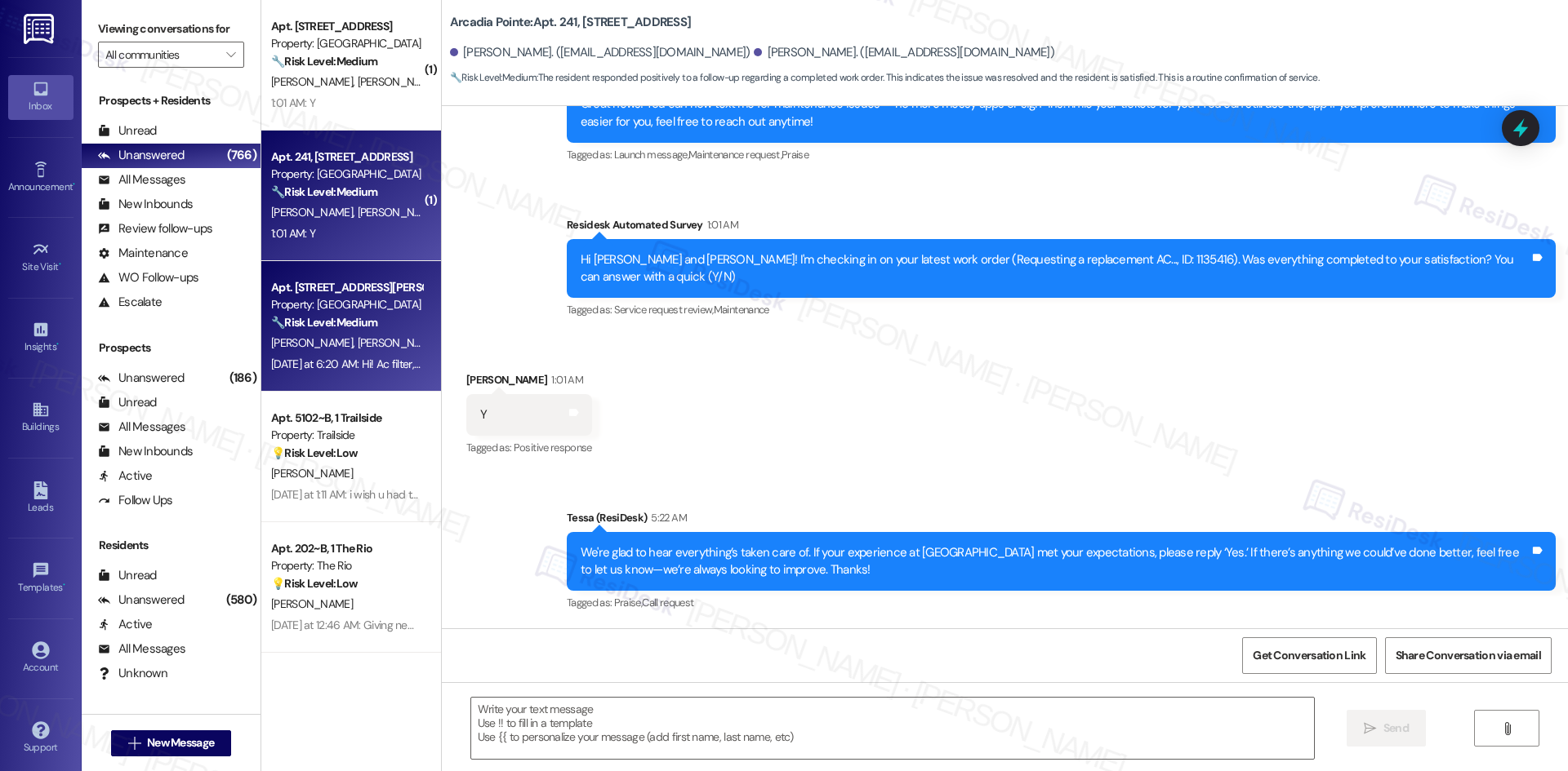
click at [357, 345] on span "N. Jones" at bounding box center [397, 343] width 81 height 14
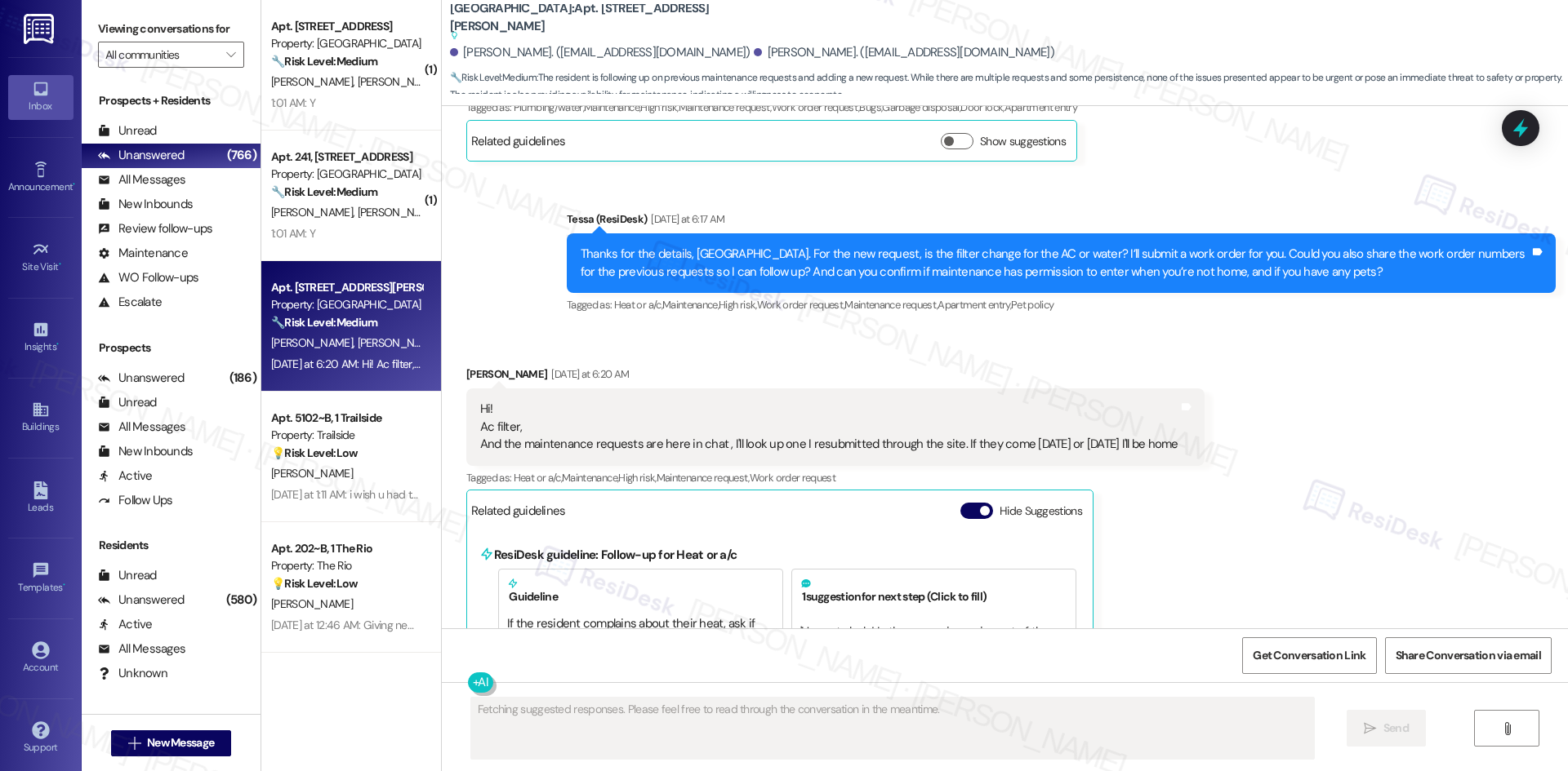
scroll to position [6632, 0]
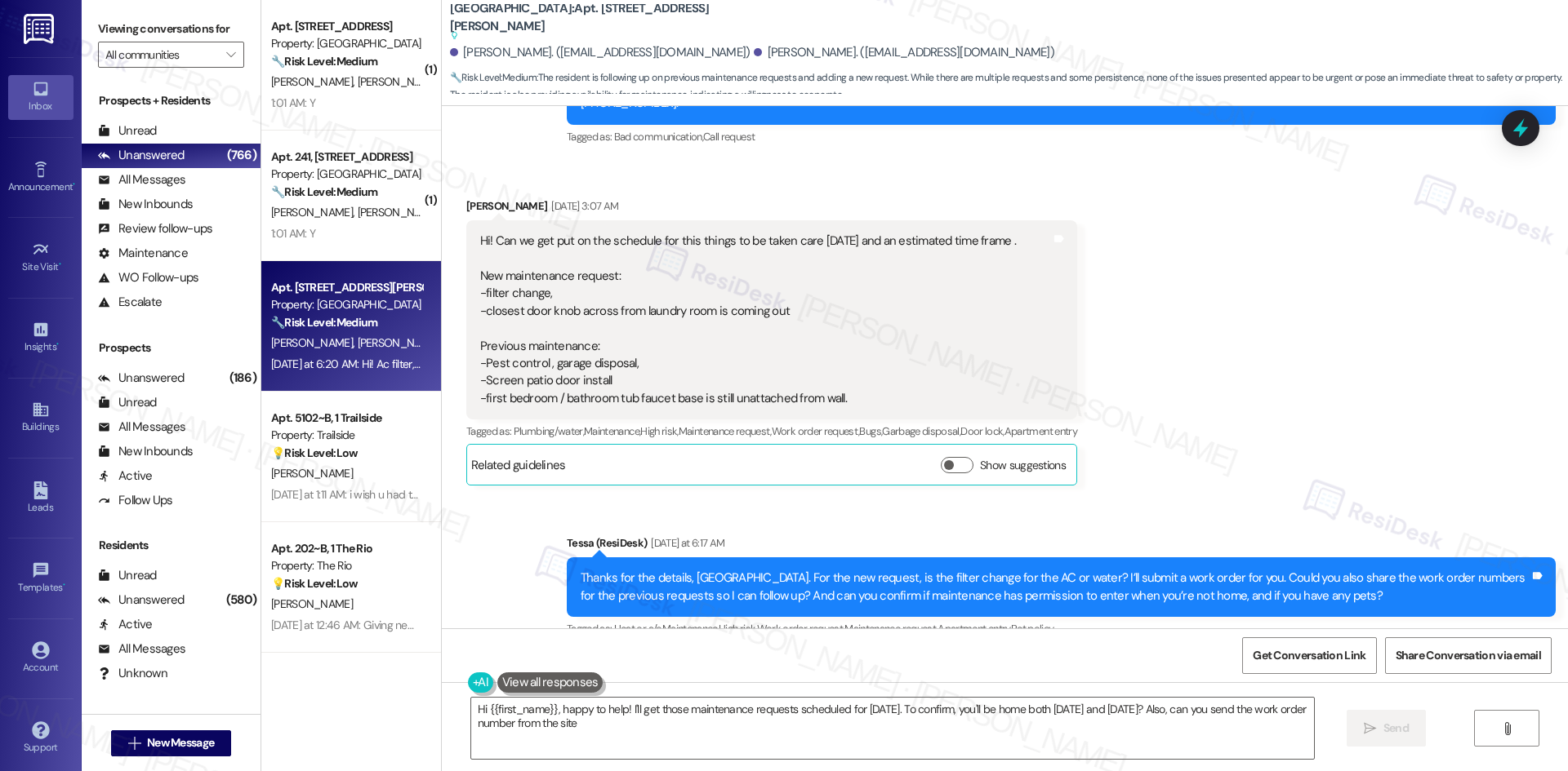
type textarea "Hi {{first_name}}, happy to help! I'll get those maintenance requests scheduled…"
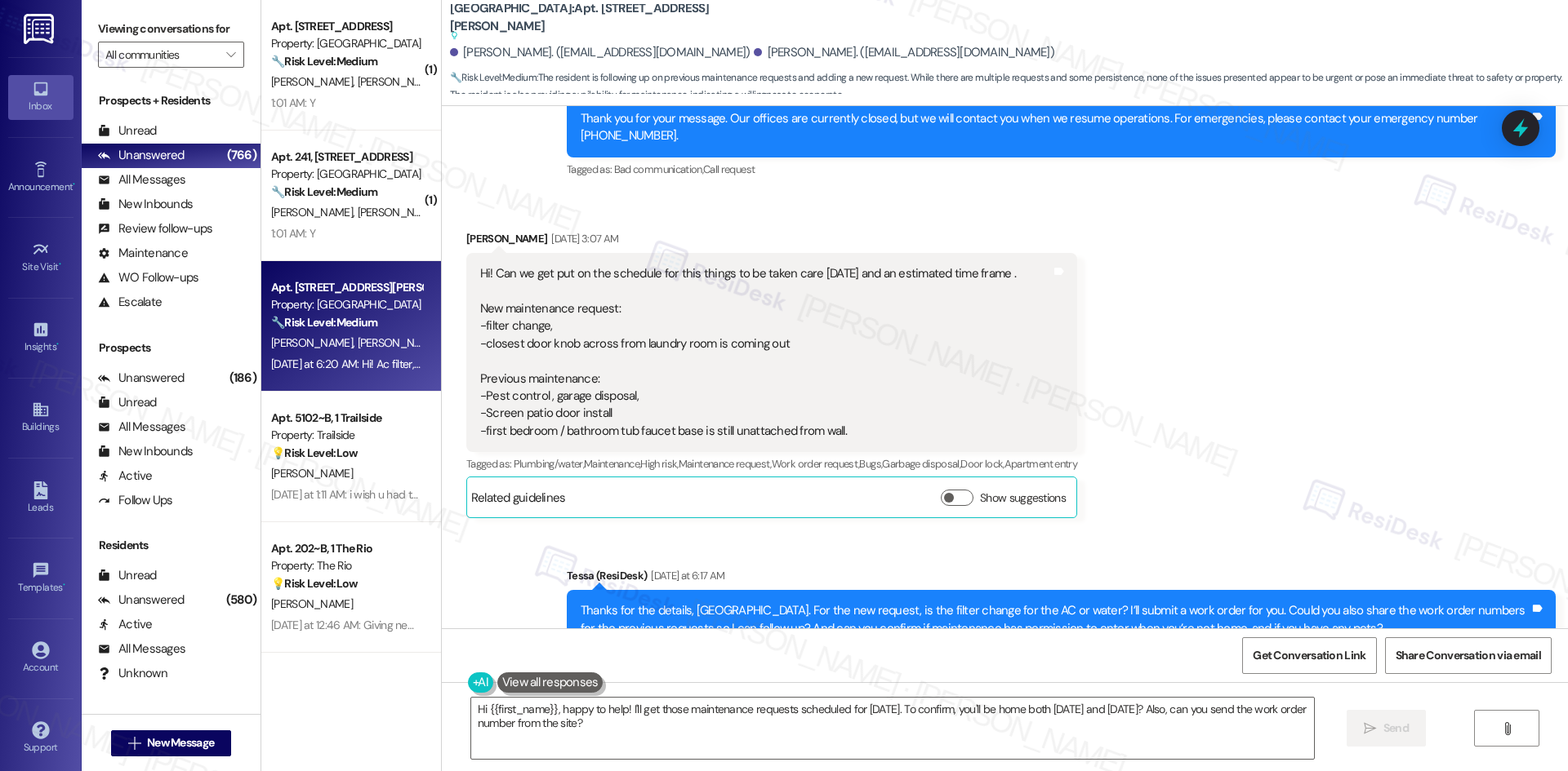
scroll to position [6224, 0]
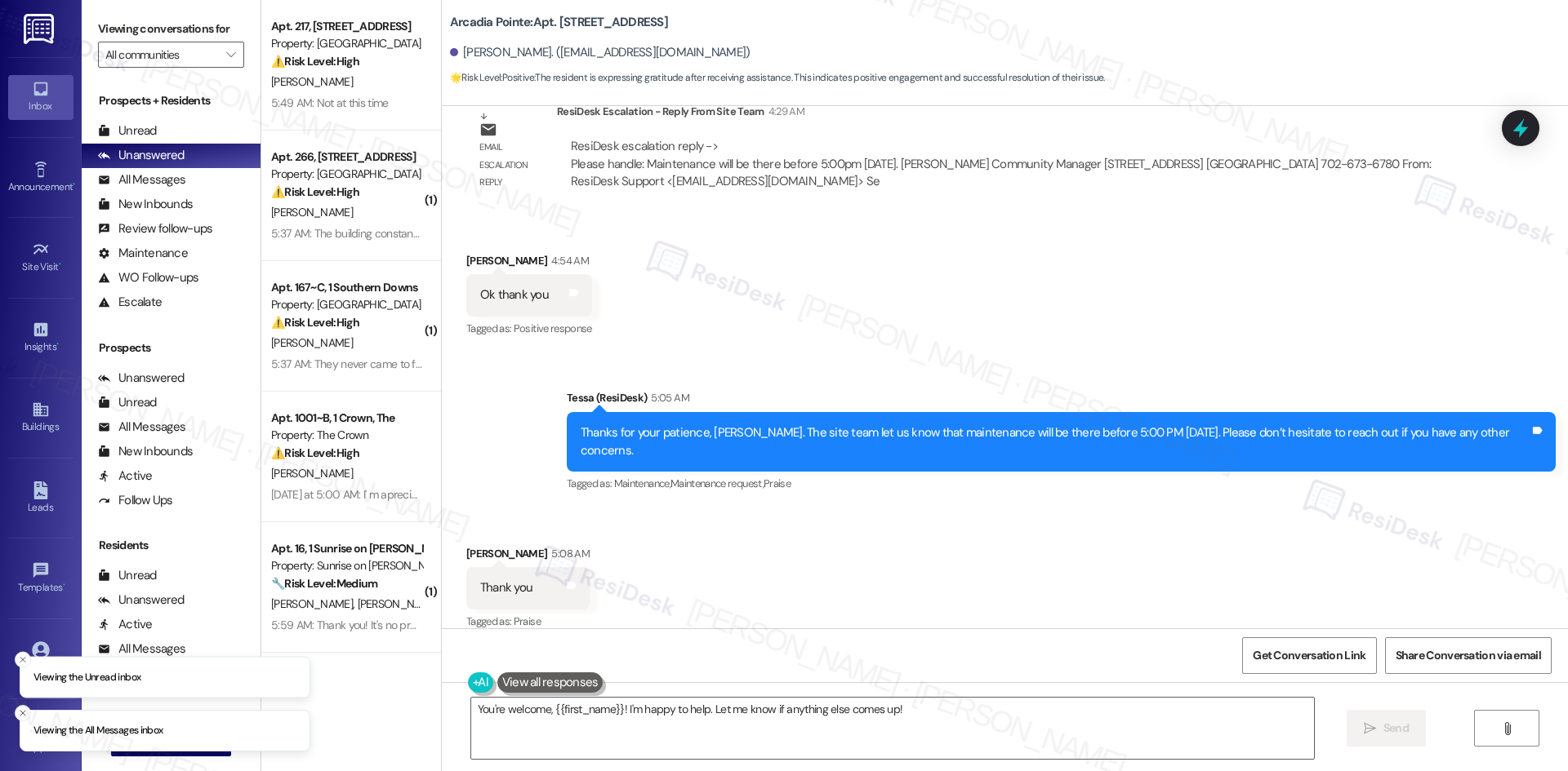
scroll to position [2362, 0]
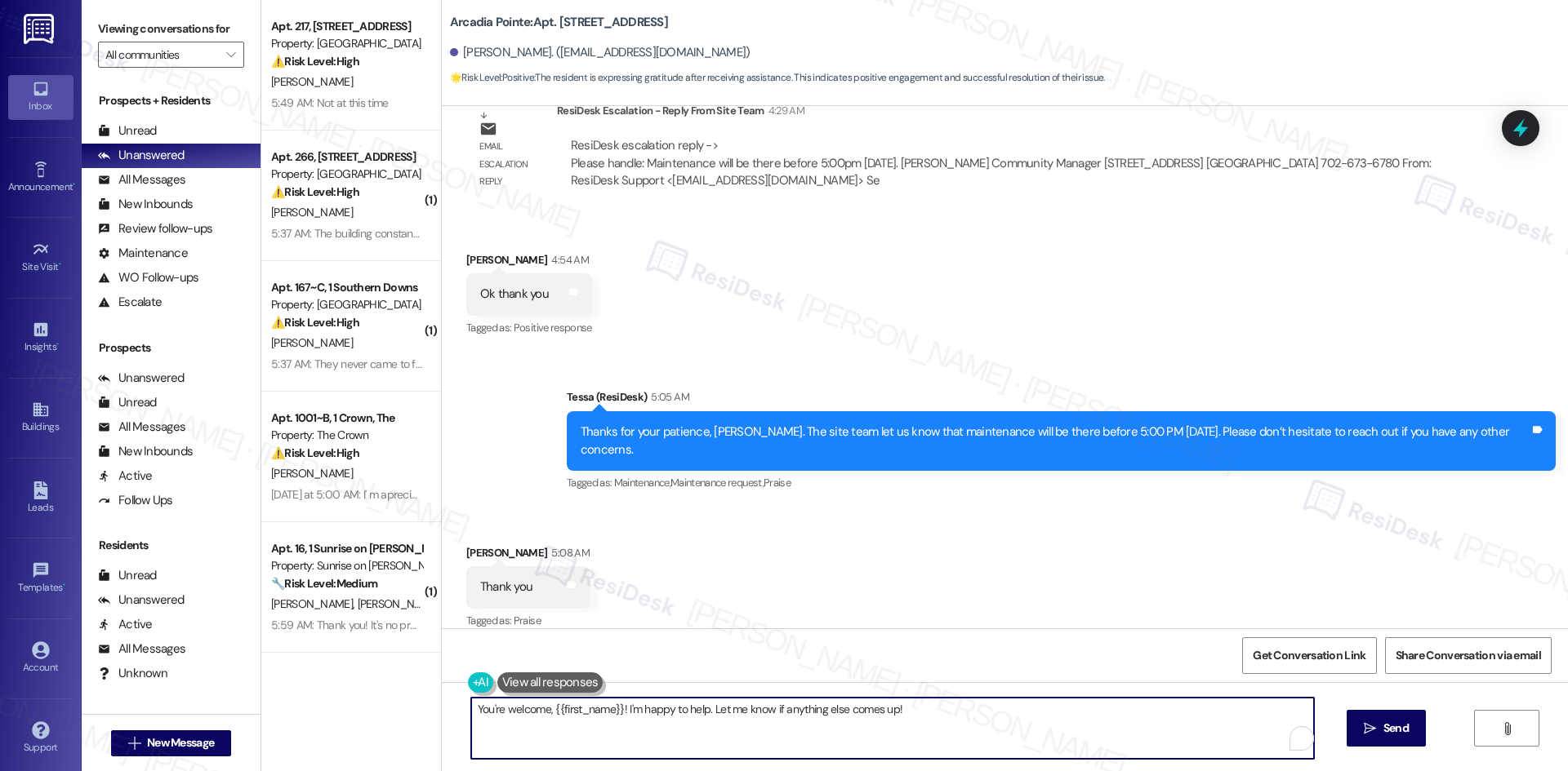
drag, startPoint x: 704, startPoint y: 709, endPoint x: 953, endPoint y: 711, distance: 249.0
click at [953, 711] on textarea "You're welcome, {{first_name}}! I'm happy to help. Let me know if anything else…" at bounding box center [892, 729] width 843 height 61
type textarea "You're welcome, {{first_name}}! I'm happy to help."
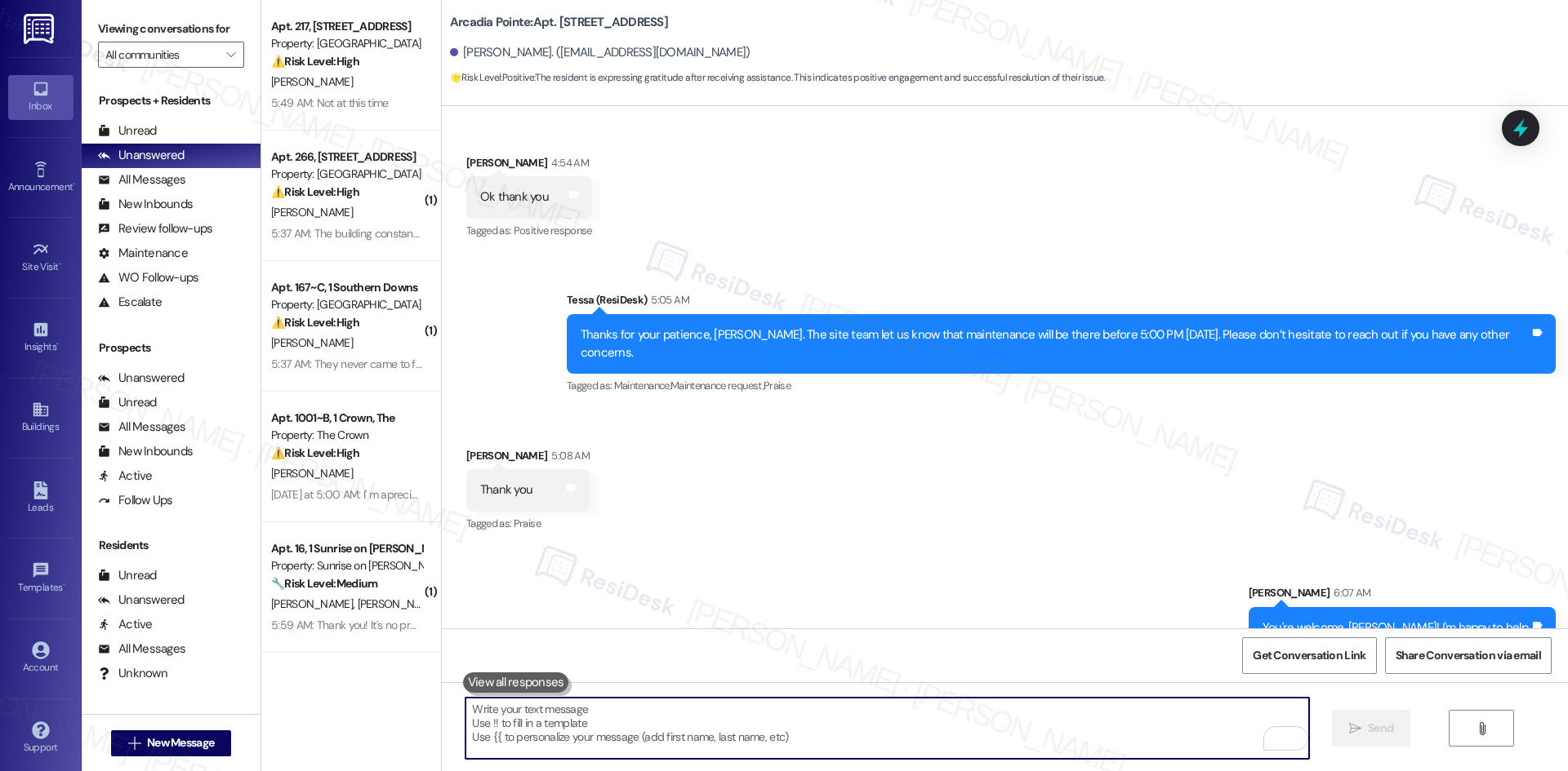
scroll to position [2475, 0]
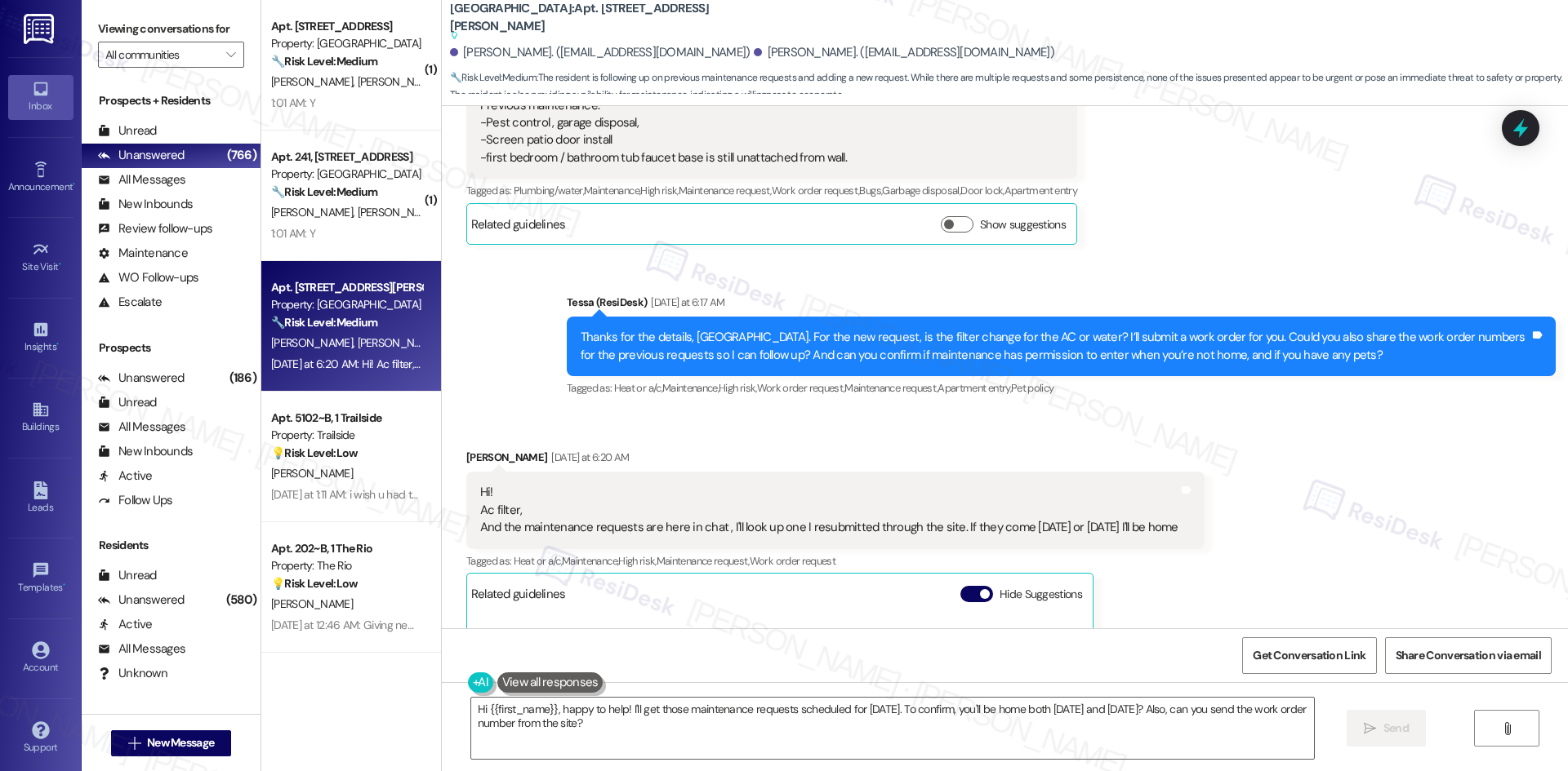
scroll to position [6632, 0]
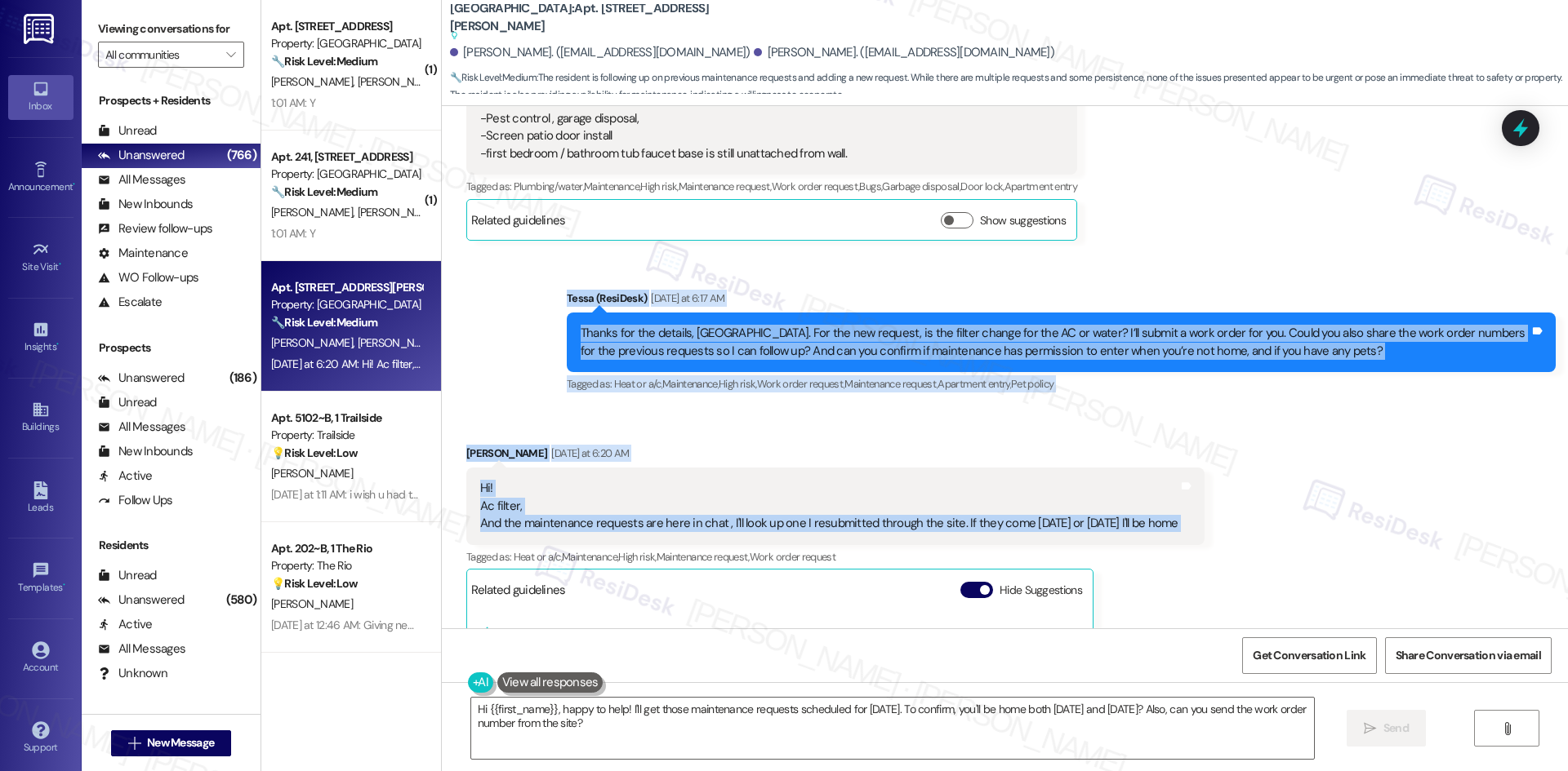
drag, startPoint x: 518, startPoint y: 199, endPoint x: 1236, endPoint y: 407, distance: 747.5
click at [1236, 407] on div "Lease started Mar 19, 2025 at 8:00 AM Announcement, sent via SMS Tessa (ResiDes…" at bounding box center [1004, 367] width 1126 height 523
drag, startPoint x: 968, startPoint y: 427, endPoint x: 882, endPoint y: 370, distance: 103.2
click at [882, 445] on div "Naekeisha Jones Yesterday at 6:20 AM" at bounding box center [835, 456] width 738 height 23
drag, startPoint x: 562, startPoint y: 216, endPoint x: 1340, endPoint y: 429, distance: 806.6
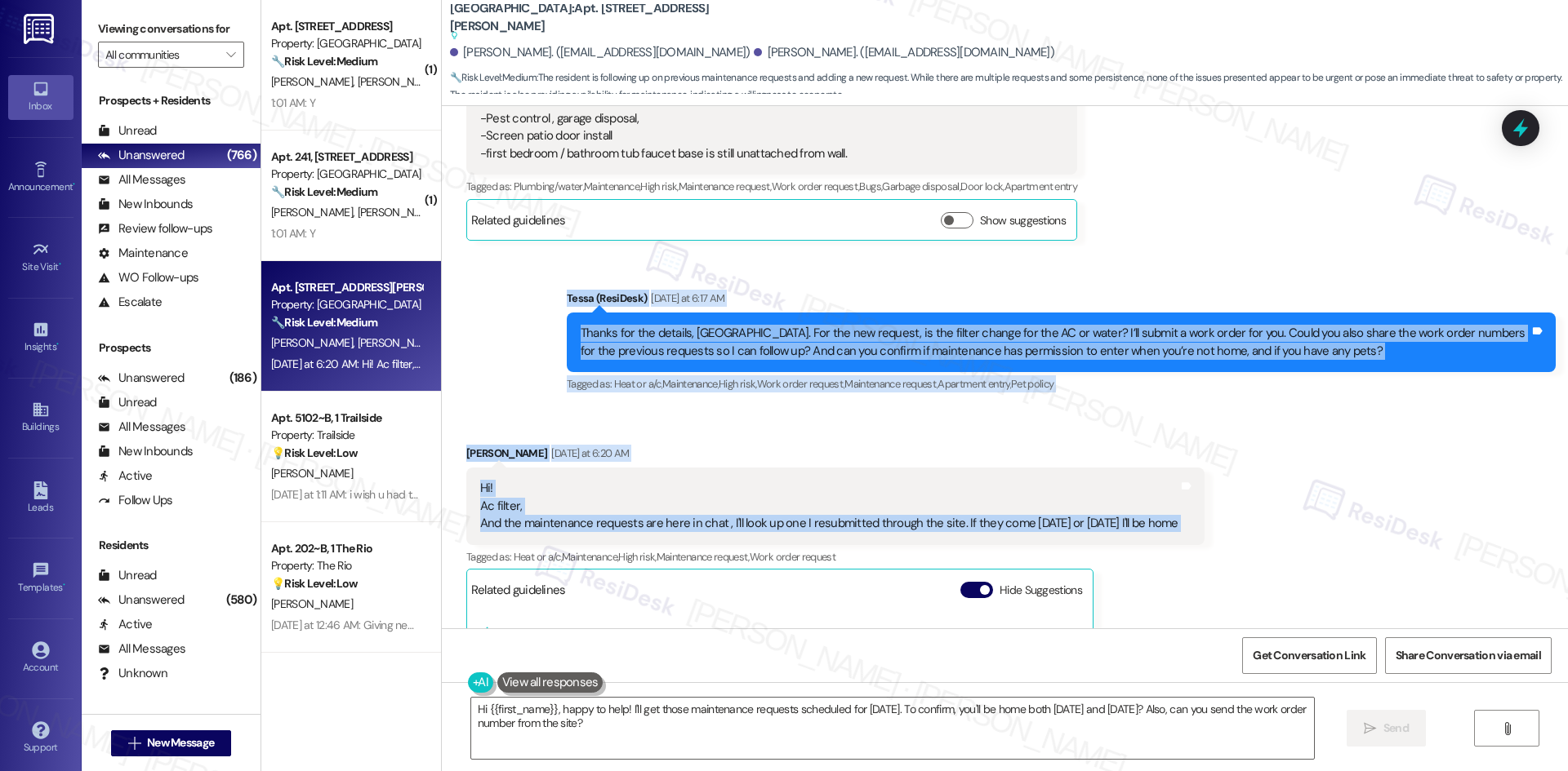
click at [1340, 429] on div "Lease started Mar 19, 2025 at 8:00 AM Announcement, sent via SMS Tessa (ResiDes…" at bounding box center [1004, 367] width 1126 height 523
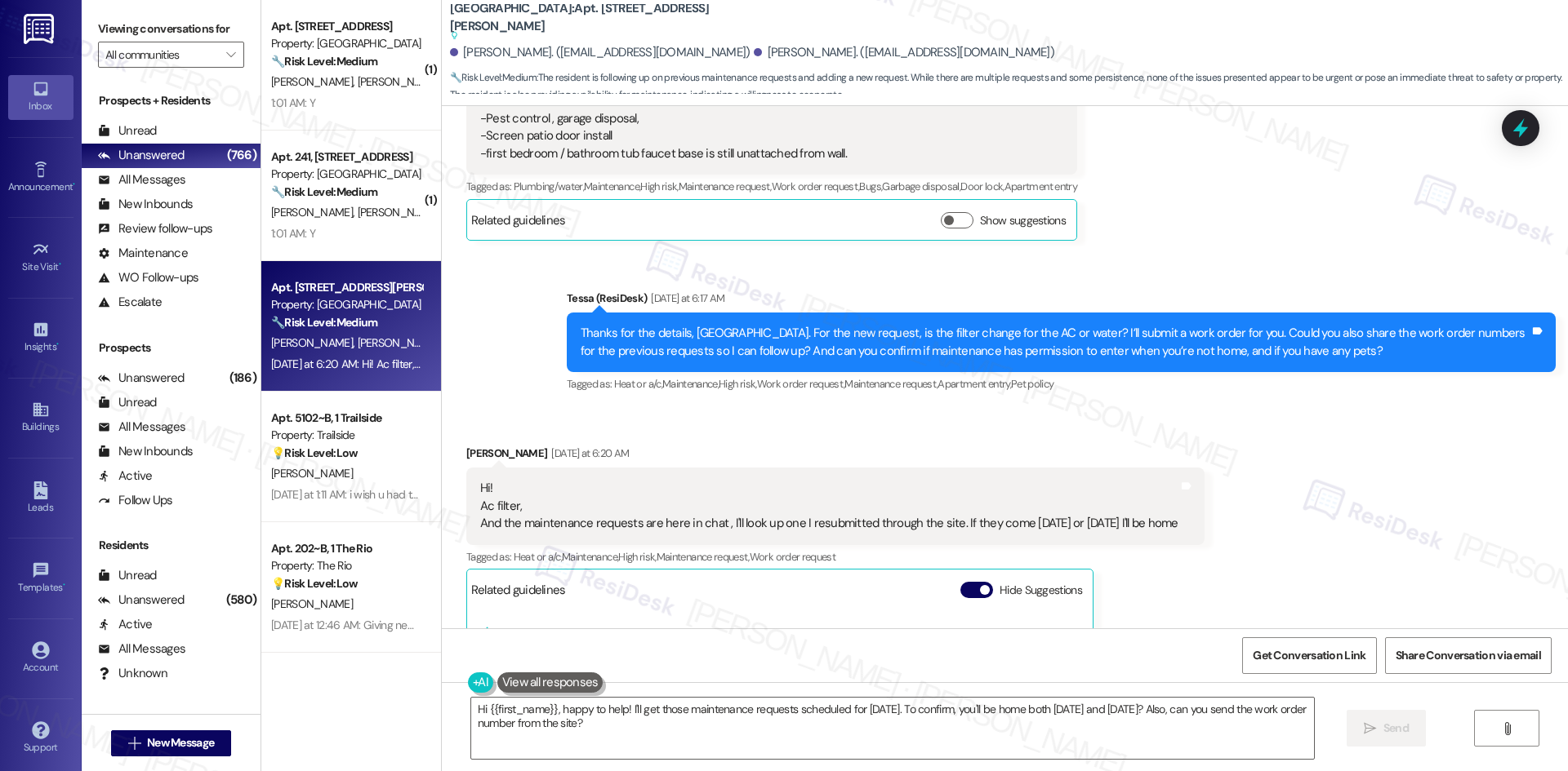
drag, startPoint x: 981, startPoint y: 438, endPoint x: 903, endPoint y: 472, distance: 85.1
click at [903, 545] on div "Tagged as: Heat or a/c , Click to highlight conversations about Heat or a/c Mai…" at bounding box center [835, 557] width 738 height 23
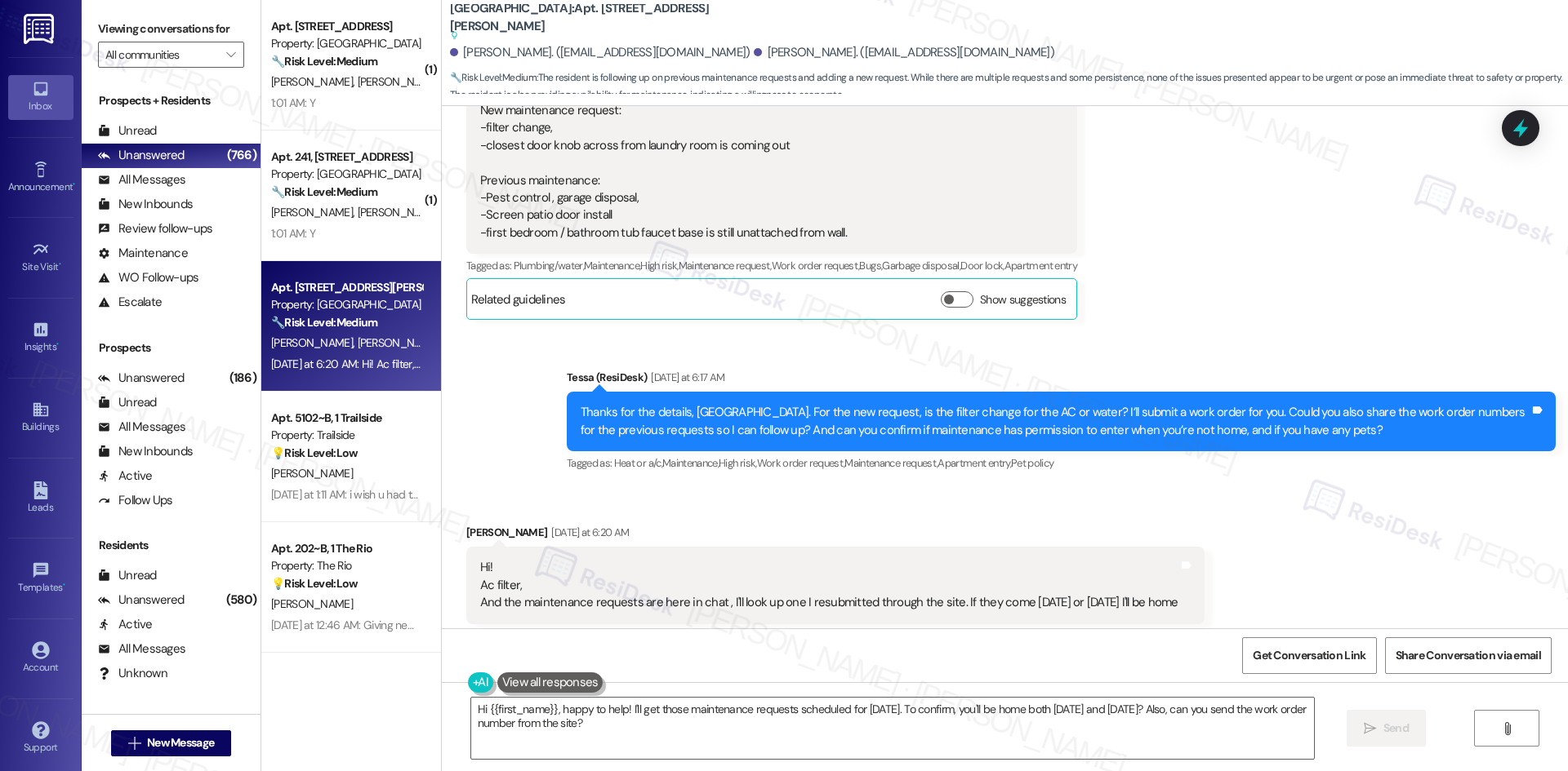
scroll to position [6550, 0]
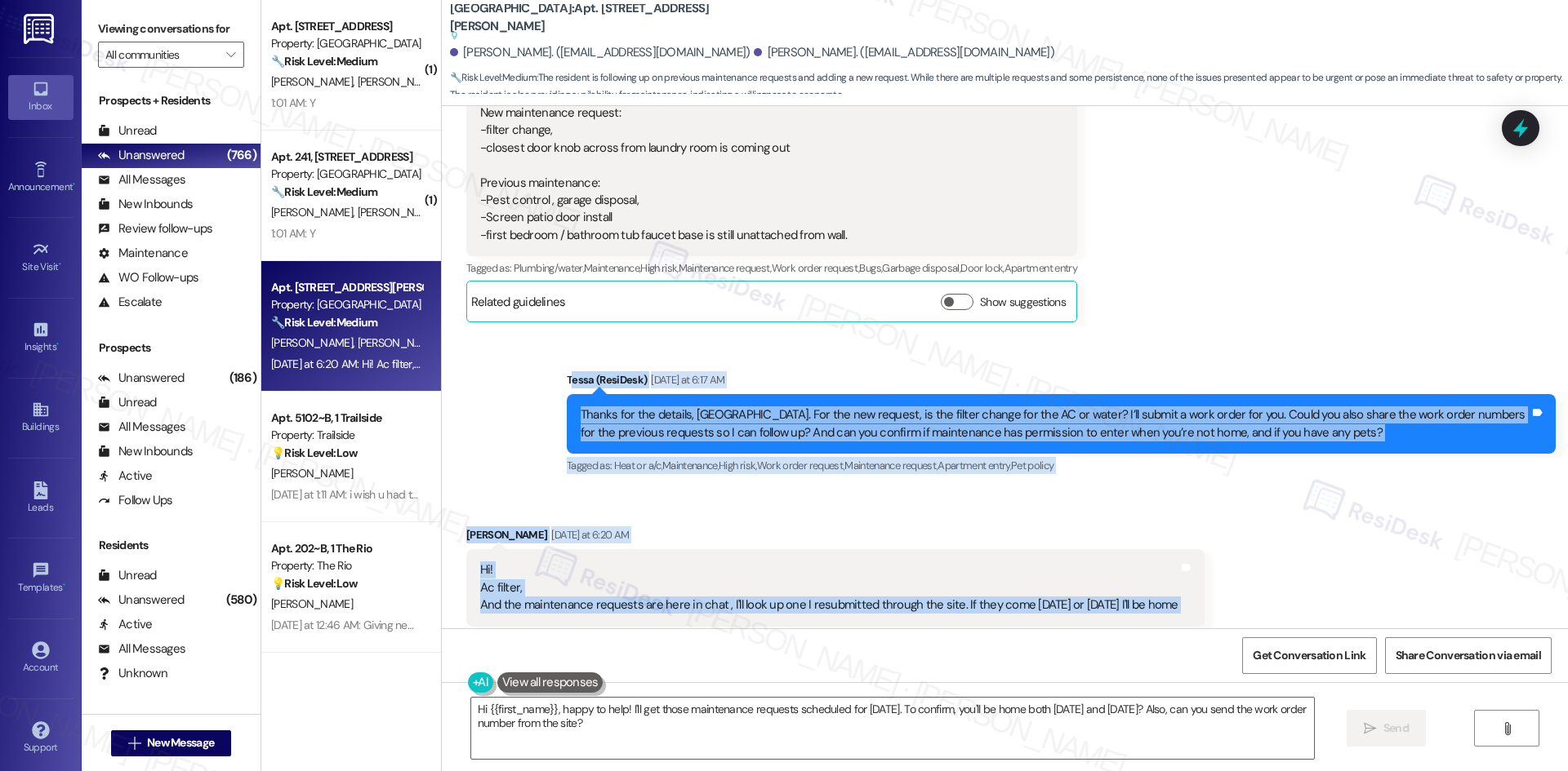
drag, startPoint x: 611, startPoint y: 292, endPoint x: 1344, endPoint y: 510, distance: 764.7
click at [1344, 510] on div "Lease started Mar 19, 2025 at 8:00 AM Announcement, sent via SMS Tessa (ResiDes…" at bounding box center [1004, 367] width 1126 height 523
copy div "essa (ResiDesk) Yesterday at 6:17 AM Thanks for the details, Naekeisha. For the…"
click at [486, 384] on div "Sent via SMS Tessa (ResiDesk) Yesterday at 6:17 AM Thanks for the details, Naek…" at bounding box center [1004, 413] width 1126 height 155
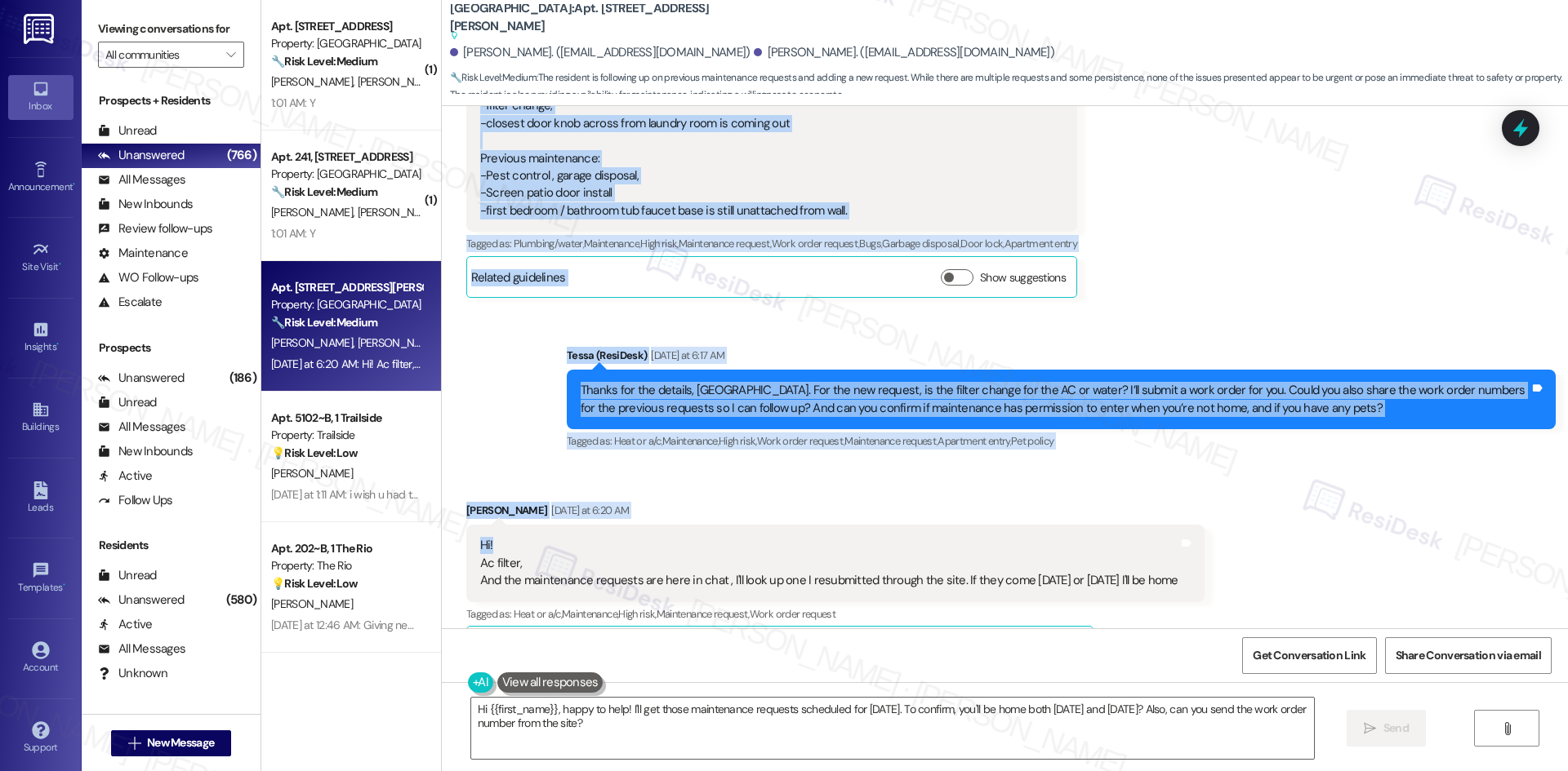
scroll to position [6632, 0]
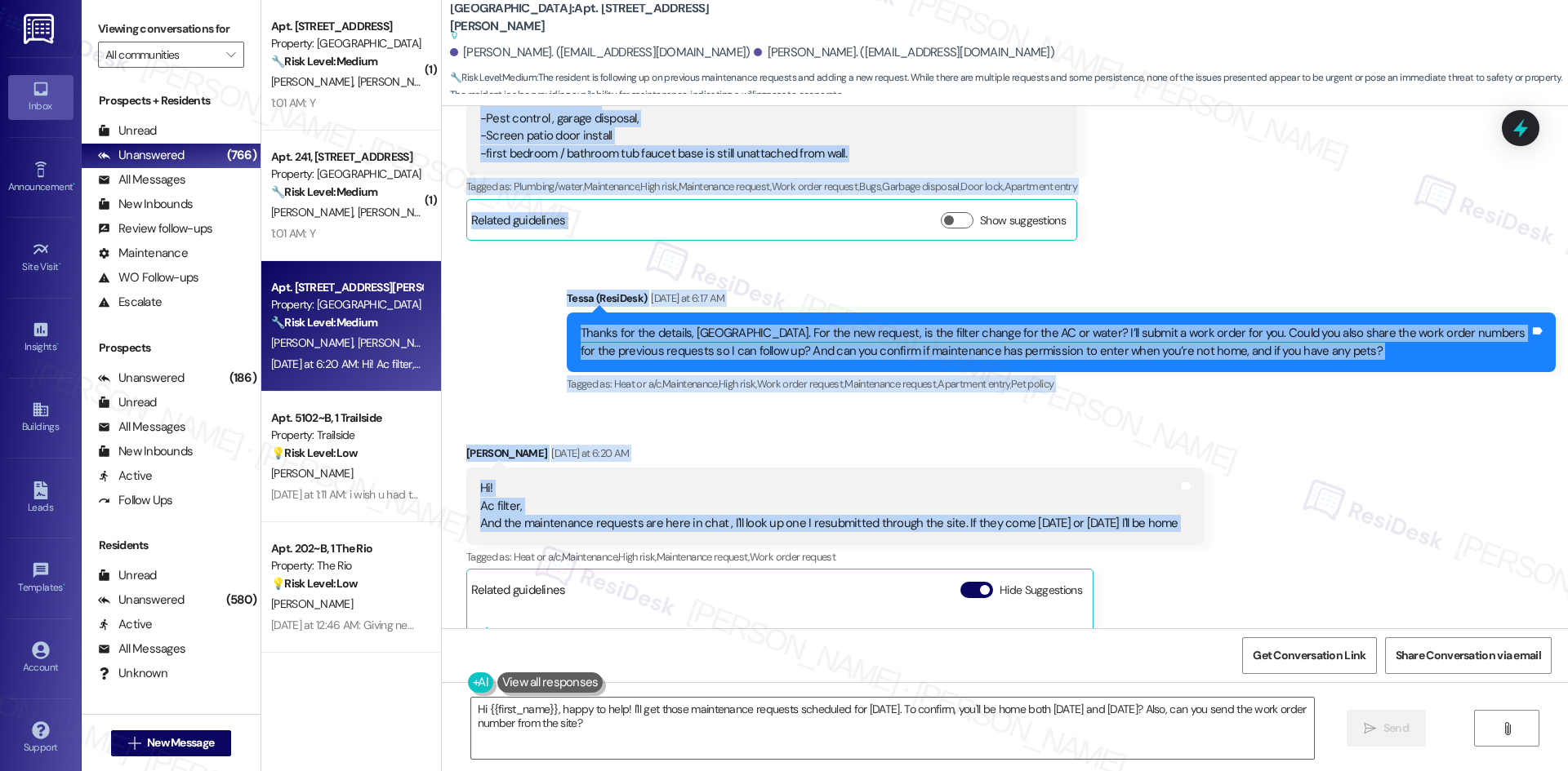
drag, startPoint x: 447, startPoint y: 192, endPoint x: 1235, endPoint y: 439, distance: 825.8
click at [1235, 439] on div "Lease started Mar 19, 2025 at 8:00 AM Announcement, sent via SMS Tessa (ResiDes…" at bounding box center [1004, 367] width 1126 height 523
click at [1235, 439] on div "Received via SMS [PERSON_NAME] [DATE] at 6:20 AM Hi! Ac filter, And the mainten…" at bounding box center [1004, 775] width 1126 height 733
drag, startPoint x: 443, startPoint y: 195, endPoint x: 1213, endPoint y: 434, distance: 806.2
click at [1227, 430] on div "Lease started Mar 19, 2025 at 8:00 AM Announcement, sent via SMS Tessa (ResiDes…" at bounding box center [1004, 367] width 1126 height 523
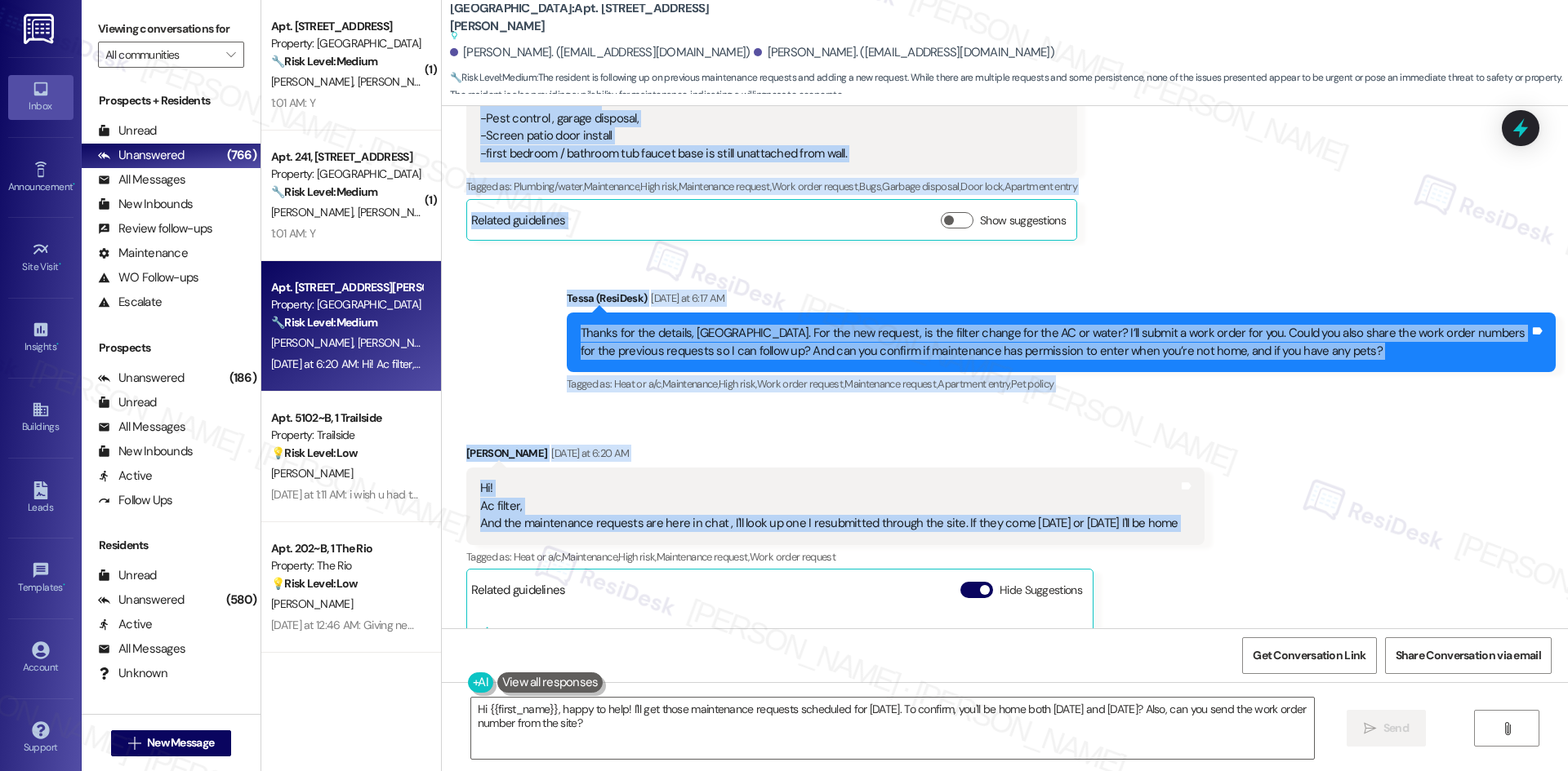
copy div "Naekeisha Jones Sep 09, 2025 at 3:07 AM Hi! Can we get put on the schedule for …"
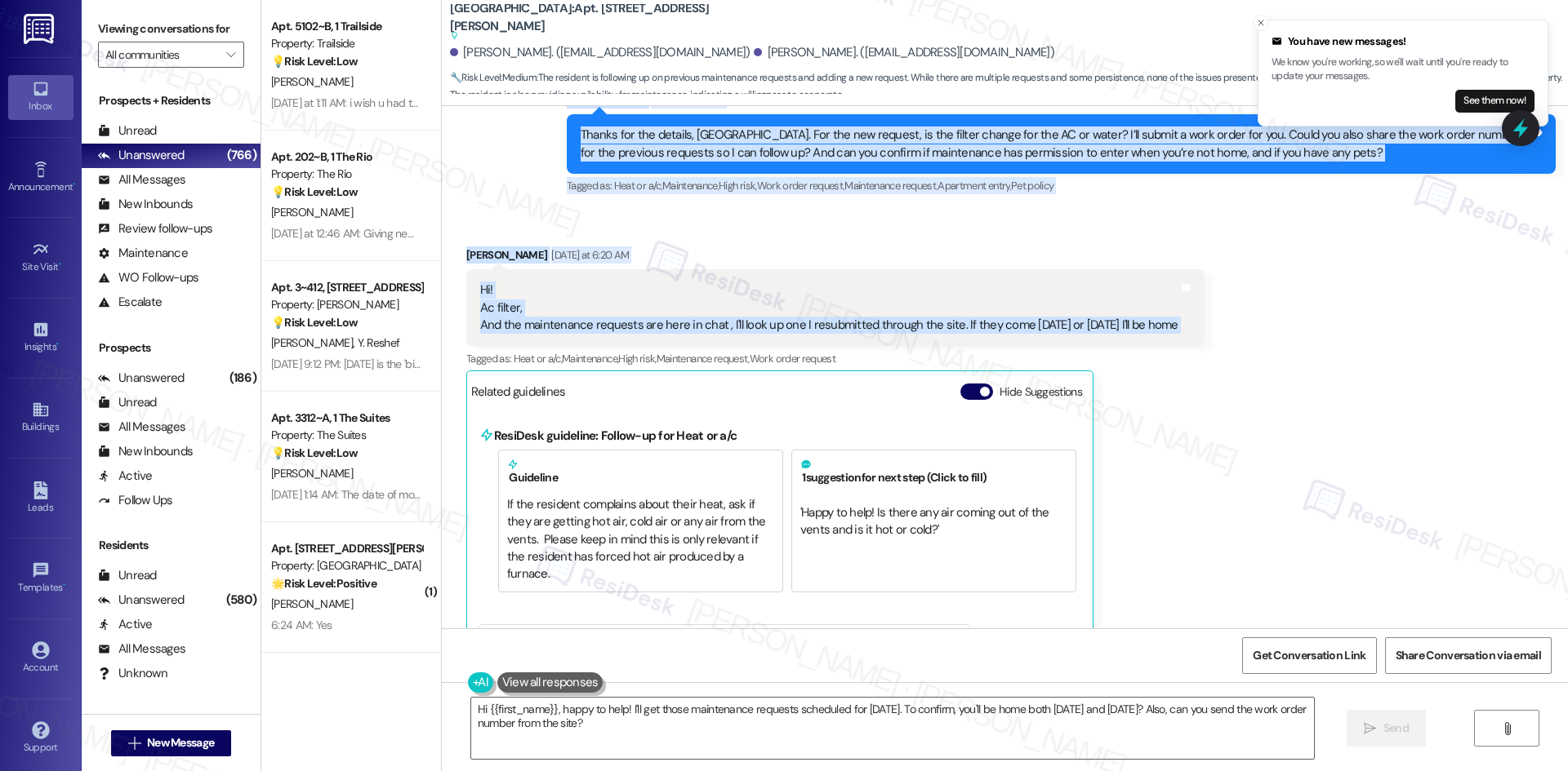
scroll to position [6795, 0]
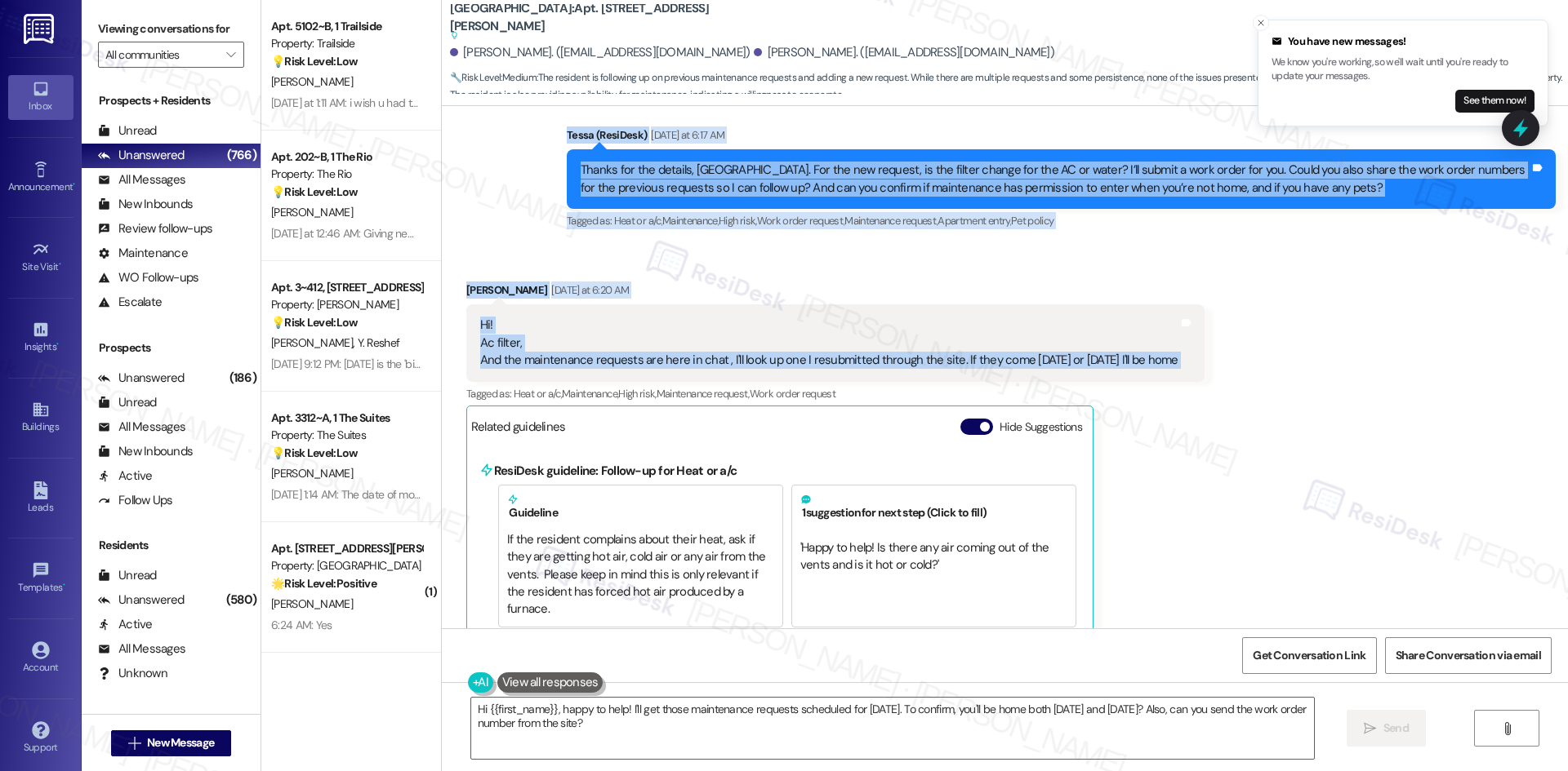
click at [831, 269] on div "Received via SMS [PERSON_NAME] [DATE] at 6:20 AM Hi! Ac filter, And the mainten…" at bounding box center [835, 623] width 762 height 709
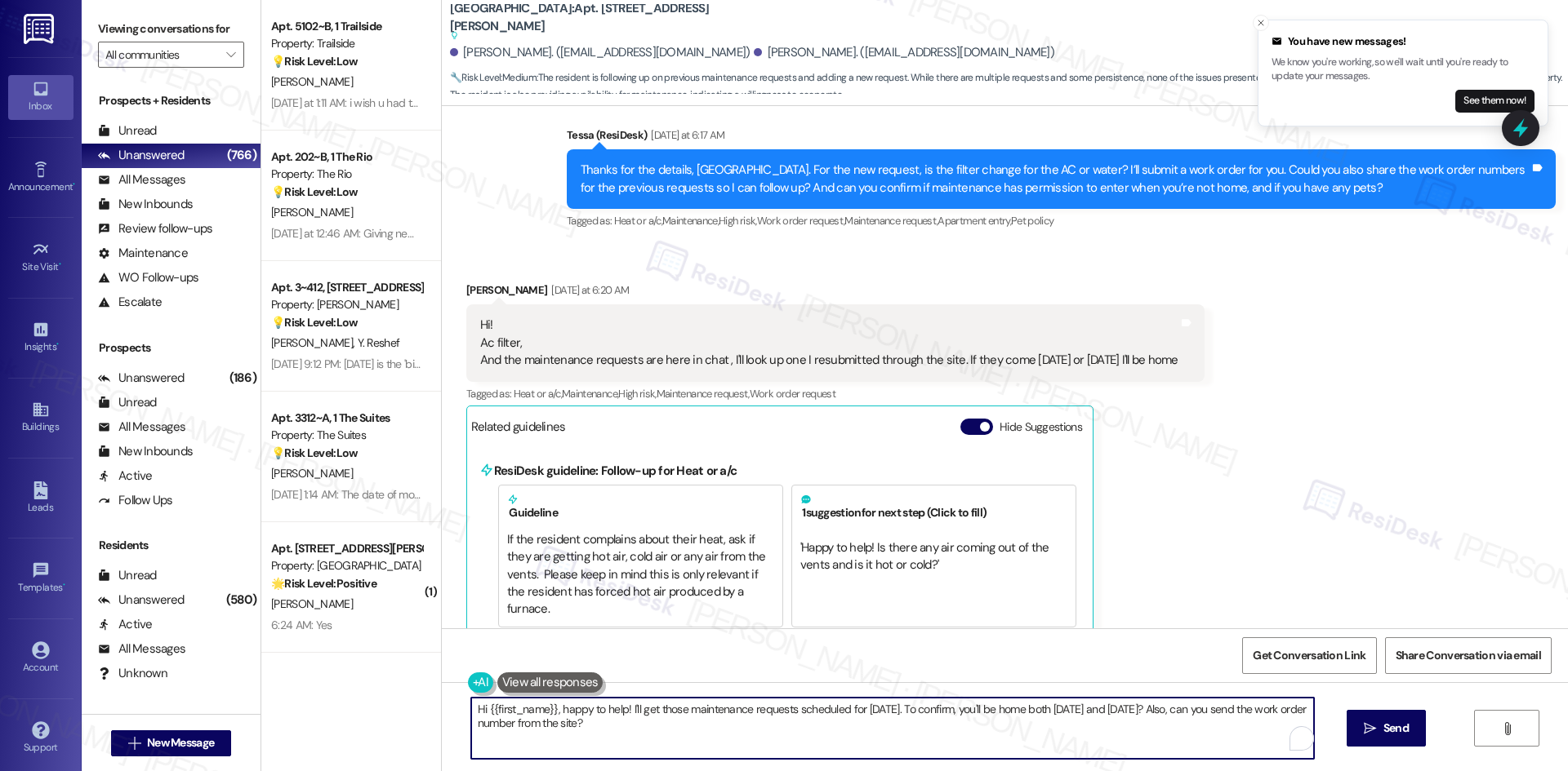
click at [685, 745] on textarea "Hi {{first_name}}, happy to help! I'll get those maintenance requests scheduled…" at bounding box center [892, 729] width 843 height 61
paste textarea "Thanks for confirming, Naekeisha. I’ll let the site team know and get back to y…"
type textarea "Thanks for confirming, Naekeisha. I’ll let the site team know and get back to y…"
click at [1357, 735] on icon "" at bounding box center [1356, 729] width 13 height 13
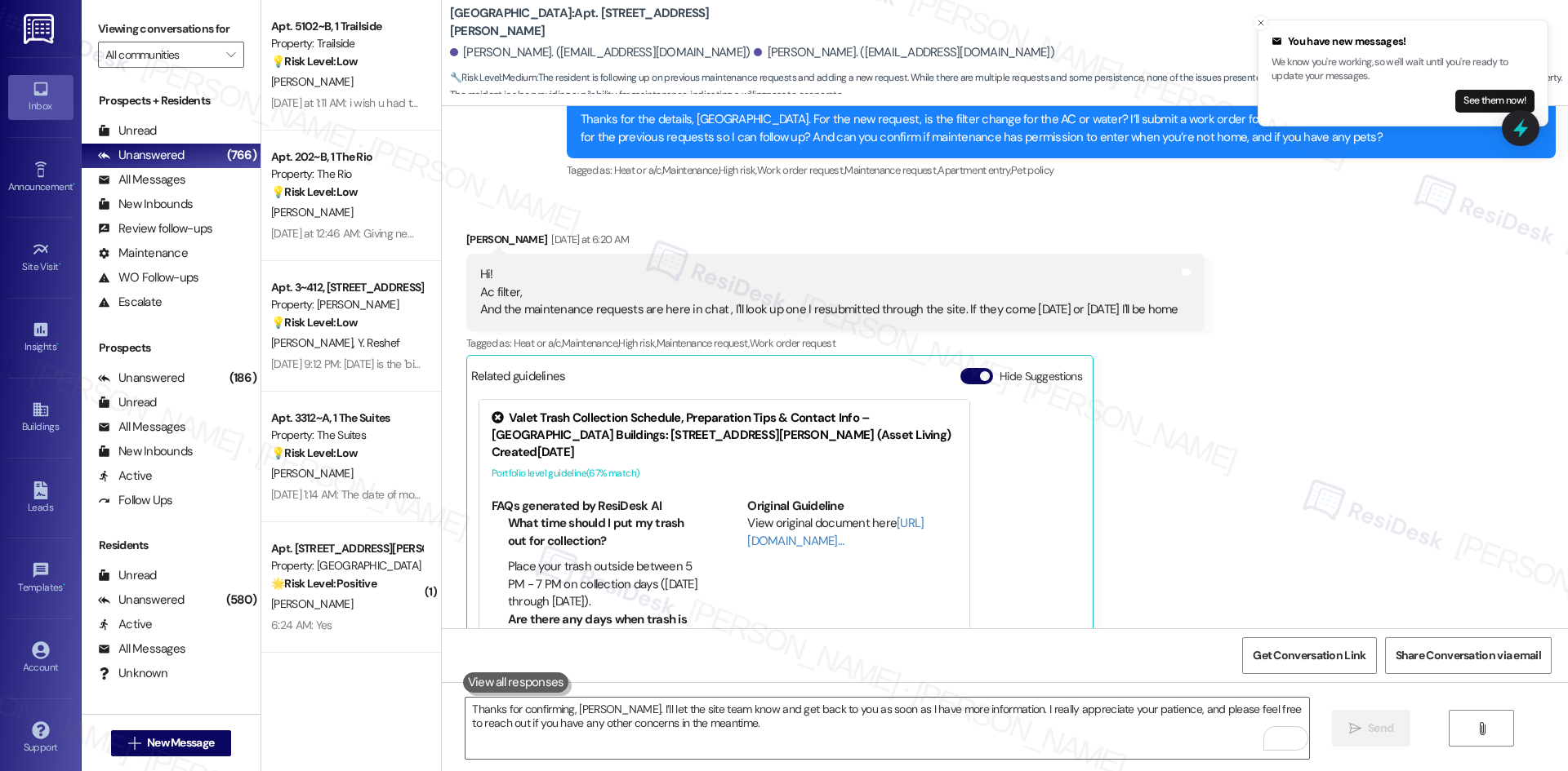
scroll to position [6847, 0]
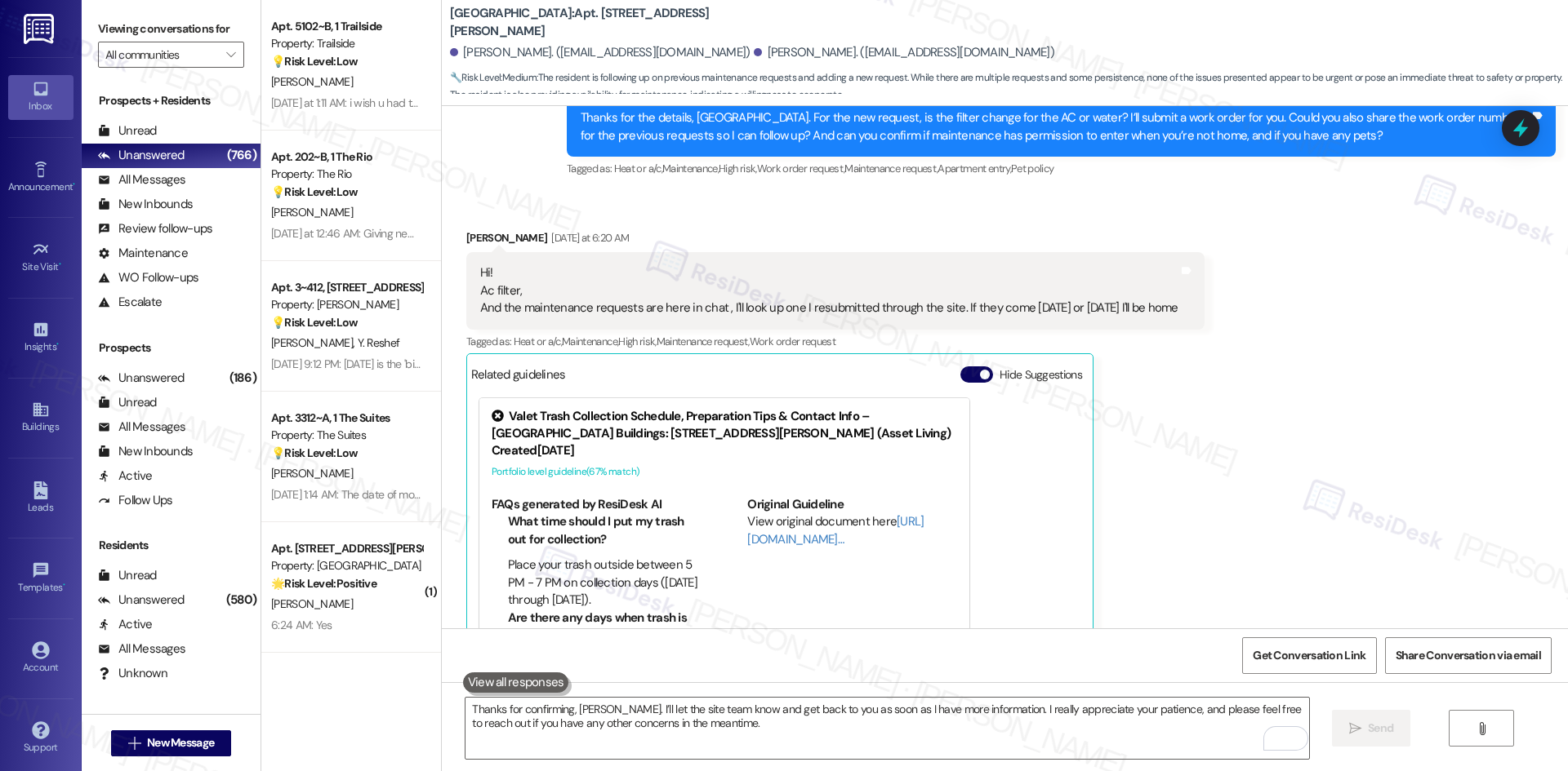
click at [1199, 358] on div "Naekeisha Jones Yesterday at 6:20 AM Hi! Ac filter, And the maintenance request…" at bounding box center [835, 466] width 738 height 474
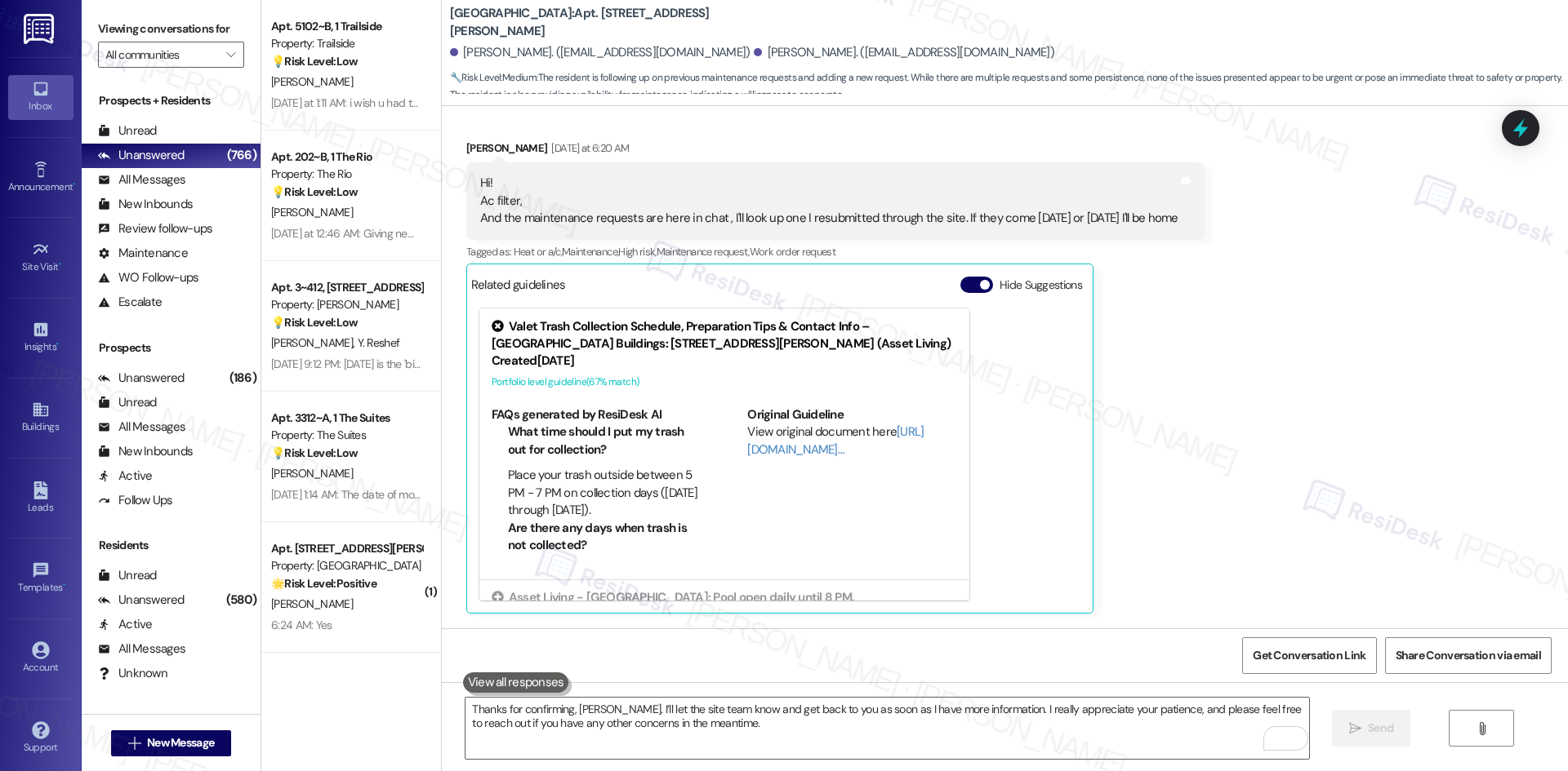
scroll to position [6980, 0]
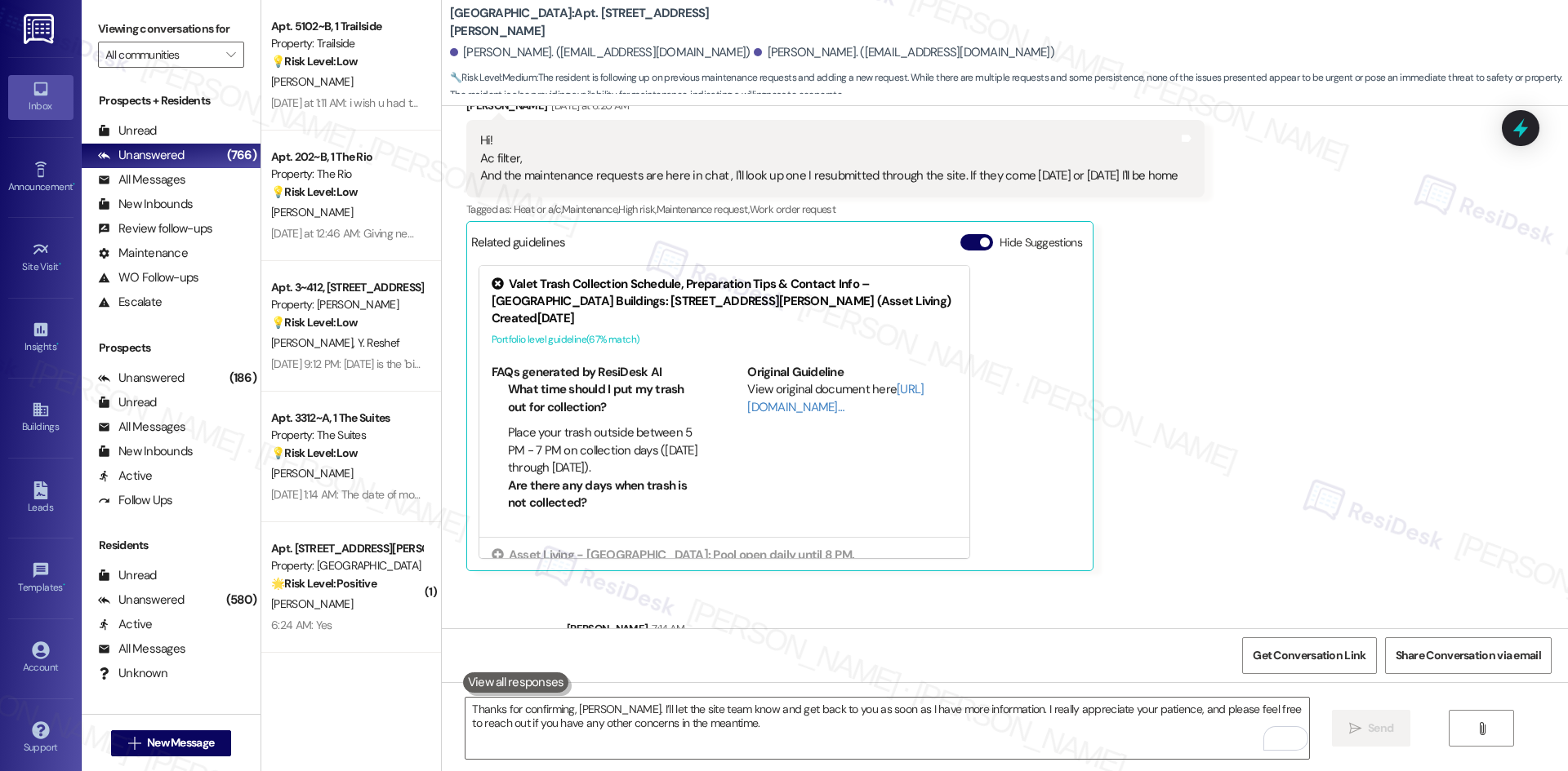
click at [1221, 483] on div "Received via SMS Naekeisha Jones Yesterday at 6:20 AM Hi! Ac filter, And the ma…" at bounding box center [1004, 322] width 1126 height 524
click at [1196, 583] on div "Sent via SMS Sarah 7:14 AM Thanks for confirming, Naekeisha. I’ll let the site …" at bounding box center [1004, 649] width 1126 height 132
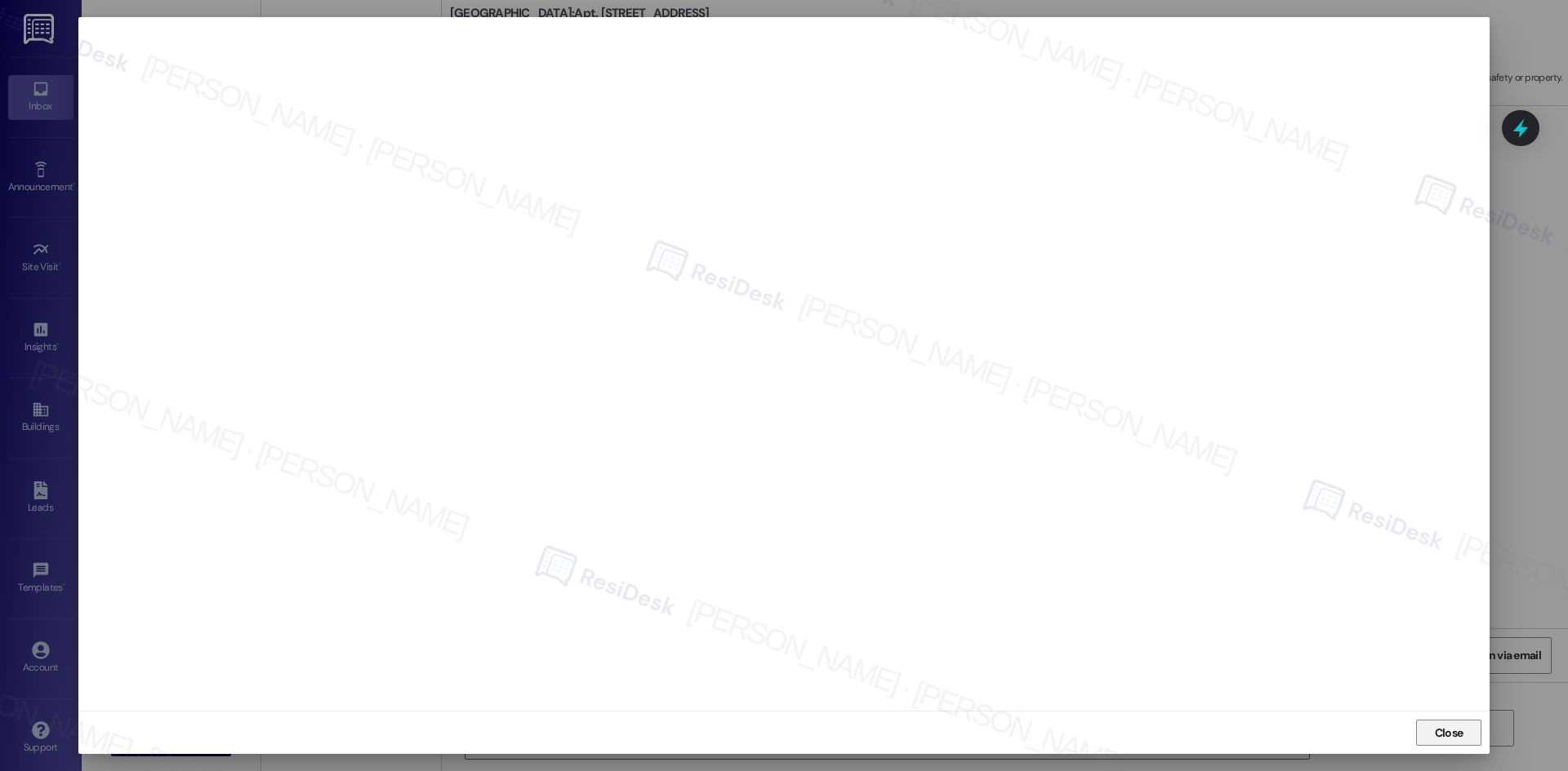
click at [1465, 733] on span "Close" at bounding box center [1449, 733] width 35 height 17
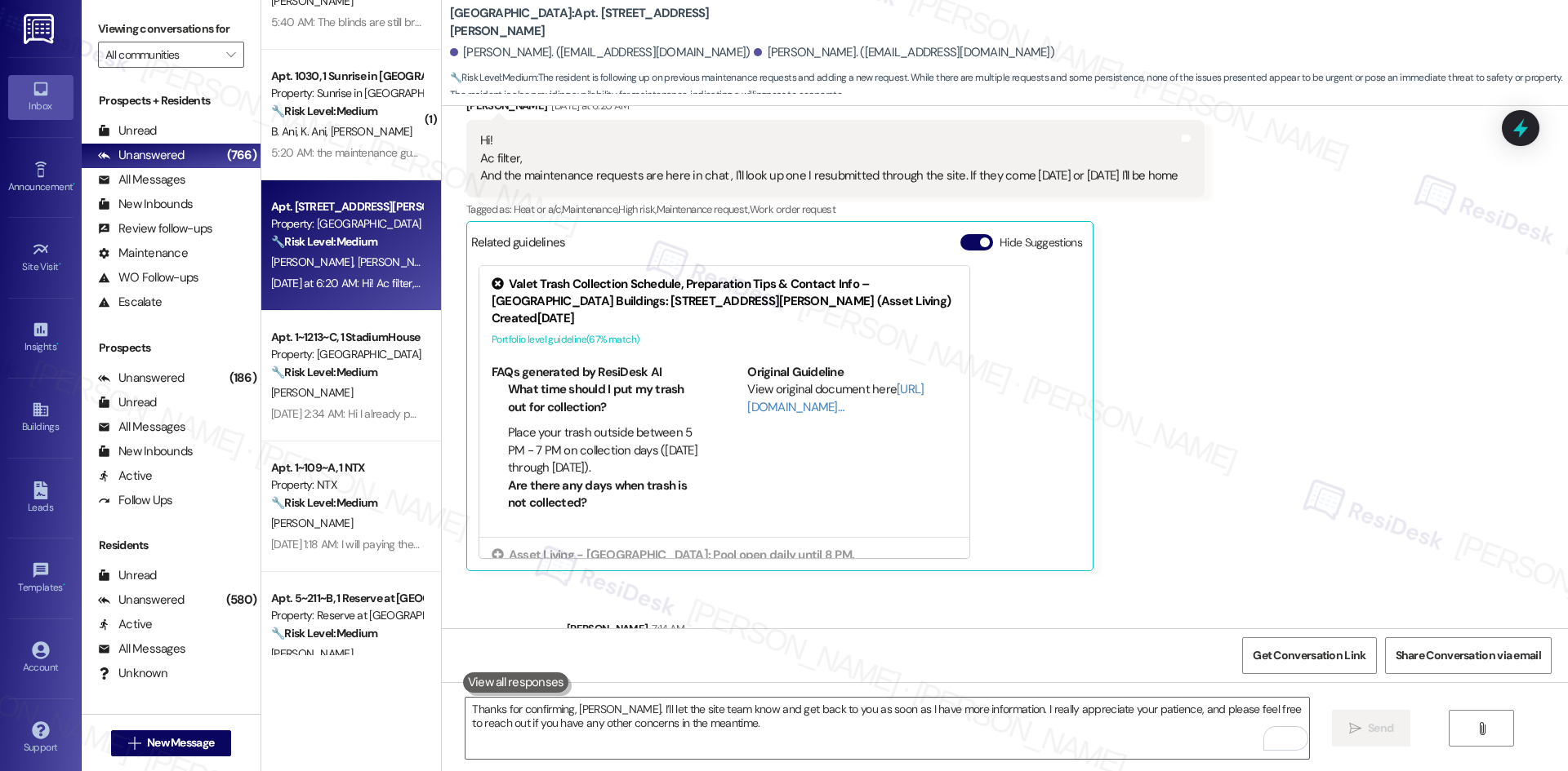
scroll to position [816, 0]
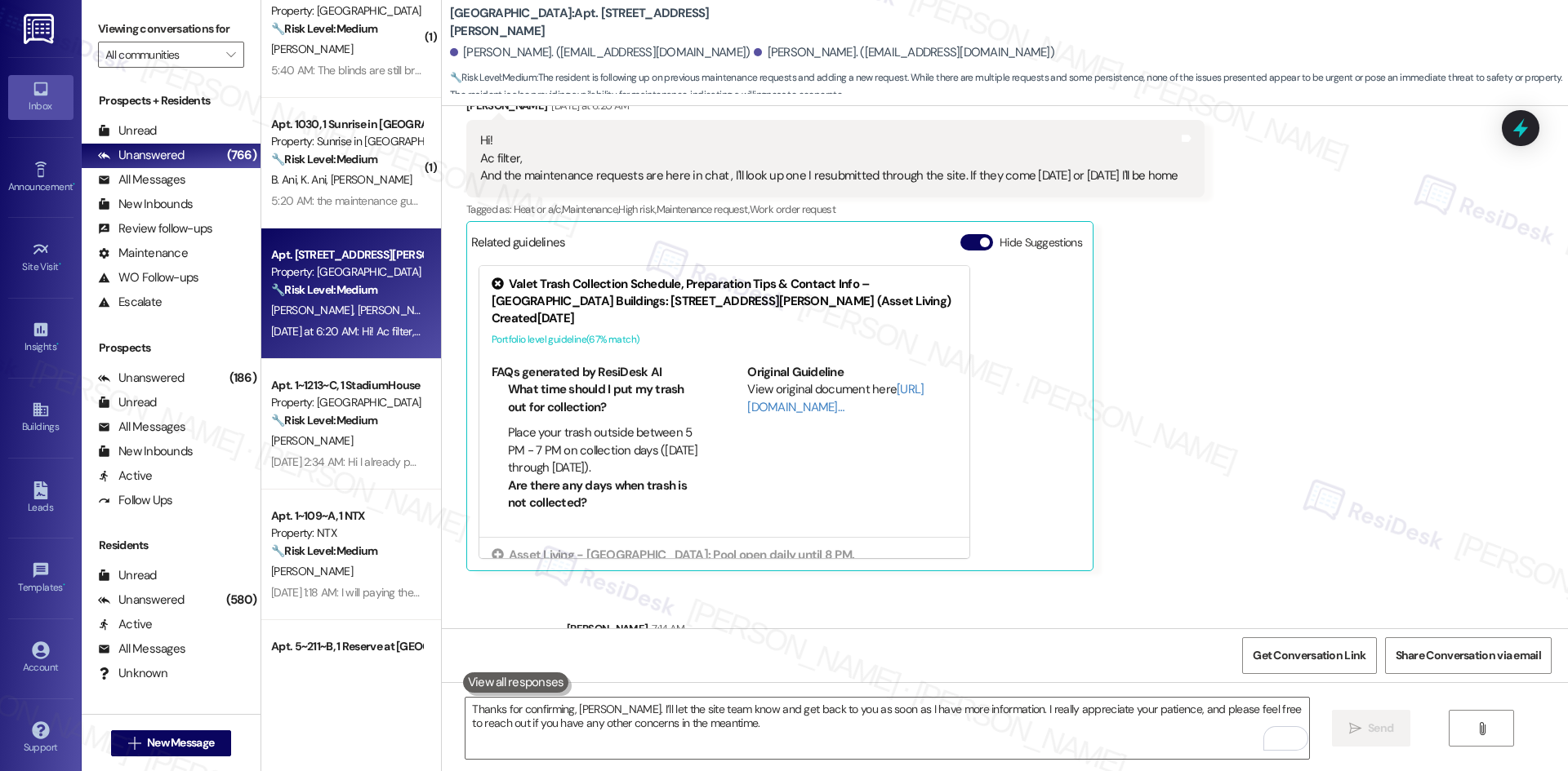
click at [1272, 403] on div "Received via SMS Naekeisha Jones Yesterday at 6:20 AM Hi! Ac filter, And the ma…" at bounding box center [1004, 322] width 1126 height 524
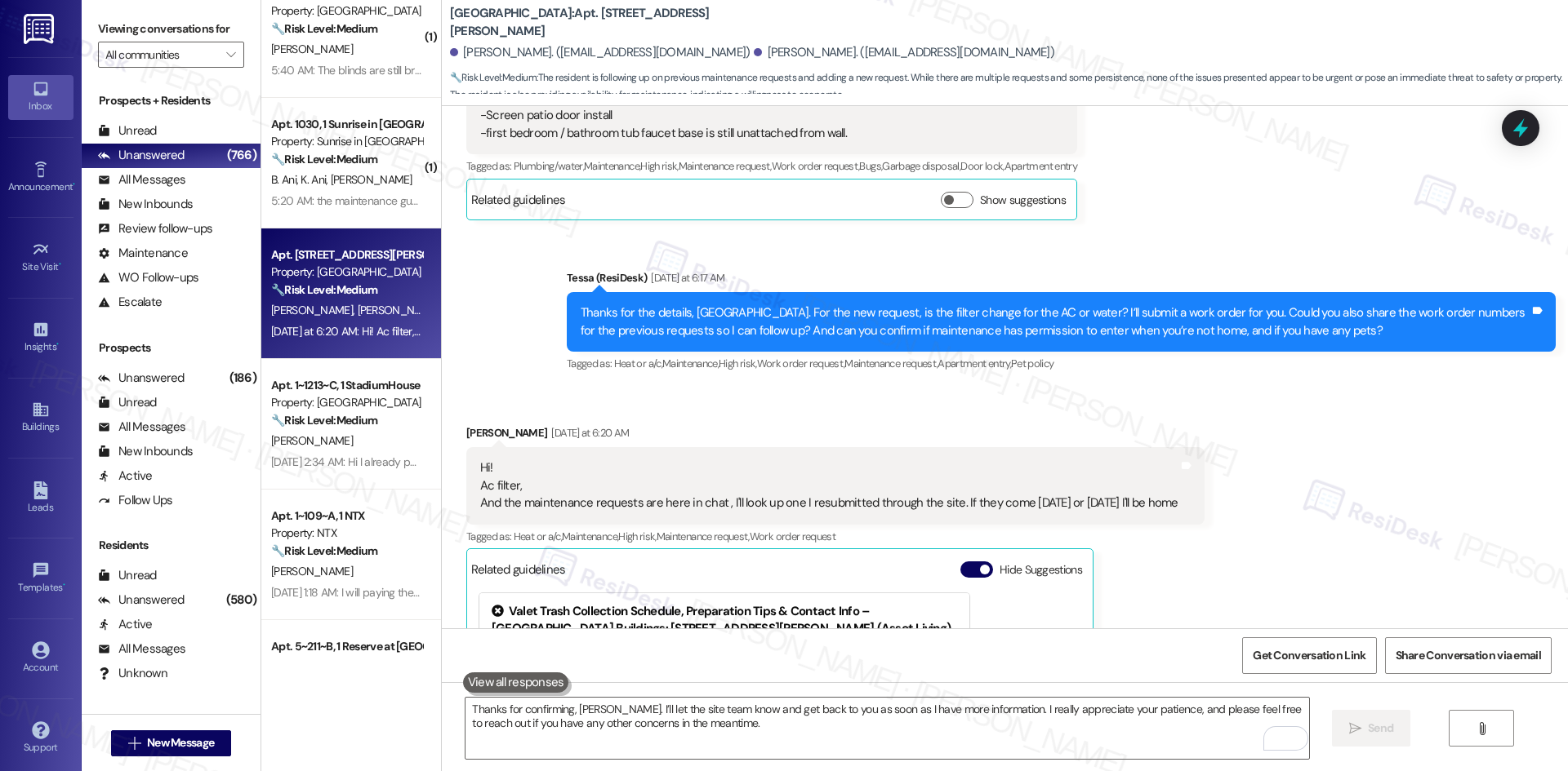
scroll to position [6653, 0]
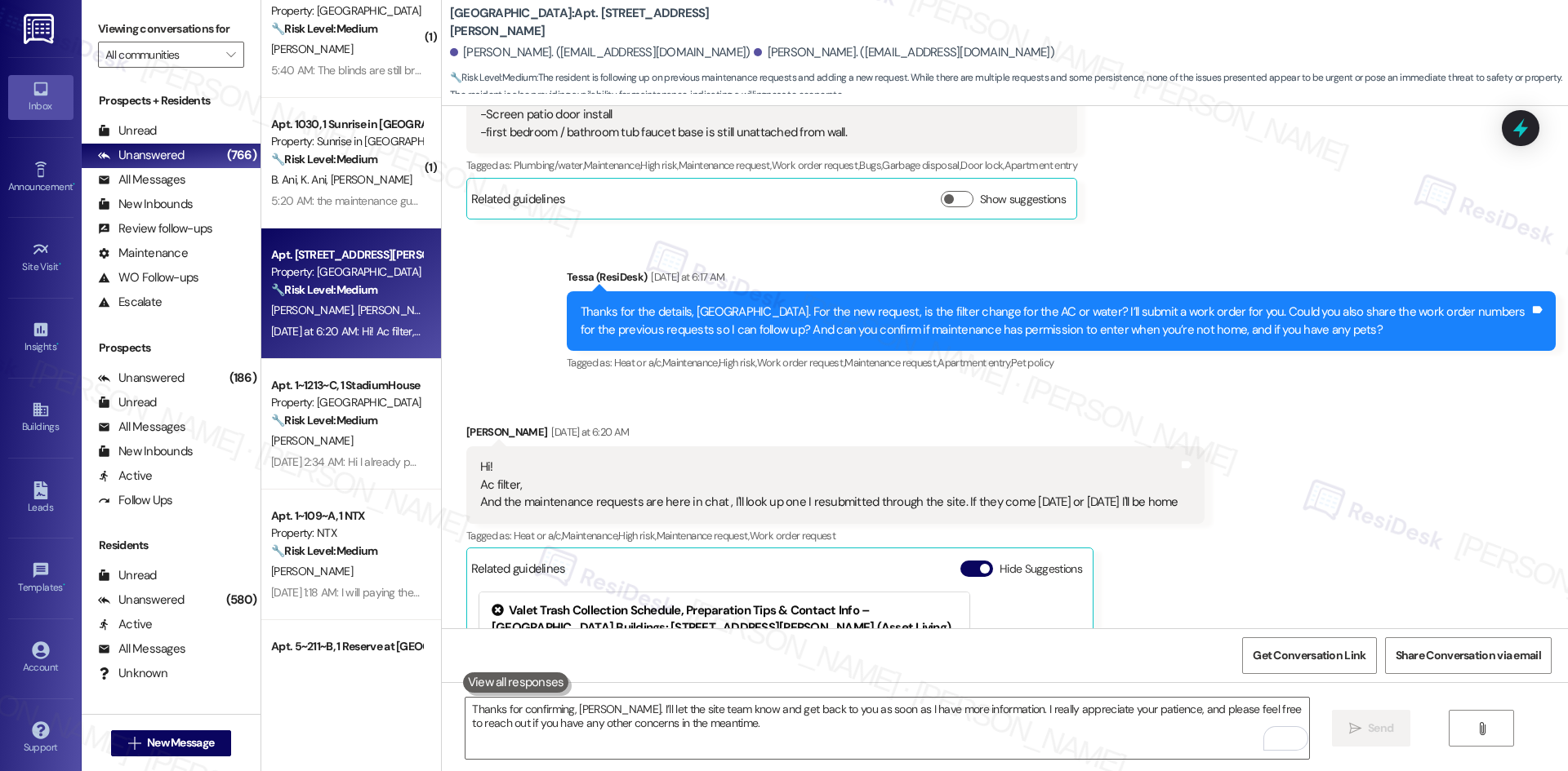
click at [1241, 474] on div "Received via SMS Naekeisha Jones Yesterday at 6:20 AM Hi! Ac filter, And the ma…" at bounding box center [1004, 649] width 1126 height 524
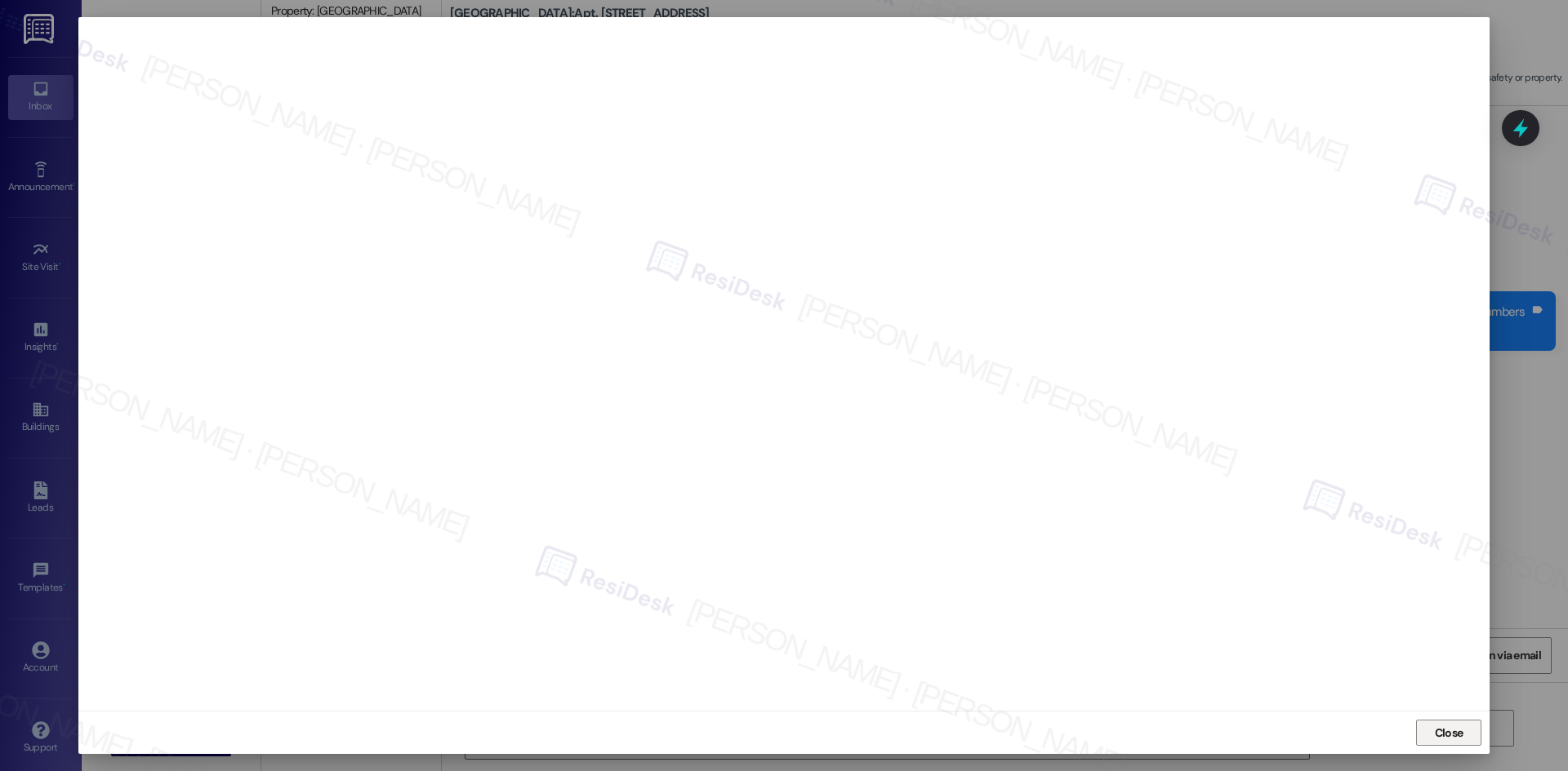
click at [1450, 736] on span "Close" at bounding box center [1449, 733] width 29 height 17
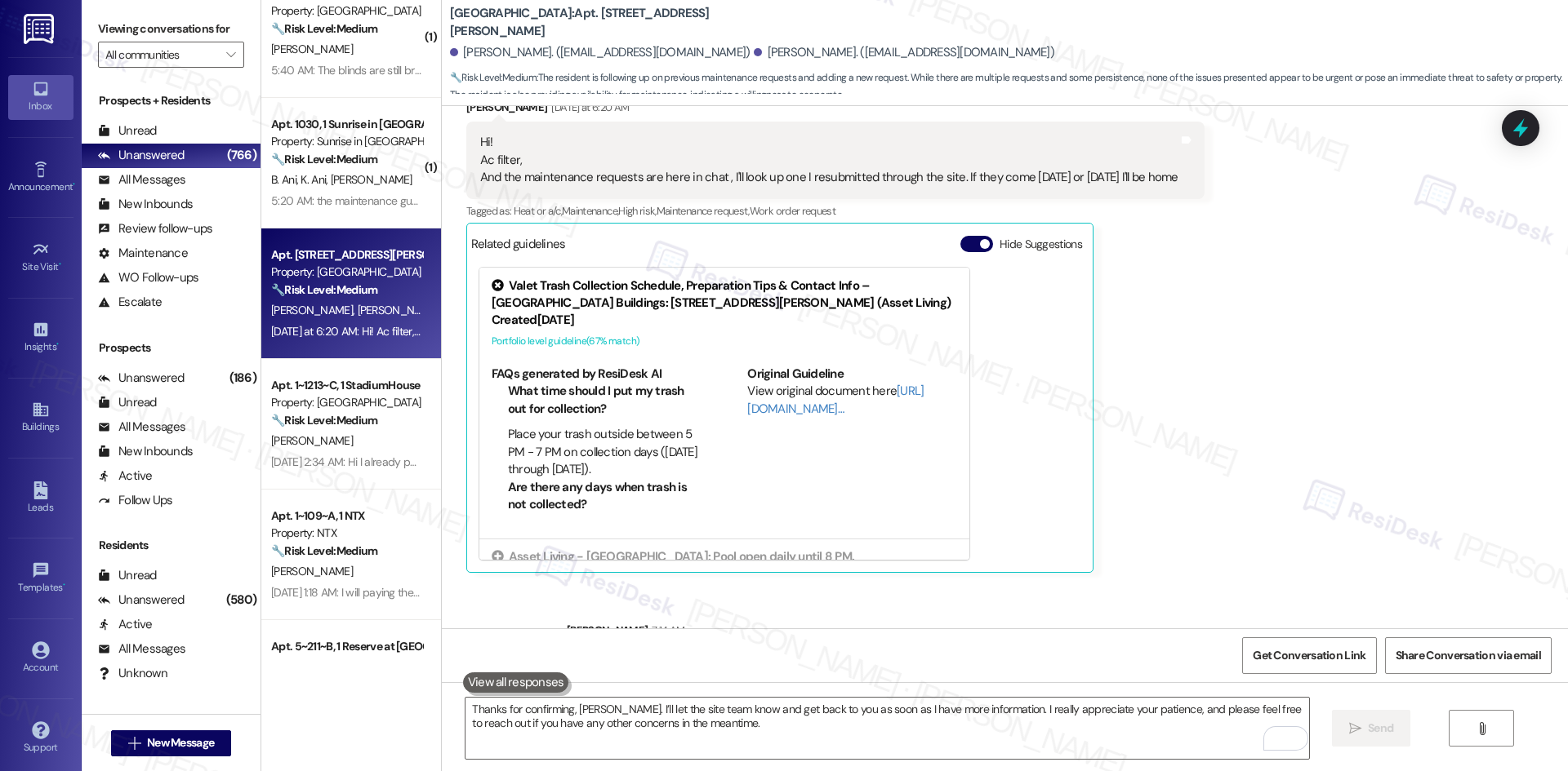
scroll to position [6980, 0]
click at [1176, 489] on div "Received via SMS Naekeisha Jones Yesterday at 6:20 AM Hi! Ac filter, And the ma…" at bounding box center [835, 334] width 762 height 498
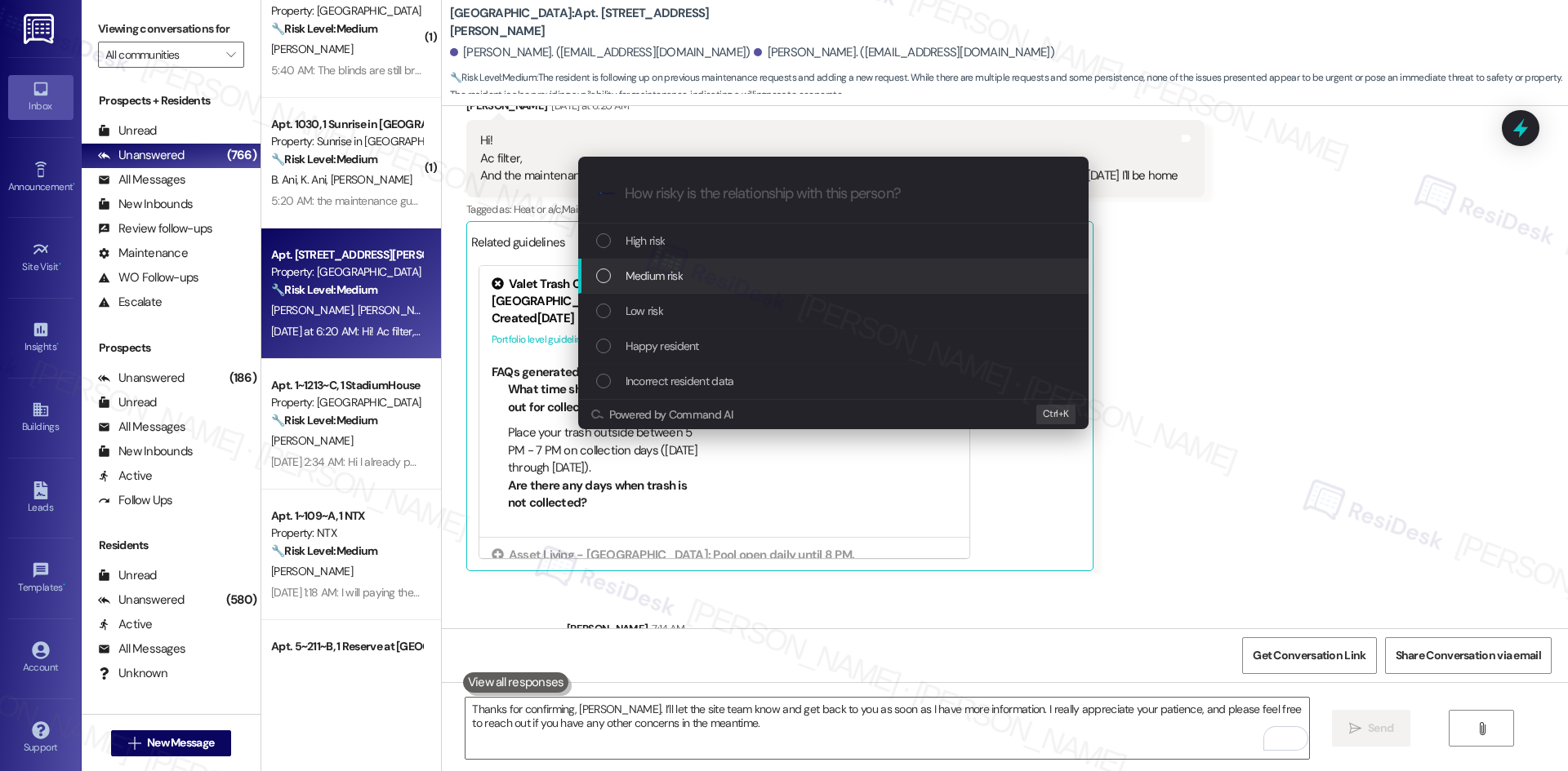
click at [665, 270] on span "Medium risk" at bounding box center [654, 276] width 57 height 18
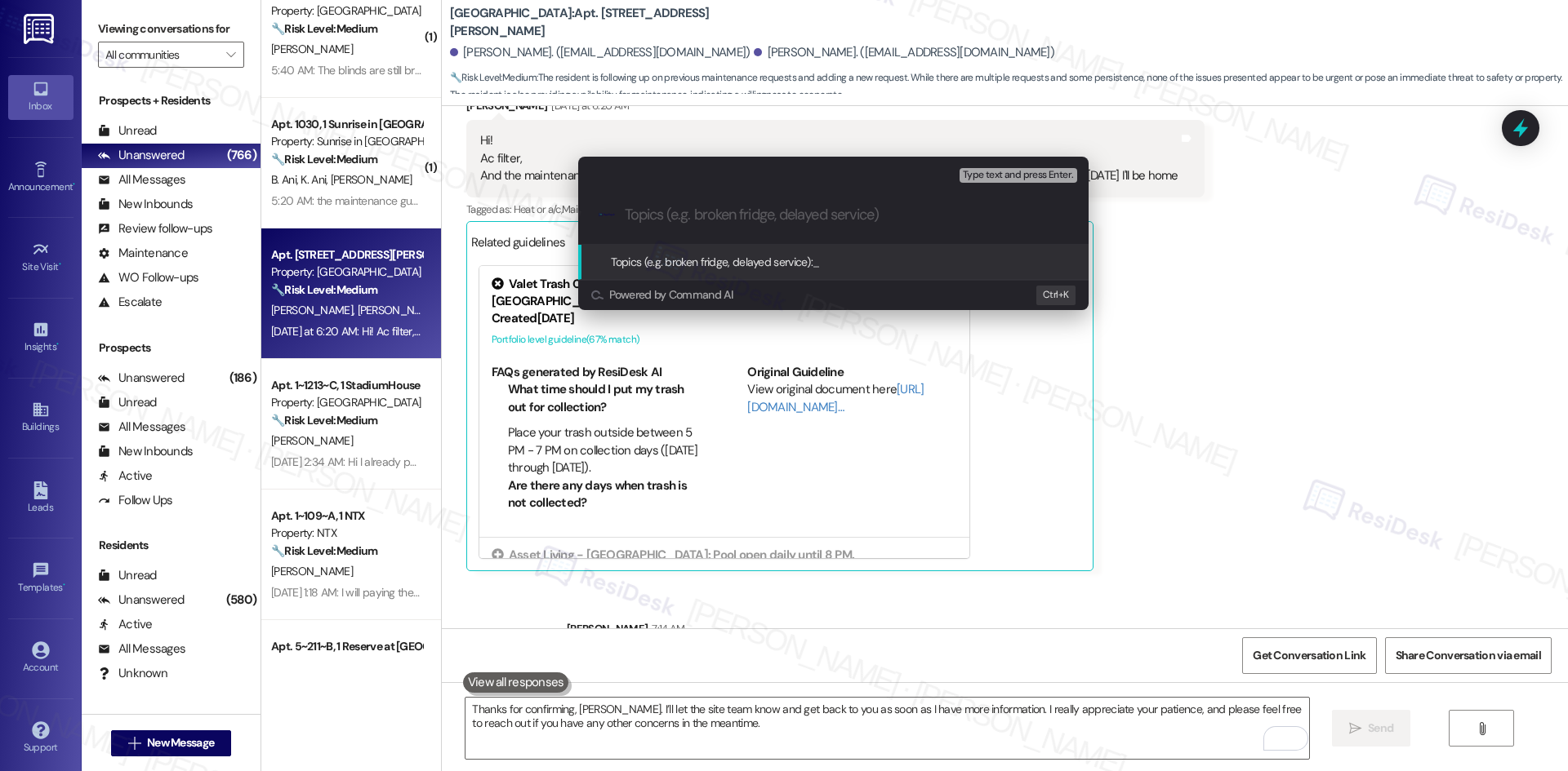
click at [713, 198] on div ".cls-1{fill:#0a055f;}.cls-2{fill:#0cc4c4;} resideskLogoBlueOrange" at bounding box center [833, 215] width 510 height 58
click at [706, 223] on input "Topics (e.g. broken fridge, delayed service)" at bounding box center [846, 215] width 443 height 17
paste input "Multiple maintenance requests & scheduling – AC filter (WO#1178289), door knob …"
type input "Multiple maintenance requests & scheduling – AC filter (WO#1178289), door knob …"
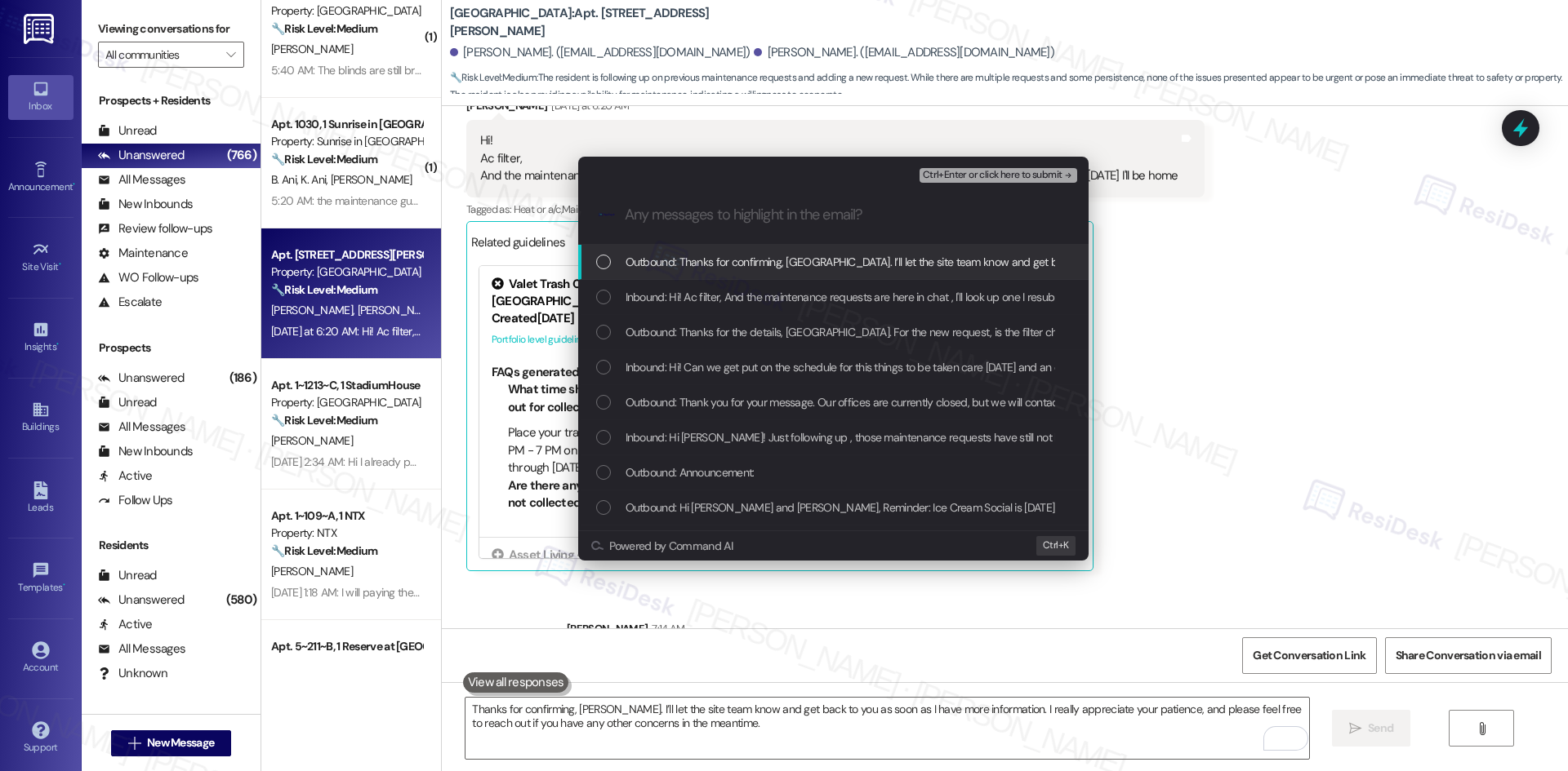
scroll to position [0, 0]
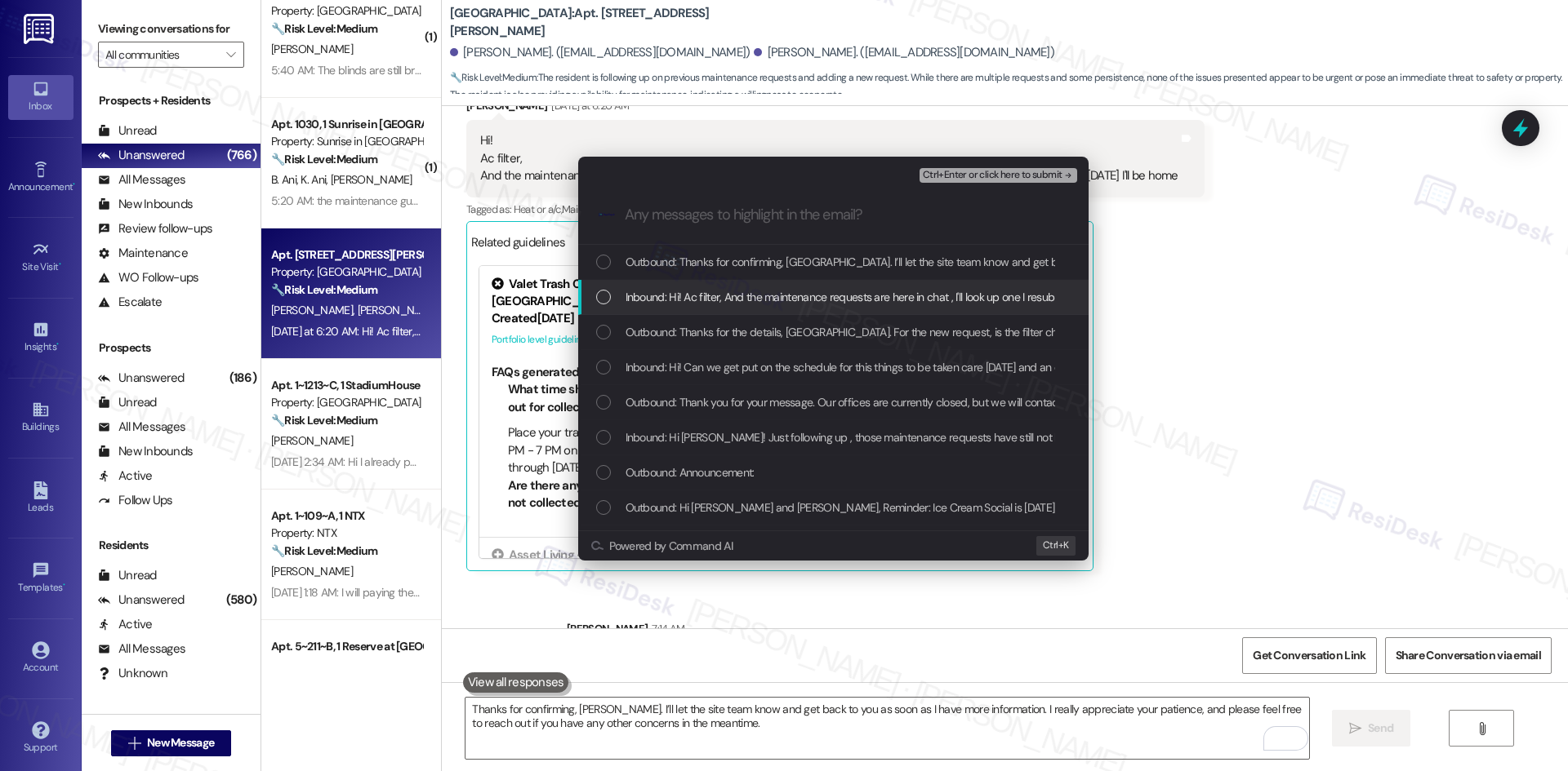
click at [766, 294] on span "Inbound: Hi! Ac filter, And the maintenance requests are here in chat , I'll lo…" at bounding box center [993, 297] width 733 height 18
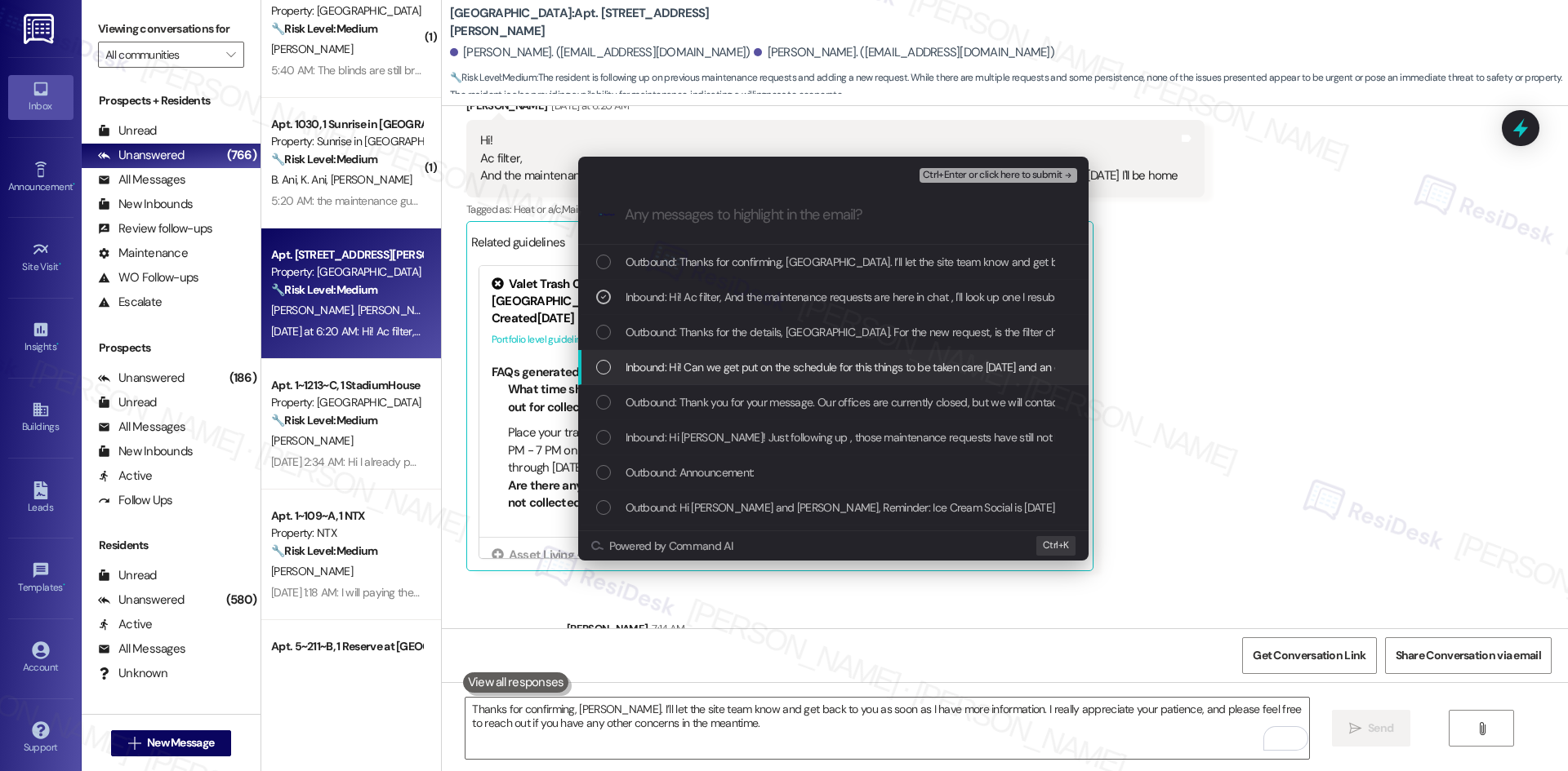
click at [793, 372] on span "Inbound: Hi! Can we get put on the schedule for this things to be taken care th…" at bounding box center [1497, 367] width 1741 height 18
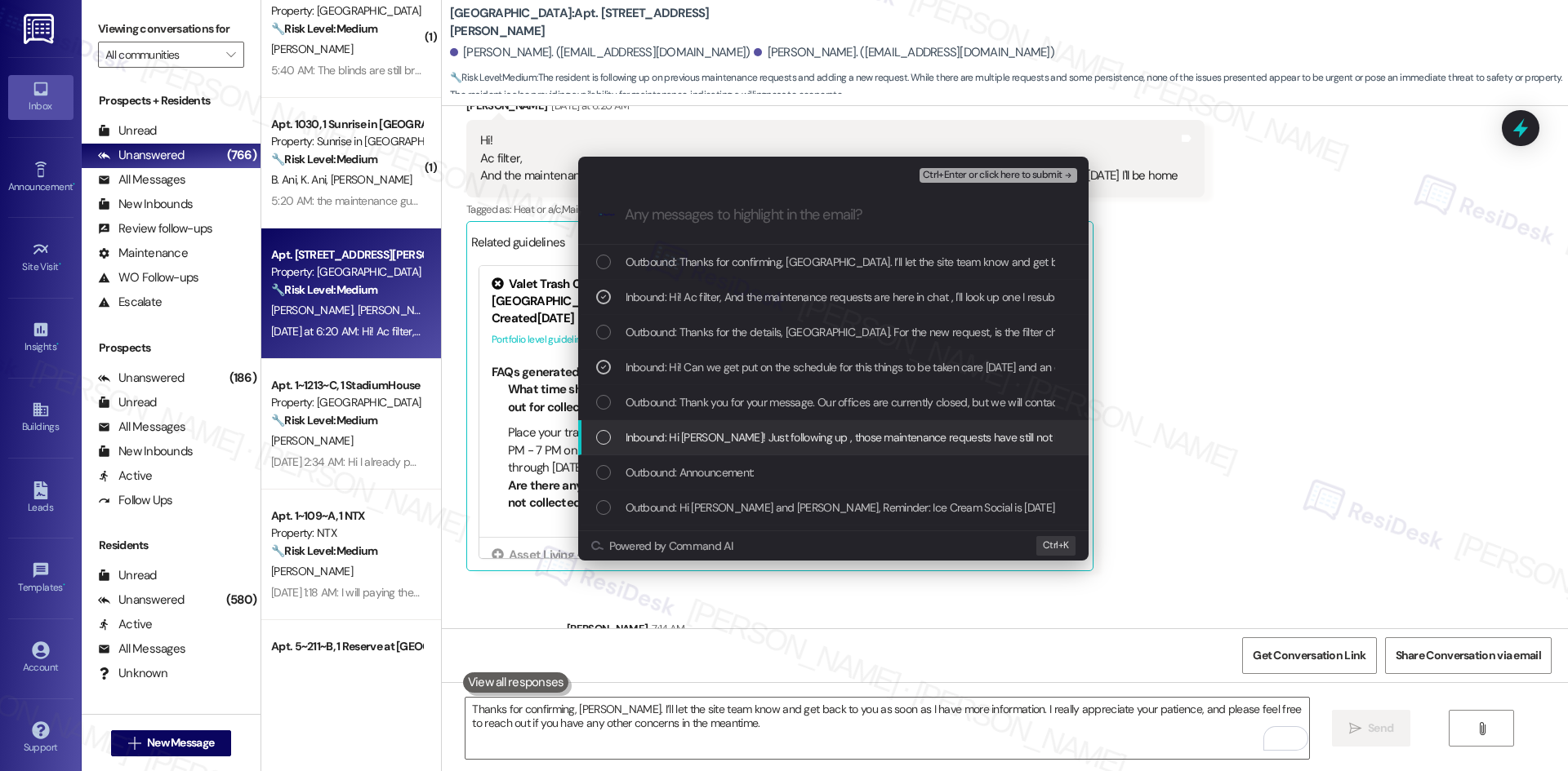
click at [887, 437] on span "Inbound: Hi Tessa! Just following up , those maintenance requests have still no…" at bounding box center [1097, 438] width 943 height 18
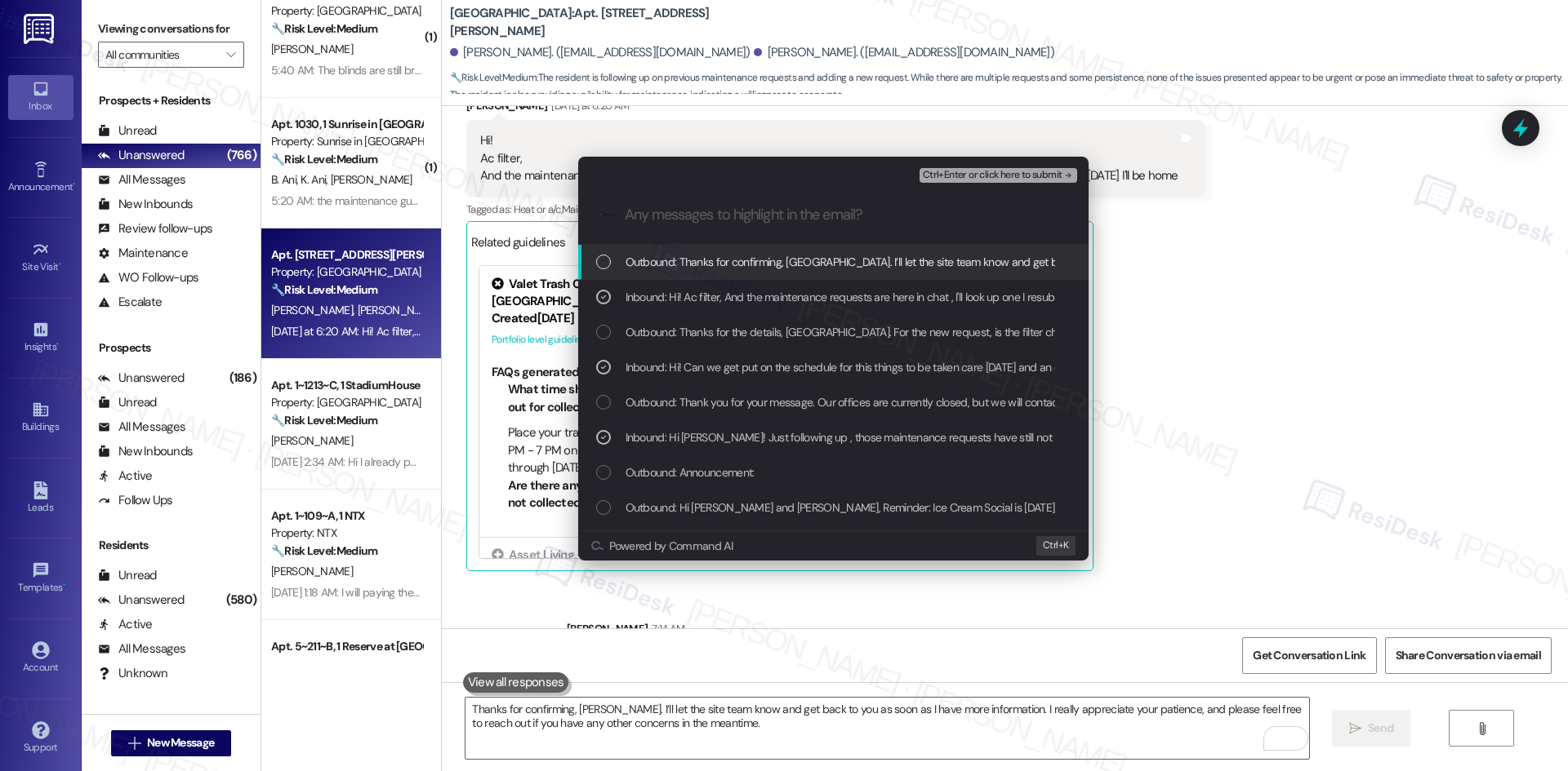
click at [1053, 184] on div "Ctrl+Enter or click here to submit" at bounding box center [1000, 176] width 161 height 22
click at [1057, 174] on span "Ctrl+Enter or click here to submit" at bounding box center [993, 175] width 140 height 12
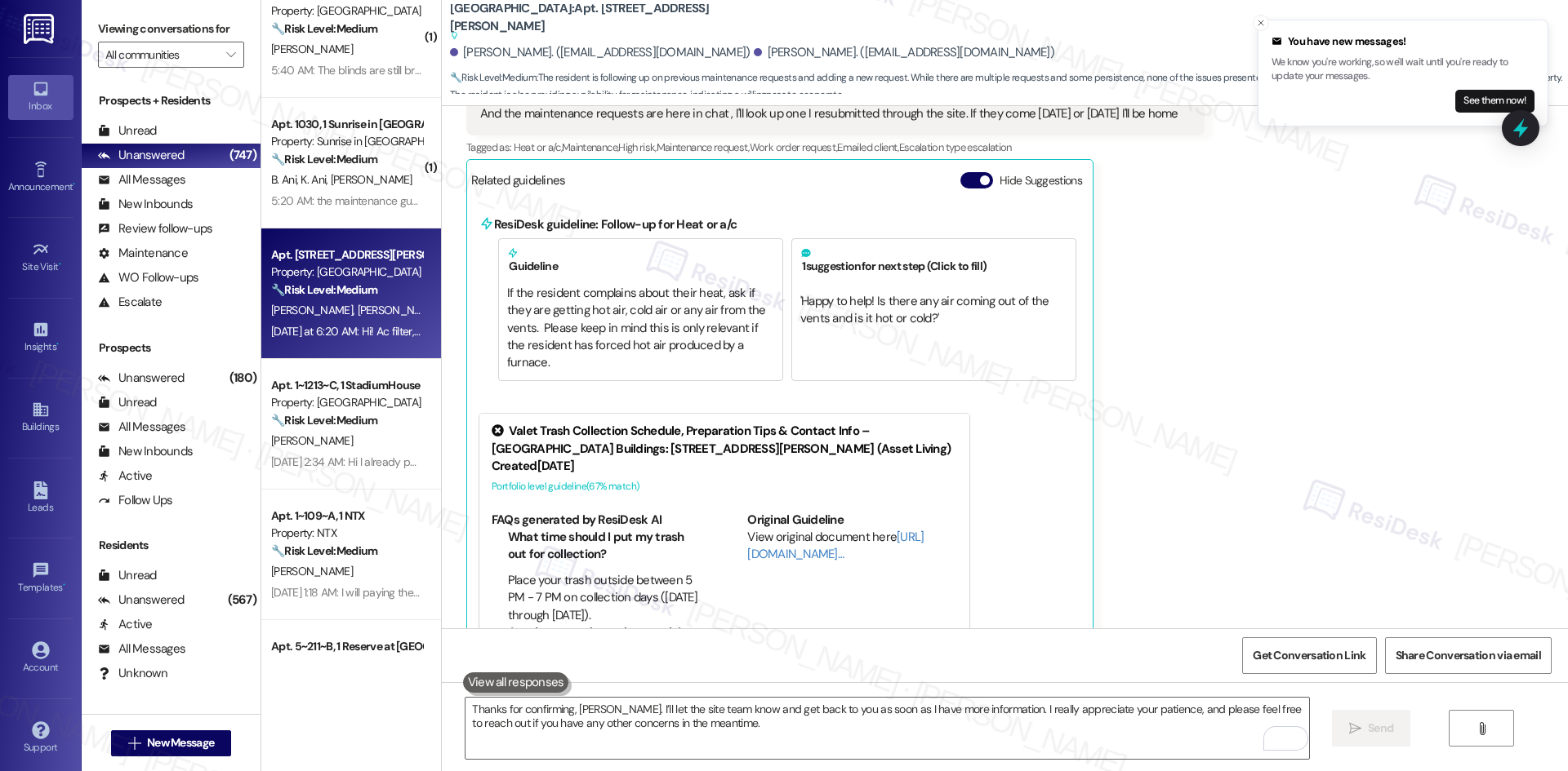
scroll to position [7195, 0]
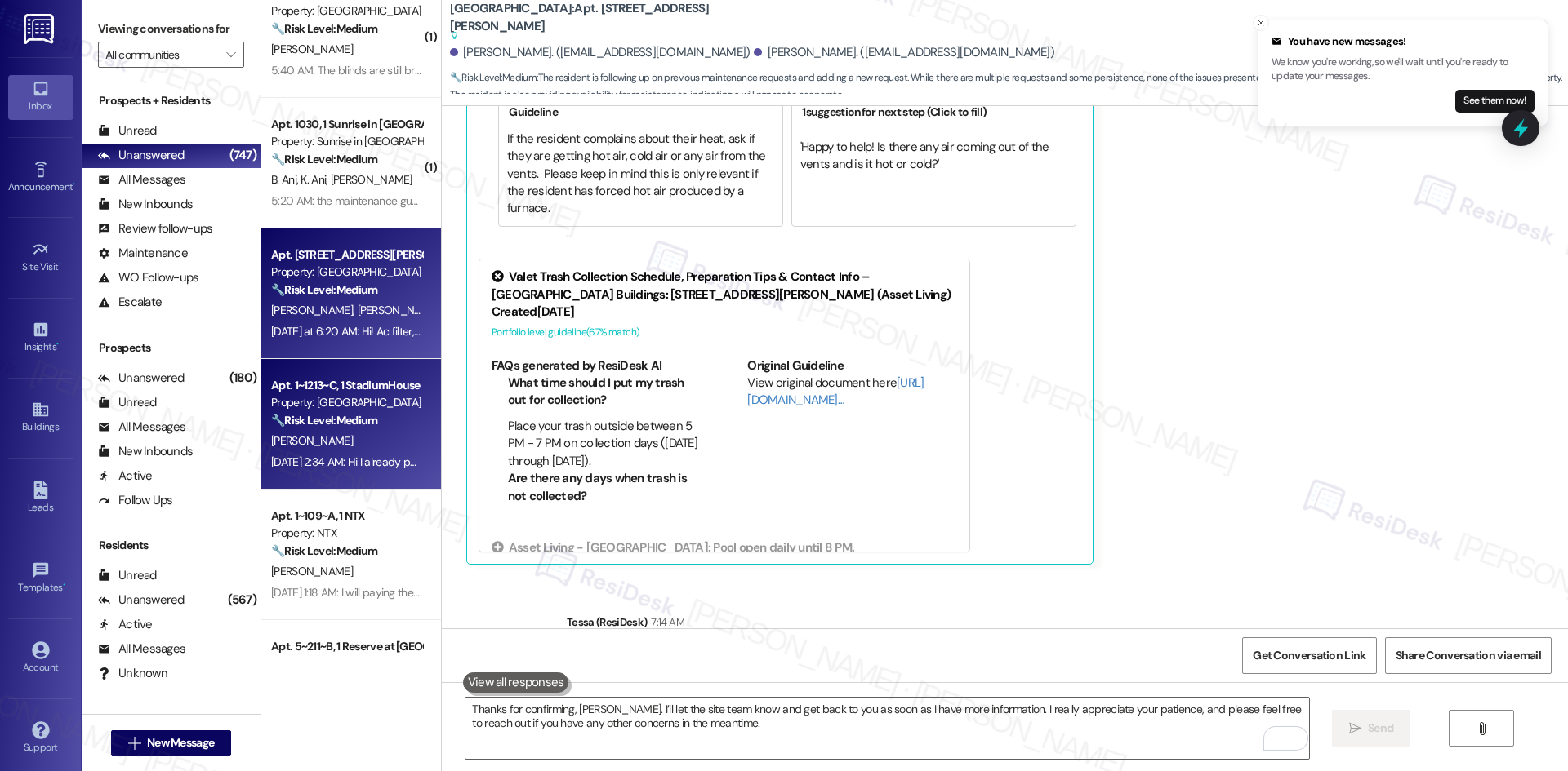
click at [319, 413] on strong "🔧 Risk Level: Medium" at bounding box center [324, 420] width 107 height 14
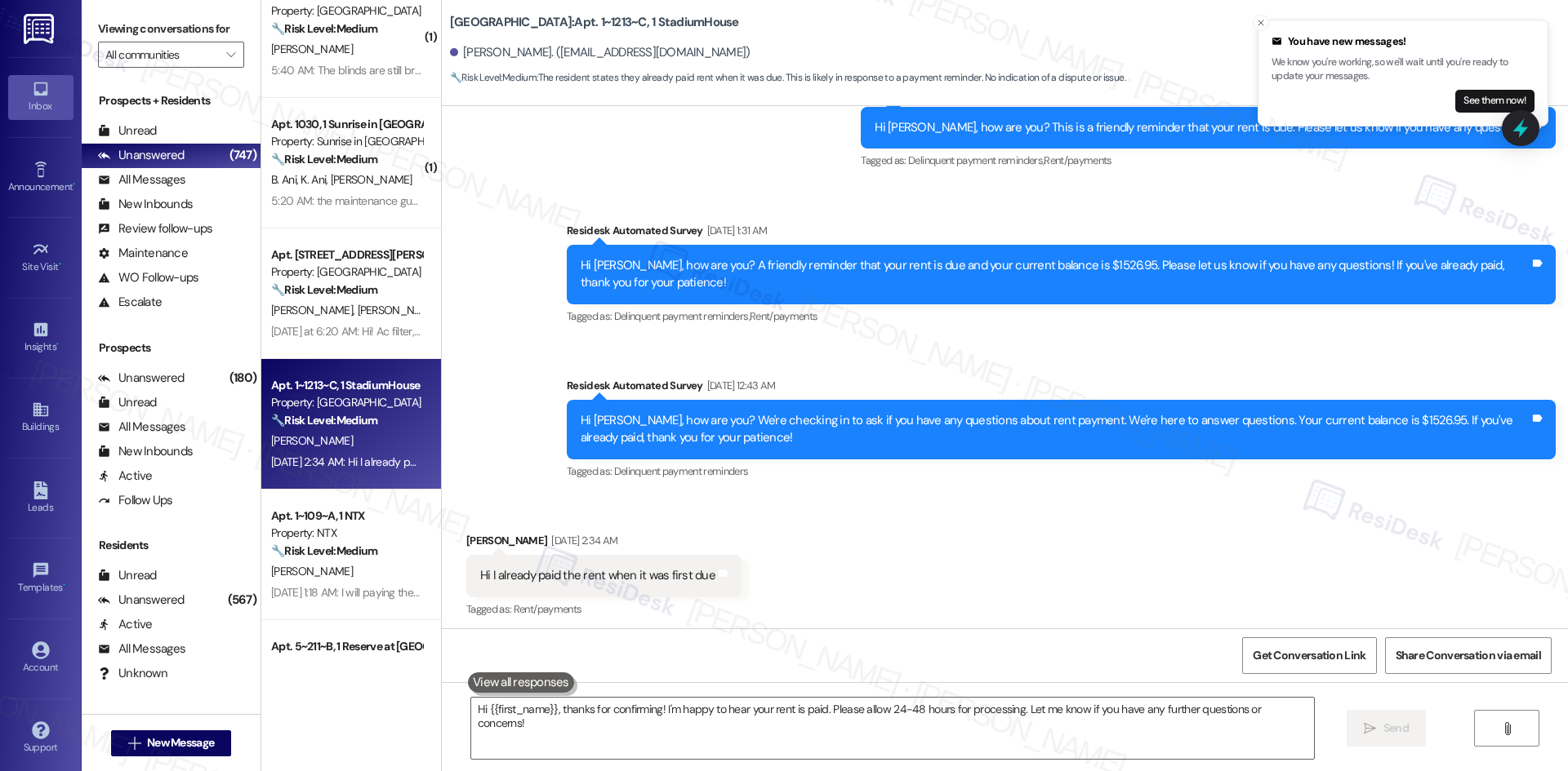
scroll to position [328, 0]
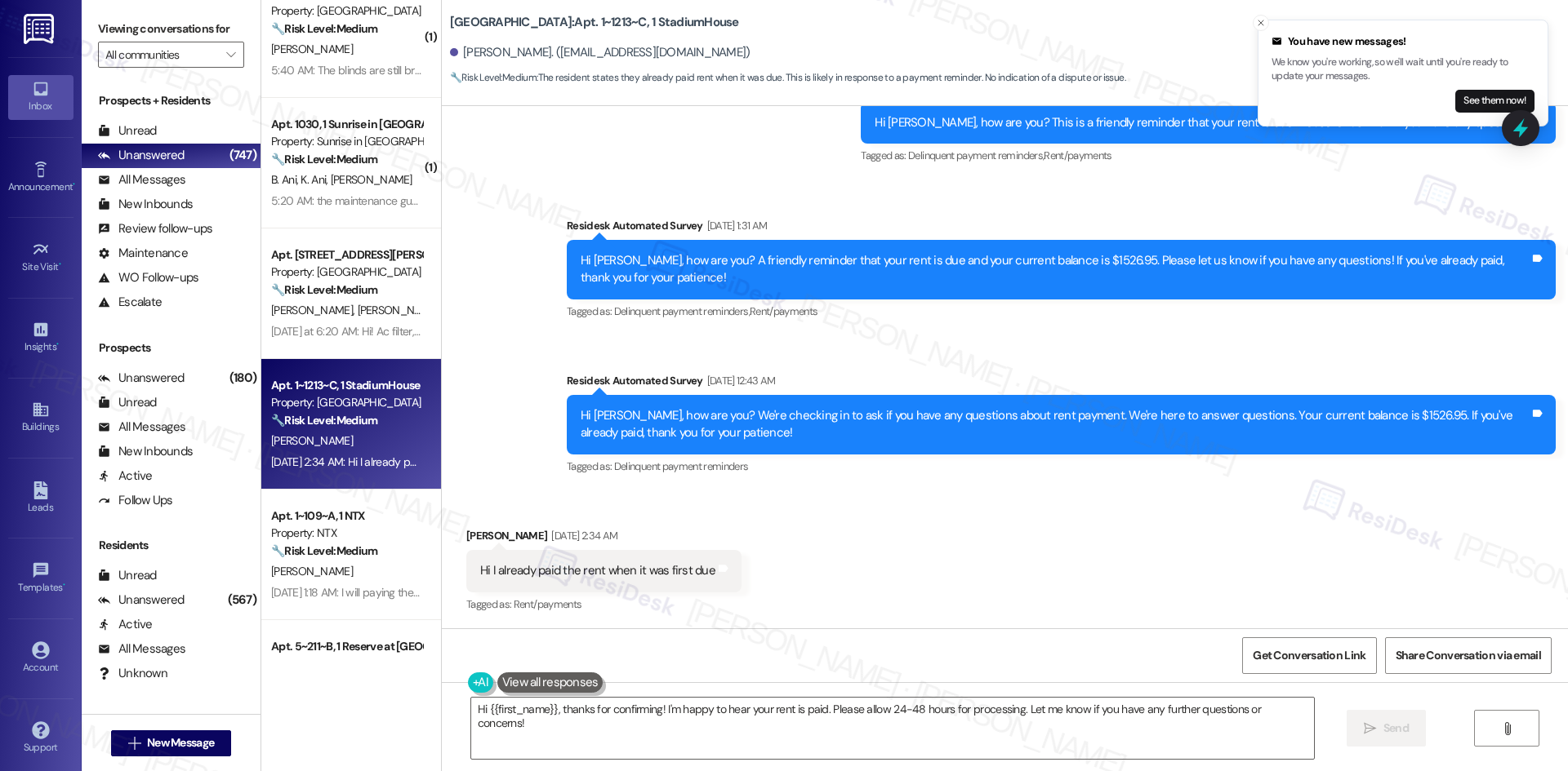
click at [487, 361] on div "Survey, sent via SMS Residesk Automated Survey Aug 26, 2025 at 12:42 AM Hi Sofi…" at bounding box center [1004, 189] width 1126 height 603
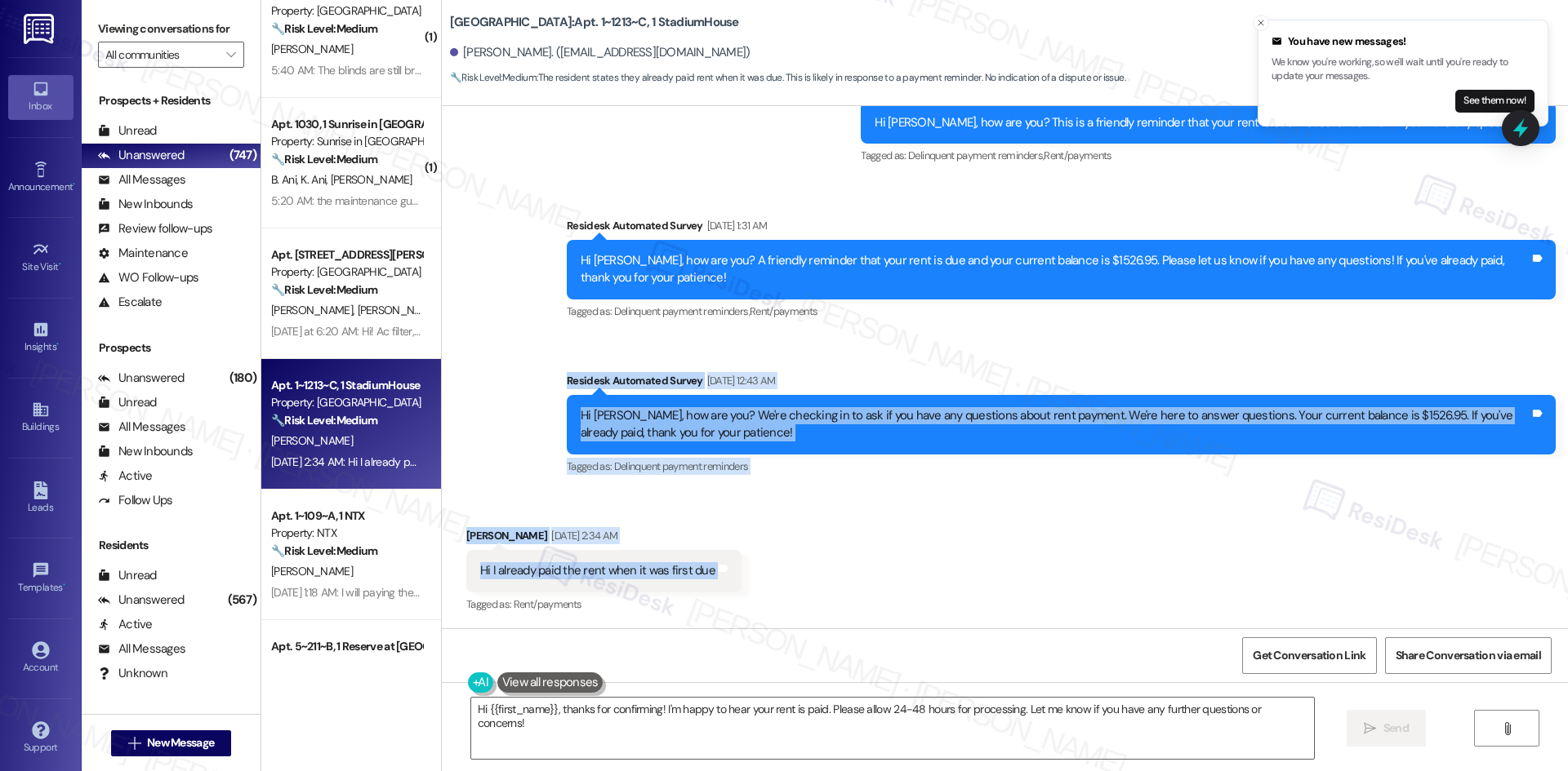
drag, startPoint x: 510, startPoint y: 378, endPoint x: 762, endPoint y: 573, distance: 318.6
click at [762, 573] on div "Lease started Aug 17, 2025 at 8:00 AM Survey, sent via SMS Residesk Automated S…" at bounding box center [1004, 367] width 1126 height 523
copy div "Residesk Automated Survey Sep 09, 2025 at 12:43 AM Hi Sofia, how are you? We're…"
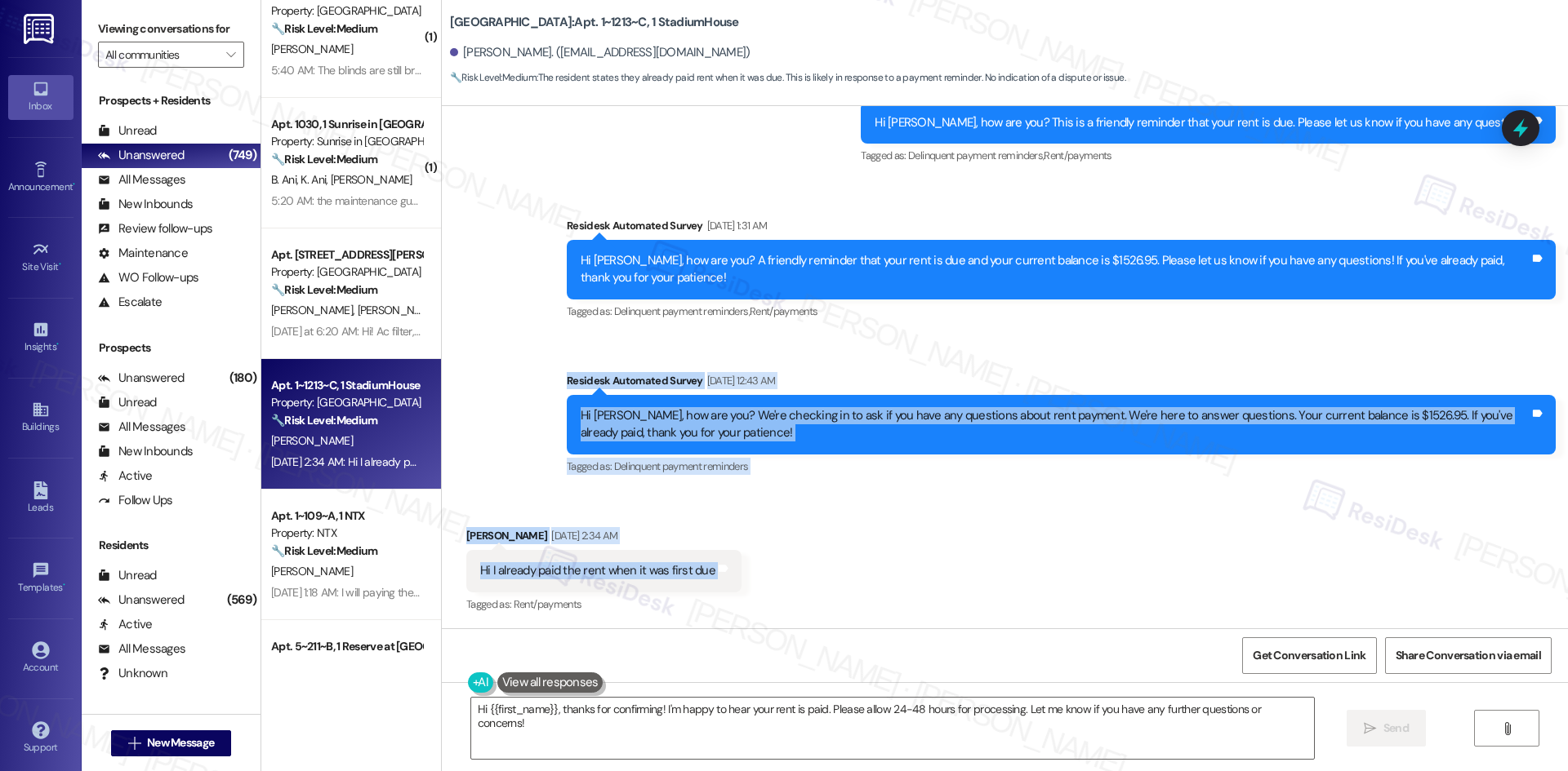
click at [938, 350] on div "Survey, sent via SMS Residesk Automated Survey Aug 26, 2025 at 12:42 AM Hi Sofi…" at bounding box center [1004, 189] width 1126 height 603
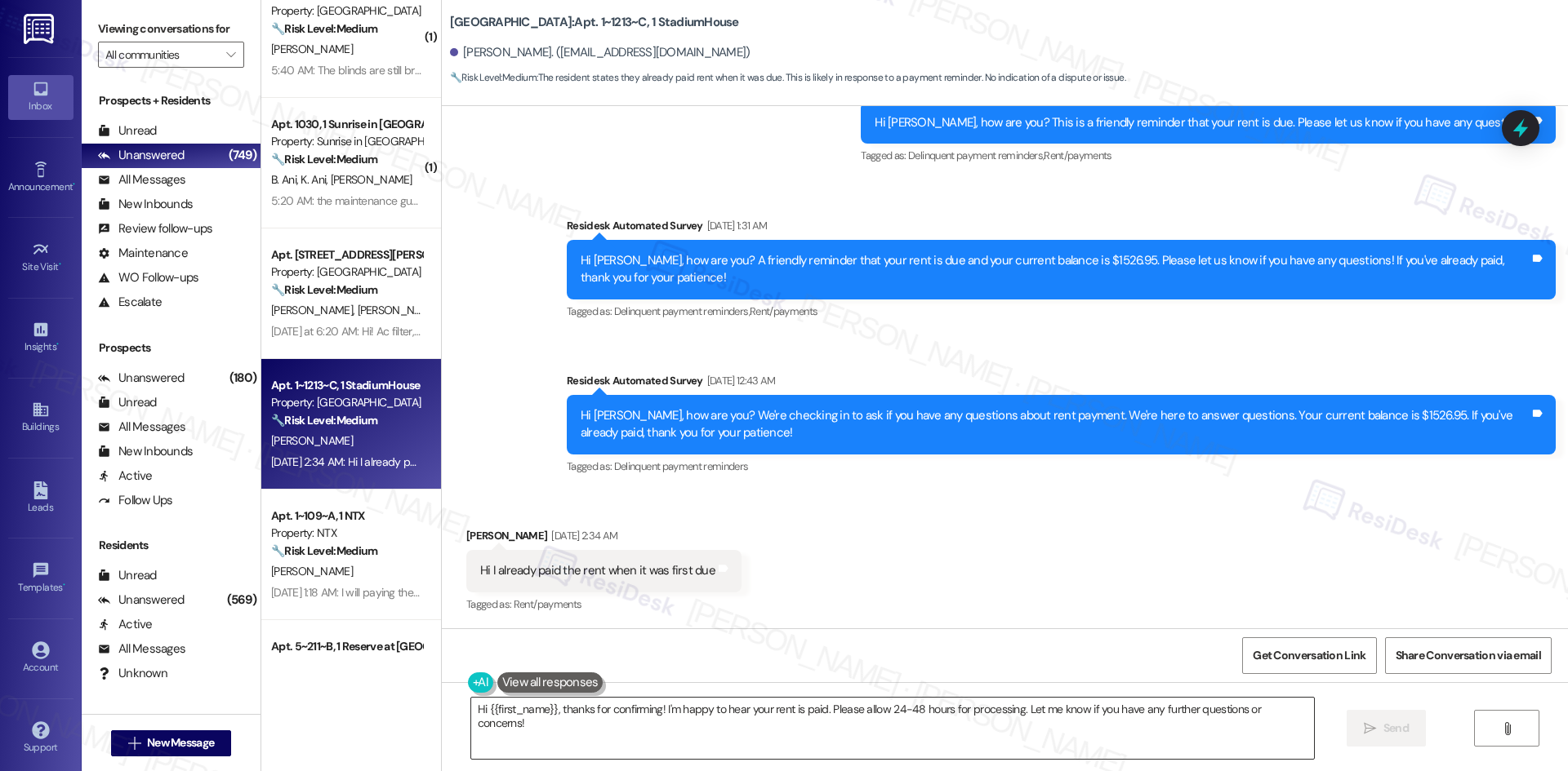
click at [801, 740] on textarea "Hi {{first_name}}, thanks for confirming! I'm happy to hear your rent is paid. …" at bounding box center [892, 729] width 843 height 61
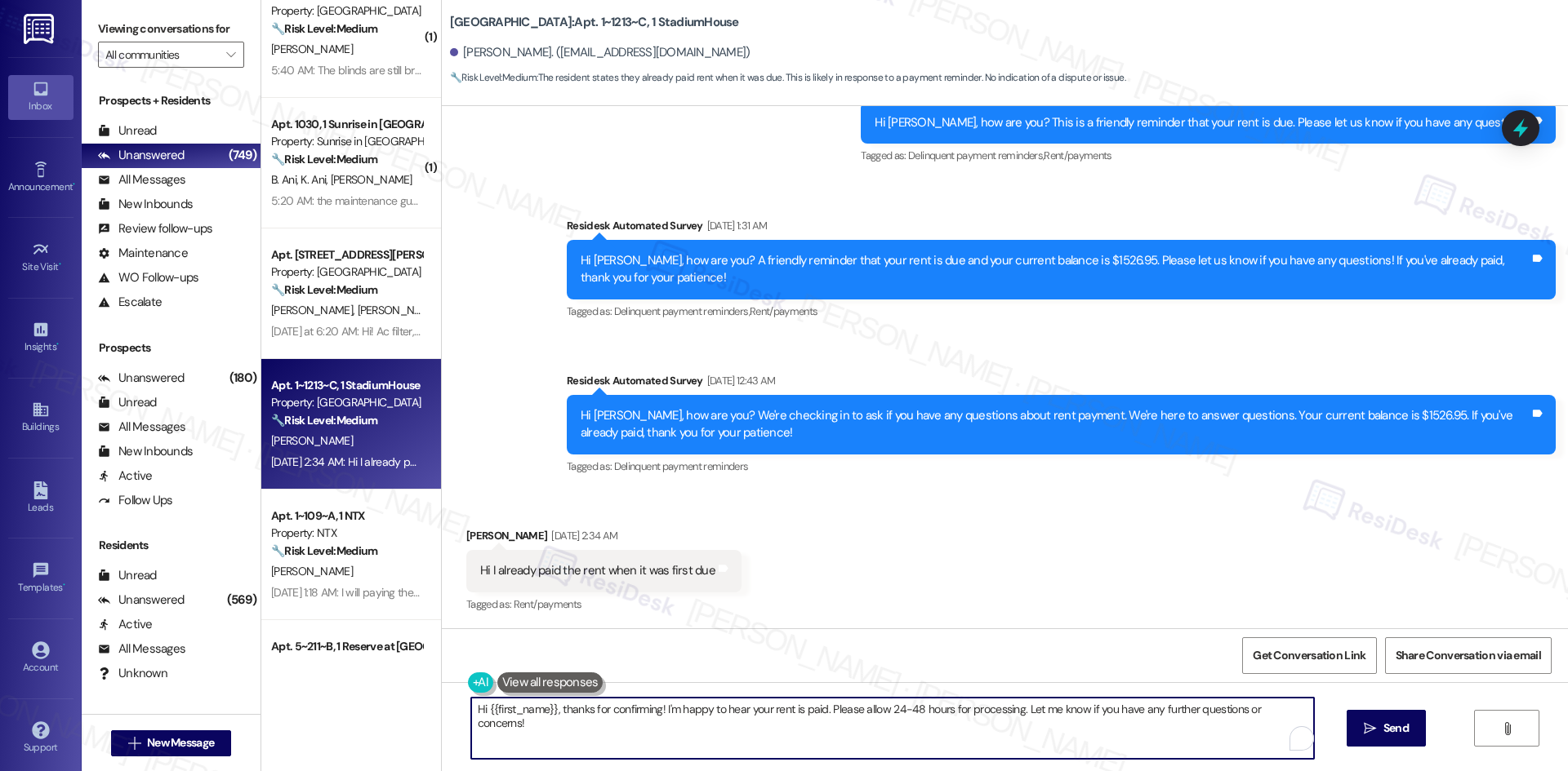
paste textarea "Thank you, Sofia! I apologize for the confusion — that was an automated reminde…"
type textarea "Thank you, Sofia! I apologize for the confusion — that was an automated reminde…"
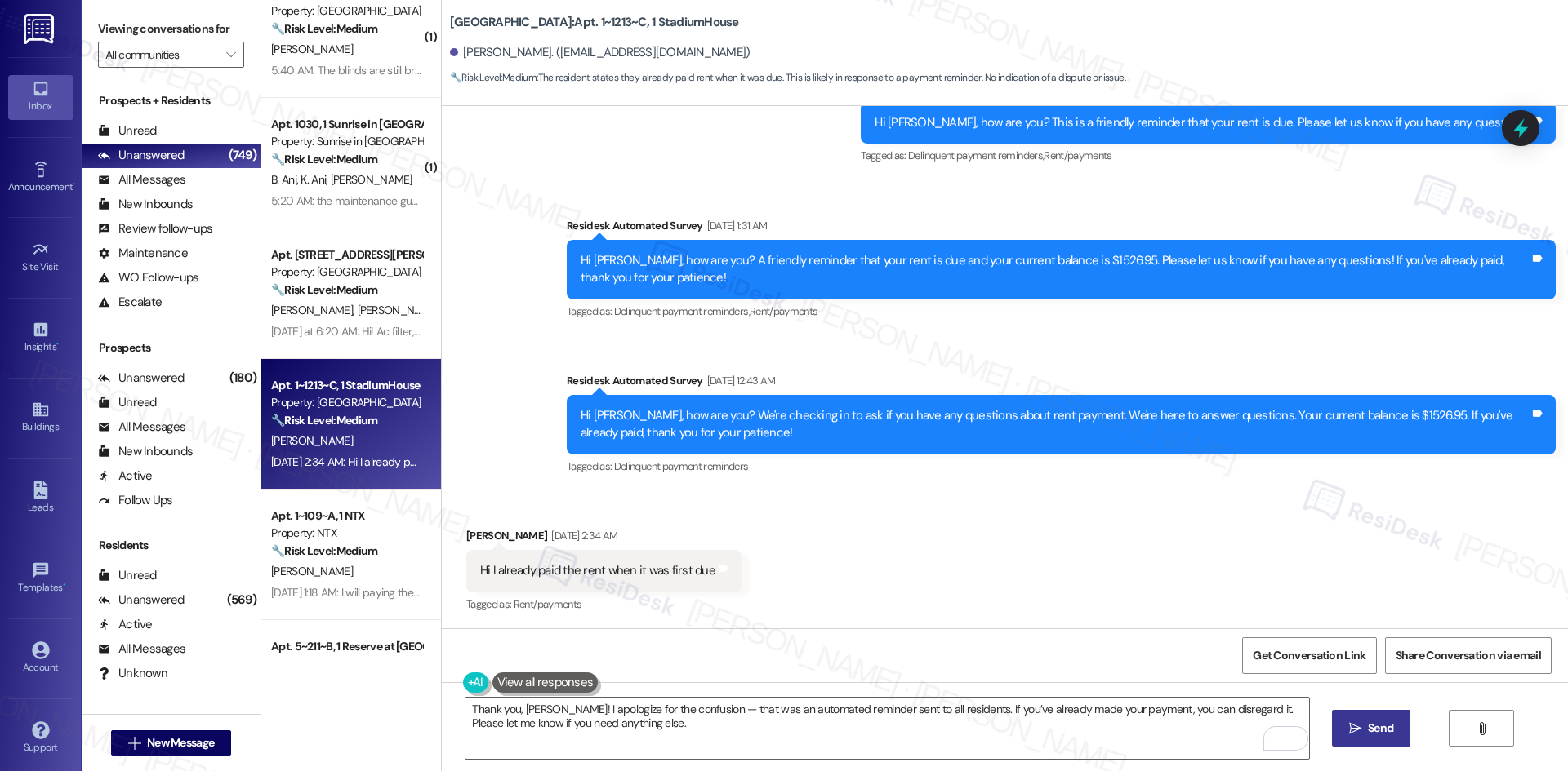
click at [1397, 729] on button " Send" at bounding box center [1372, 729] width 79 height 37
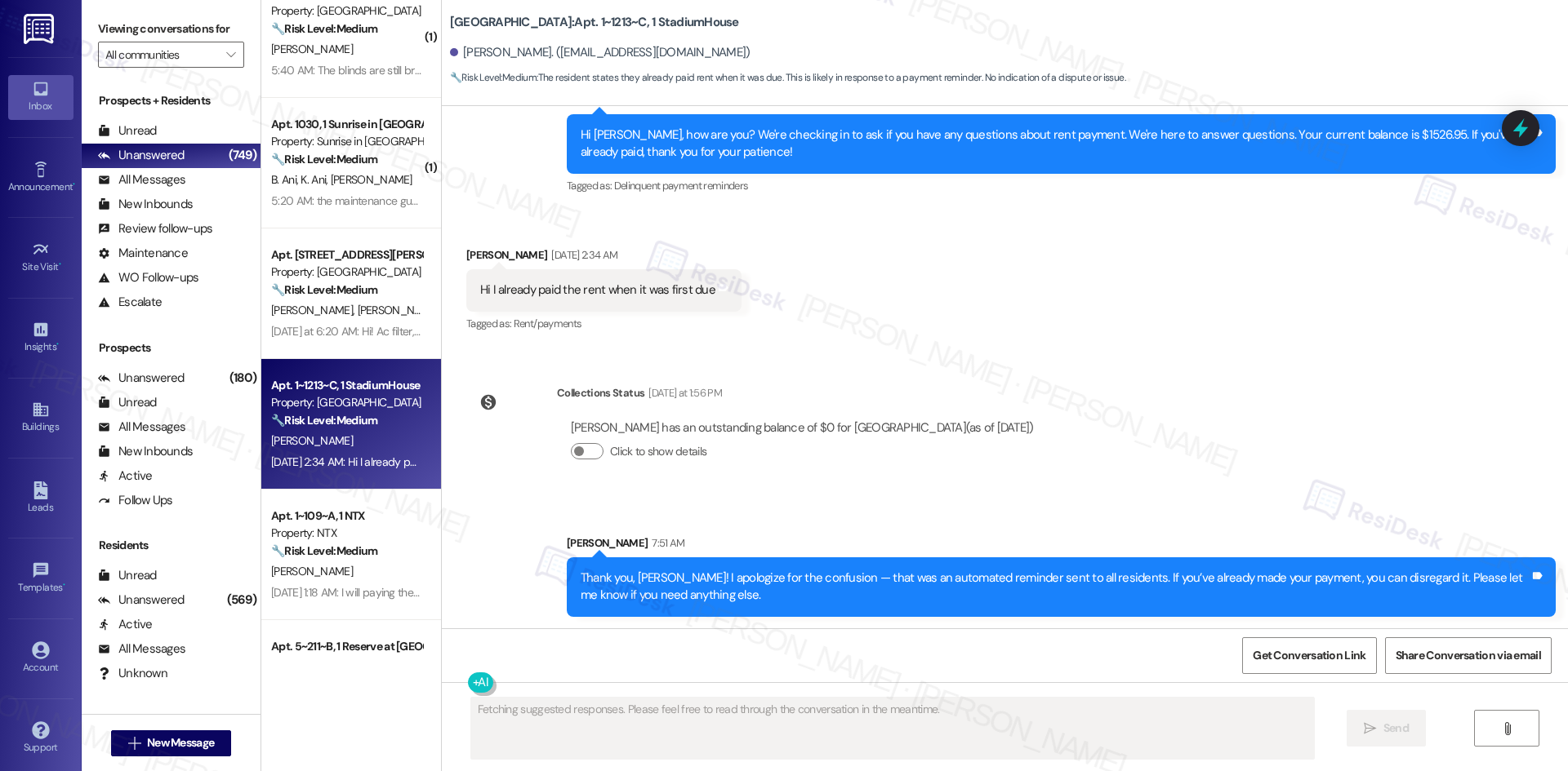
scroll to position [610, 0]
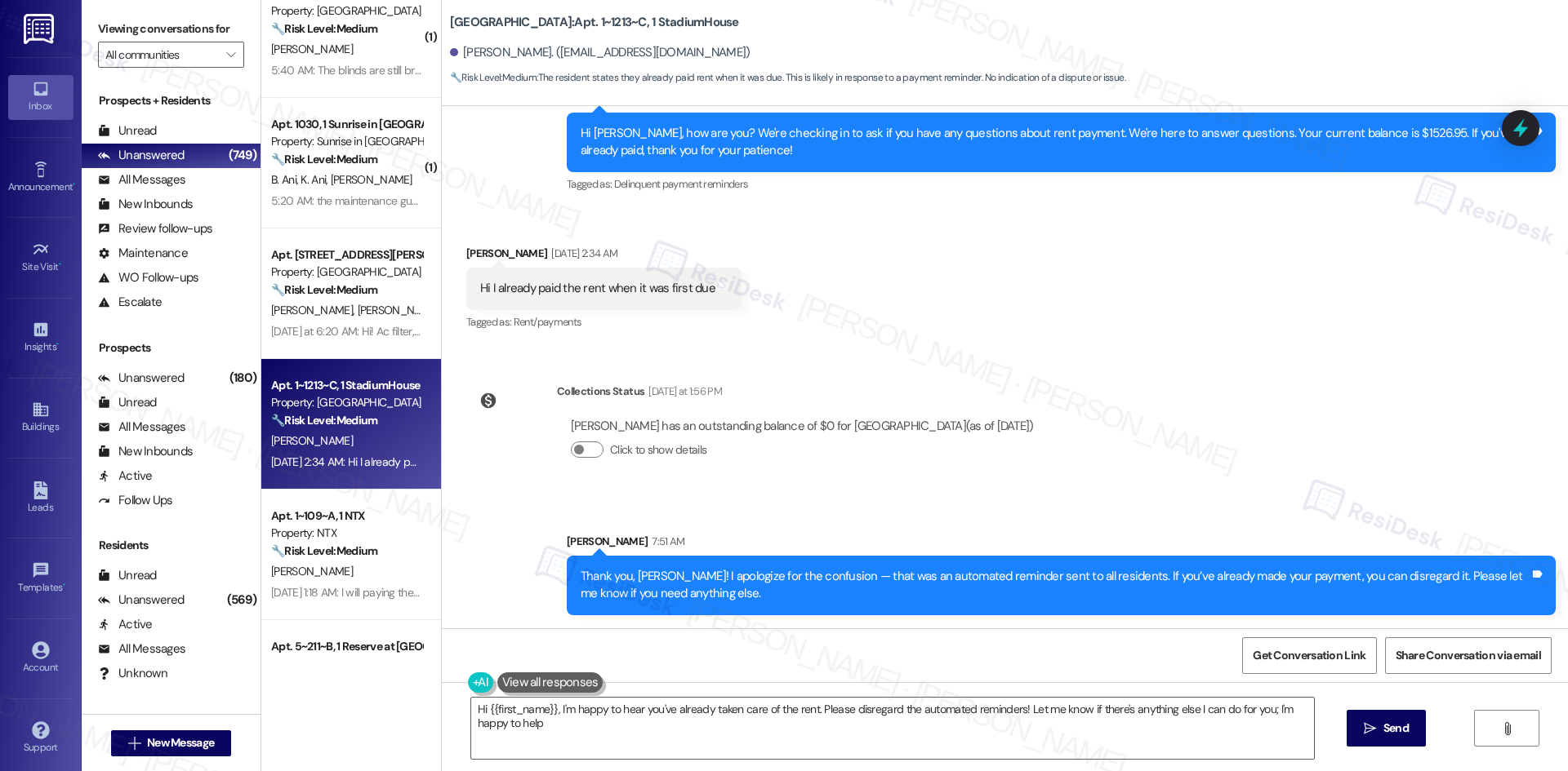
type textarea "Hi {{first_name}}, I'm happy to hear you've already taken care of the rent. Ple…"
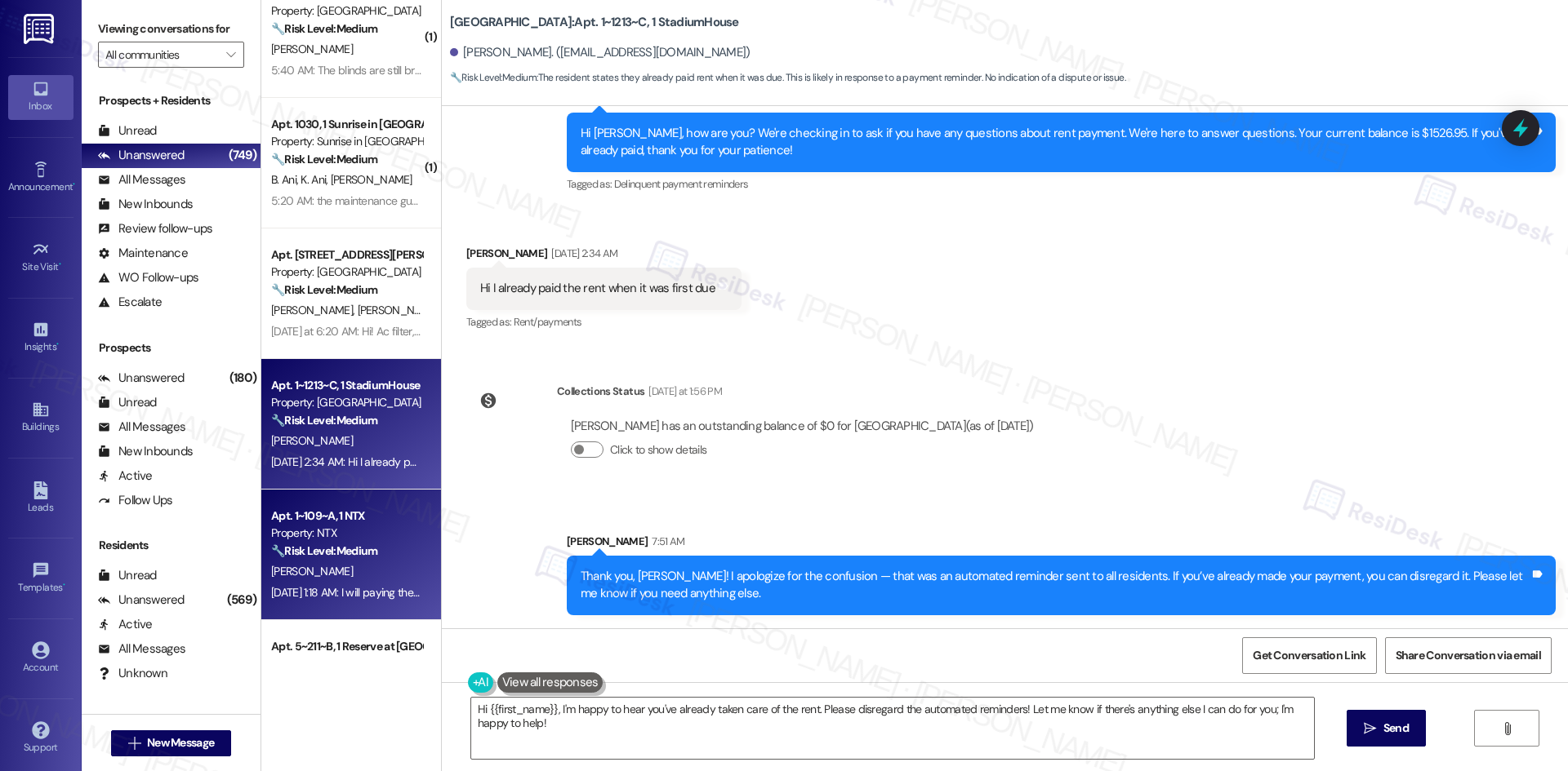
click at [367, 564] on div "K. Alexander" at bounding box center [346, 571] width 154 height 21
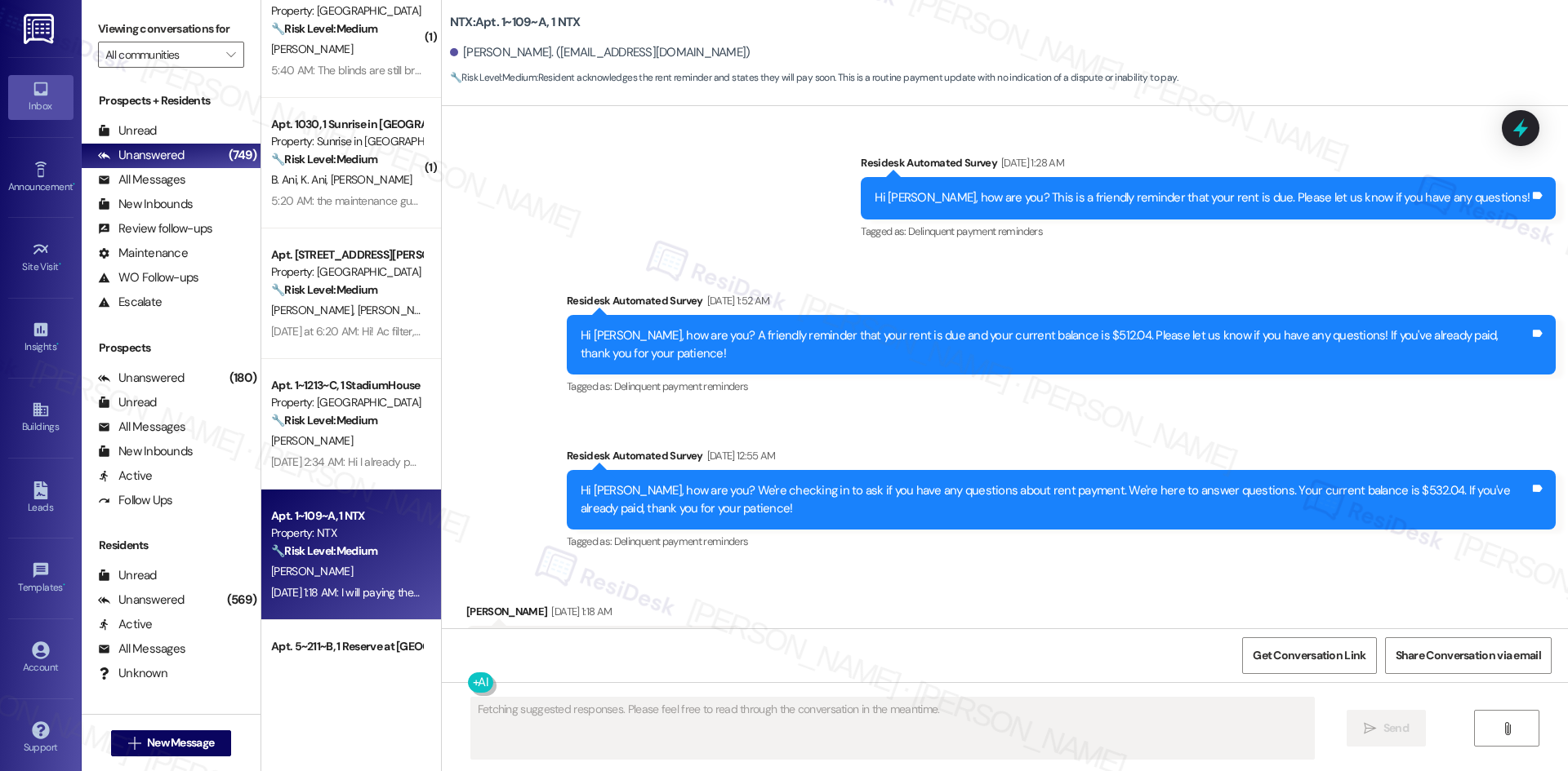
scroll to position [685, 0]
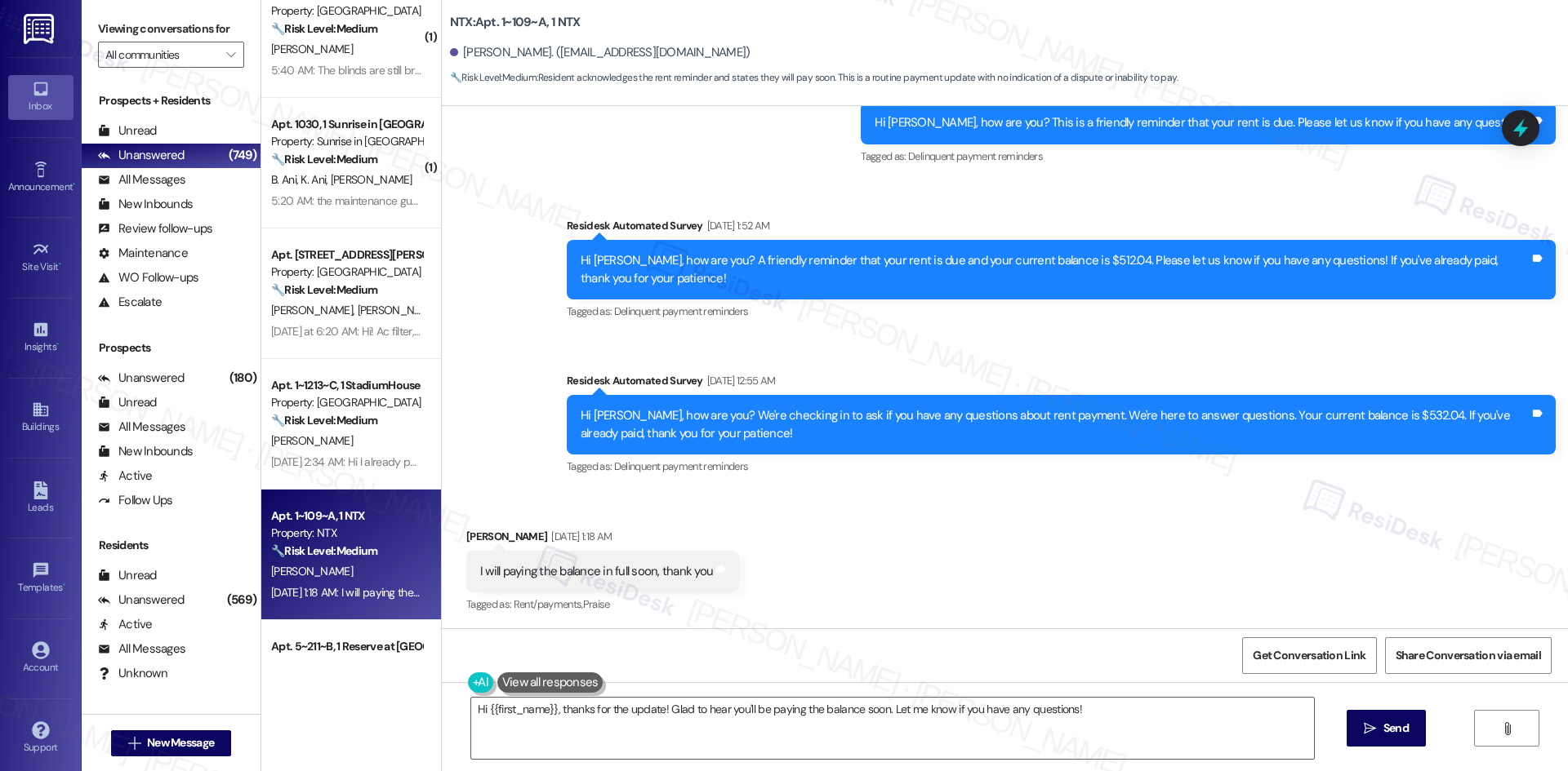
click at [462, 339] on div "Survey, sent via SMS Residesk Automated Survey Sep 03, 2025 at 1:28 AM Hi Kynne…" at bounding box center [1004, 266] width 1126 height 448
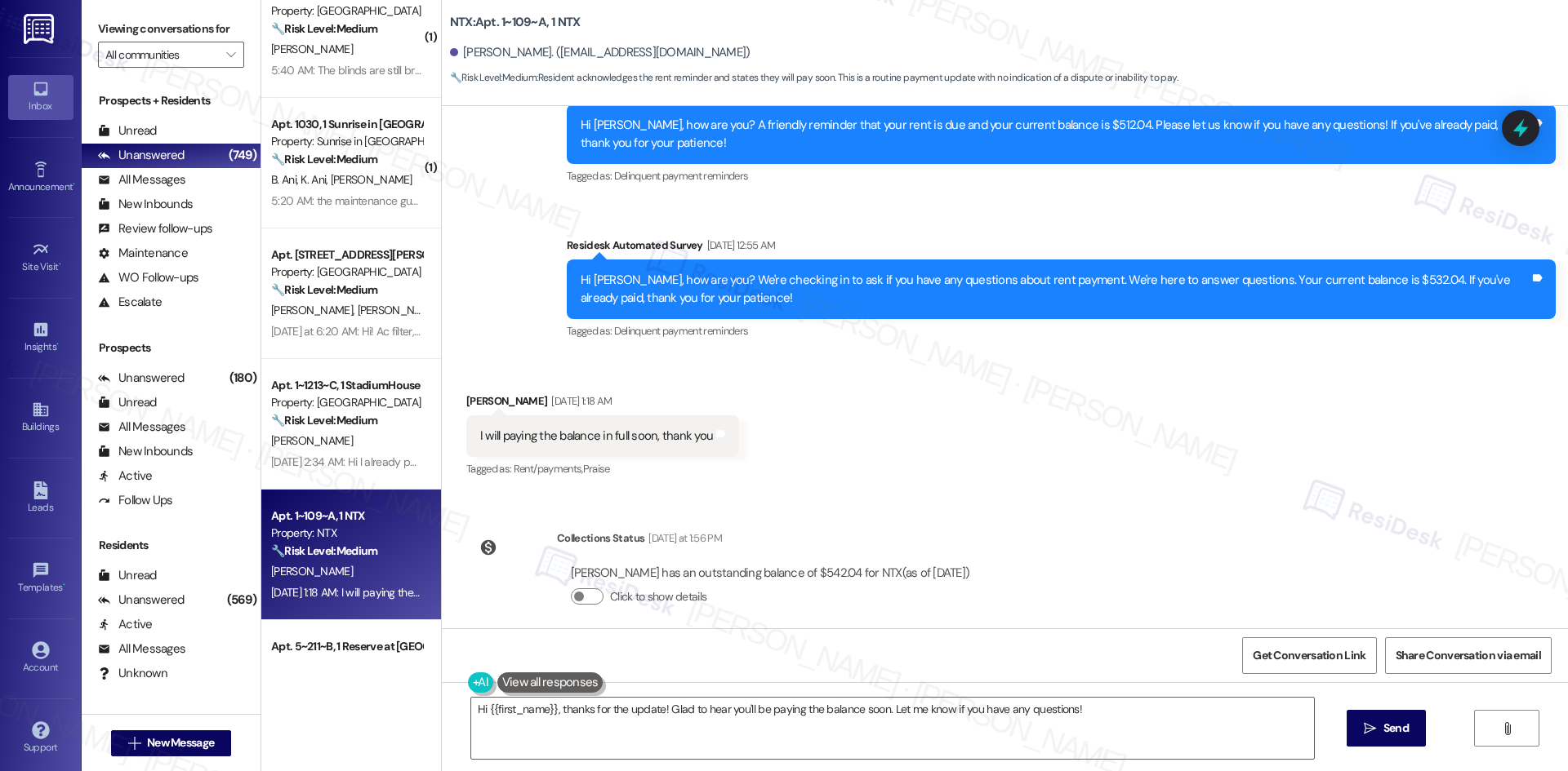
scroll to position [837, 0]
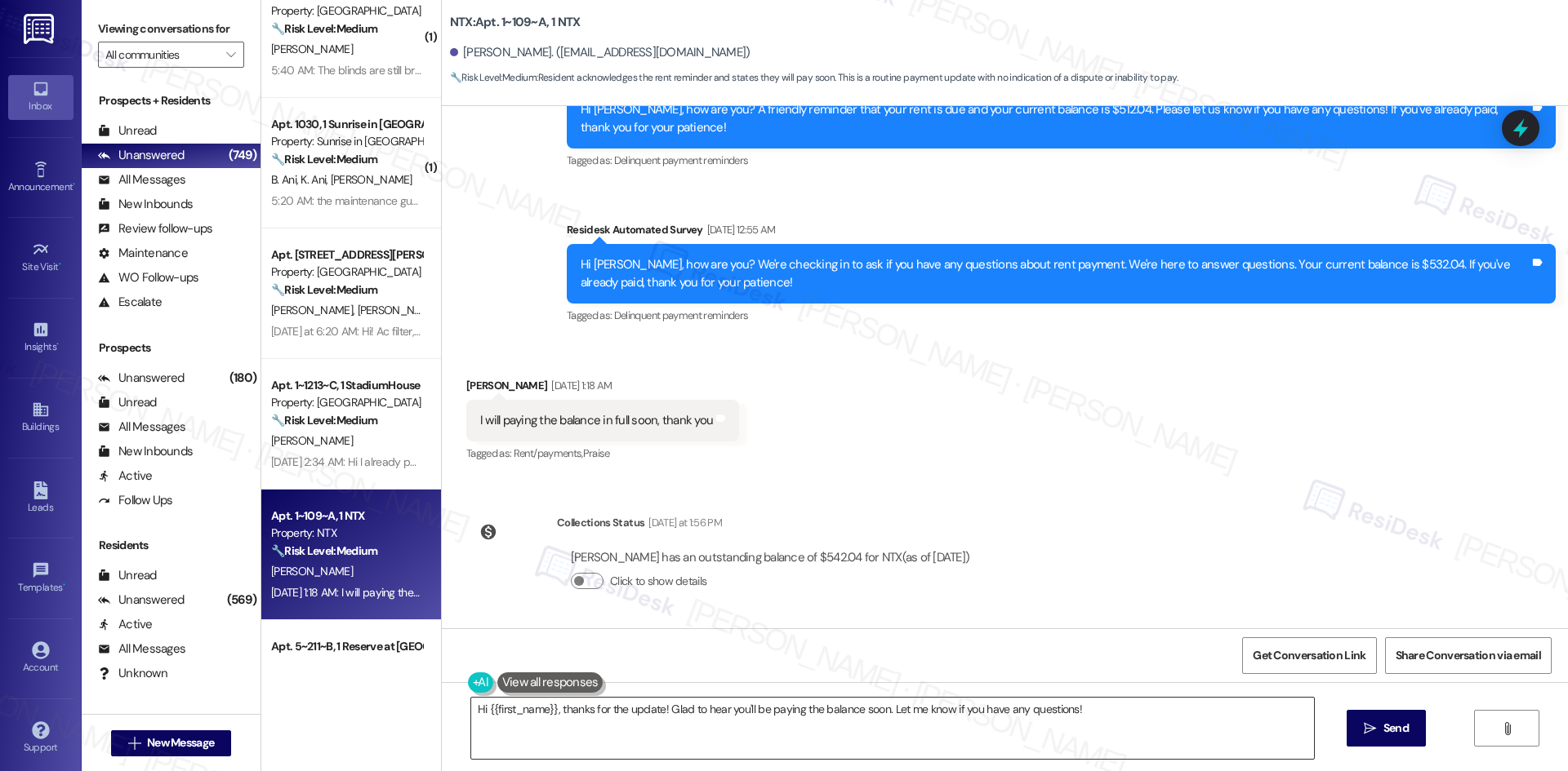
click at [668, 729] on textarea "Hi {{first_name}}, thanks for the update! Glad to hear you'll be paying the bal…" at bounding box center [892, 729] width 843 height 61
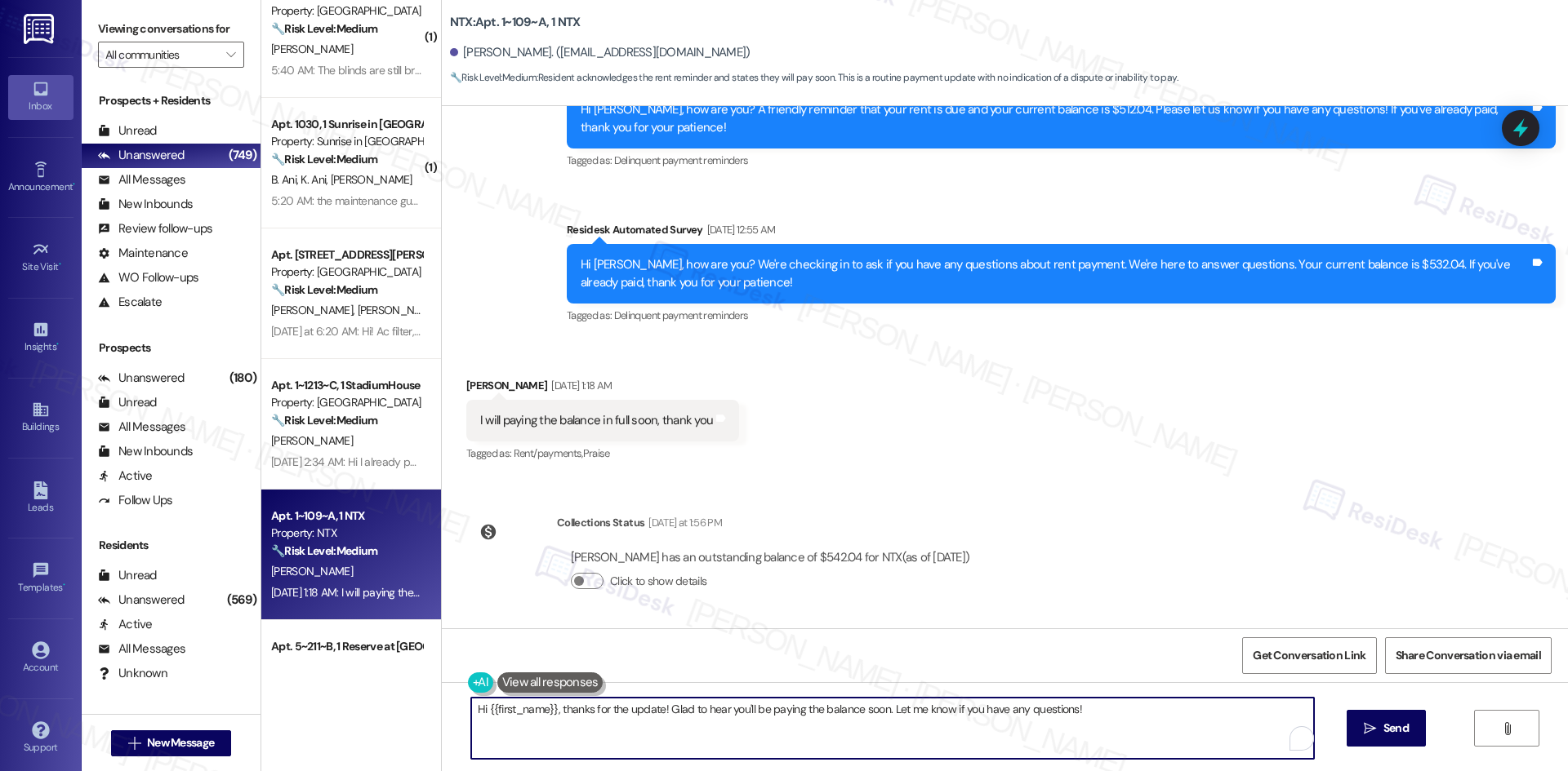
paste textarea "Thank you for letting us know! We appreciate it, and if you have any questions …"
type textarea "Thank you for letting us know! We appreciate it, and if you have any questions …"
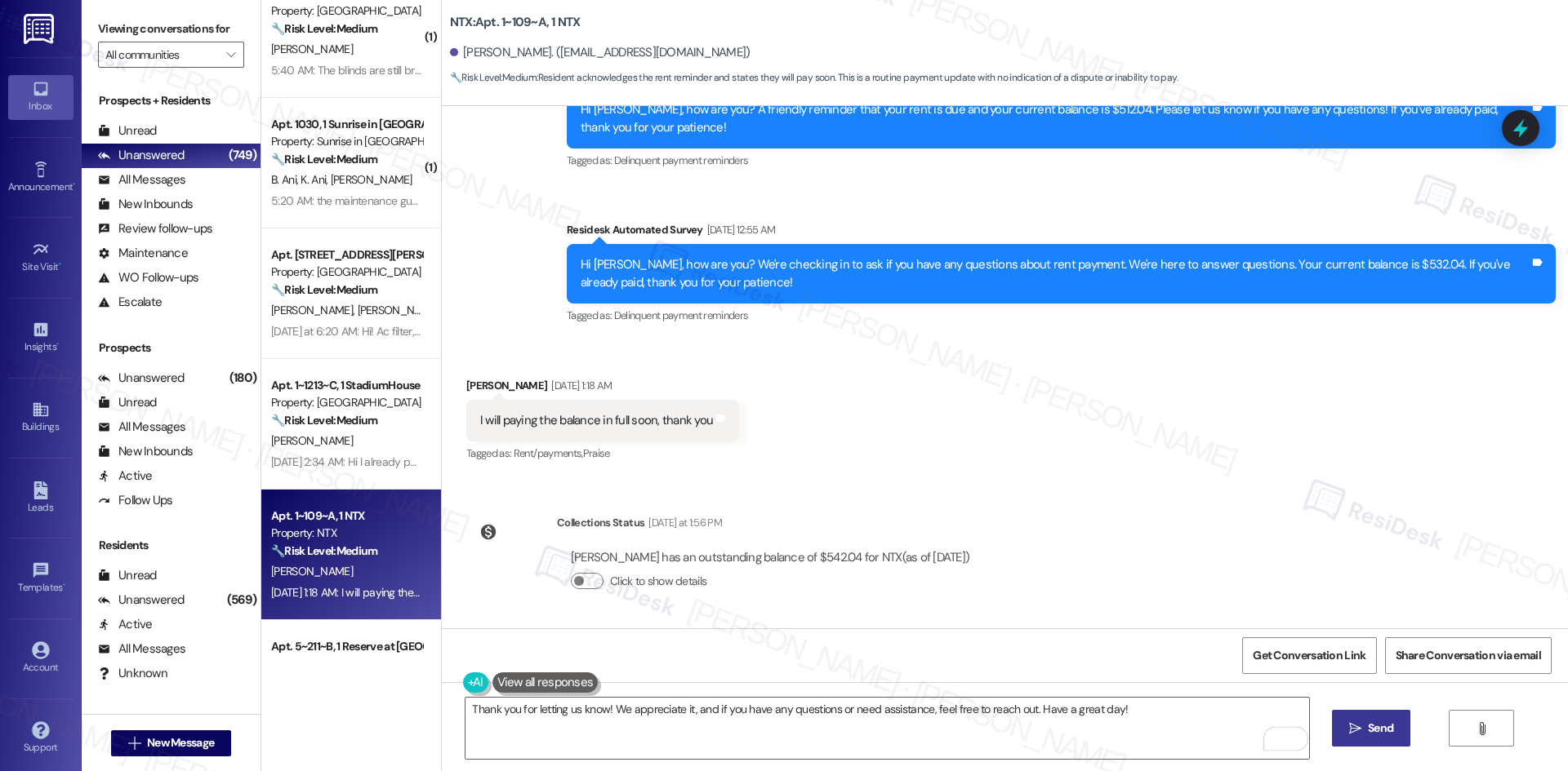
drag, startPoint x: 1367, startPoint y: 734, endPoint x: 1345, endPoint y: 733, distance: 22.0
click at [1360, 734] on span " Send" at bounding box center [1371, 728] width 51 height 17
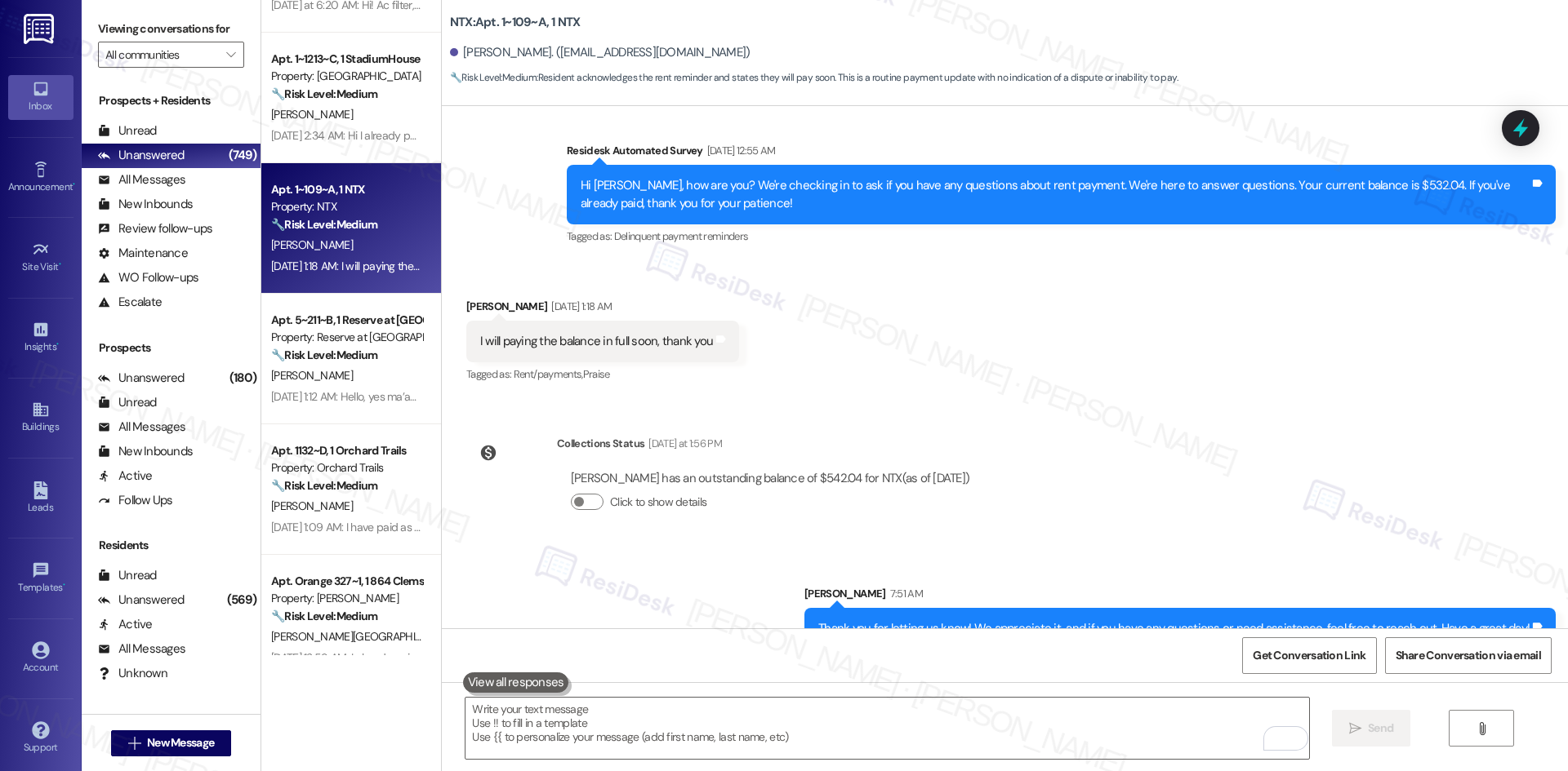
scroll to position [951, 0]
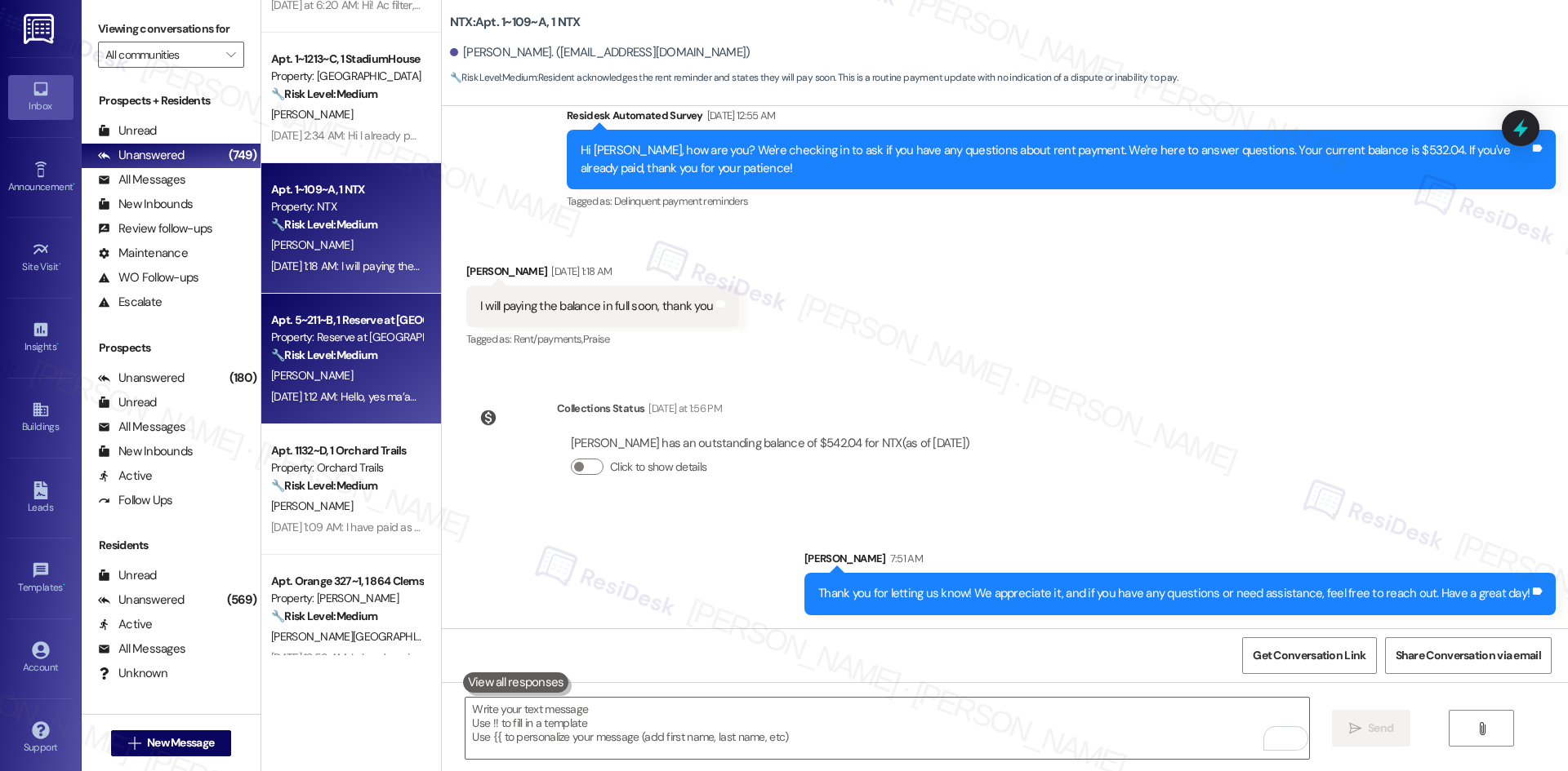
click at [345, 389] on div "Sep 09, 2025 at 1:12 AM: Hello, yes ma’am I spoke with Madsion and came up with…" at bounding box center [765, 396] width 988 height 14
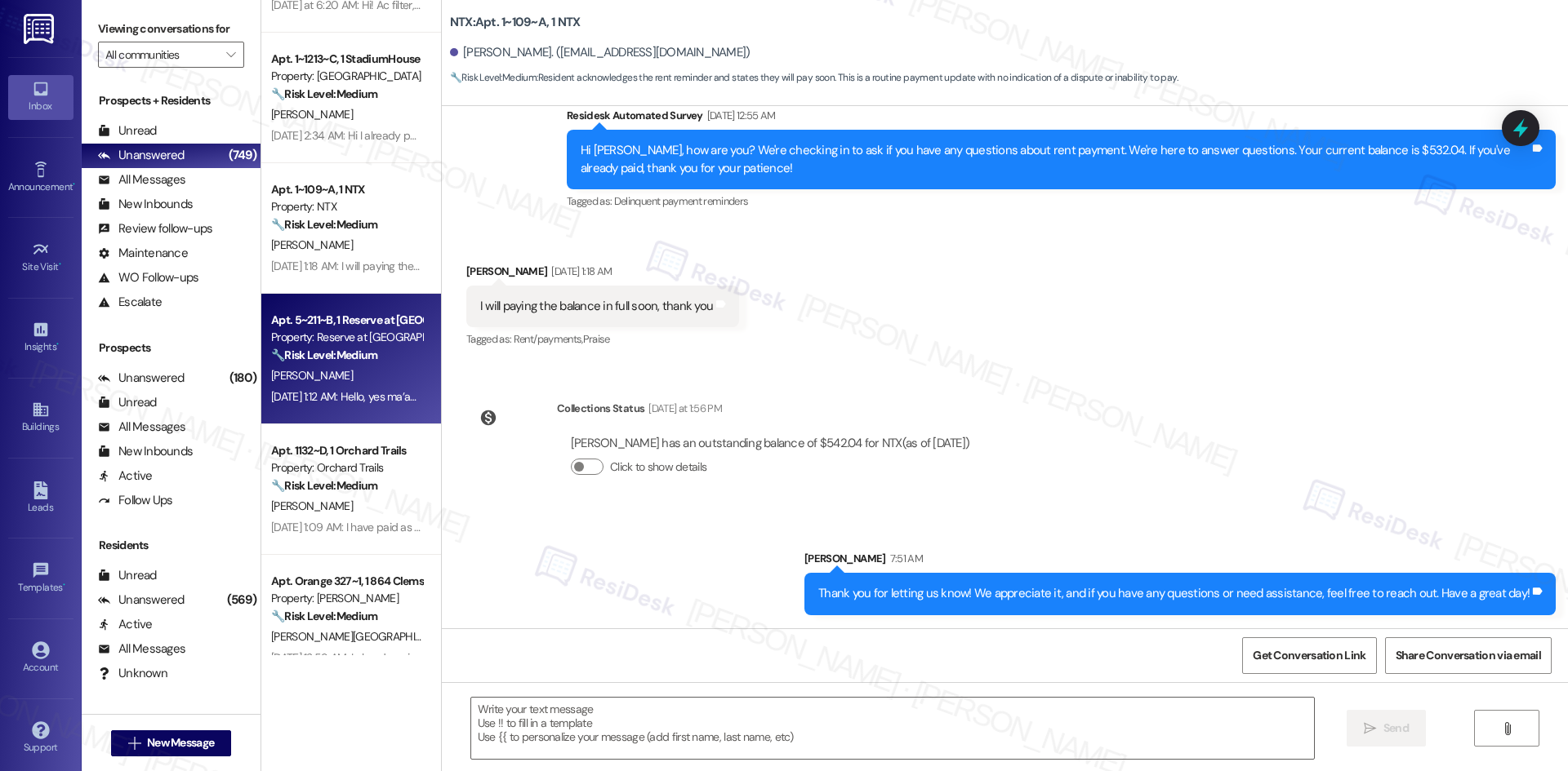
type textarea "Fetching suggested responses. Please feel free to read through the conversation…"
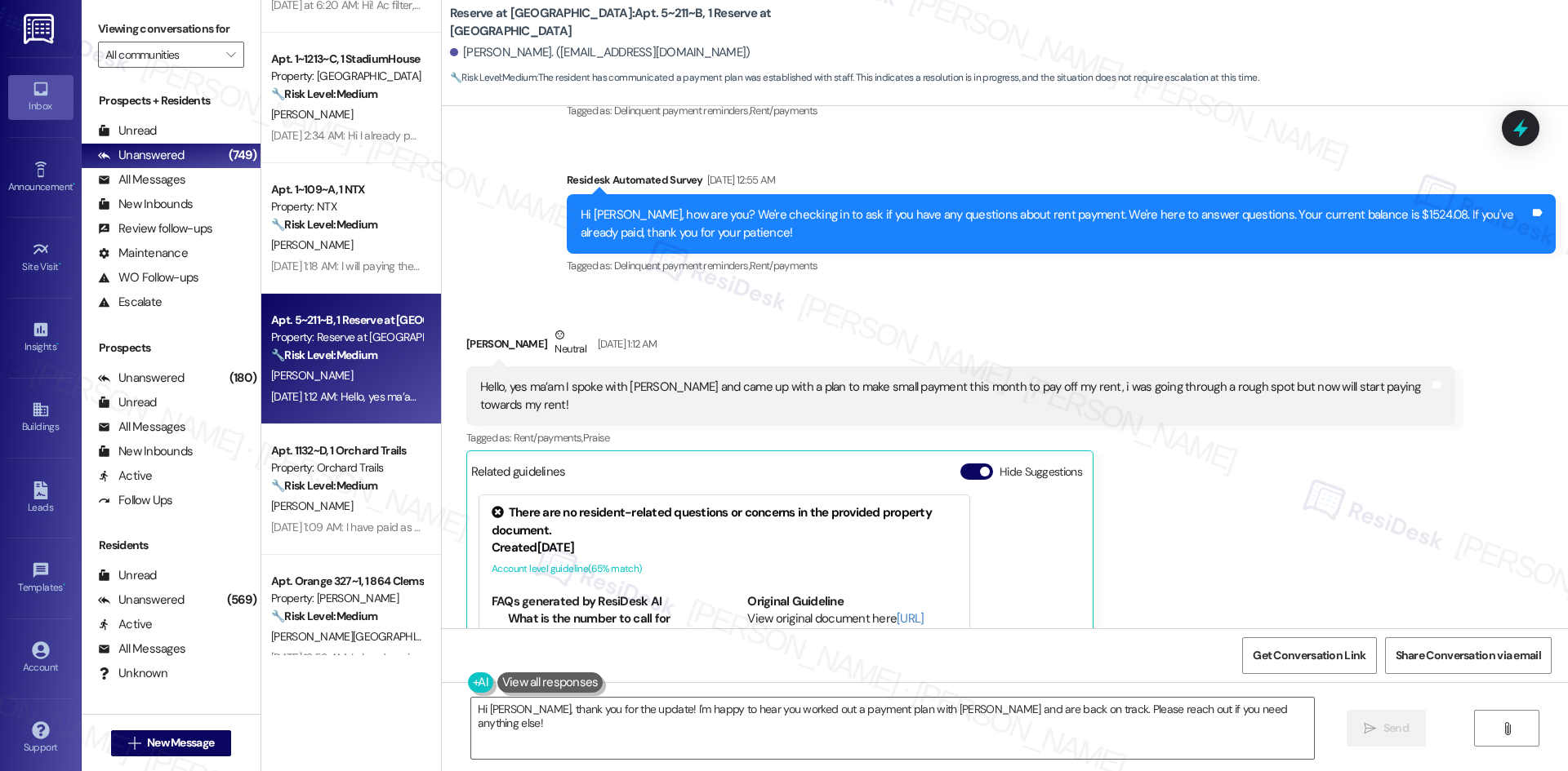
scroll to position [2336, 0]
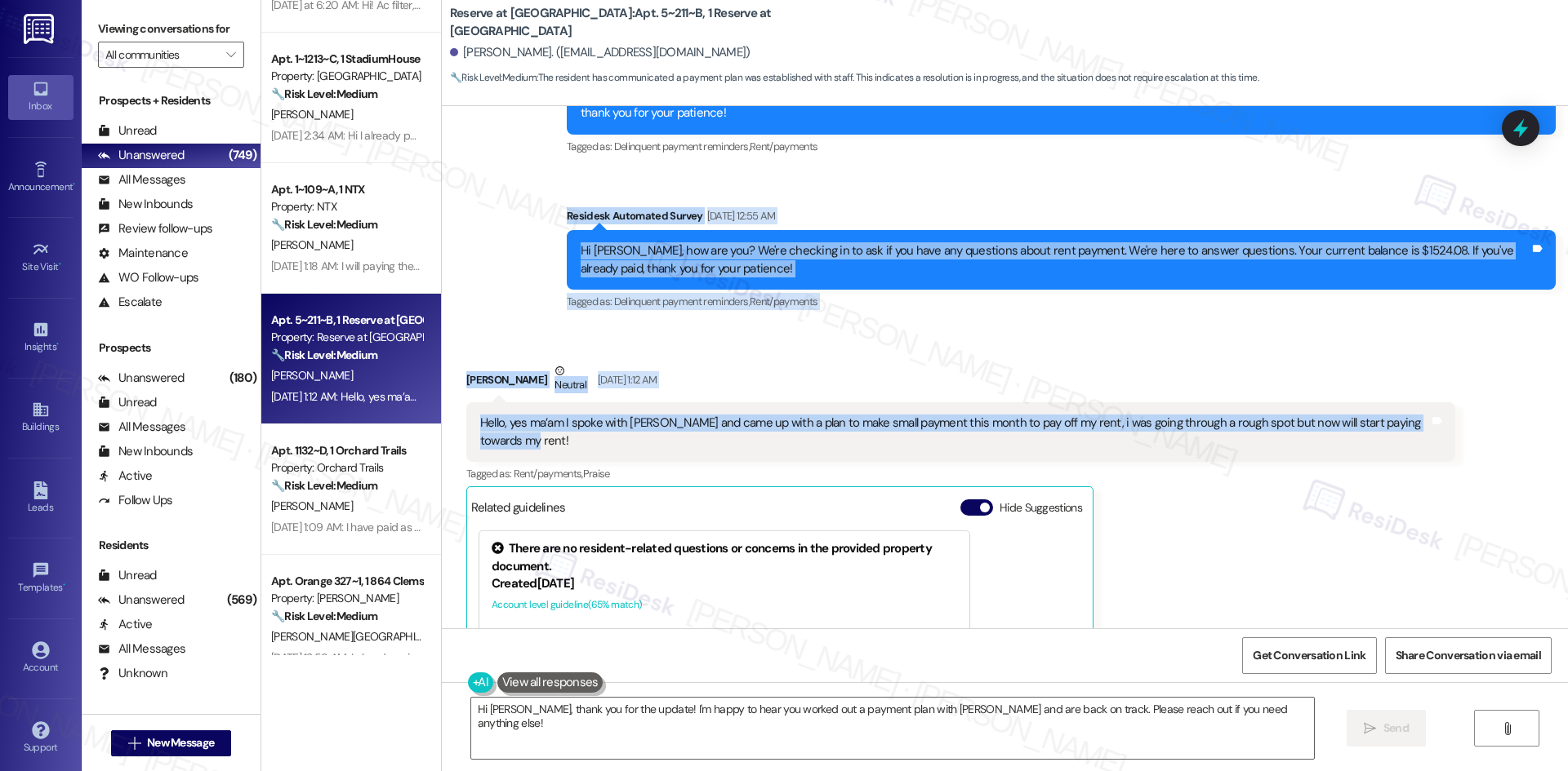
drag, startPoint x: 534, startPoint y: 169, endPoint x: 658, endPoint y: 413, distance: 273.7
click at [658, 413] on div "WO Opened request: Cover up ho... Mar 02, 2025 at 11:10 PM Status : Completed S…" at bounding box center [1004, 367] width 1126 height 523
copy div "Residesk Automated Survey Sep 09, 2025 at 12:55 AM Hi Annie, how are you? We're…"
click at [798, 414] on div "Hello, yes ma’am I spoke with Madsion and came up with a plan to make small pay…" at bounding box center [955, 432] width 949 height 35
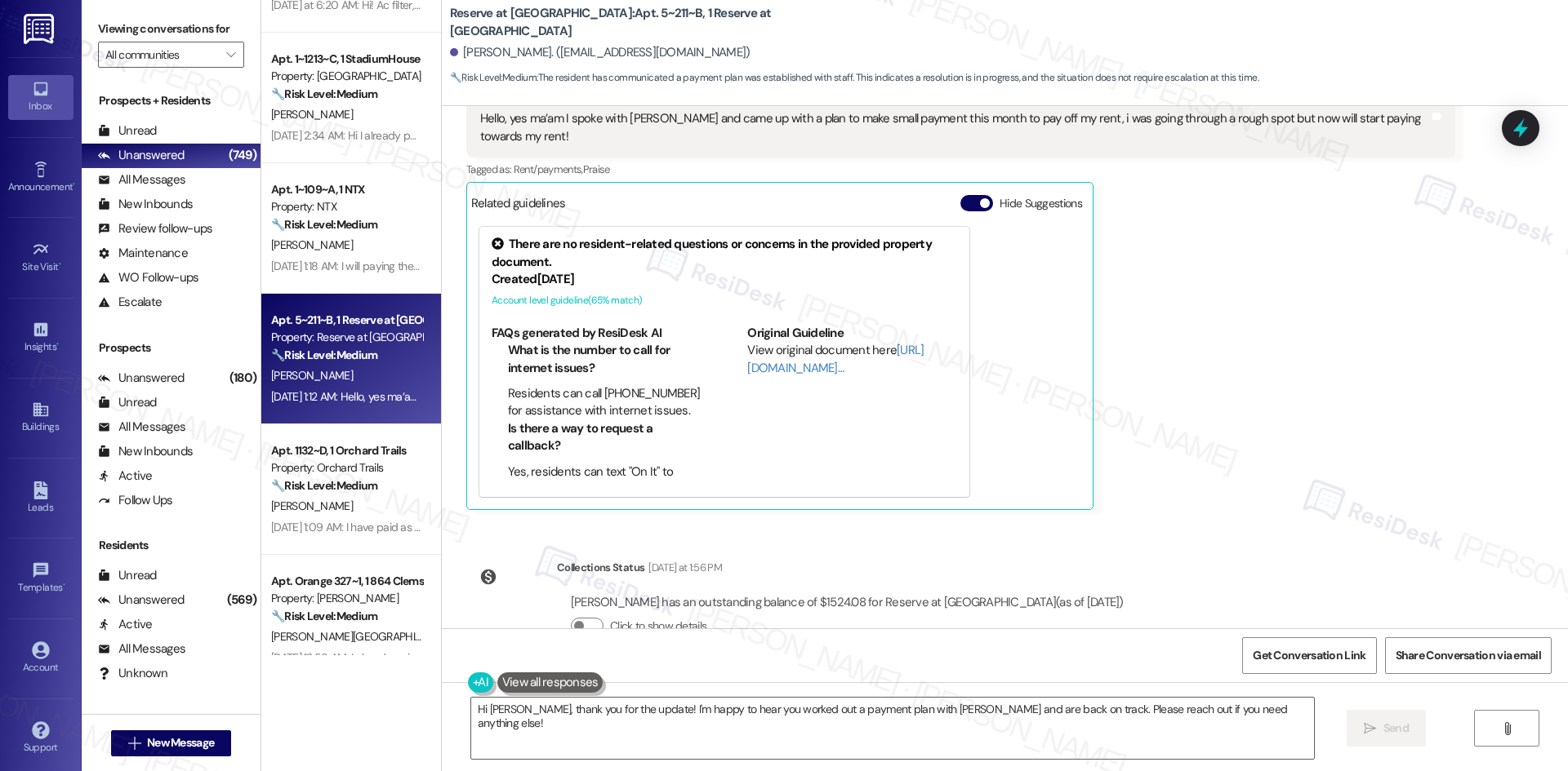
scroll to position [2650, 0]
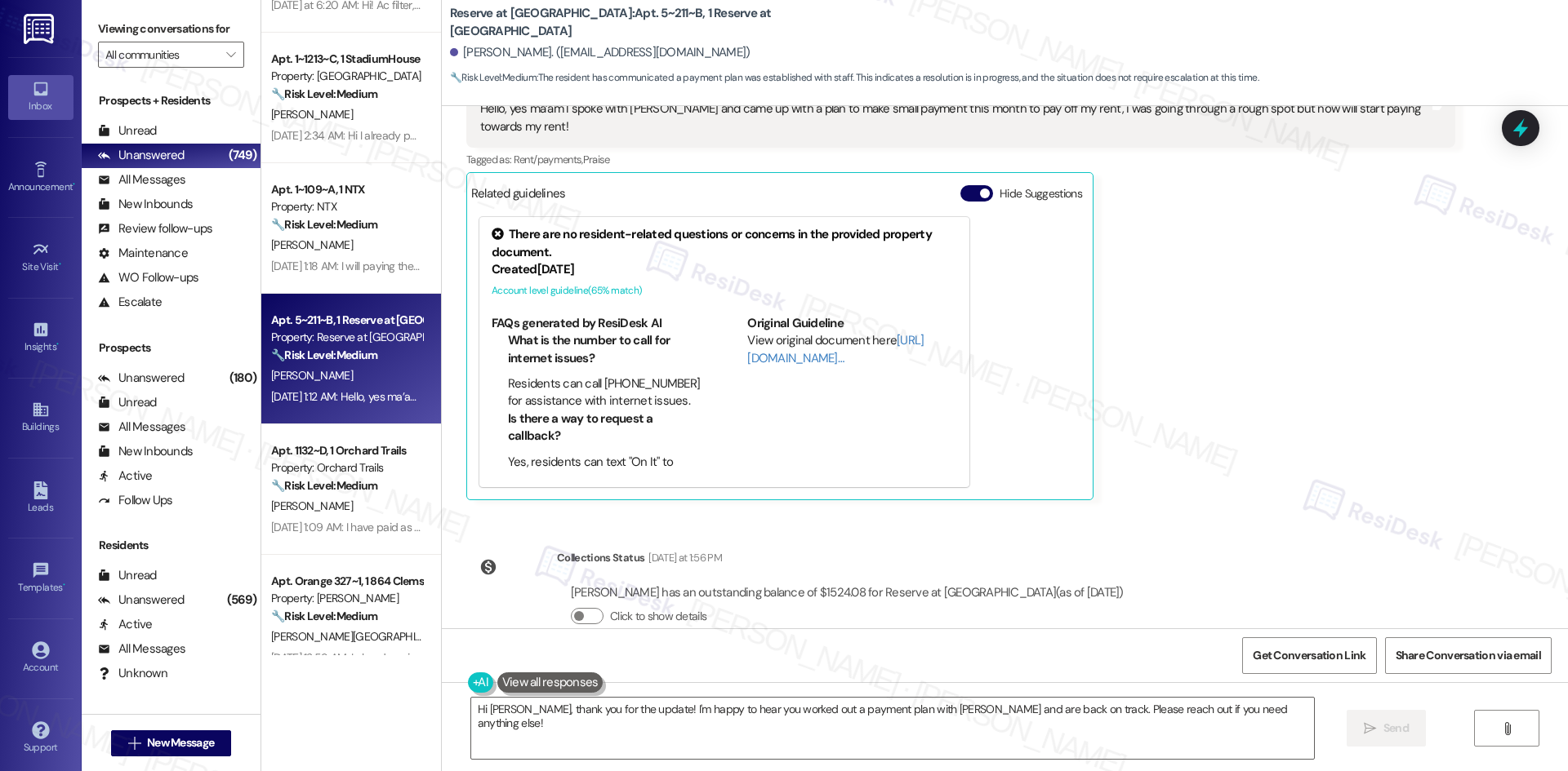
click at [1261, 317] on div "Annie Joseph Neutral Sep 09, 2025 at 1:12 AM Hello, yes ma’am I spoke with Mads…" at bounding box center [960, 274] width 989 height 452
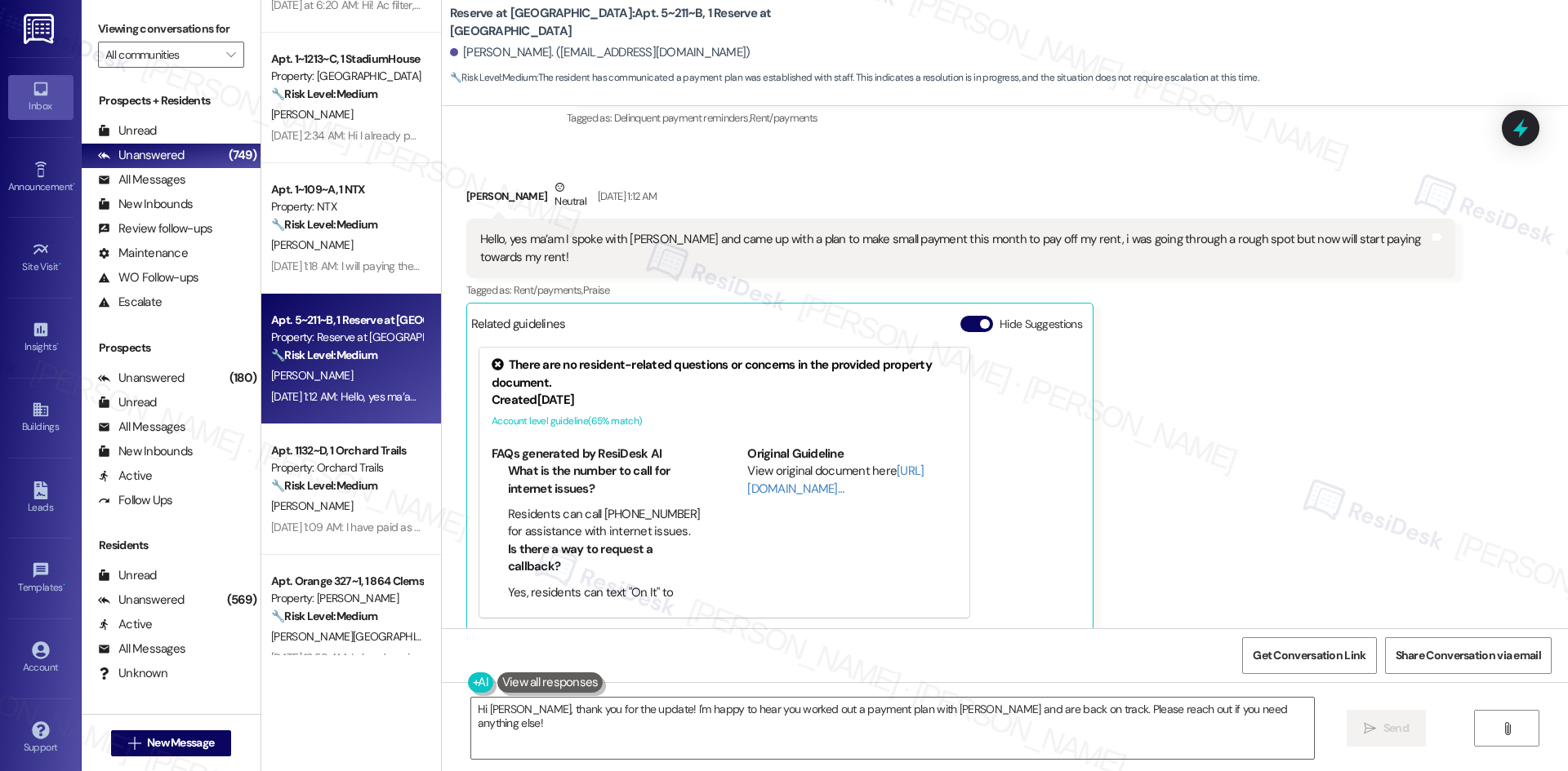
scroll to position [2486, 0]
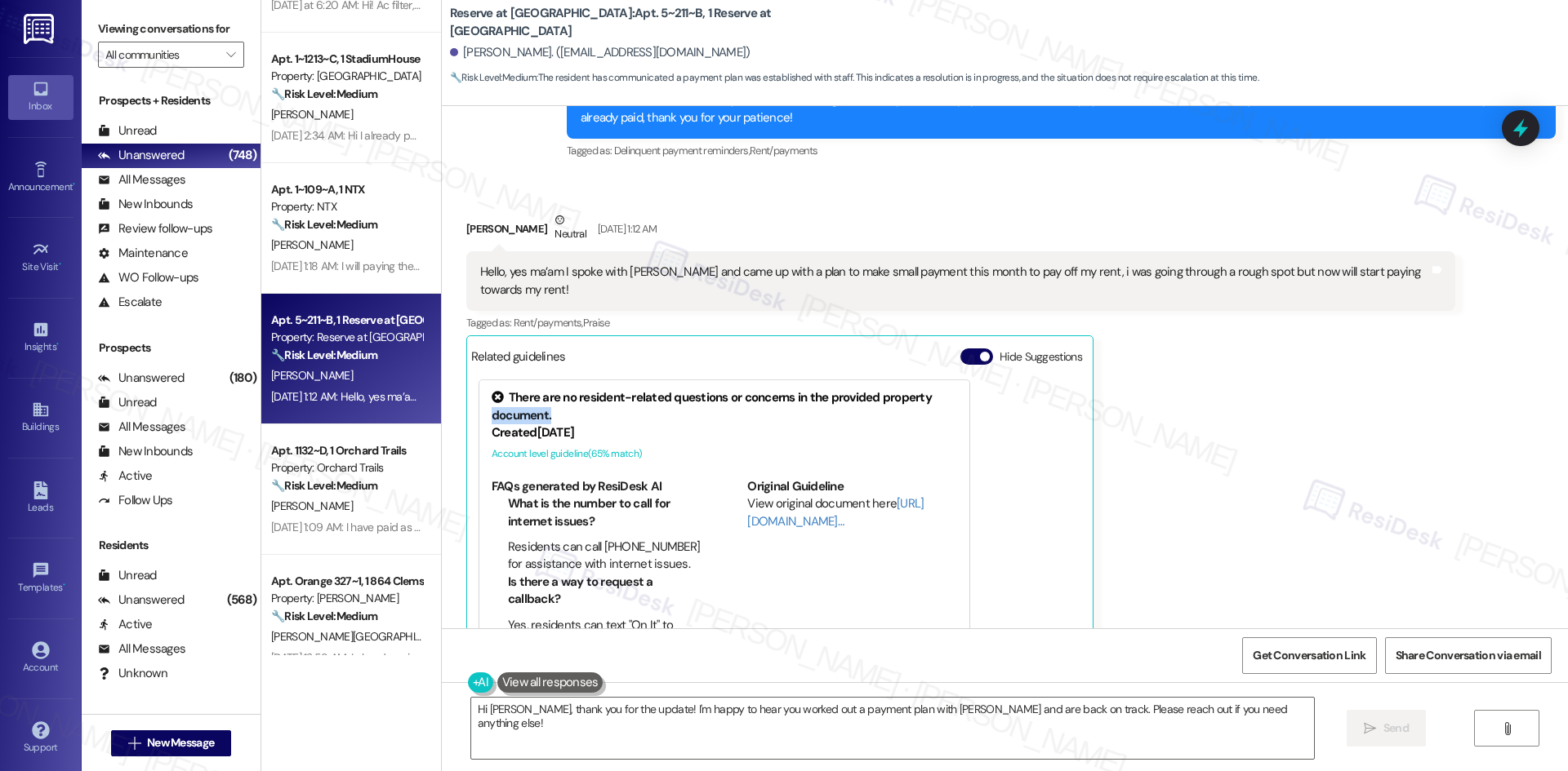
click at [1269, 371] on div "Annie Joseph Neutral Sep 09, 2025 at 1:12 AM Hello, yes ma’am I spoke with Mads…" at bounding box center [960, 437] width 989 height 452
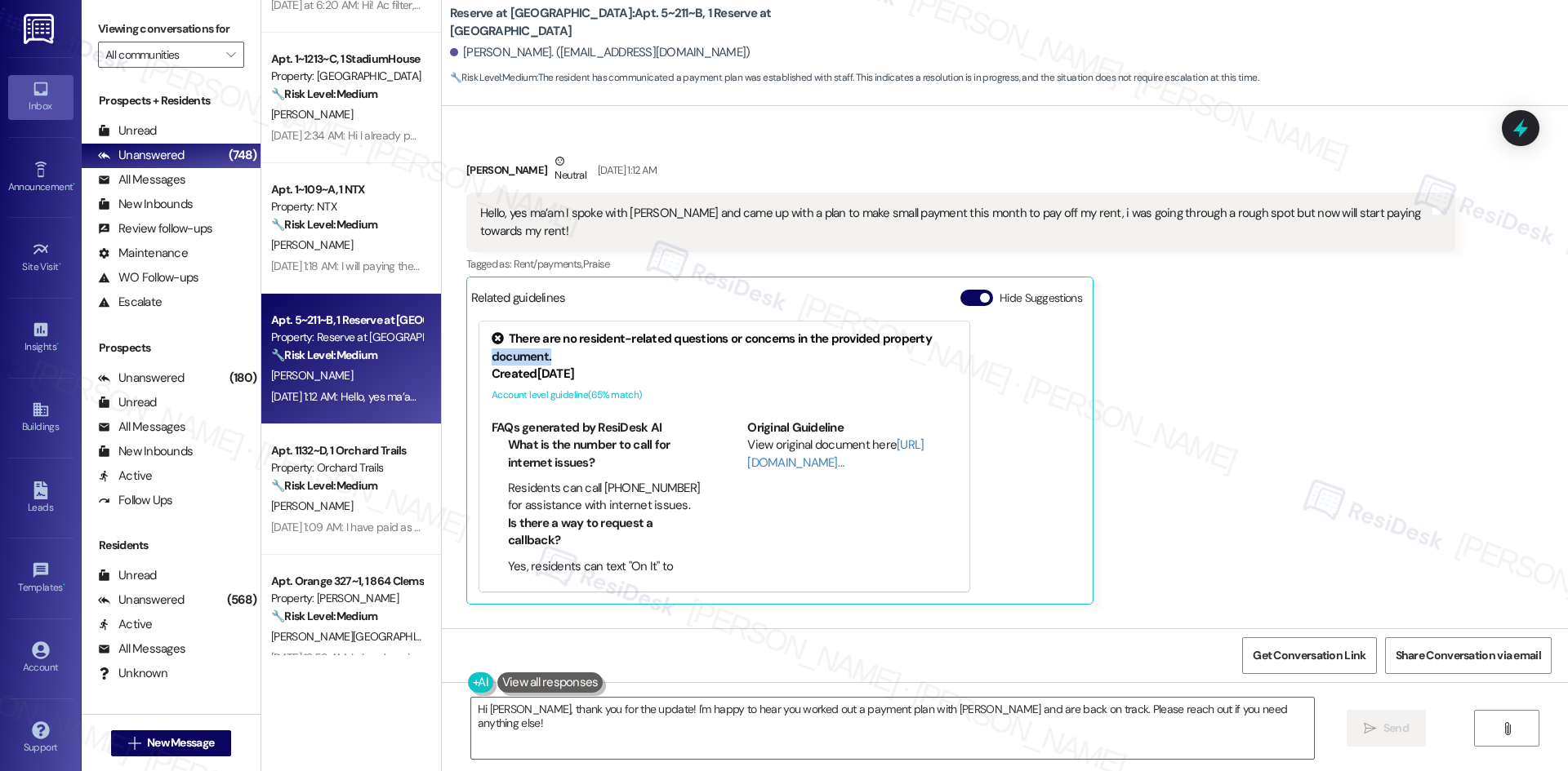
scroll to position [2650, 0]
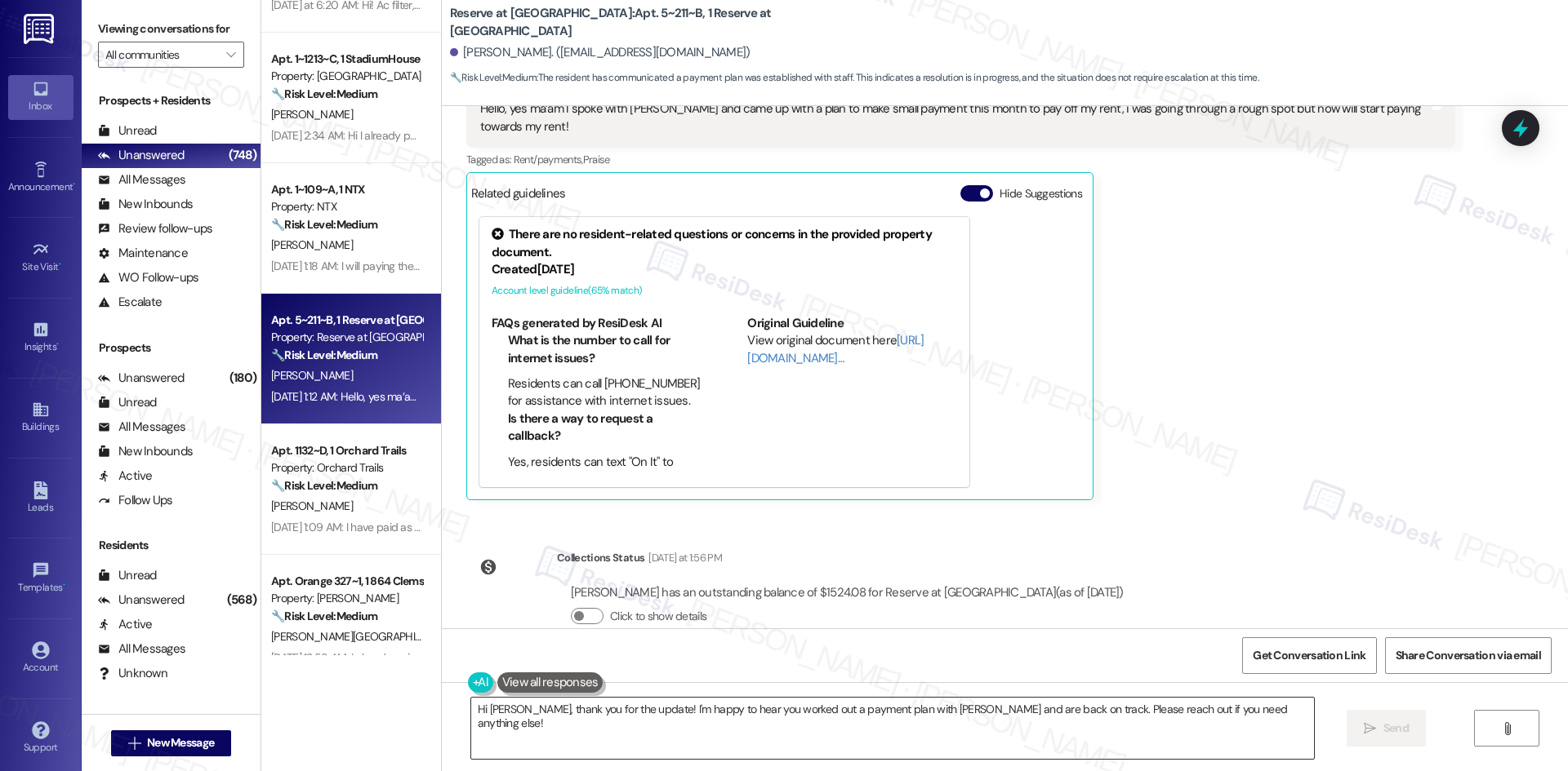
click at [614, 739] on textarea "Hi Annie, thank you for the update! I'm happy to hear you worked out a payment …" at bounding box center [892, 729] width 843 height 61
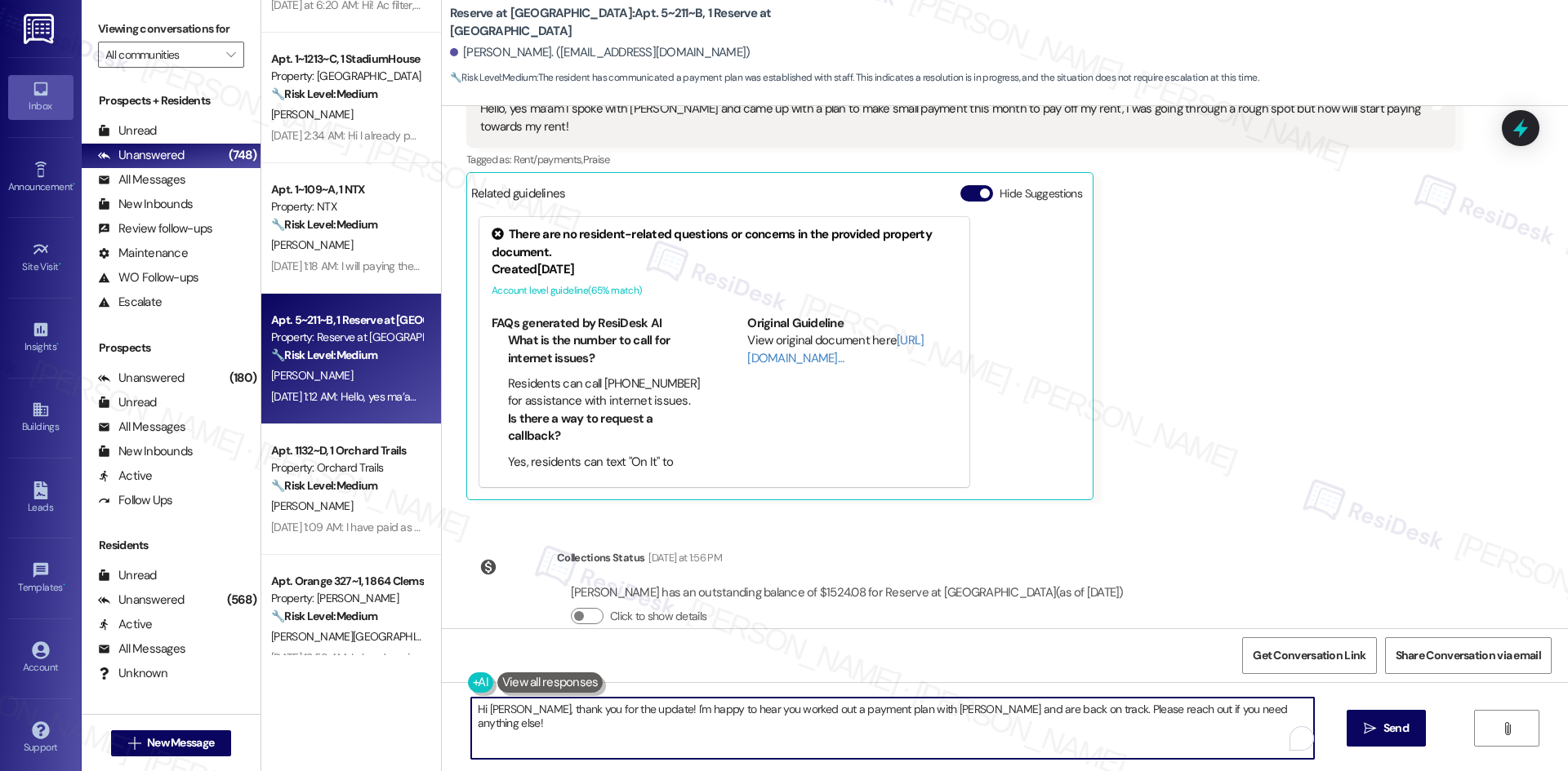
paste textarea "Thank you, Annie! I apologize for the confusion — that was an automated reminde…"
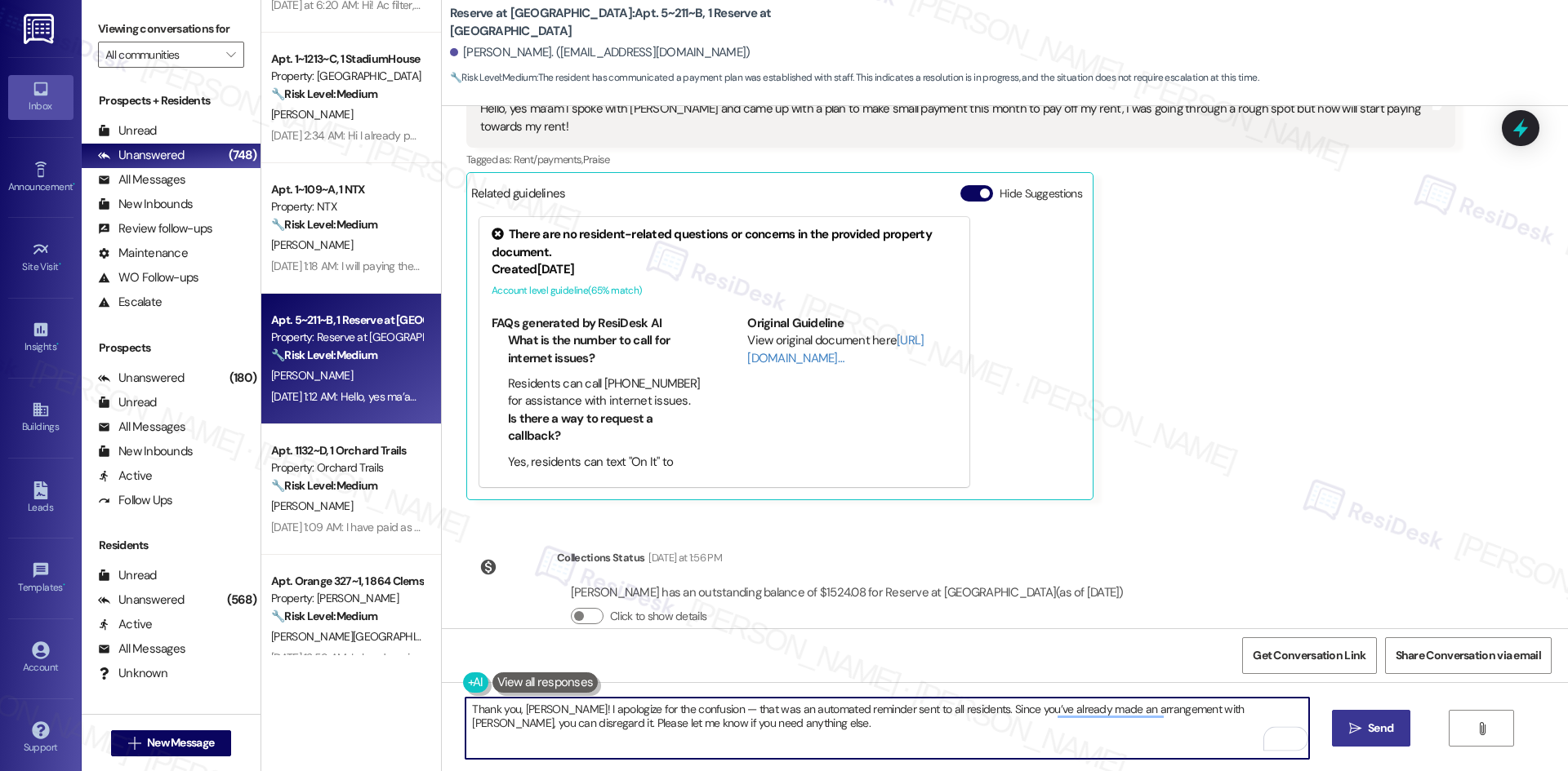
type textarea "Thank you, Annie! I apologize for the confusion — that was an automated reminde…"
click at [1353, 730] on icon "" at bounding box center [1356, 729] width 13 height 13
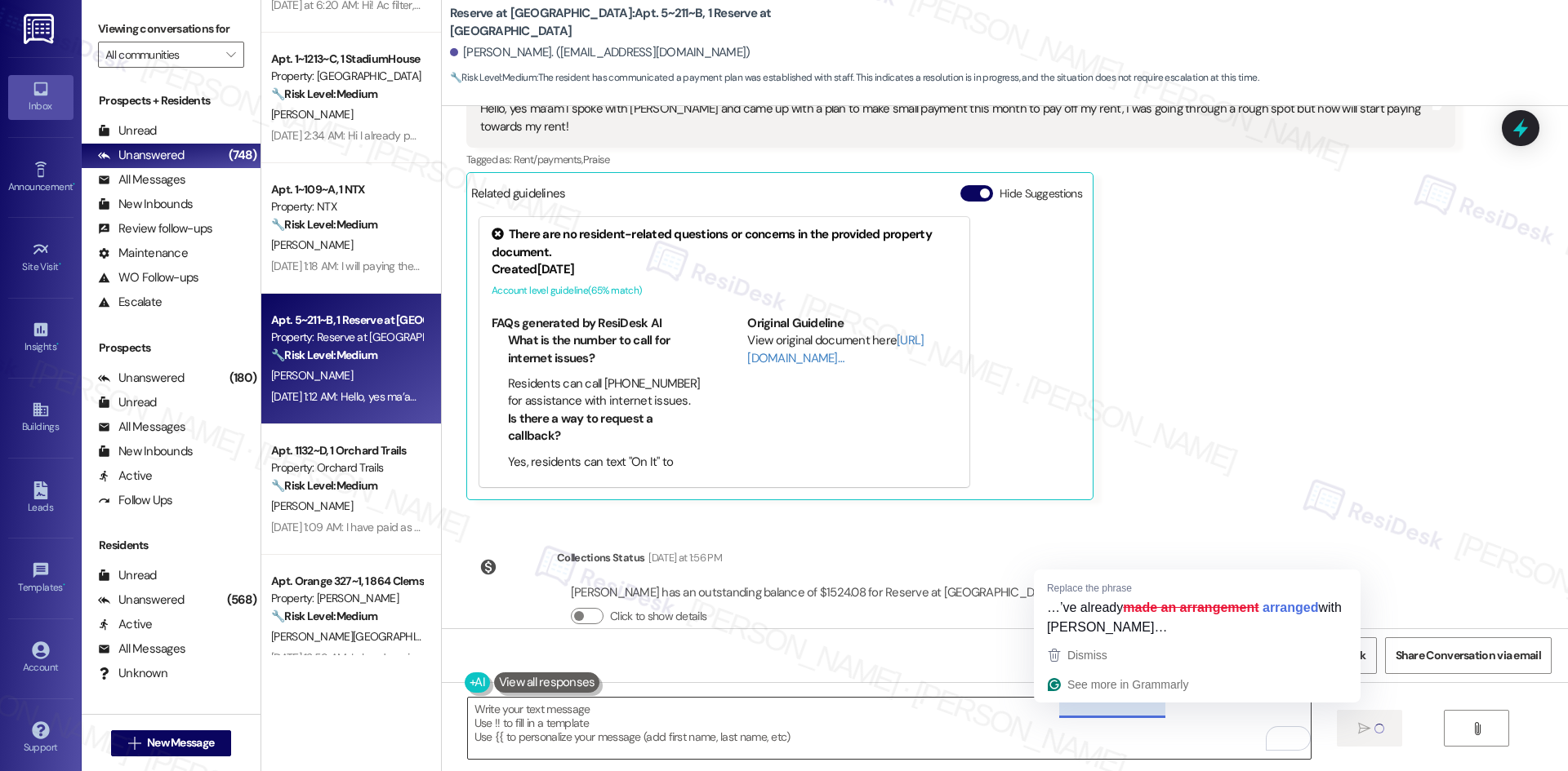
type textarea "Fetching suggested responses. Please feel free to read through the conversation…"
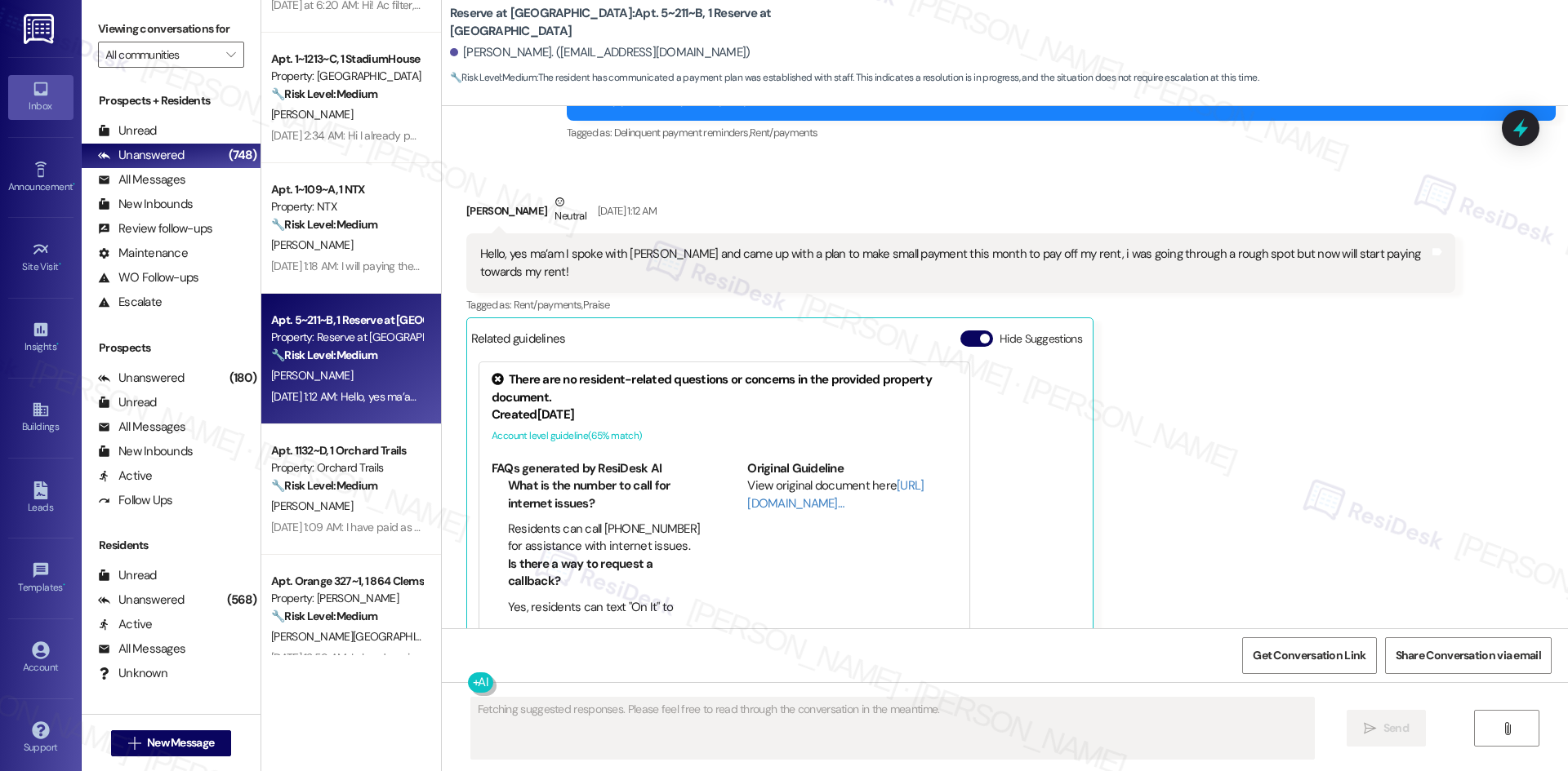
scroll to position [2498, 0]
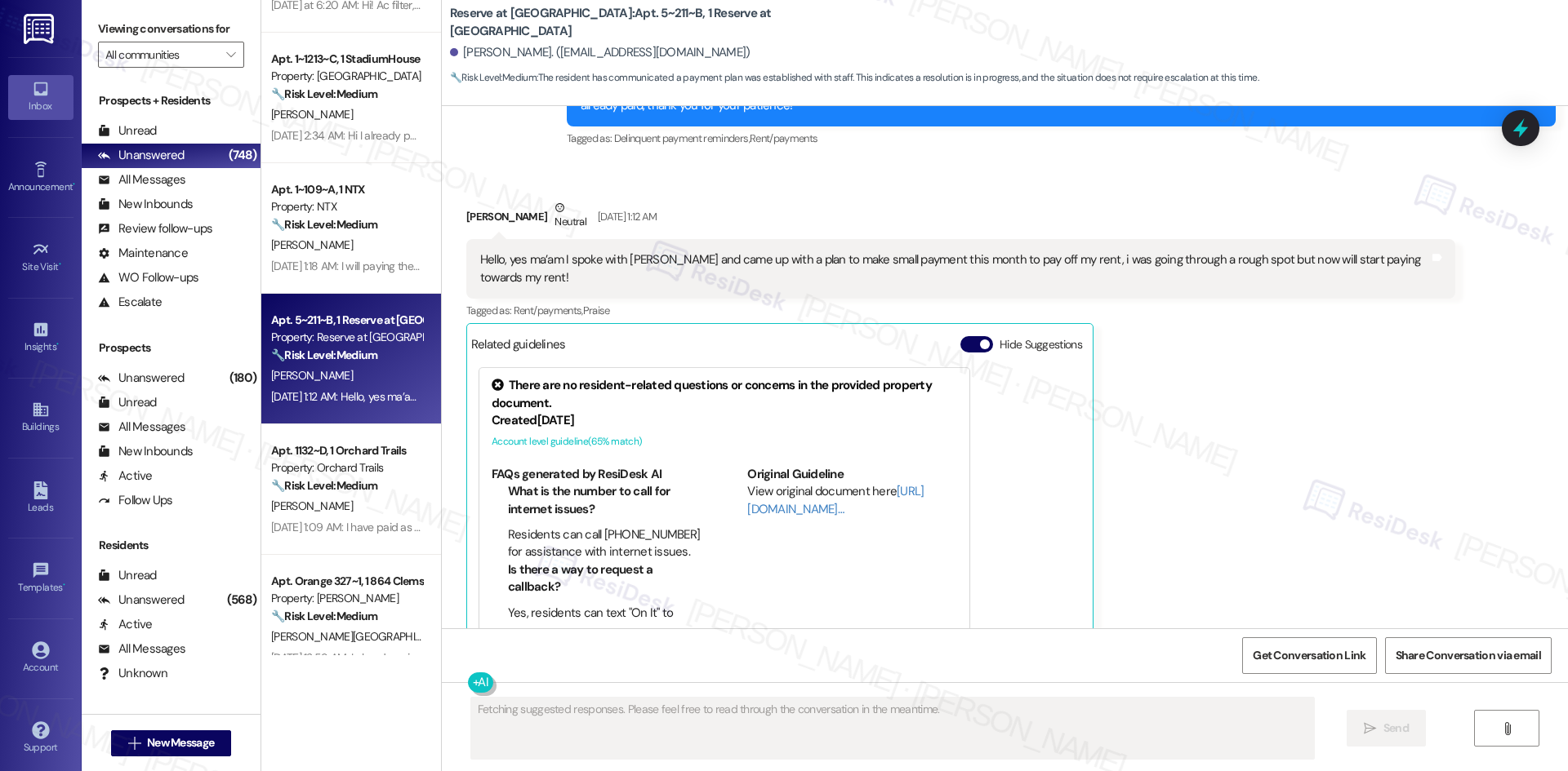
click at [1353, 476] on div "Annie Joseph Neutral Sep 09, 2025 at 1:12 AM Hello, yes ma’am I spoke with Mads…" at bounding box center [960, 425] width 989 height 452
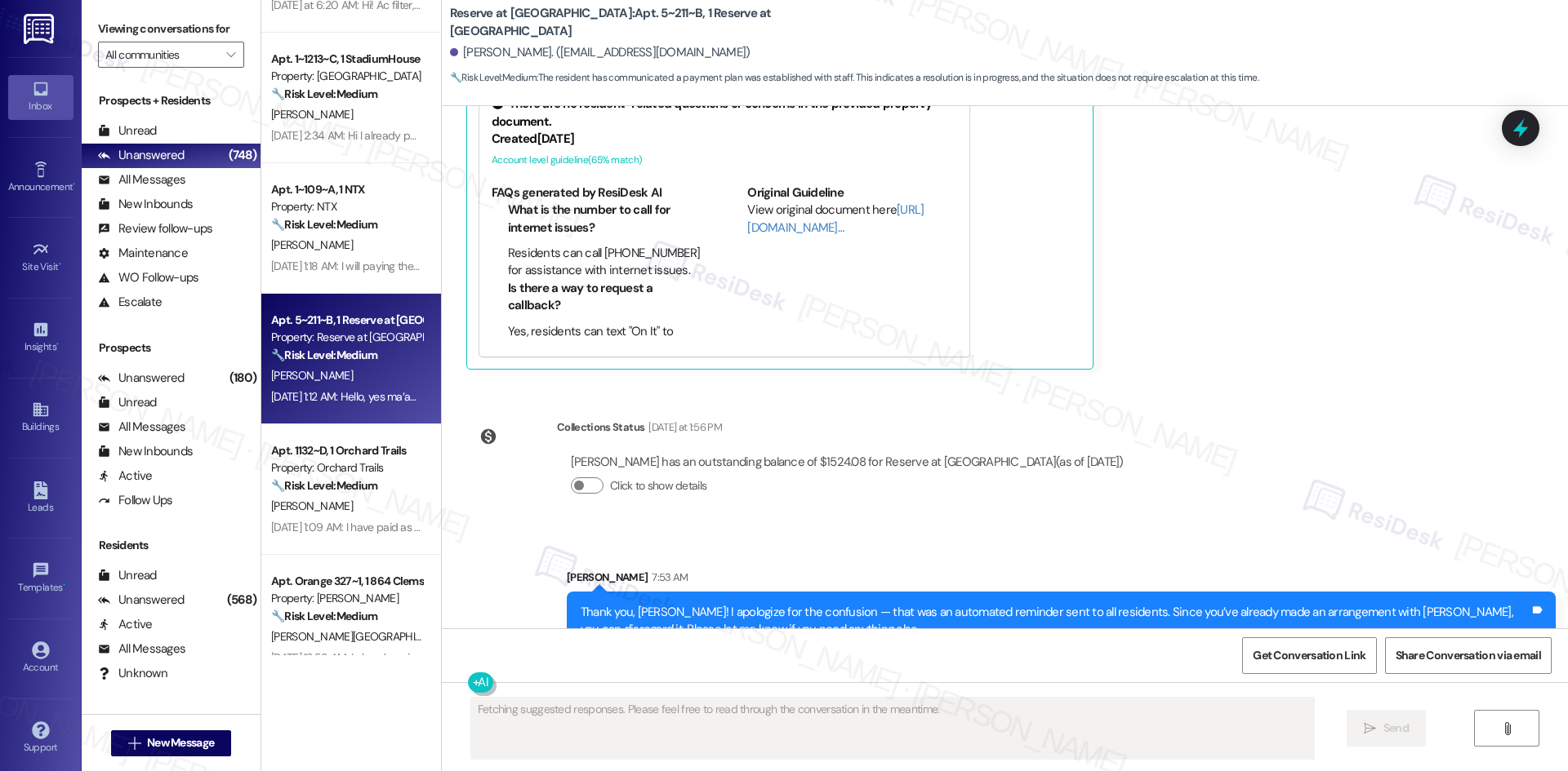
scroll to position [2781, 0]
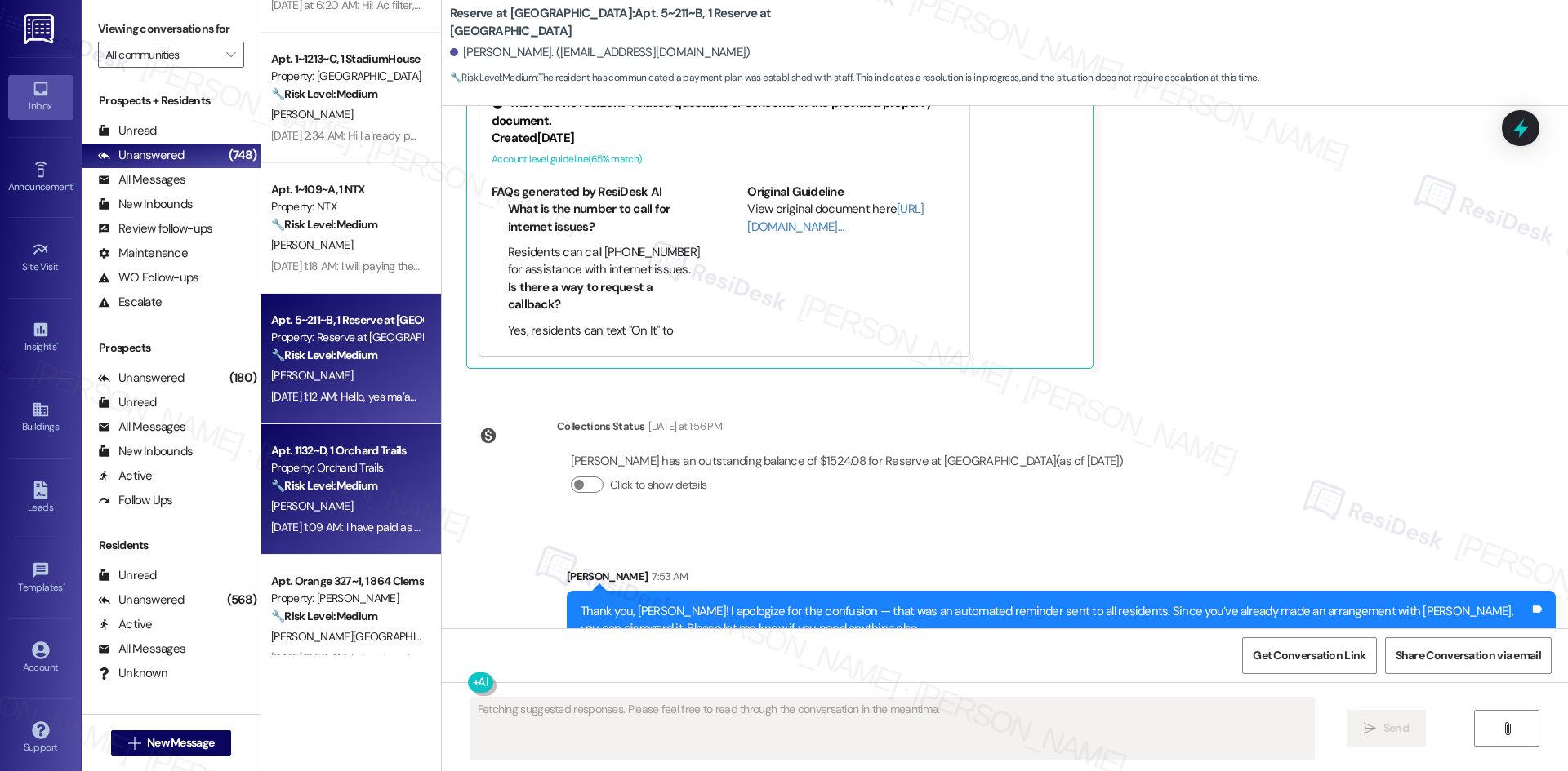
click at [308, 497] on div "K. Treier" at bounding box center [346, 506] width 154 height 21
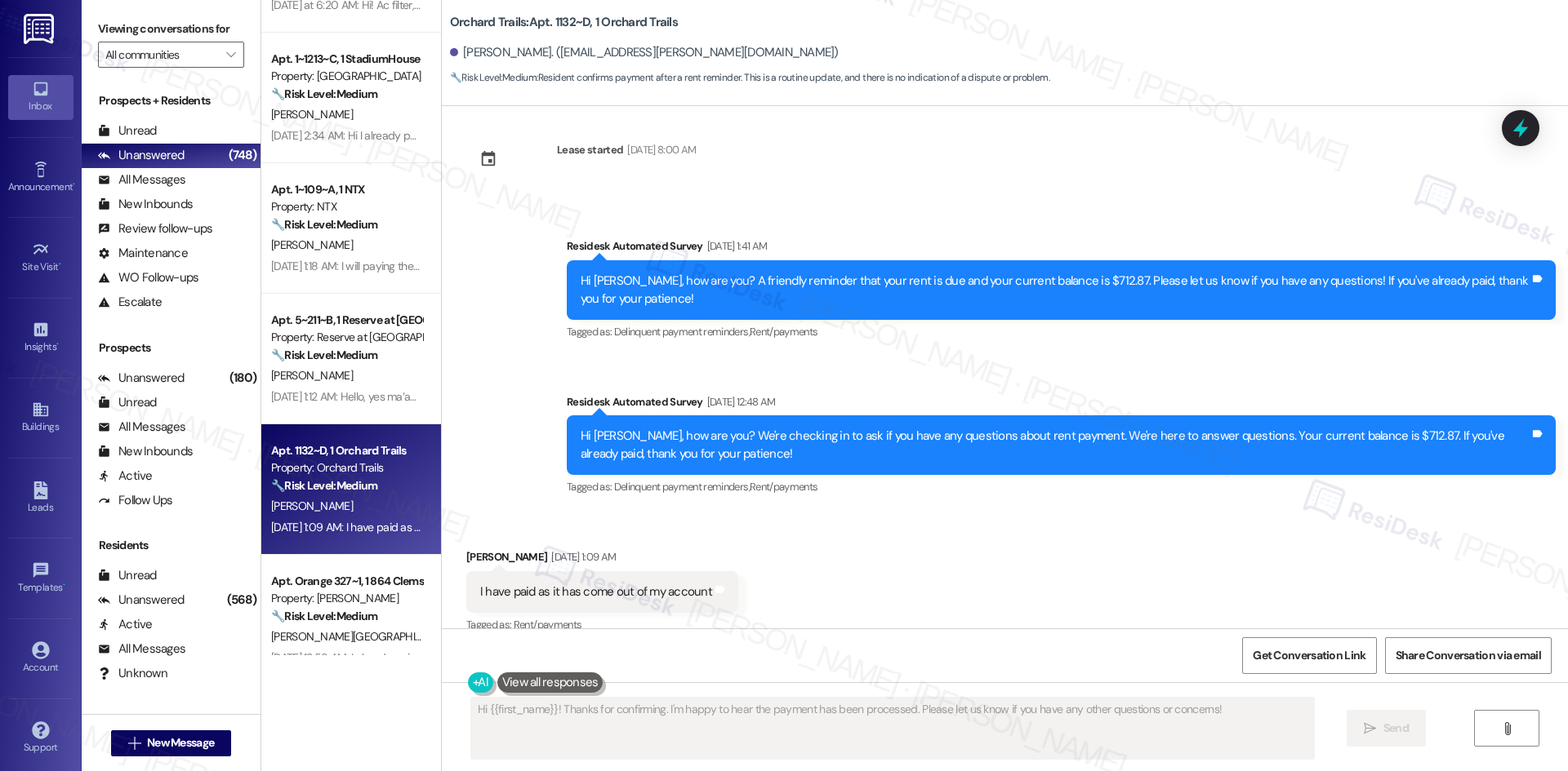
scroll to position [3263, 0]
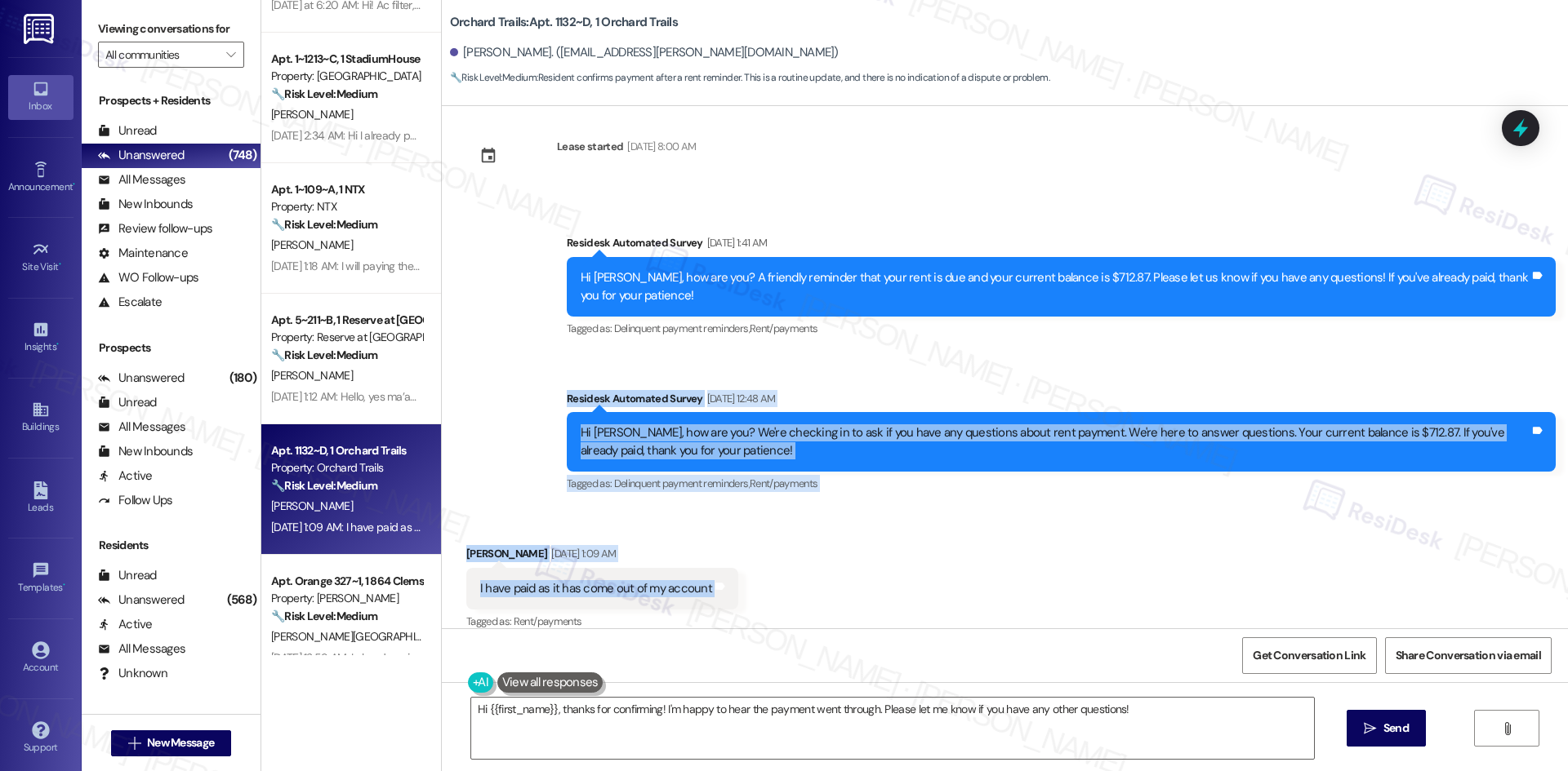
drag, startPoint x: 519, startPoint y: 365, endPoint x: 668, endPoint y: 581, distance: 262.4
click at [729, 582] on div "Announcement, sent via SMS Sarah (ResiDesk) Jan 06, 2023 at 2:49 AM Hi Kay-Lee …" at bounding box center [1004, 367] width 1126 height 523
copy div "Residesk Automated Survey Sep 09, 2025 at 12:48 AM Hi Kay-Lee, how are you? We'…"
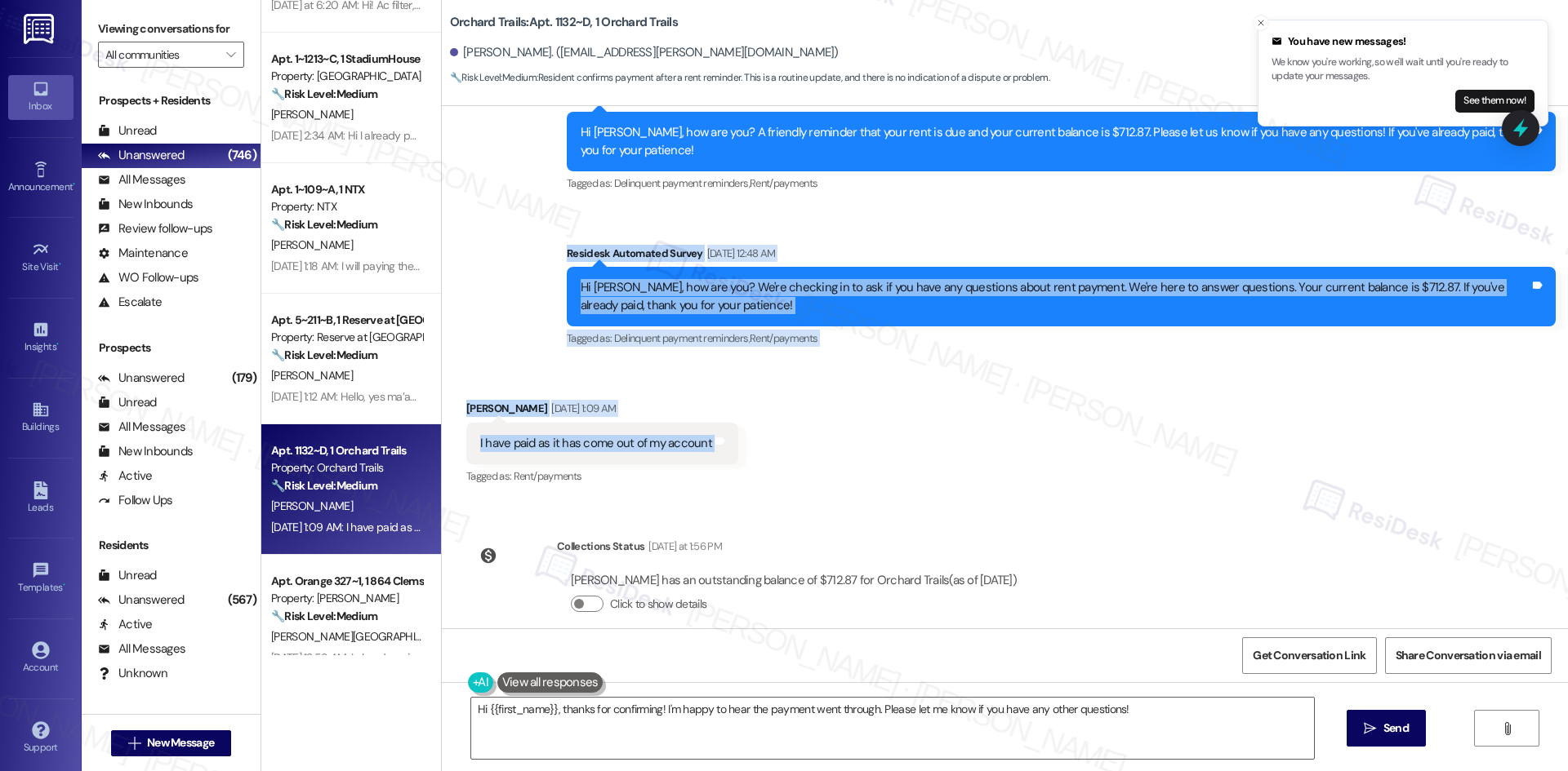
scroll to position [3414, 0]
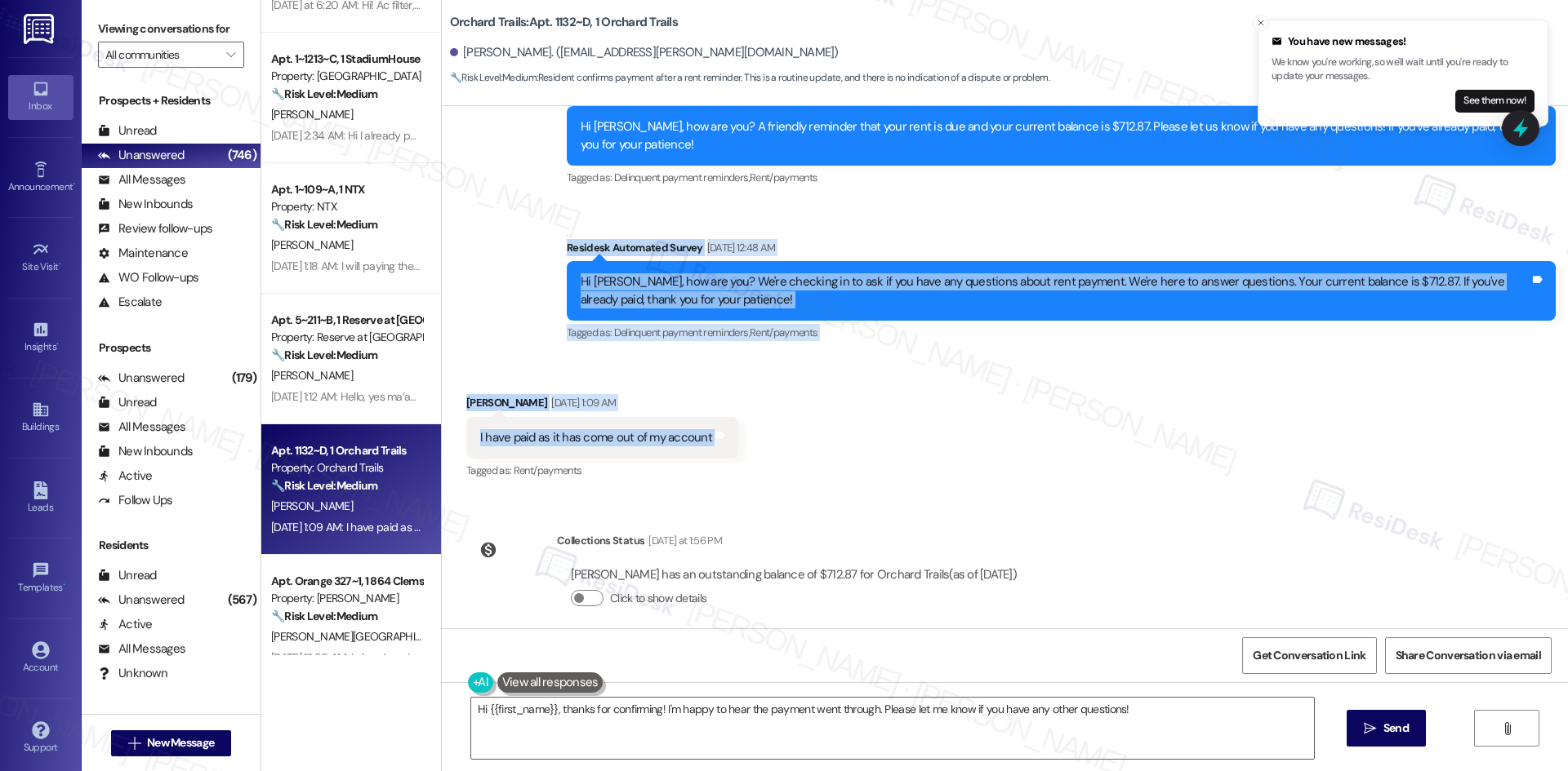
click at [751, 387] on div "Received via SMS Kay-Lee Treier Sep 09, 2025 at 1:09 AM I have paid as it has c…" at bounding box center [1004, 426] width 1126 height 138
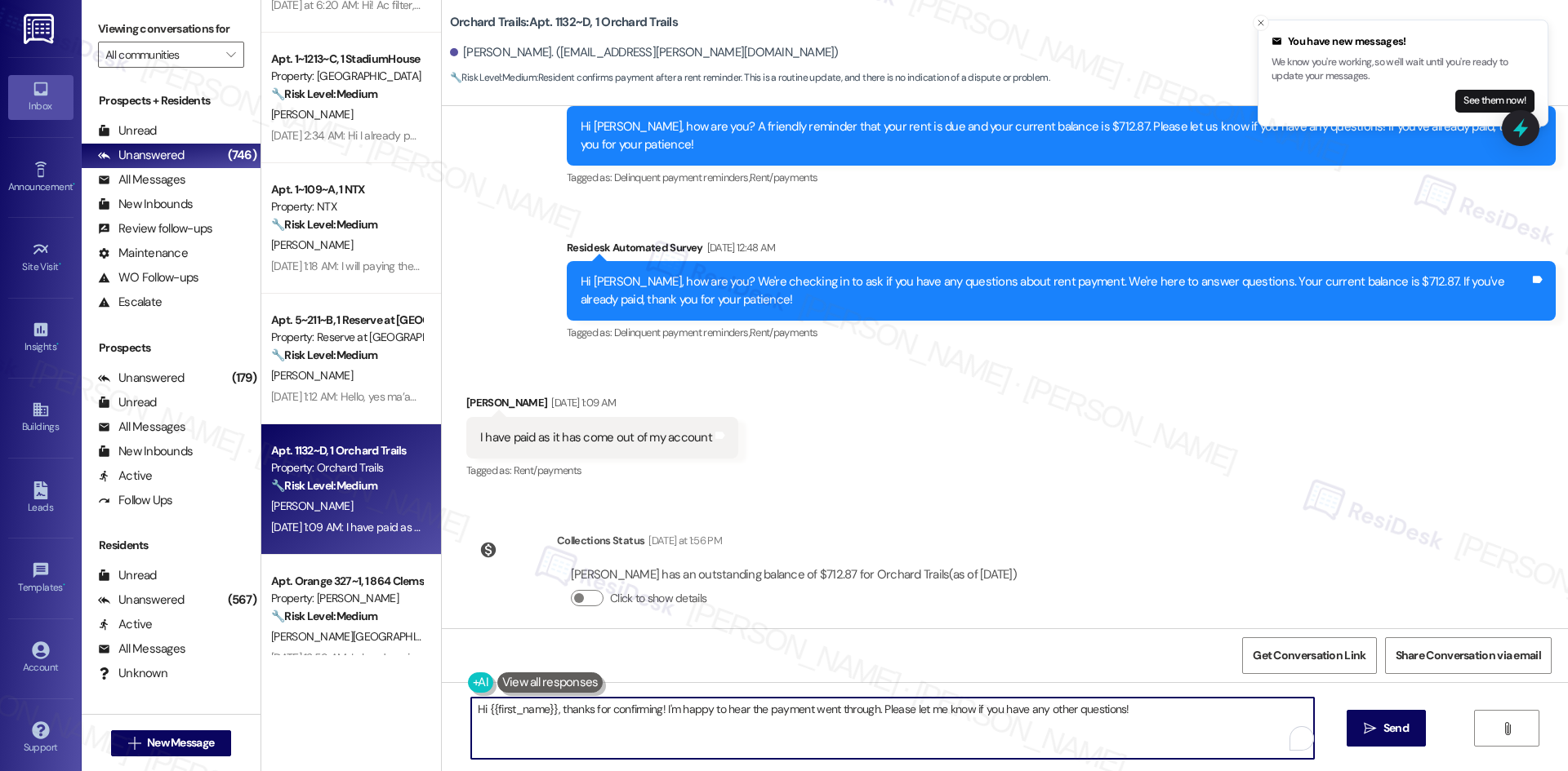
click at [669, 742] on textarea "Hi {{first_name}}, thanks for confirming! I'm happy to hear the payment went th…" at bounding box center [892, 729] width 843 height 61
paste textarea "Thank you for letting us know! We appreciate it, and if you have any questions …"
click at [1132, 720] on textarea "Thank you for letting us know! We appreciate it, and if you have any questions …" at bounding box center [886, 729] width 843 height 61
type textarea "Thank you for letting us know! We appreciate it, and if you have any questions …"
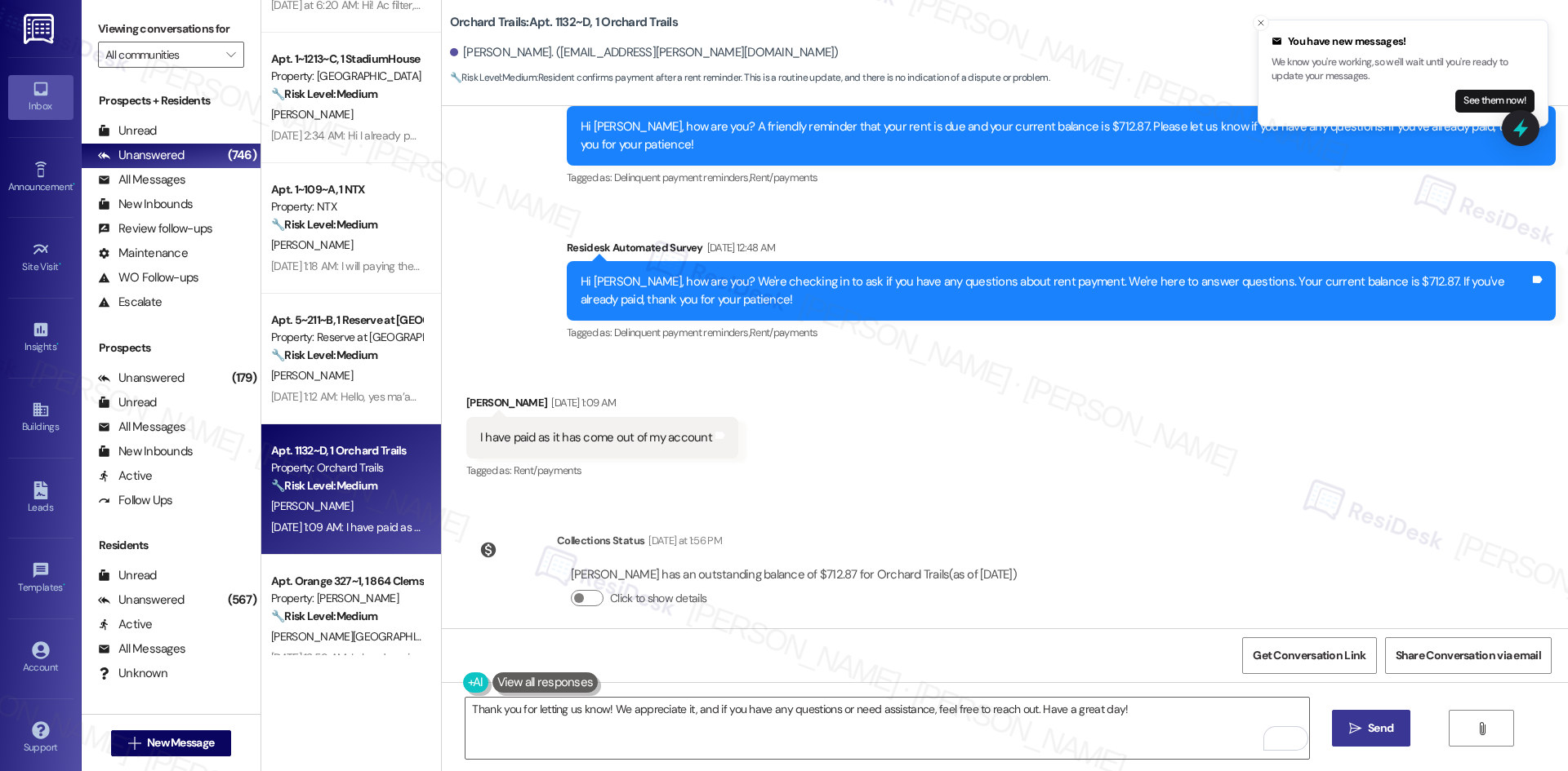
click at [1354, 729] on icon "" at bounding box center [1356, 729] width 13 height 13
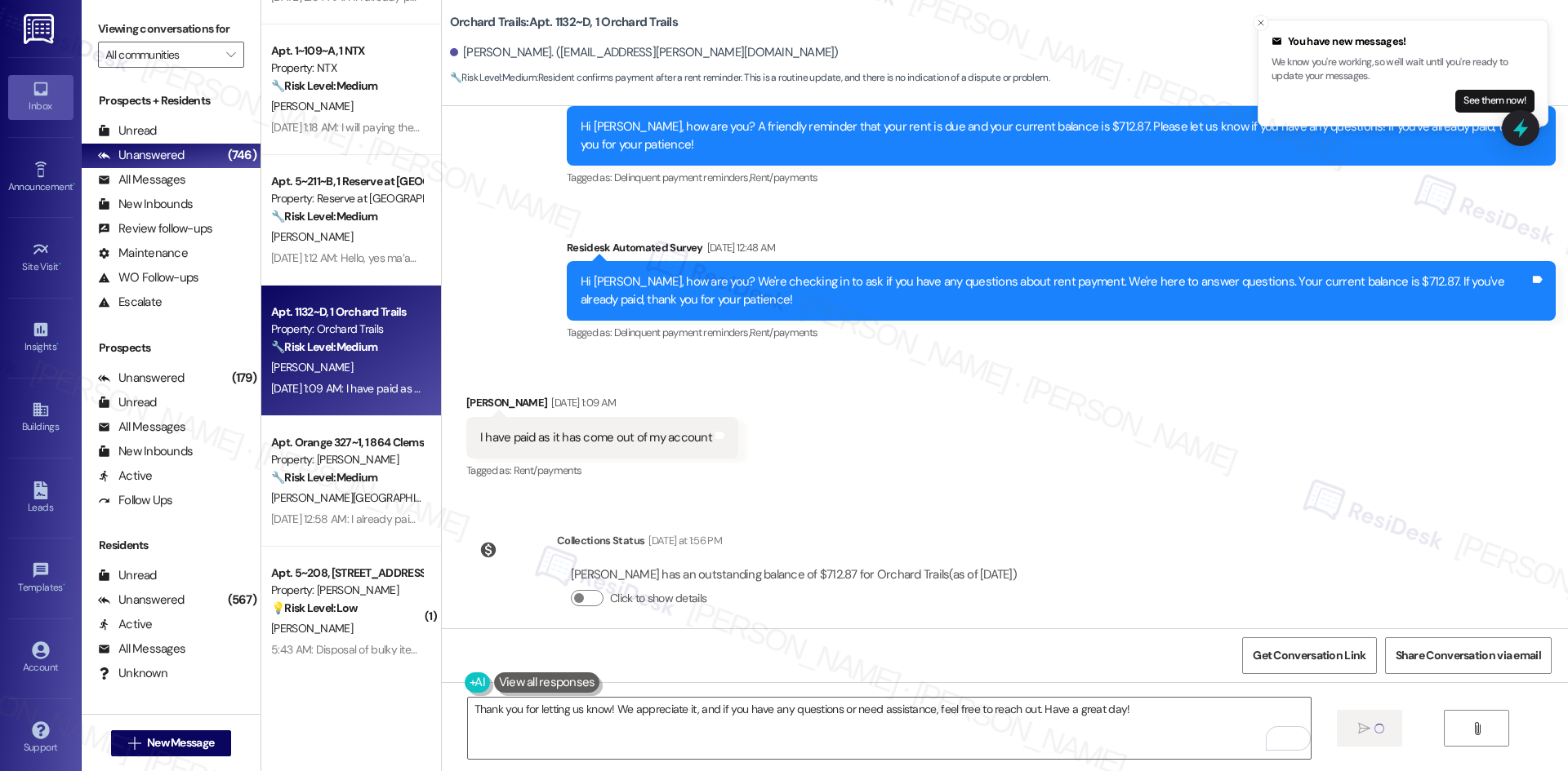
scroll to position [1306, 0]
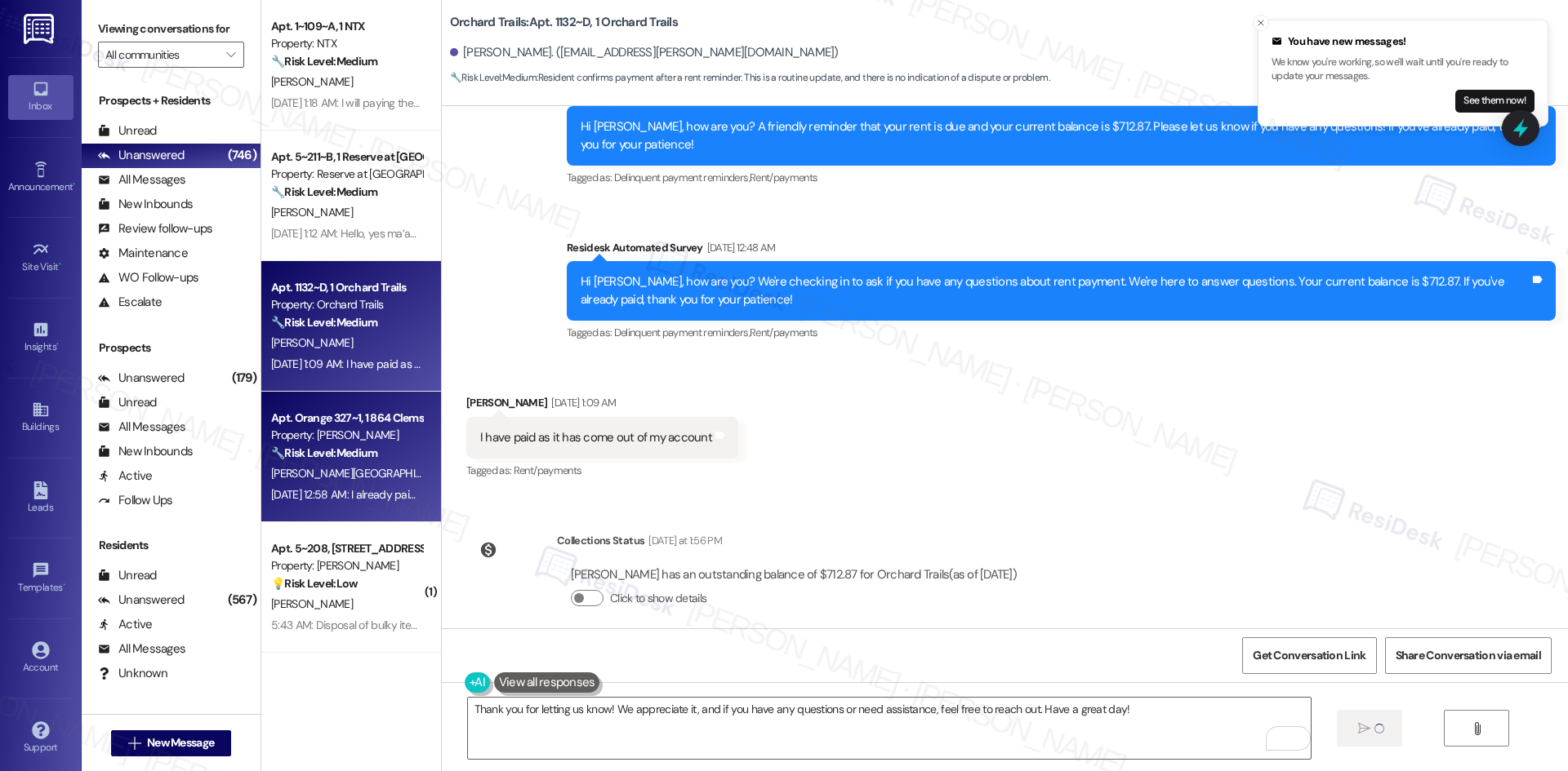
click at [351, 478] on div "I. Bogstad" at bounding box center [346, 474] width 154 height 21
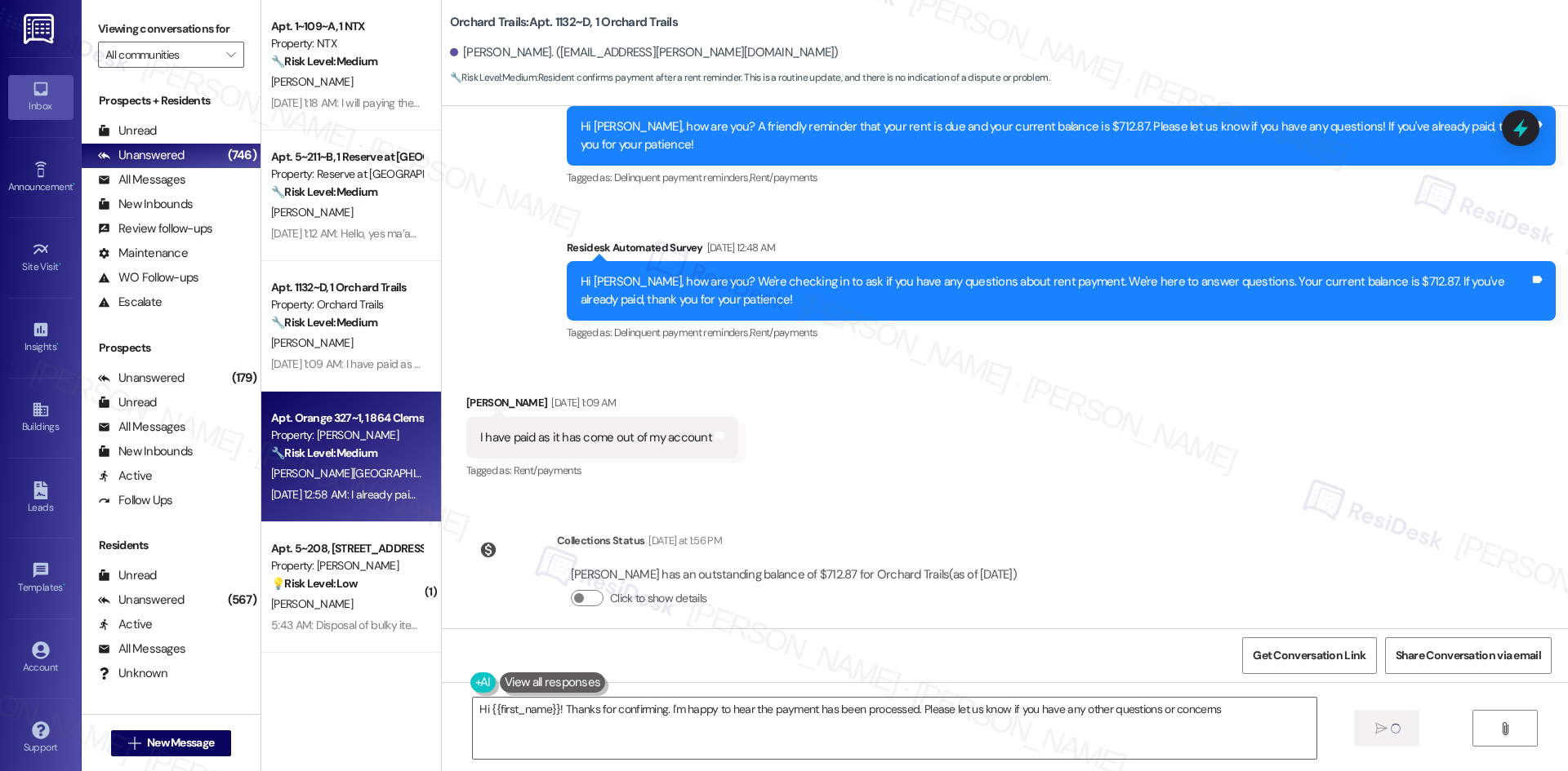
type textarea "Hi {{first_name}}! Thanks for confirming. I'm happy to hear the payment has bee…"
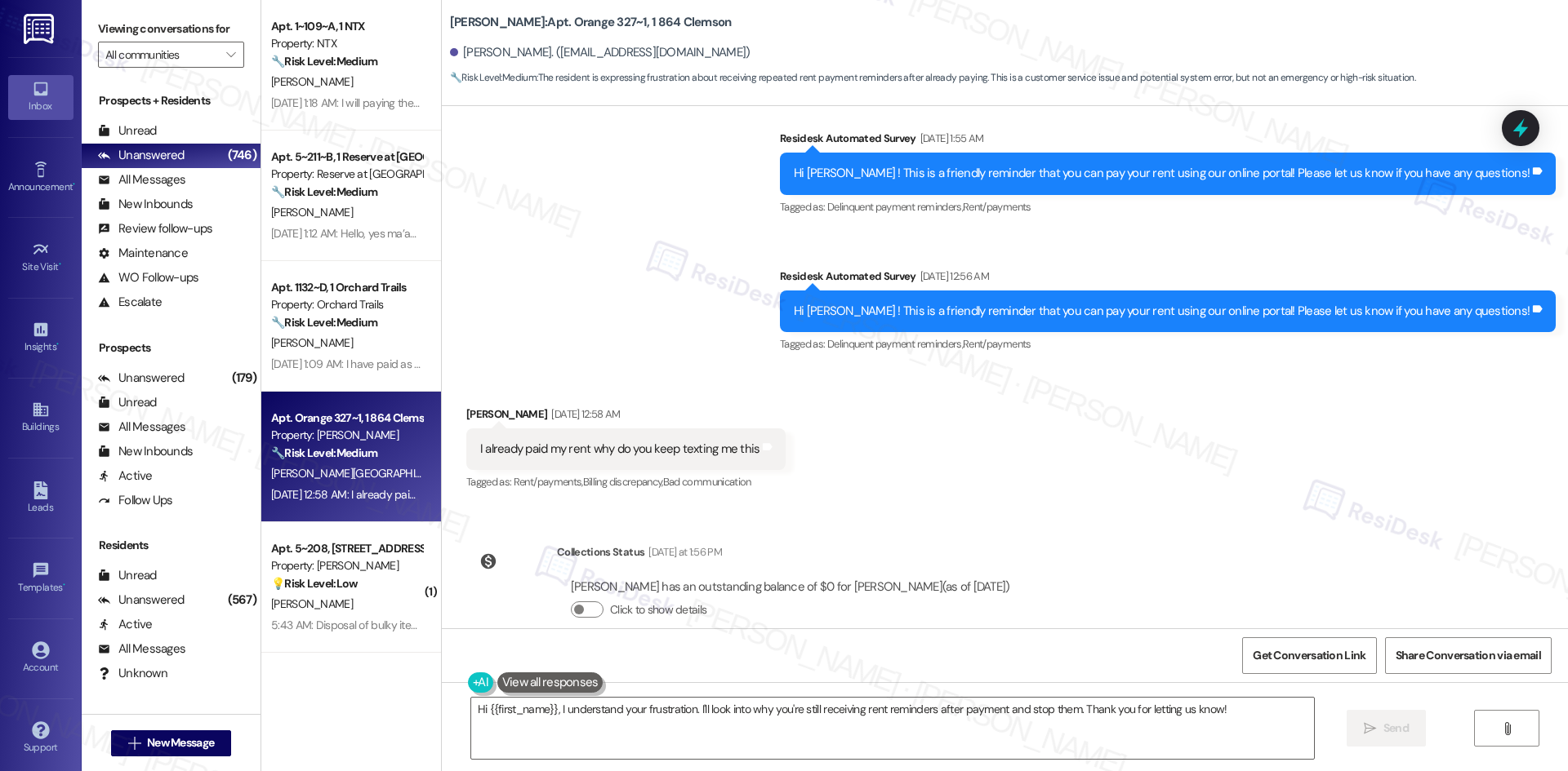
scroll to position [762, 0]
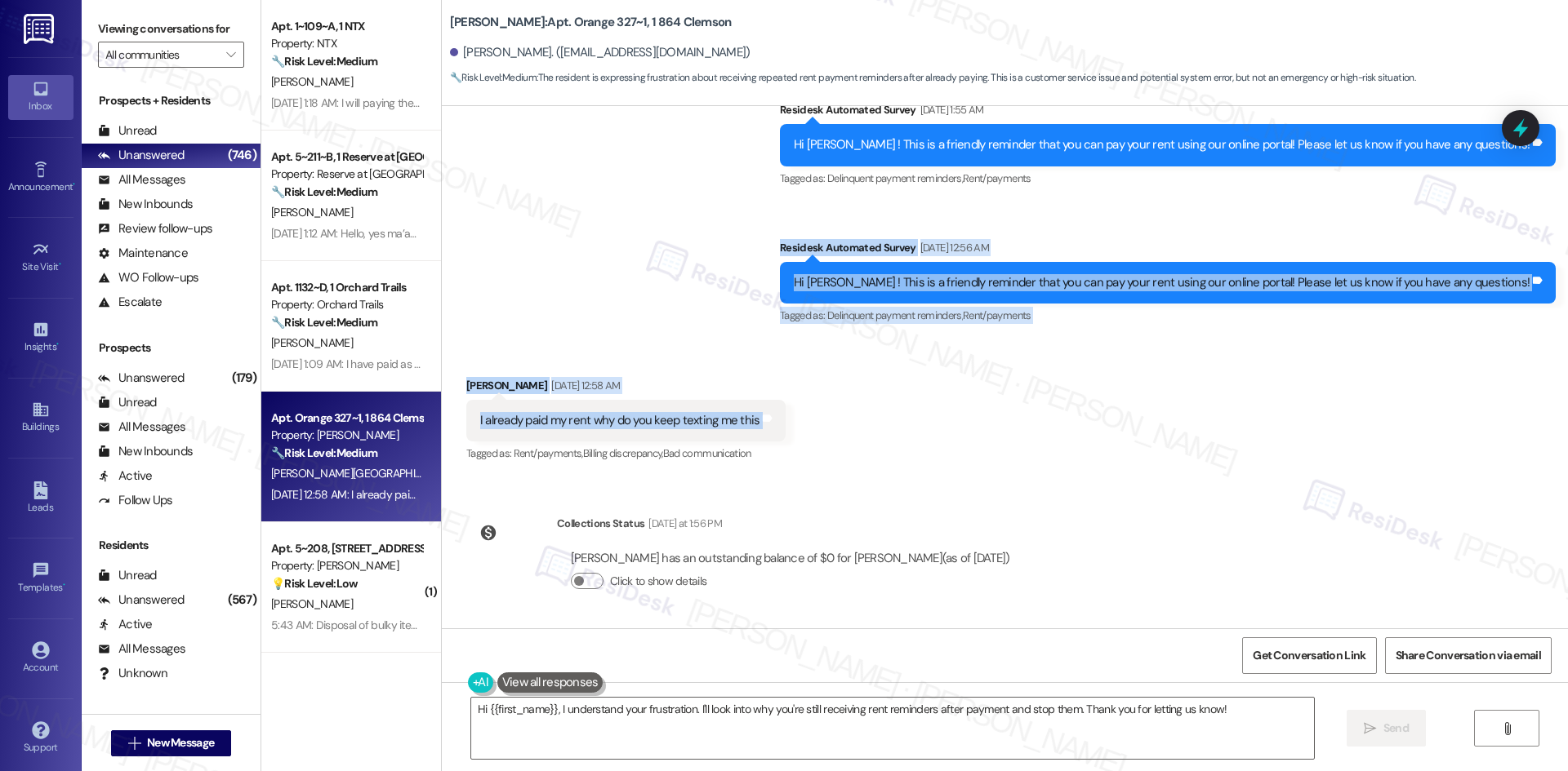
drag, startPoint x: 814, startPoint y: 239, endPoint x: 821, endPoint y: 413, distance: 174.1
click at [821, 413] on div "WO Lease started Aug 15, 2025 at 8:00 AM Show details Survey, sent via SMS Resi…" at bounding box center [1004, 367] width 1126 height 523
copy div "Residesk Automated Survey Sep 09, 2025 at 12:56 AM Hi Isabelle ! This is a frie…"
click at [788, 385] on div "Received via SMS Isabelle Bogstad Sep 09, 2025 at 12:58 AM I already paid my re…" at bounding box center [1004, 409] width 1126 height 138
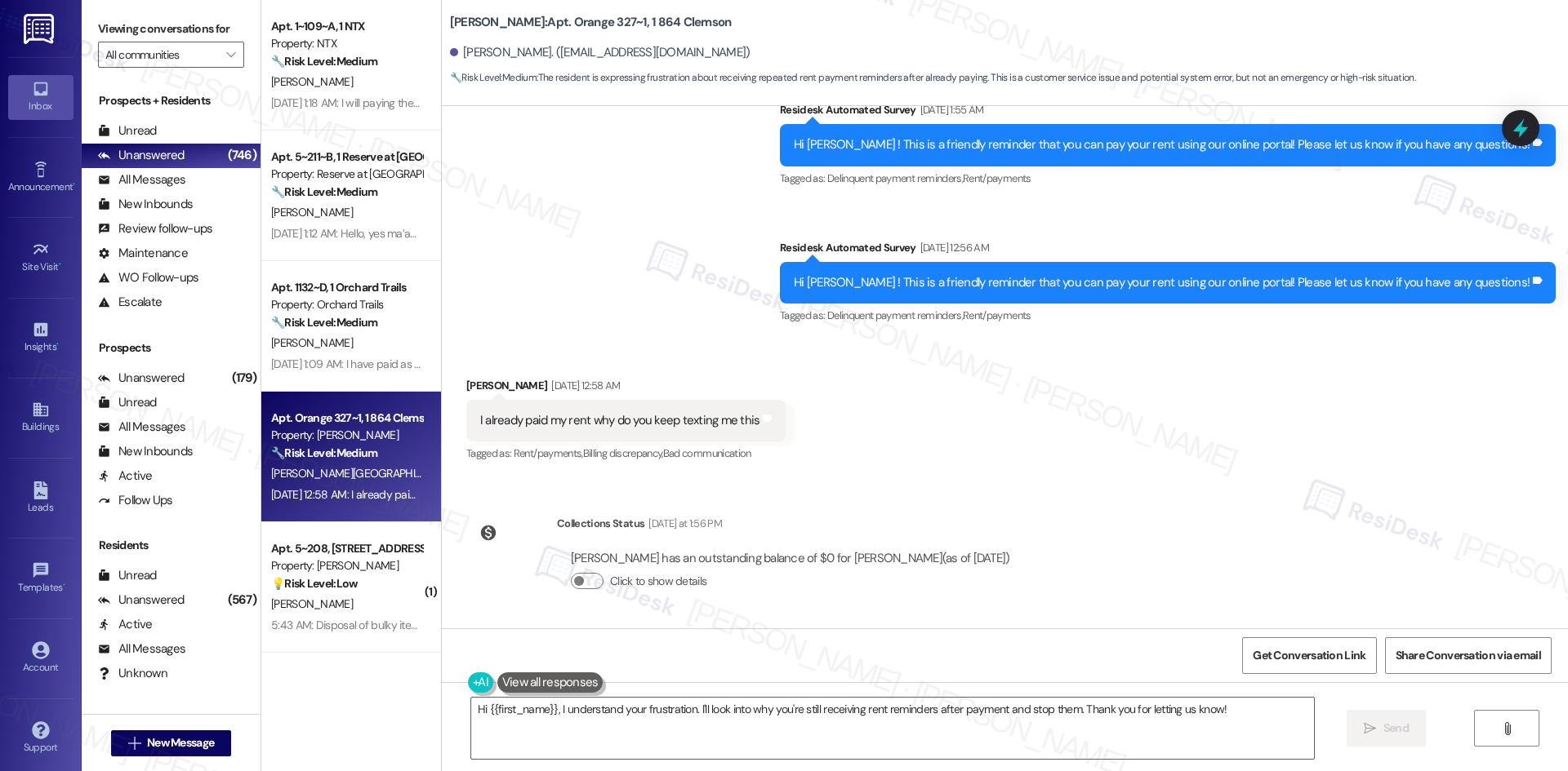
drag, startPoint x: 546, startPoint y: 523, endPoint x: 1035, endPoint y: 553, distance: 489.9
click at [1035, 553] on div "WO Lease started Aug 15, 2025 at 8:00 AM Show details Survey, sent via SMS Resi…" at bounding box center [1004, 367] width 1126 height 523
copy div "Collections Status Yesterday at 1:56 PM Isabelle Bogstad has an outstanding bal…"
click at [630, 281] on div "Survey, sent via SMS Residesk Automated Survey Sep 03, 2025 at 1:37 AM Hi Isabe…" at bounding box center [1004, 134] width 1126 height 413
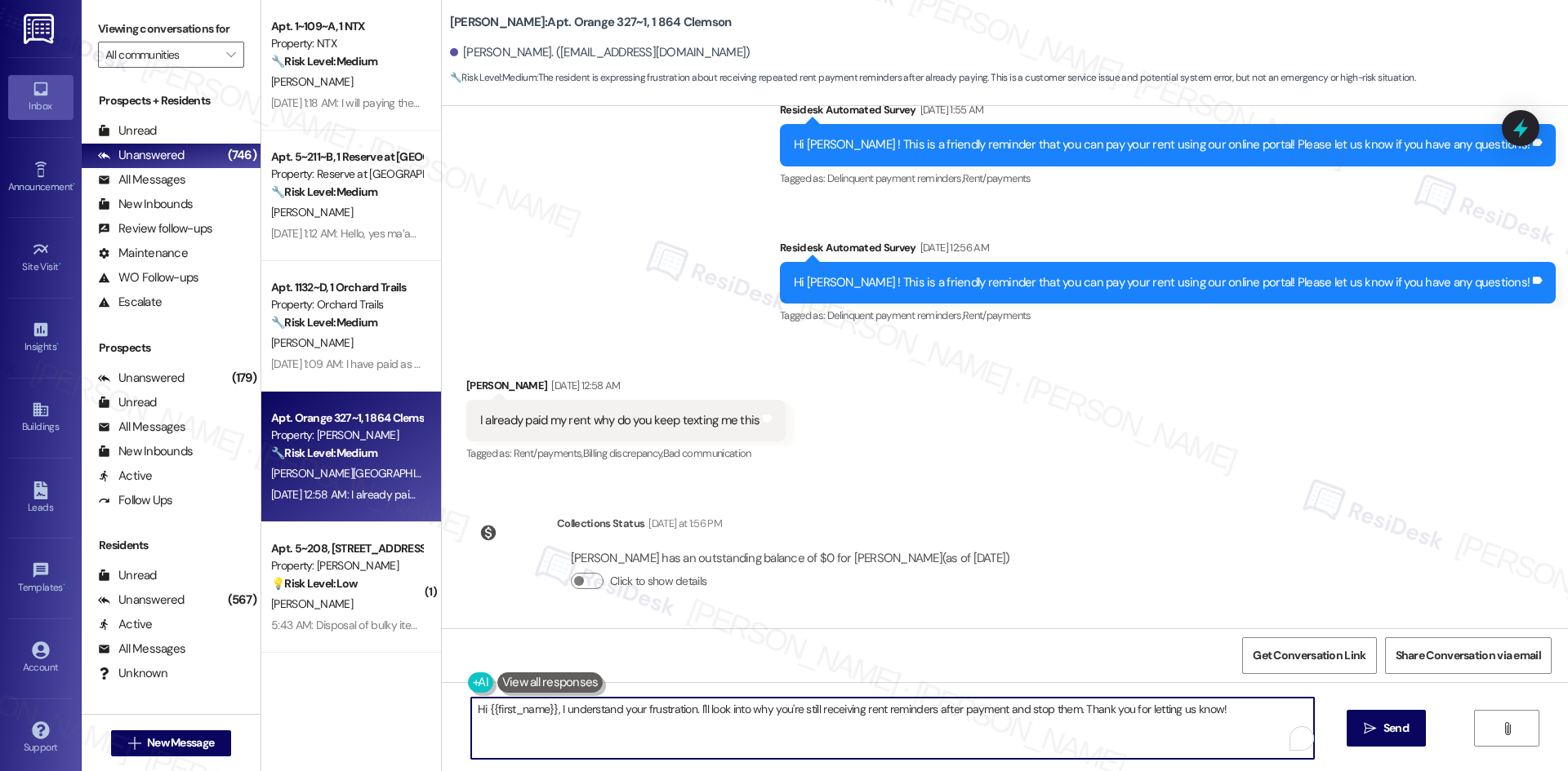
drag, startPoint x: 1257, startPoint y: 715, endPoint x: 315, endPoint y: 708, distance: 942.0
click at [312, 715] on div "Apt. 118, 1015 King George Blvd Property: Georgetown Oaks 🔧 Risk Level: Medium …" at bounding box center [914, 386] width 1307 height 771
paste textarea "Thank you! I apologize for the confusion — that was an automated reminder sent …"
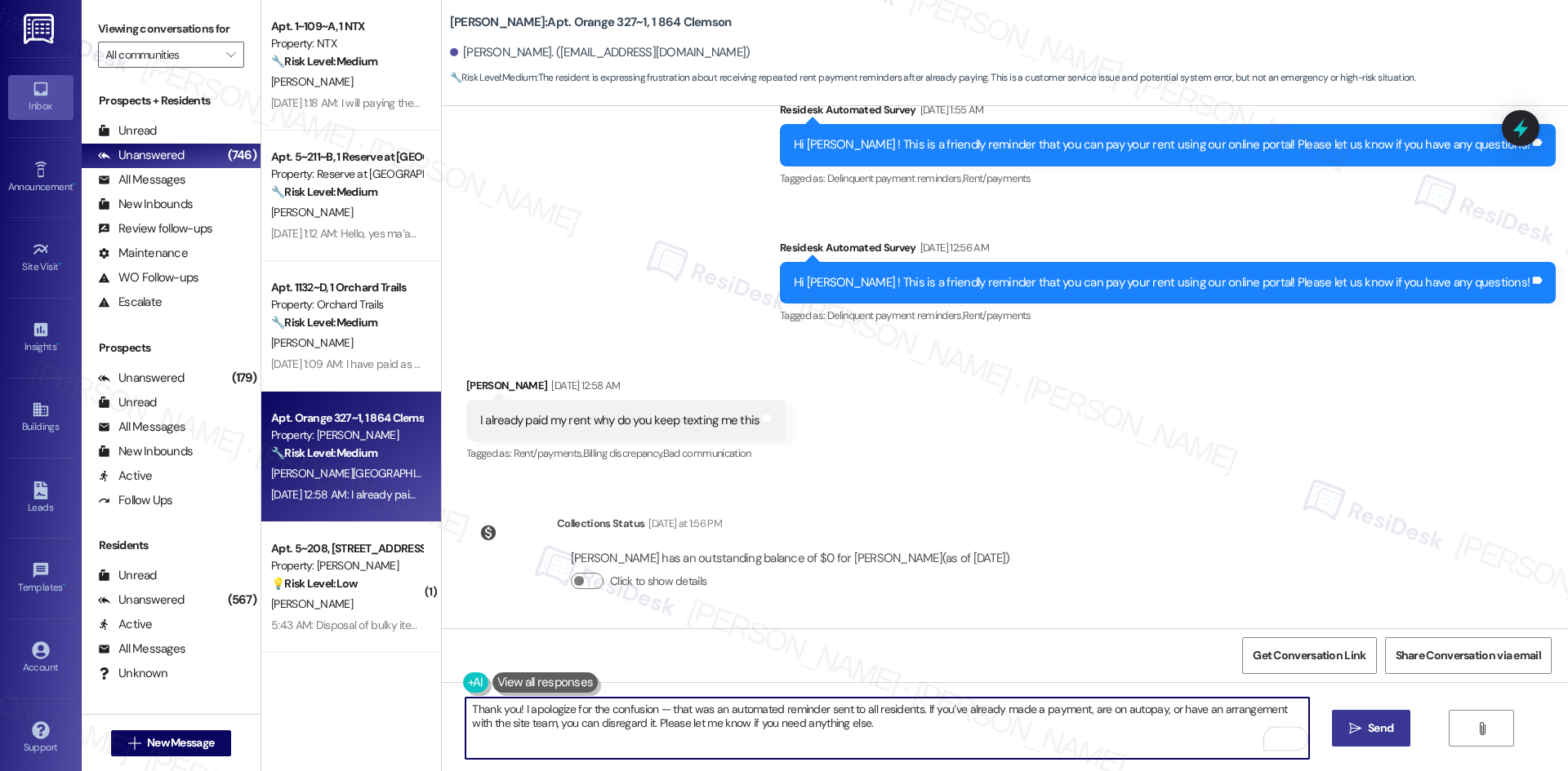
type textarea "Thank you! I apologize for the confusion — that was an automated reminder sent …"
click at [1377, 738] on button " Send" at bounding box center [1372, 729] width 79 height 37
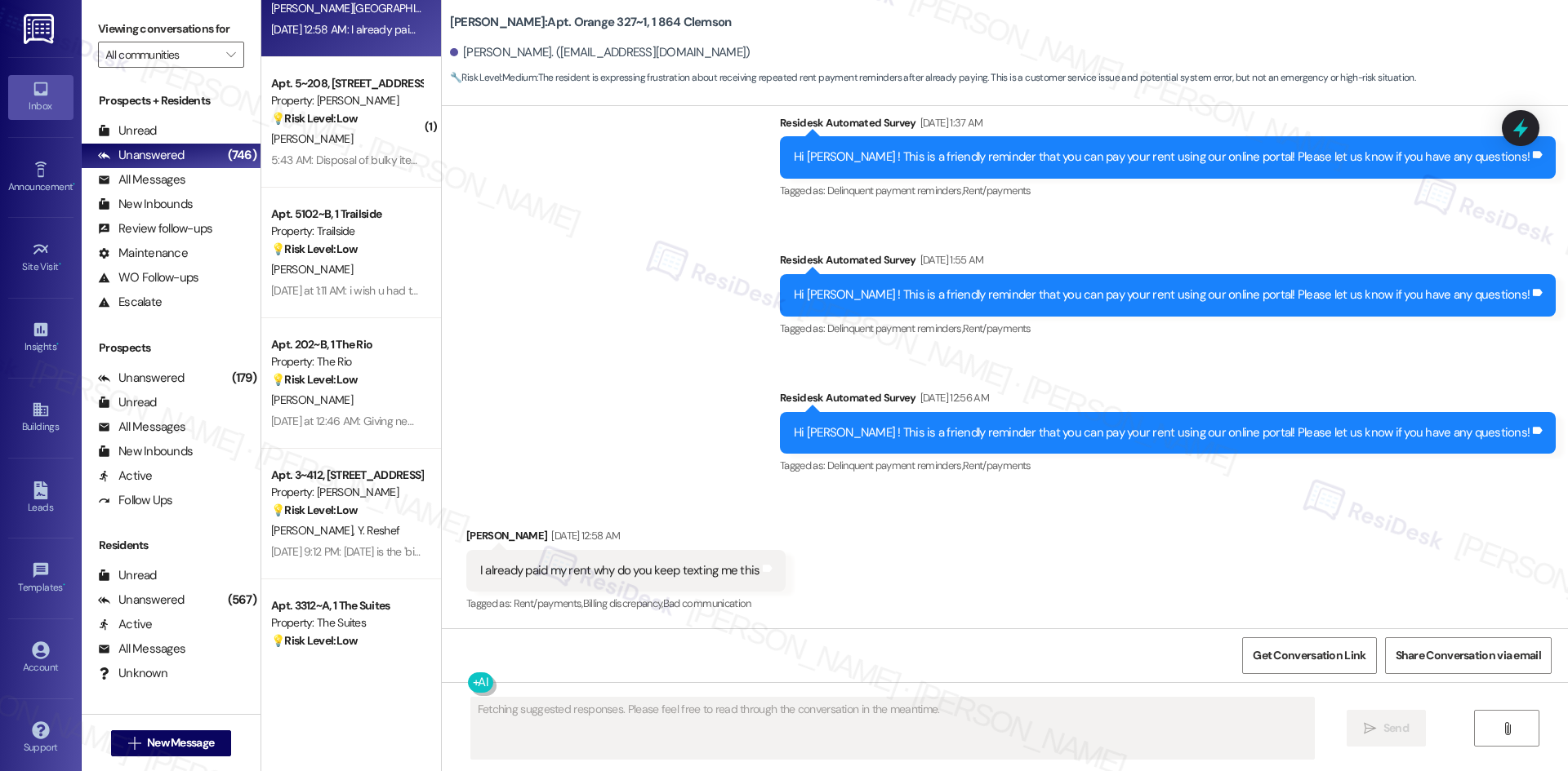
scroll to position [1796, 0]
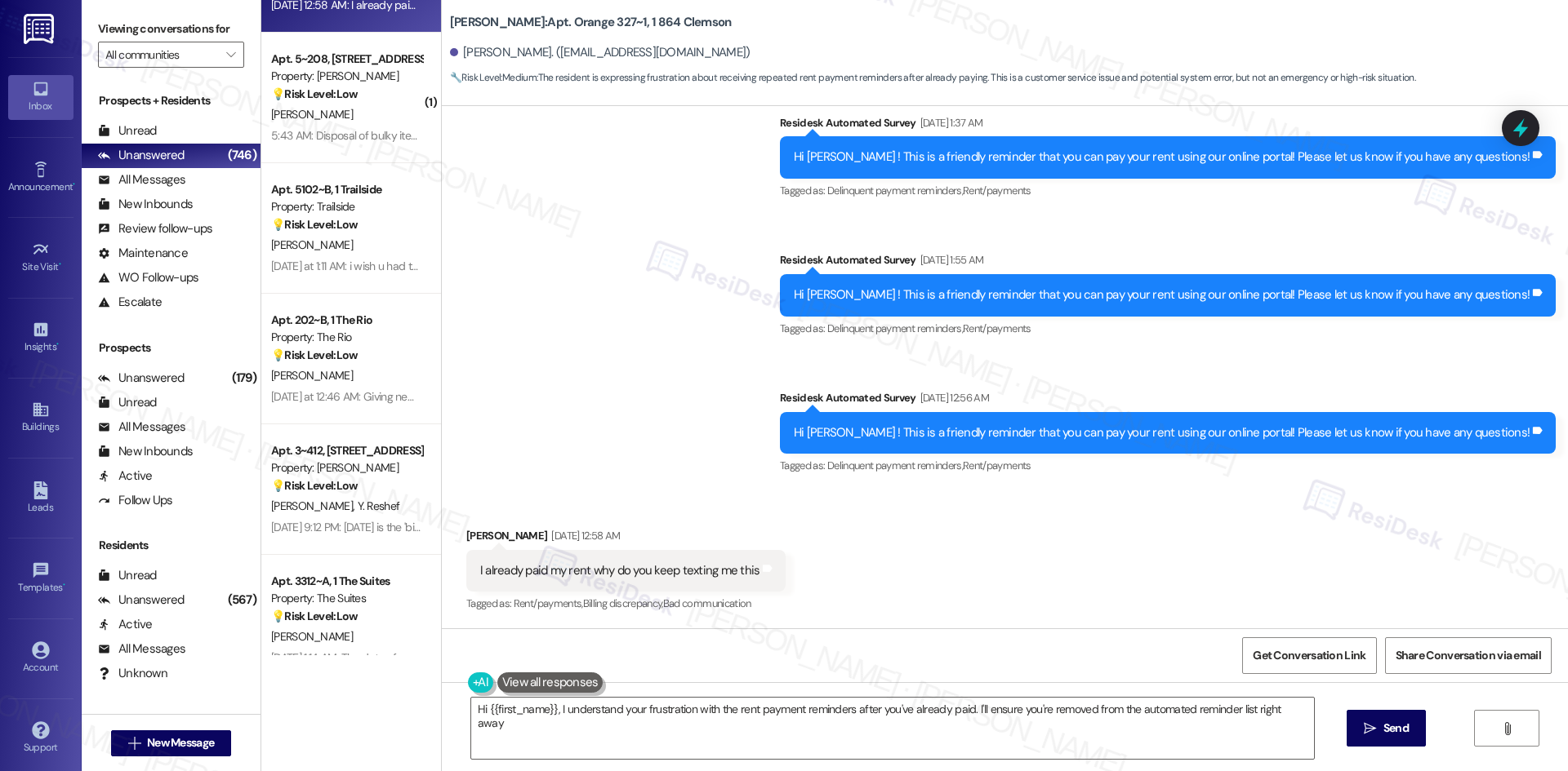
type textarea "Hi {{first_name}}, I understand your frustration with the rent payment reminder…"
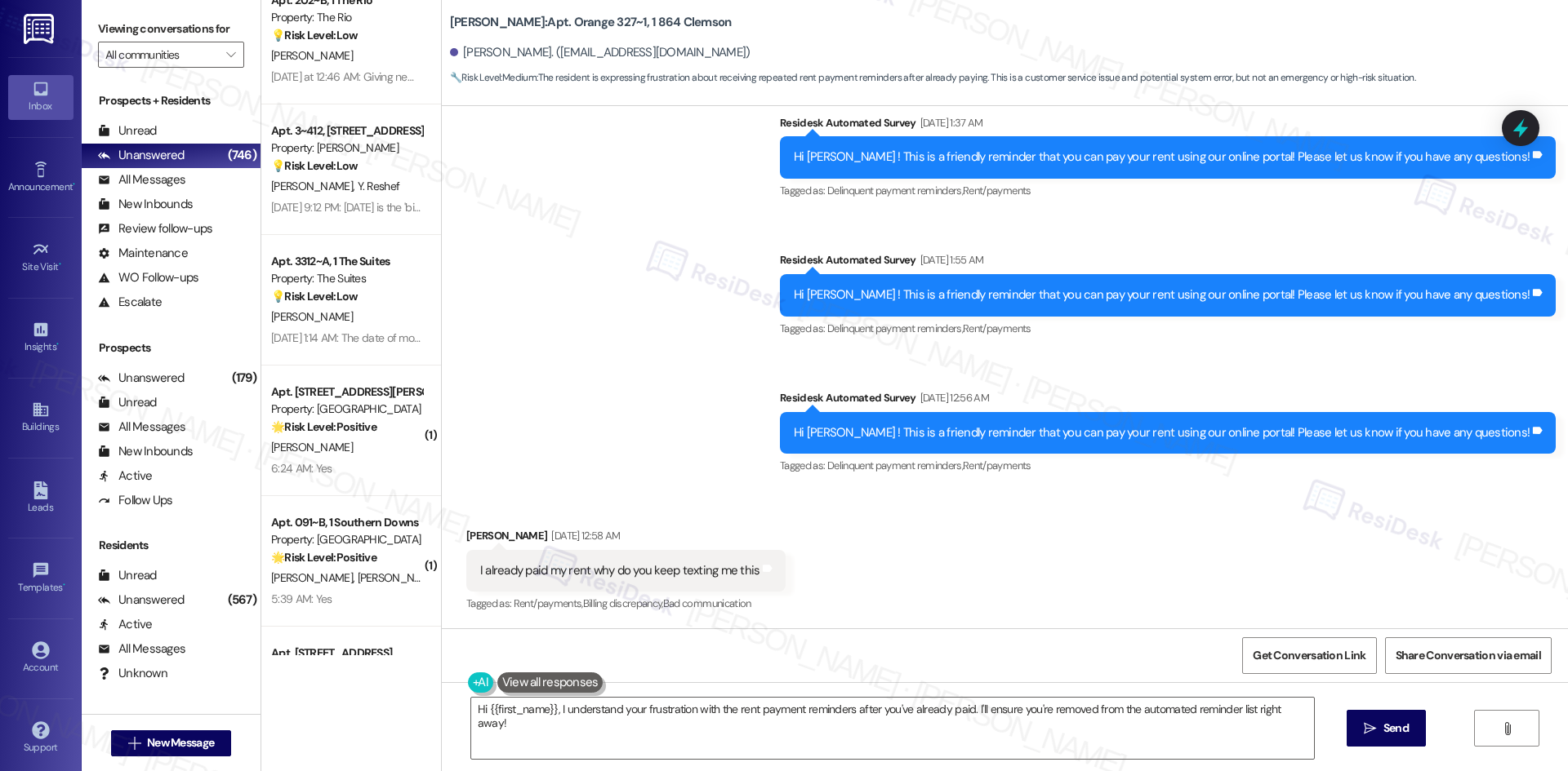
scroll to position [2123, 0]
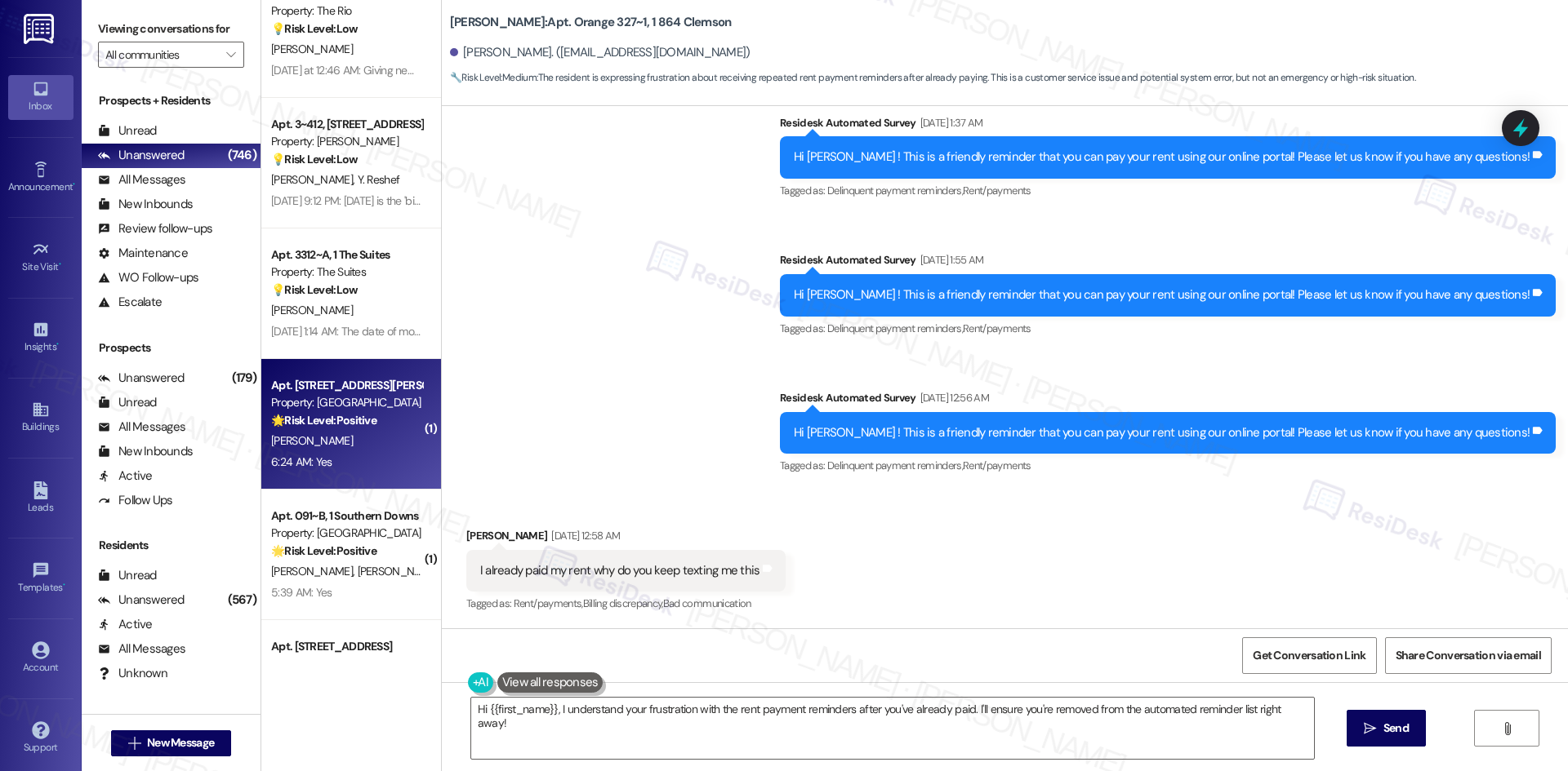
click at [368, 469] on div "6:24 AM: Yes 6:24 AM: Yes" at bounding box center [346, 462] width 154 height 21
type textarea "Fetching suggested responses. Please feel free to read through the conversation…"
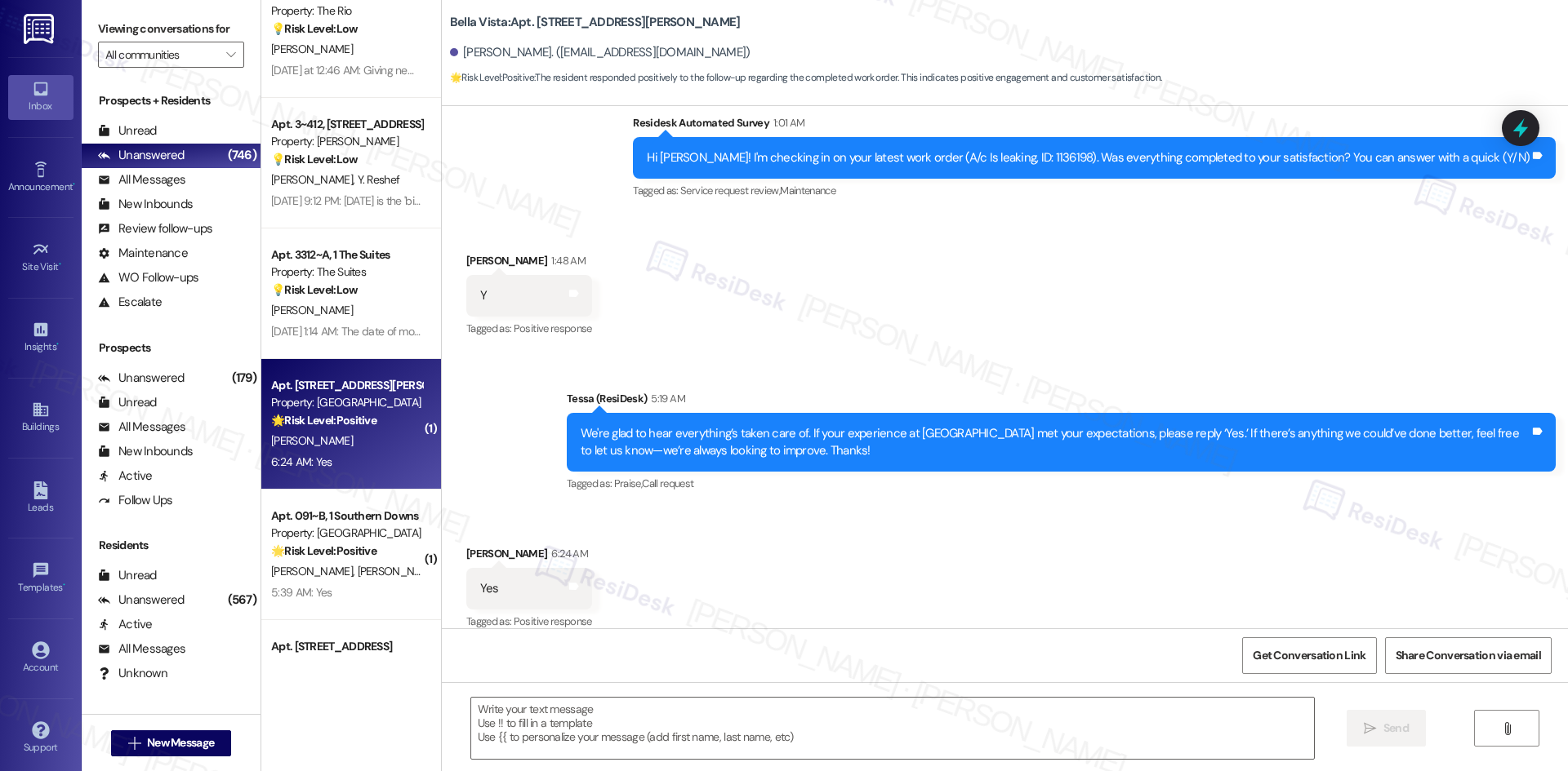
scroll to position [1714, 0]
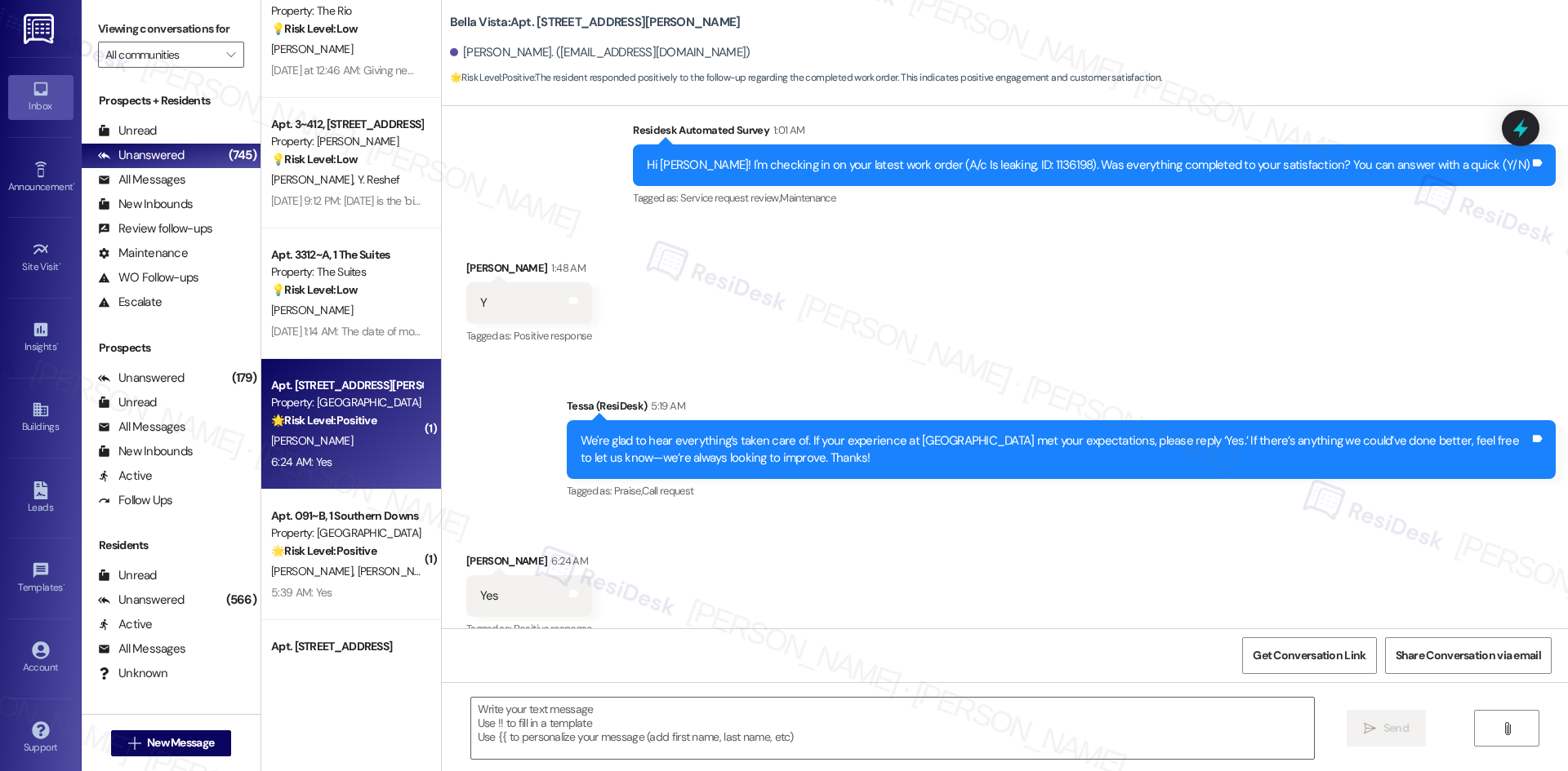
scroll to position [1714, 0]
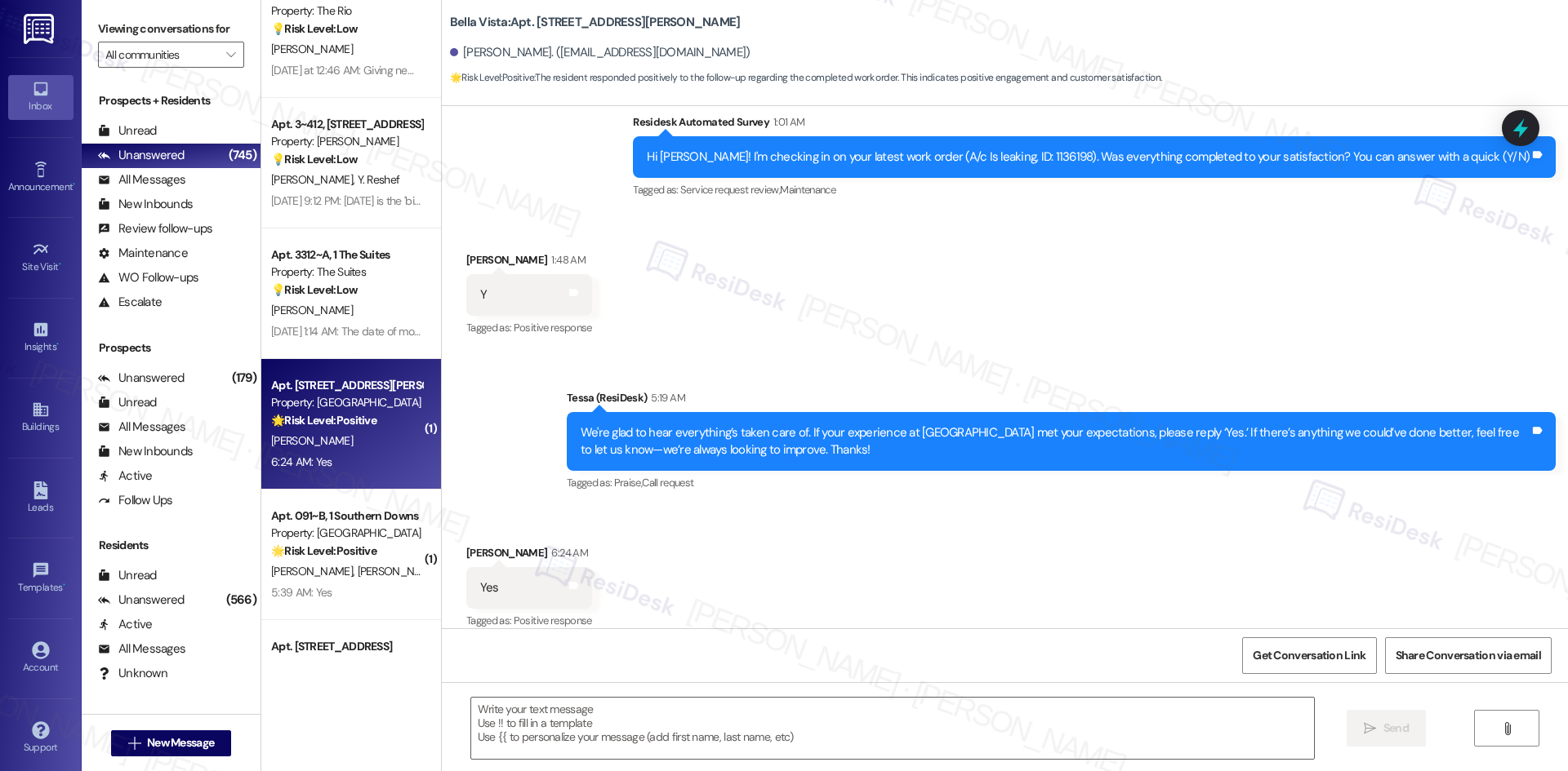
click at [1065, 299] on div "Received via SMS [PERSON_NAME] 1:48 AM Y Tags and notes Tagged as: Positive res…" at bounding box center [1004, 283] width 1126 height 138
click at [945, 525] on div "Received via SMS [PERSON_NAME] 6:24 AM Yes Tags and notes Tagged as: Positive r…" at bounding box center [1004, 576] width 1126 height 138
click at [826, 318] on div "Received via SMS [PERSON_NAME] 1:48 AM Y Tags and notes Tagged as: Positive res…" at bounding box center [1004, 283] width 1126 height 138
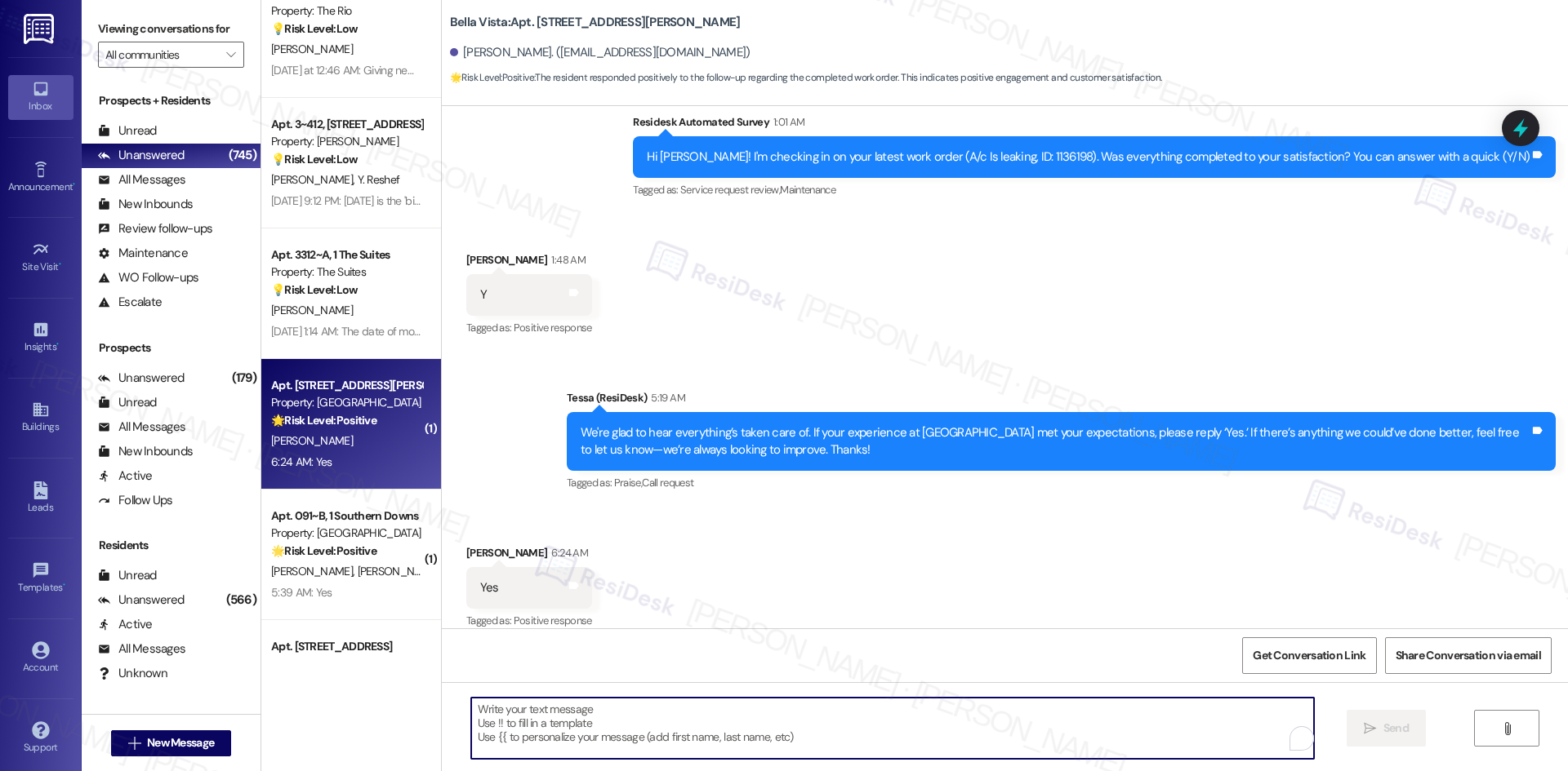
click at [723, 737] on textarea "To enrich screen reader interactions, please activate Accessibility in Grammarl…" at bounding box center [892, 729] width 843 height 61
paste textarea "I'm glad you are satisfied with your home, {{first_name}}! We’d really apprecia…"
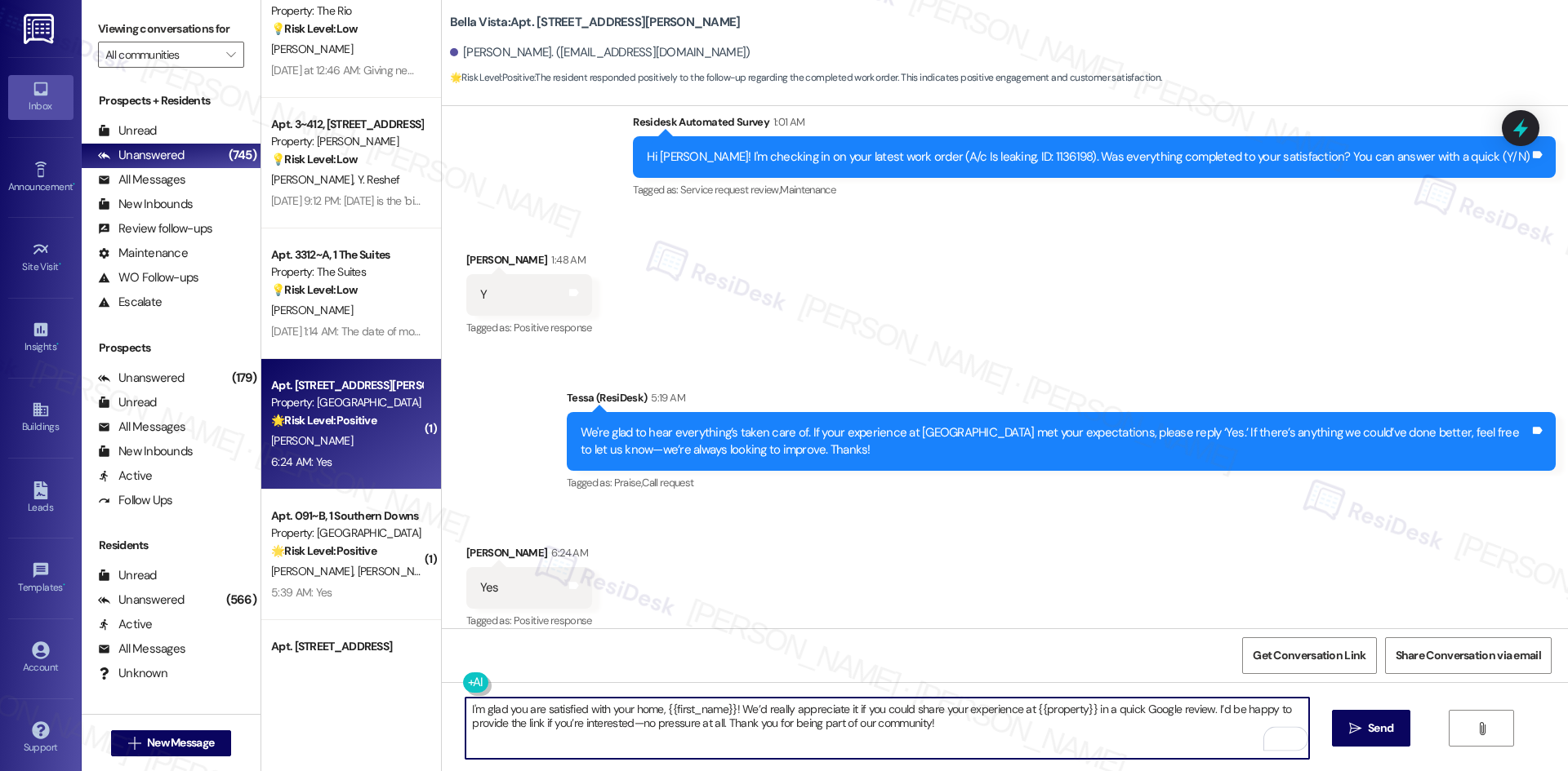
drag, startPoint x: 958, startPoint y: 724, endPoint x: 400, endPoint y: 691, distance: 559.0
click at [395, 693] on div "( 1 ) Apt. 5~208, [STREET_ADDRESS] Property: [PERSON_NAME] 💡 Risk Level: Low Th…" at bounding box center [914, 386] width 1307 height 771
type textarea "I'm glad you are satisfied with your home, {{first_name}}! We’d really apprecia…"
click at [1349, 728] on icon "" at bounding box center [1356, 729] width 13 height 13
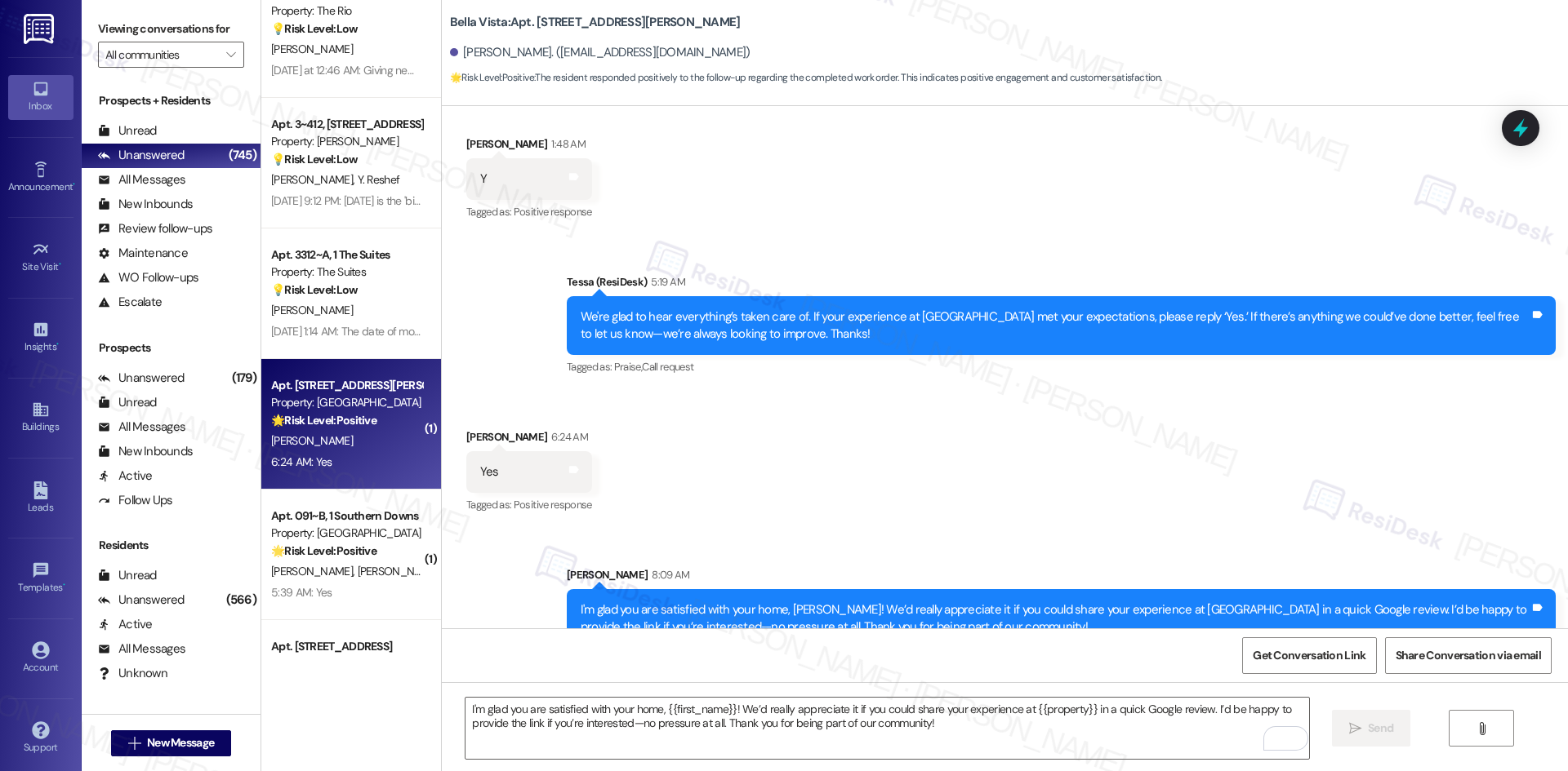
scroll to position [1845, 0]
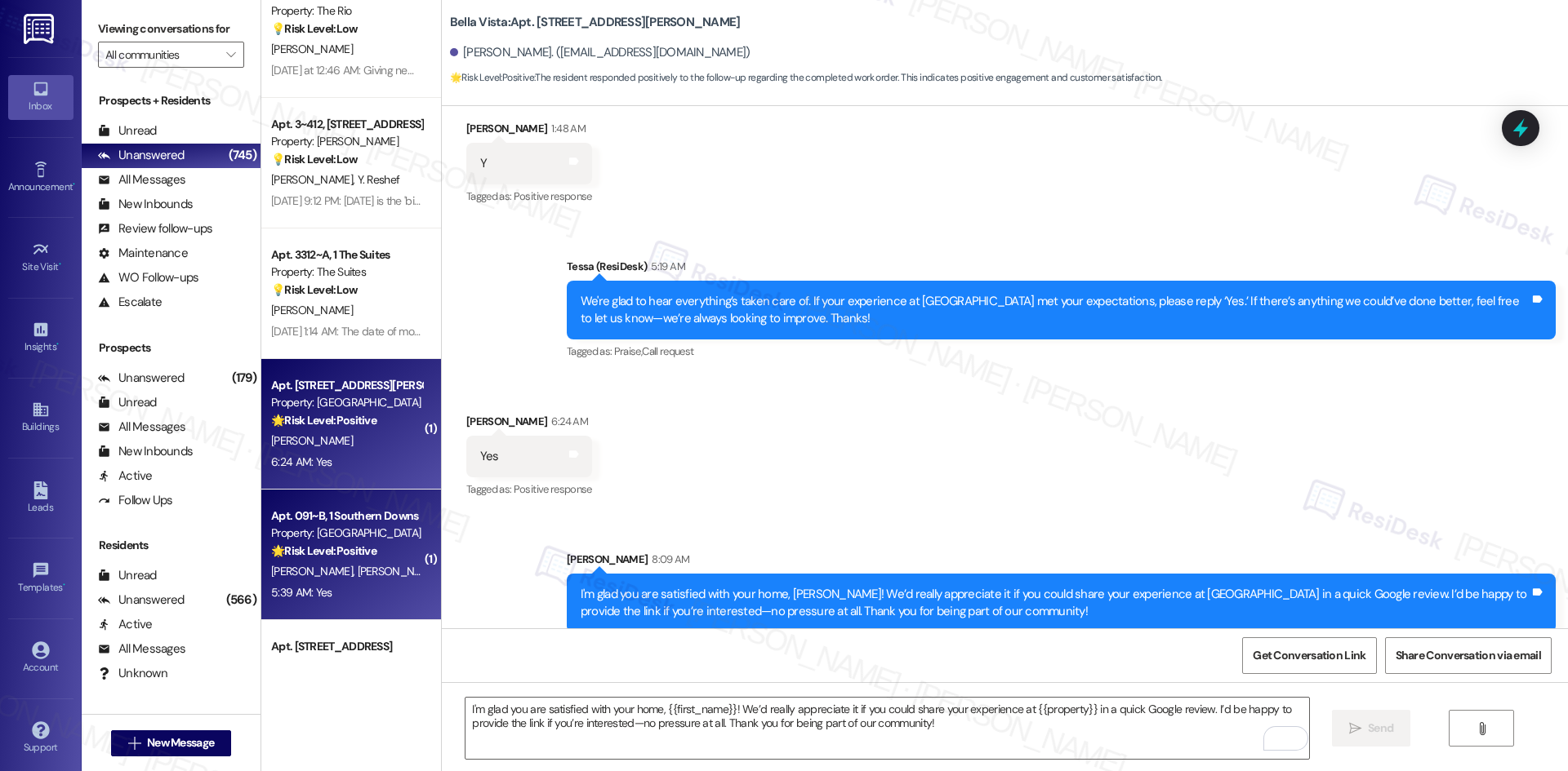
click at [349, 611] on div "Apt. 091~B, 1 Southern Downs Property: Southern Downs 🌟 Risk Level: Positive Th…" at bounding box center [350, 554] width 180 height 131
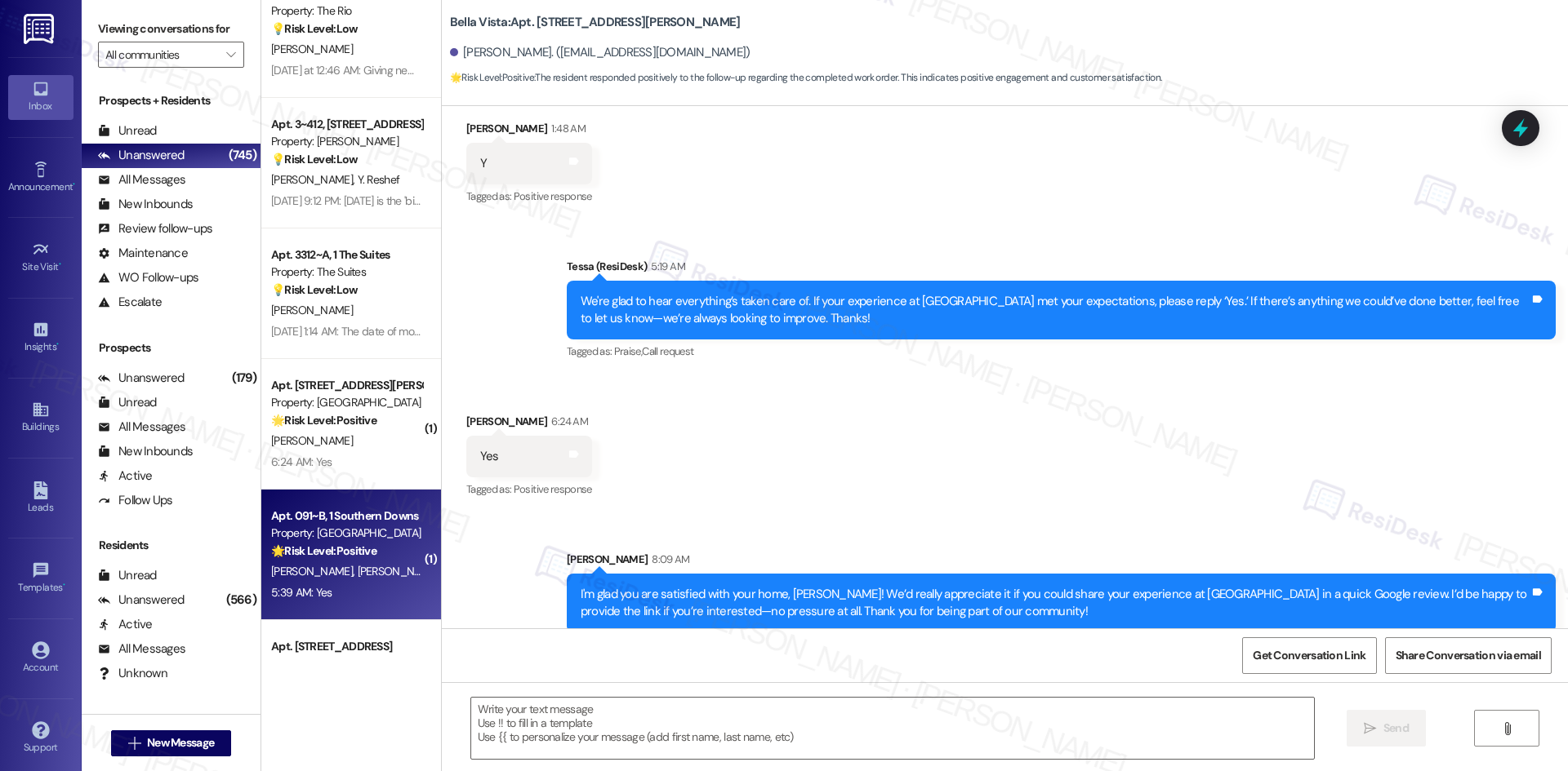
type textarea "Fetching suggested responses. Please feel free to read through the conversation…"
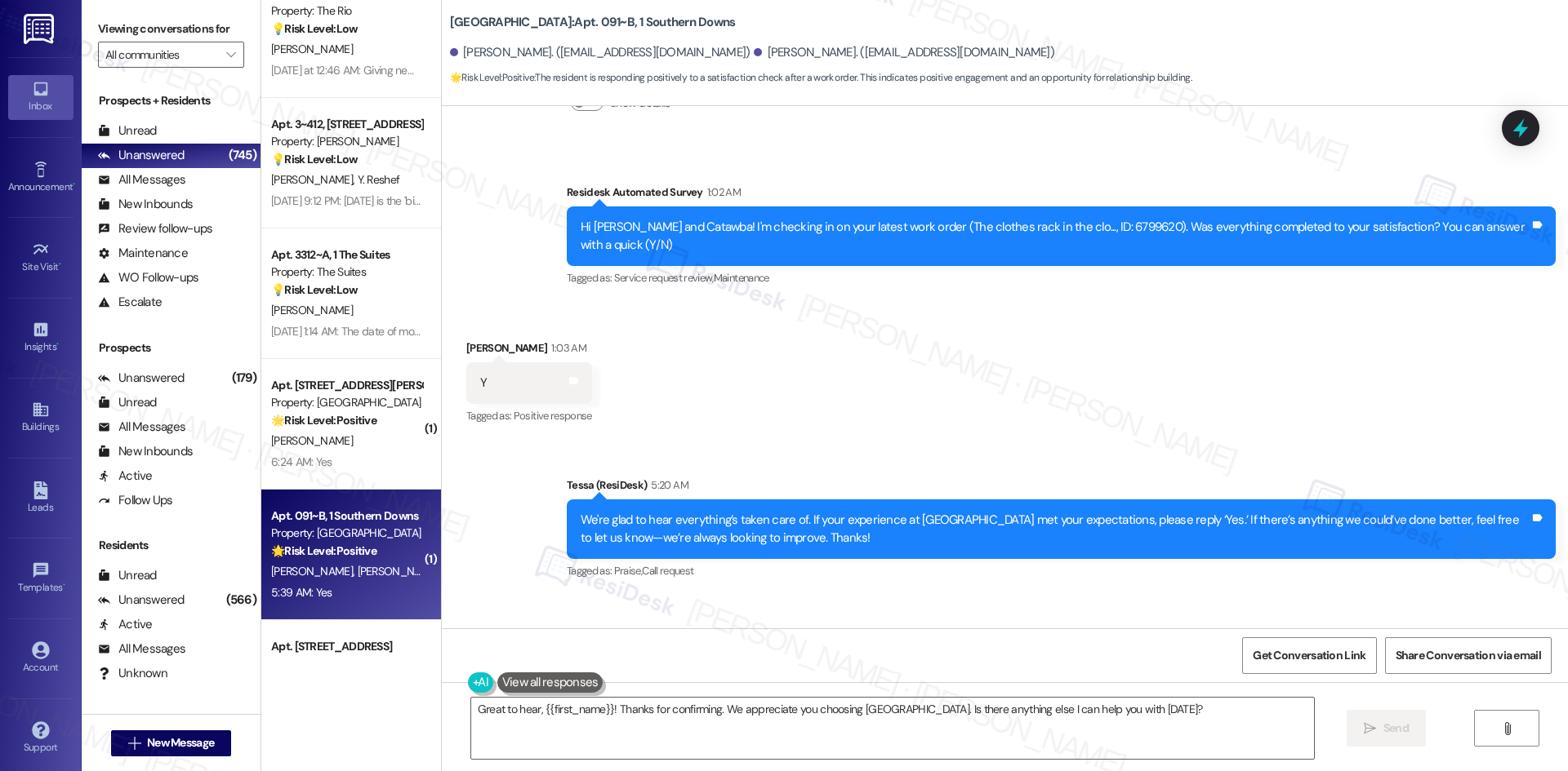
scroll to position [8786, 0]
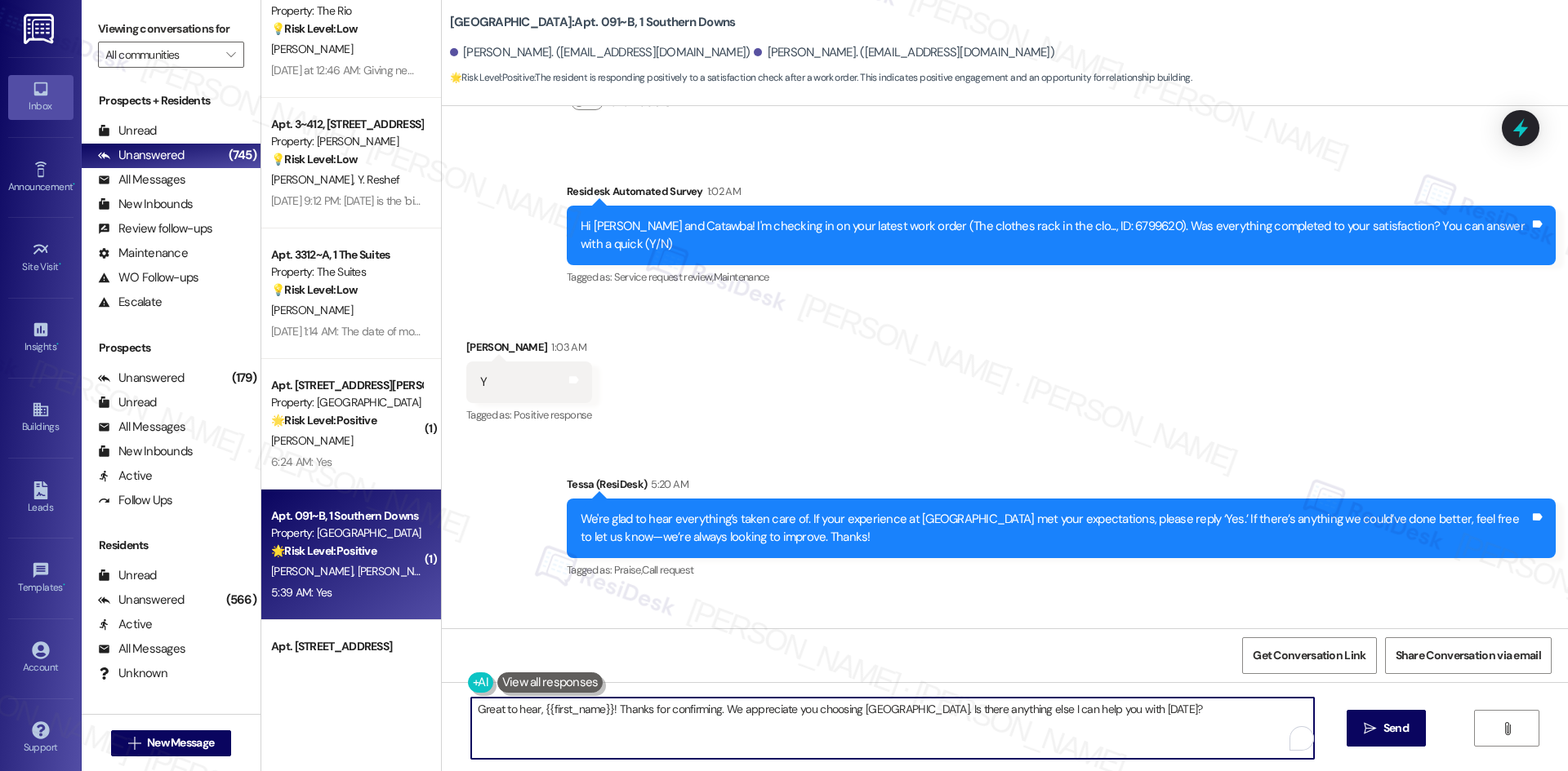
click at [762, 717] on textarea "Great to hear, {{first_name}}! Thanks for confirming. We appreciate you choosin…" at bounding box center [892, 729] width 843 height 61
paste textarea "I'm glad you are satisfied with your home, {{first_name}}! We’d really apprecia…"
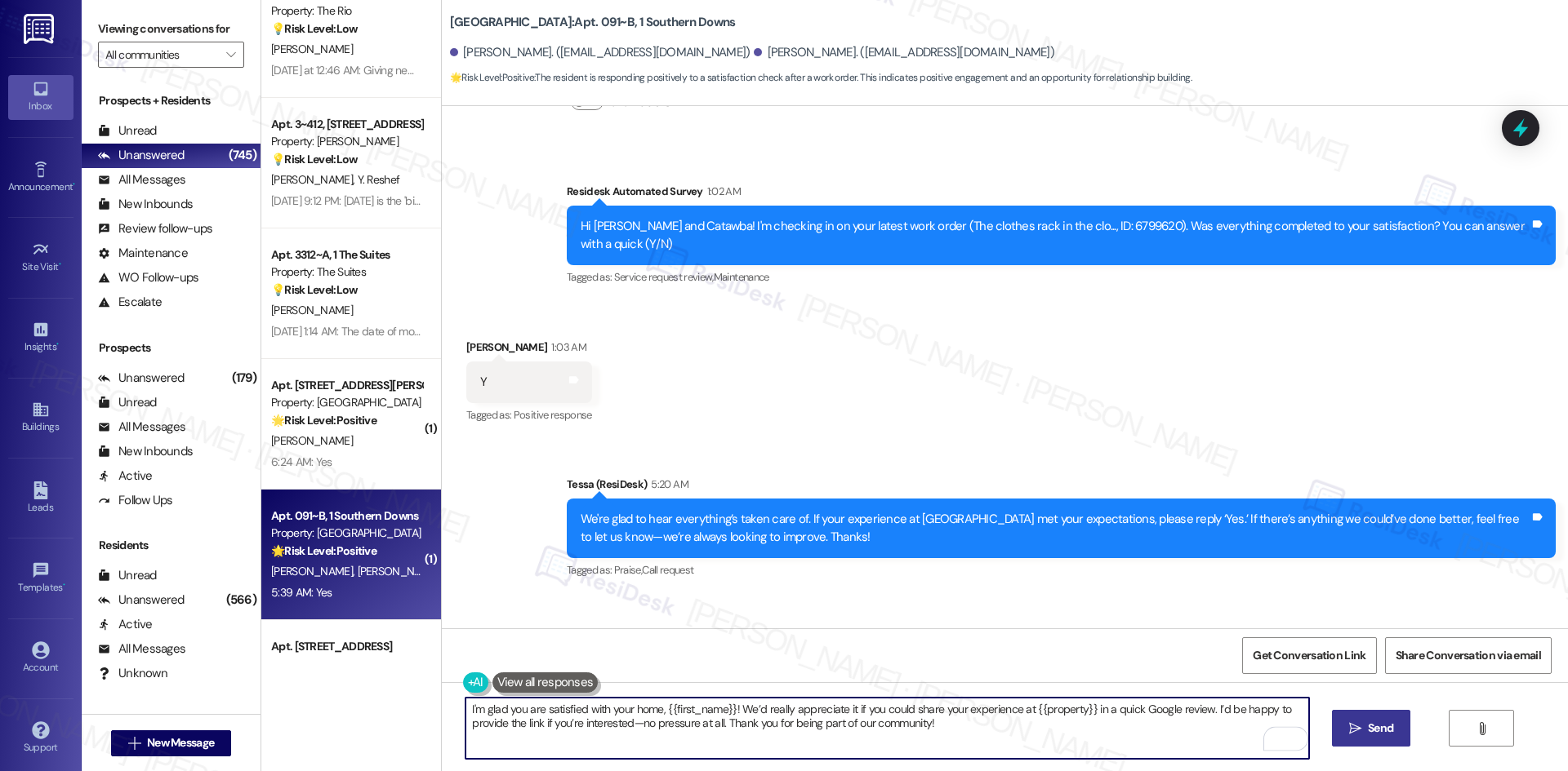
type textarea "I'm glad you are satisfied with your home, {{first_name}}! We’d really apprecia…"
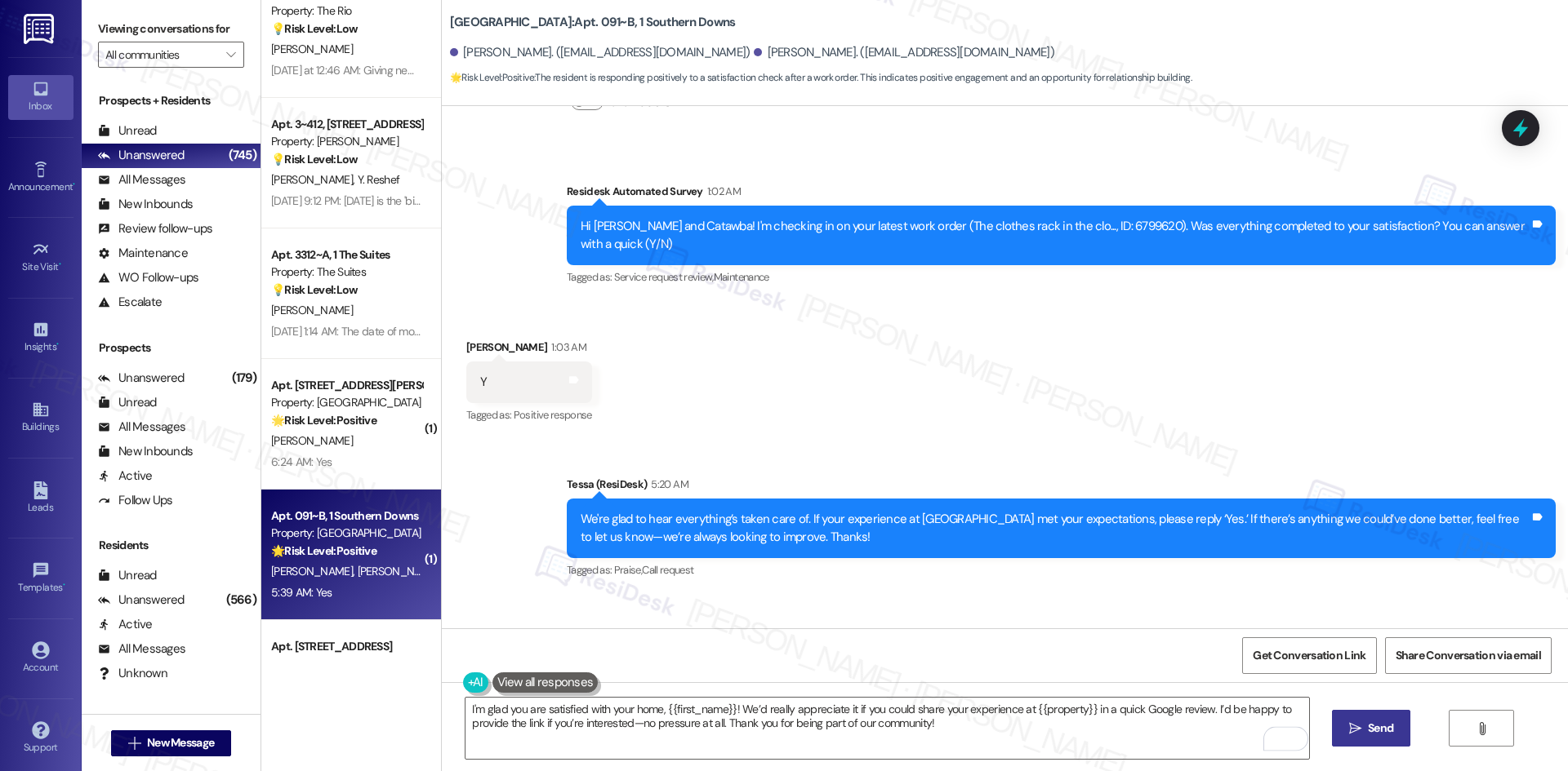
click at [1385, 735] on span "Send" at bounding box center [1380, 728] width 25 height 17
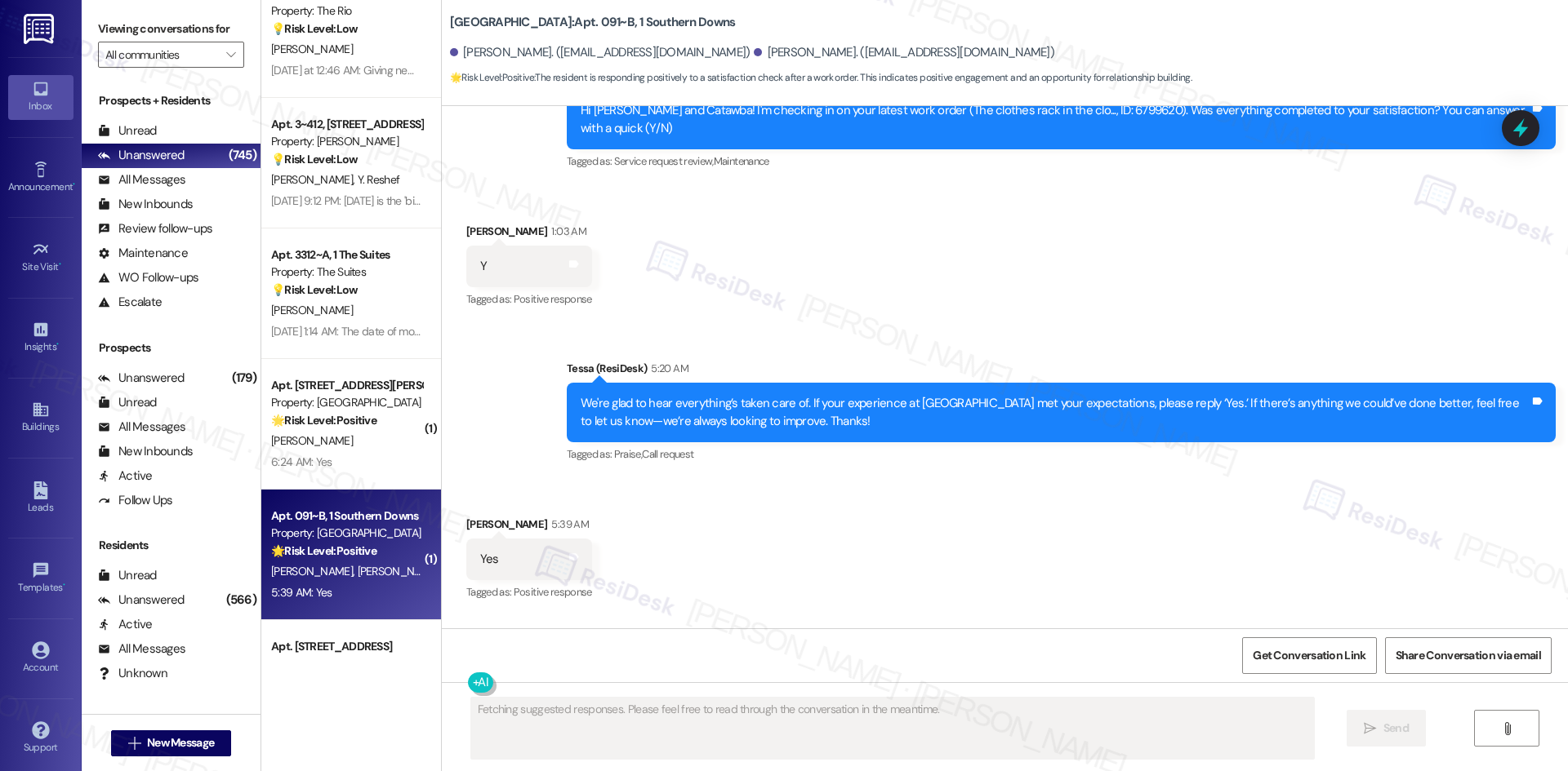
scroll to position [8917, 0]
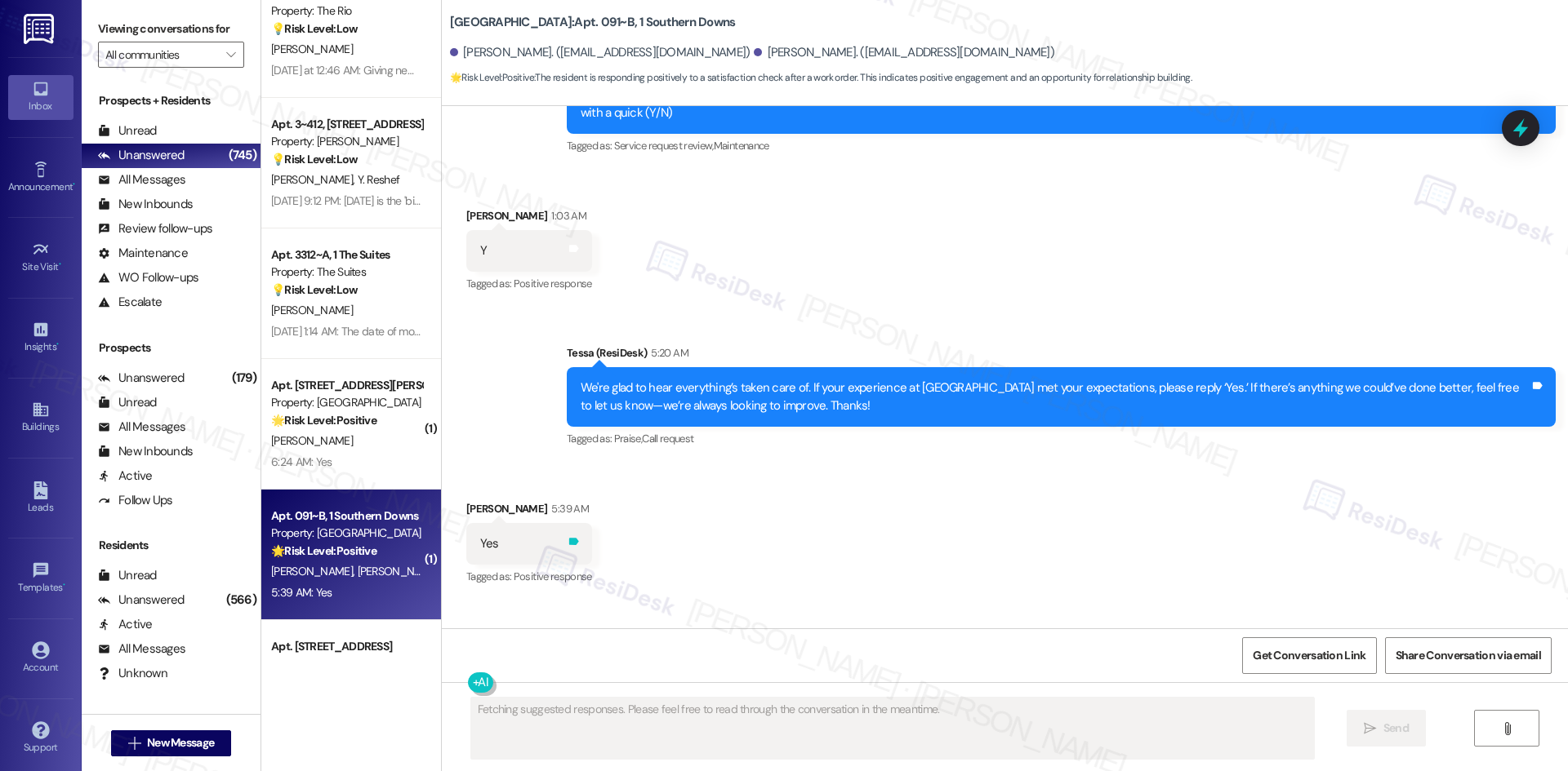
click at [569, 538] on icon at bounding box center [574, 542] width 10 height 7
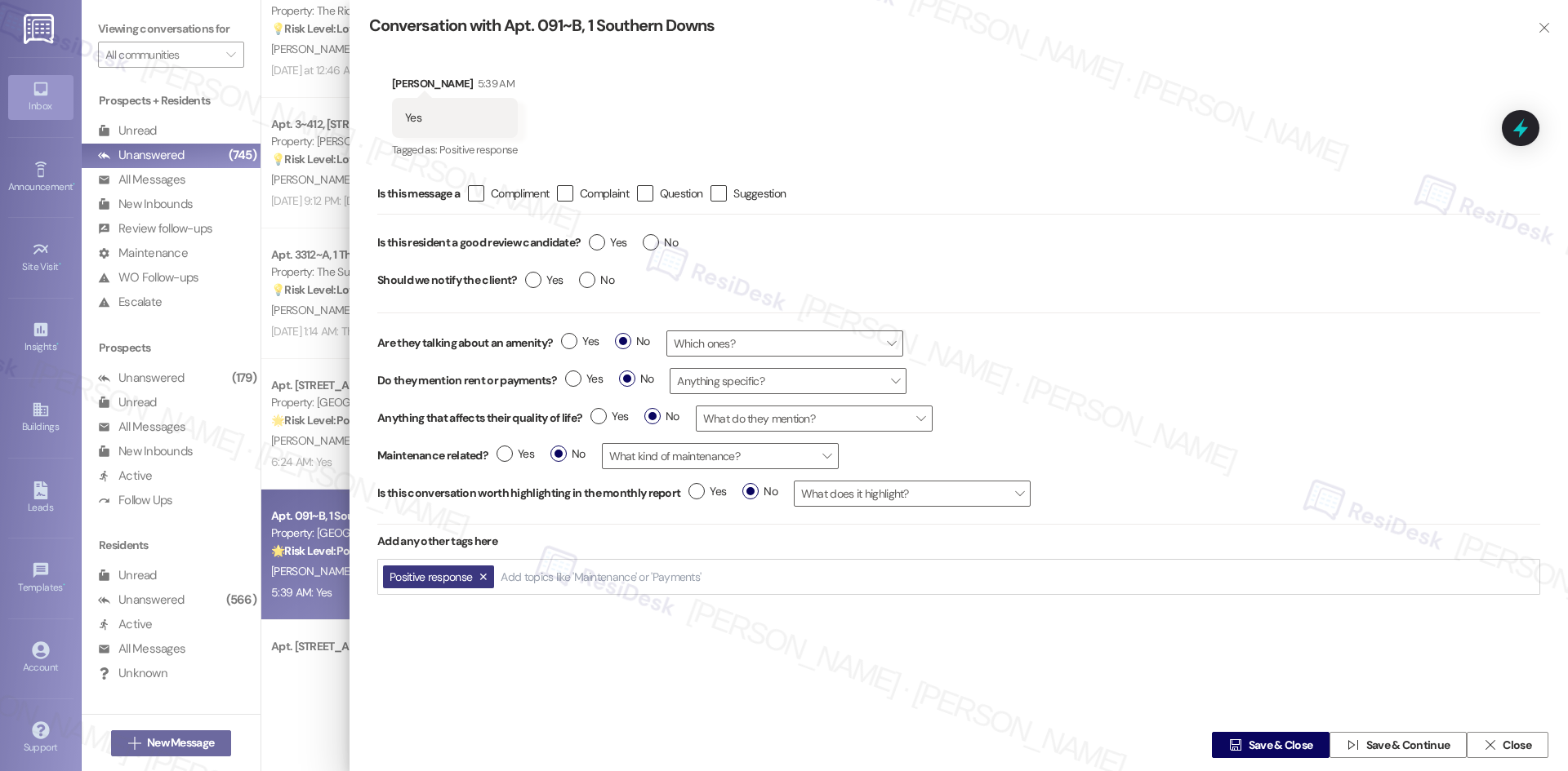
type textarea "Hey {{first_name}}, I'm happy to provide the Google review link again! It's [UR…"
click at [479, 191] on icon "" at bounding box center [476, 193] width 11 height 17
click at [471, 191] on input " Compliment" at bounding box center [465, 194] width 11 height 11
checkbox input "true"
click at [600, 243] on label "Yes" at bounding box center [608, 242] width 38 height 17
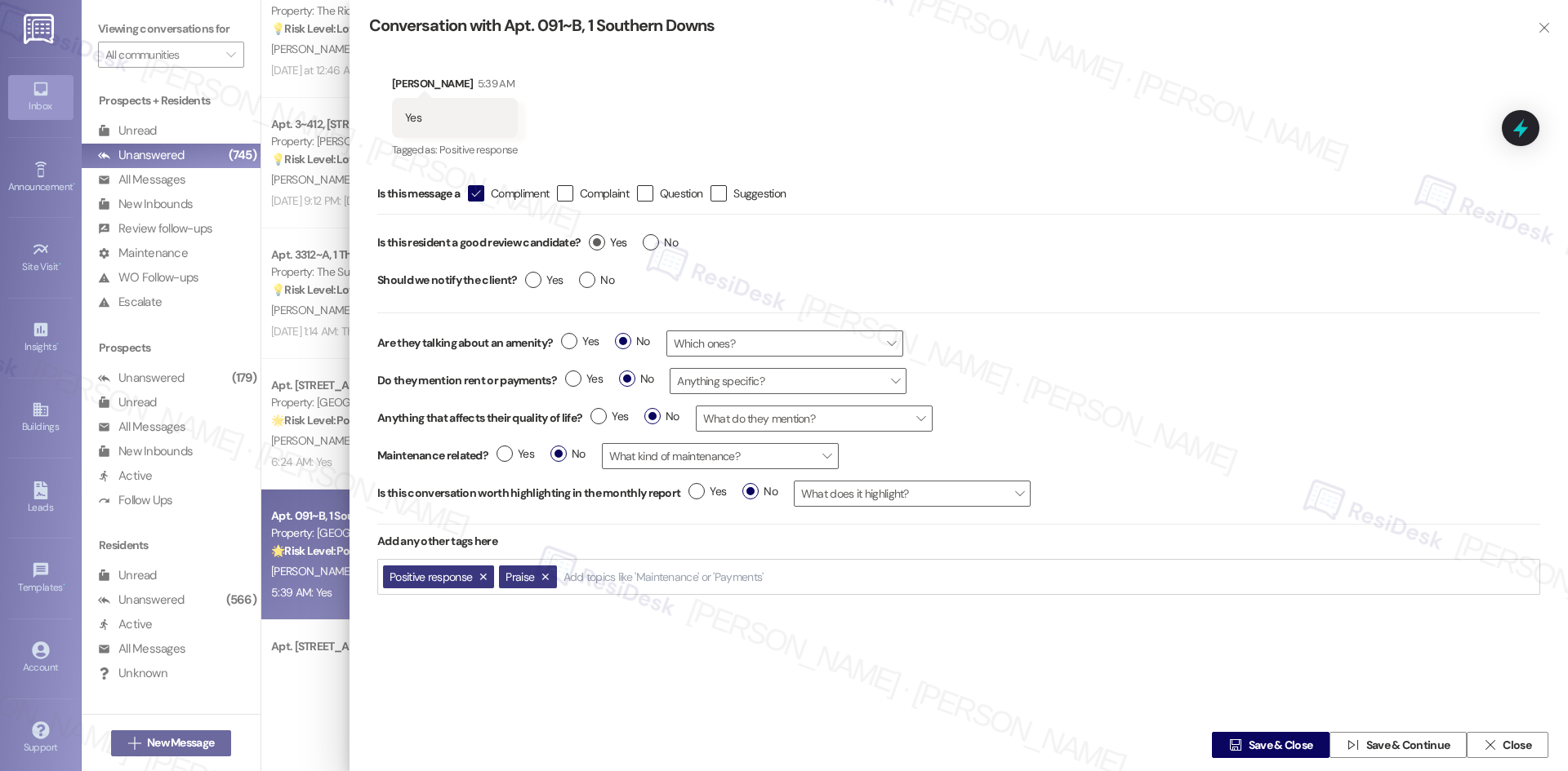
click at [600, 243] on input "Yes" at bounding box center [608, 245] width 38 height 22
radio input "true"
click at [536, 281] on label "Yes" at bounding box center [544, 280] width 38 height 17
click at [536, 281] on input "Yes" at bounding box center [544, 283] width 38 height 22
radio input "true"
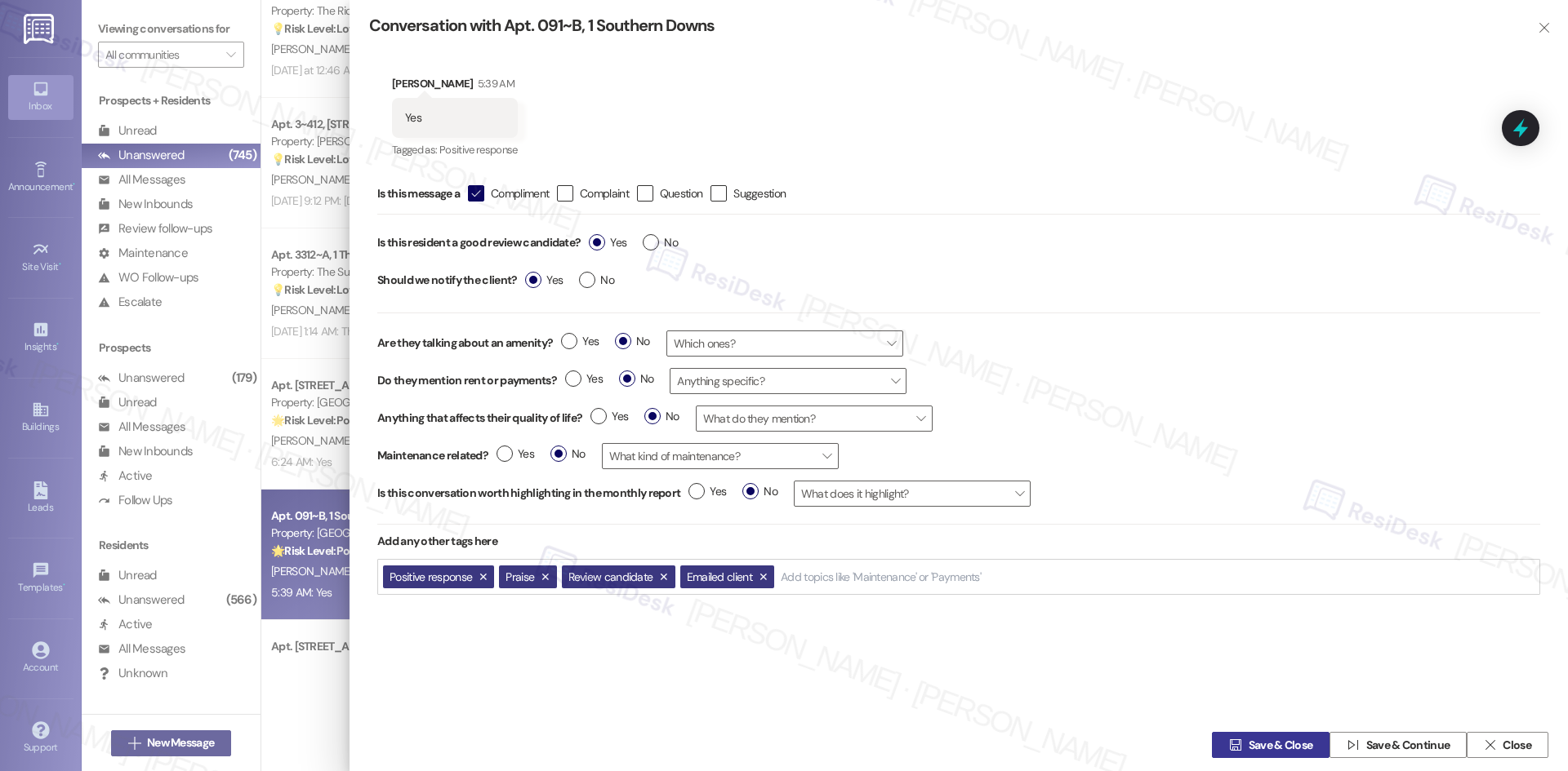
click at [1267, 746] on span "Save & Close" at bounding box center [1280, 745] width 64 height 17
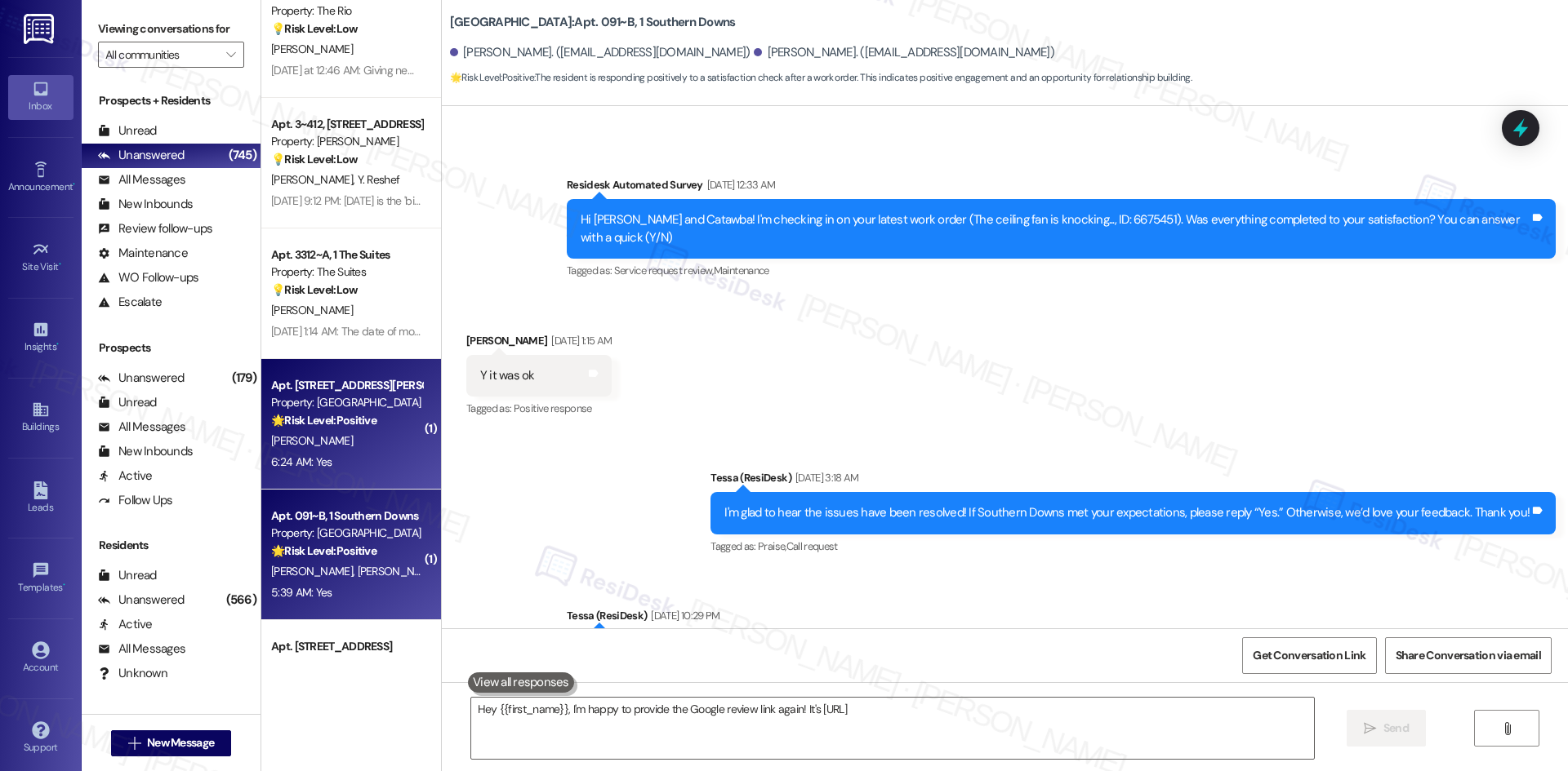
type textarea "Hey {{first_name}}, I'm happy to provide the Google review link again! It's [UR…"
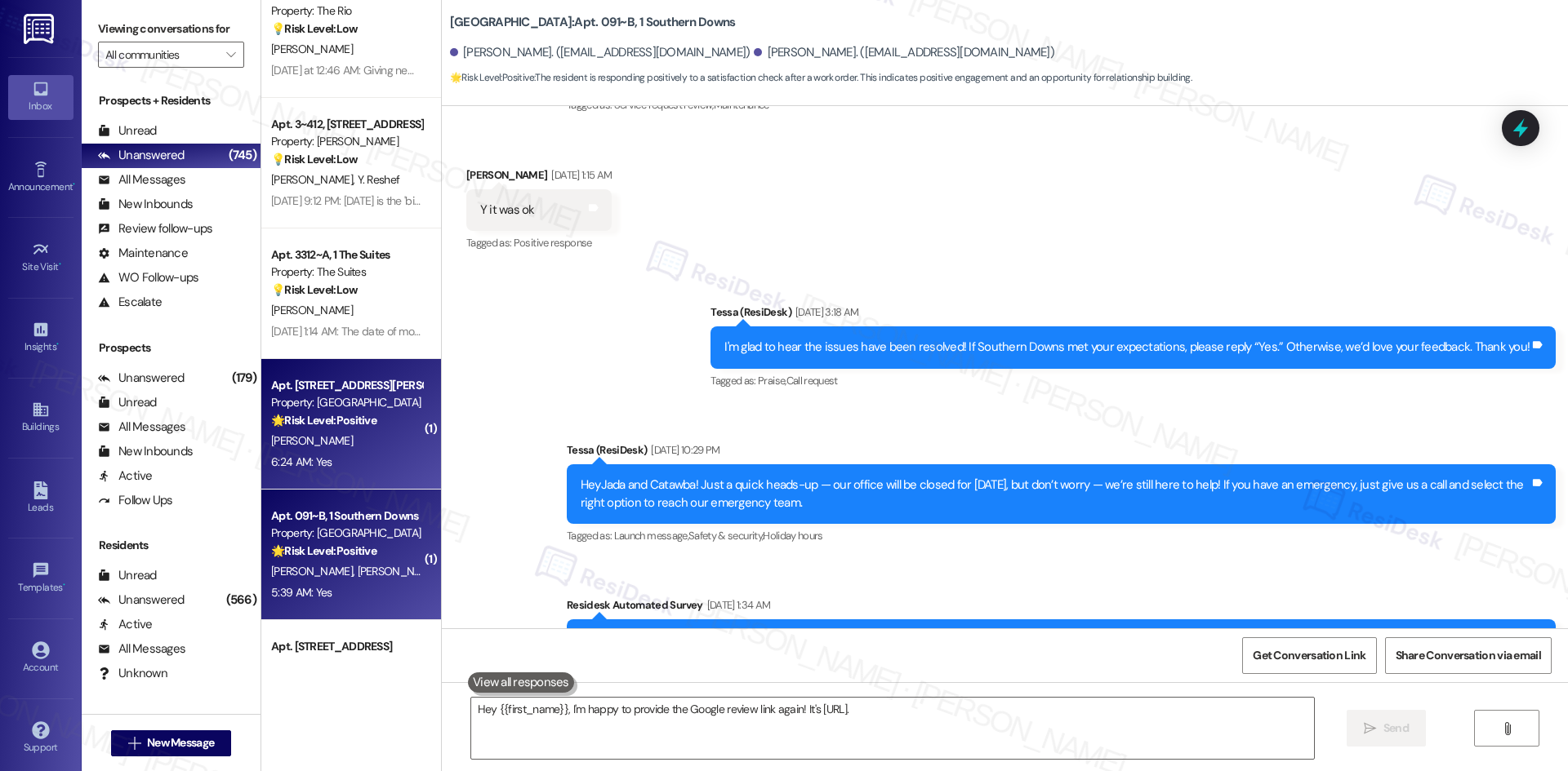
click at [280, 430] on div "Apt. [STREET_ADDRESS][PERSON_NAME] Property: Bella Vista 🌟 Risk Level: Positive…" at bounding box center [346, 403] width 154 height 55
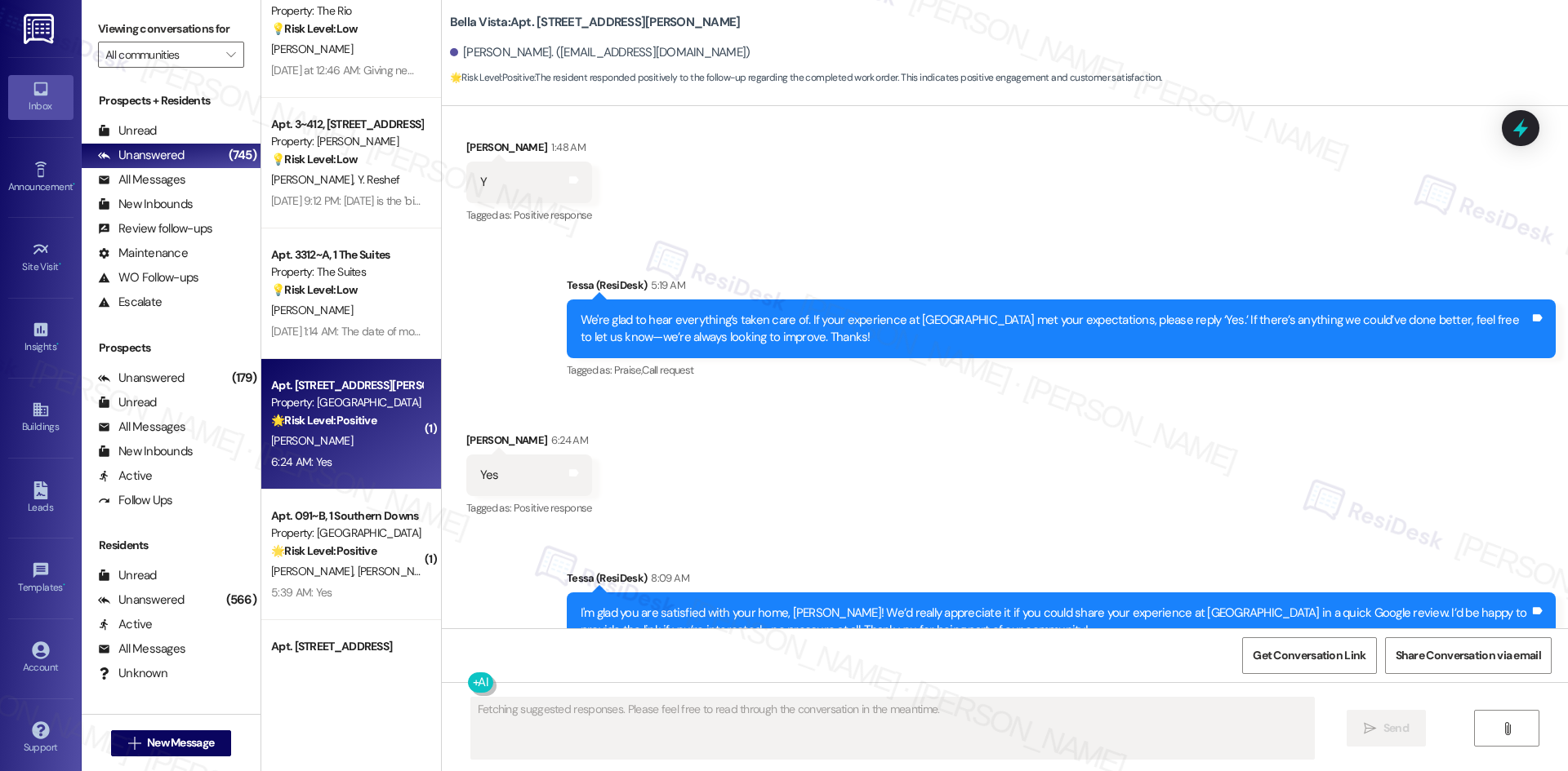
scroll to position [1714, 0]
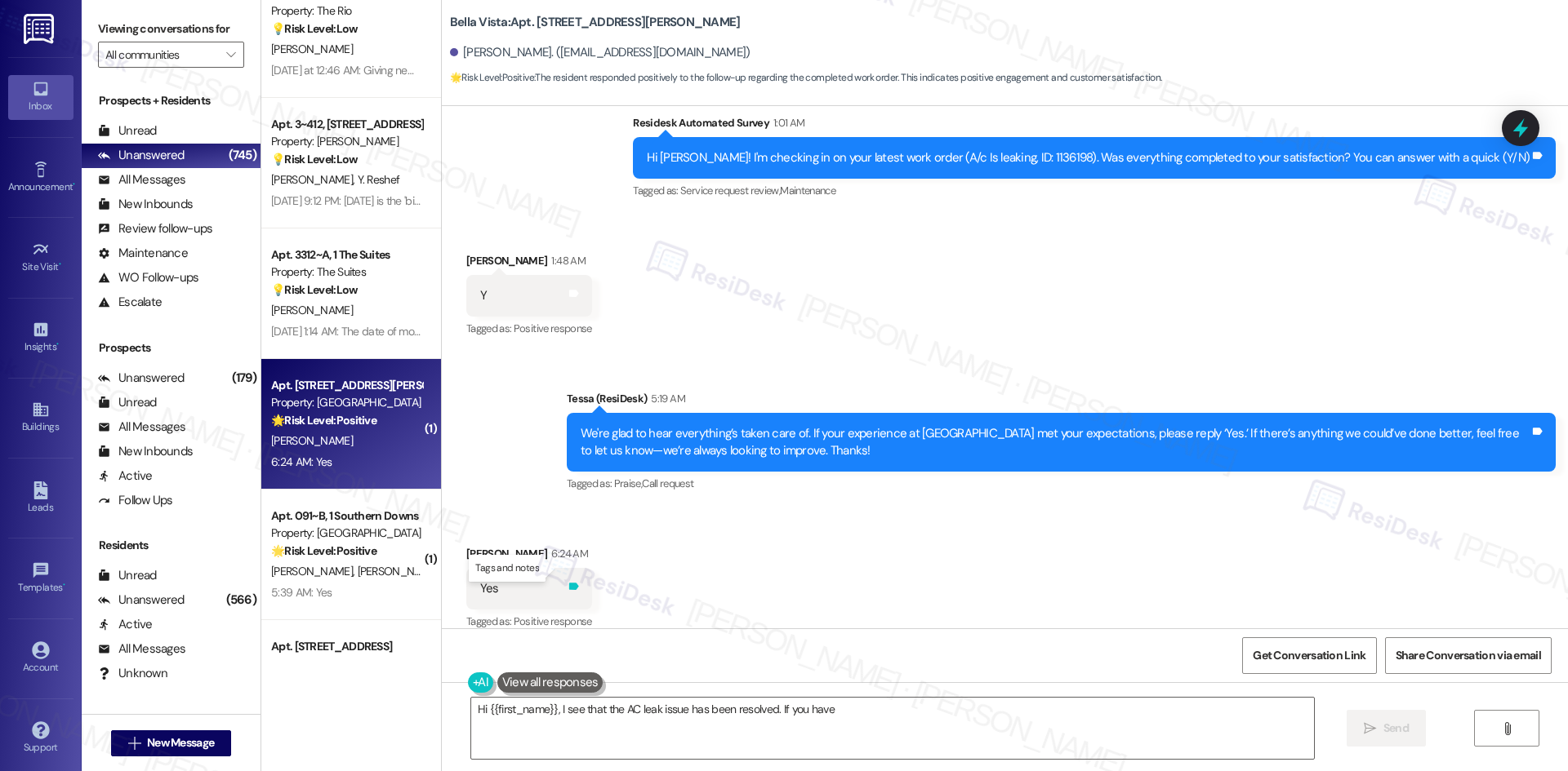
click at [567, 581] on icon at bounding box center [574, 587] width 13 height 13
type textarea "Hi {{first_name}}, I see that the AC leak issue has been resolved. If you have …"
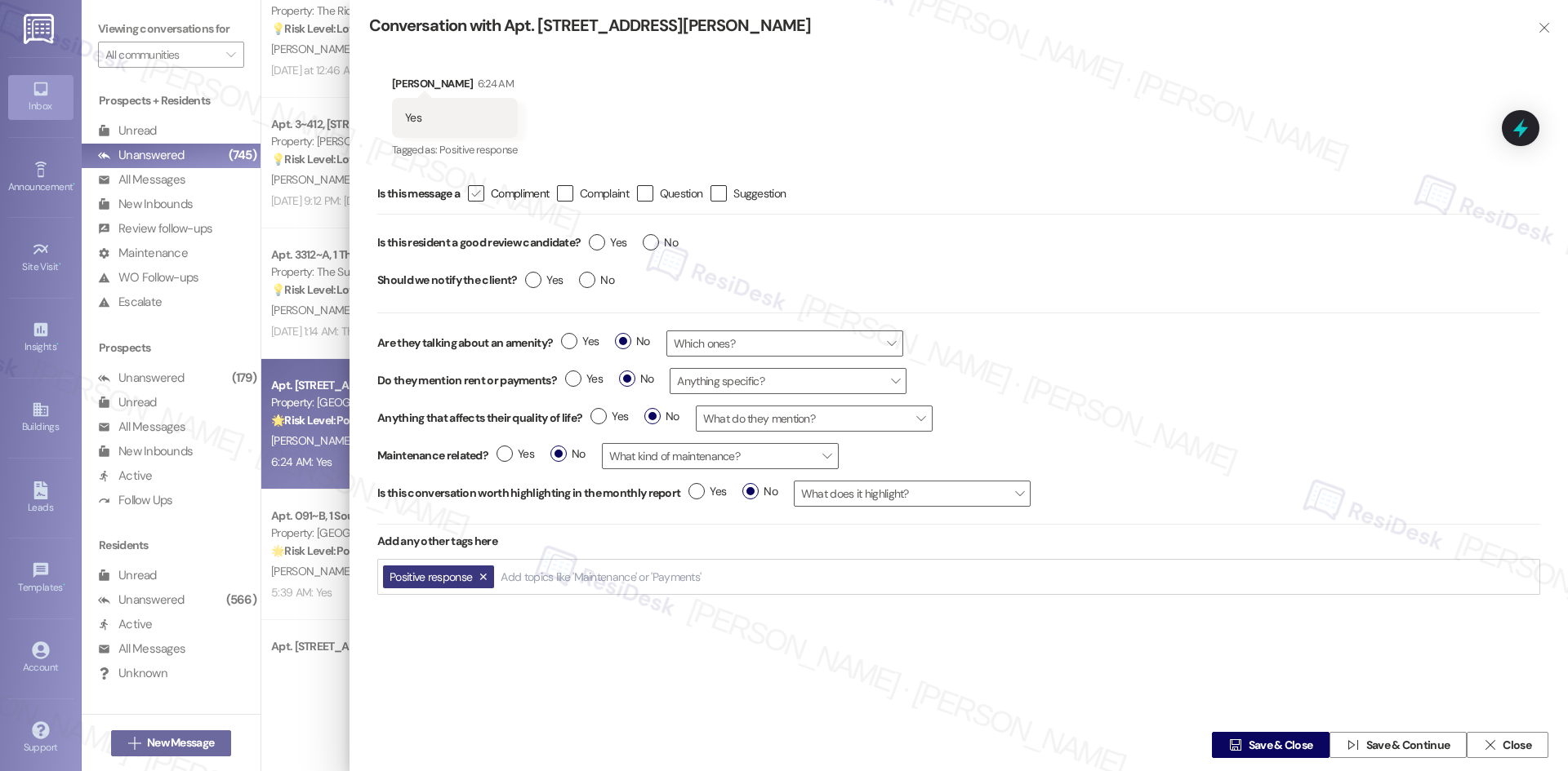
click at [479, 191] on icon "" at bounding box center [476, 193] width 11 height 17
click at [471, 191] on input " Compliment" at bounding box center [465, 194] width 11 height 11
checkbox input "true"
click at [600, 243] on label "Yes" at bounding box center [608, 242] width 38 height 17
click at [600, 243] on input "Yes" at bounding box center [608, 245] width 38 height 22
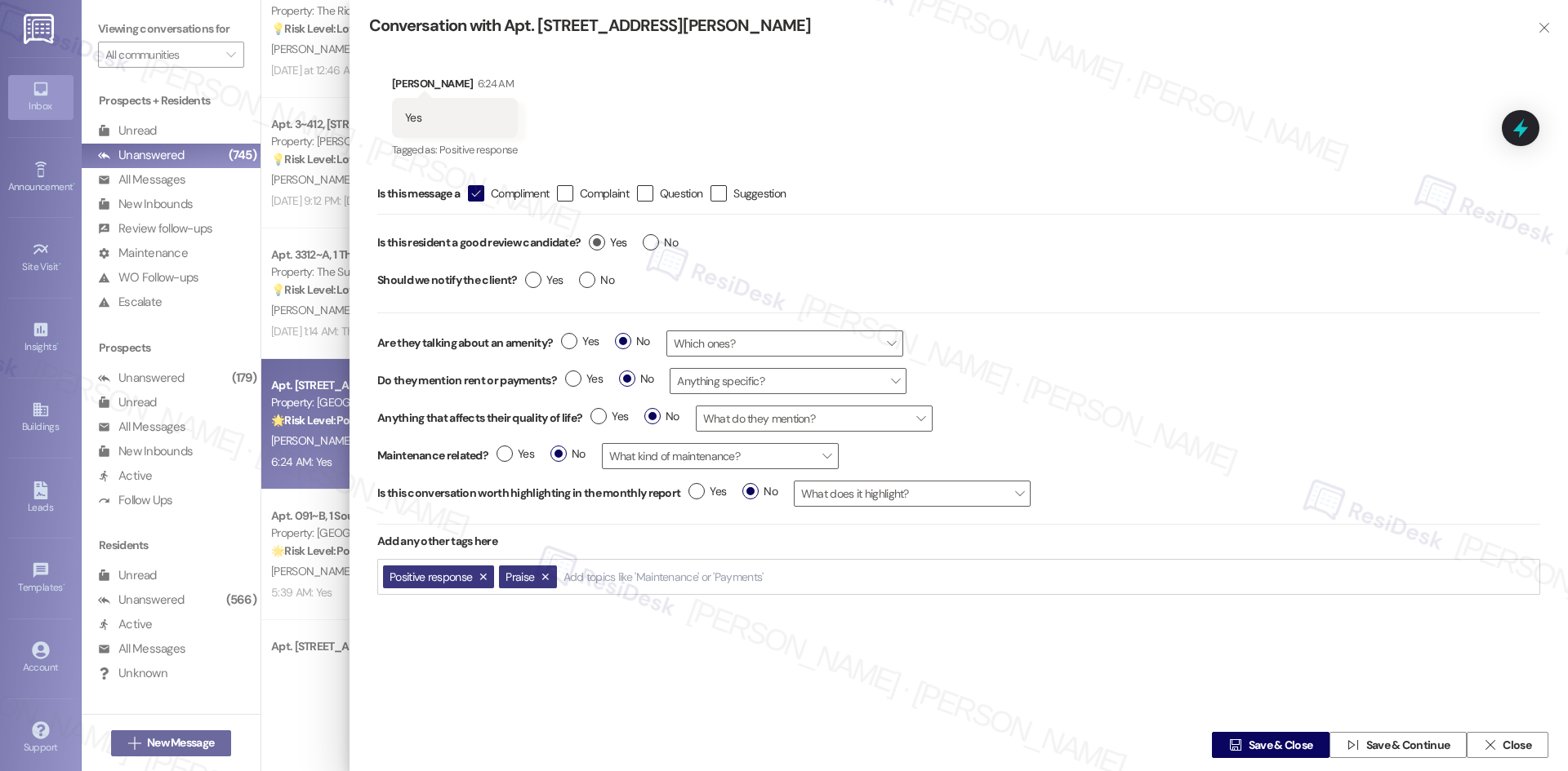
radio input "true"
click at [536, 274] on label "Yes" at bounding box center [544, 280] width 38 height 17
click at [536, 274] on input "Yes" at bounding box center [544, 283] width 38 height 22
radio input "true"
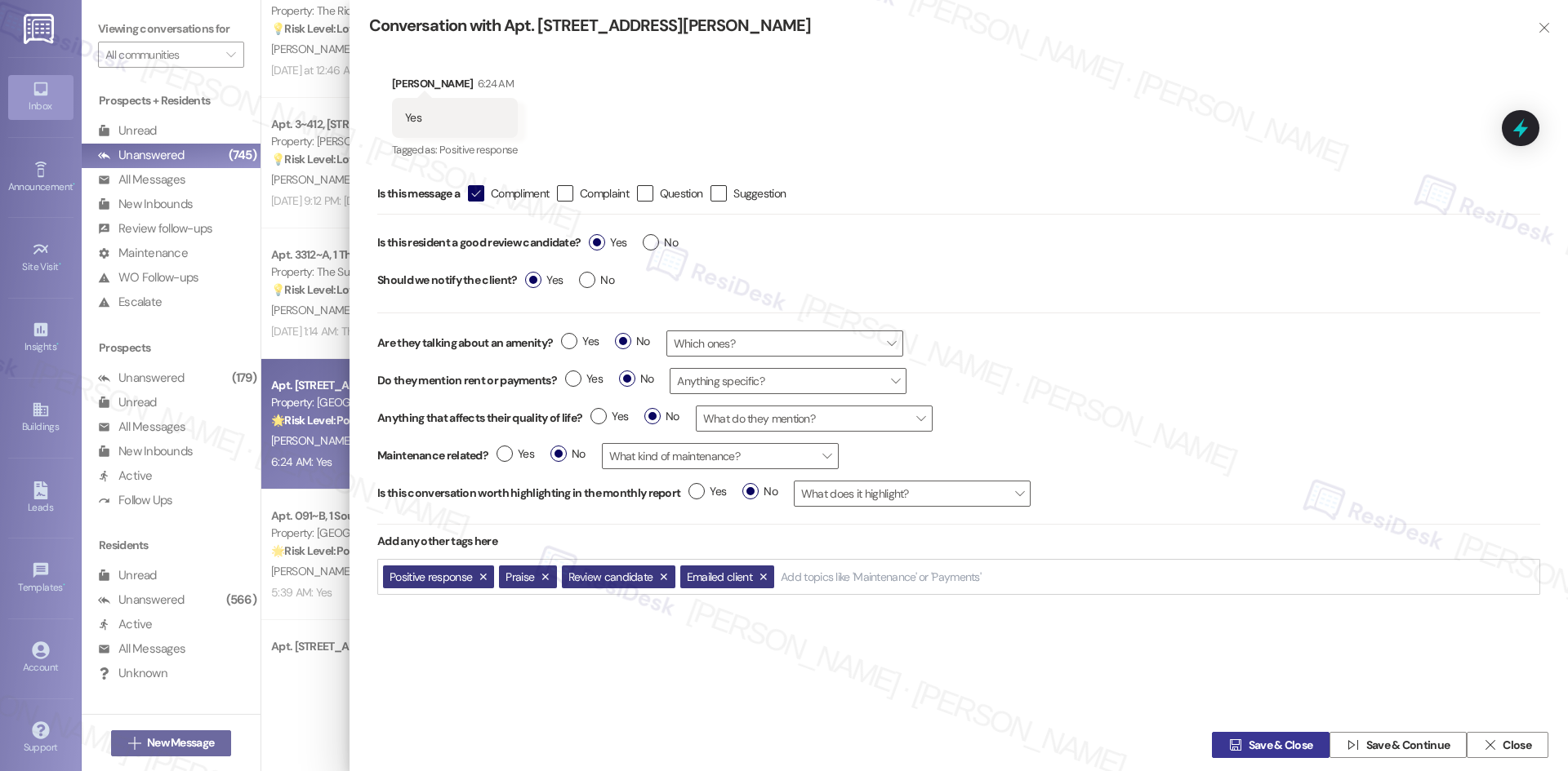
click at [1252, 749] on span "Save & Close" at bounding box center [1280, 745] width 64 height 17
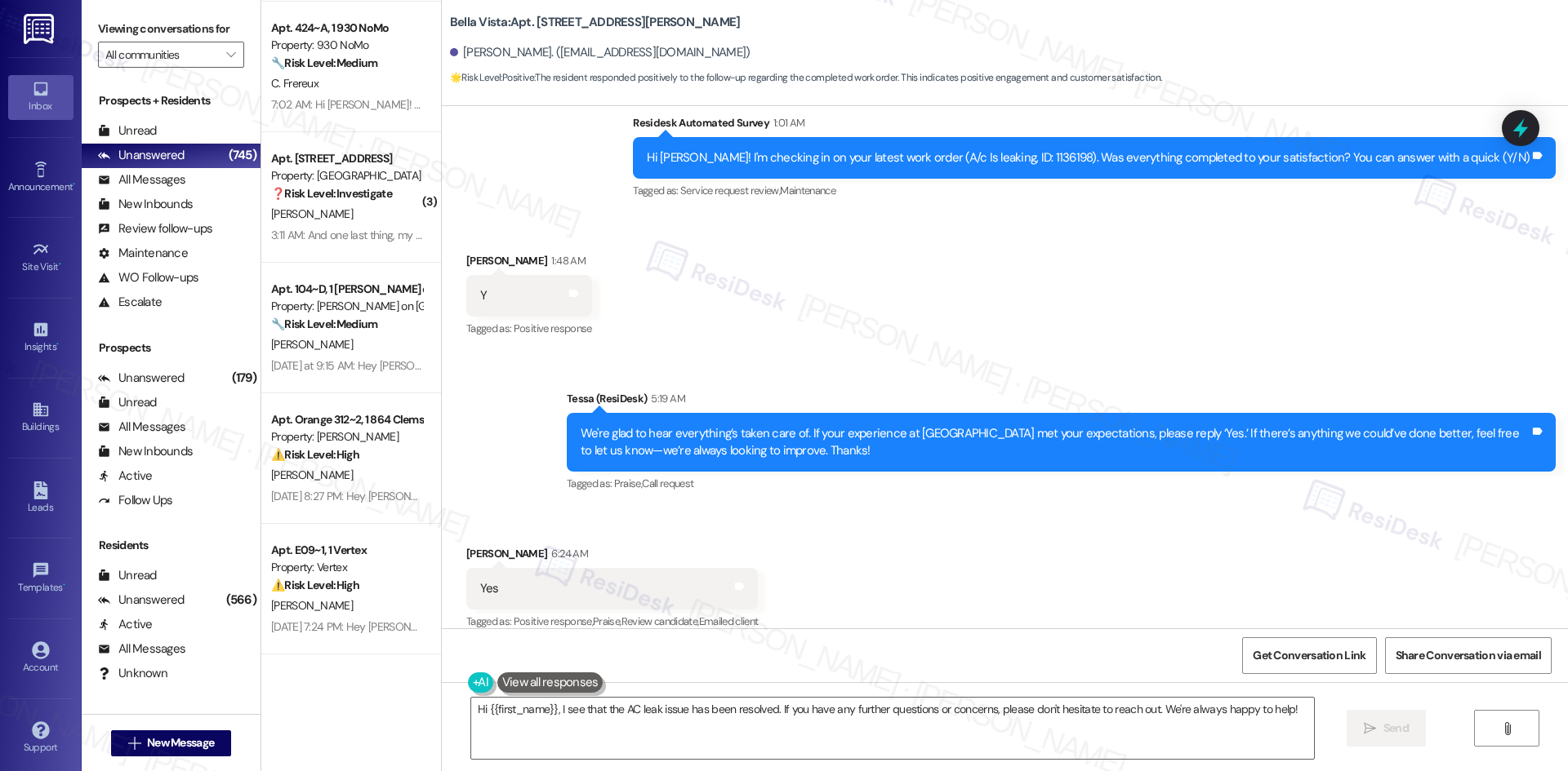
scroll to position [4571, 0]
click at [1072, 573] on div "Received via SMS [PERSON_NAME] 6:24 AM Yes Tags and notes Tagged as: Positive r…" at bounding box center [1004, 577] width 1126 height 138
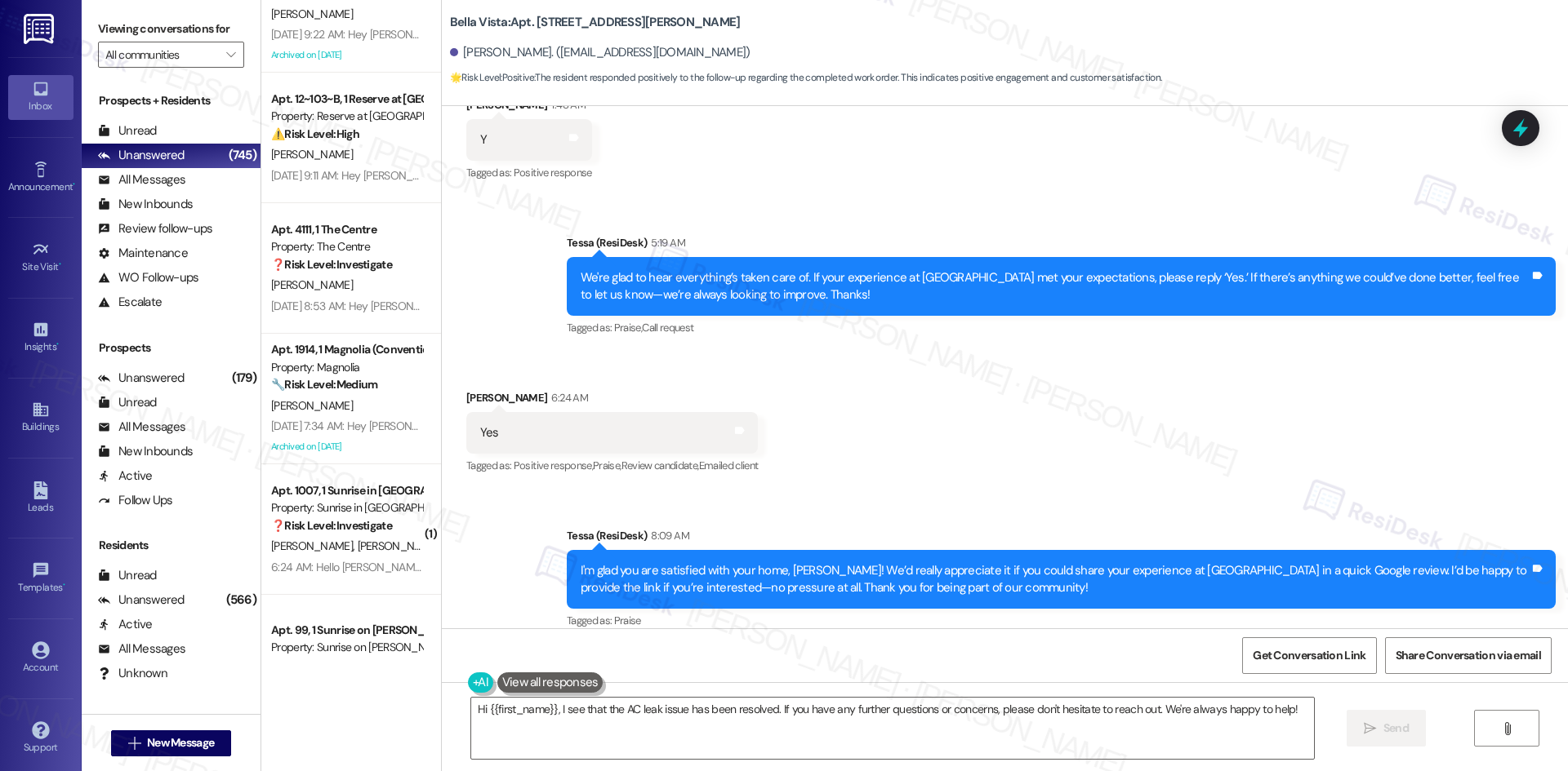
scroll to position [5550, 0]
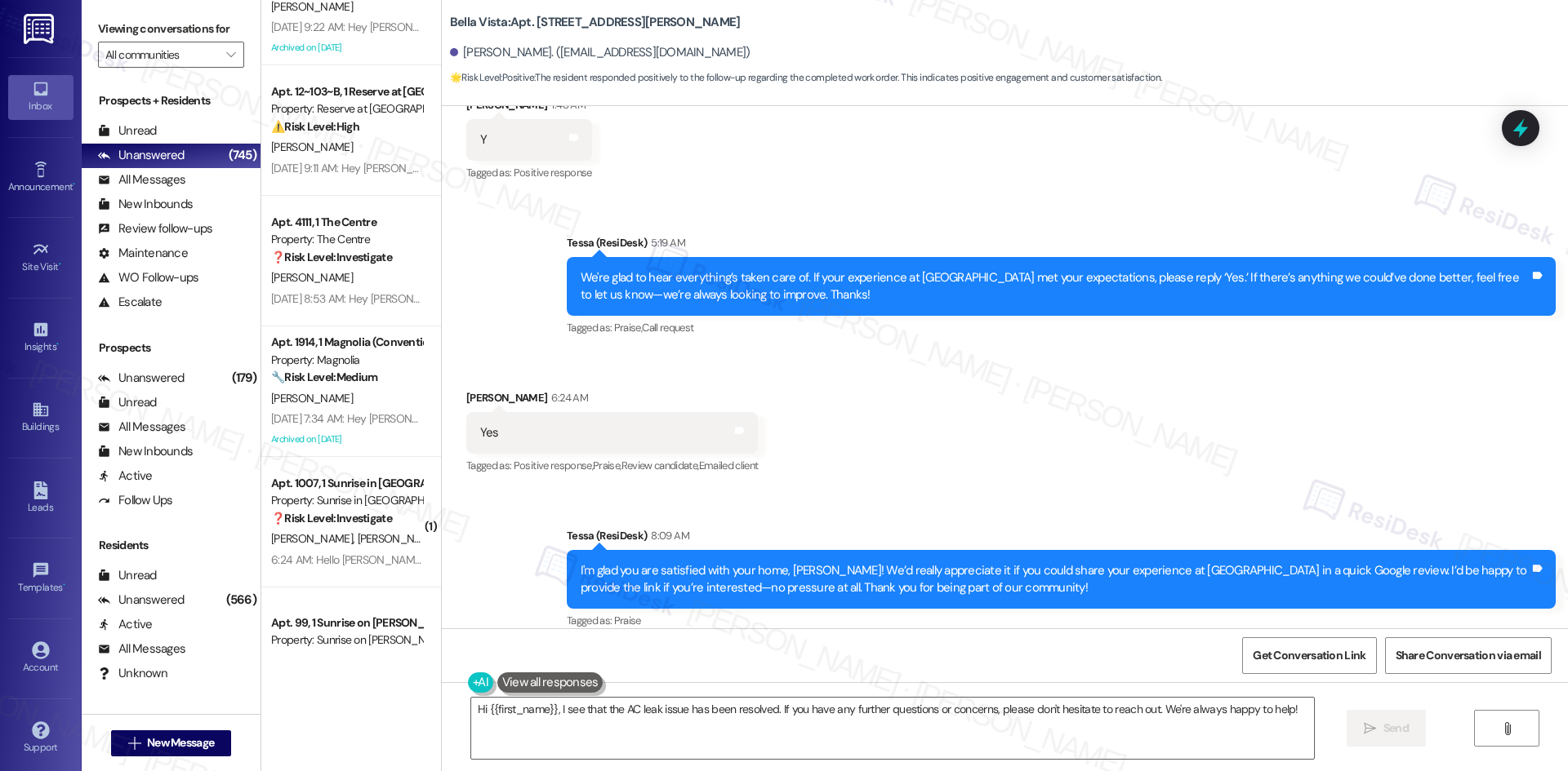
click at [966, 380] on div "Received via SMS [PERSON_NAME] 6:24 AM Yes Tags and notes Tagged as: Positive r…" at bounding box center [1004, 422] width 1126 height 138
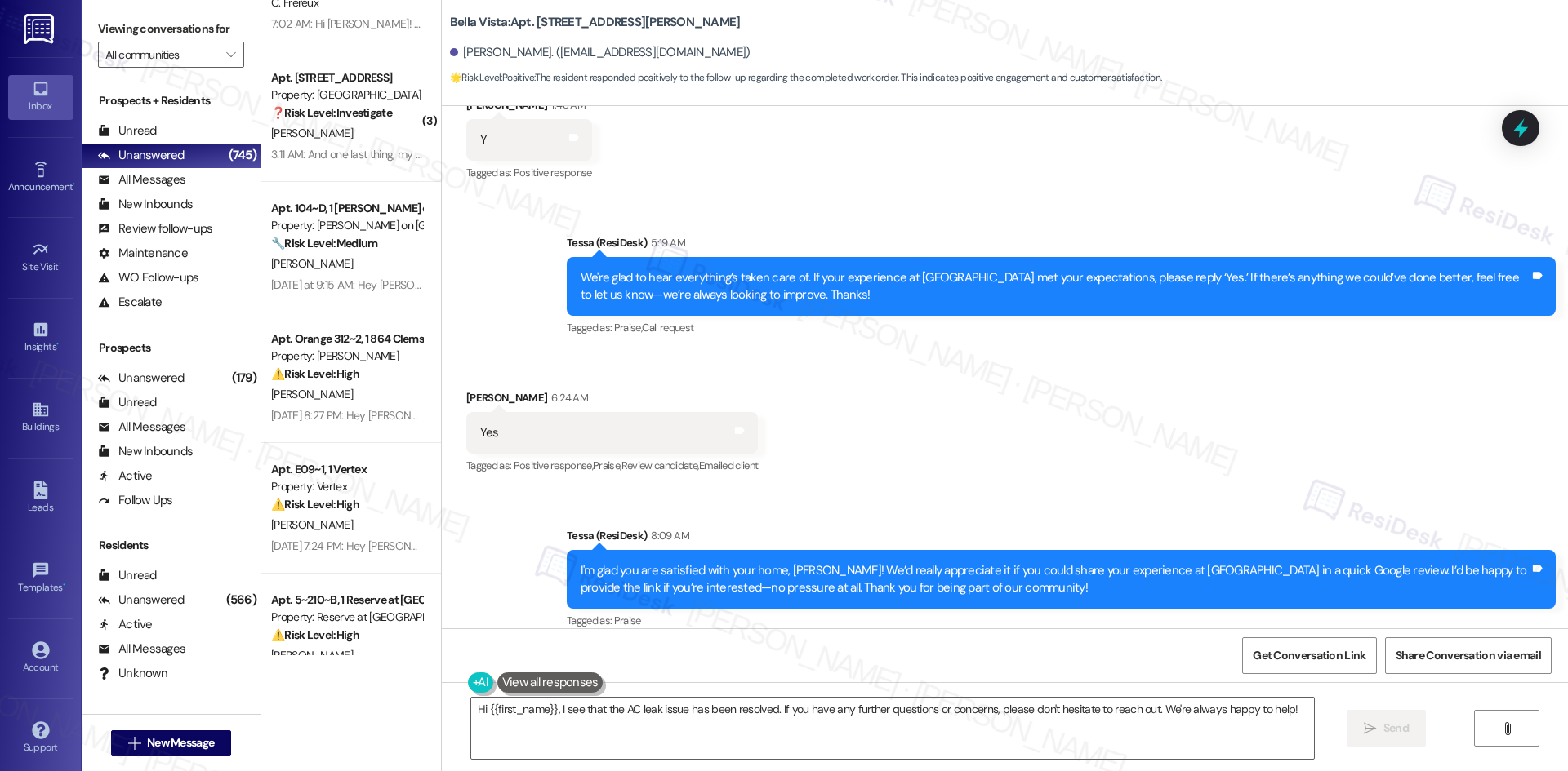
scroll to position [4683, 0]
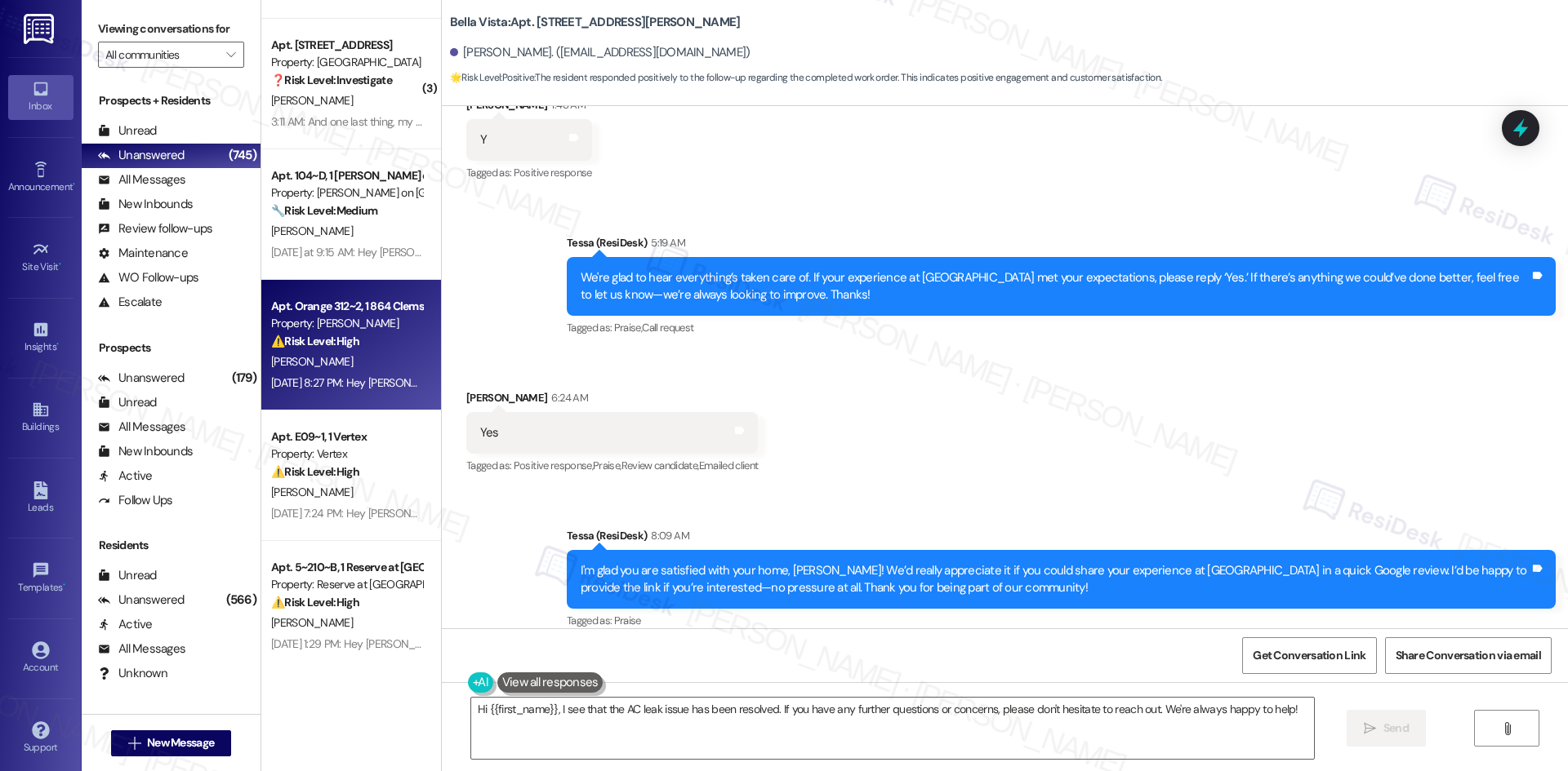
click at [365, 385] on div "[DATE] 8:27 PM: Hey [PERSON_NAME], we appreciate your text! We'll be back at 11…" at bounding box center [631, 383] width 721 height 14
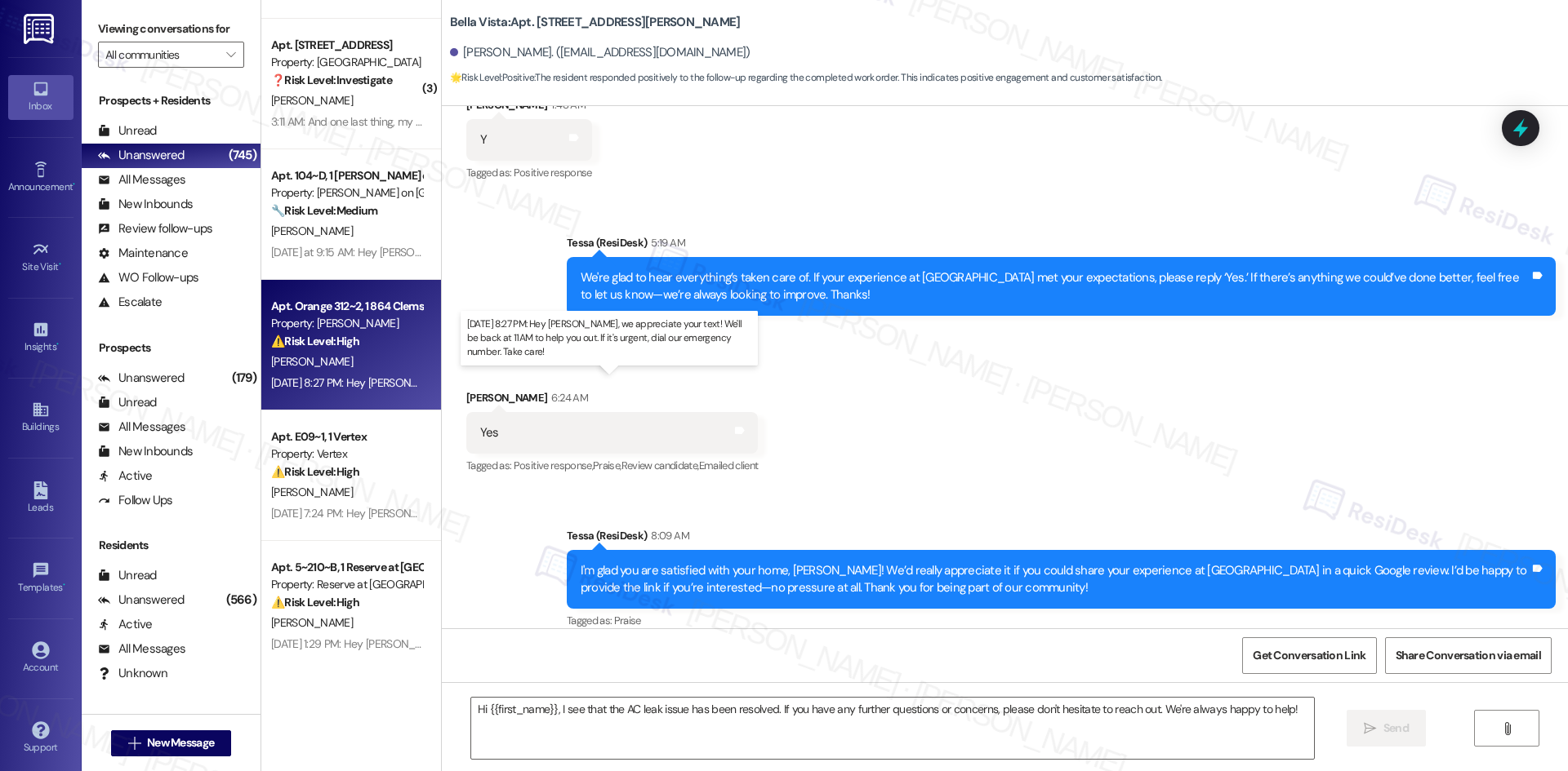
type textarea "Fetching suggested responses. Please feel free to read through the conversation…"
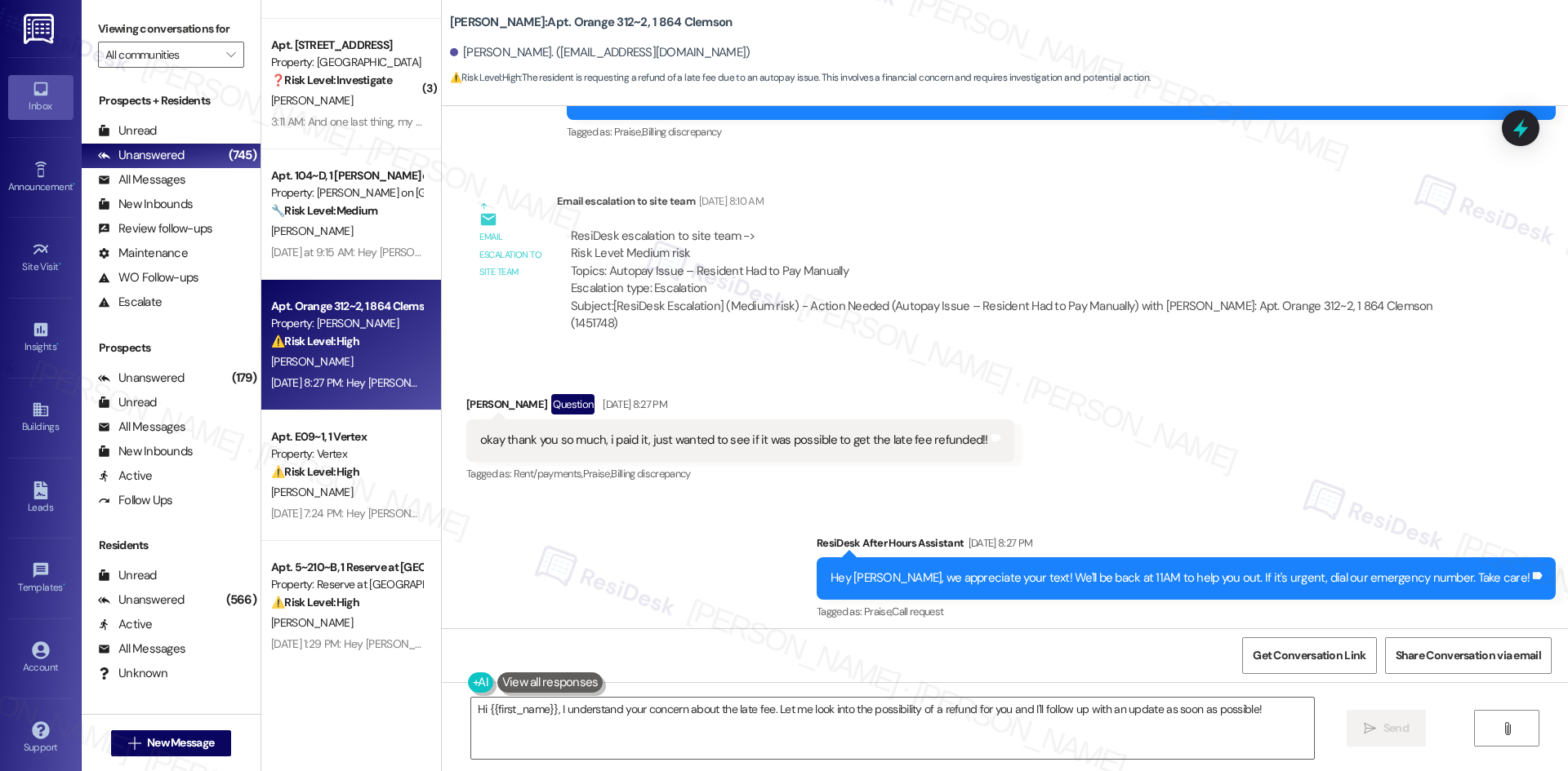
scroll to position [837, 0]
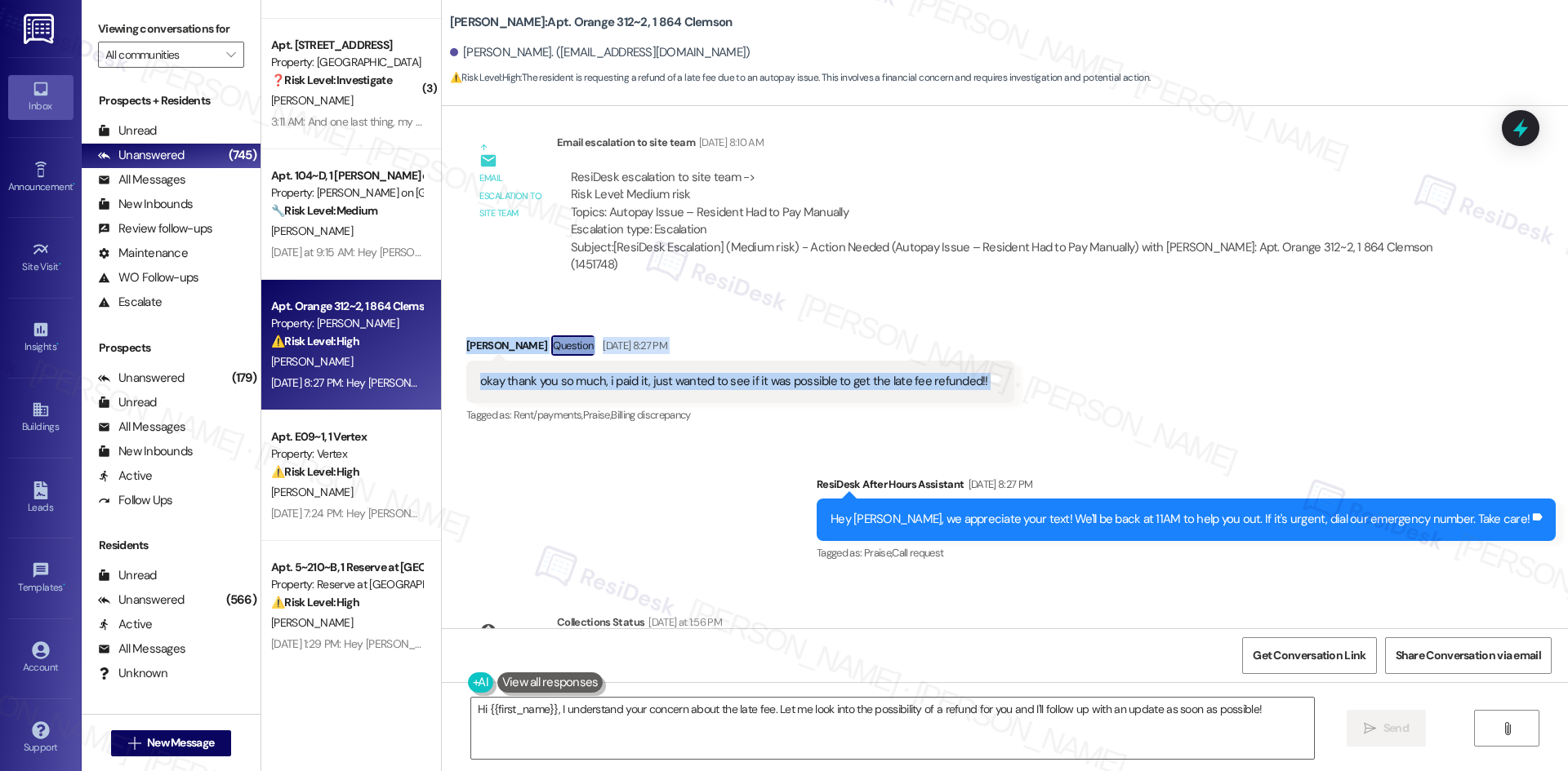
drag, startPoint x: 442, startPoint y: 313, endPoint x: 1114, endPoint y: 376, distance: 674.9
click at [1114, 376] on div "Received via SMS [PERSON_NAME] Question [DATE] 8:27 PM okay thank you so much, …" at bounding box center [1004, 369] width 1126 height 141
copy div "[PERSON_NAME] Question [DATE] 8:27 PM okay thank you so much, i paid it, just w…"
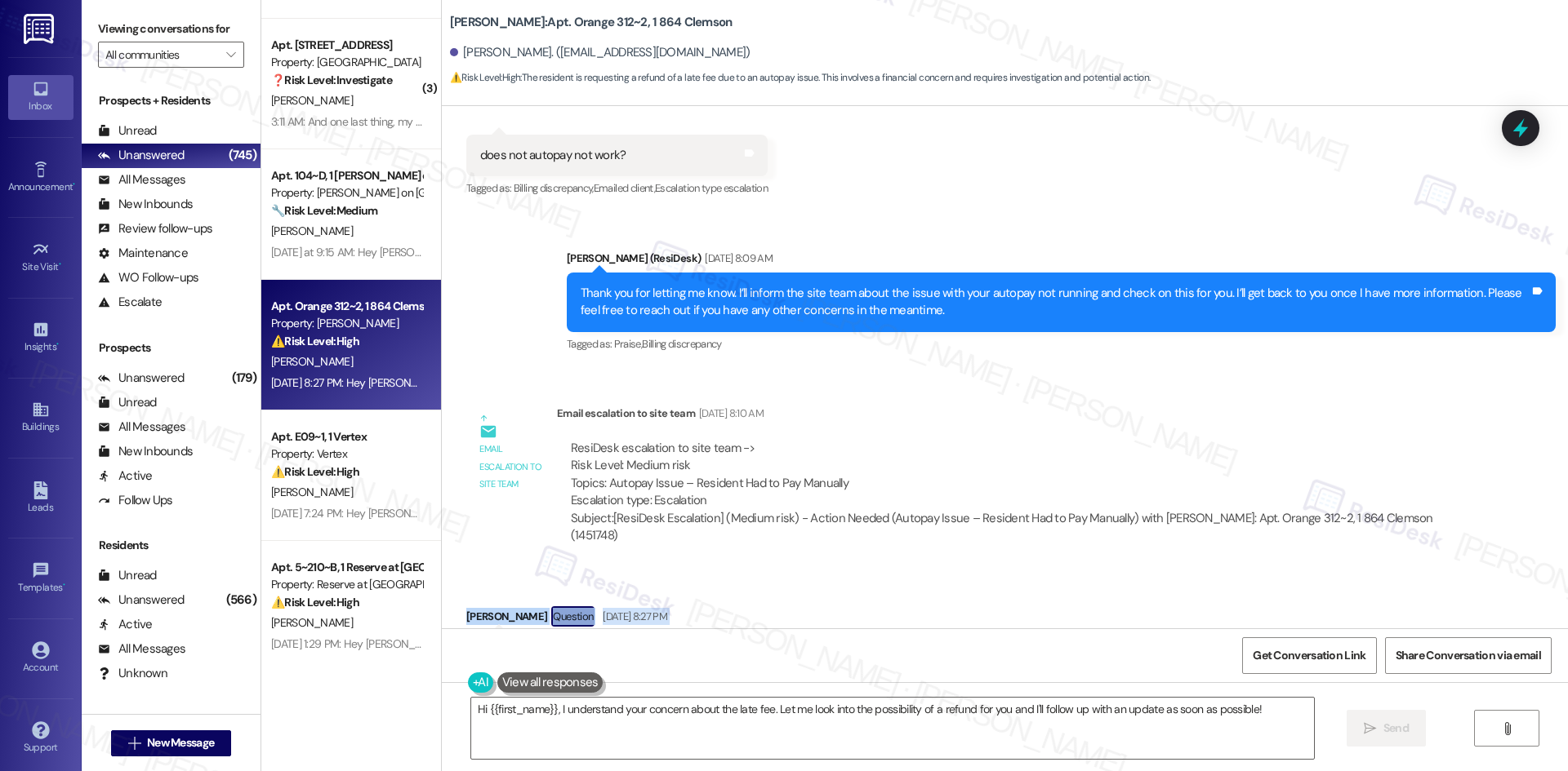
scroll to position [653, 0]
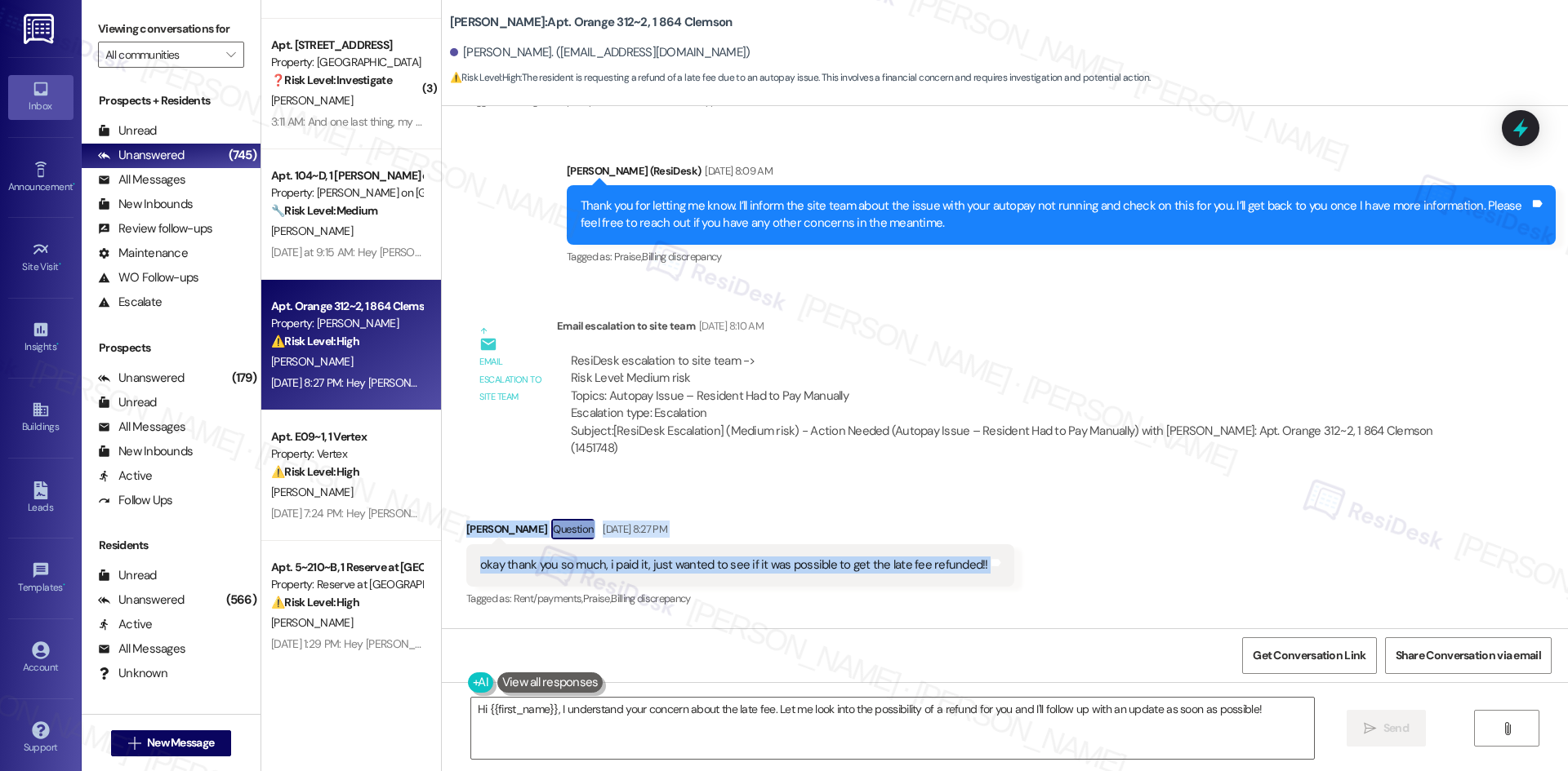
copy div "[PERSON_NAME] Question [DATE] 8:27 PM okay thank you so much, i paid it, just w…"
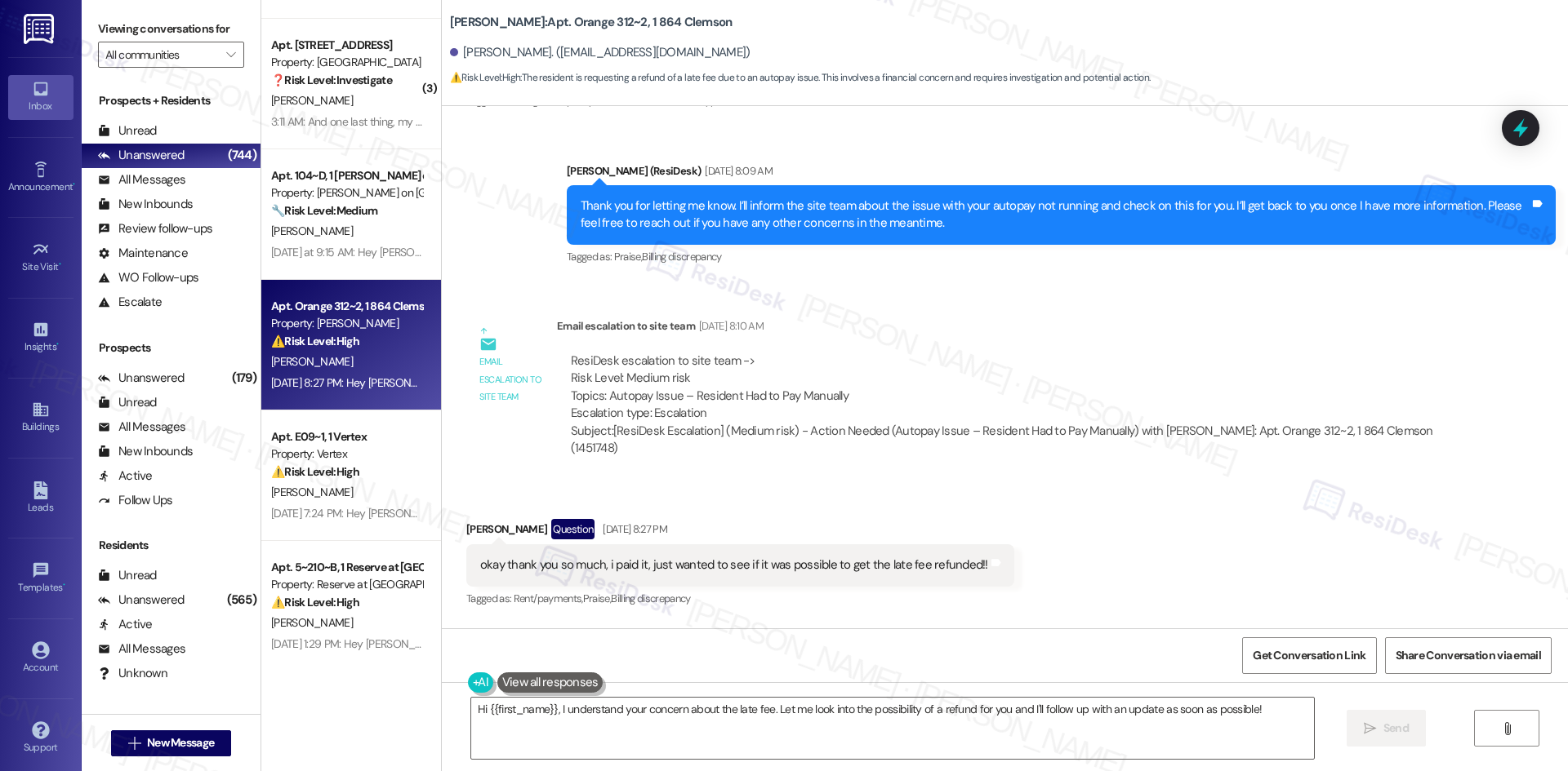
click at [537, 441] on div "Email escalation to site team Email escalation to site team [DATE] 8:10 AM Resi…" at bounding box center [961, 393] width 1013 height 176
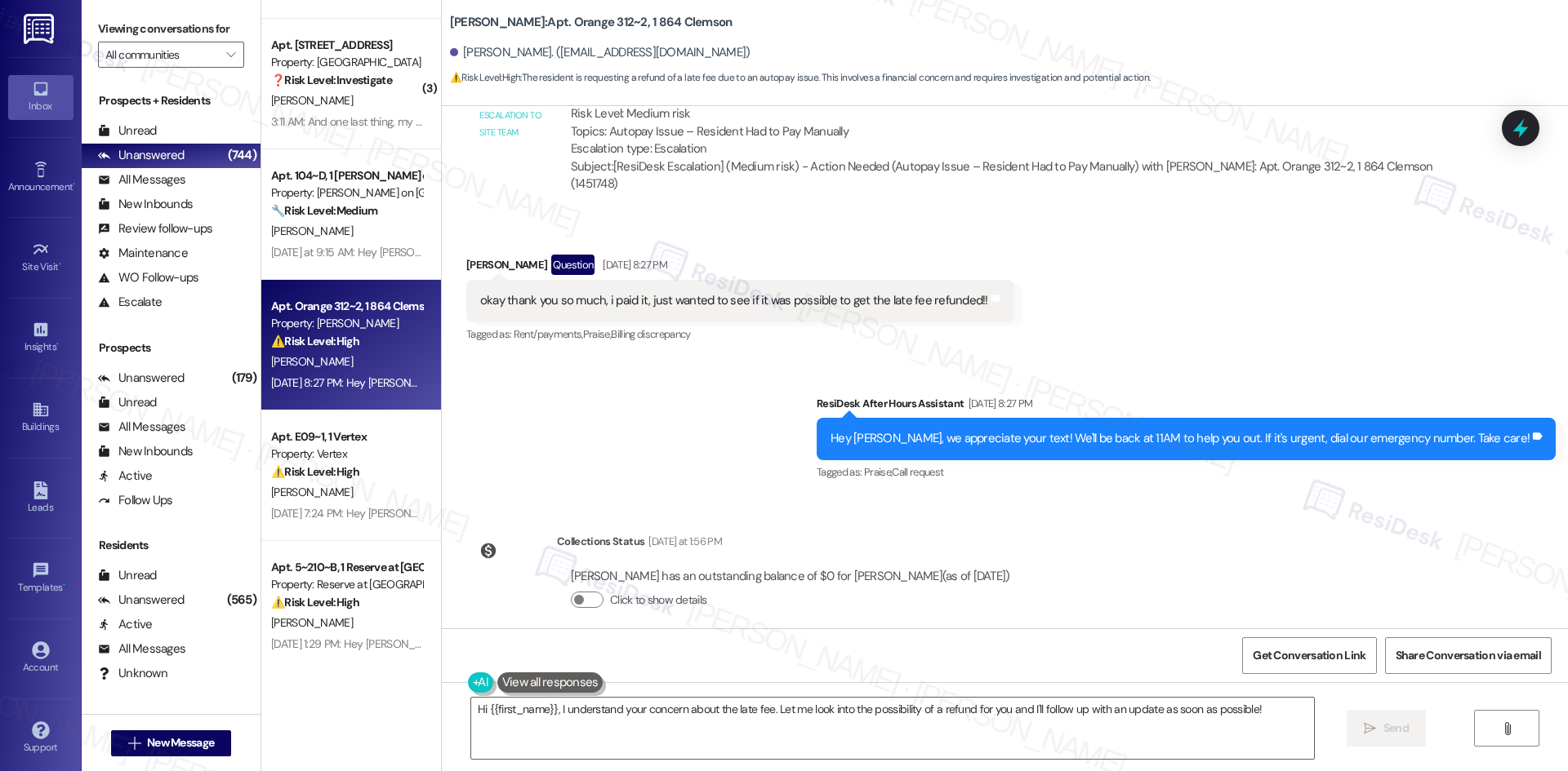
scroll to position [918, 0]
click at [812, 396] on div "Sent via SMS ResiDesk After Hours Assistant [DATE] 8:27 PM Hey [PERSON_NAME], w…" at bounding box center [1004, 426] width 1126 height 138
click at [523, 387] on div "Sent via SMS ResiDesk After Hours Assistant [DATE] 8:27 PM Hey [PERSON_NAME], w…" at bounding box center [1004, 426] width 1126 height 138
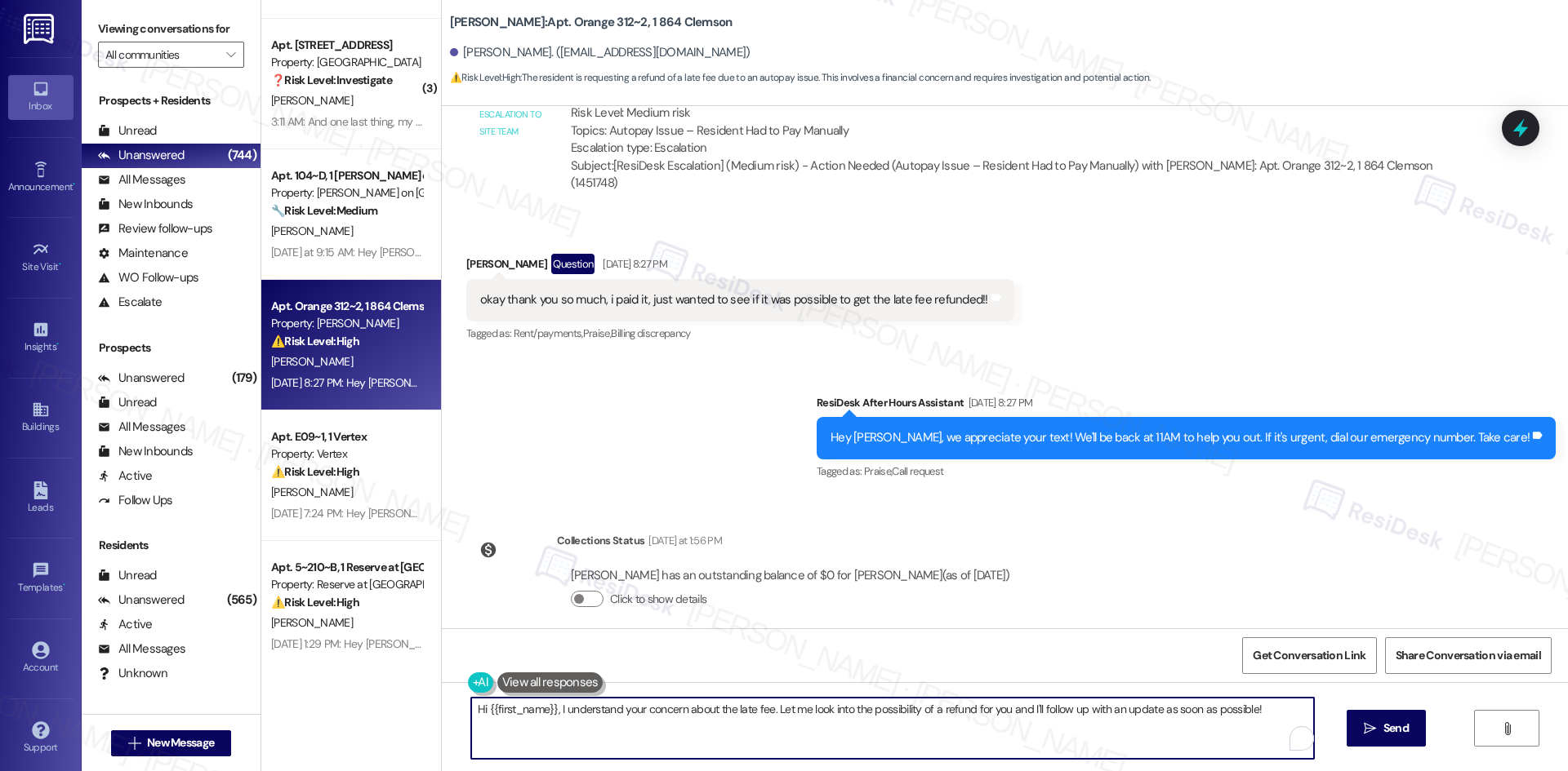
click at [652, 738] on textarea "Hi {{first_name}}, I understand your concern about the late fee. Let me look in…" at bounding box center [892, 729] width 843 height 61
paste textarea "I understand your concern and thank you for letting us know. I’ll check with th…"
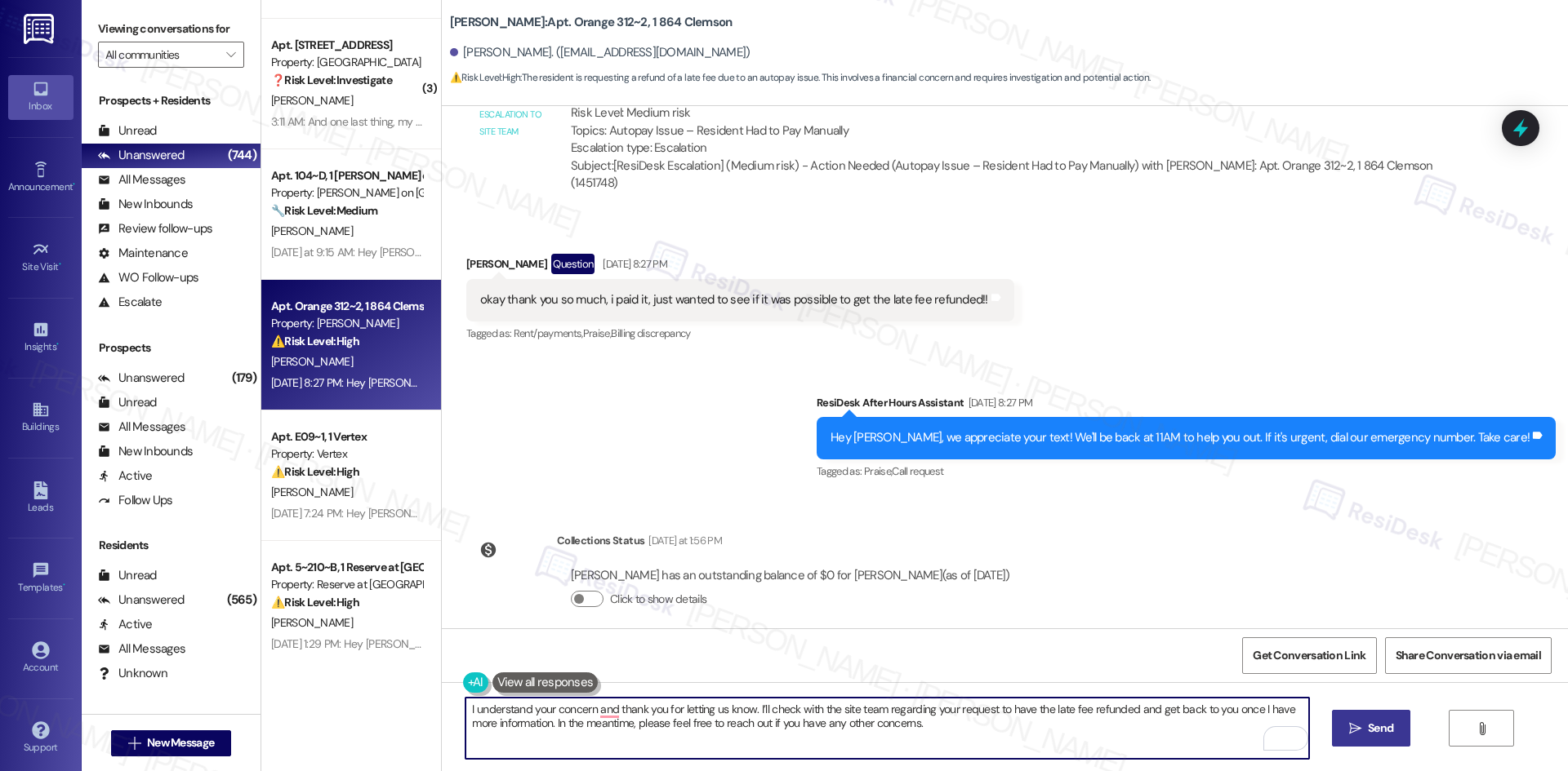
type textarea "I understand your concern and thank you for letting us know. I’ll check with th…"
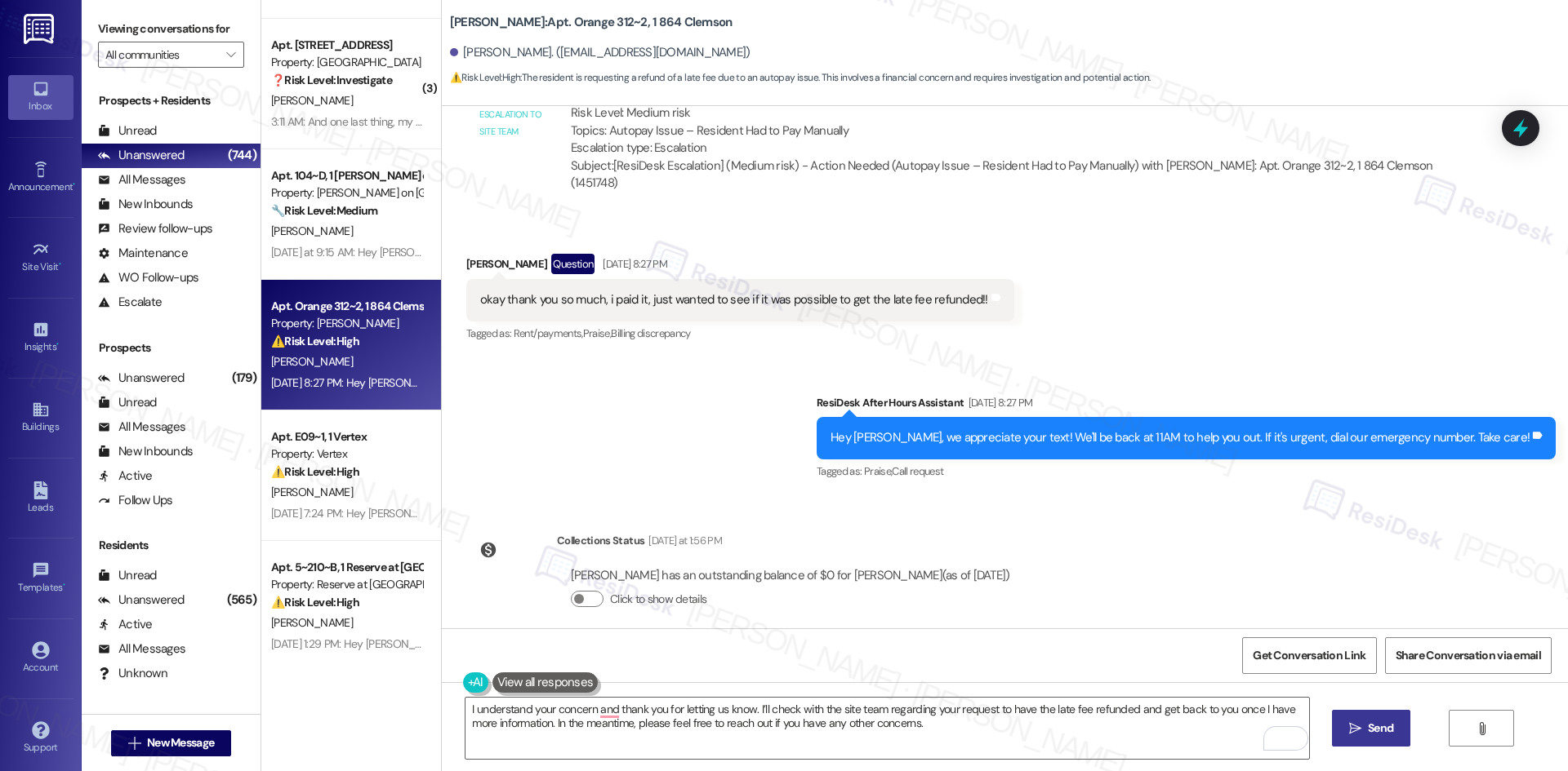
click at [1372, 736] on span "Send" at bounding box center [1380, 728] width 25 height 17
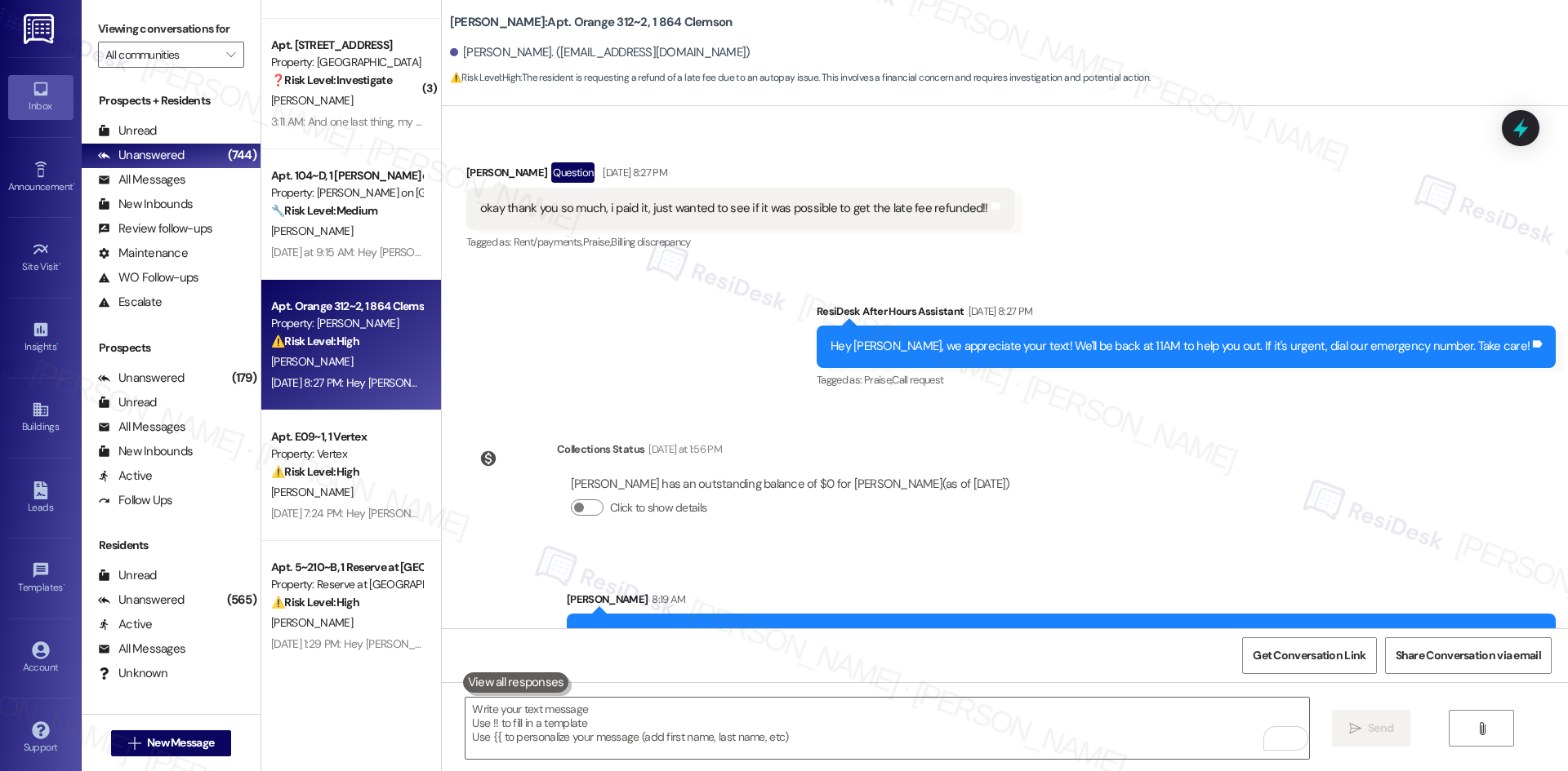
scroll to position [1050, 0]
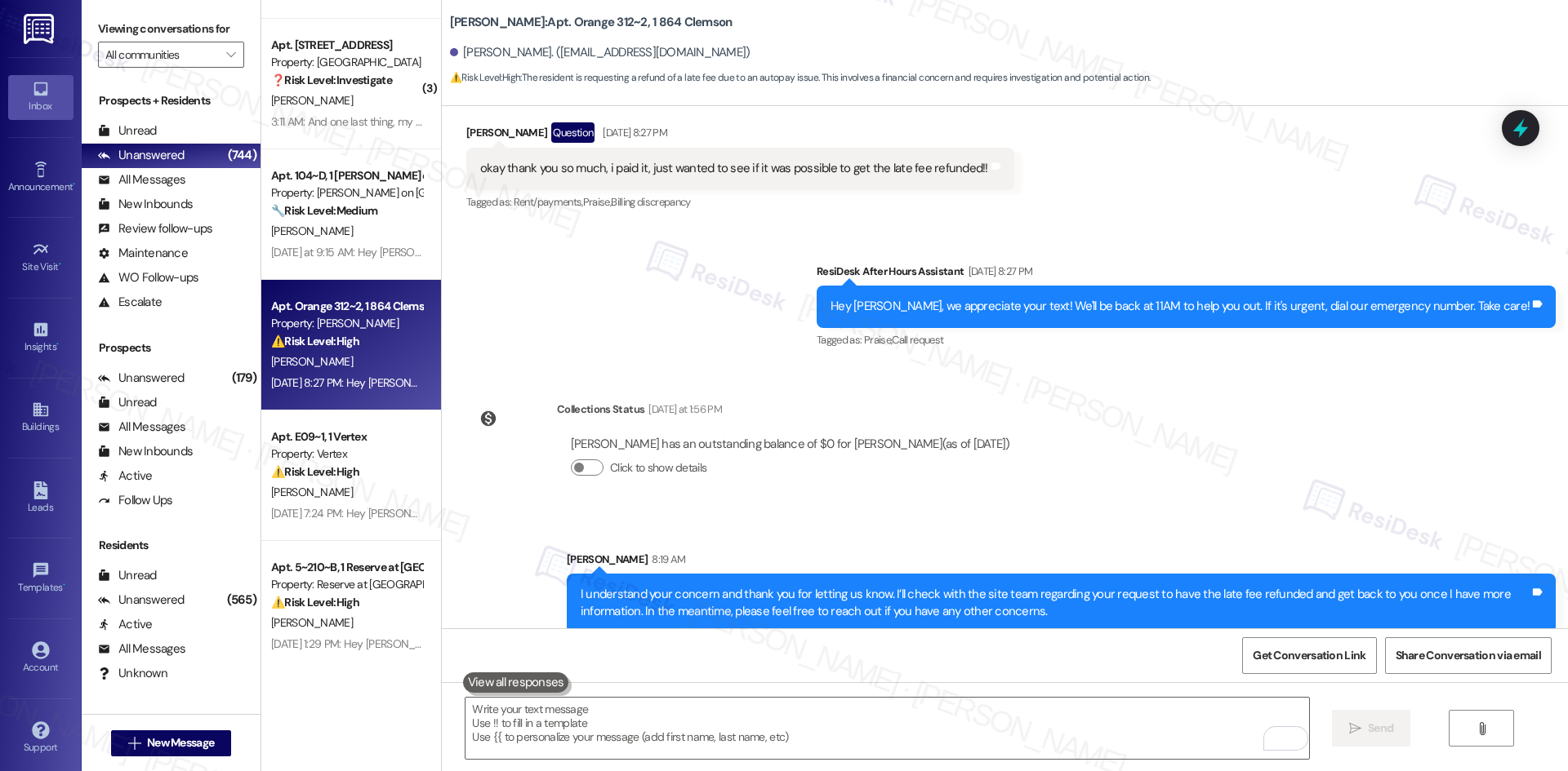
click at [1101, 462] on div "Lease started [DATE] 8:00 AM Survey, sent via SMS Residesk Automated Survey [DA…" at bounding box center [1004, 367] width 1126 height 523
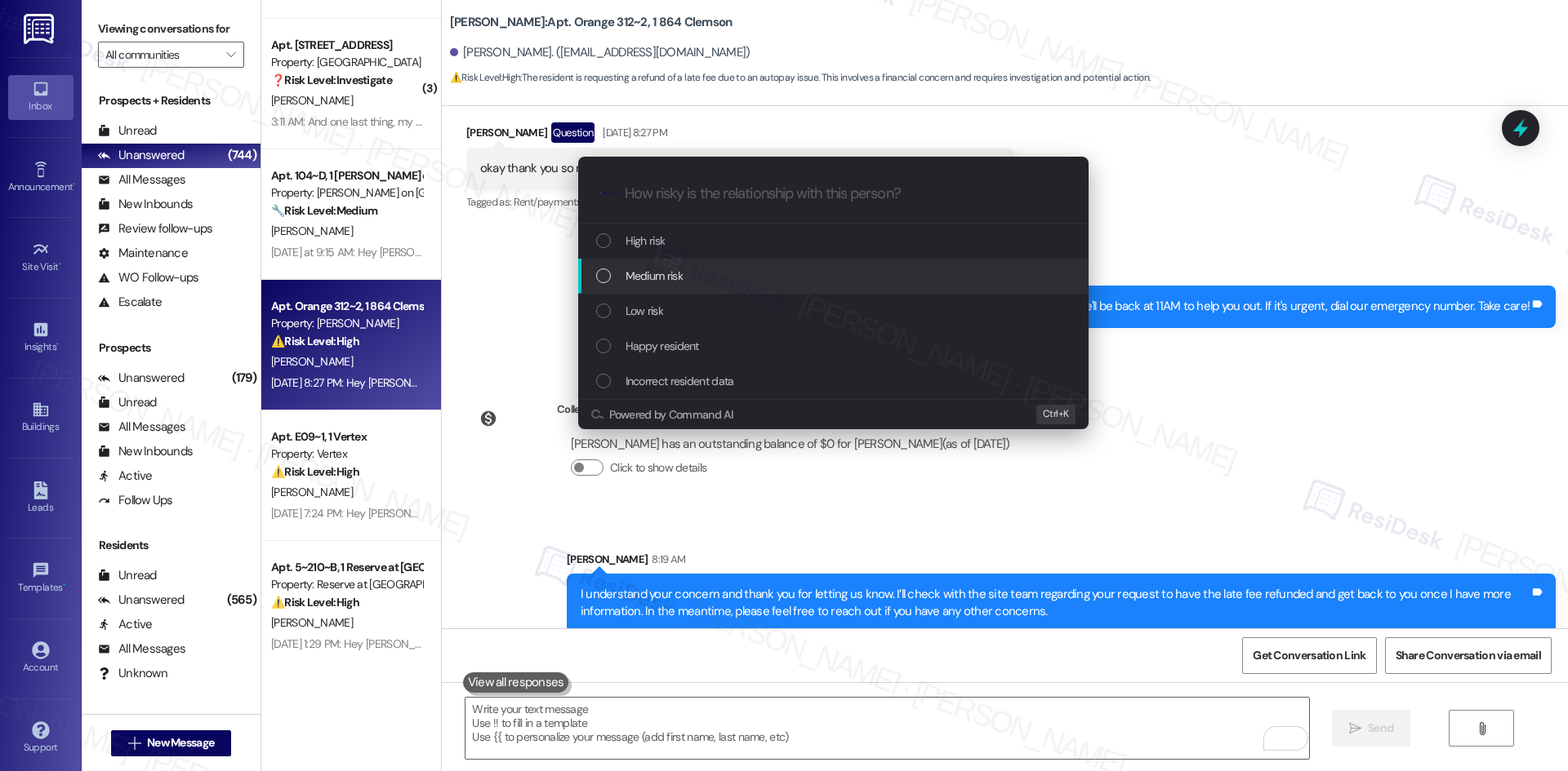
click at [686, 278] on div "Medium risk" at bounding box center [835, 276] width 478 height 18
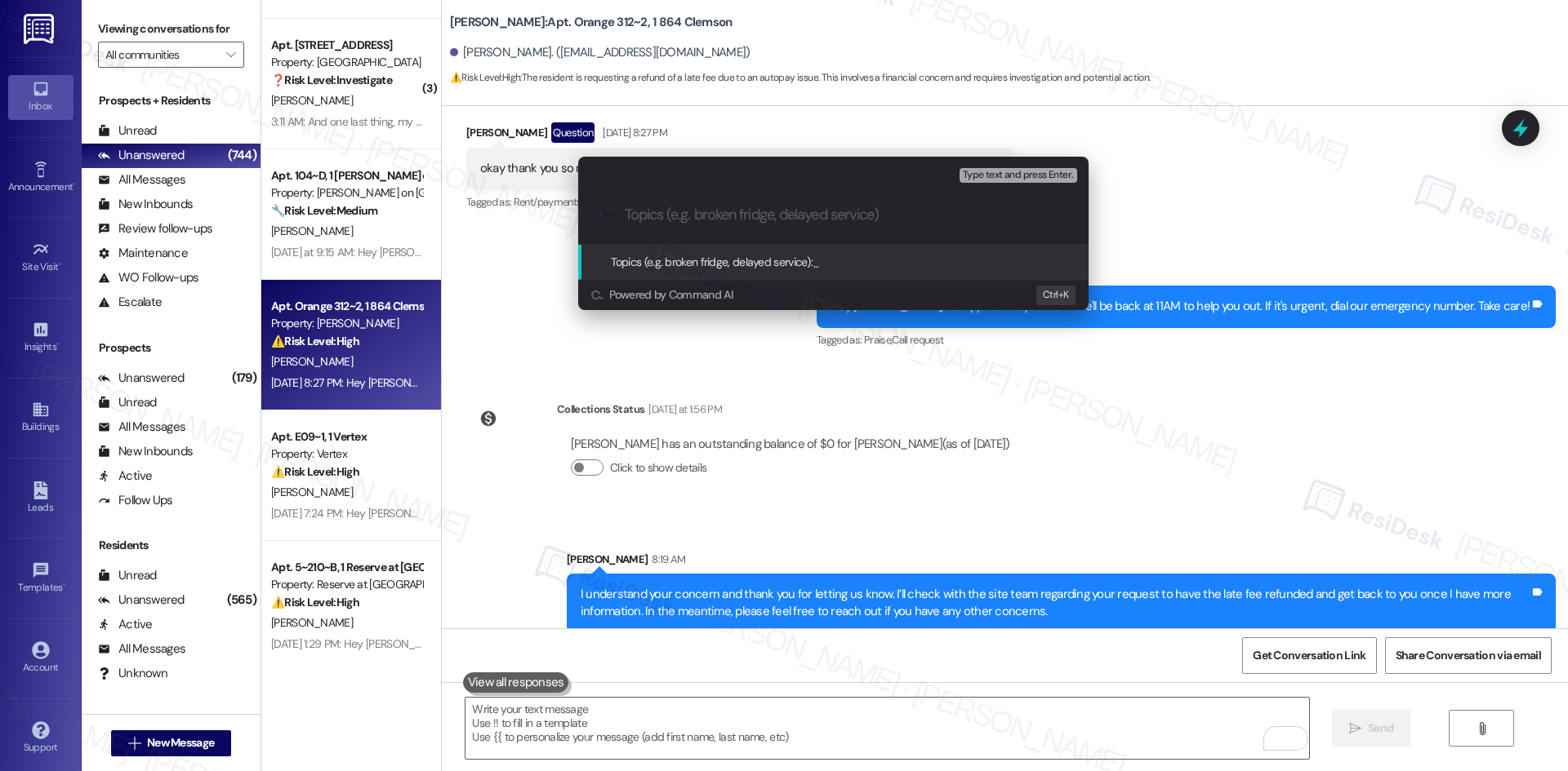
click at [705, 208] on input "Topics (e.g. broken fridge, delayed service)" at bounding box center [846, 215] width 443 height 17
paste input "Late fee refund request – Rent payment"
type input "Late fee refund request – Rent payment"
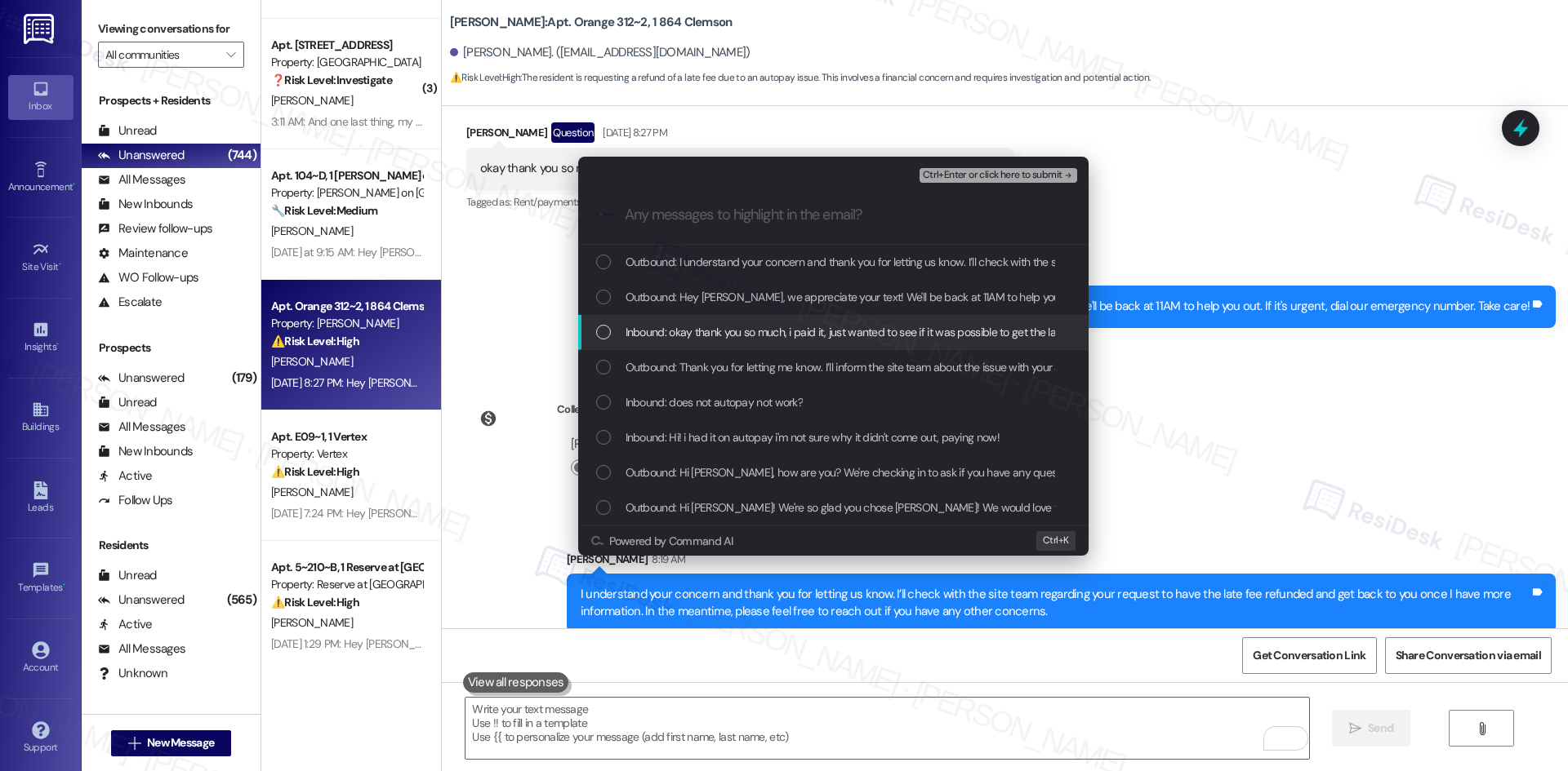
click at [725, 331] on span "Inbound: okay thank you so much, i paid it, just wanted to see if it was possib…" at bounding box center [882, 332] width 511 height 18
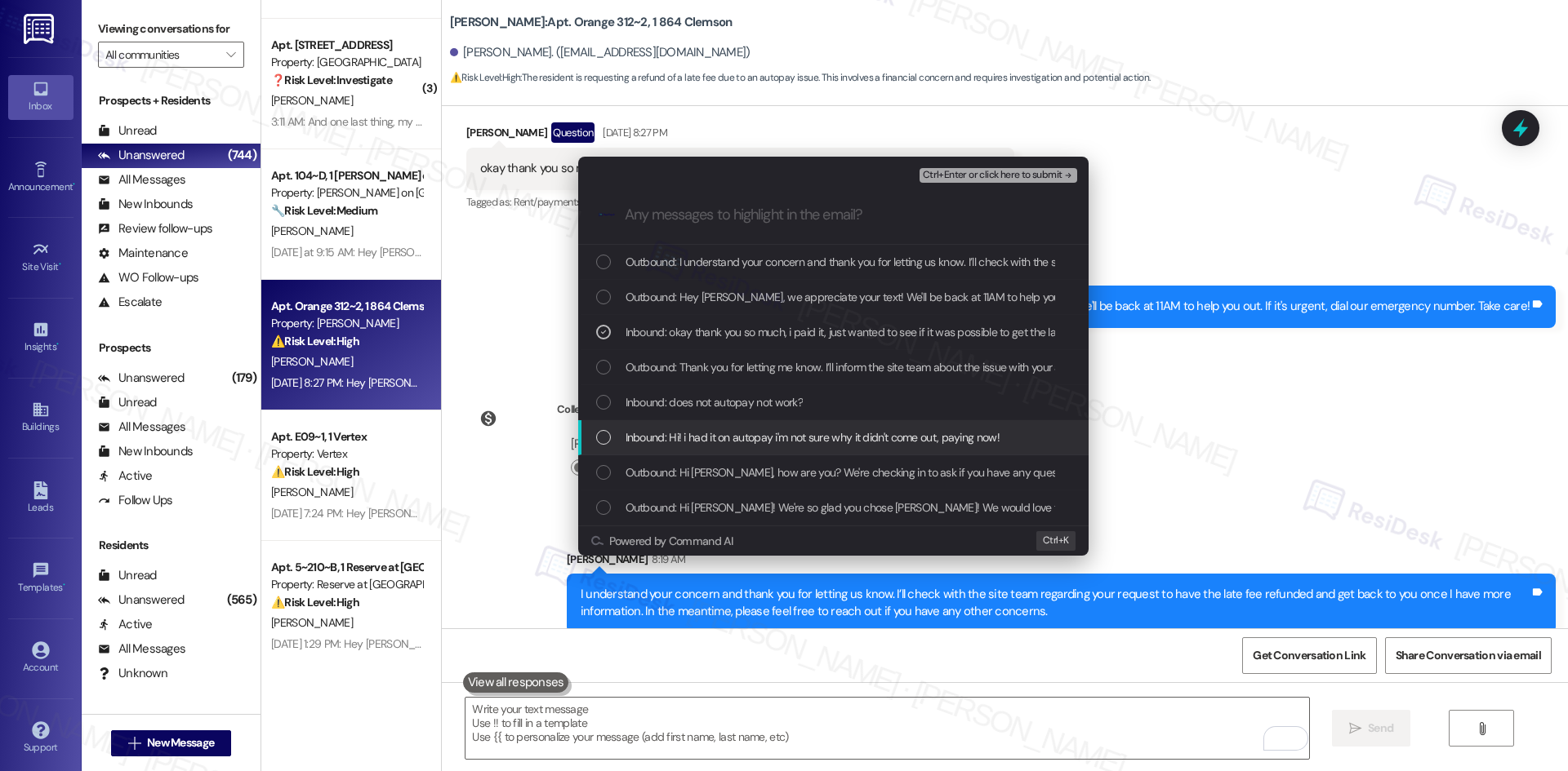
click at [786, 441] on span "Inbound: Hi! i had it on autopay i'm not sure why it didn't come out, paying no…" at bounding box center [813, 438] width 374 height 18
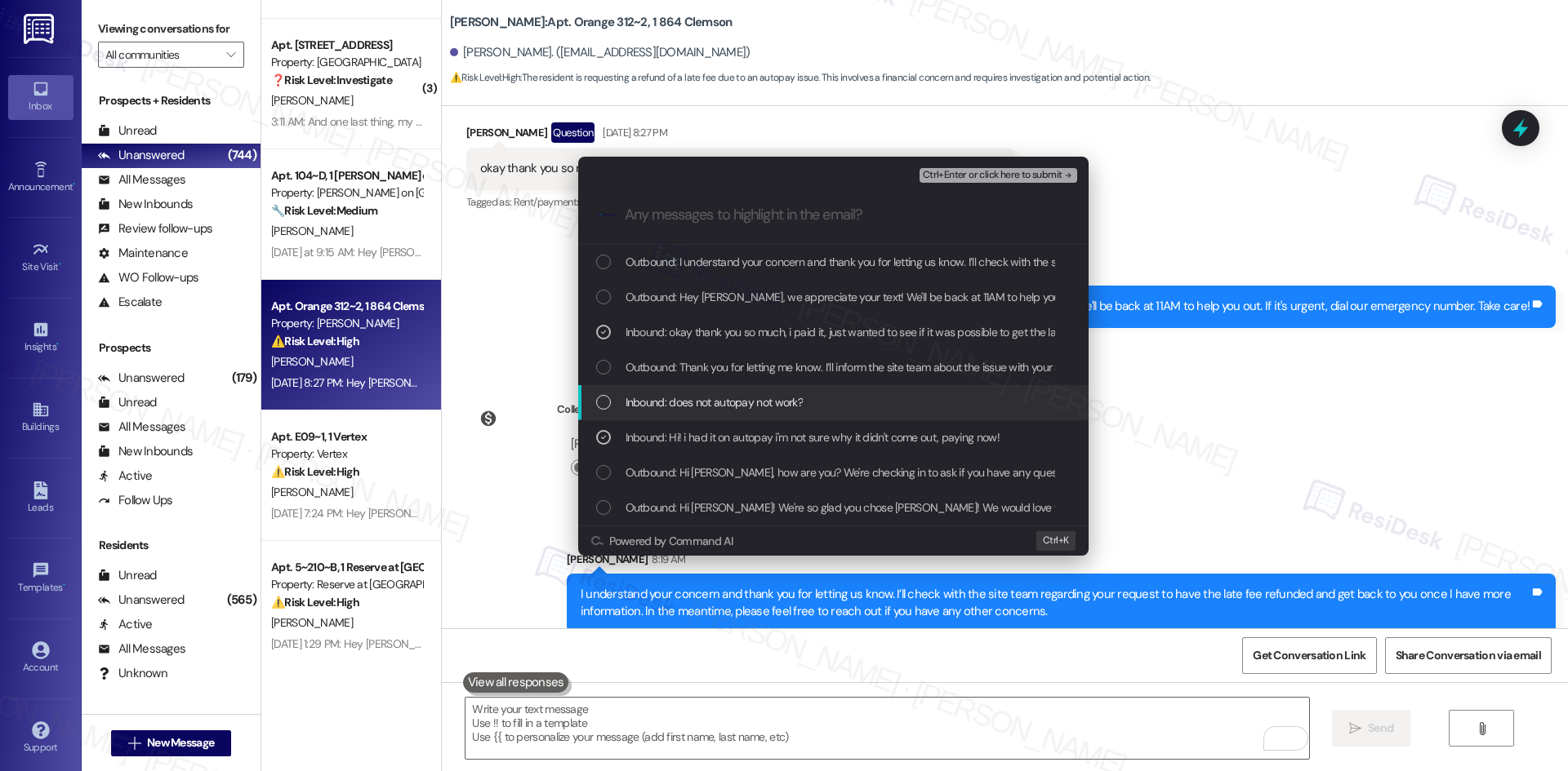
drag, startPoint x: 801, startPoint y: 411, endPoint x: 815, endPoint y: 408, distance: 14.3
click at [802, 410] on span "Inbound: does not autopay not work?" at bounding box center [714, 403] width 178 height 18
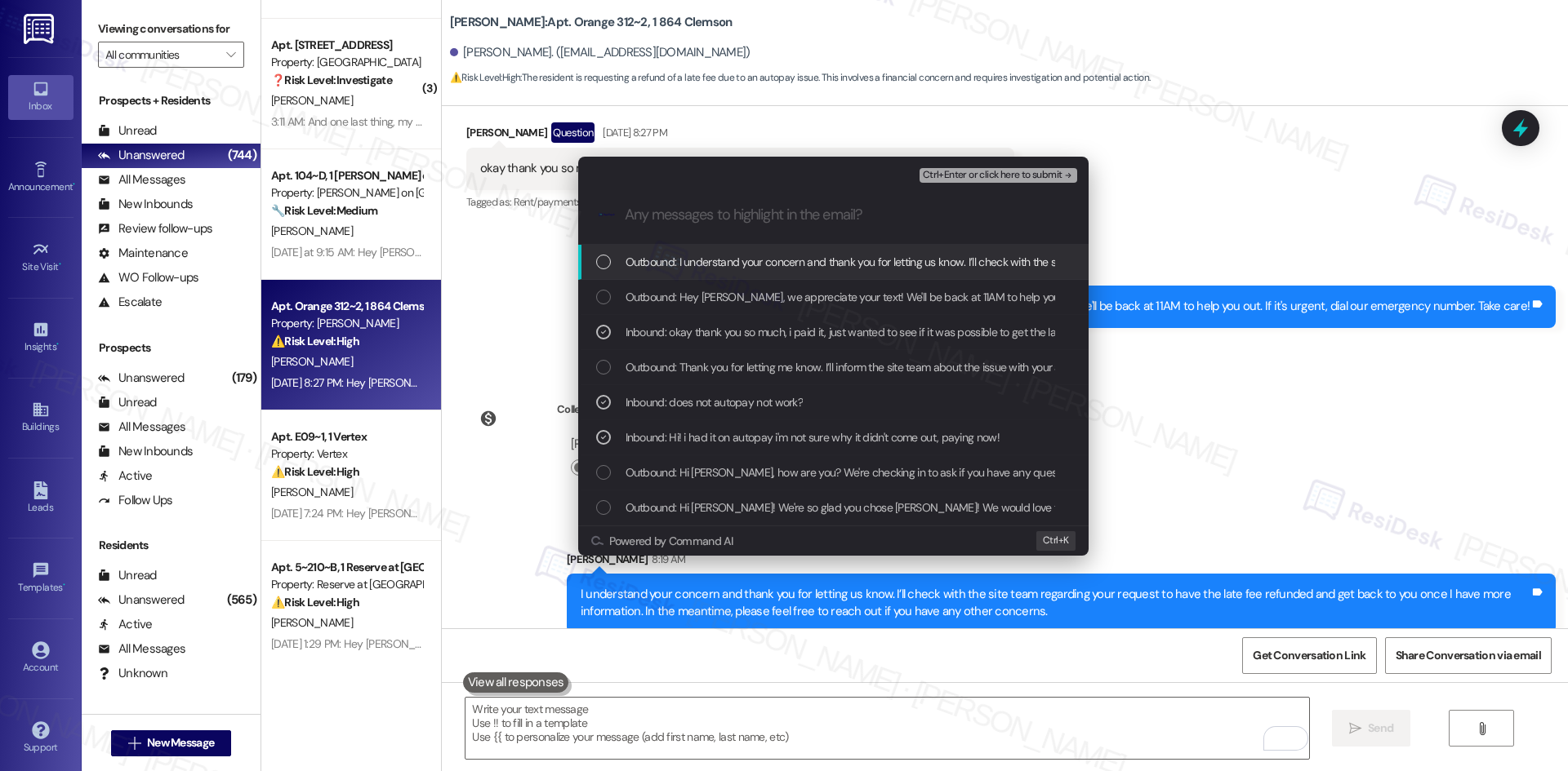
click at [1031, 176] on span "Ctrl+Enter or click here to submit" at bounding box center [993, 175] width 140 height 12
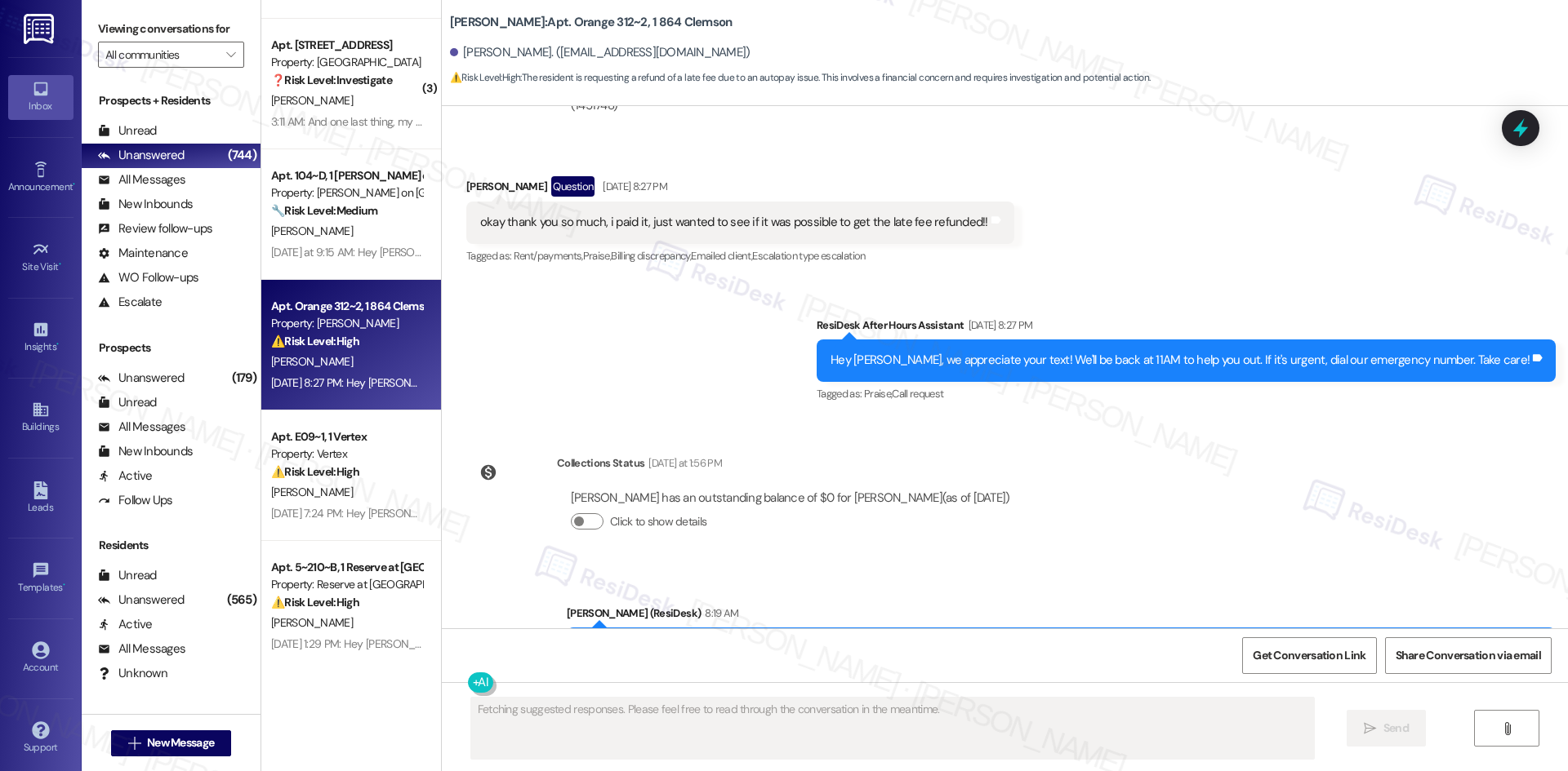
scroll to position [1074, 0]
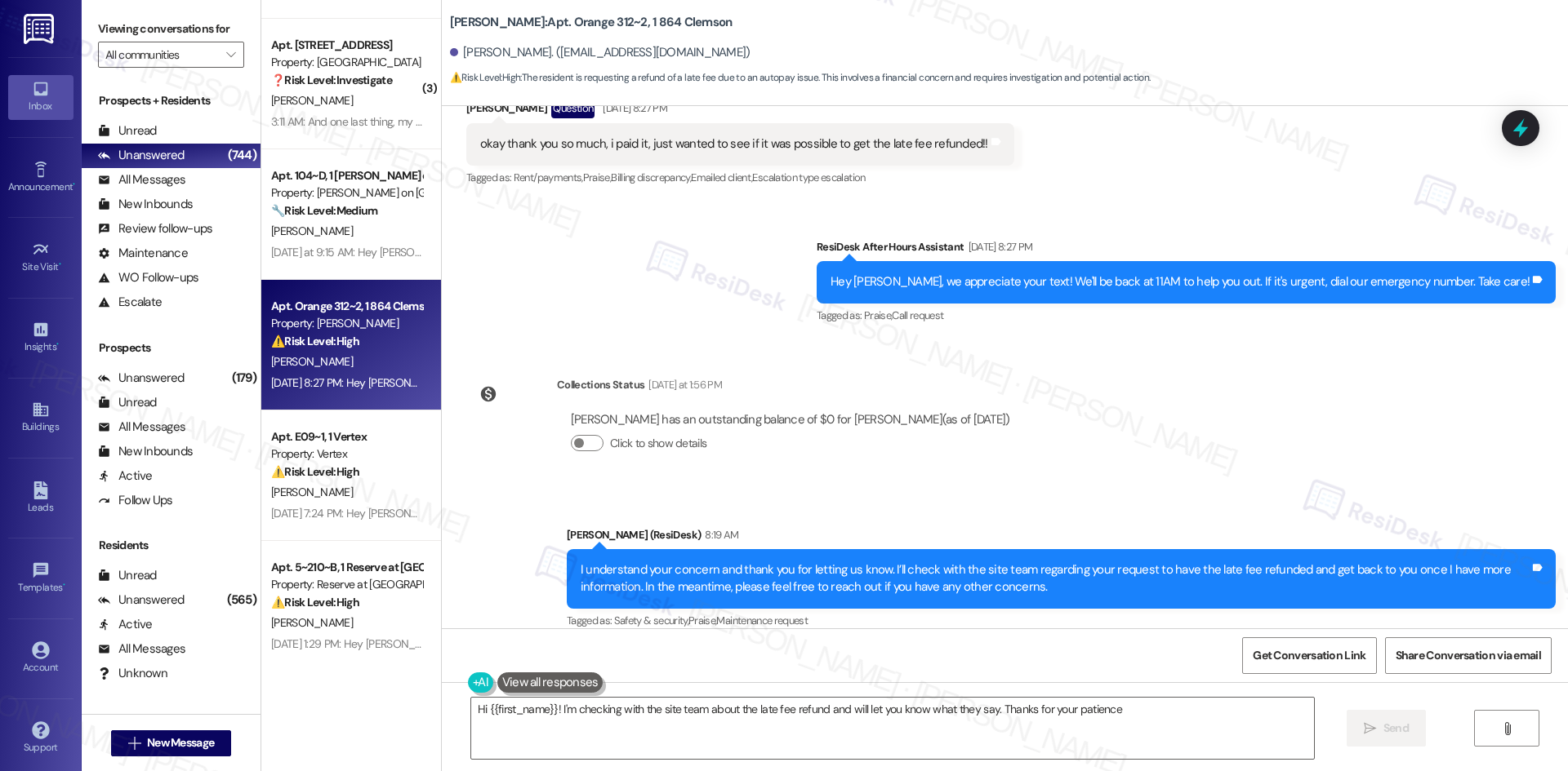
type textarea "Hi {{first_name}}! I'm checking with the site team about the late fee refund an…"
click at [488, 447] on div "Collections Status [DATE] at 1:56 PM [PERSON_NAME] has an outstanding balance o…" at bounding box center [745, 426] width 583 height 125
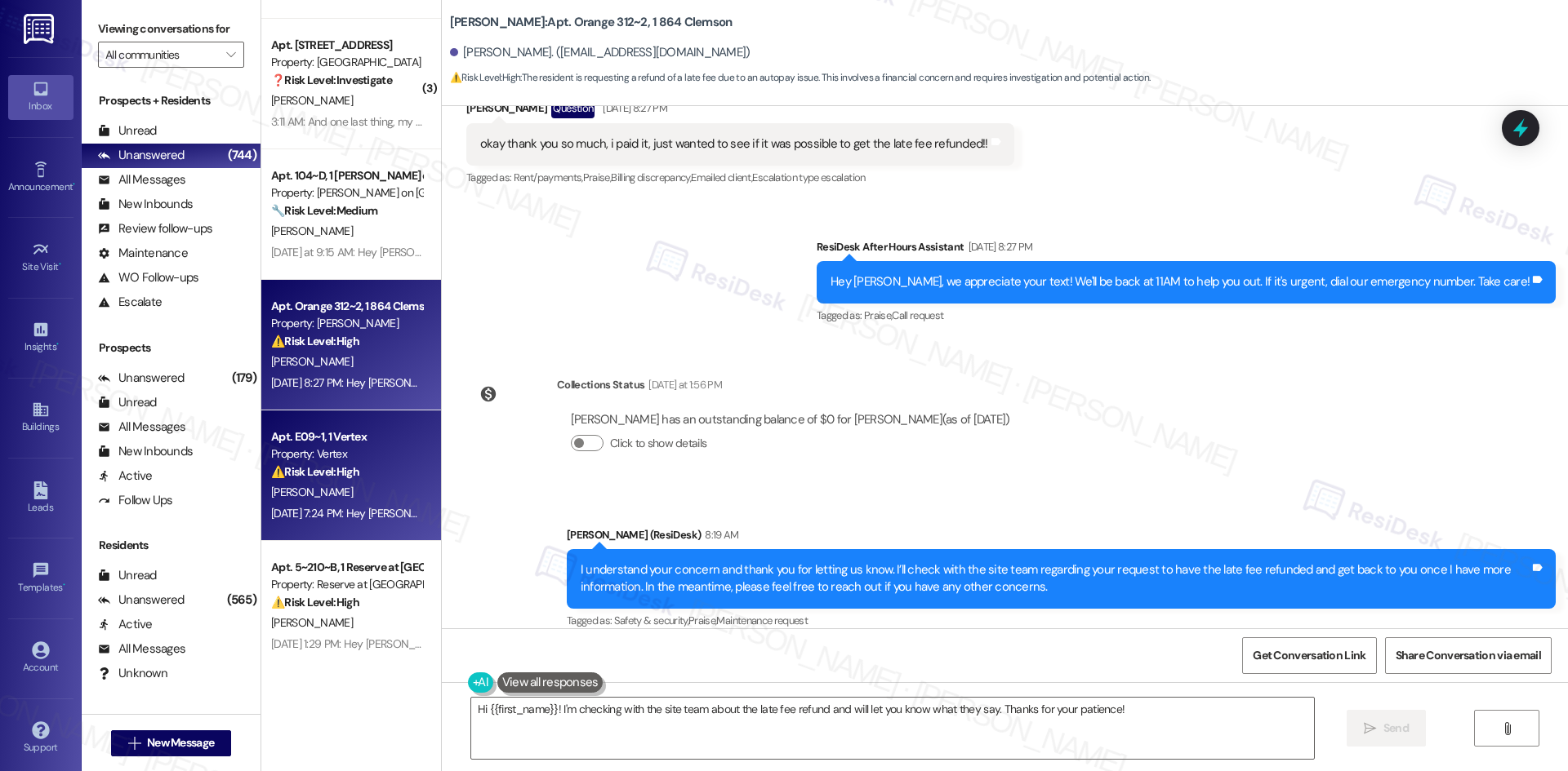
click at [324, 489] on div "[PERSON_NAME]" at bounding box center [346, 492] width 154 height 21
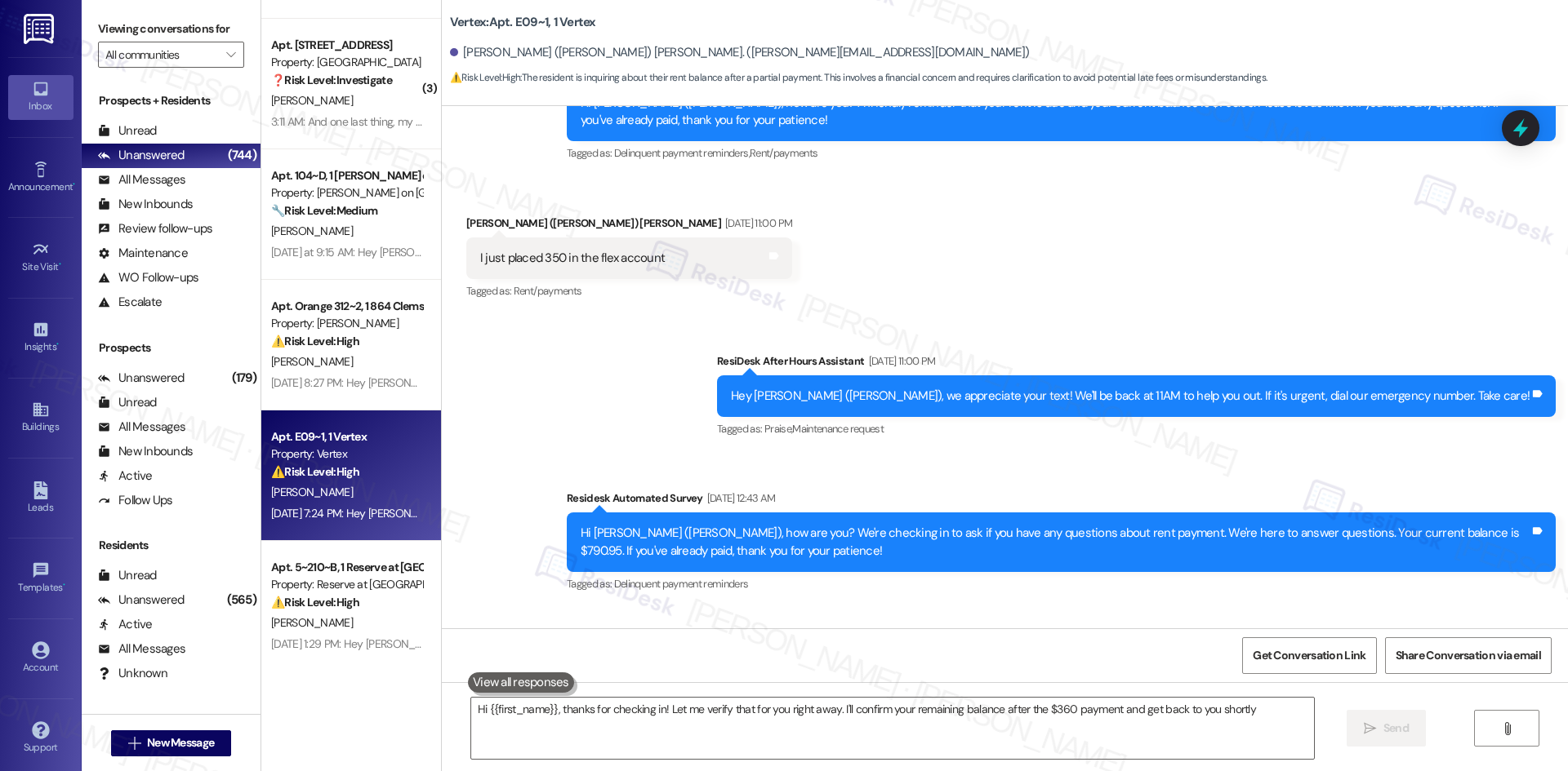
type textarea "Hi {{first_name}}, thanks for checking in! Let me verify that for you right awa…"
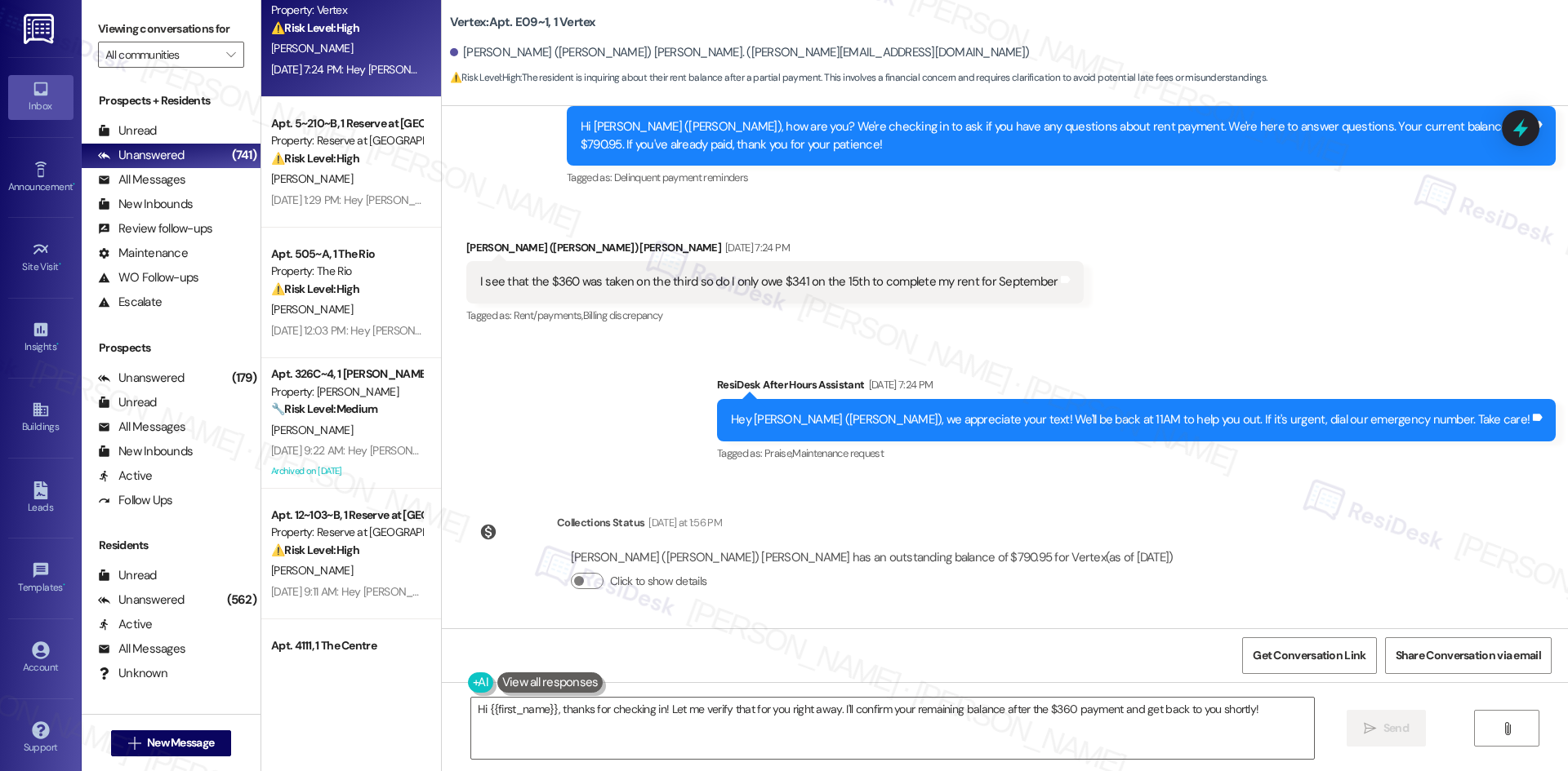
scroll to position [5254, 0]
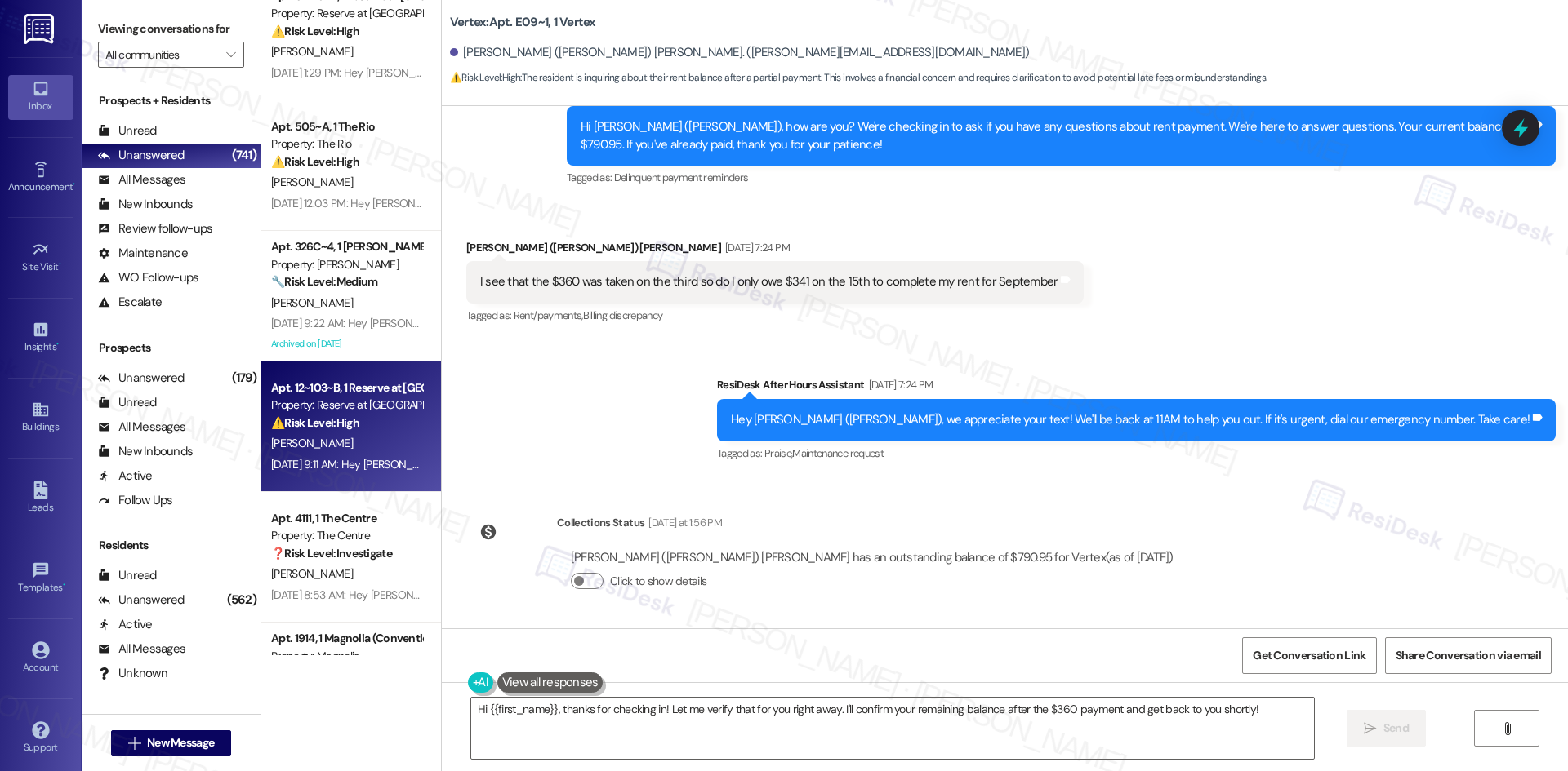
click at [378, 468] on div "[DATE] 9:11 AM: Hey [PERSON_NAME], we appreciate your text! We'll be back at 11…" at bounding box center [629, 464] width 716 height 14
type textarea "Hi {{first_name}}, thanks for checking in! Let me verify that for you right awa…"
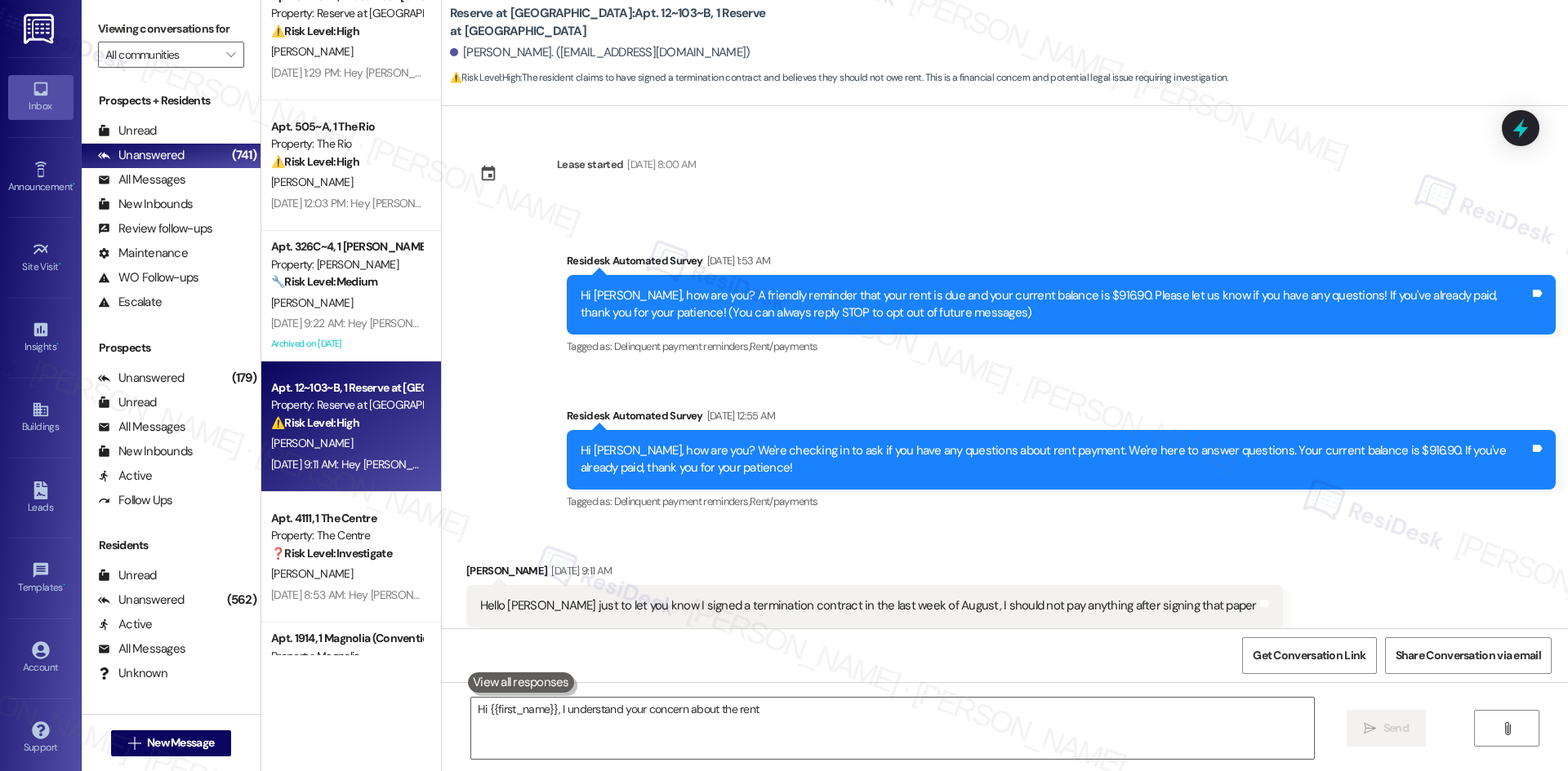
scroll to position [35, 0]
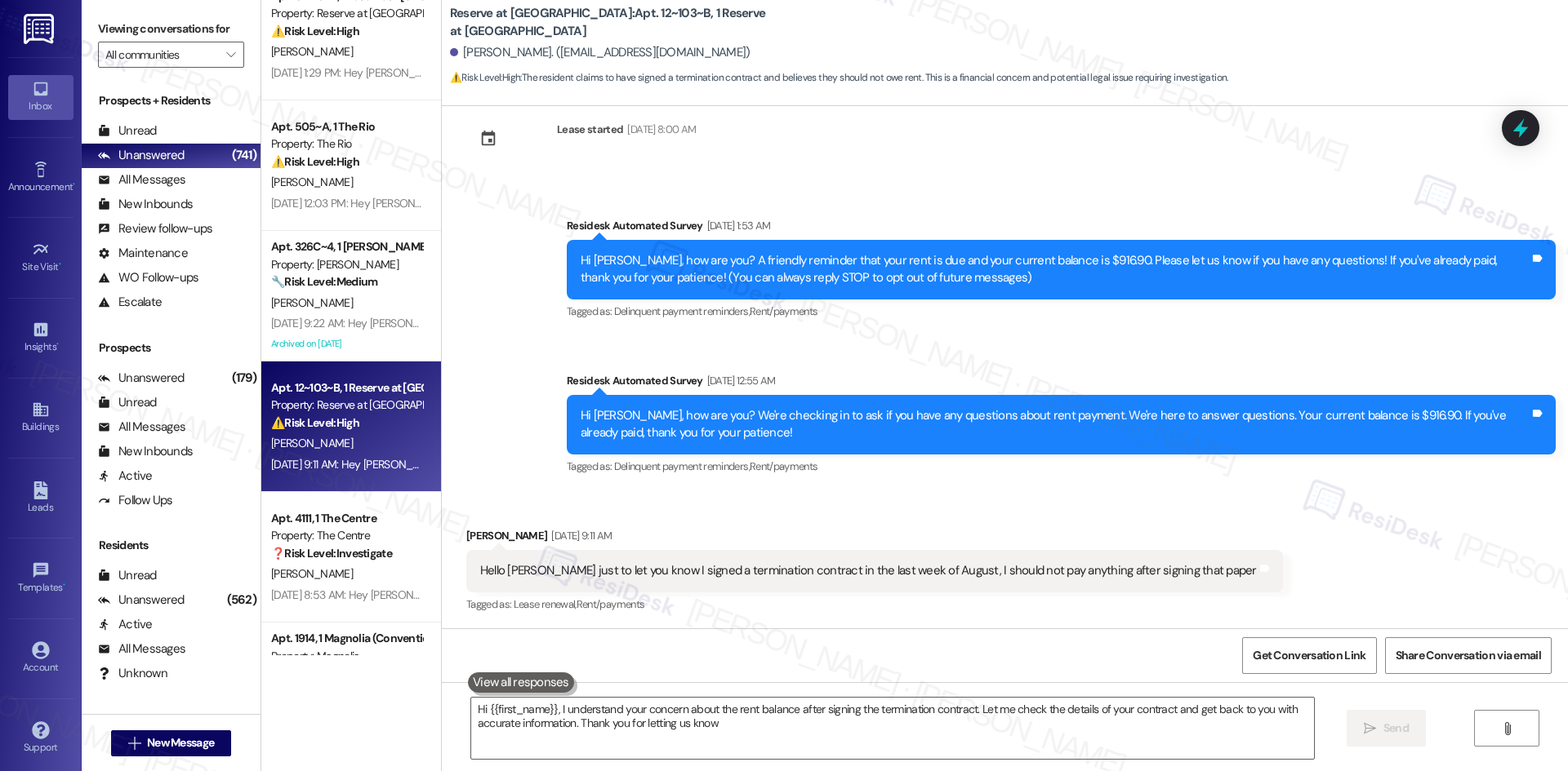
type textarea "Hi {{first_name}}, I understand your concern about the rent balance after signi…"
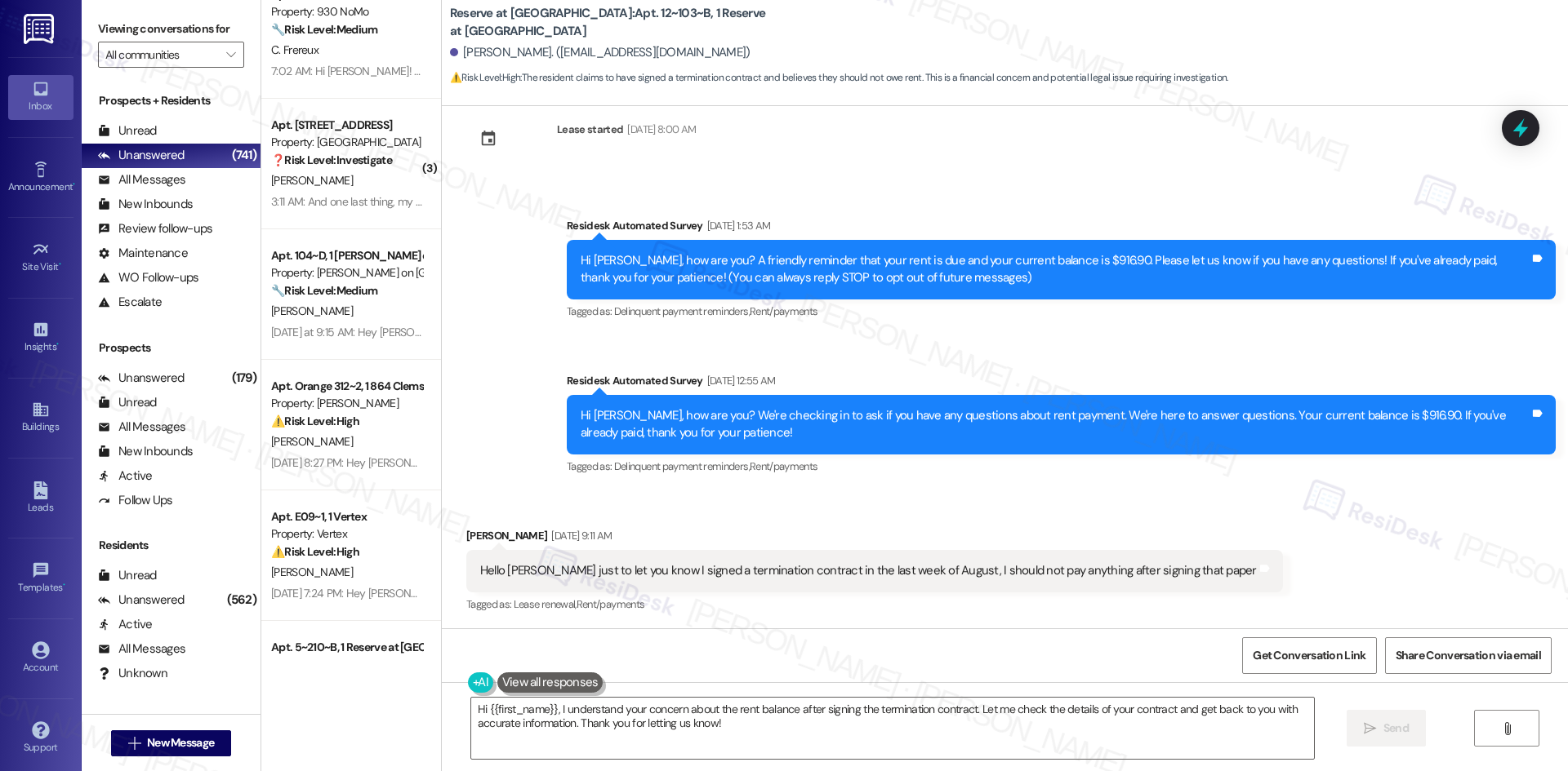
scroll to position [4601, 0]
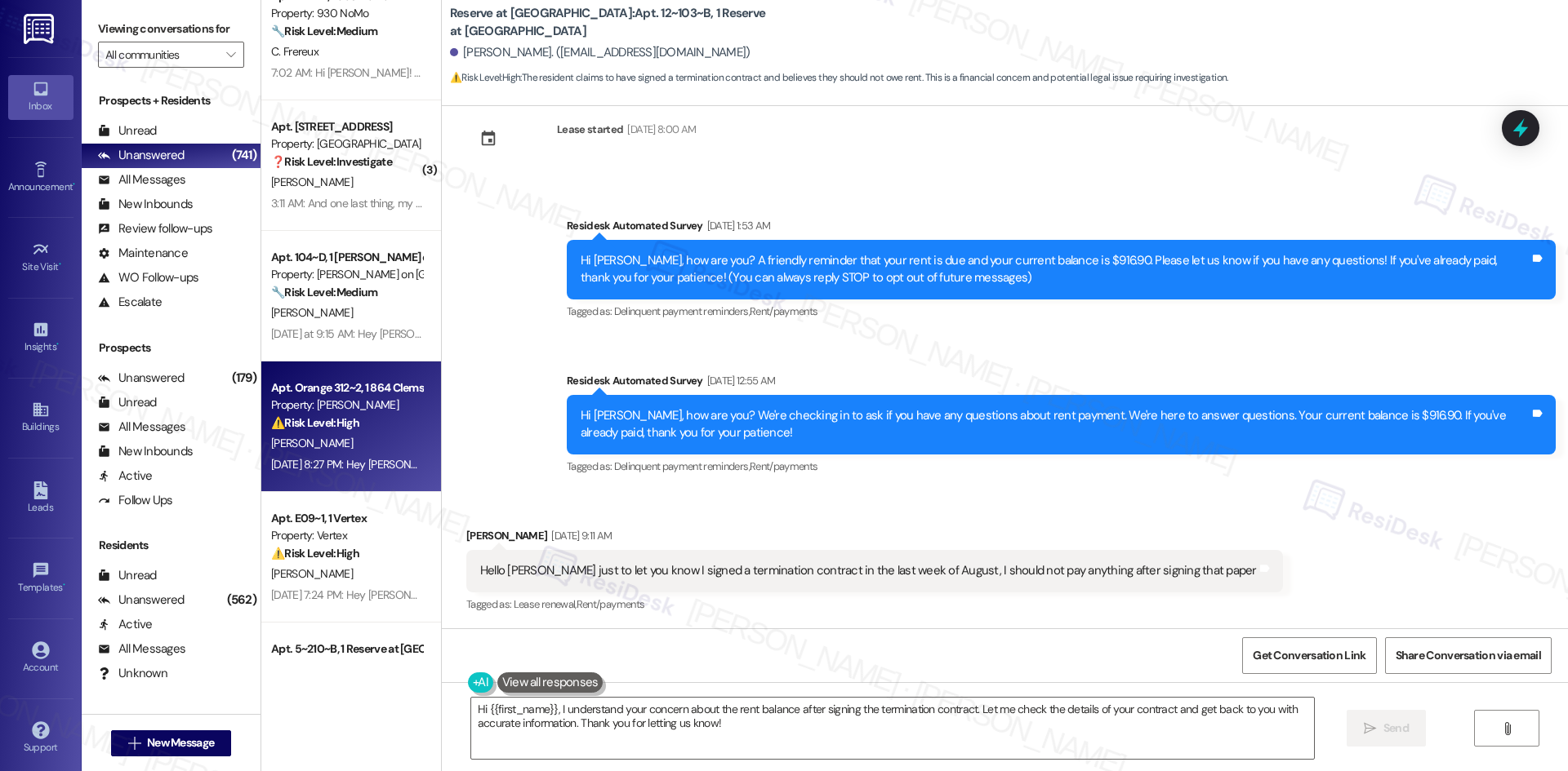
click at [370, 387] on div "Apt. Orange 312~2, 1 864 Clemson" at bounding box center [346, 387] width 151 height 17
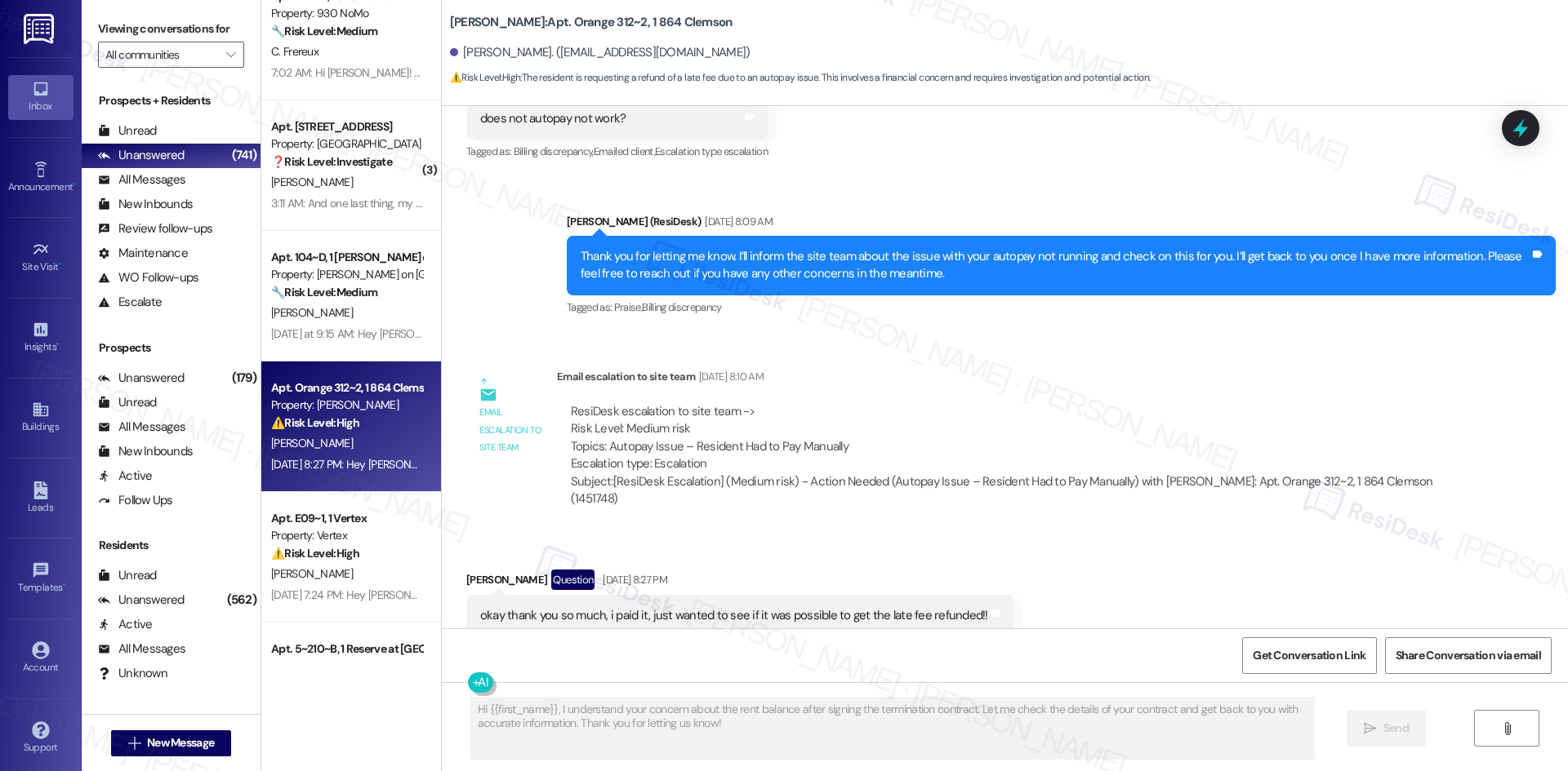
scroll to position [630, 0]
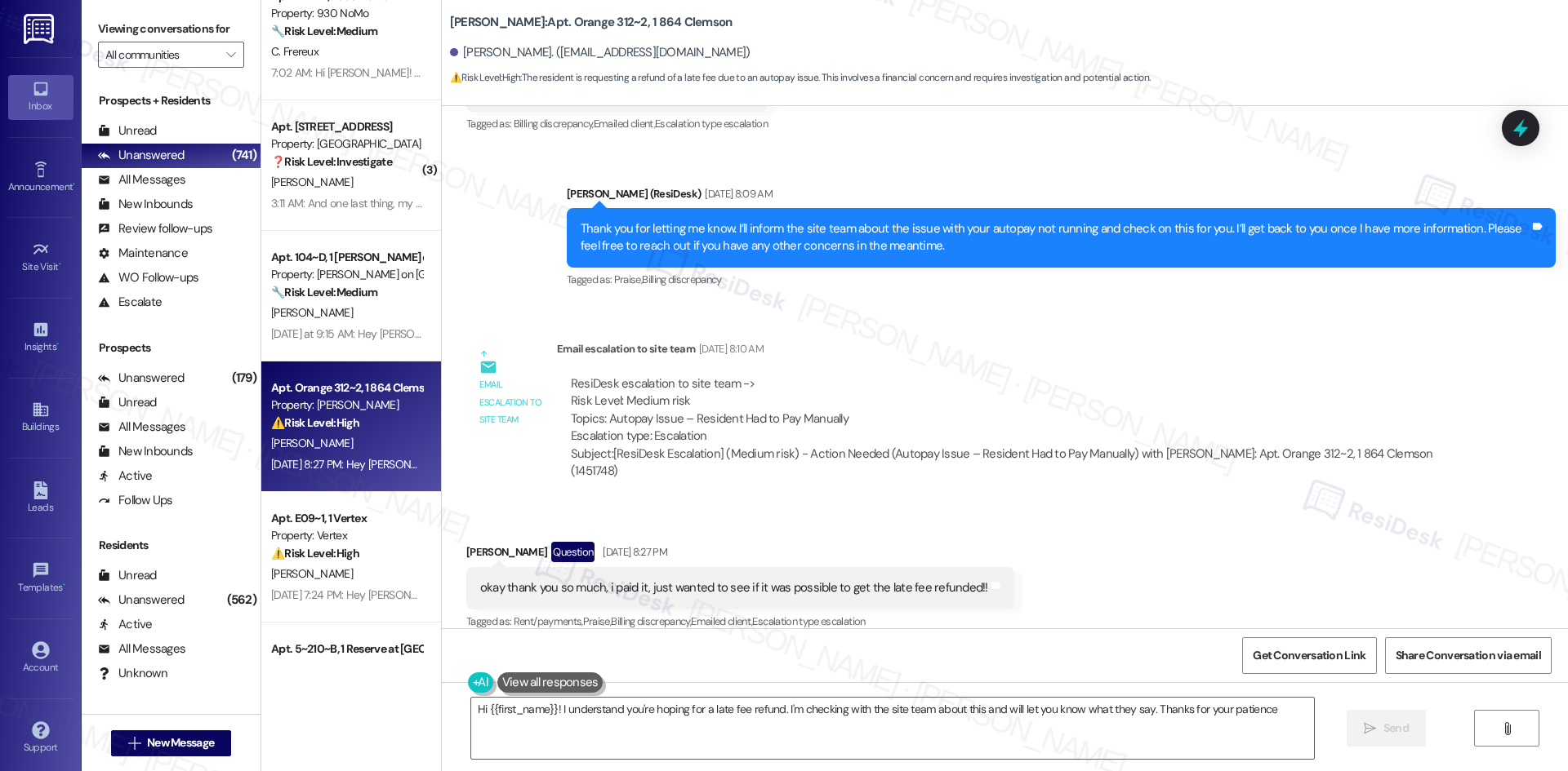
type textarea "Hi {{first_name}}! I understand you're hoping for a late fee refund. I'm checki…"
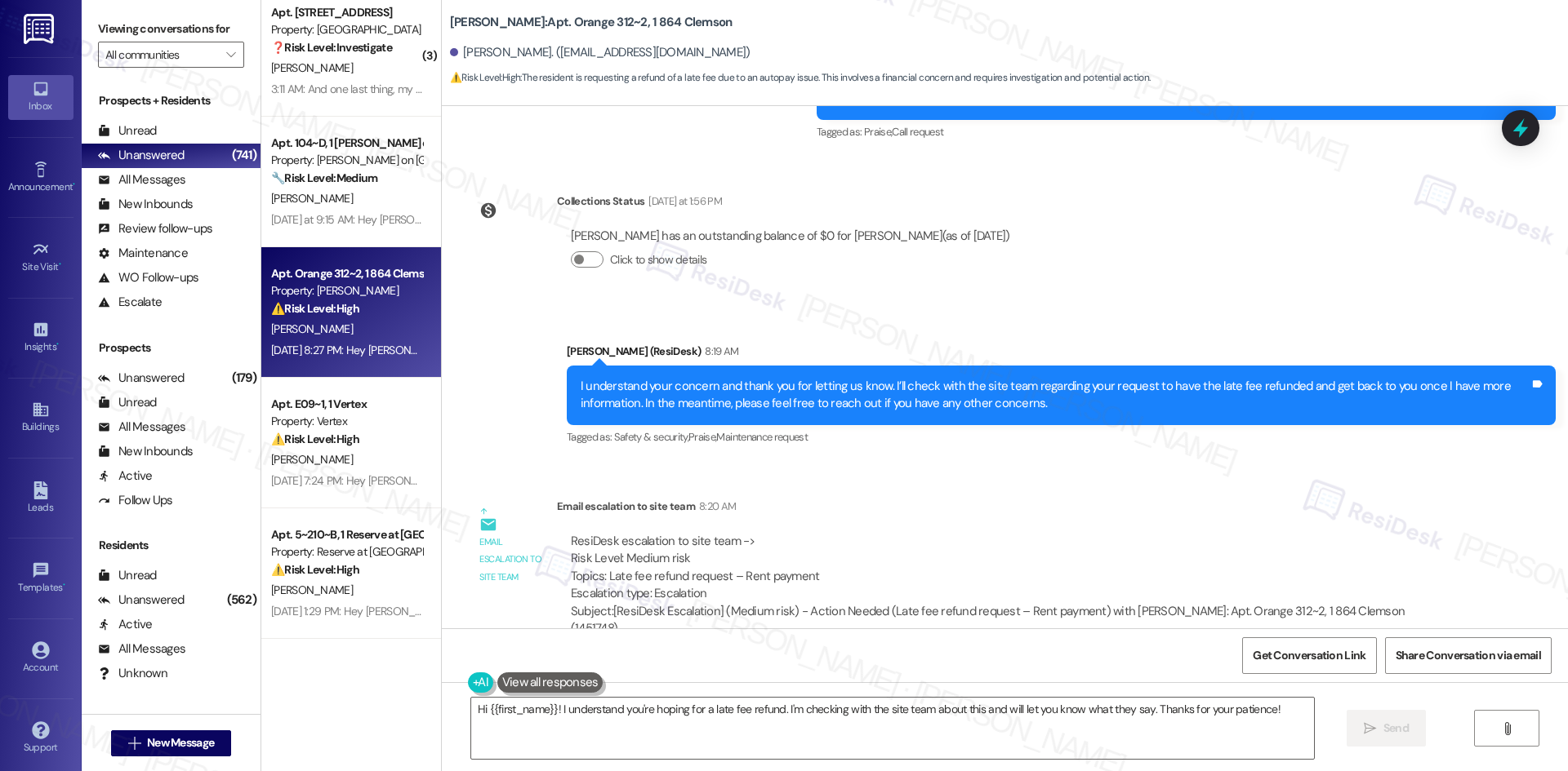
scroll to position [4764, 0]
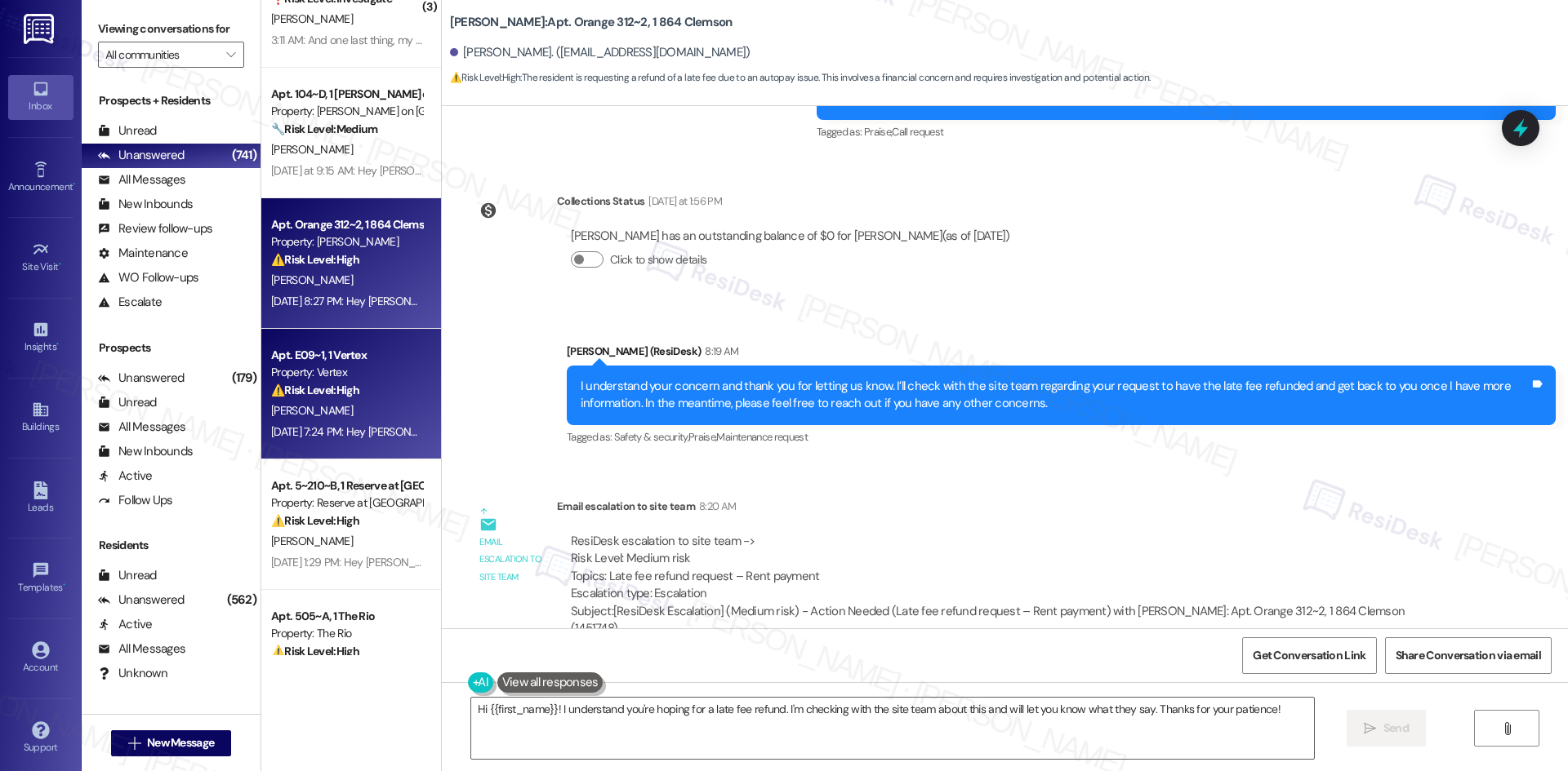
click at [337, 392] on strong "⚠️ Risk Level: High" at bounding box center [315, 390] width 89 height 14
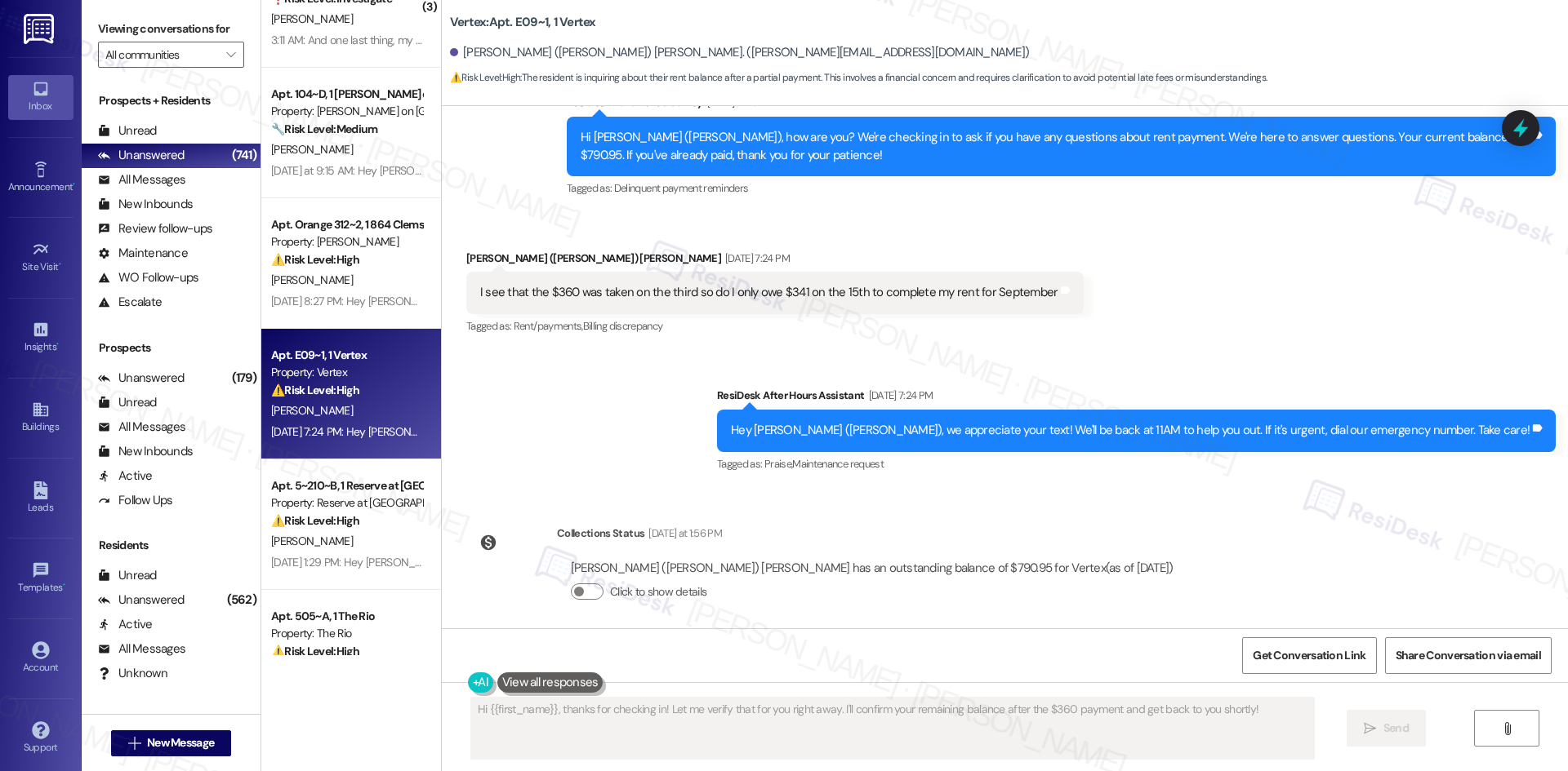
scroll to position [1046, 0]
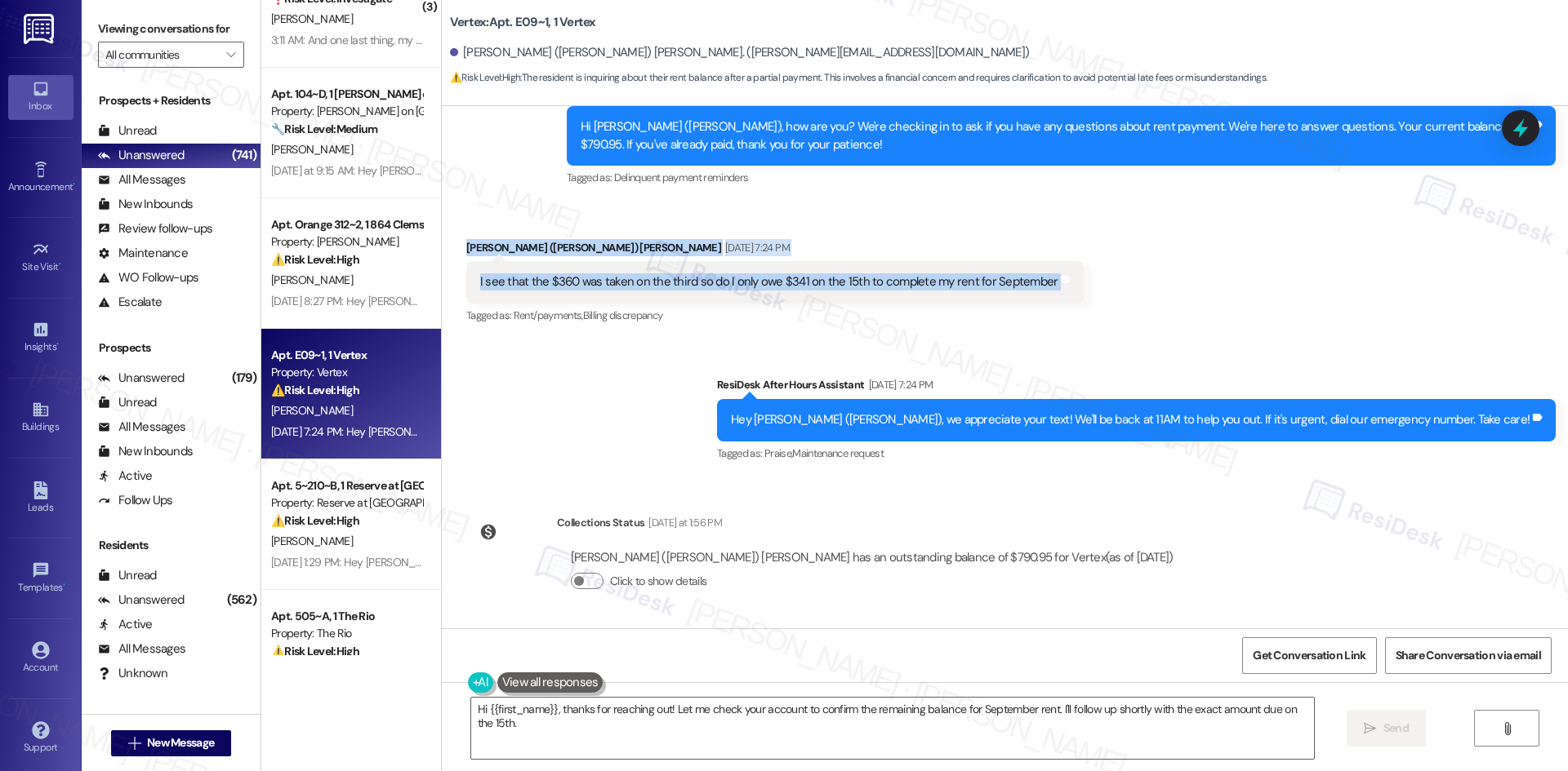
drag, startPoint x: 435, startPoint y: 241, endPoint x: 1149, endPoint y: 284, distance: 715.3
click at [1149, 284] on div "Received via SMS Isaiah (Ayana) [PERSON_NAME] [DATE] 7:24 PM I see that the $36…" at bounding box center [1004, 271] width 1126 height 138
copy div "[DEMOGRAPHIC_DATA] (Ayana) [PERSON_NAME] [DATE] 7:24 PM I see that the $360 was…"
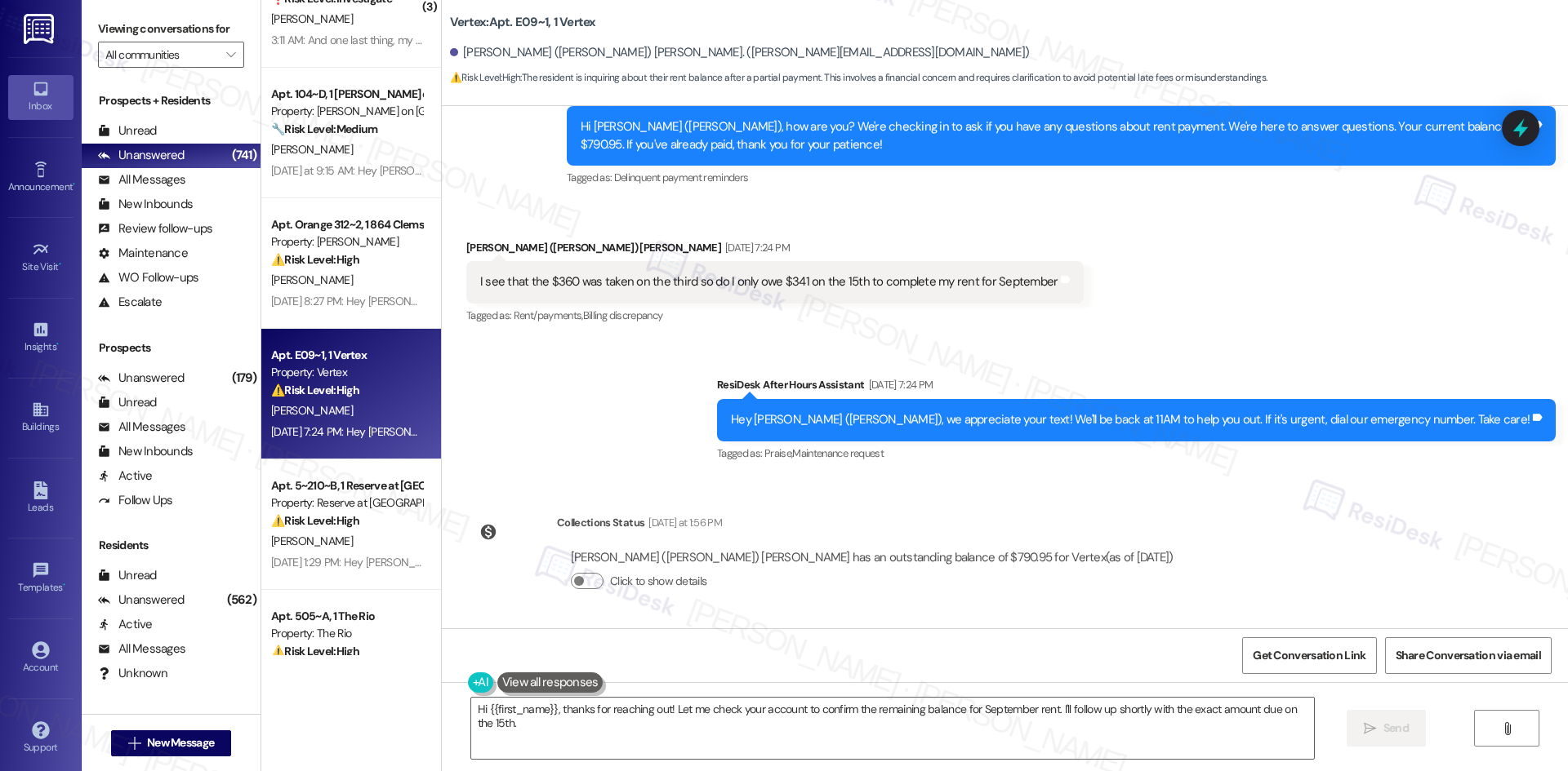
click at [631, 403] on div "Sent via SMS ResiDesk After Hours Assistant [DATE] 7:24 PM Hey [PERSON_NAME] ([…" at bounding box center [1004, 408] width 1126 height 138
click at [577, 732] on textarea "Hi {{first_name}}, thanks for reaching out! Let me check your account to confir…" at bounding box center [892, 729] width 843 height 61
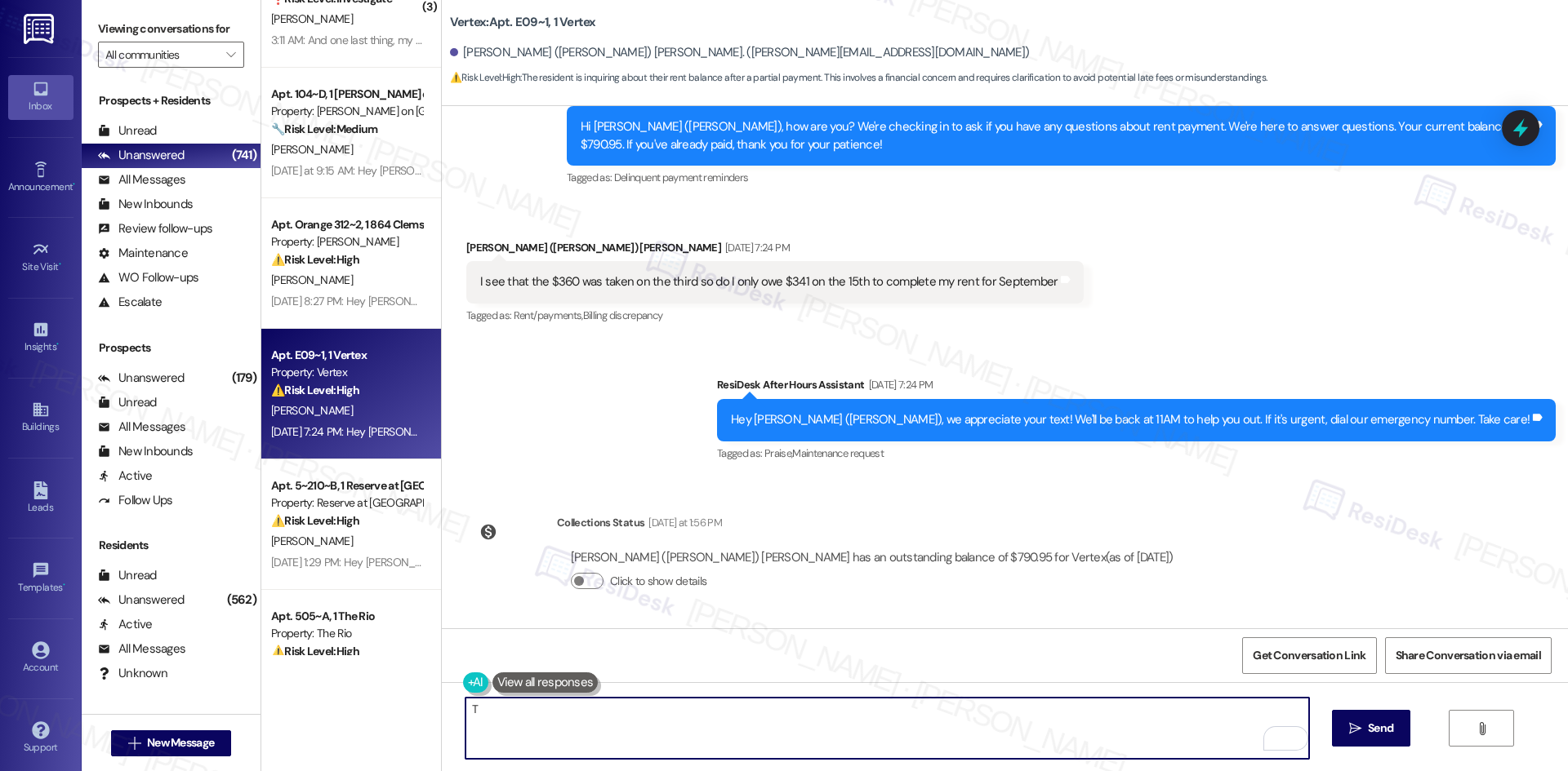
paste textarea "[PERSON_NAME] you for reaching out. I’ll check with the site team to confirm yo…"
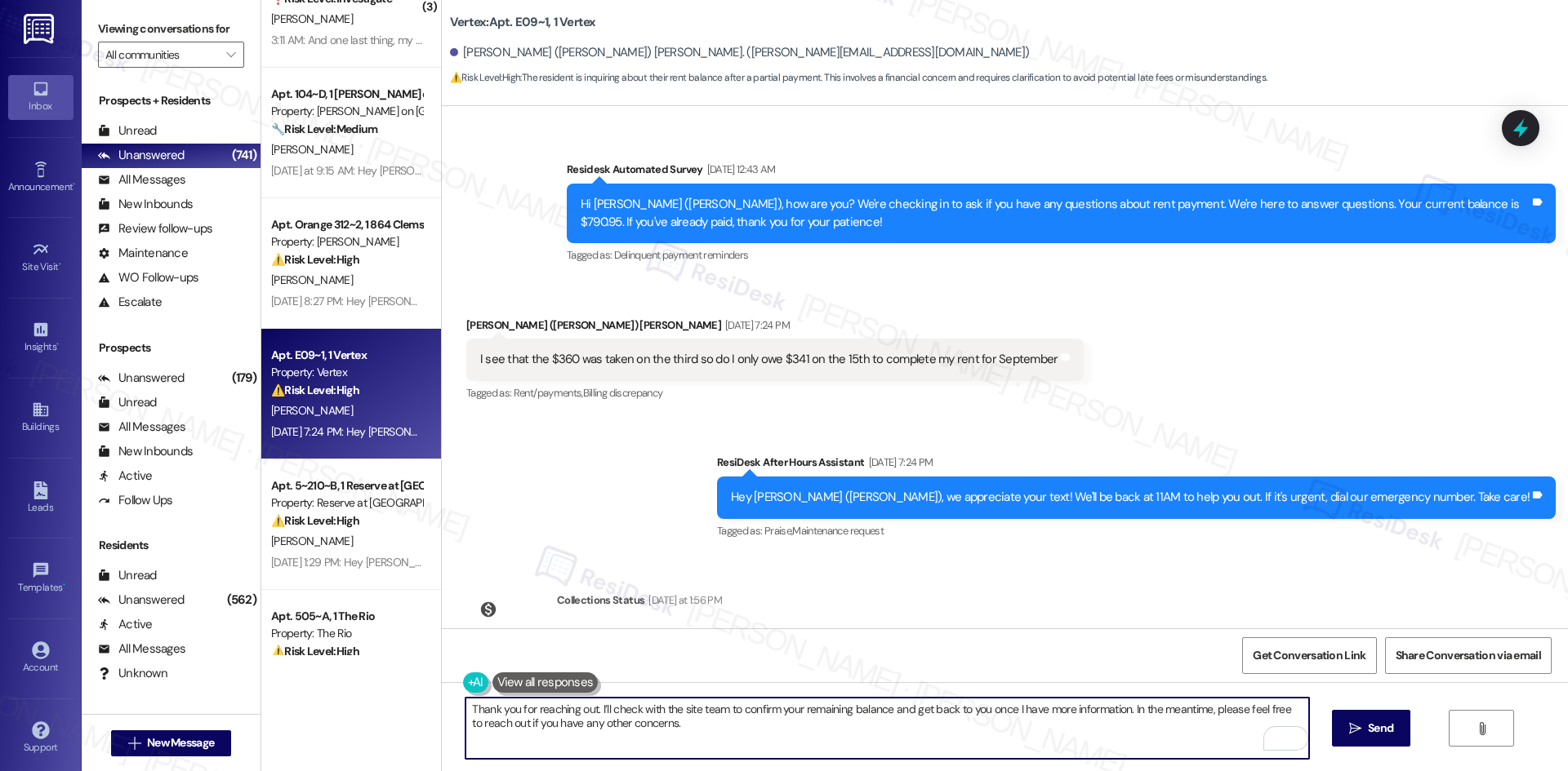
scroll to position [965, 0]
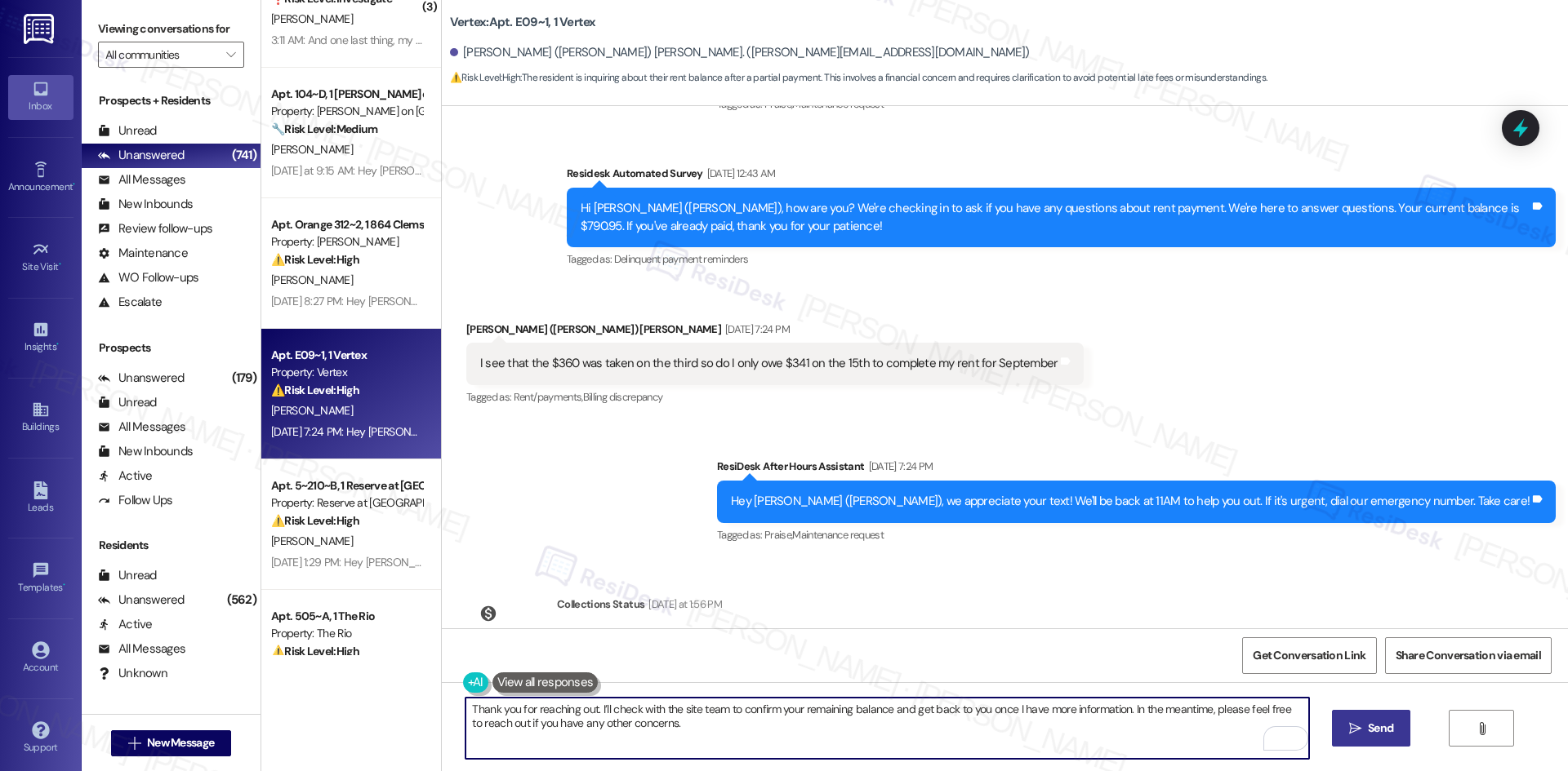
type textarea "Thank you for reaching out. I’ll check with the site team to confirm your remai…"
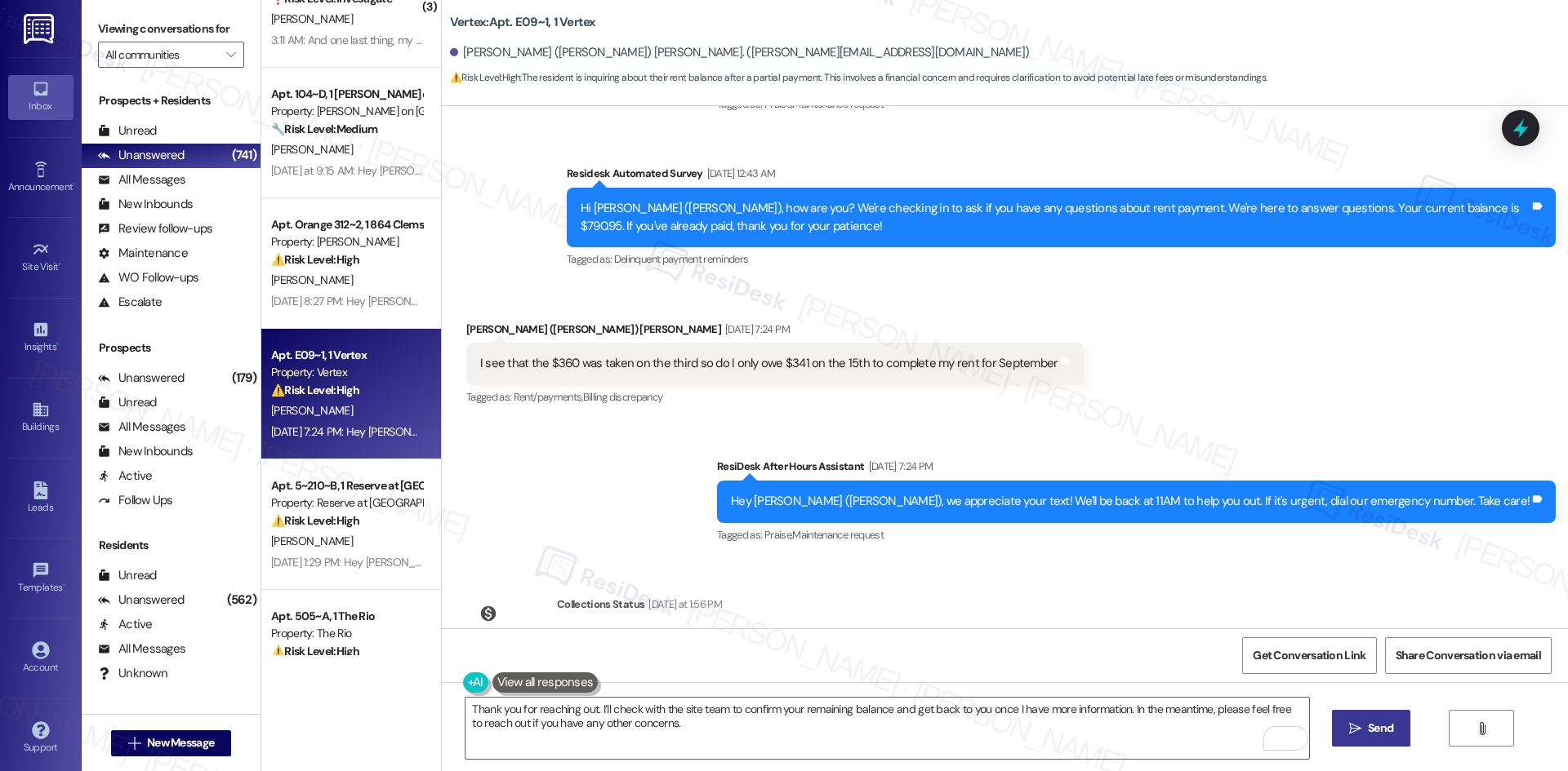
click at [1386, 725] on span "Send" at bounding box center [1380, 728] width 25 height 17
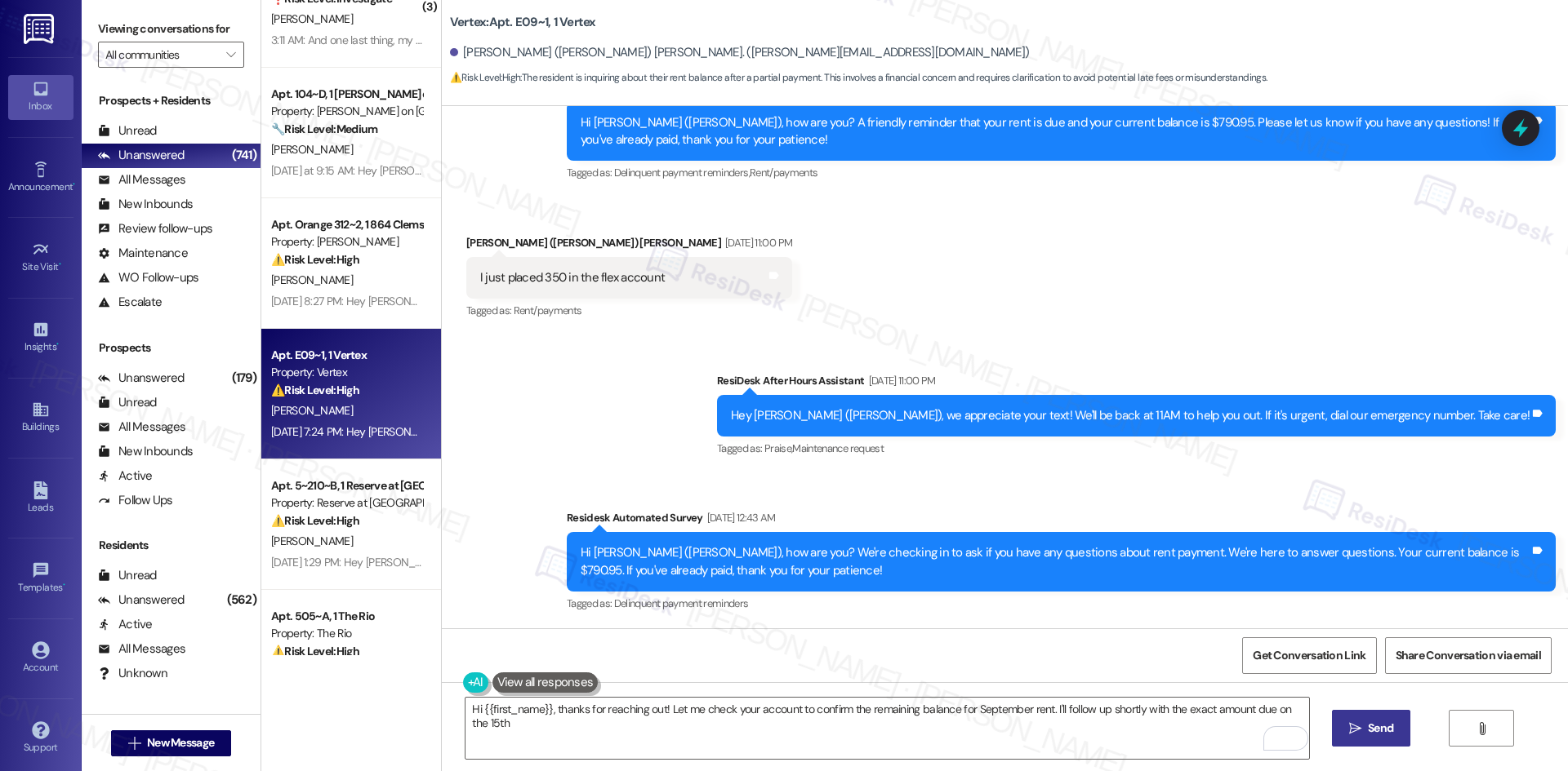
type textarea "Hi {{first_name}}, thanks for reaching out! Let me check your account to confir…"
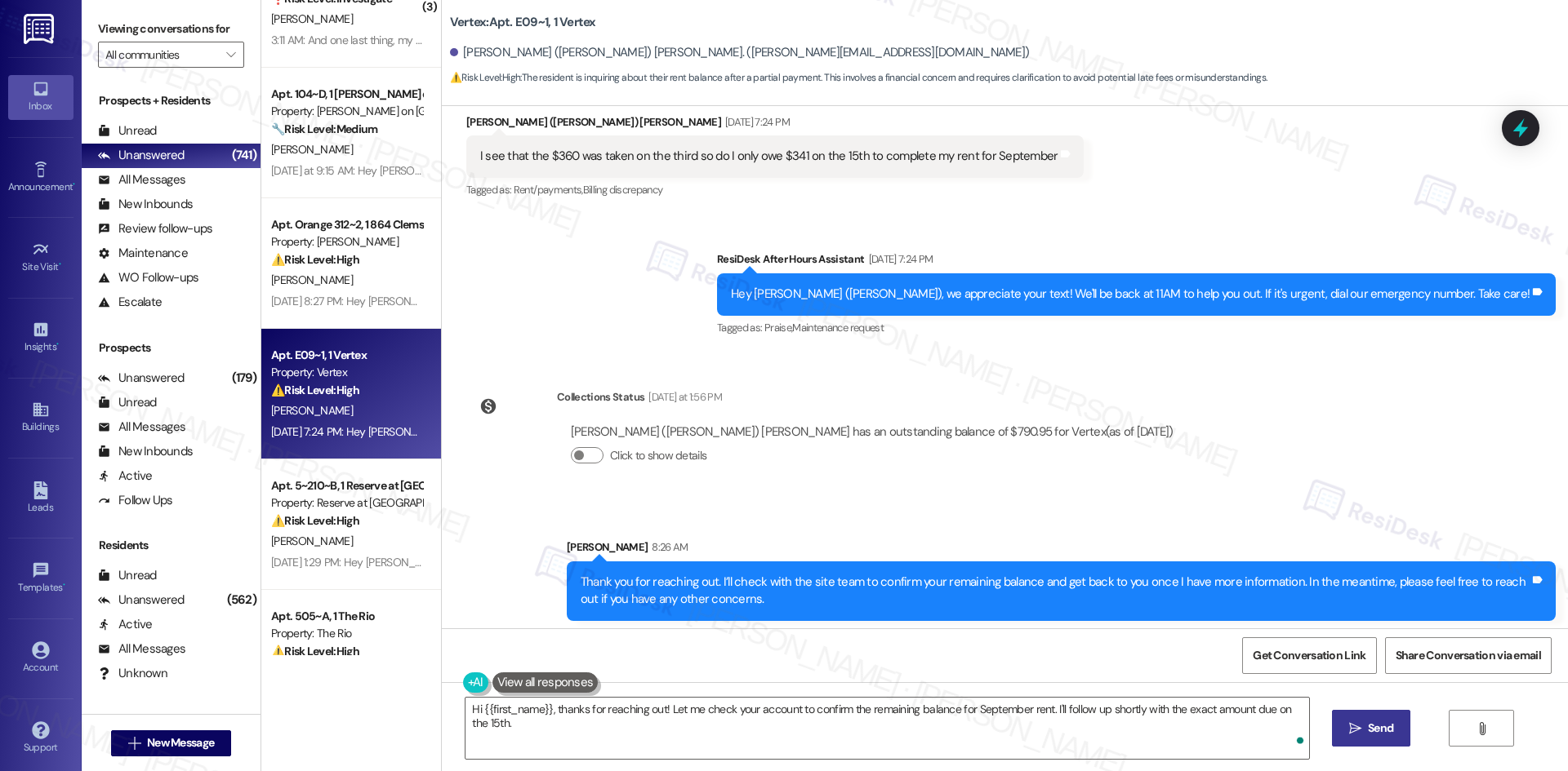
scroll to position [1178, 0]
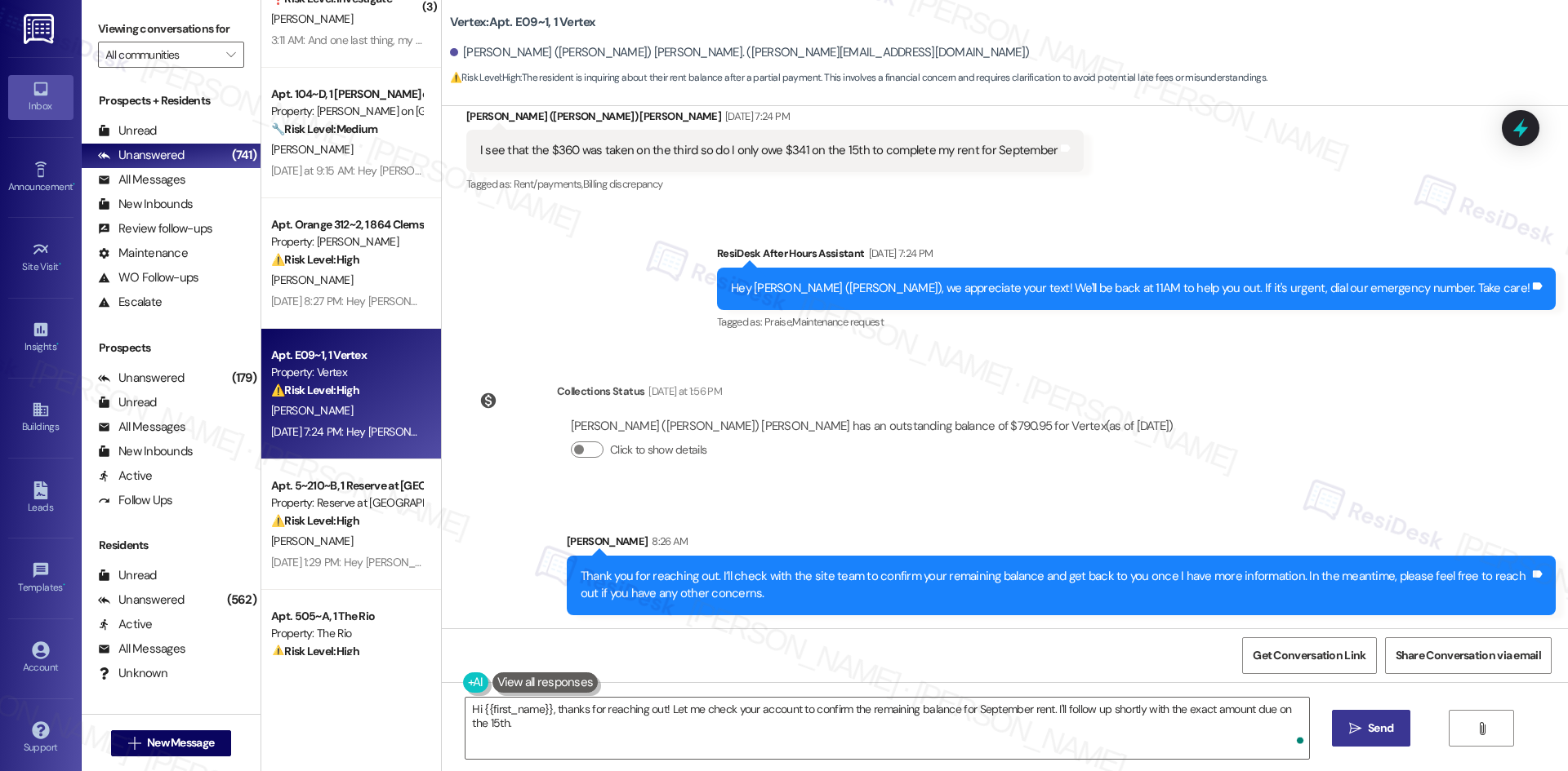
click at [997, 522] on div "Sent via SMS [PERSON_NAME] 8:26 AM Thank you for reaching out. I’ll check with …" at bounding box center [1061, 574] width 1013 height 107
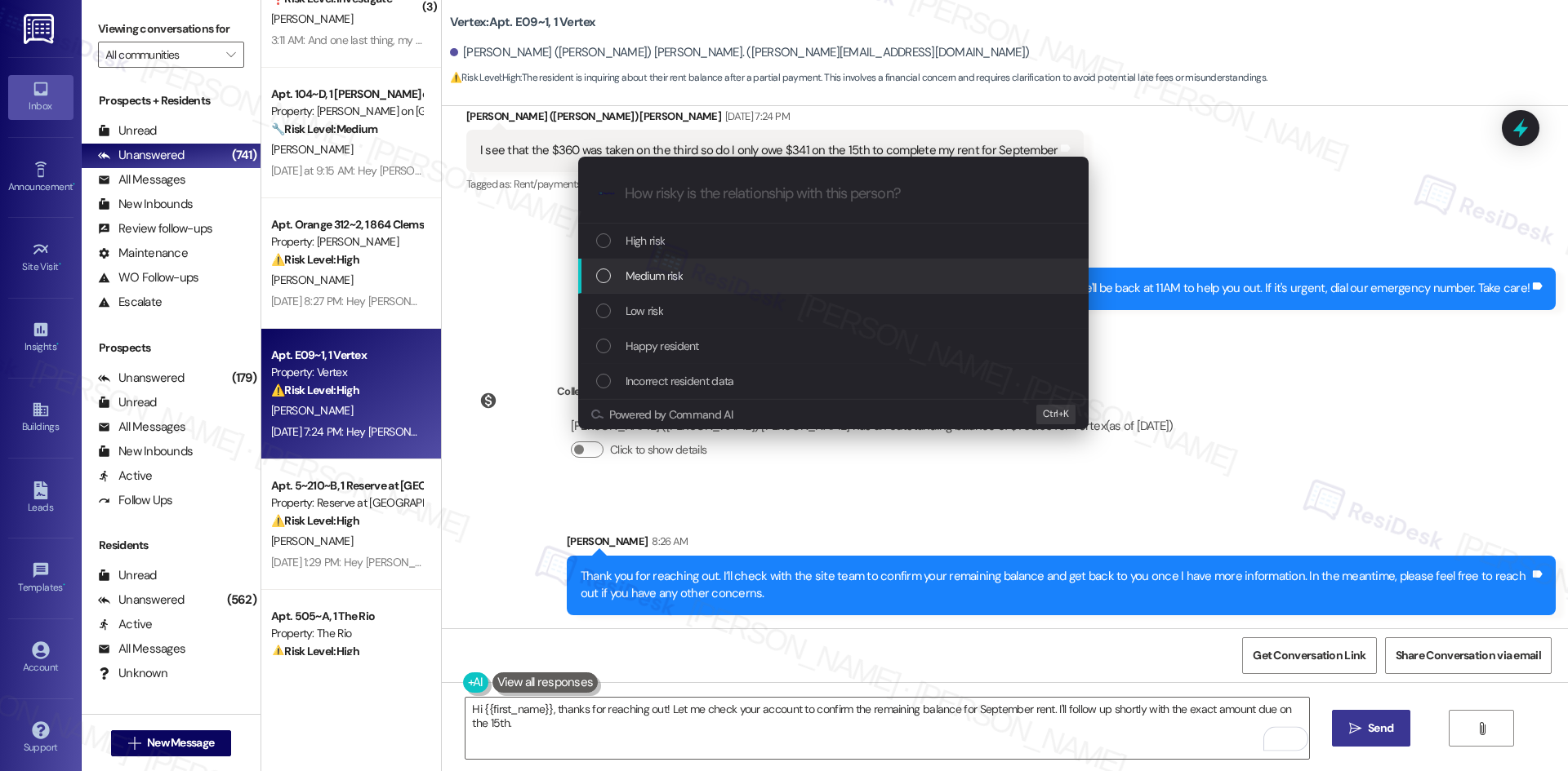
click at [693, 282] on div "Medium risk" at bounding box center [835, 276] width 478 height 18
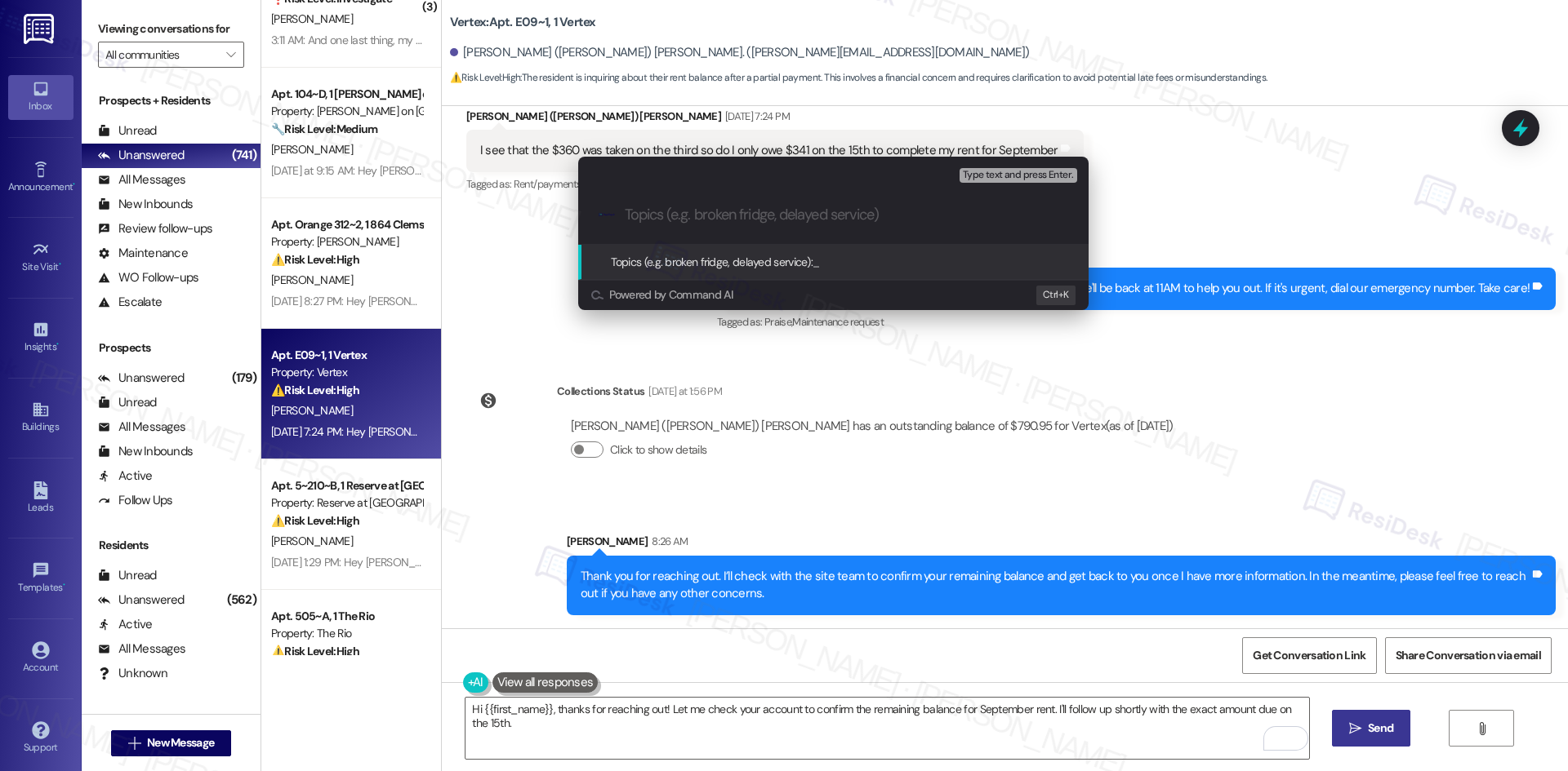
click at [746, 200] on div ".cls-1{fill:#0a055f;}.cls-2{fill:#0cc4c4;} resideskLogoBlueOrange" at bounding box center [833, 215] width 510 height 58
click at [744, 209] on input "Topics (e.g. broken fridge, delayed service)" at bounding box center [846, 215] width 443 height 17
paste input "Rent balance clarification – September payment"
type input "Rent balance clarification – September payment"
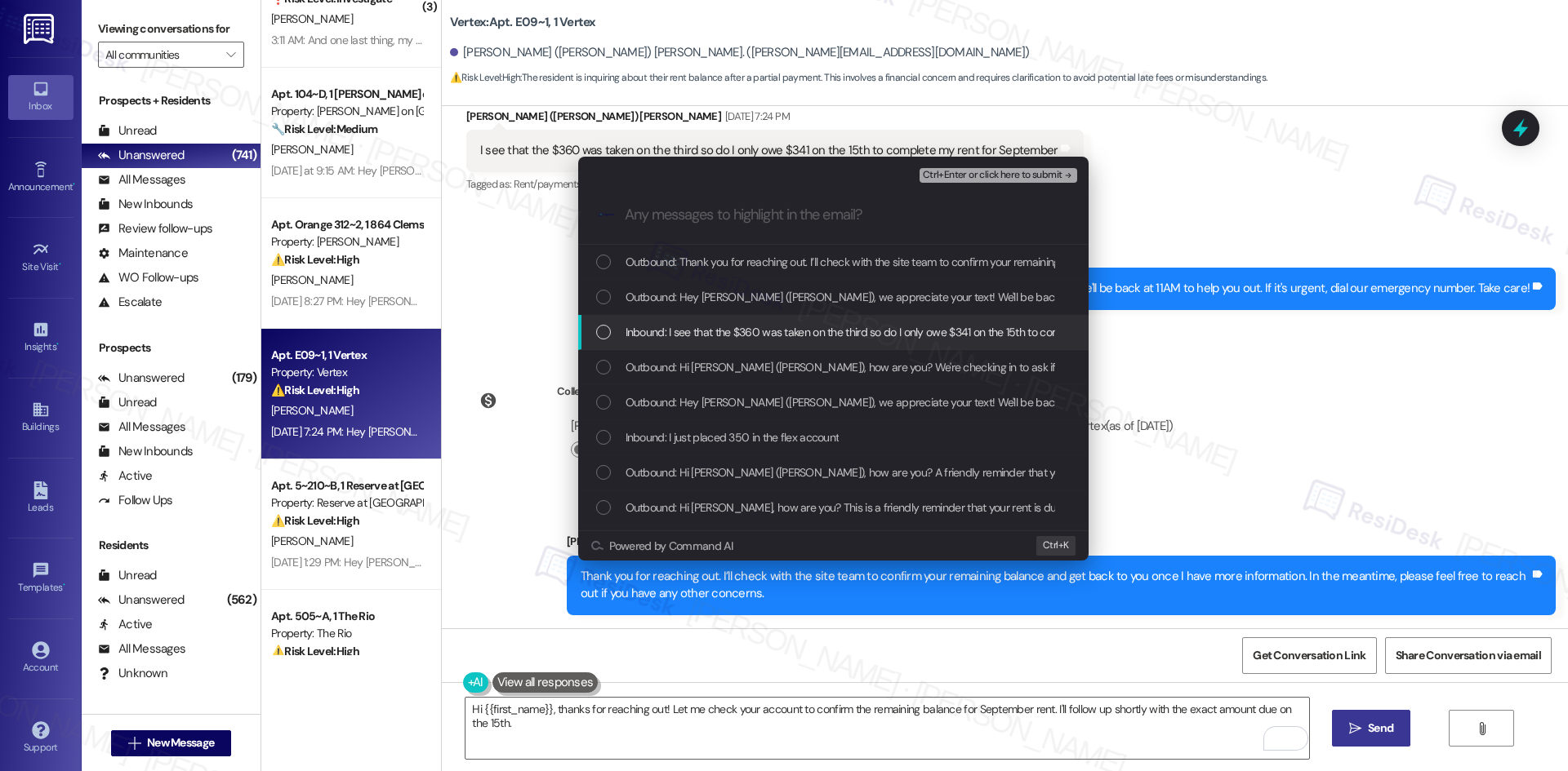
click at [812, 329] on span "Inbound: I see that the $360 was taken on the third so do I only owe $341 on th…" at bounding box center [911, 332] width 572 height 18
click at [813, 330] on span "Inbound: I see that the $360 was taken on the third so do I only owe $341 on th…" at bounding box center [911, 332] width 572 height 18
click at [815, 332] on span "Inbound: I see that the $360 was taken on the third so do I only owe $341 on th…" at bounding box center [911, 332] width 572 height 18
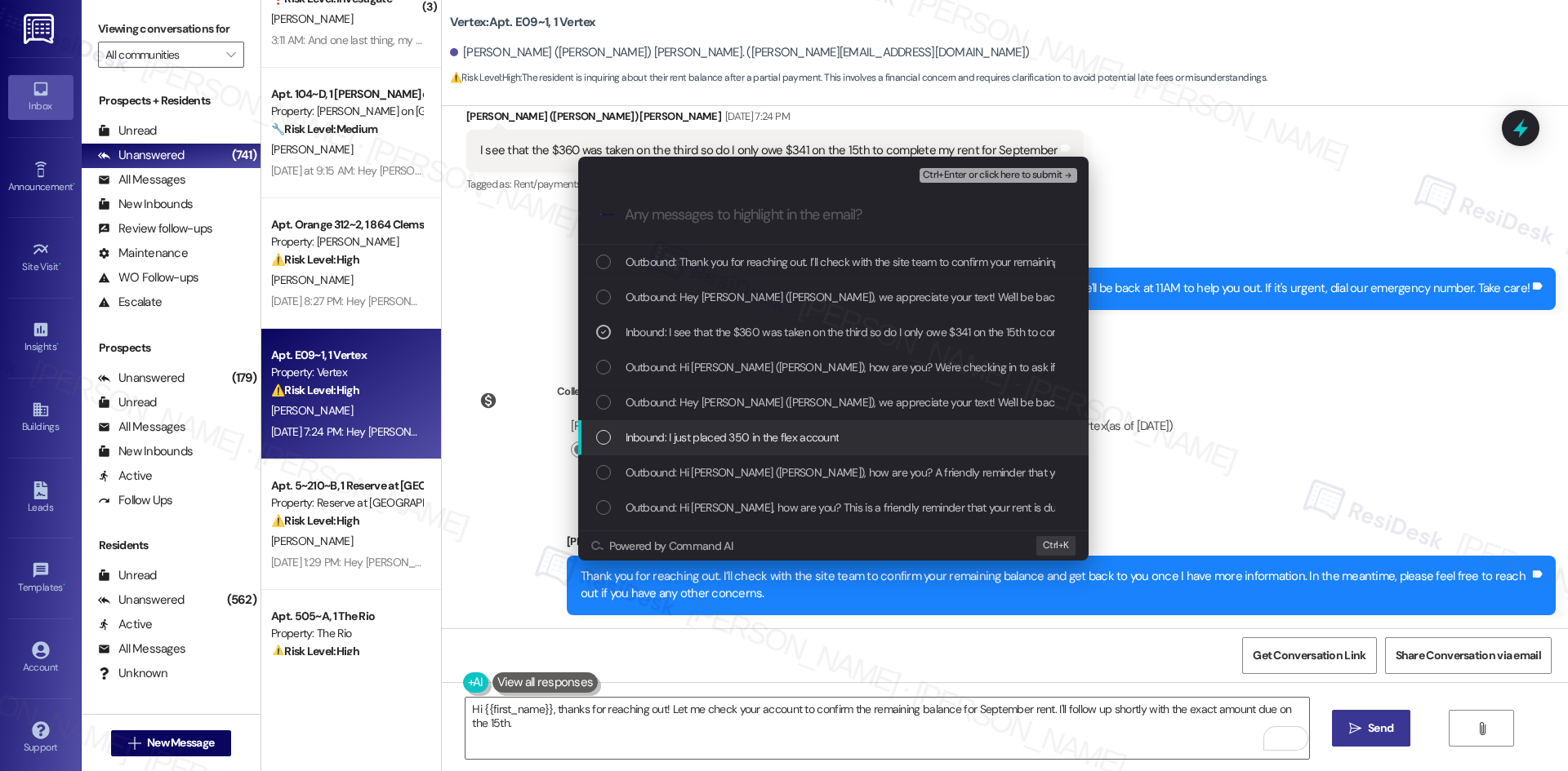
drag, startPoint x: 804, startPoint y: 434, endPoint x: 854, endPoint y: 414, distance: 53.9
click at [804, 435] on span "Inbound: I just placed 350 in the flex account" at bounding box center [733, 438] width 214 height 18
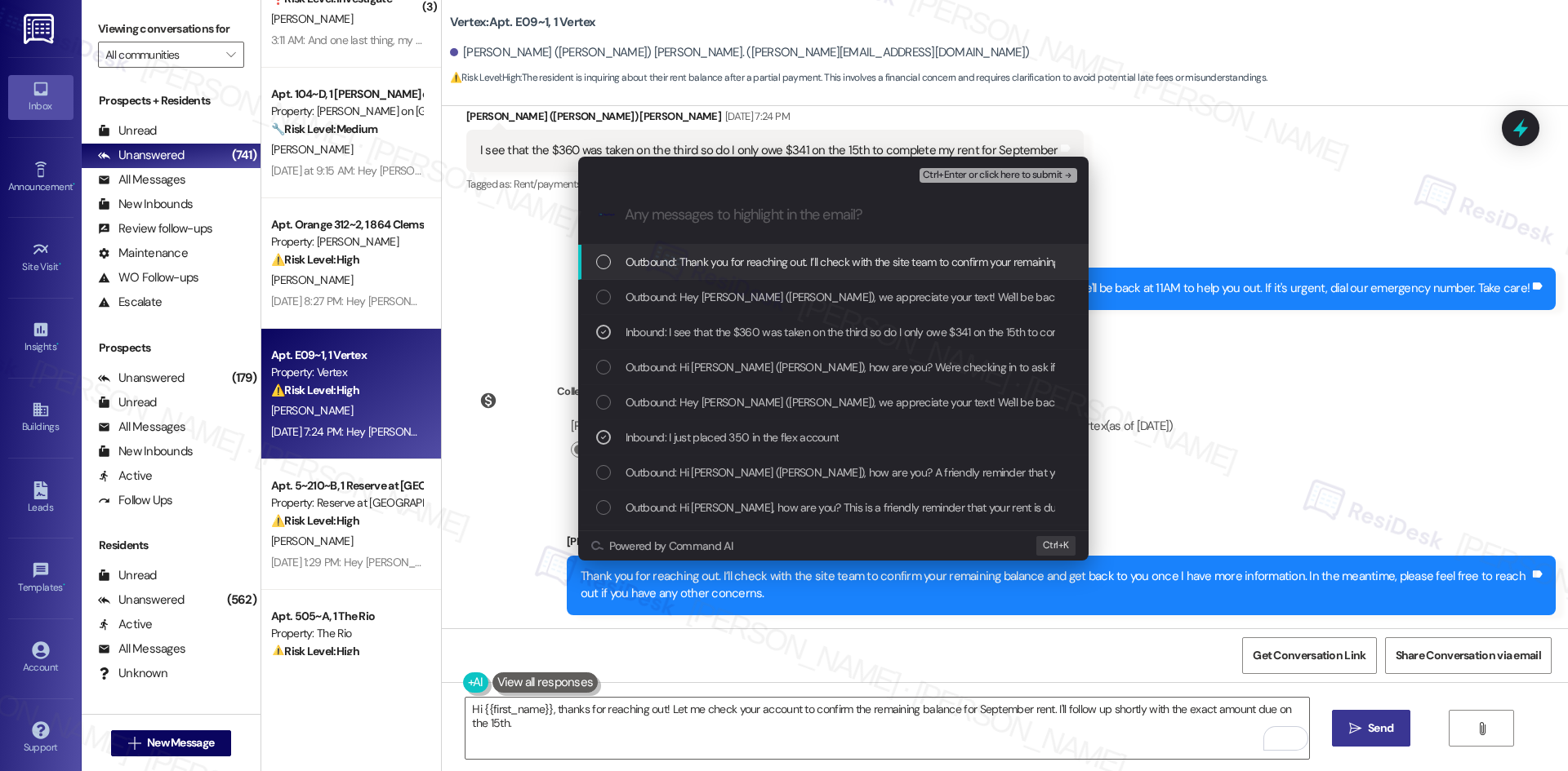
click at [989, 172] on span "Ctrl+Enter or click here to submit" at bounding box center [993, 175] width 140 height 12
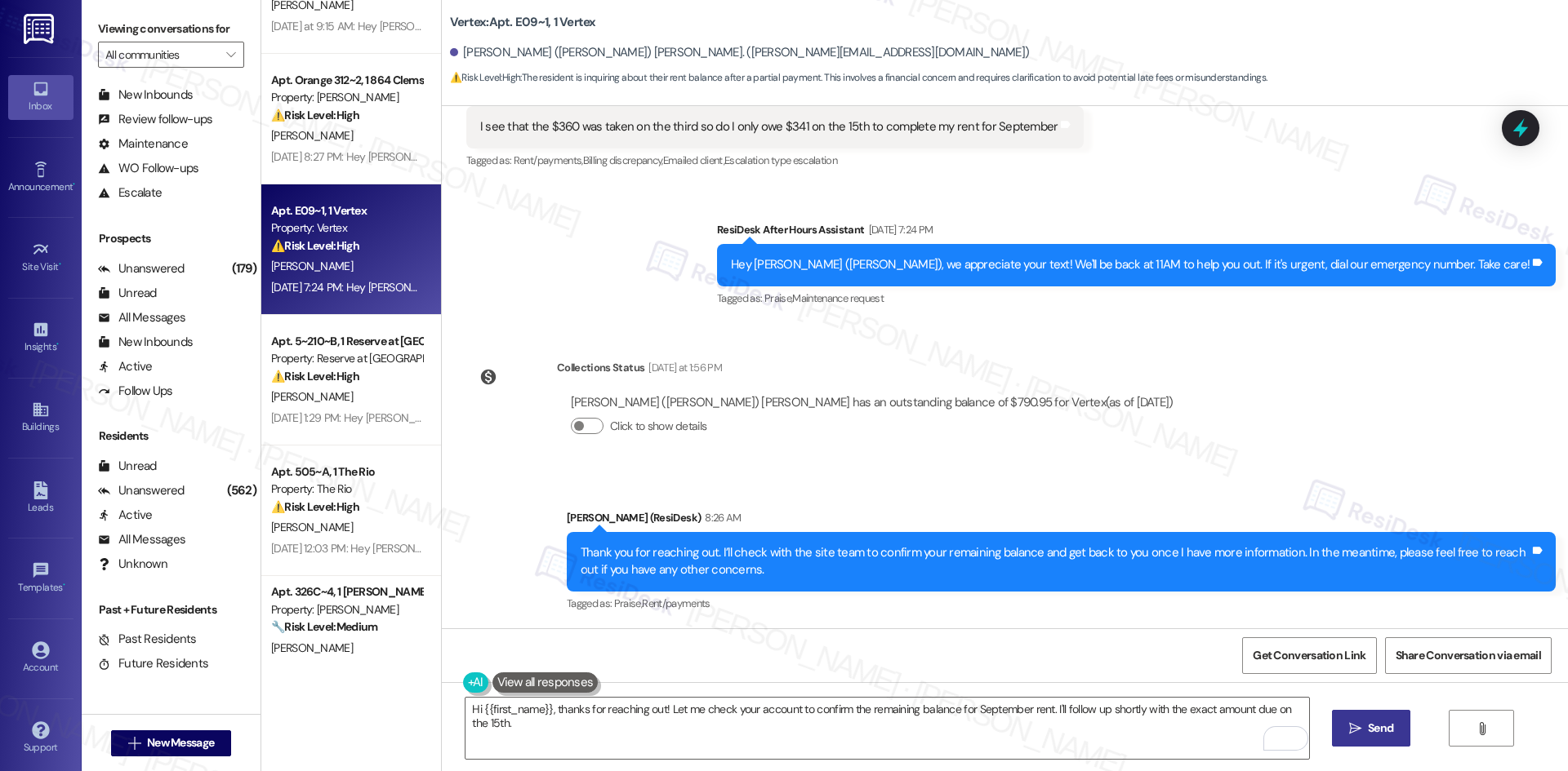
scroll to position [4928, 0]
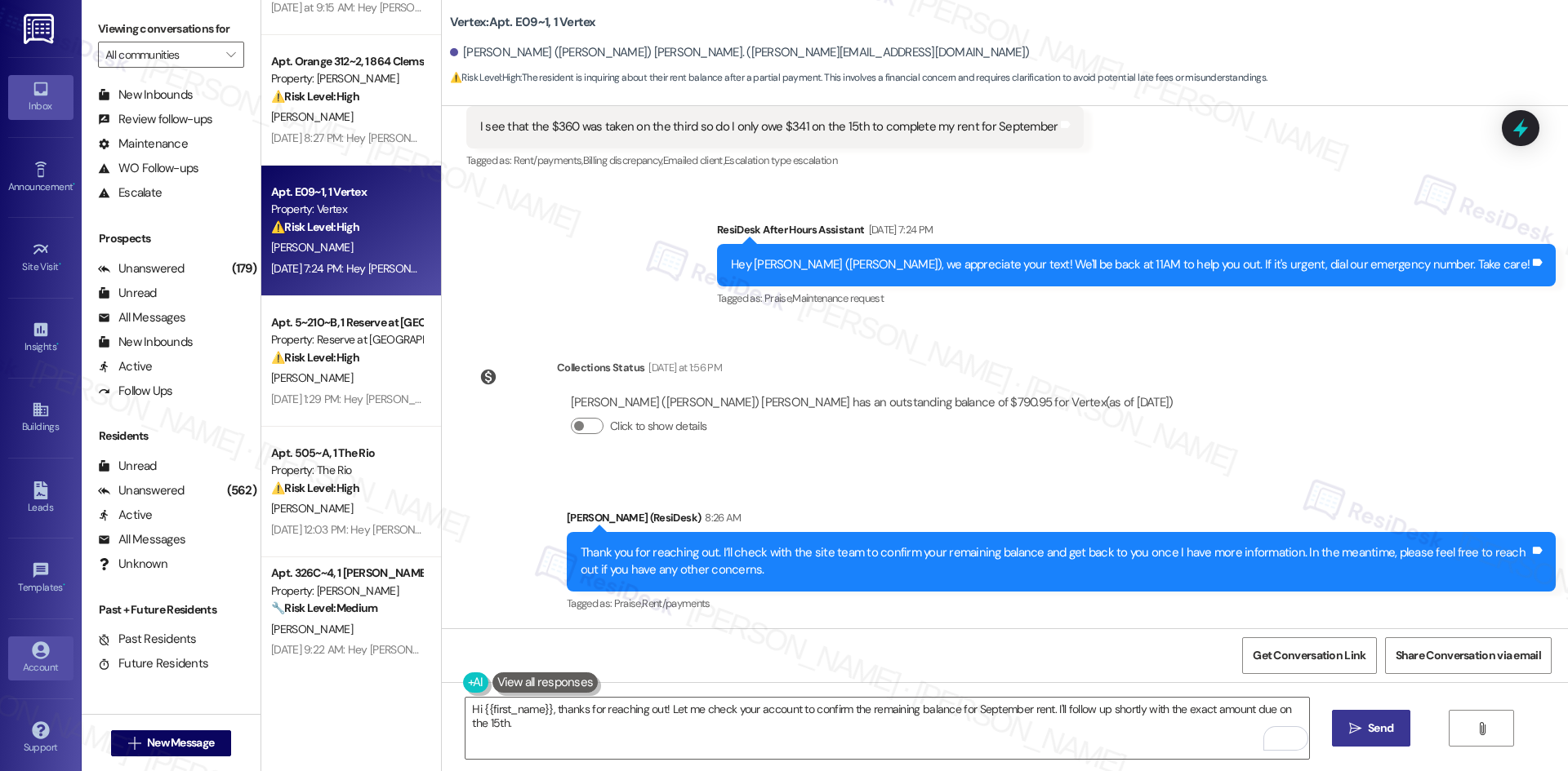
click at [45, 648] on icon at bounding box center [40, 650] width 17 height 17
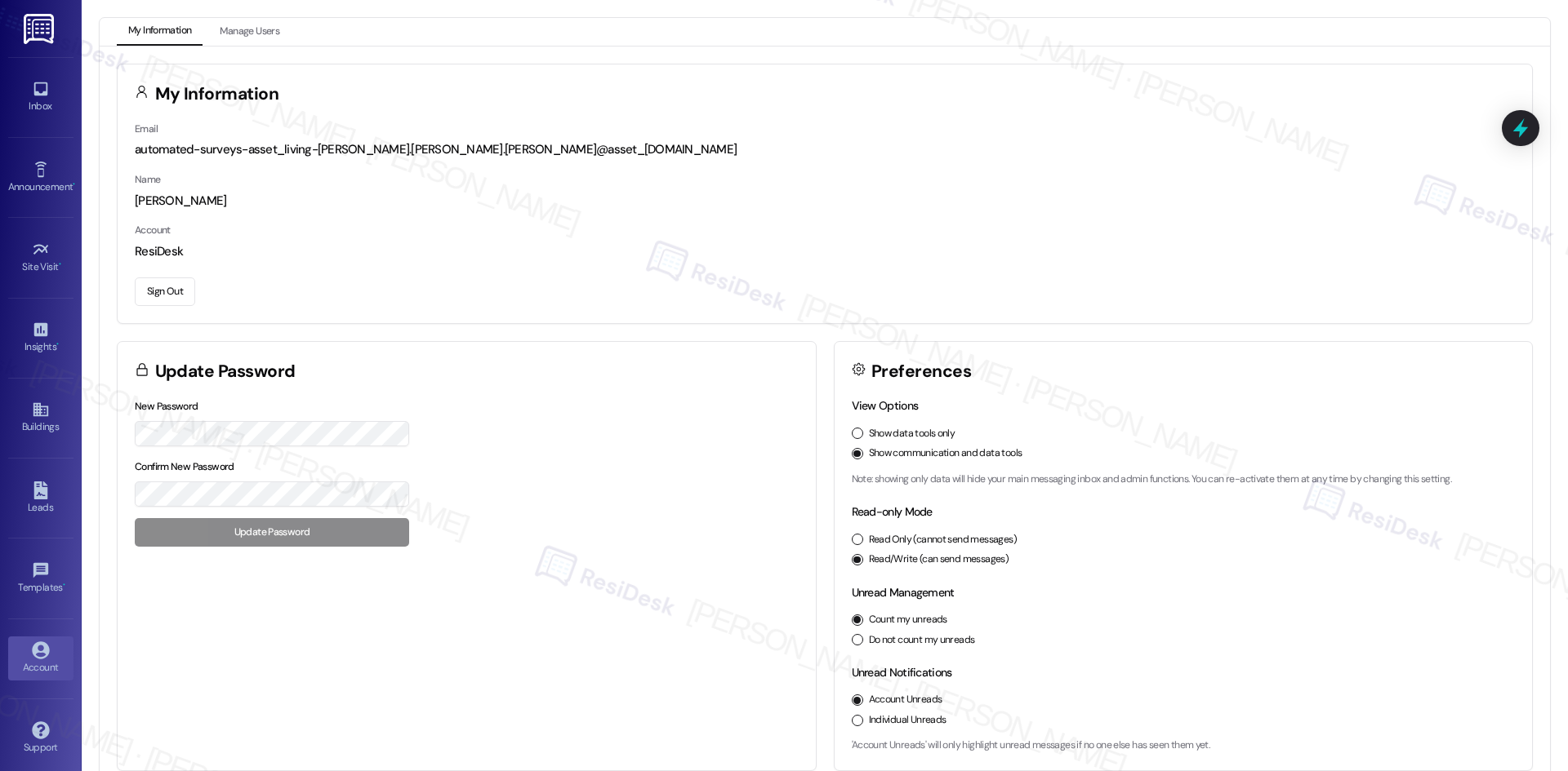
click at [167, 286] on button "Sign Out" at bounding box center [164, 292] width 61 height 29
